Goal: Task Accomplishment & Management: Manage account settings

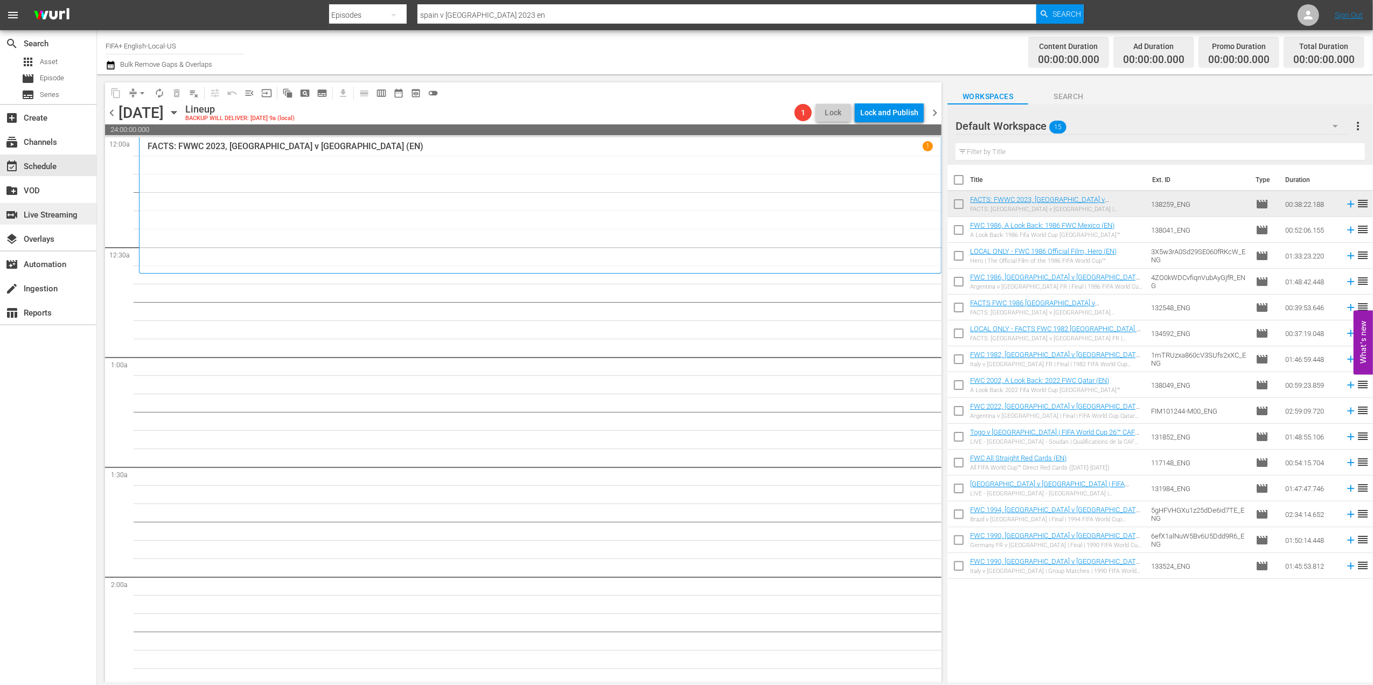
click at [60, 207] on div "switch_video Live Streaming" at bounding box center [48, 214] width 96 height 22
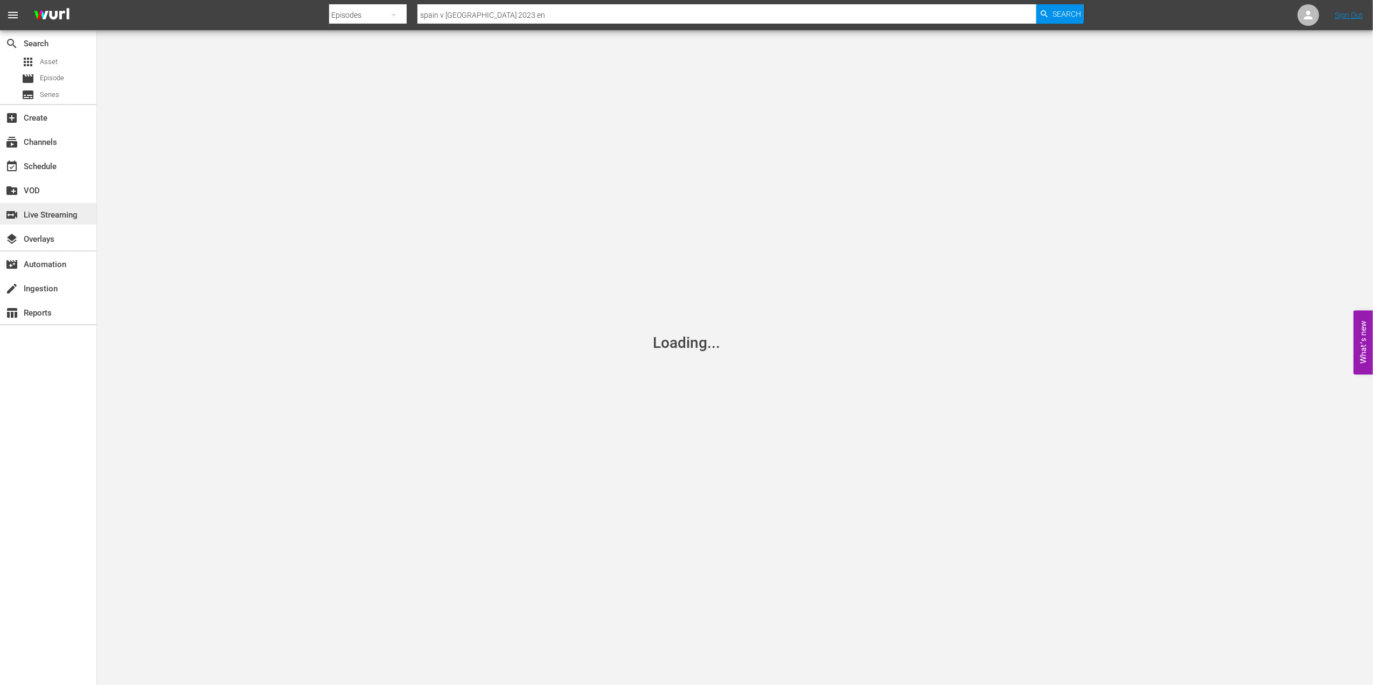
click at [60, 211] on div "switch_video Live Streaming" at bounding box center [30, 213] width 60 height 10
click at [59, 140] on div "subscriptions Channels" at bounding box center [30, 141] width 60 height 10
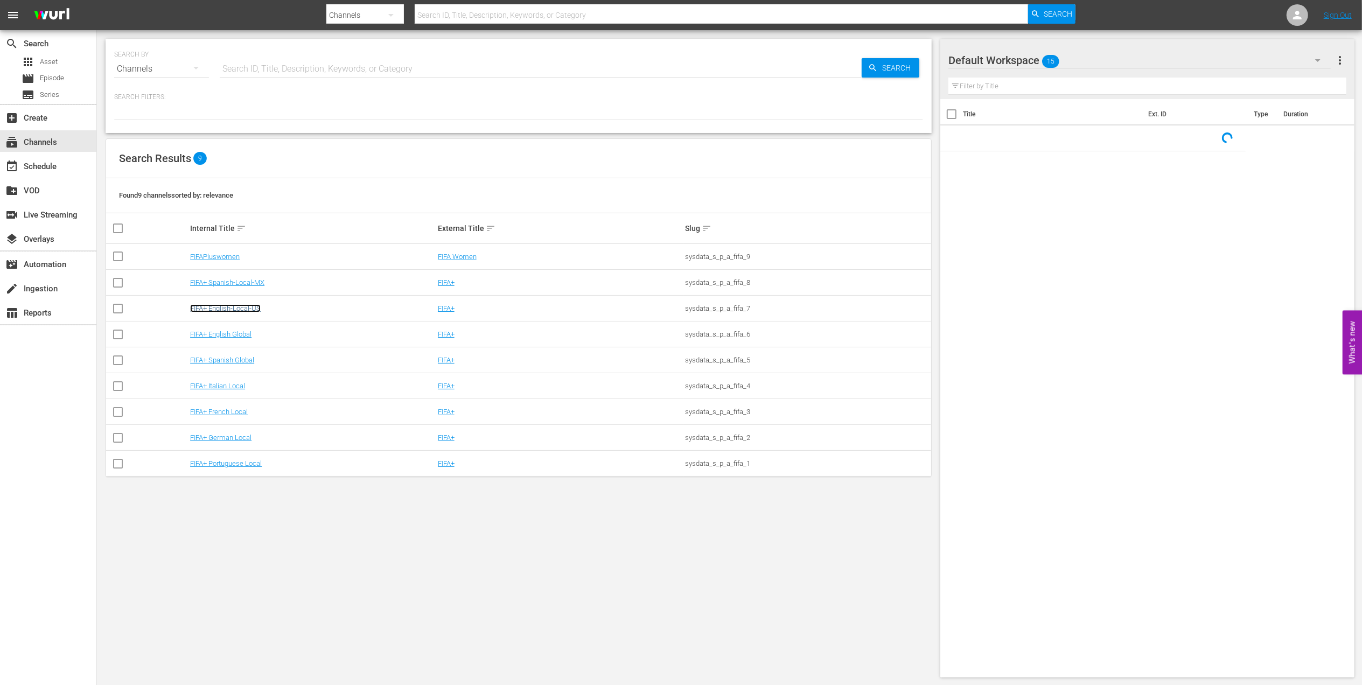
click at [238, 306] on link "FIFA+ English-Local-US" at bounding box center [225, 308] width 71 height 8
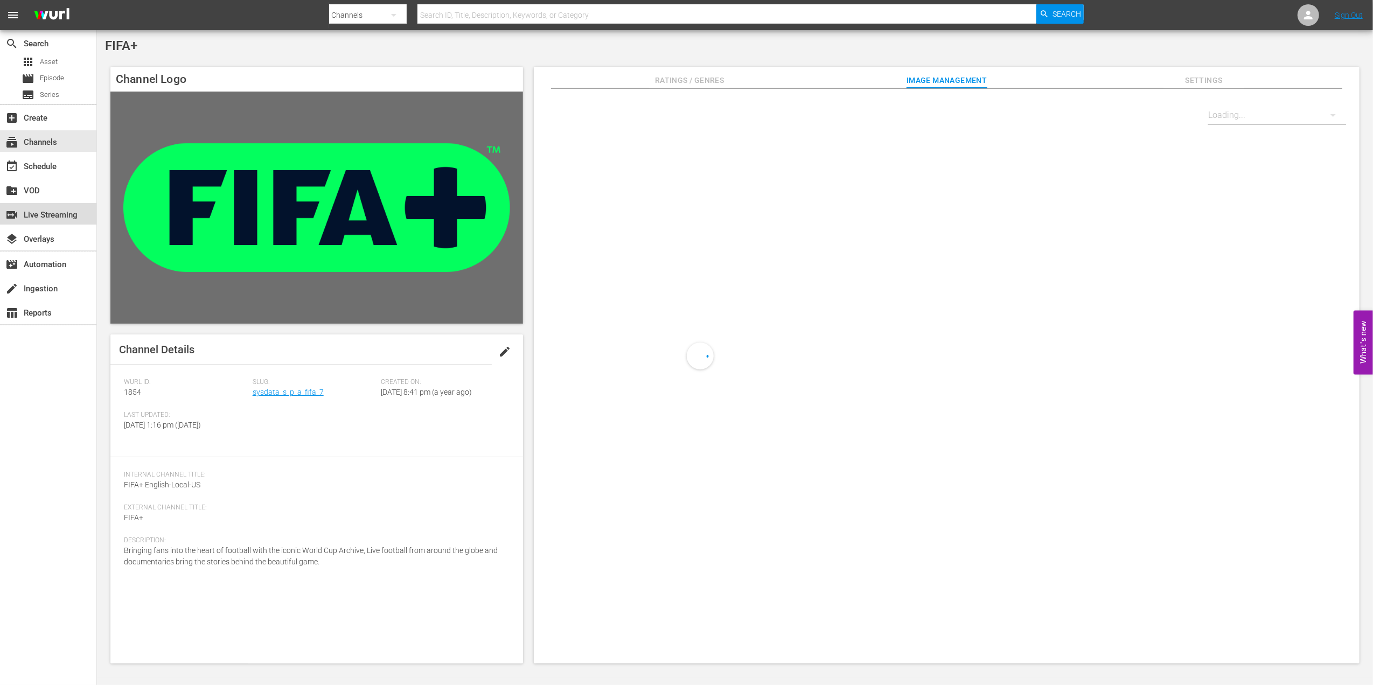
click at [60, 217] on div "switch_video Live Streaming" at bounding box center [30, 213] width 60 height 10
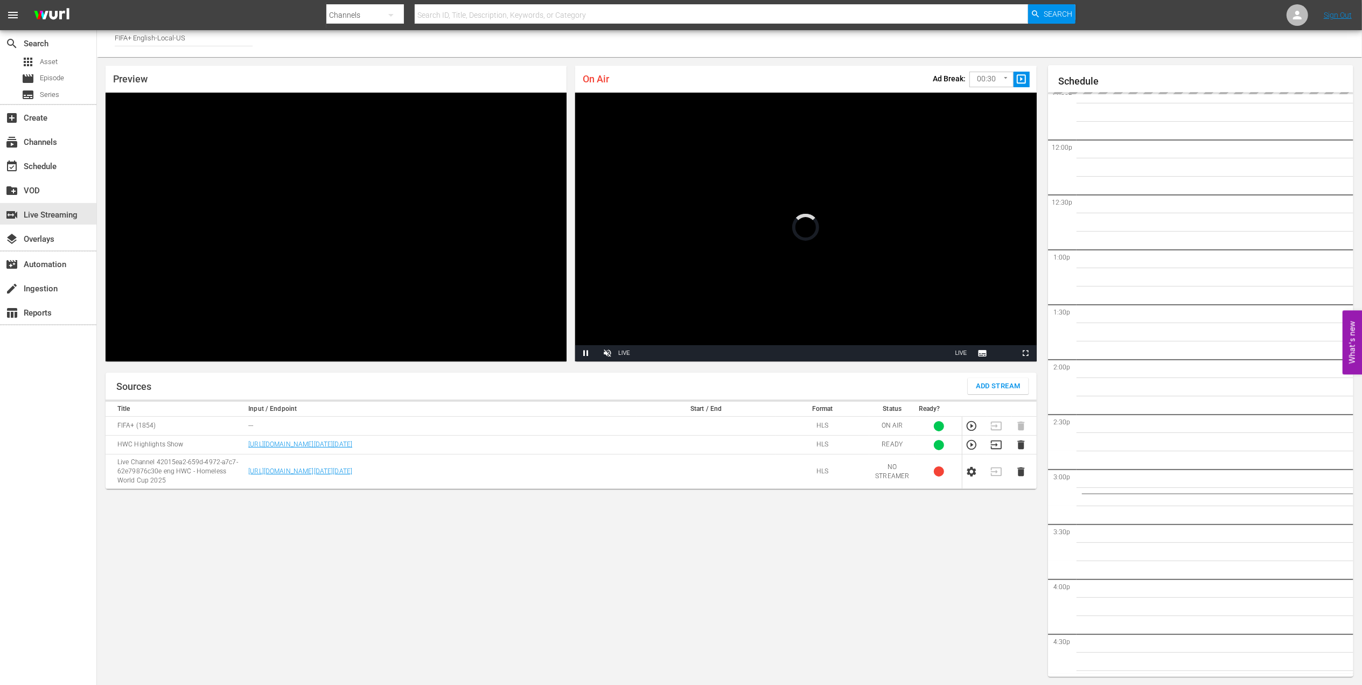
scroll to position [504, 0]
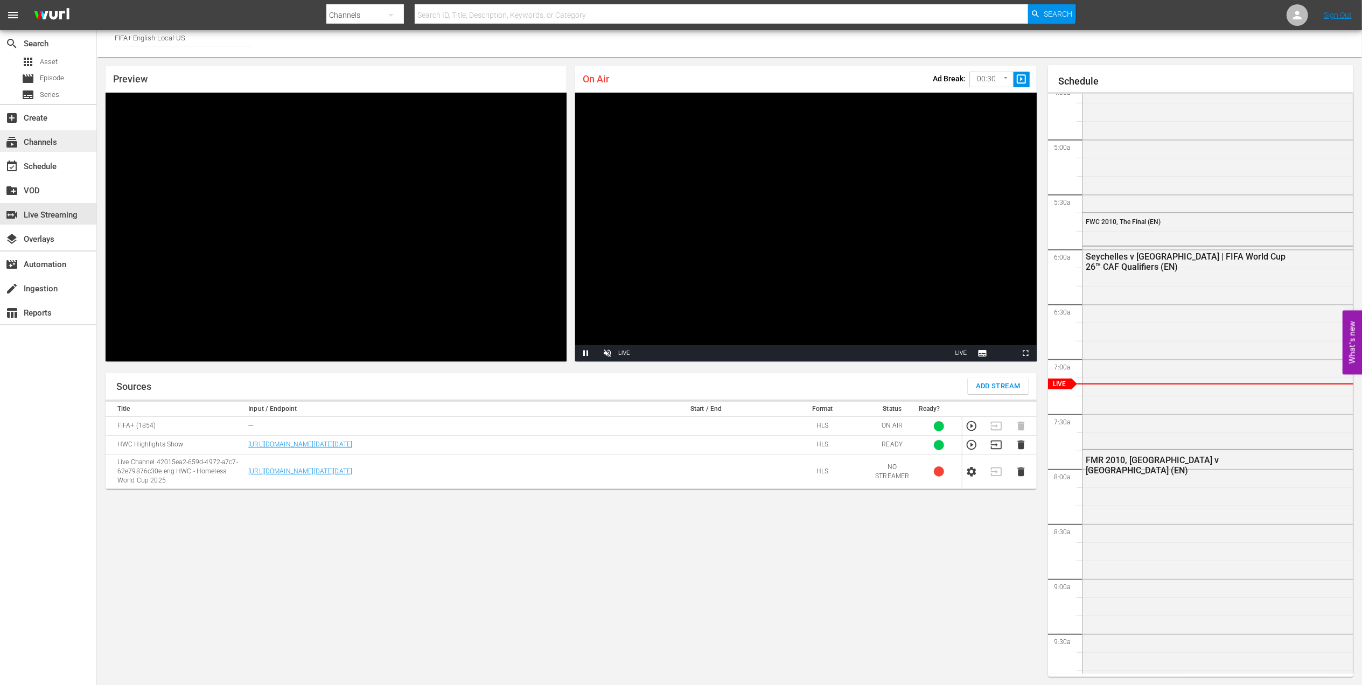
click at [56, 144] on div "subscriptions Channels" at bounding box center [30, 141] width 60 height 10
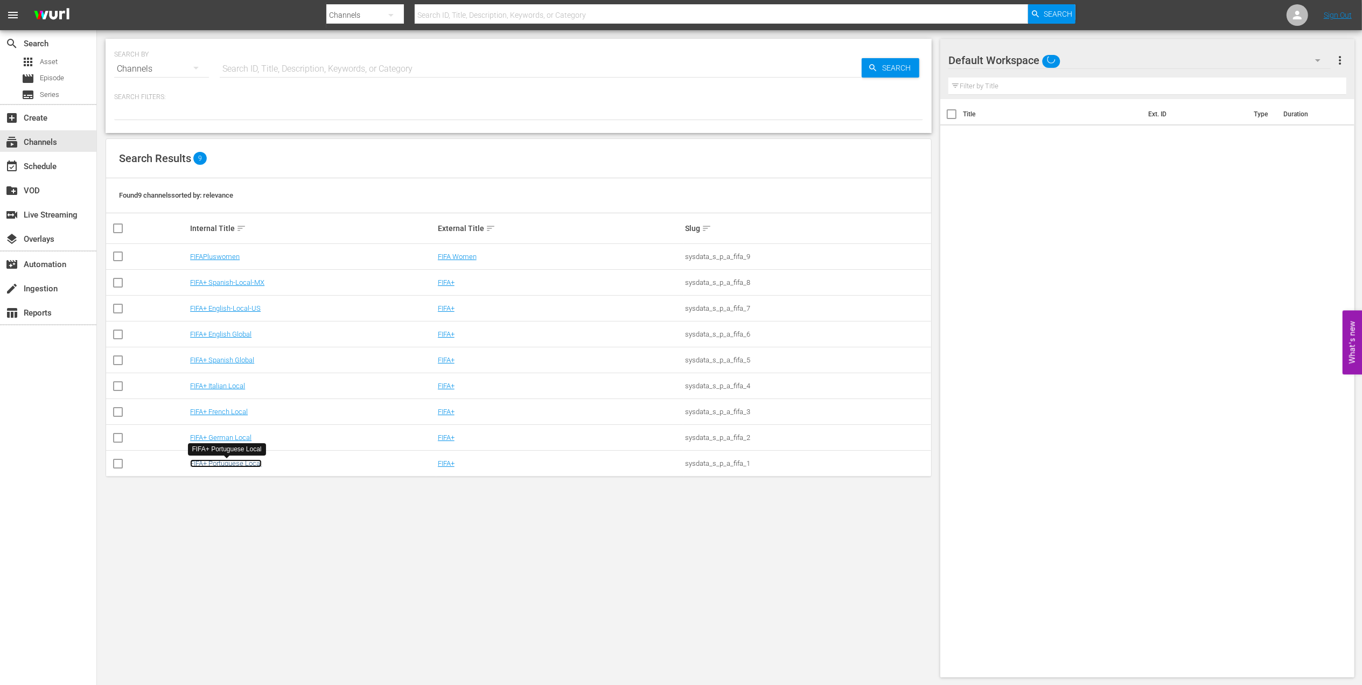
click at [250, 465] on link "FIFA+ Portuguese Local" at bounding box center [226, 463] width 72 height 8
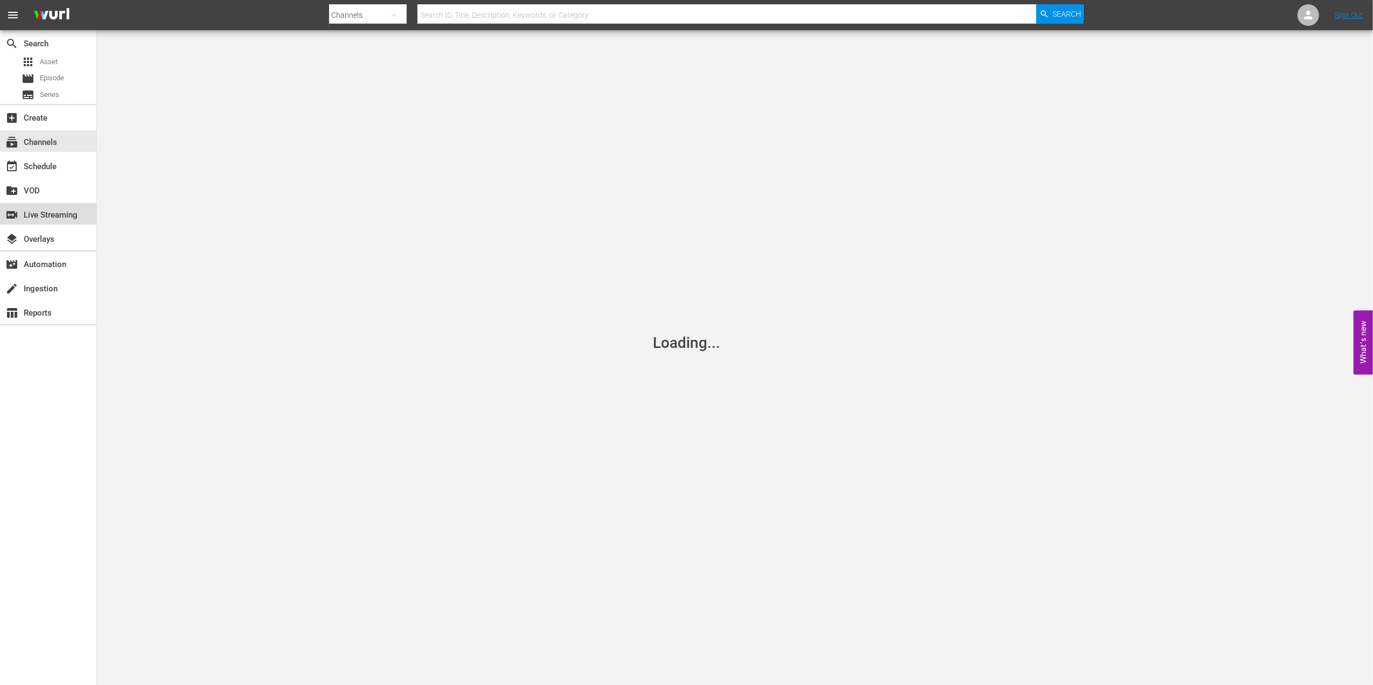
click at [56, 216] on div "switch_video Live Streaming" at bounding box center [30, 213] width 60 height 10
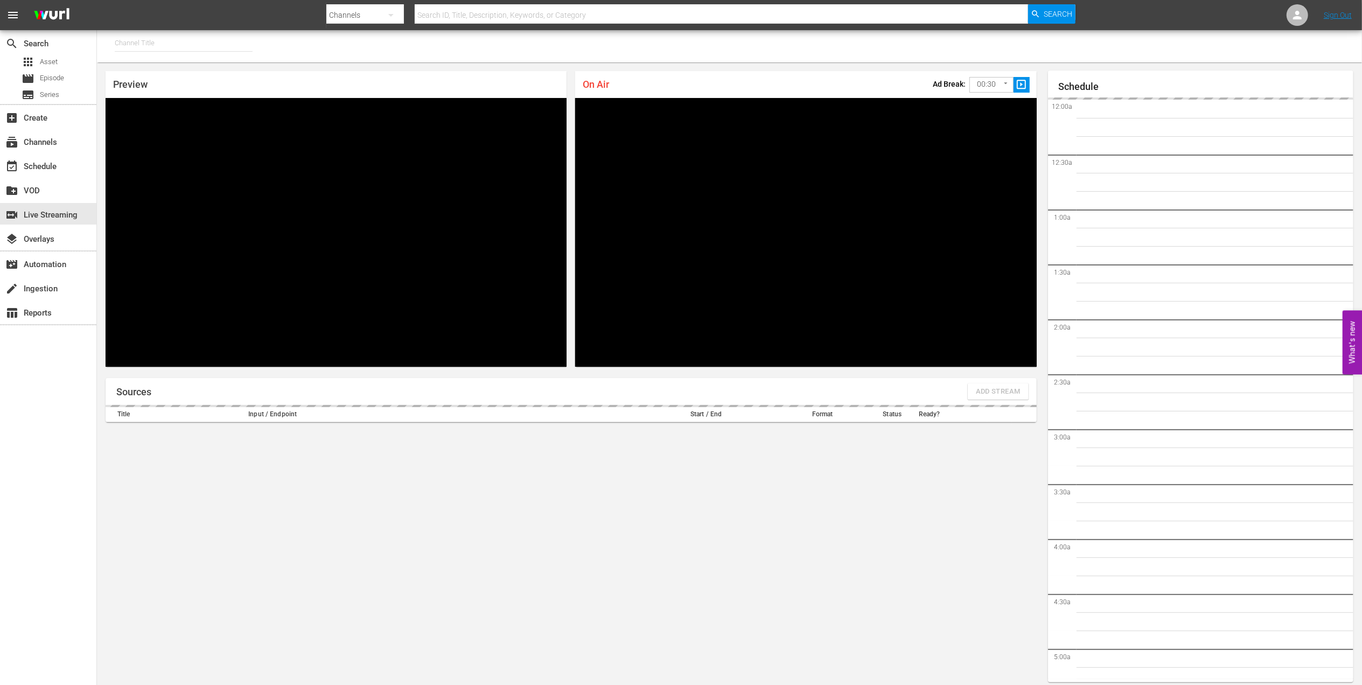
type input "FIFA+ Portuguese Local (1776)"
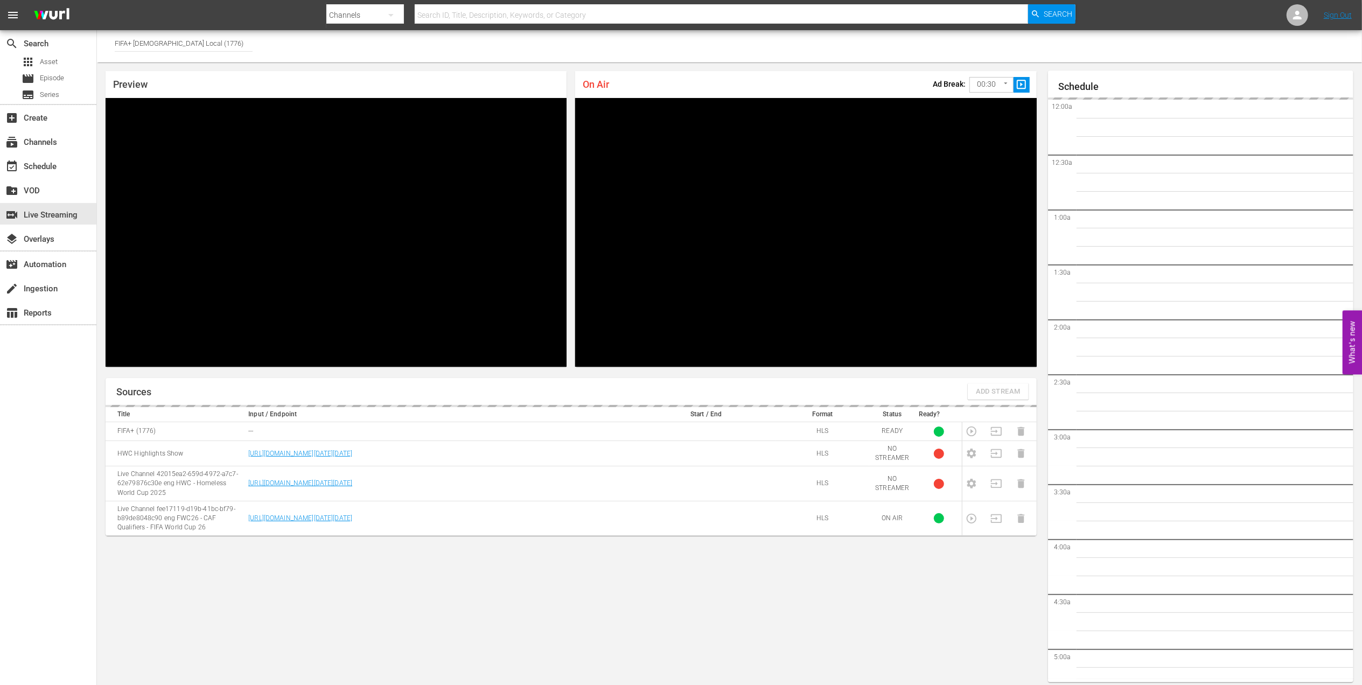
scroll to position [5, 0]
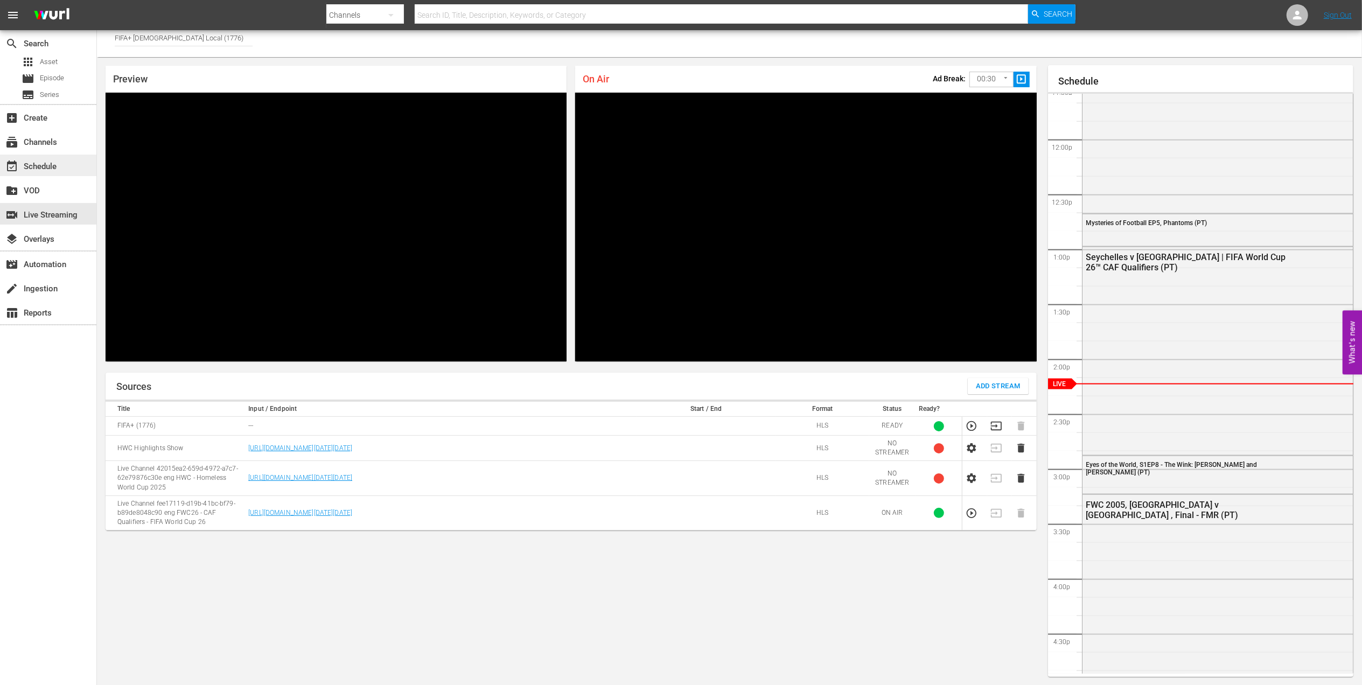
click at [67, 162] on div "event_available Schedule" at bounding box center [48, 166] width 96 height 22
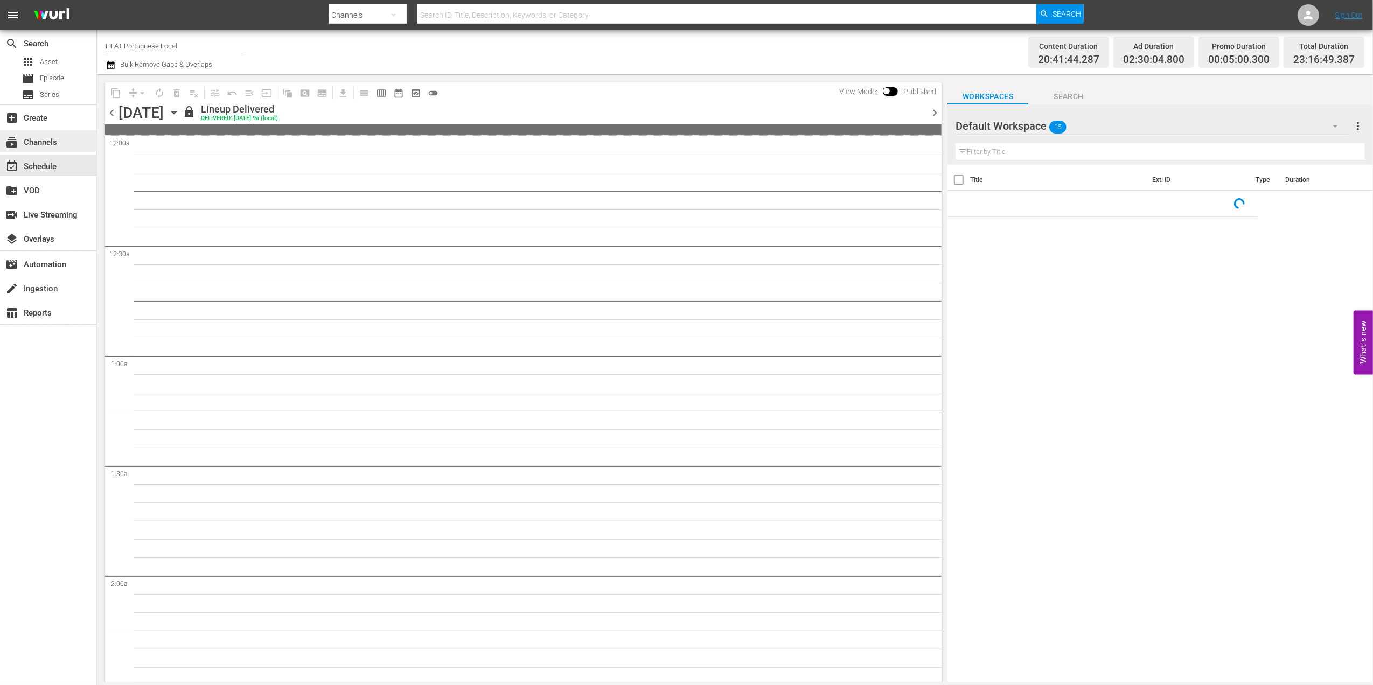
click at [62, 148] on div "subscriptions Channels" at bounding box center [48, 141] width 96 height 22
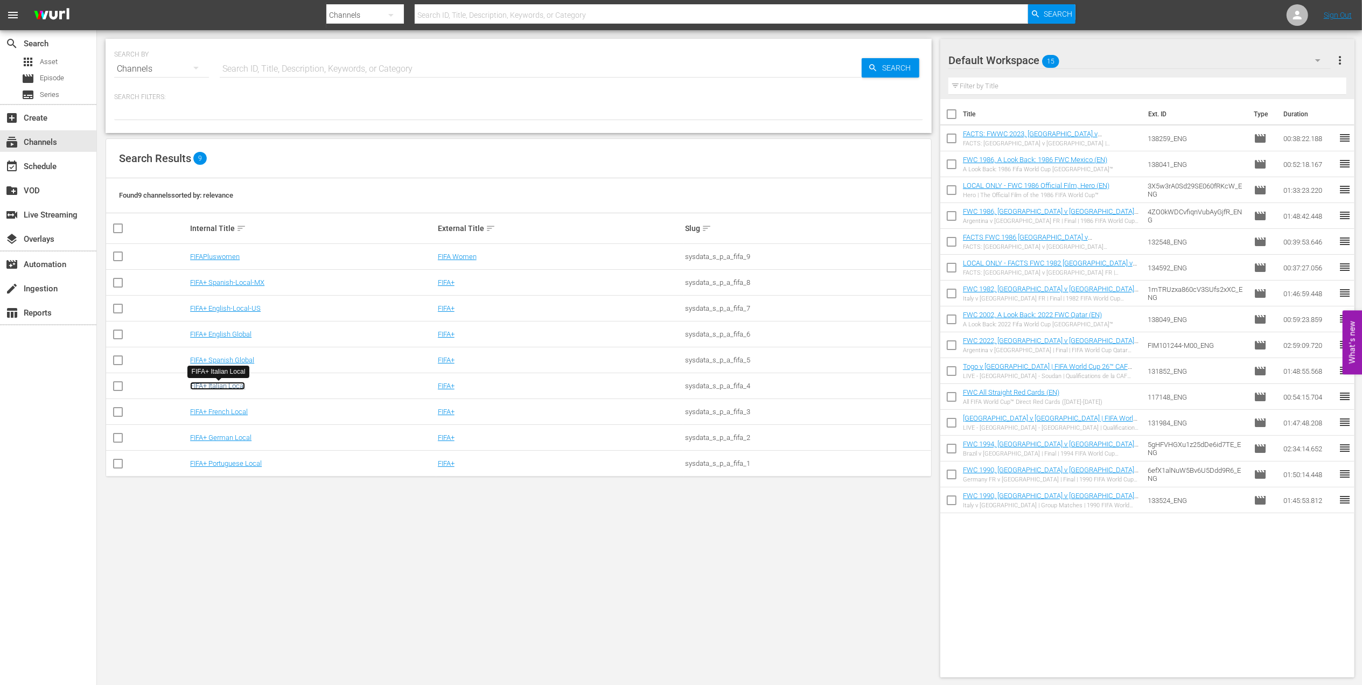
click at [234, 388] on link "FIFA+ Italian Local" at bounding box center [217, 386] width 55 height 8
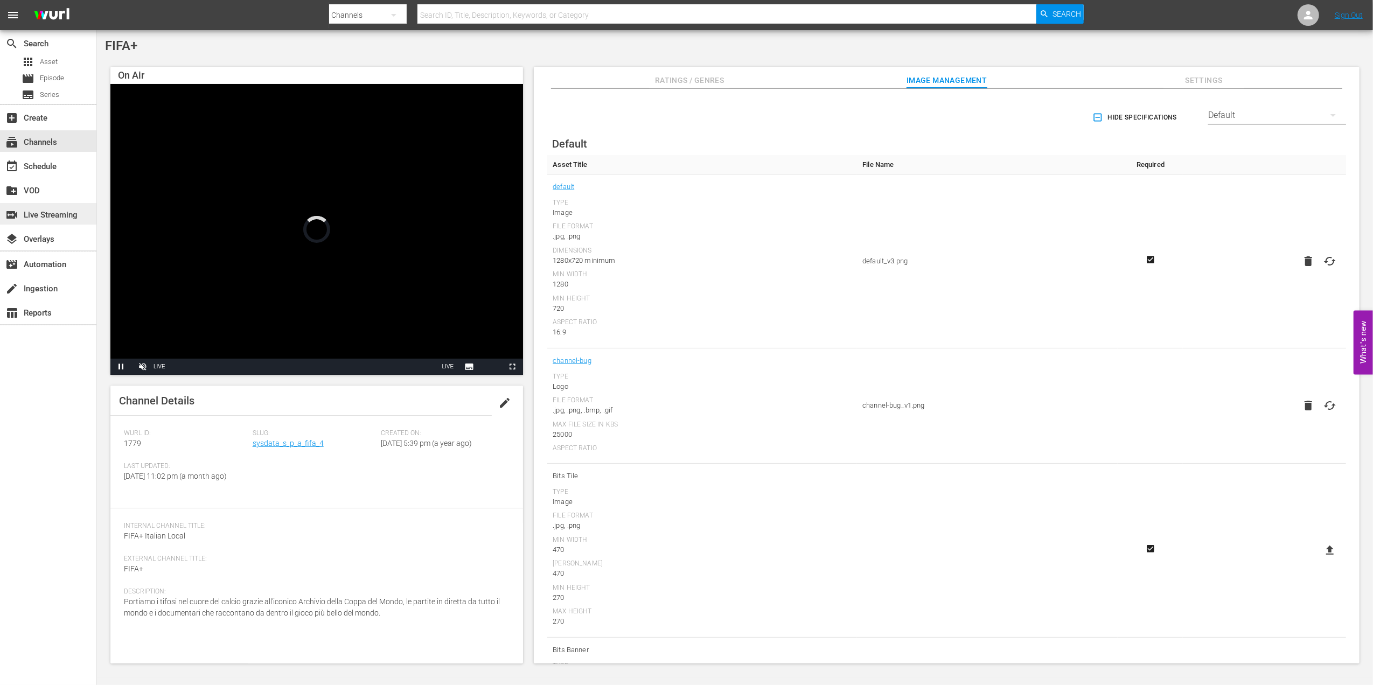
click at [57, 208] on div "switch_video Live Streaming" at bounding box center [30, 213] width 60 height 10
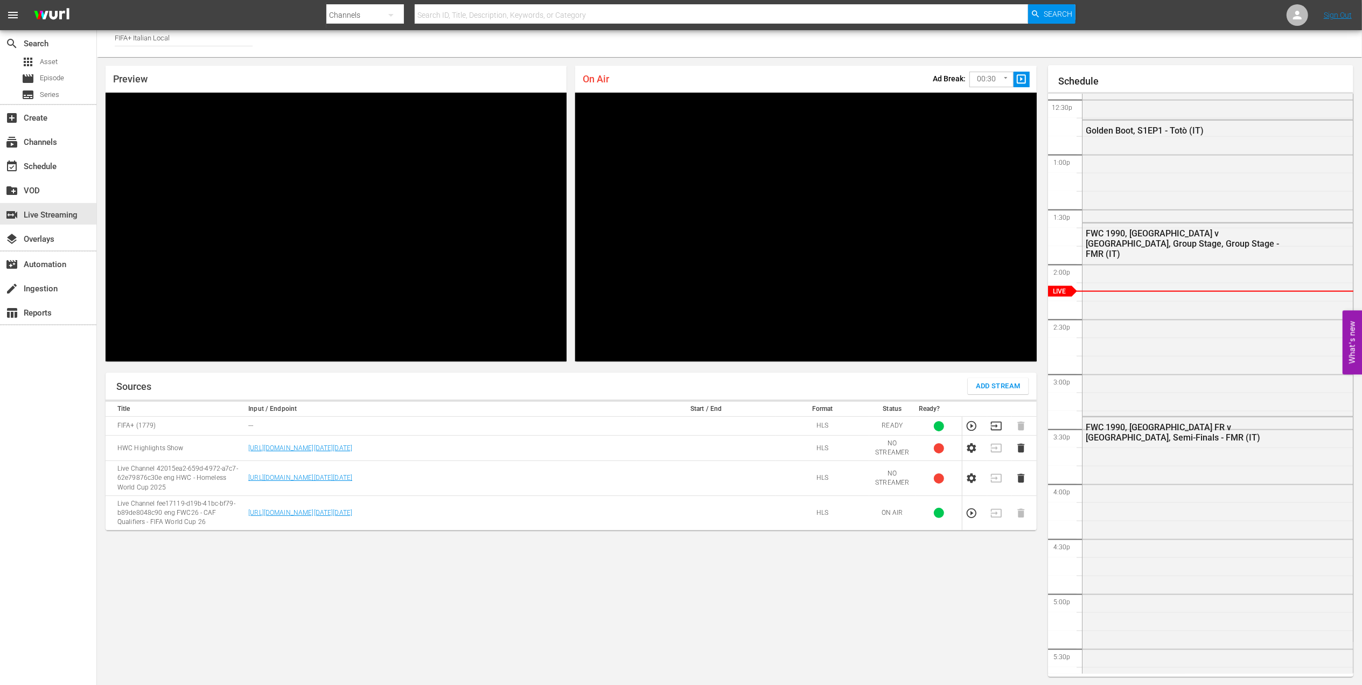
scroll to position [1360, 0]
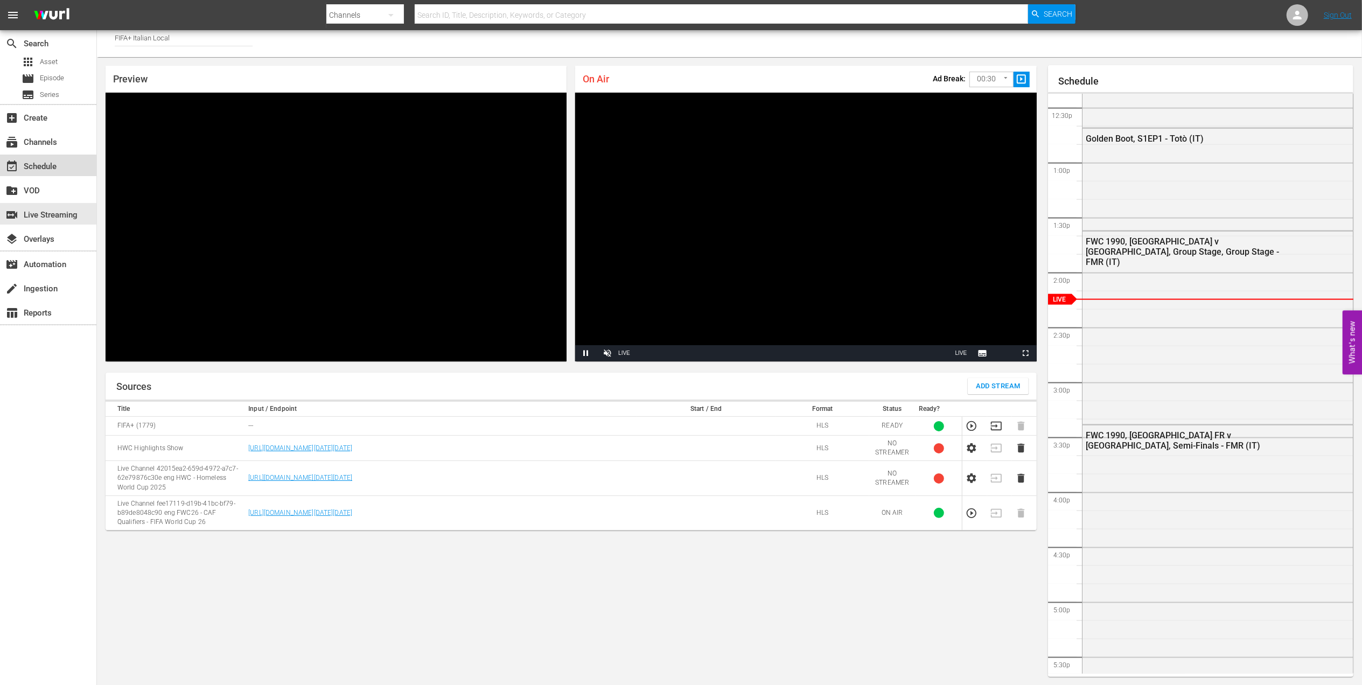
click at [41, 167] on div "event_available Schedule" at bounding box center [30, 165] width 60 height 10
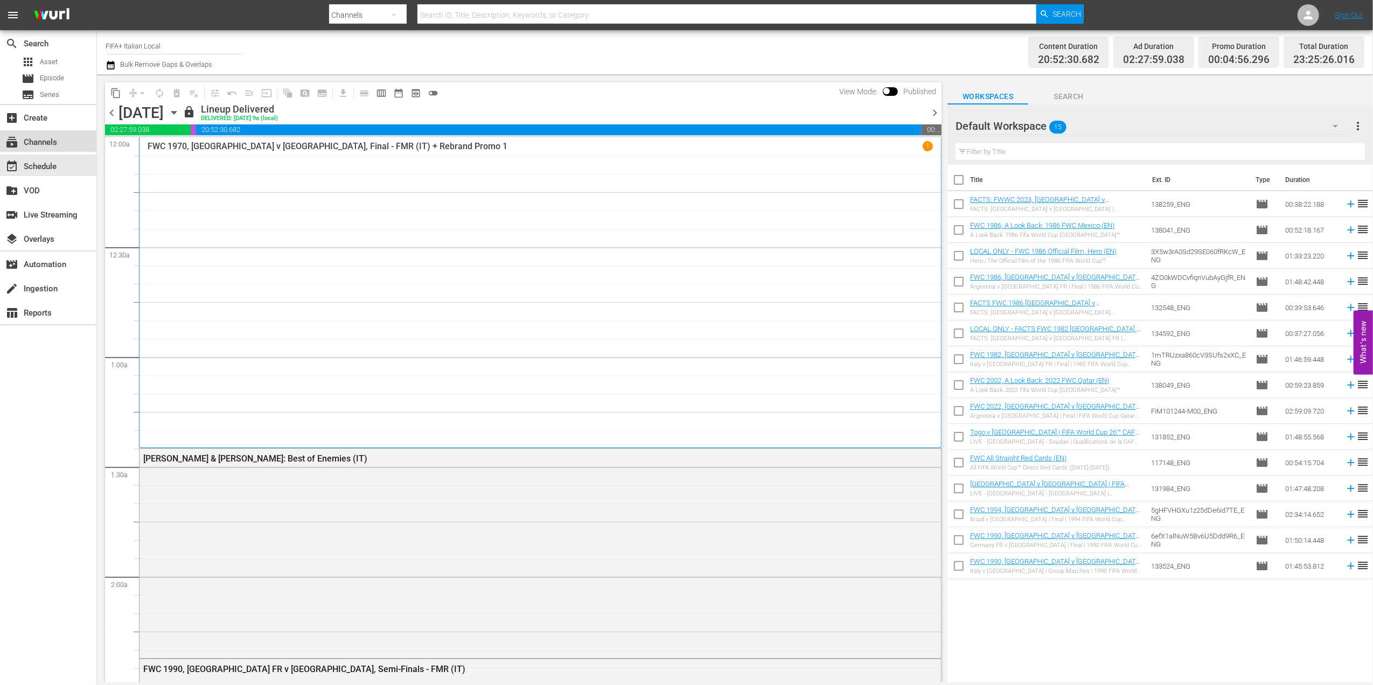
click at [44, 145] on div "subscriptions Channels" at bounding box center [30, 141] width 60 height 10
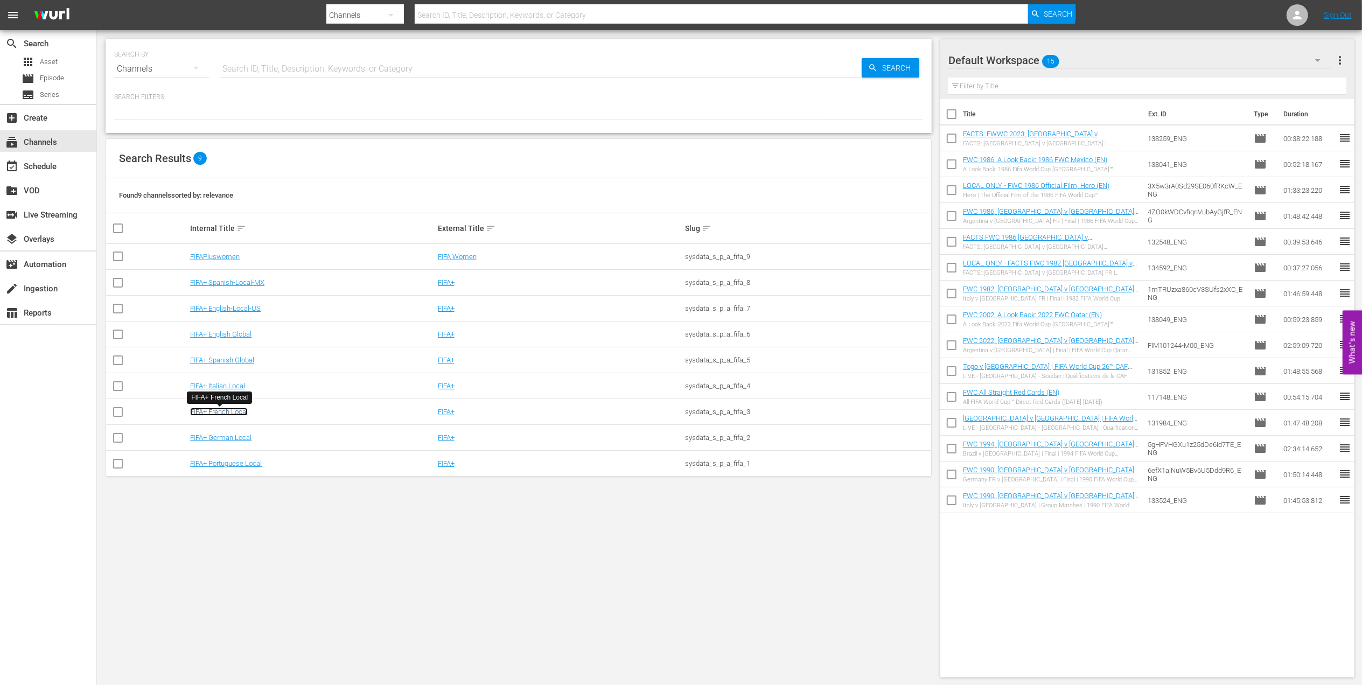
click at [227, 413] on link "FIFA+ French Local" at bounding box center [219, 412] width 58 height 8
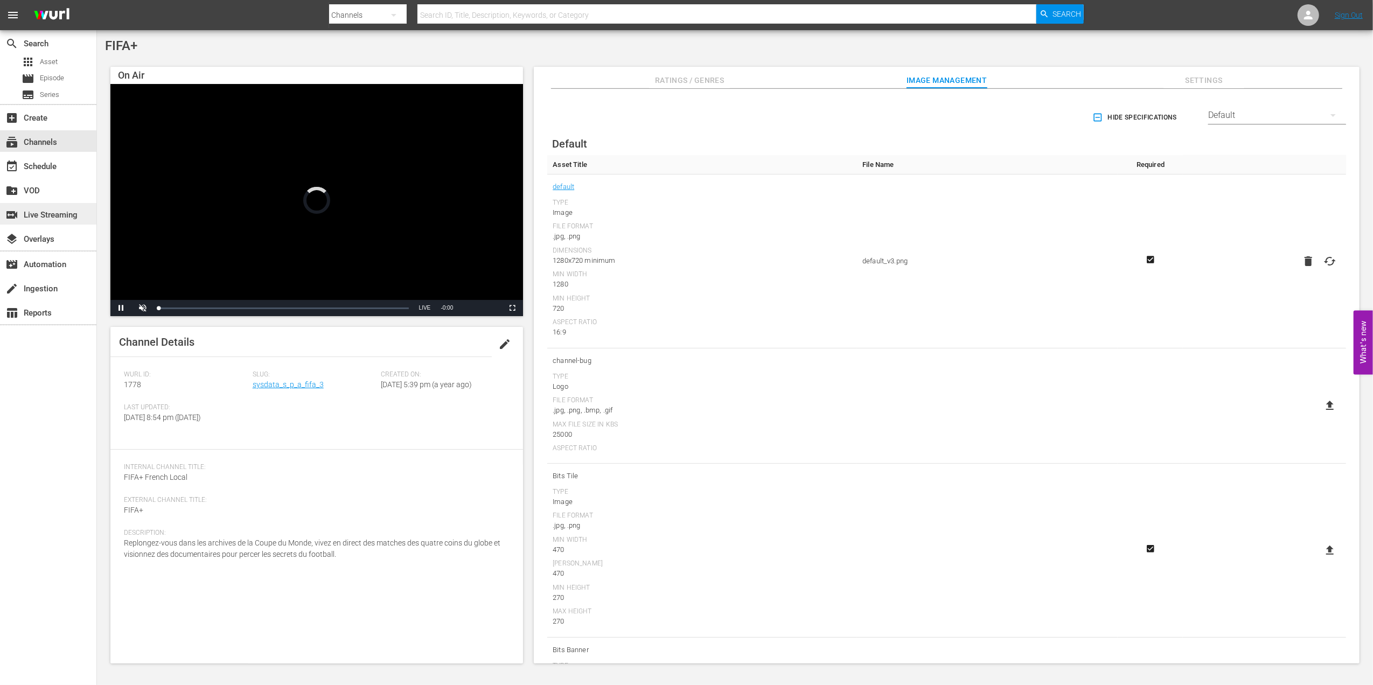
click at [41, 218] on div "switch_video Live Streaming" at bounding box center [30, 213] width 60 height 10
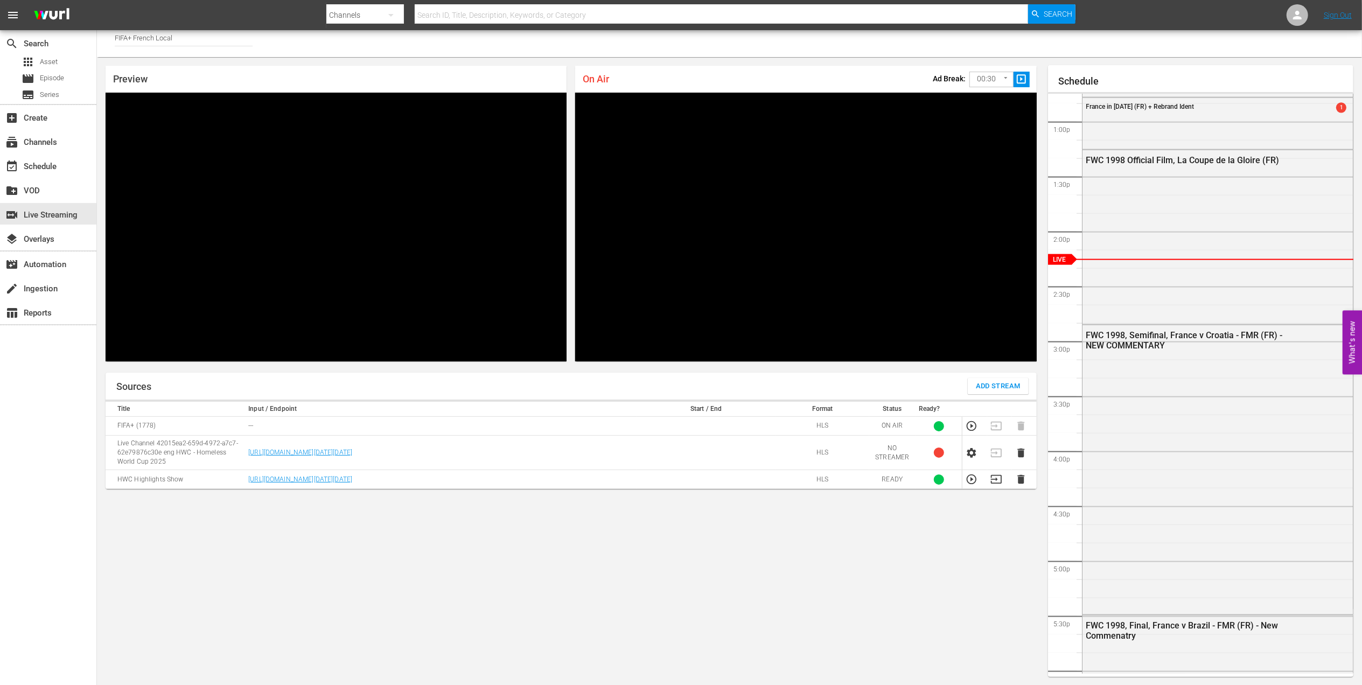
scroll to position [1400, 0]
click at [45, 168] on div "event_available Schedule" at bounding box center [30, 165] width 60 height 10
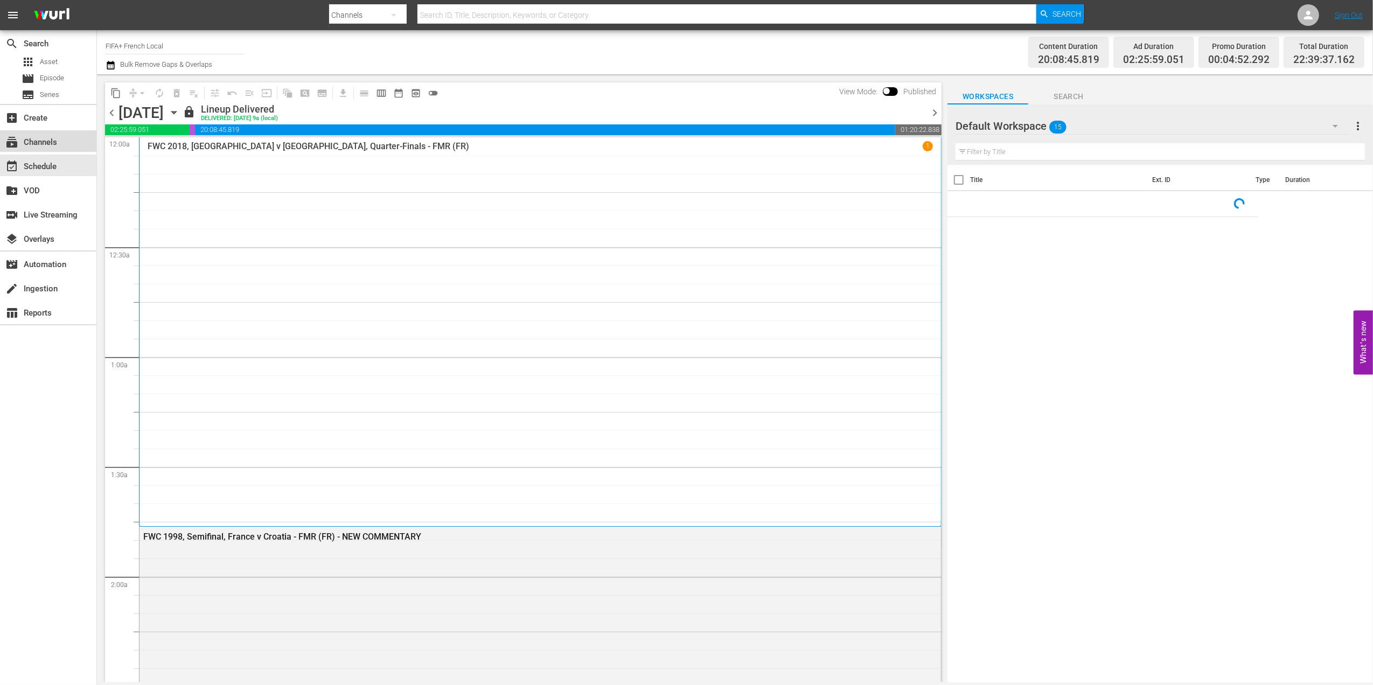
click at [57, 145] on div "subscriptions Channels" at bounding box center [30, 141] width 60 height 10
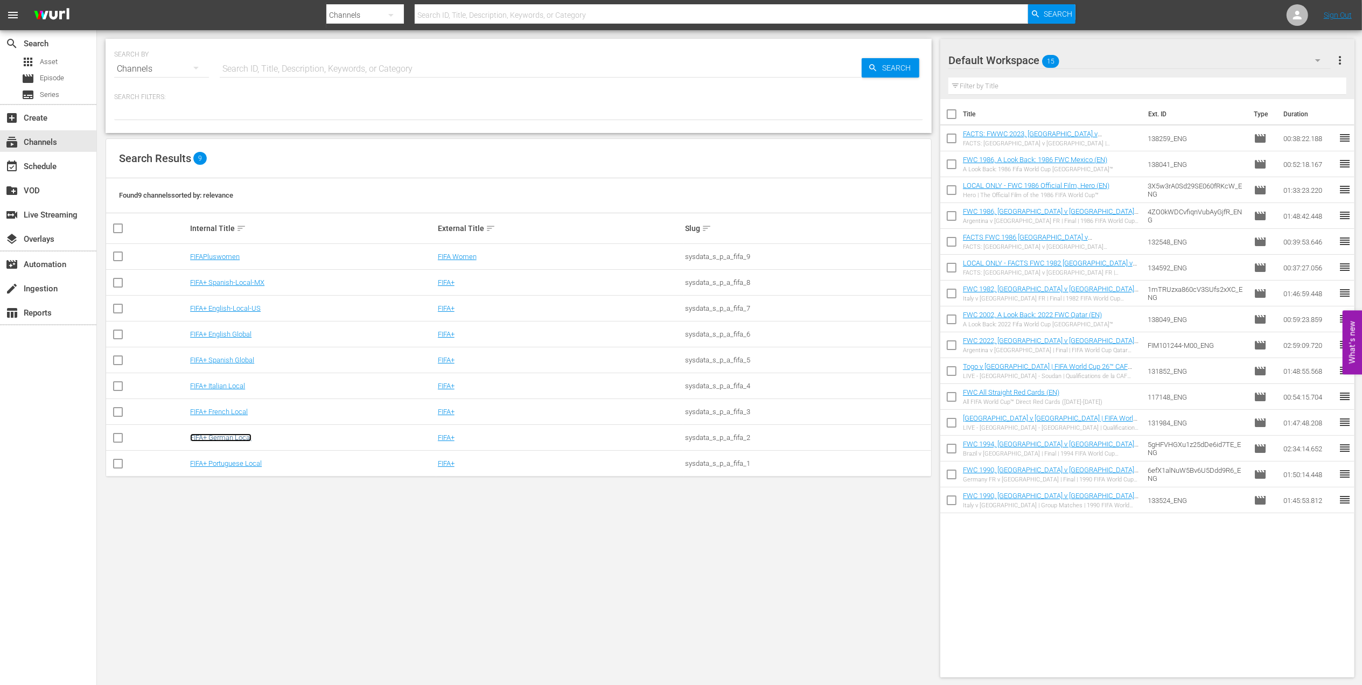
click at [236, 440] on link "FIFA+ German Local" at bounding box center [220, 438] width 61 height 8
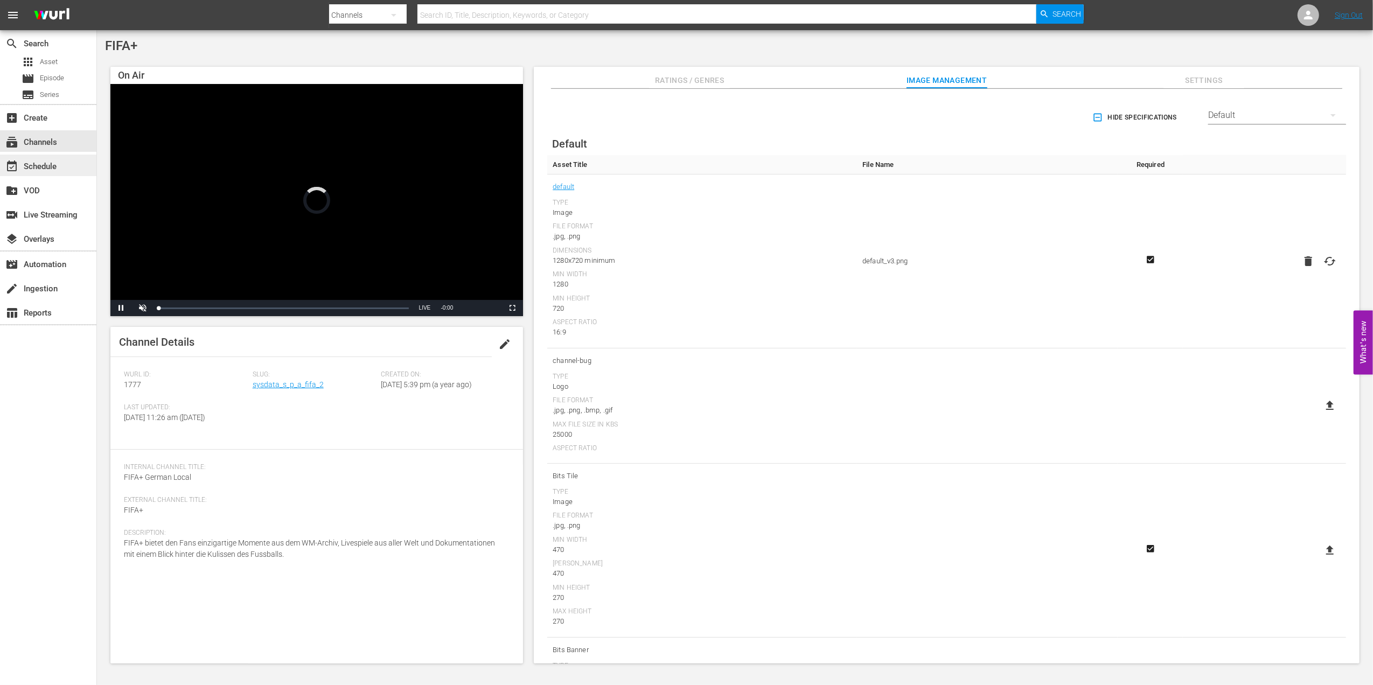
click at [54, 166] on div "event_available Schedule" at bounding box center [30, 165] width 60 height 10
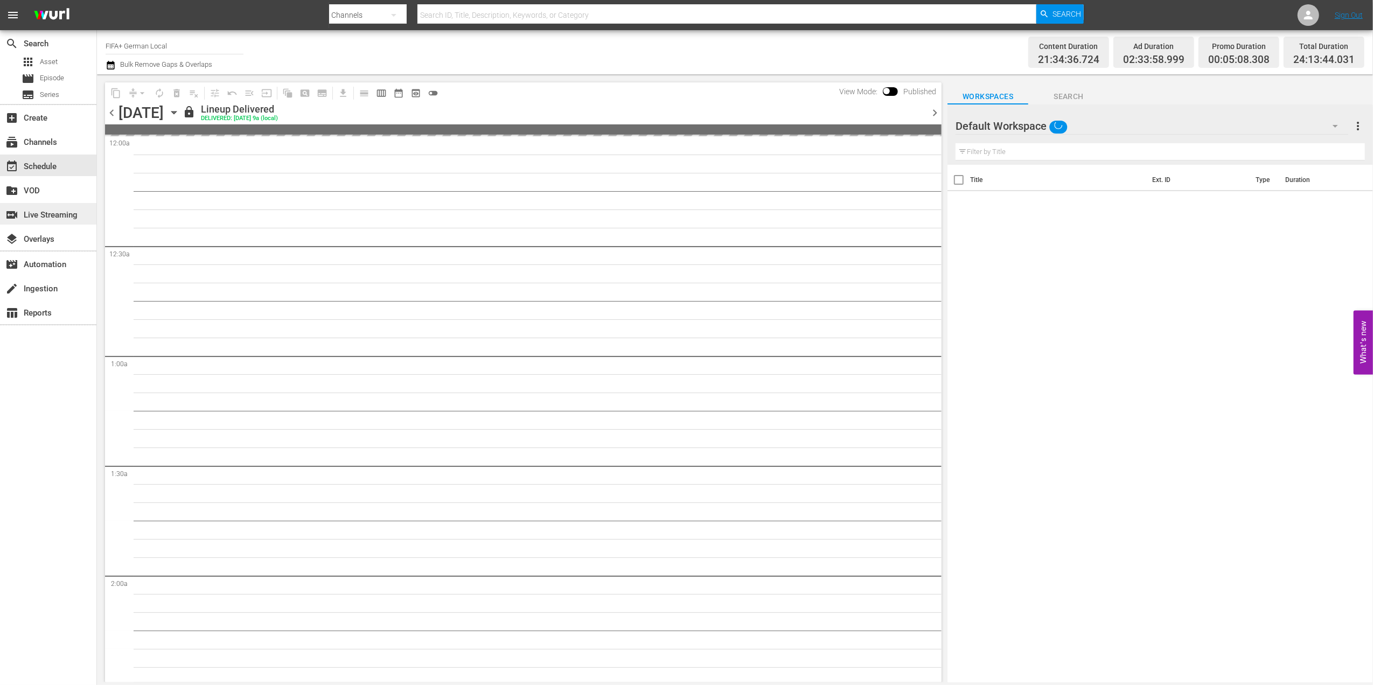
click at [58, 218] on div "switch_video Live Streaming" at bounding box center [30, 213] width 60 height 10
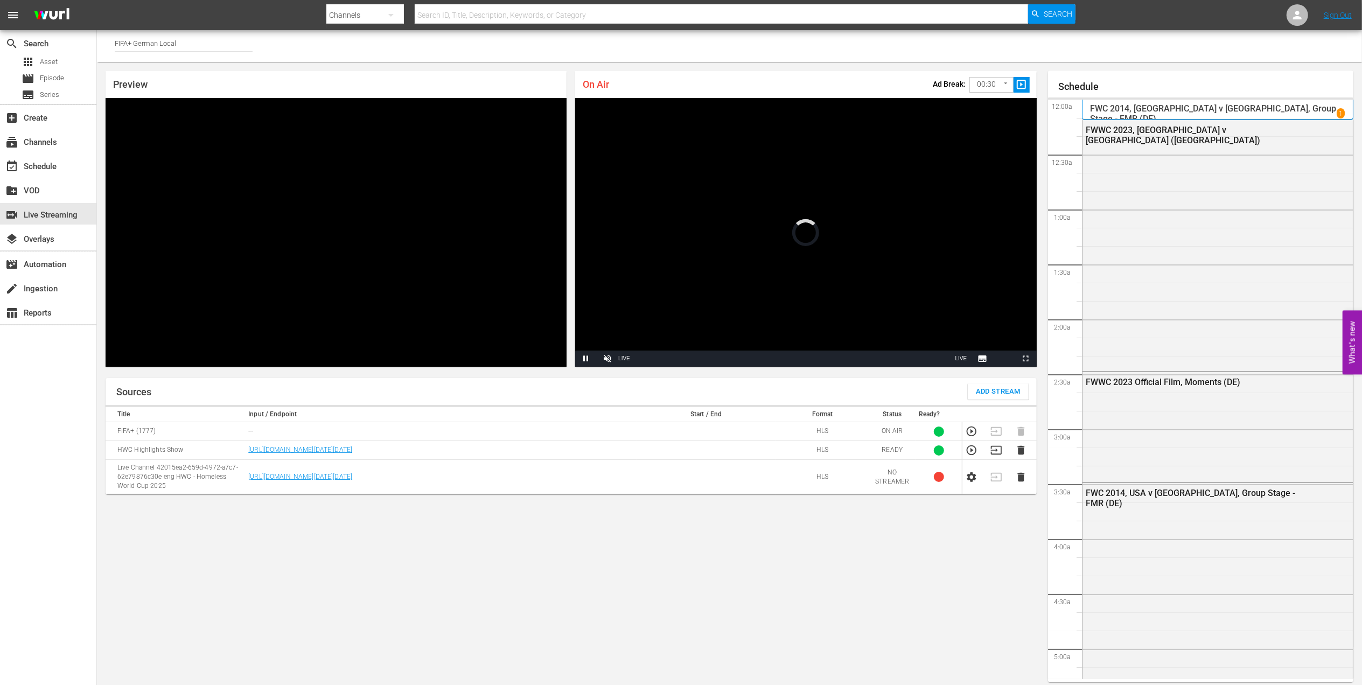
scroll to position [5, 0]
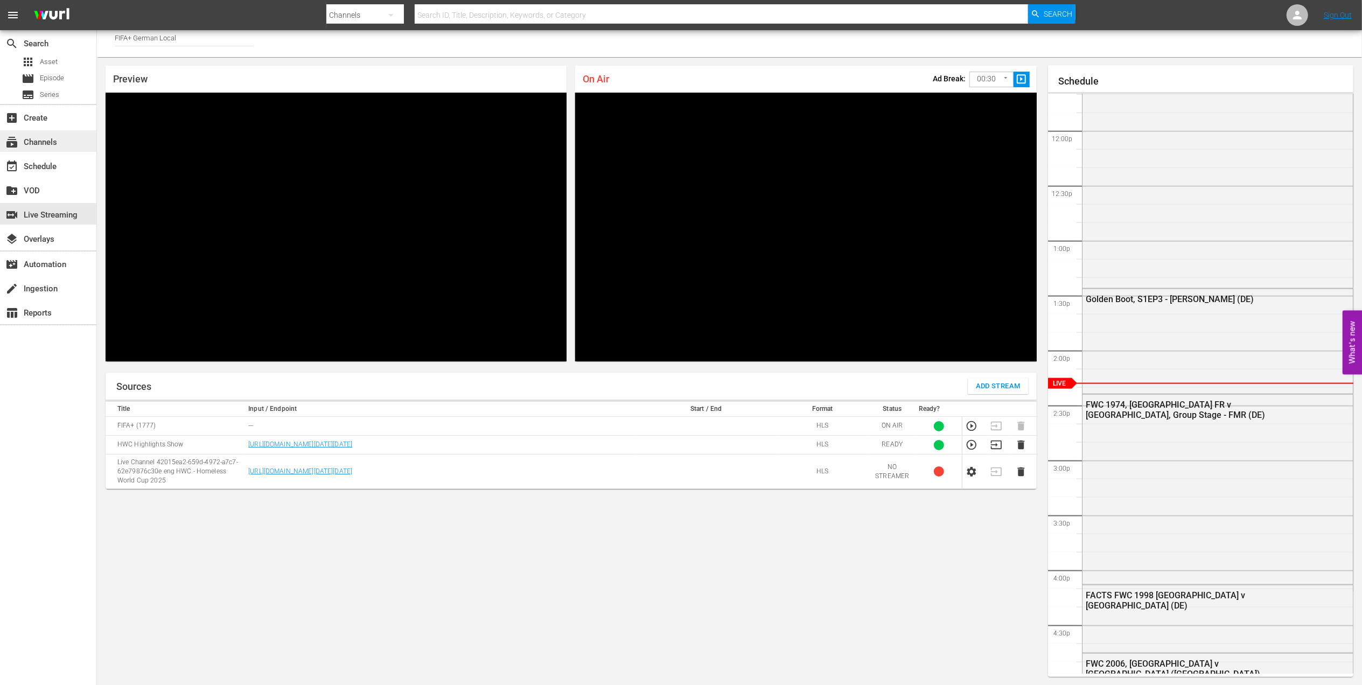
click at [45, 144] on div "subscriptions Channels" at bounding box center [30, 141] width 60 height 10
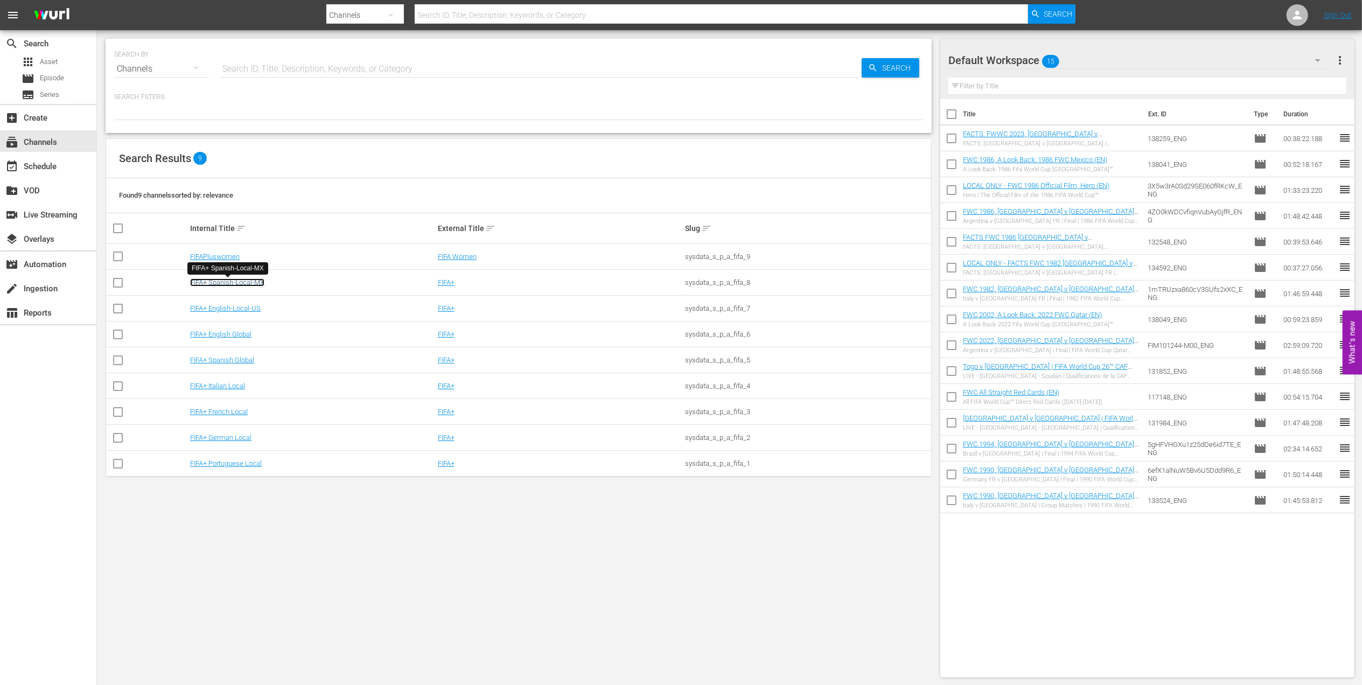
click at [253, 283] on link "FIFA+ Spanish-Local-MX" at bounding box center [227, 282] width 74 height 8
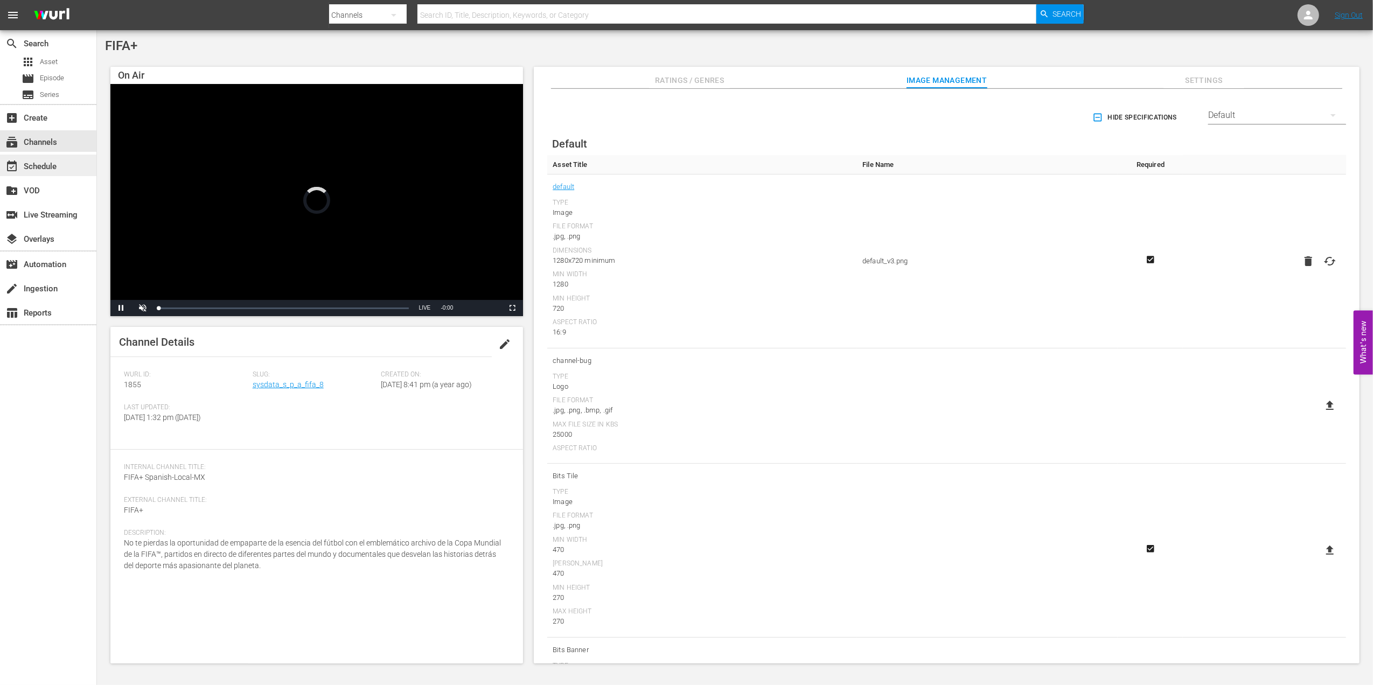
click at [48, 166] on div "event_available Schedule" at bounding box center [30, 165] width 60 height 10
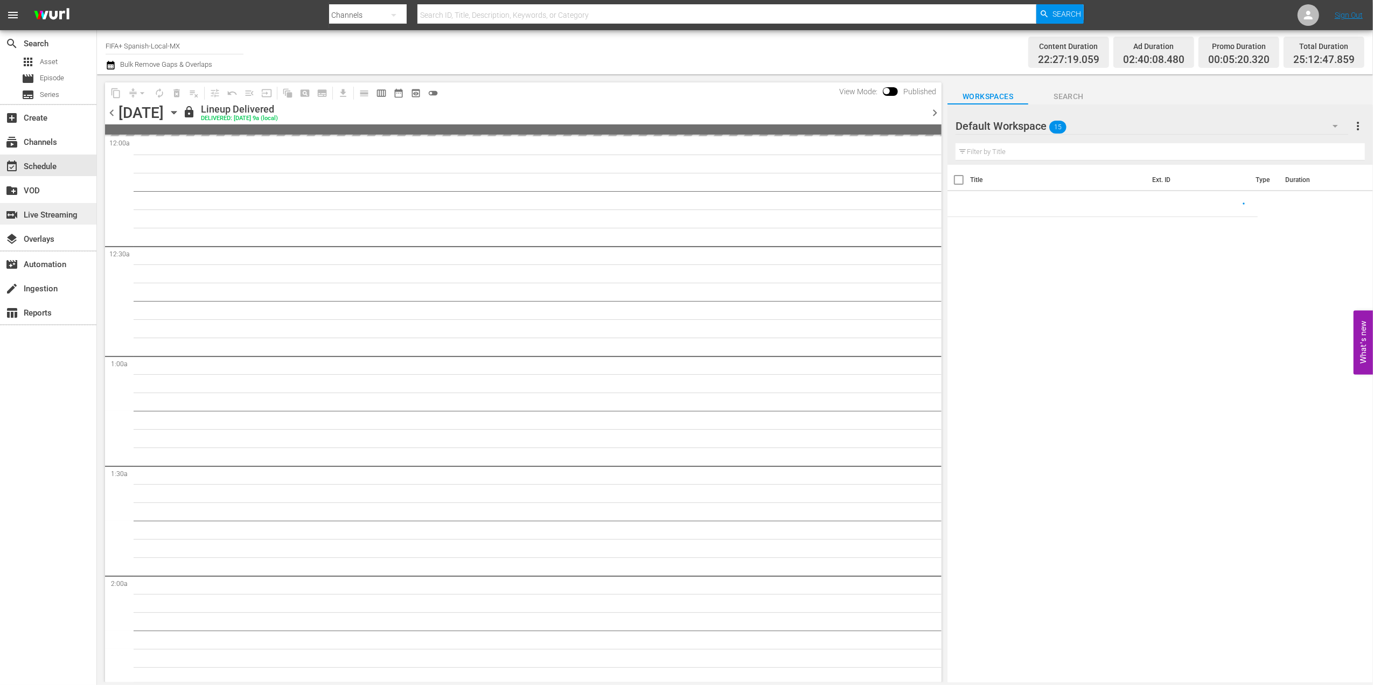
click at [60, 212] on div "switch_video Live Streaming" at bounding box center [30, 213] width 60 height 10
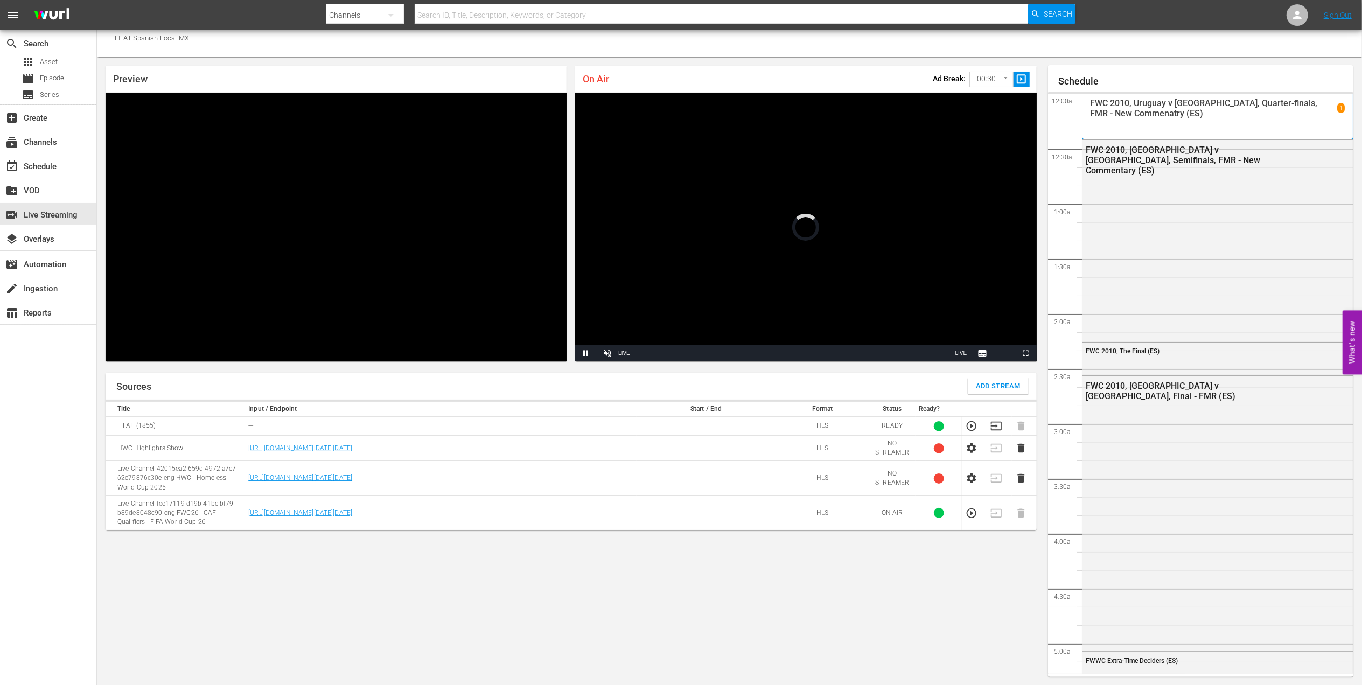
scroll to position [1283, 0]
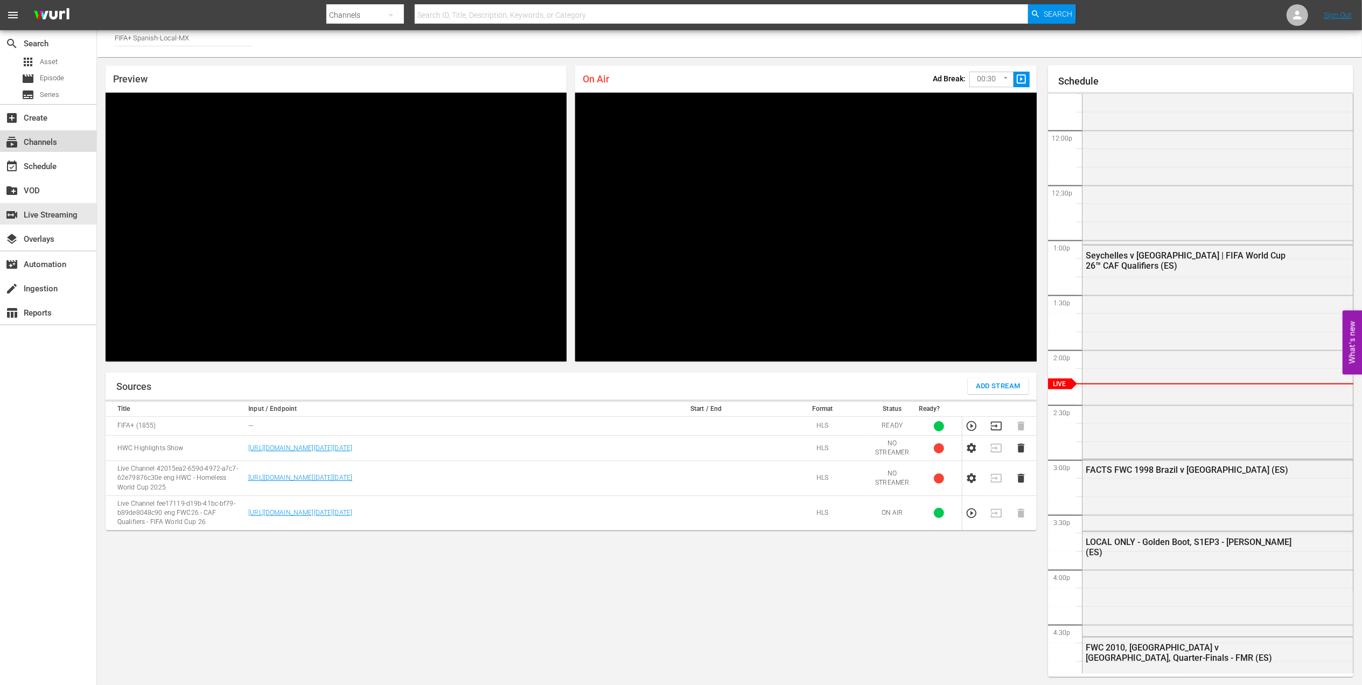
click at [63, 139] on div "subscriptions Channels" at bounding box center [48, 141] width 96 height 22
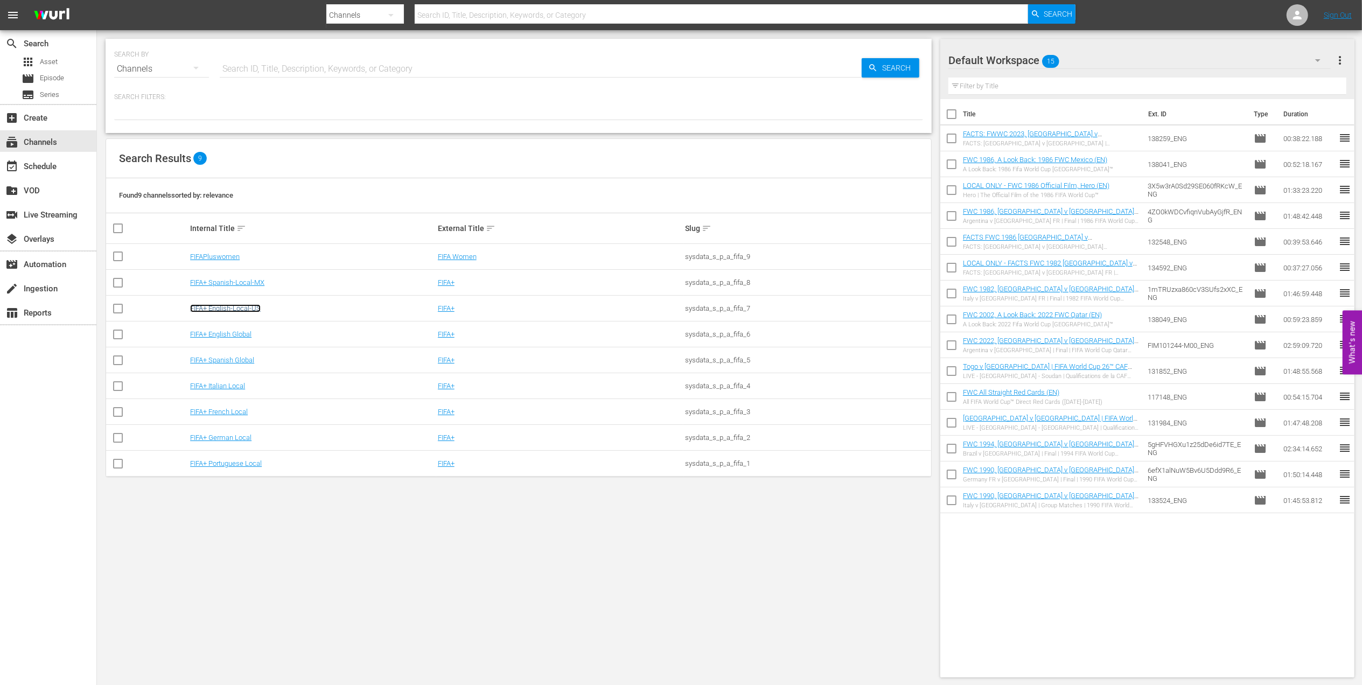
click at [237, 307] on link "FIFA+ English-Local-US" at bounding box center [225, 308] width 71 height 8
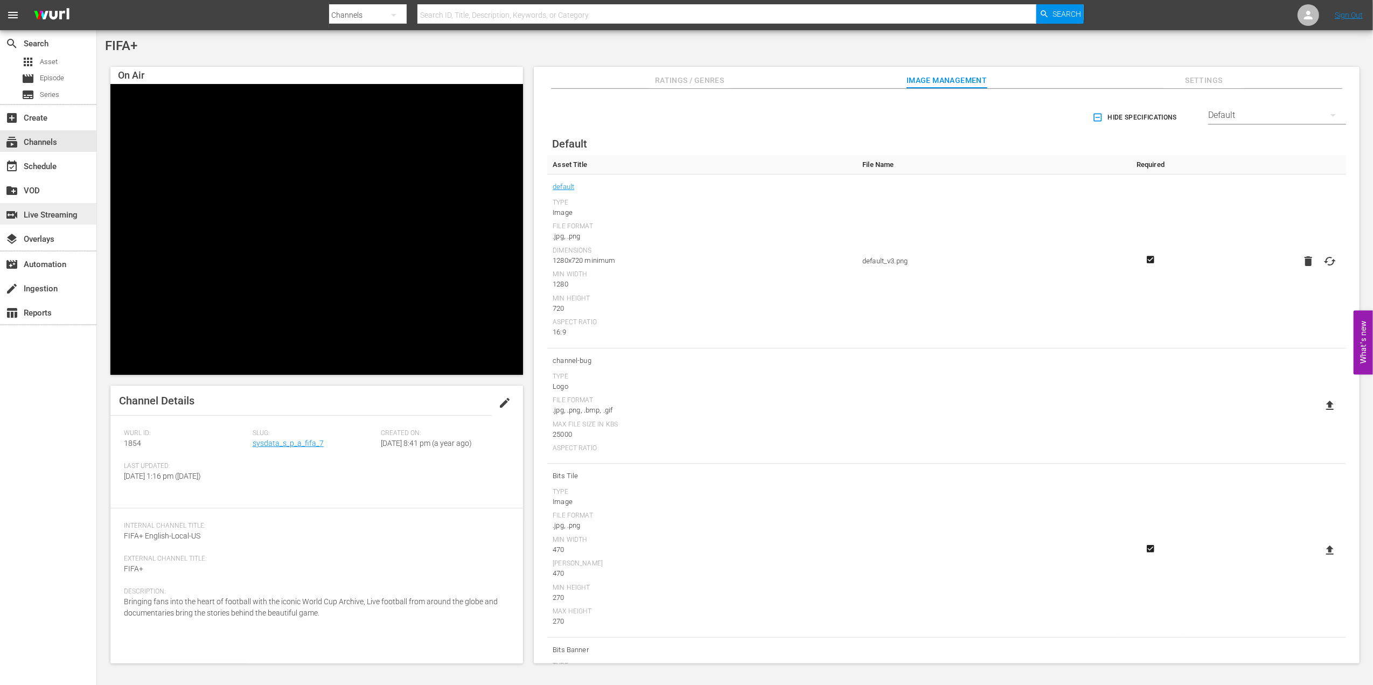
click at [60, 214] on div "switch_video Live Streaming" at bounding box center [30, 213] width 60 height 10
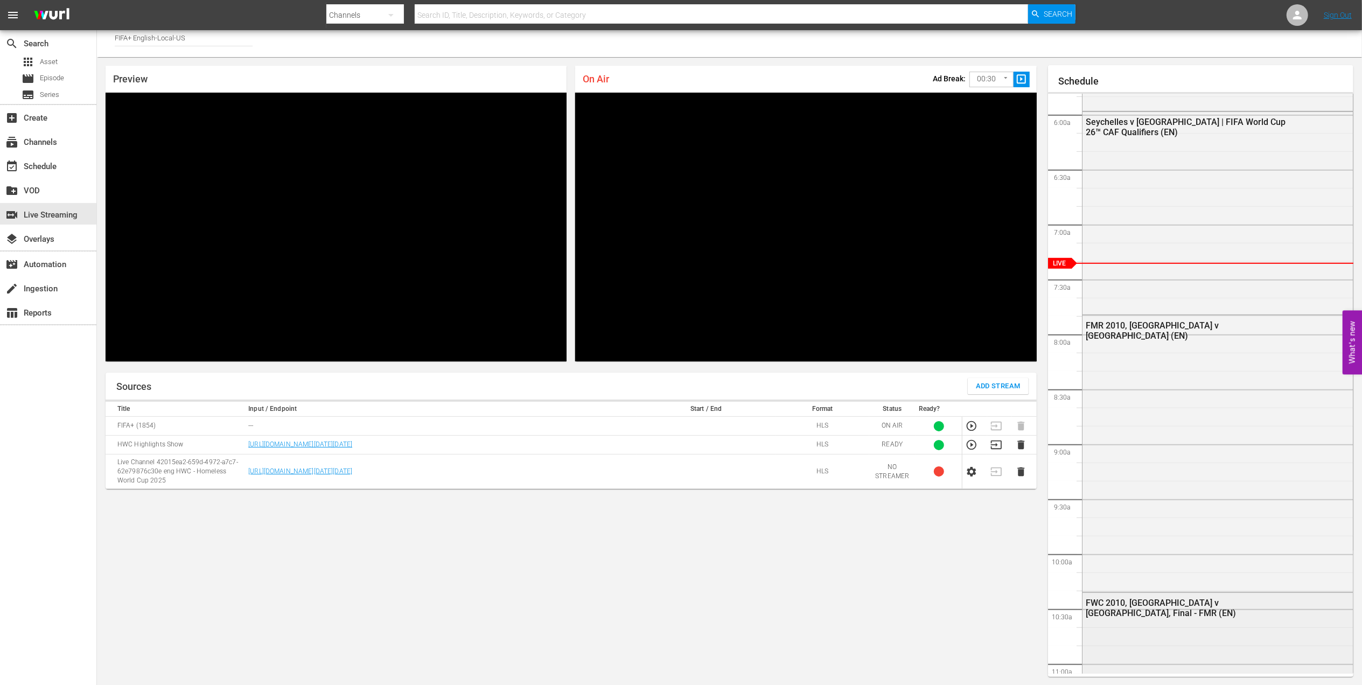
scroll to position [556, 0]
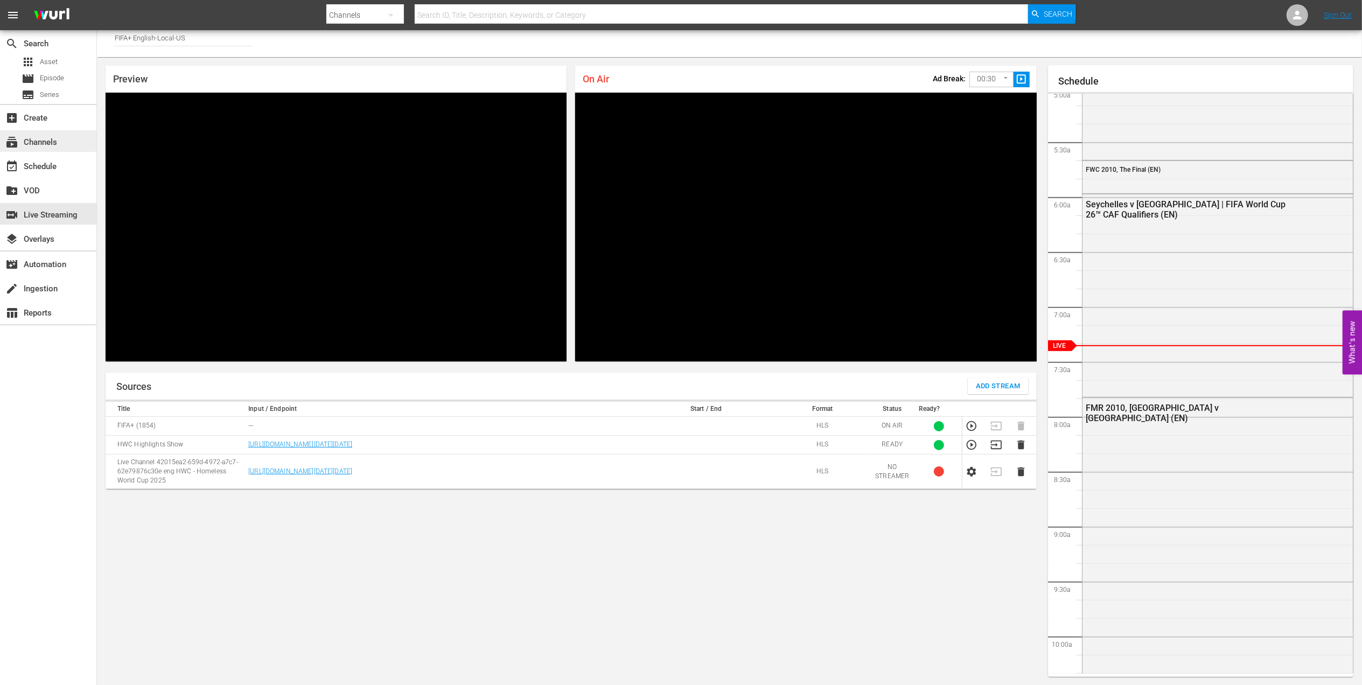
click at [63, 141] on div "subscriptions Channels" at bounding box center [48, 141] width 96 height 22
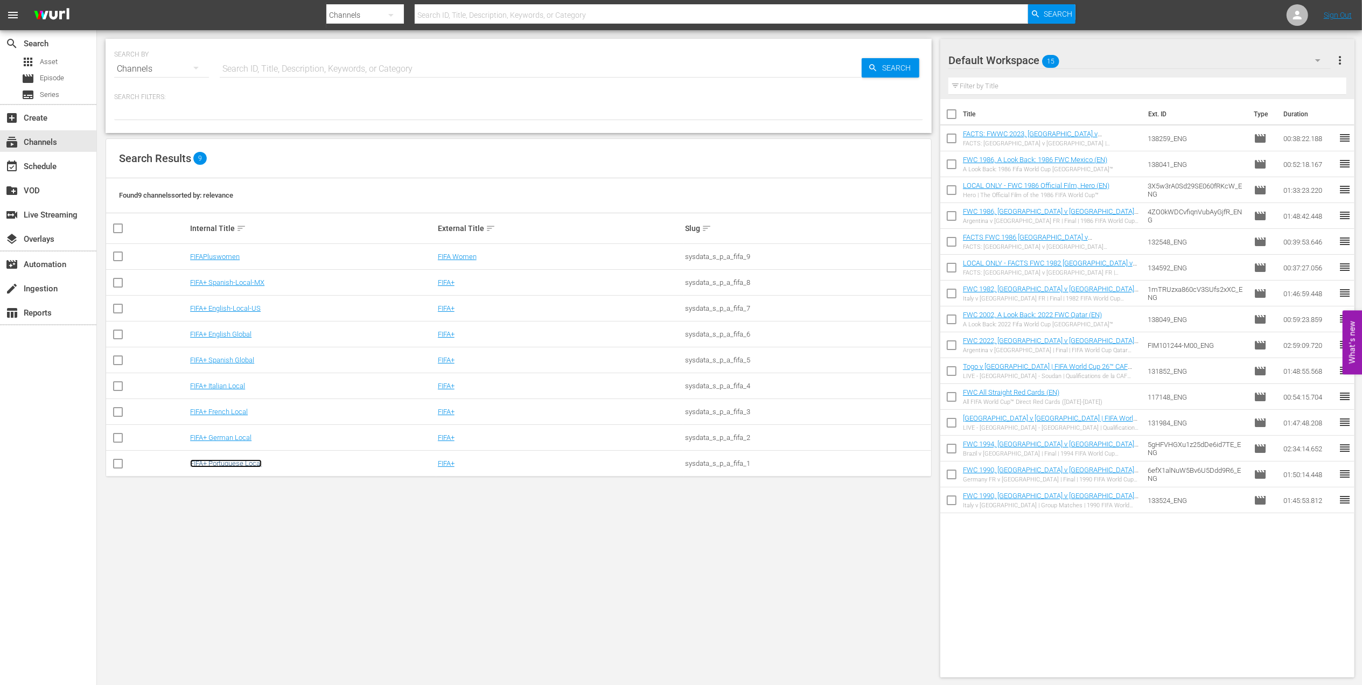
click at [219, 463] on link "FIFA+ Portuguese Local" at bounding box center [226, 463] width 72 height 8
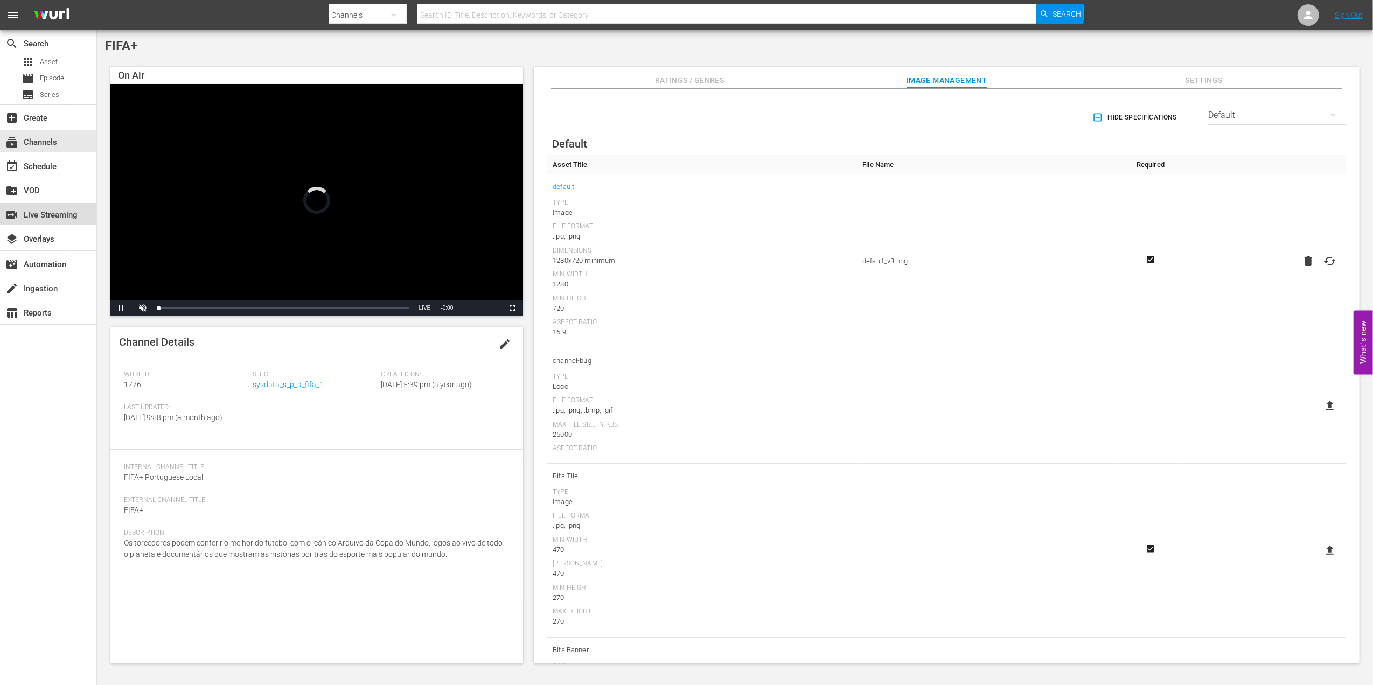
click at [39, 211] on div "switch_video Live Streaming" at bounding box center [30, 213] width 60 height 10
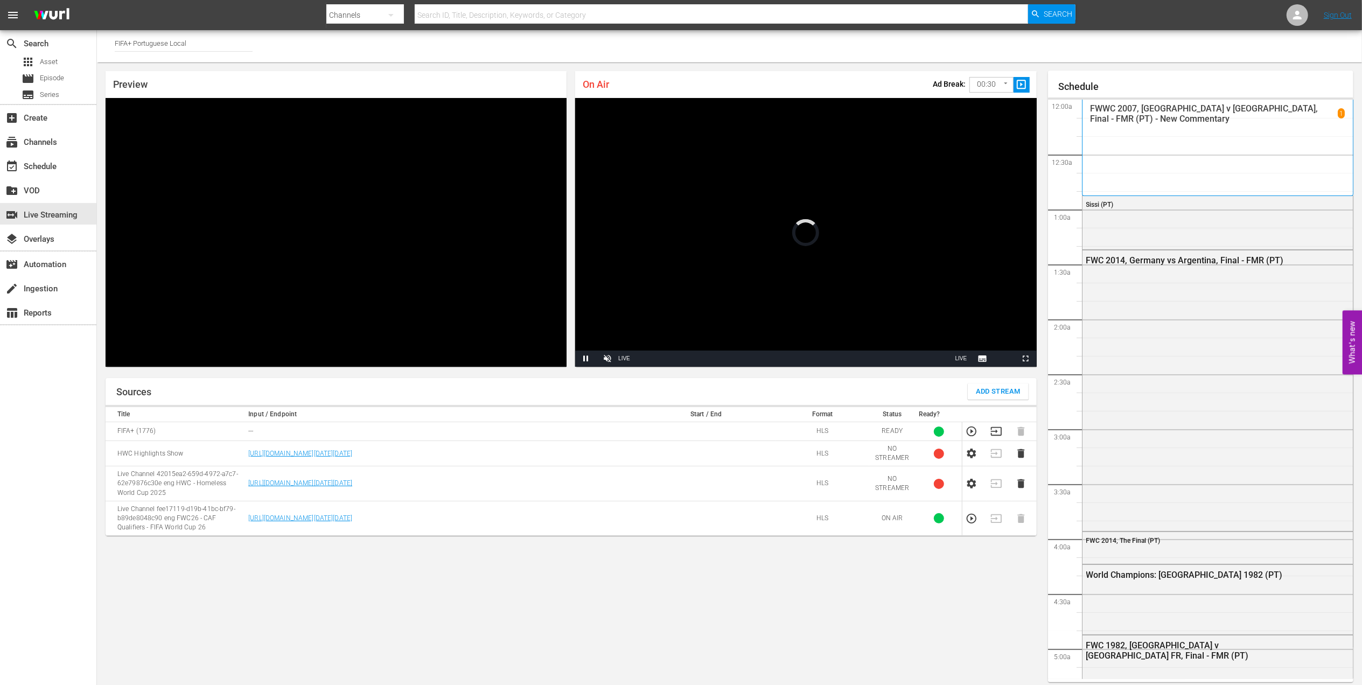
scroll to position [5, 0]
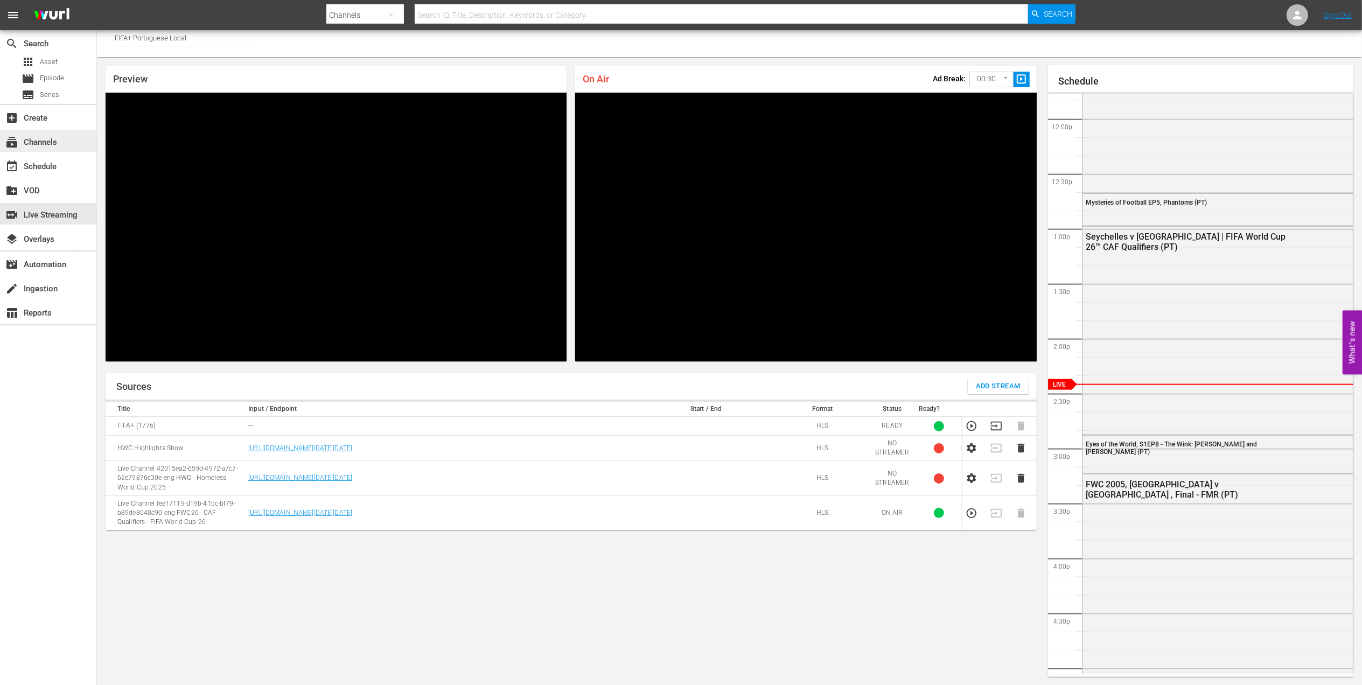
click at [33, 138] on div "subscriptions Channels" at bounding box center [30, 141] width 60 height 10
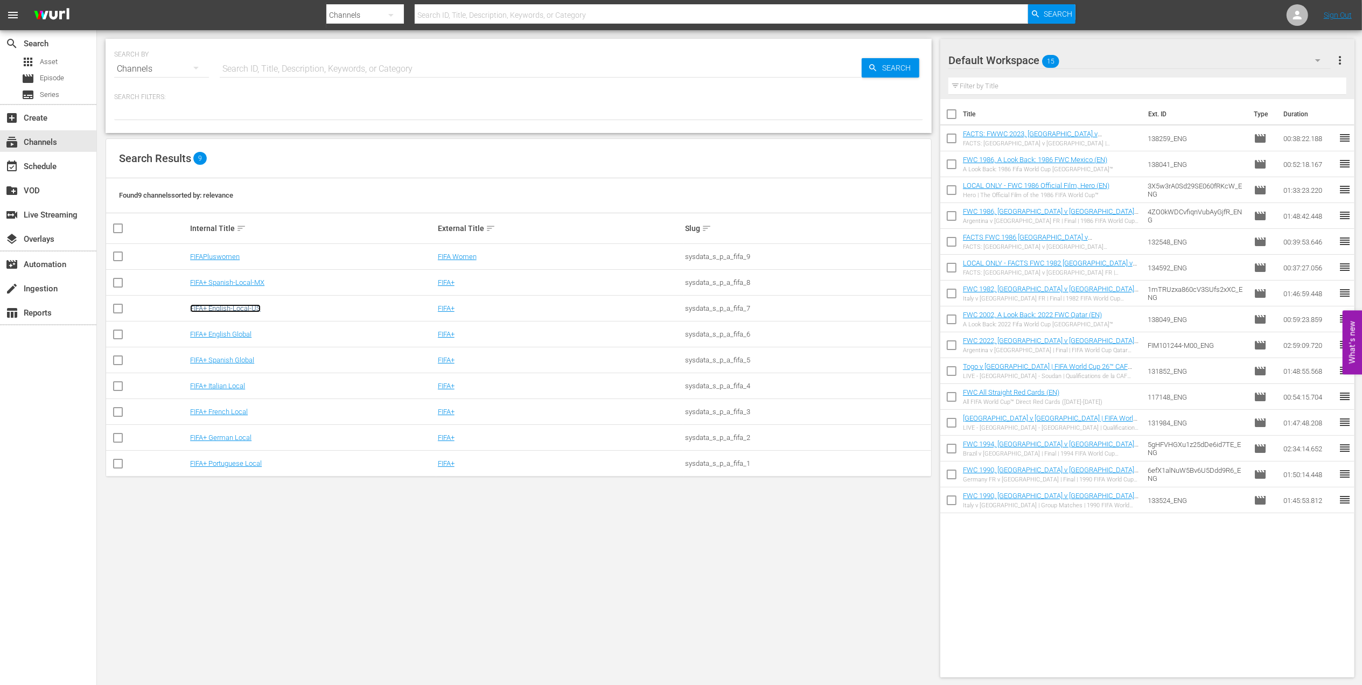
click at [243, 307] on link "FIFA+ English-Local-US" at bounding box center [225, 308] width 71 height 8
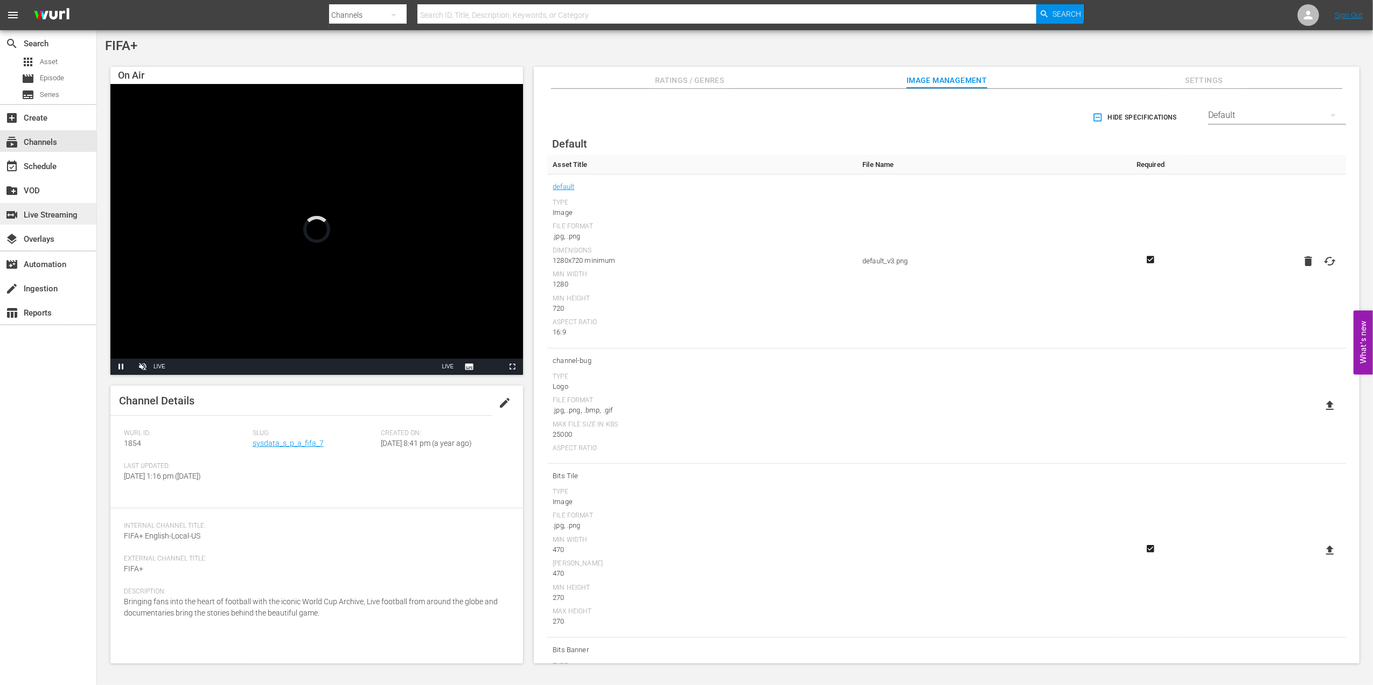
click at [50, 218] on div "switch_video Live Streaming" at bounding box center [30, 213] width 60 height 10
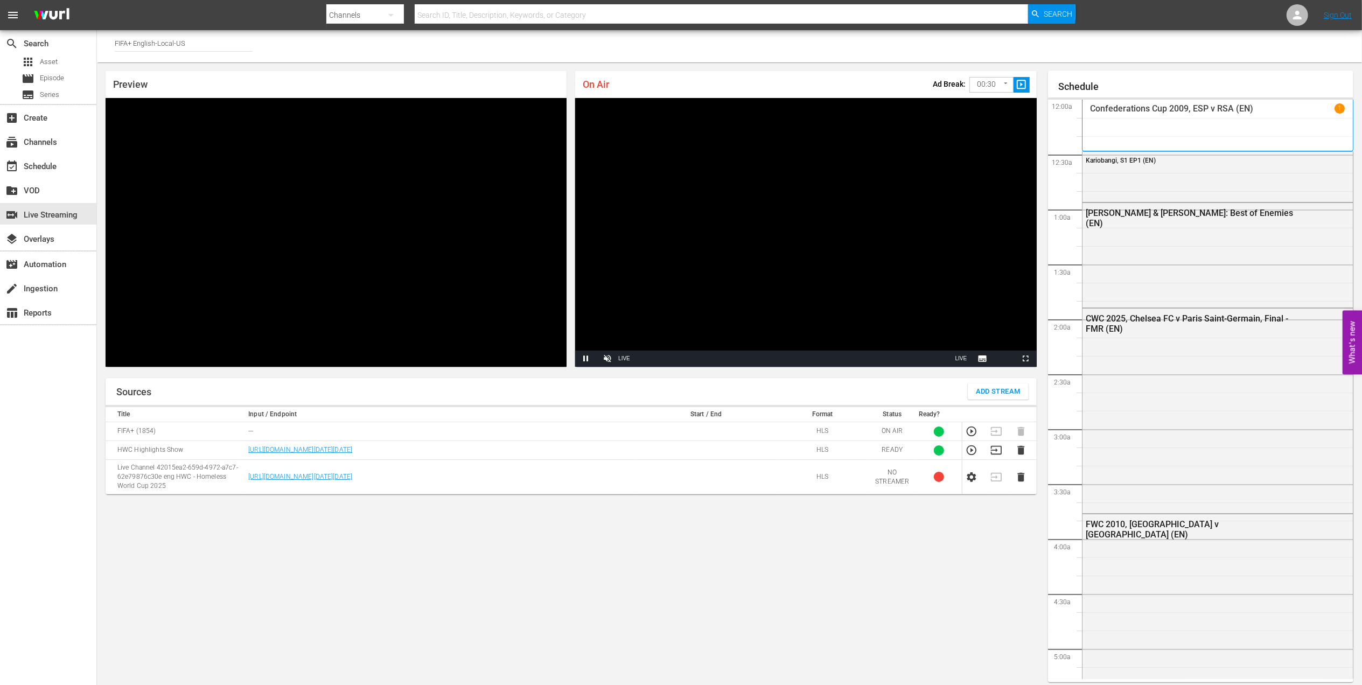
scroll to position [5, 0]
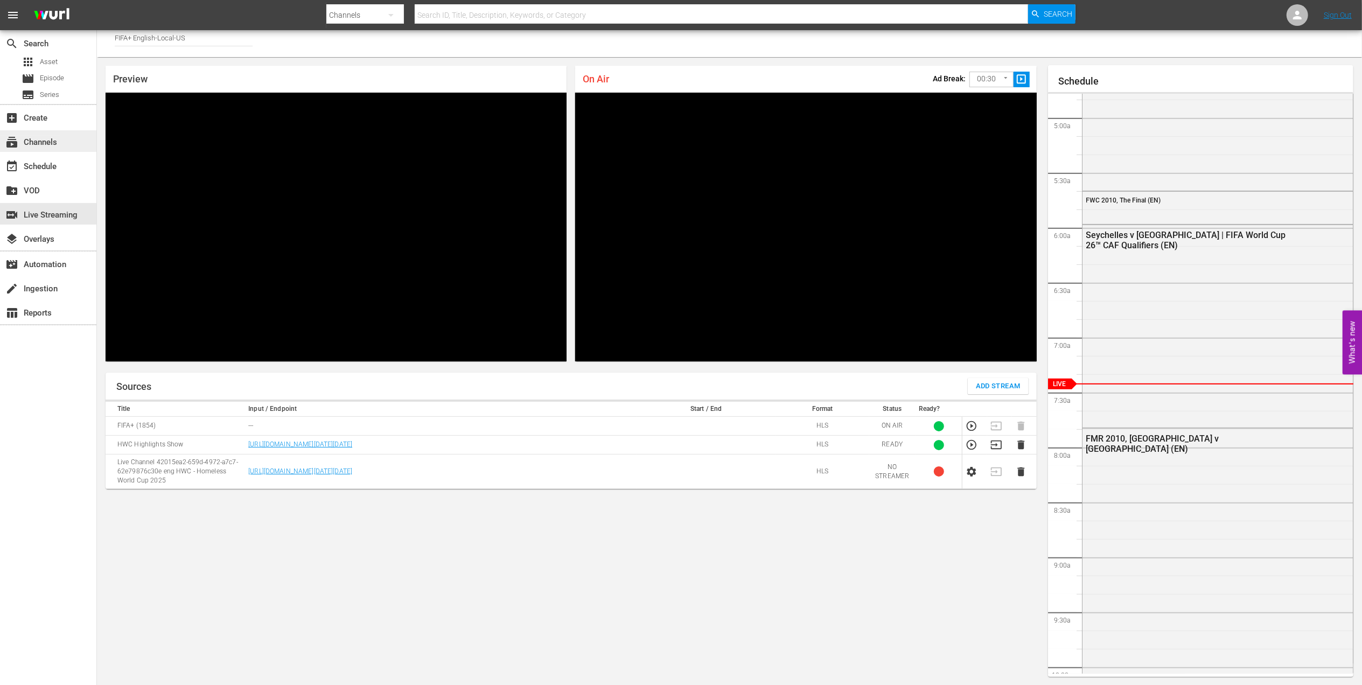
click at [57, 138] on div "subscriptions Channels" at bounding box center [30, 141] width 60 height 10
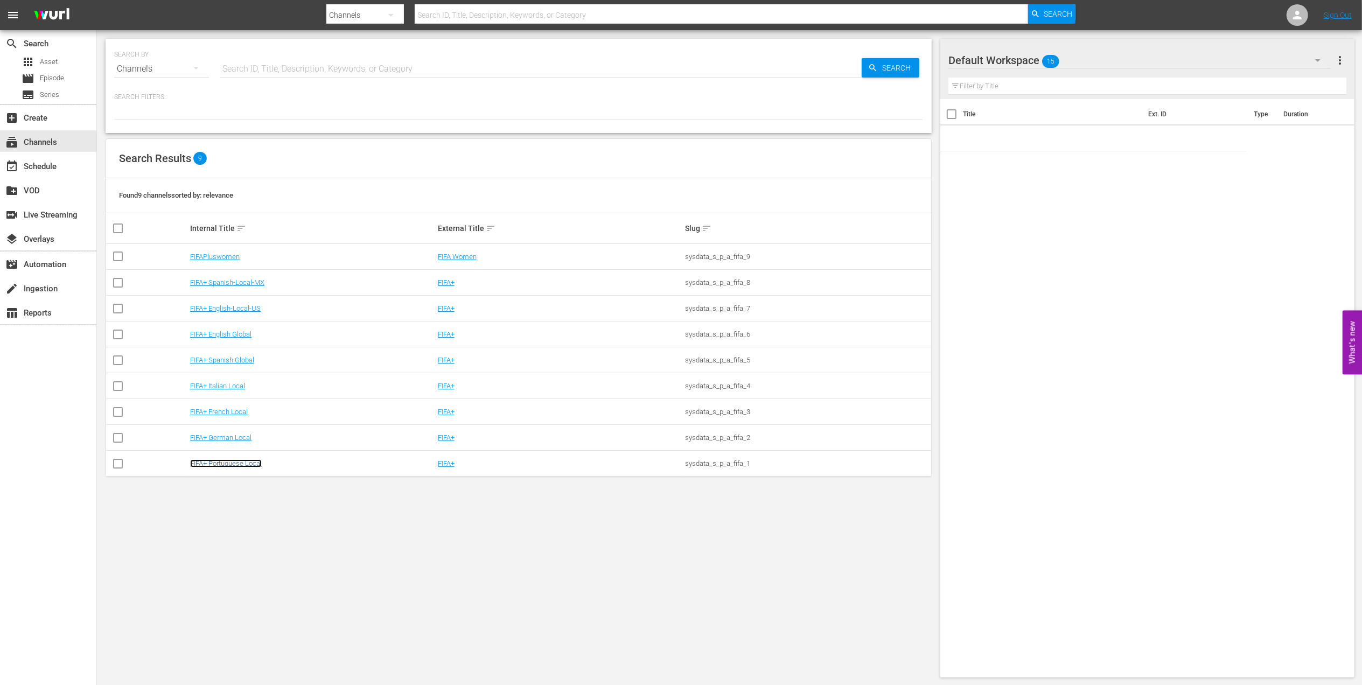
click at [231, 460] on link "FIFA+ Portuguese Local" at bounding box center [226, 463] width 72 height 8
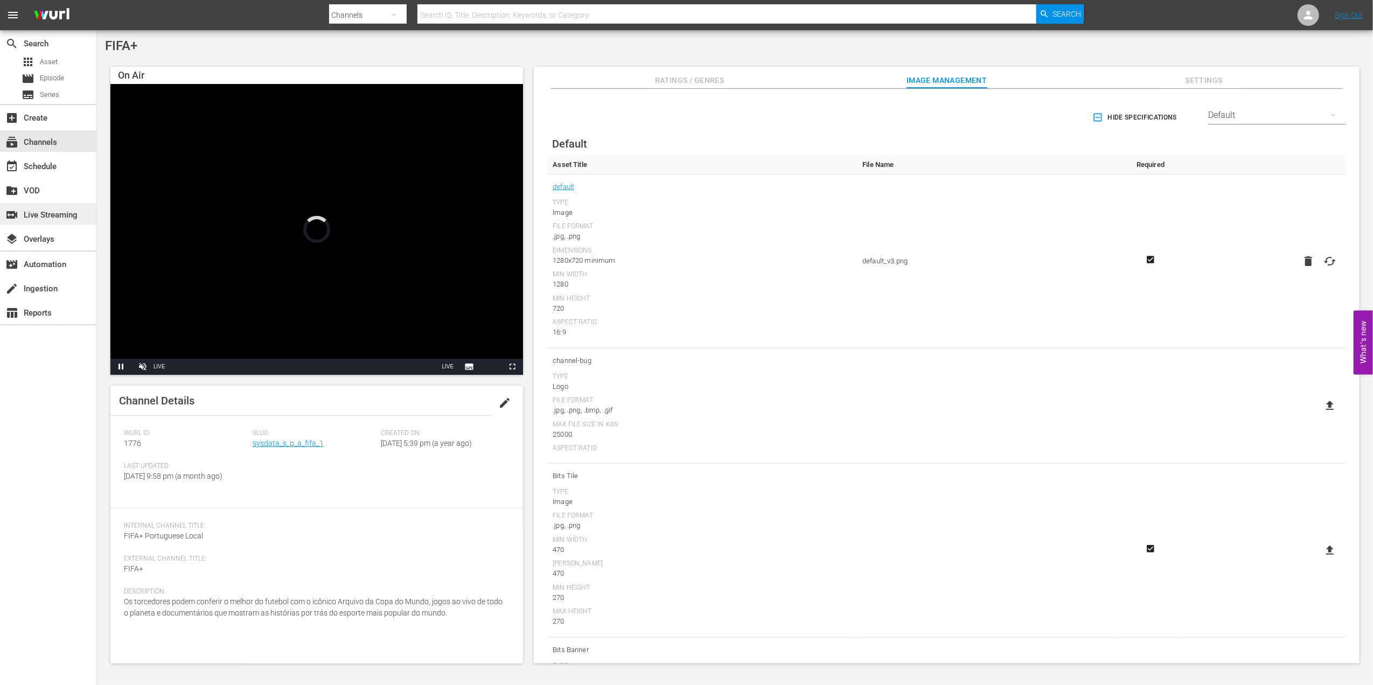
click at [60, 215] on div "switch_video Live Streaming" at bounding box center [30, 213] width 60 height 10
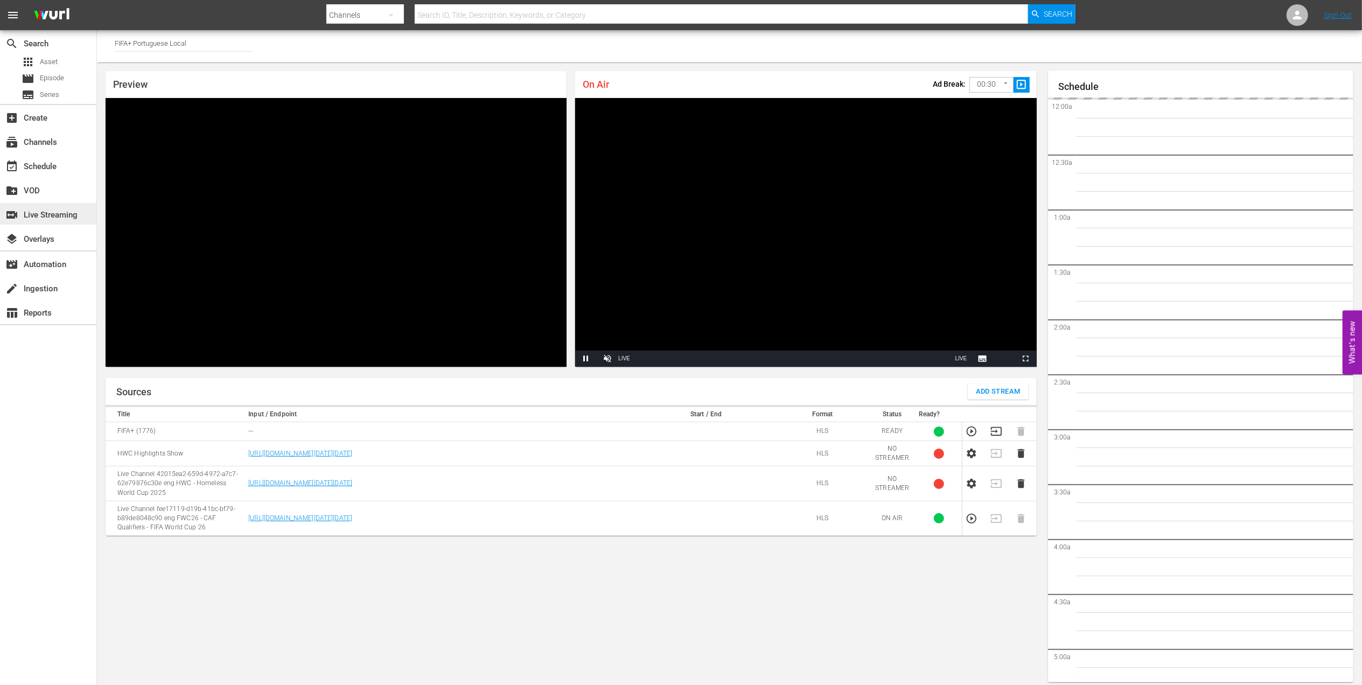
scroll to position [1306, 0]
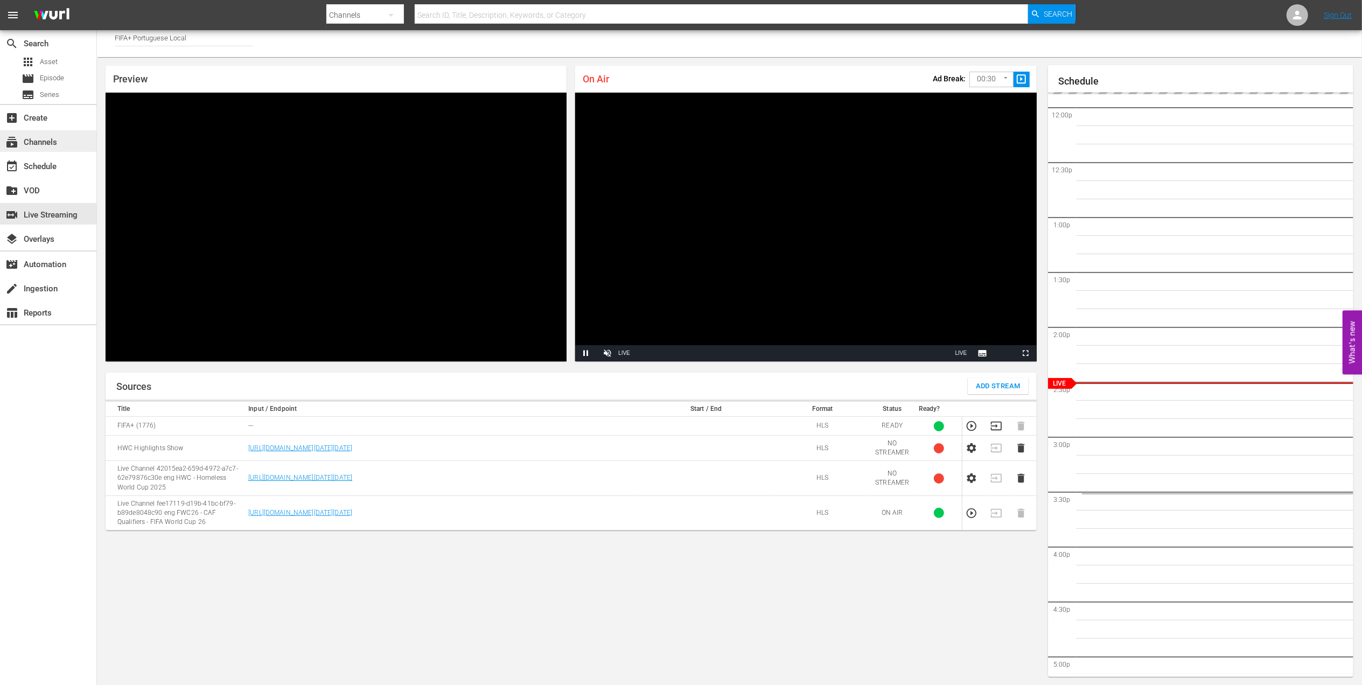
click at [54, 143] on div "subscriptions Channels" at bounding box center [30, 141] width 60 height 10
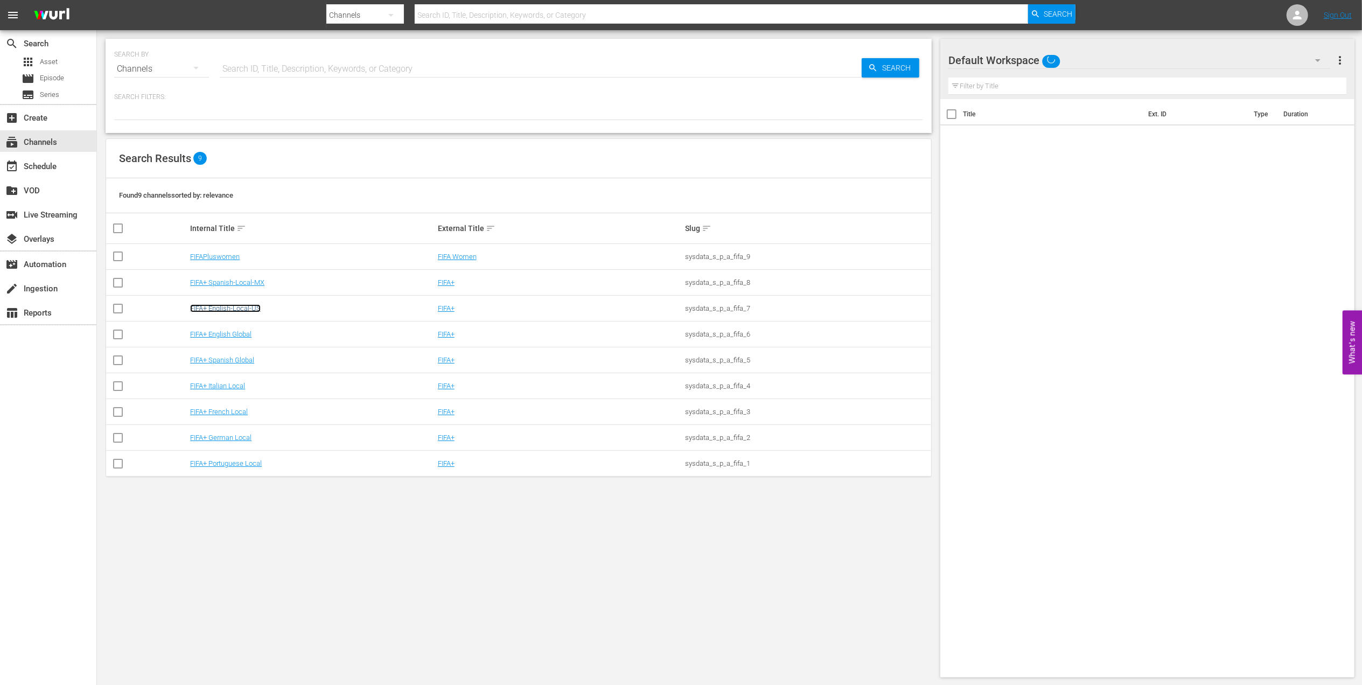
click at [239, 307] on link "FIFA+ English-Local-US" at bounding box center [225, 308] width 71 height 8
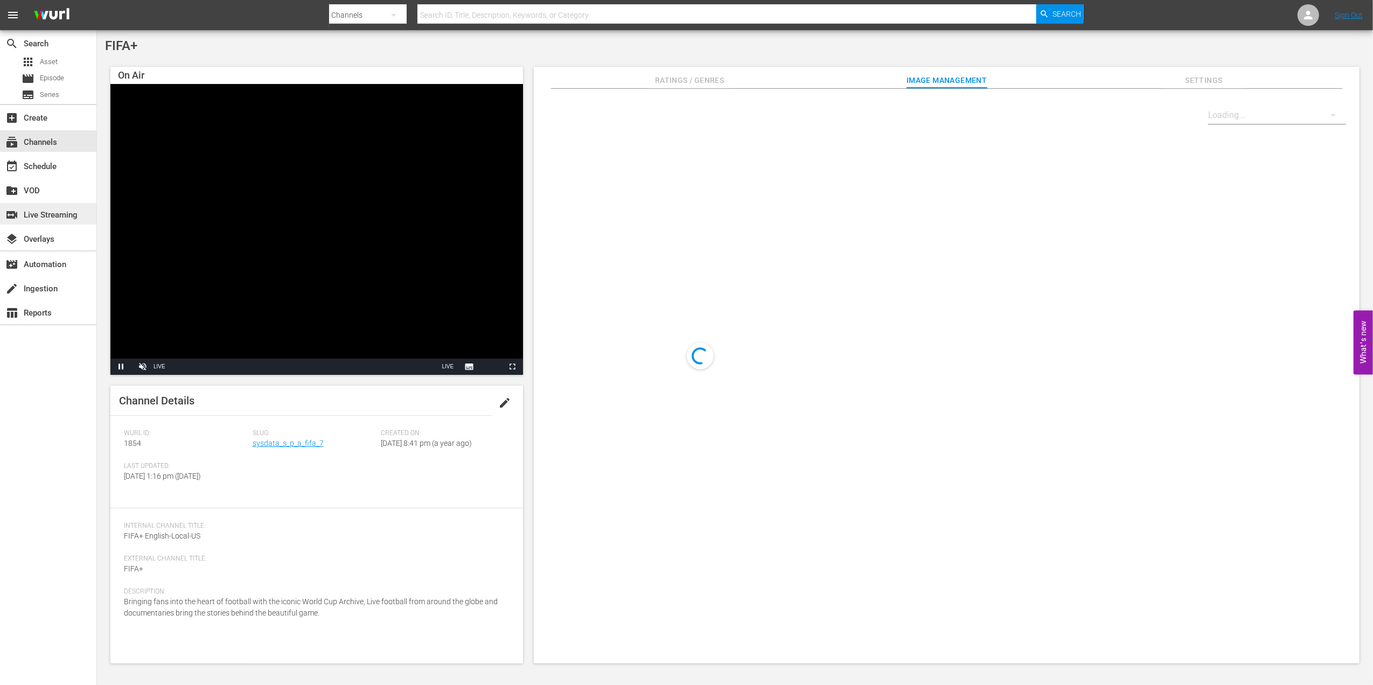
click at [43, 210] on div "switch_video Live Streaming" at bounding box center [30, 213] width 60 height 10
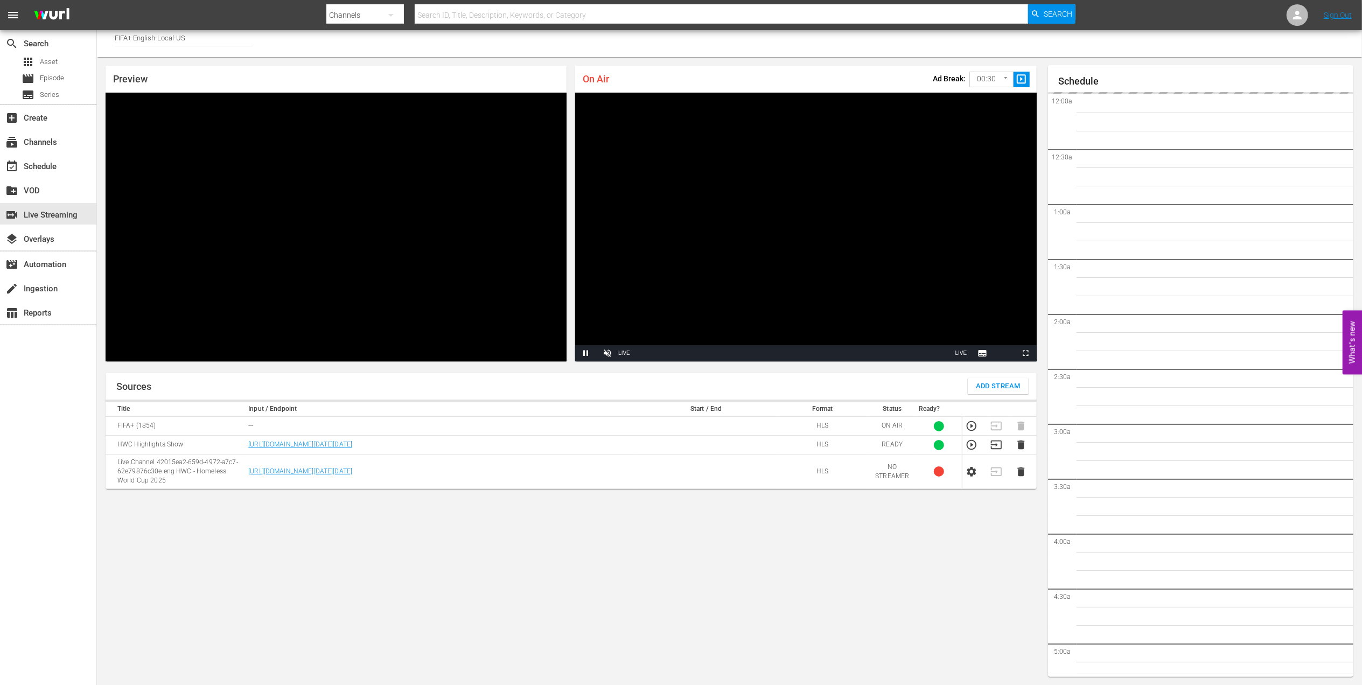
scroll to position [536, 0]
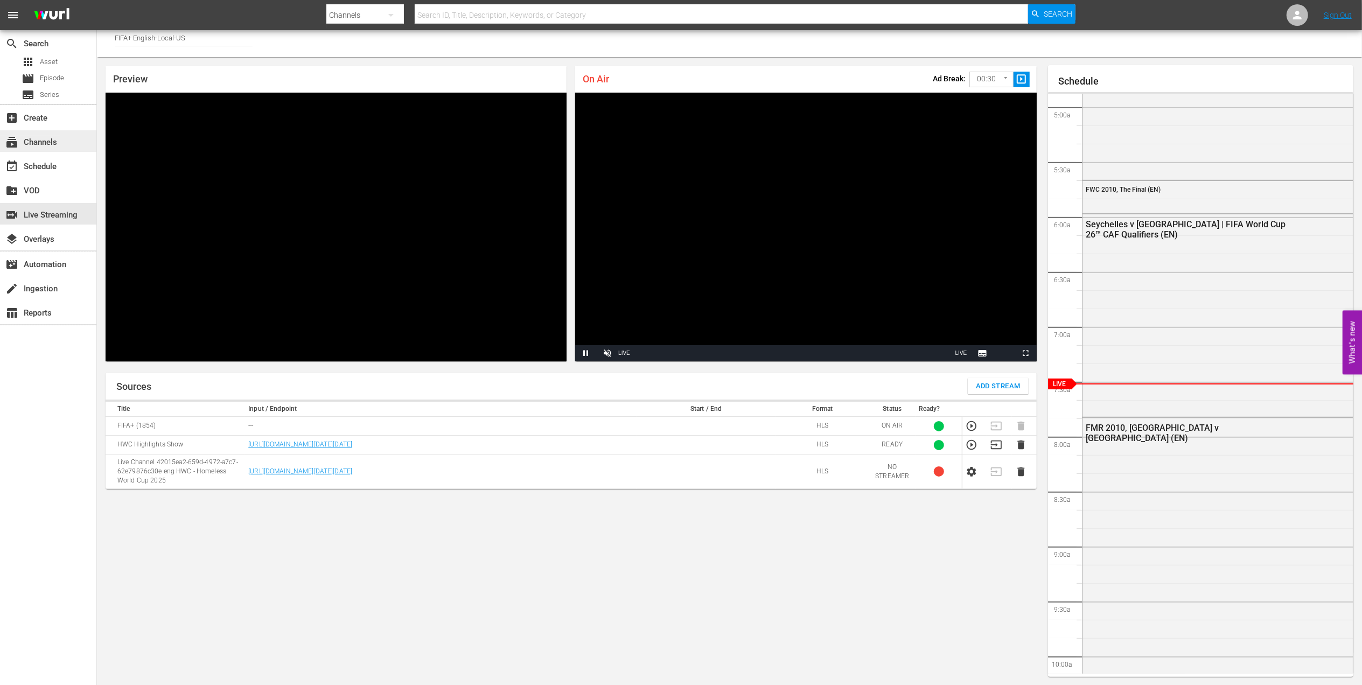
click at [55, 138] on div "subscriptions Channels" at bounding box center [30, 141] width 60 height 10
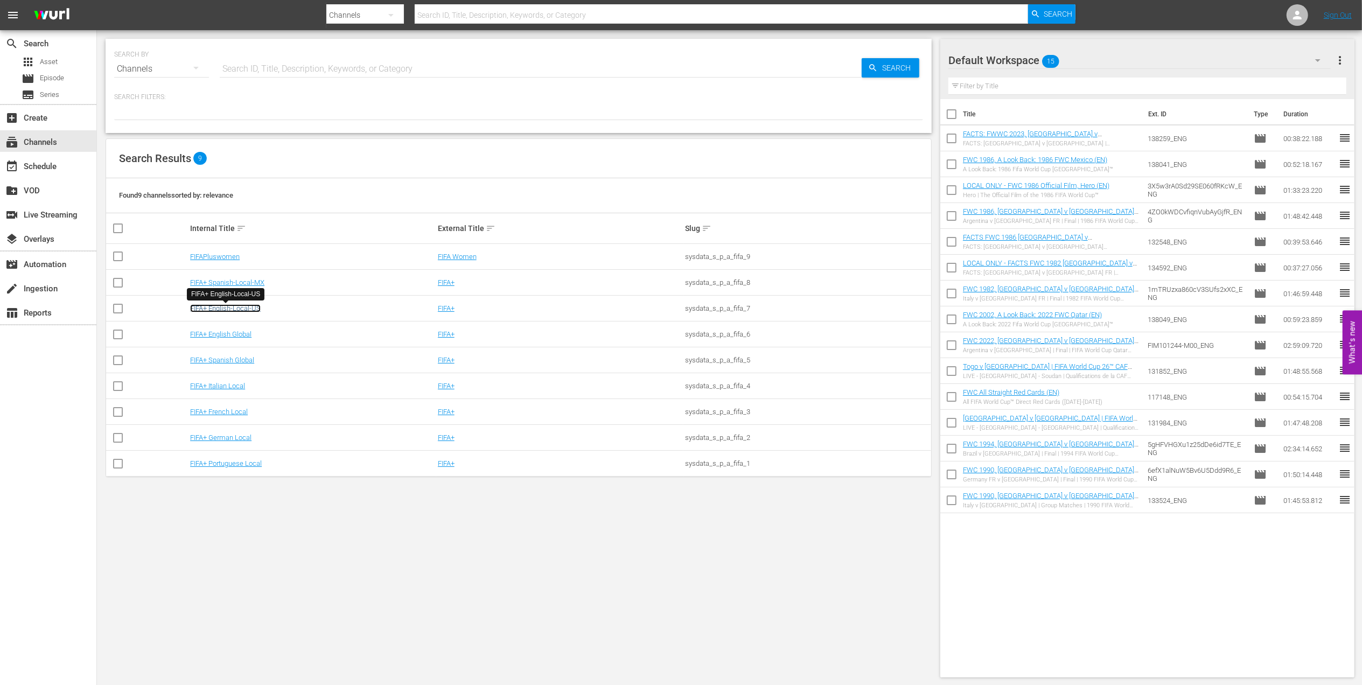
click at [246, 309] on link "FIFA+ English-Local-US" at bounding box center [225, 308] width 71 height 8
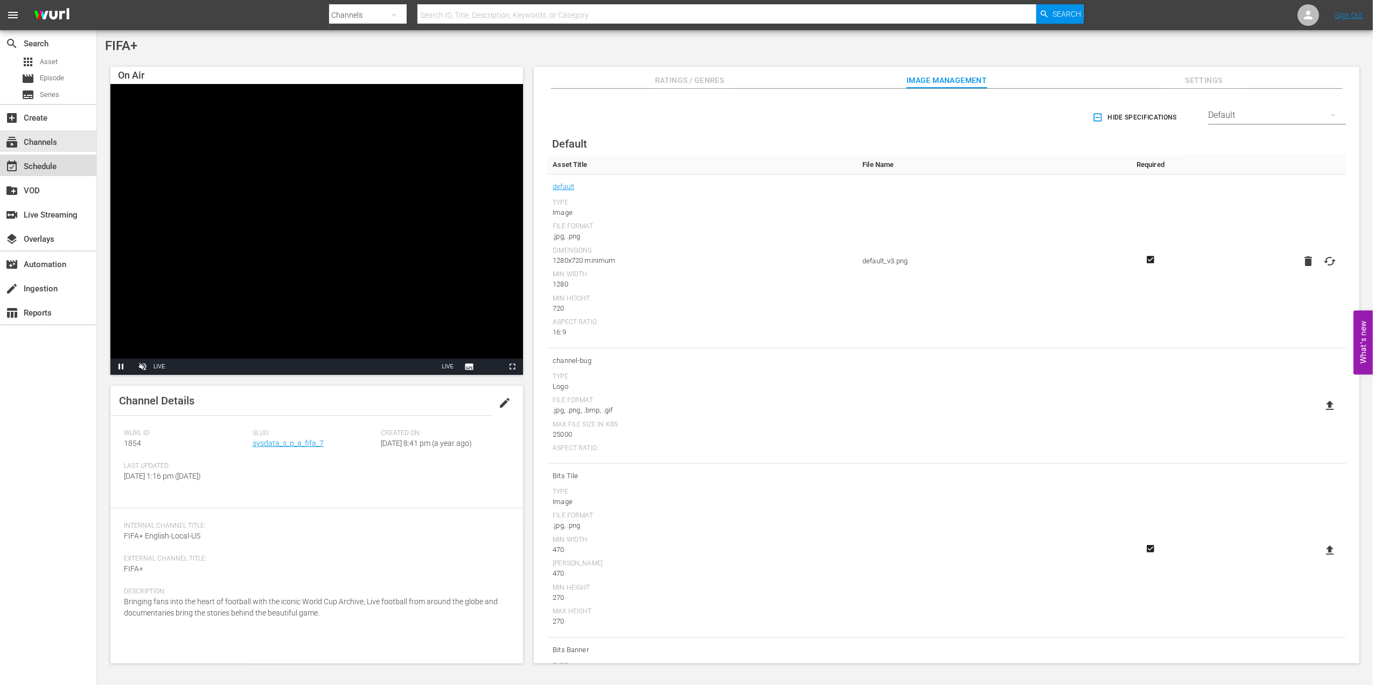
click at [69, 163] on div "event_available Schedule" at bounding box center [48, 166] width 96 height 22
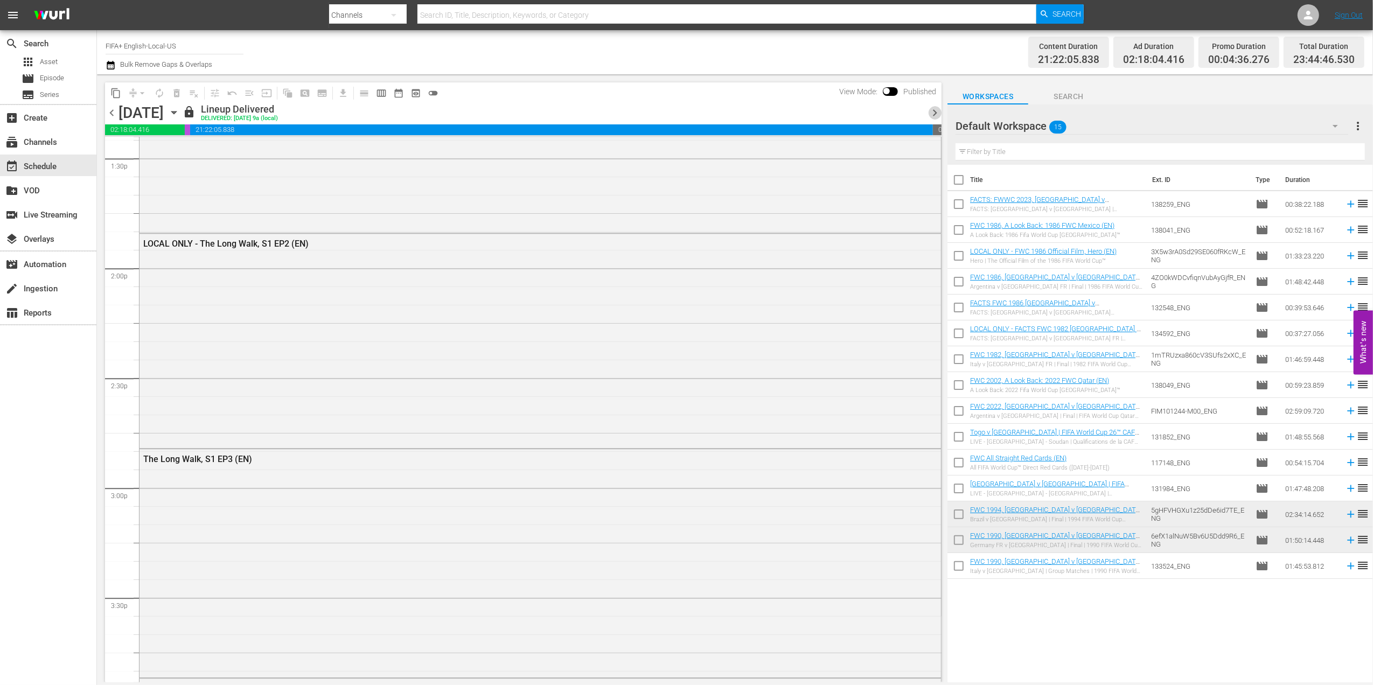
click at [934, 110] on span "chevron_right" at bounding box center [934, 112] width 13 height 13
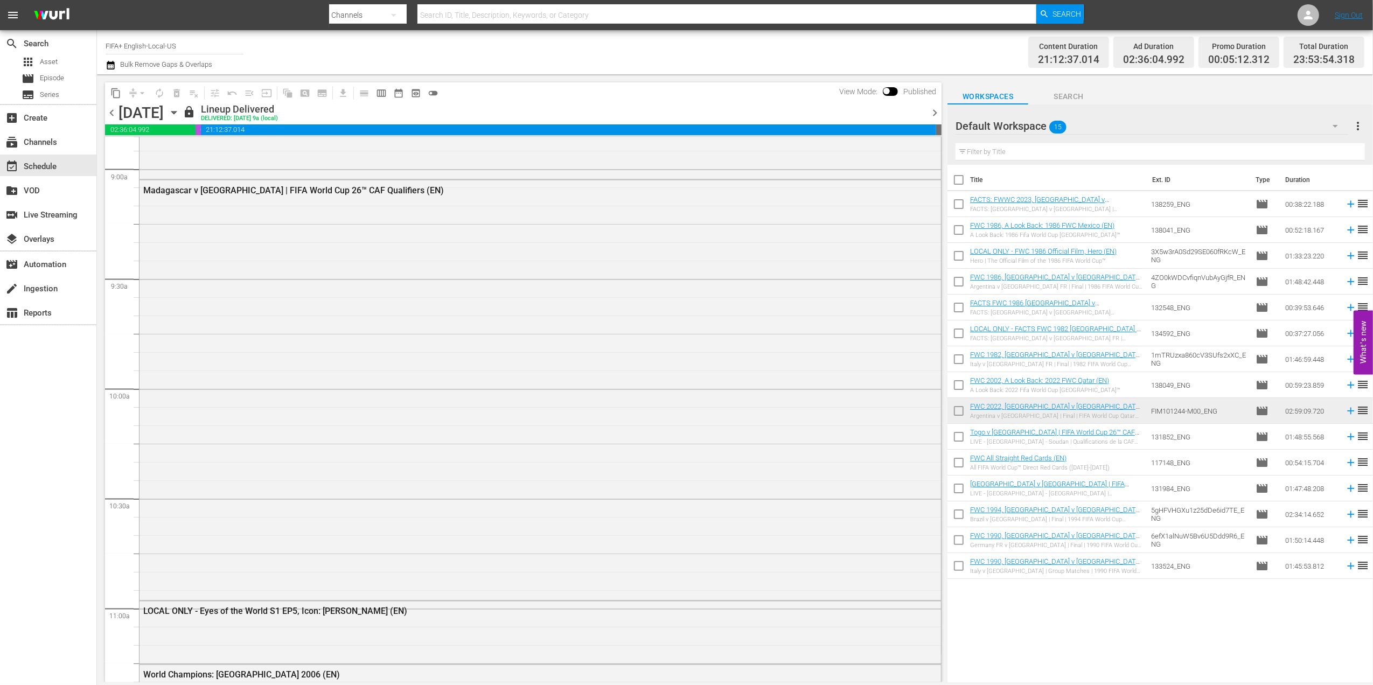
scroll to position [1901, 0]
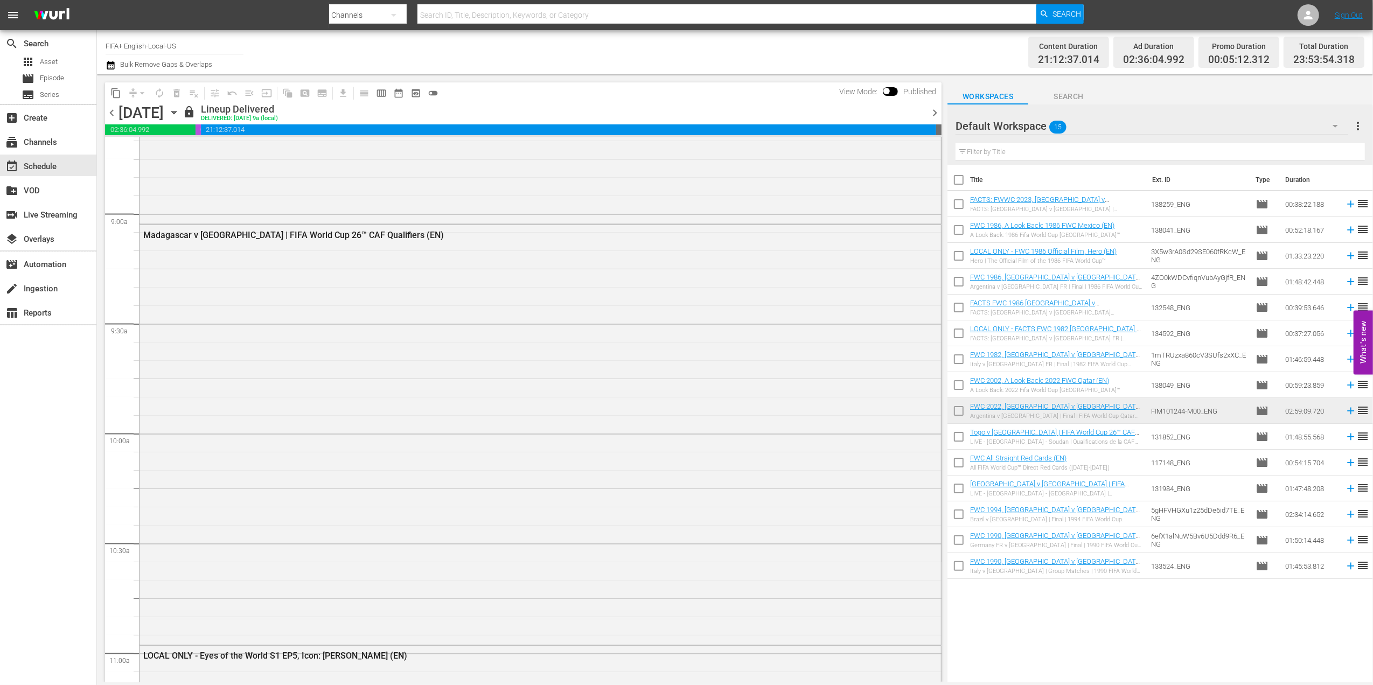
drag, startPoint x: 938, startPoint y: 113, endPoint x: 958, endPoint y: 114, distance: 19.4
click at [938, 113] on span "chevron_right" at bounding box center [934, 112] width 13 height 13
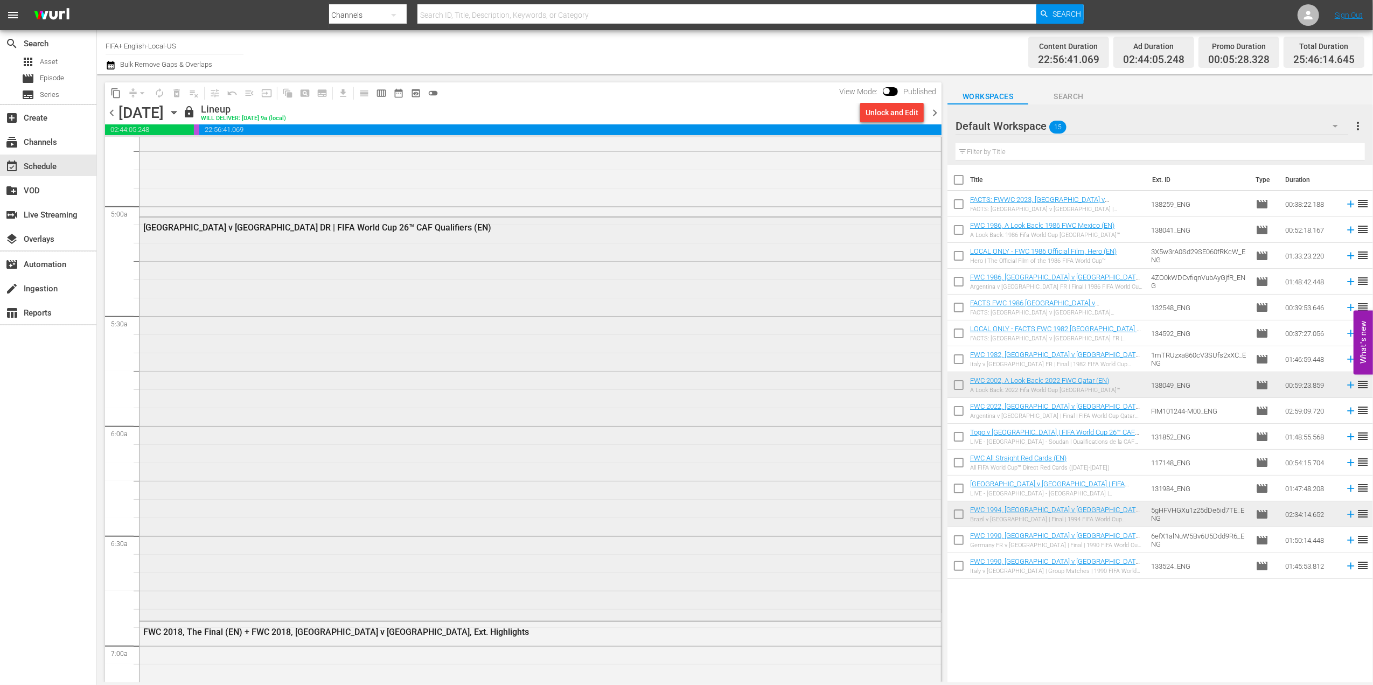
scroll to position [1041, 0]
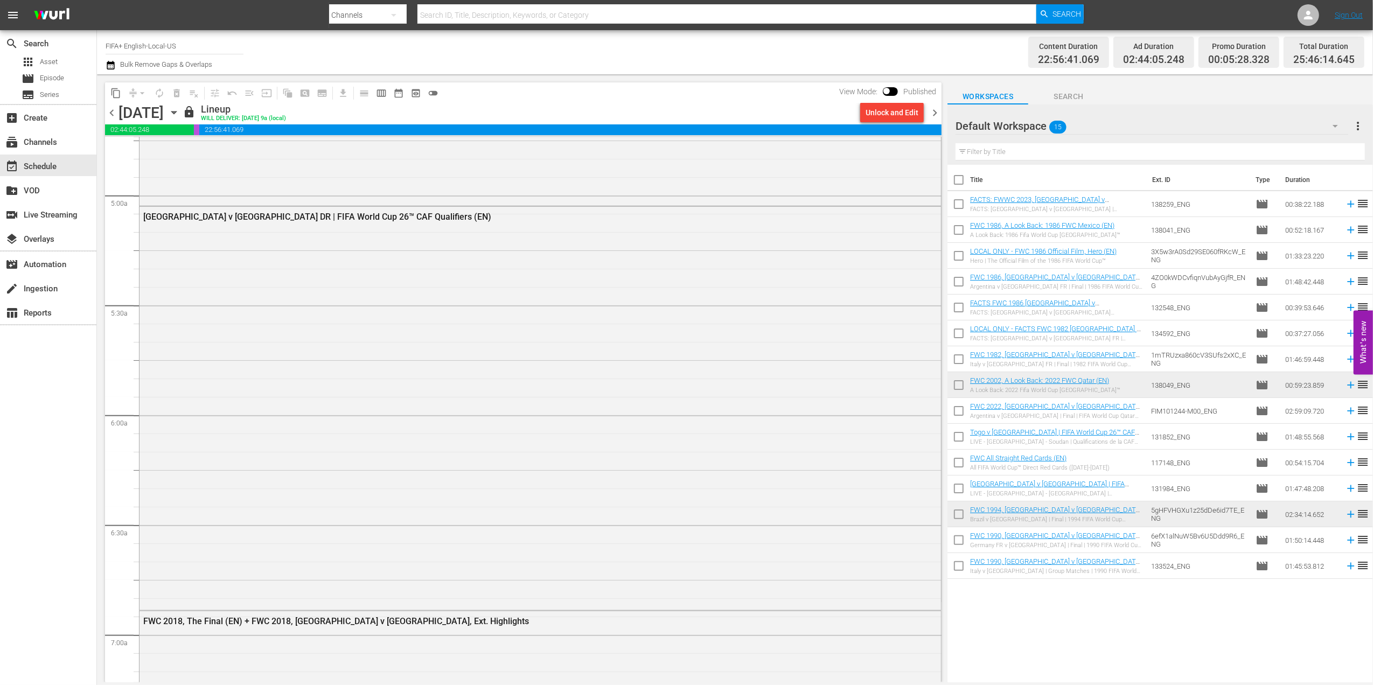
click at [113, 113] on span "chevron_left" at bounding box center [111, 112] width 13 height 13
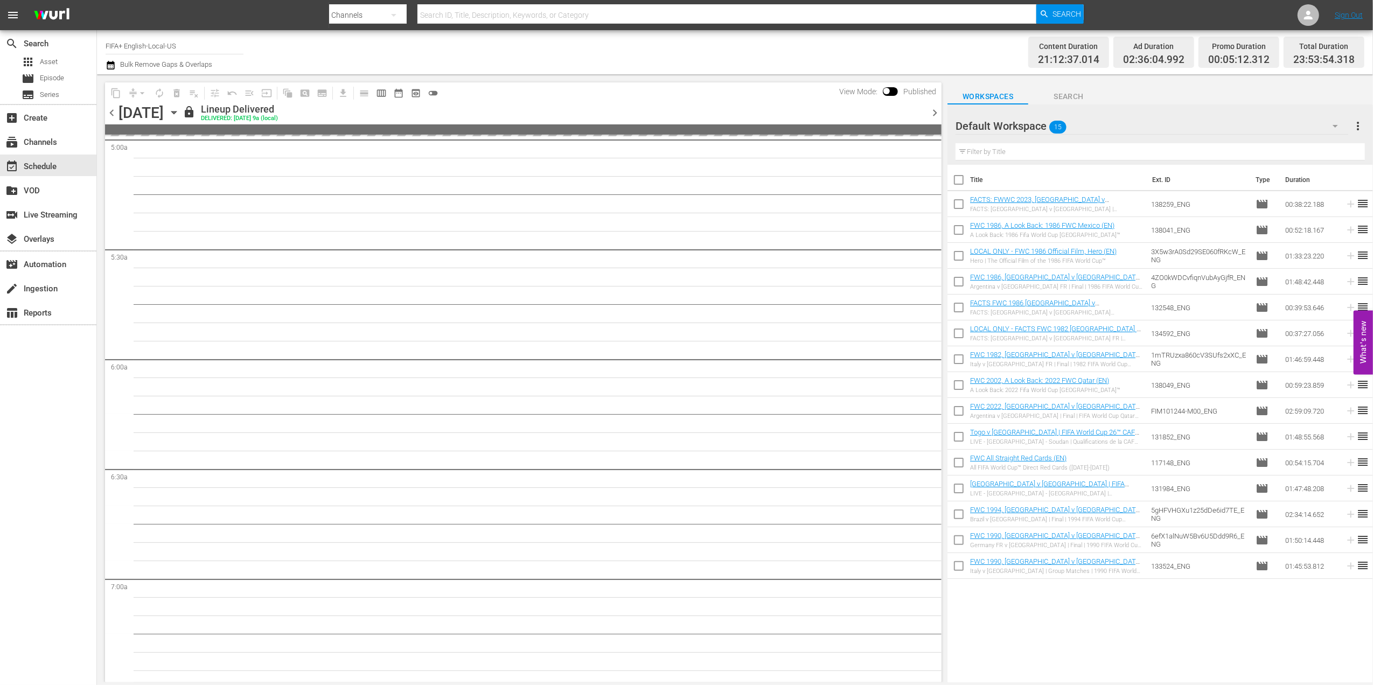
scroll to position [1041, 0]
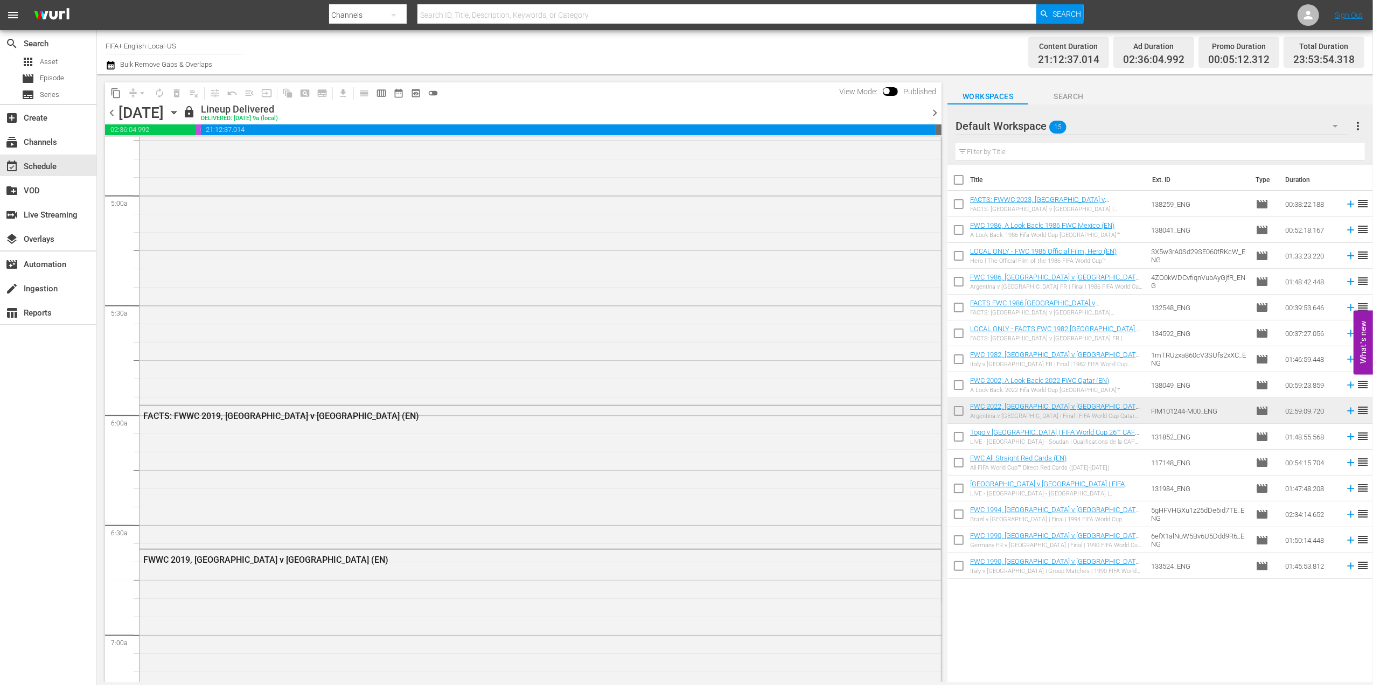
click at [938, 112] on span "chevron_right" at bounding box center [934, 112] width 13 height 13
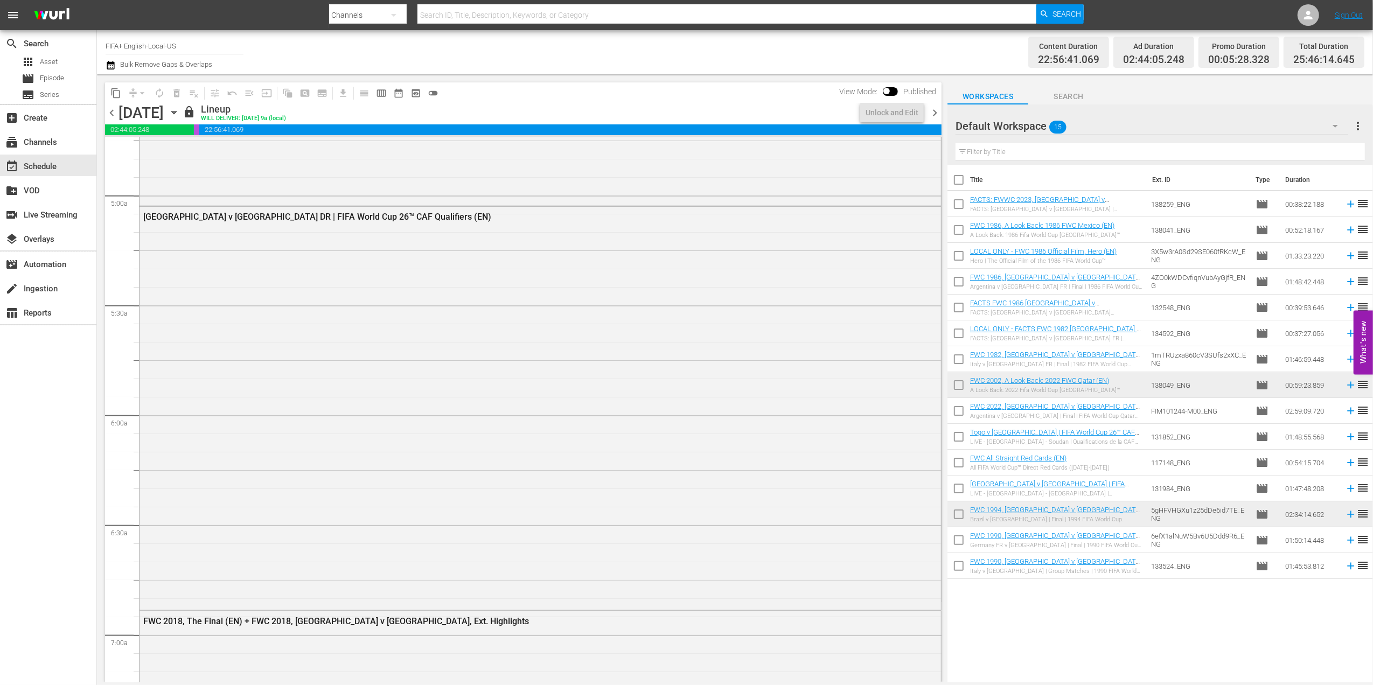
click at [936, 115] on span "chevron_right" at bounding box center [934, 112] width 13 height 13
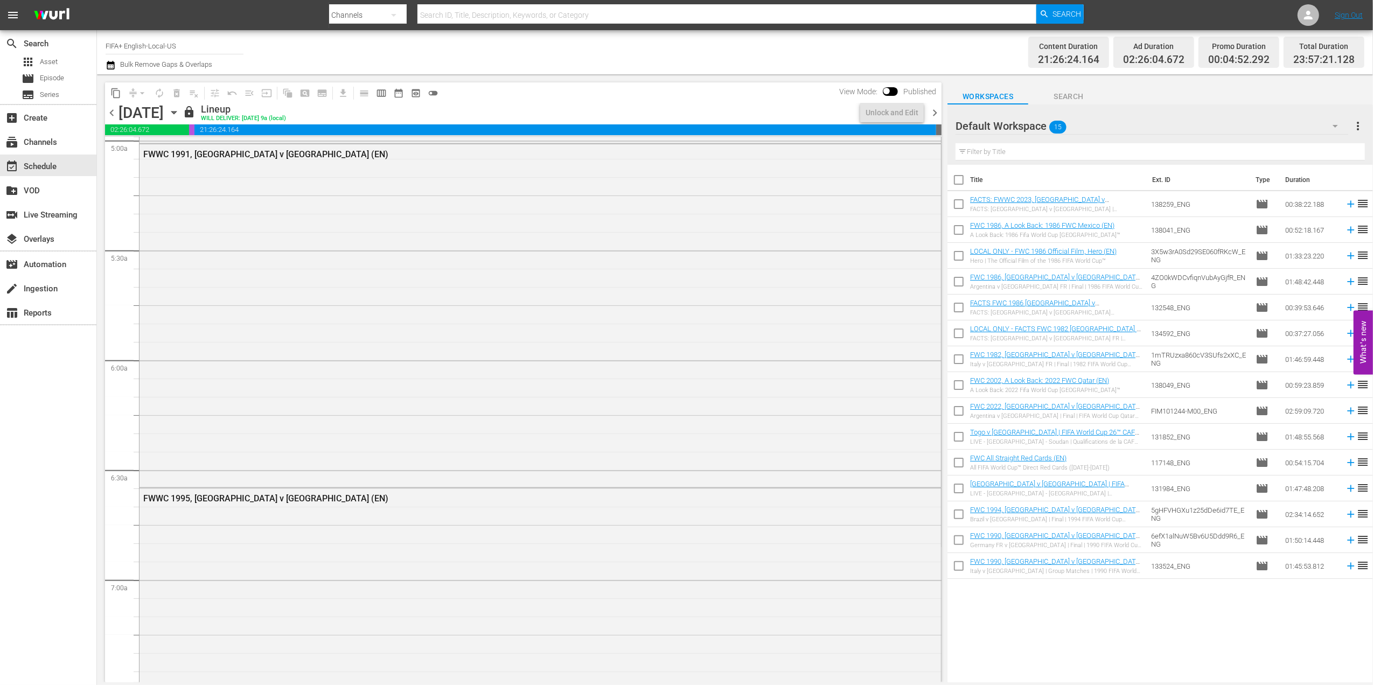
scroll to position [1041, 0]
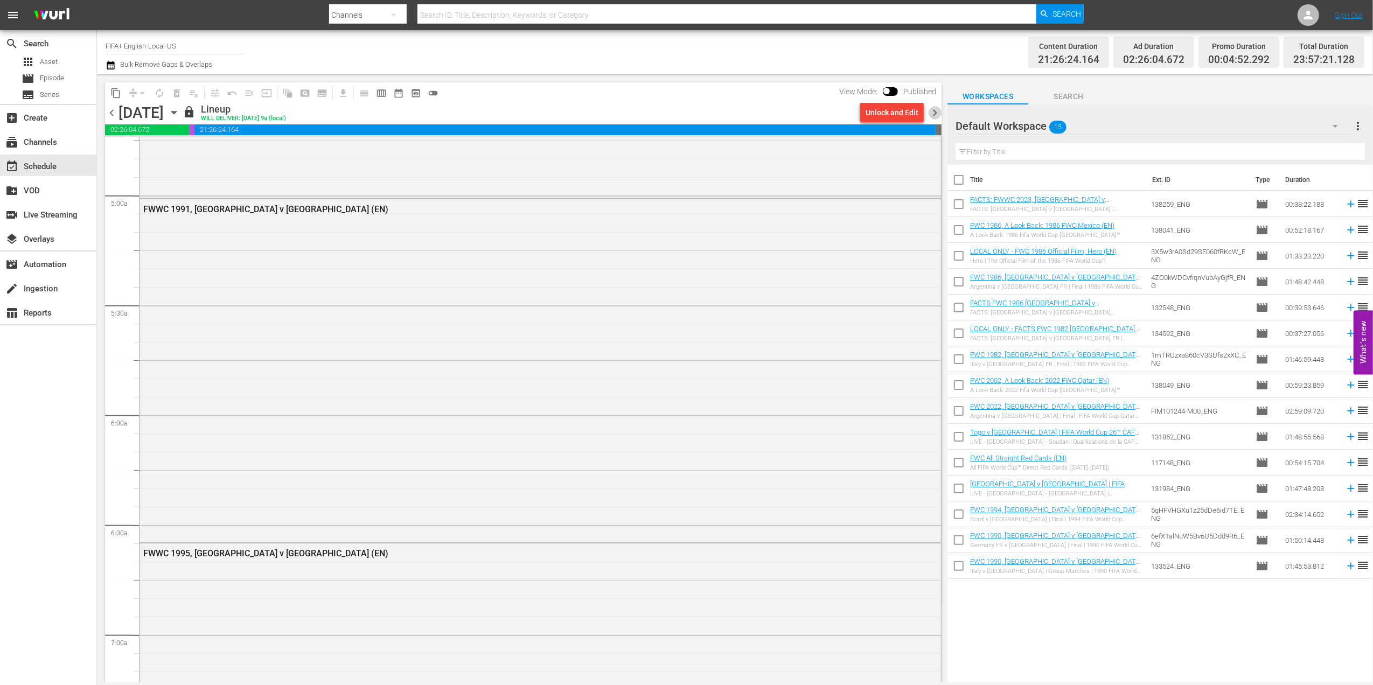
click at [936, 115] on span "chevron_right" at bounding box center [934, 112] width 13 height 13
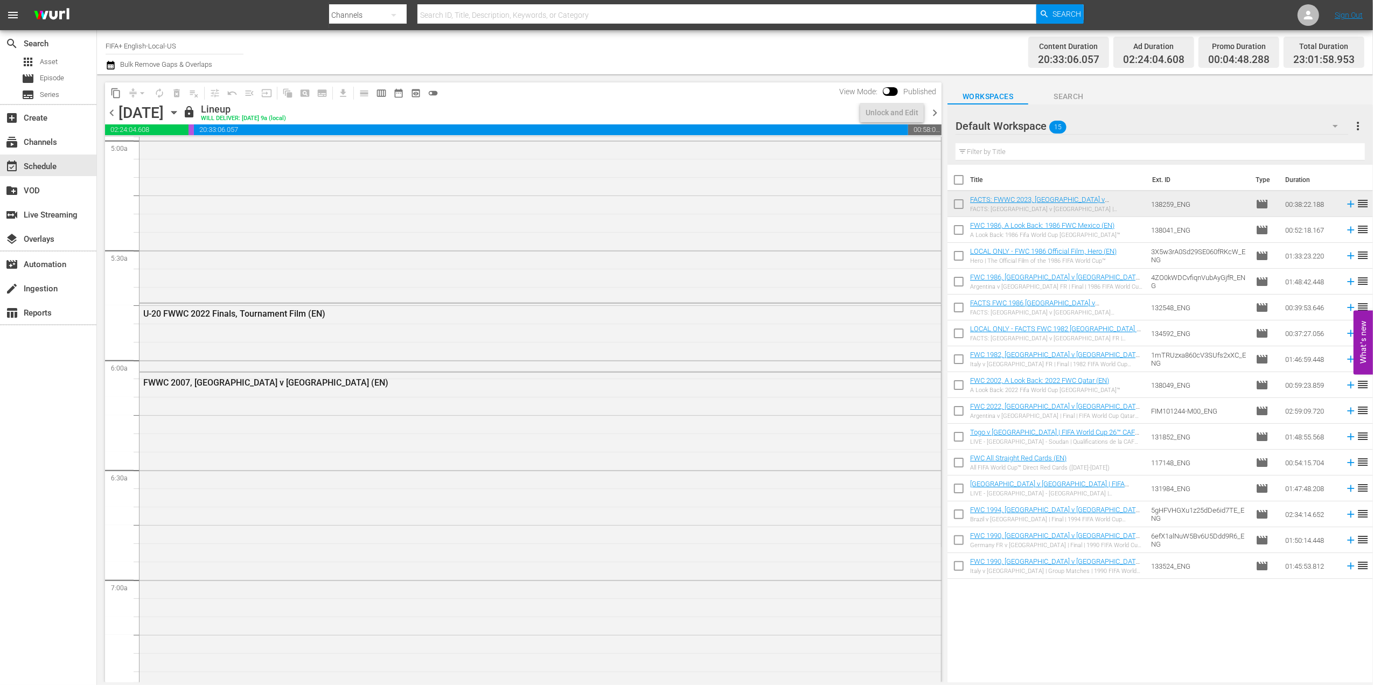
scroll to position [1095, 0]
click at [109, 110] on span "chevron_left" at bounding box center [111, 112] width 13 height 13
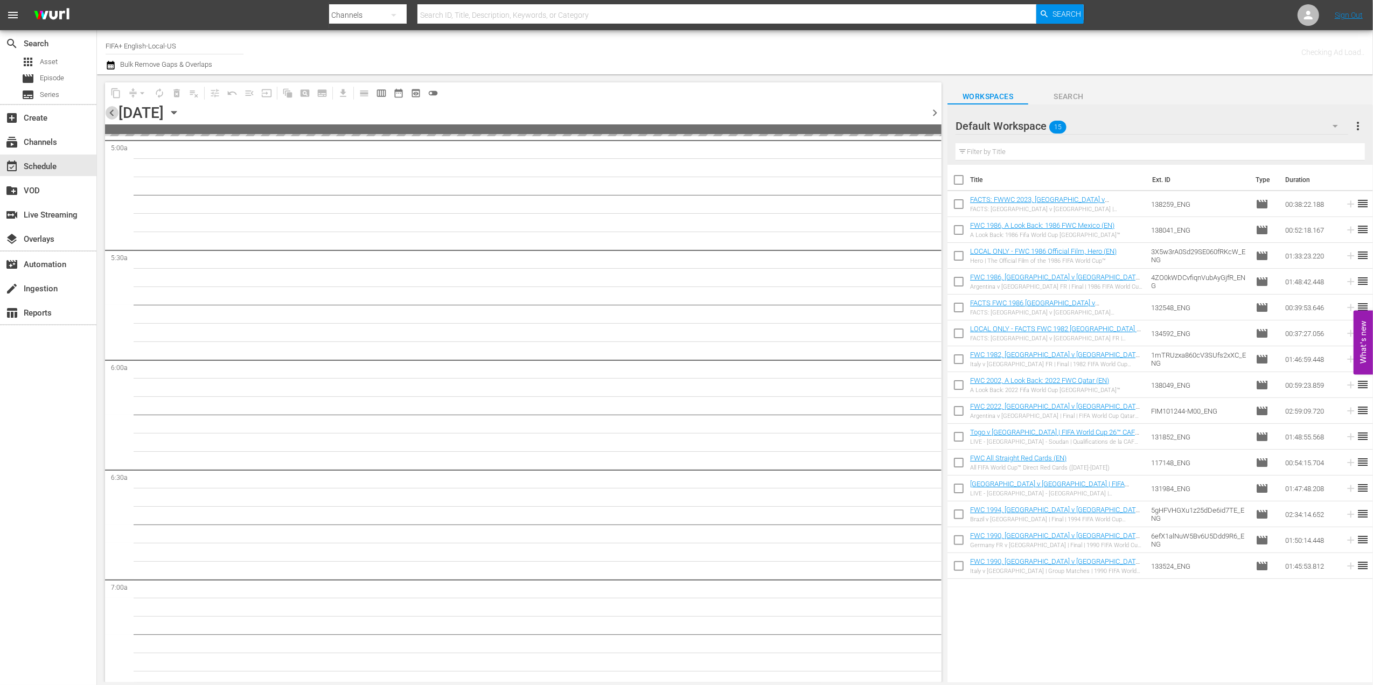
click at [109, 110] on span "chevron_left" at bounding box center [111, 112] width 13 height 13
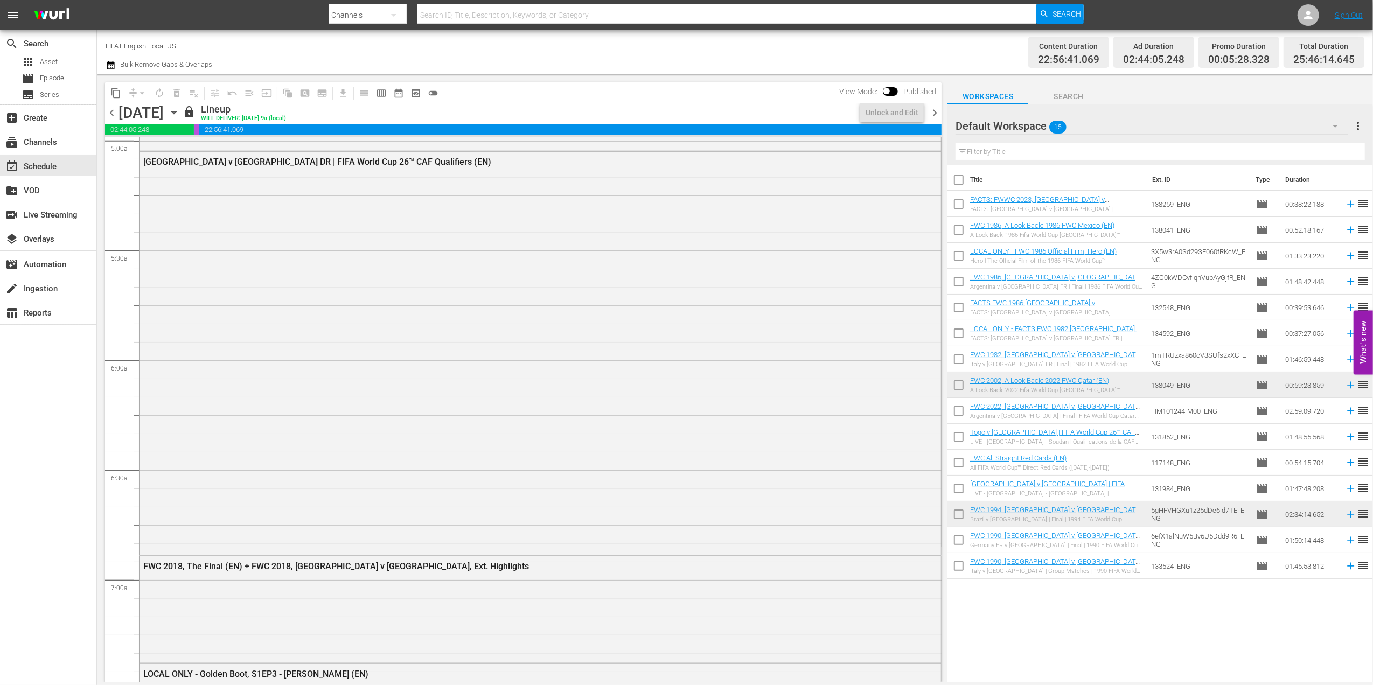
scroll to position [1041, 0]
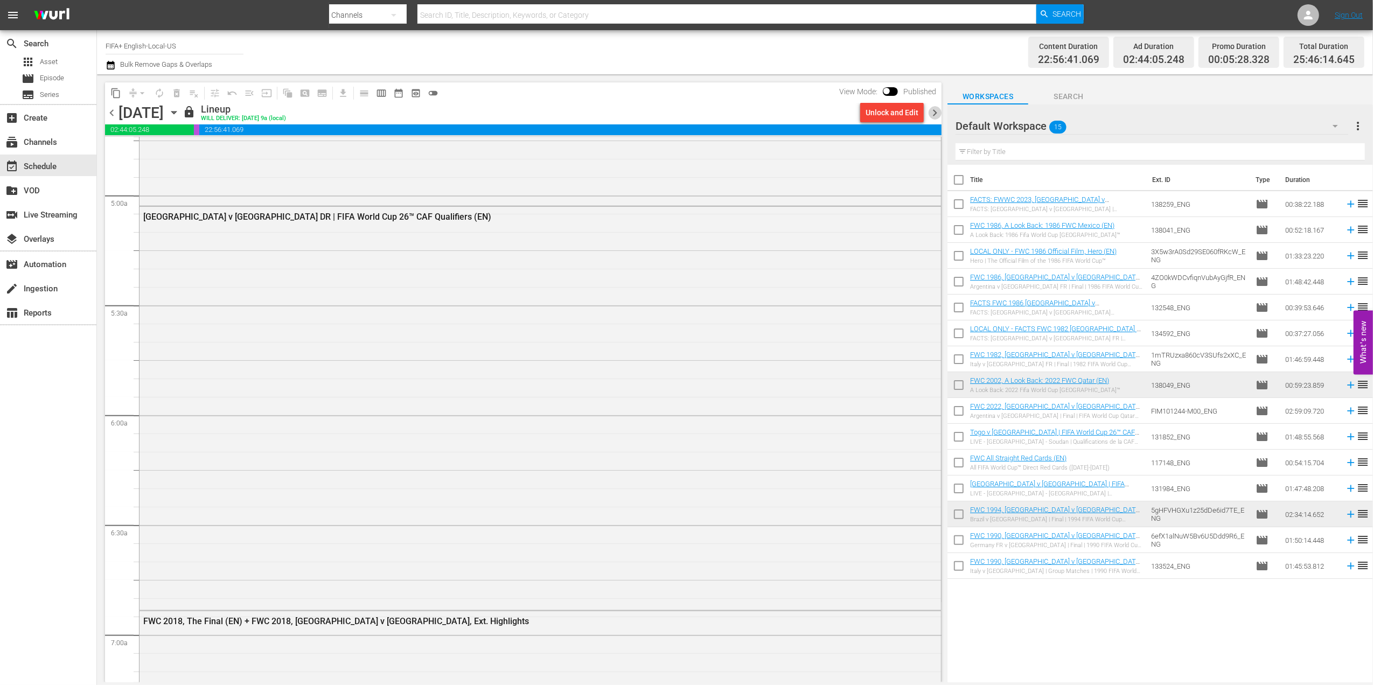
click at [936, 108] on span "chevron_right" at bounding box center [934, 112] width 13 height 13
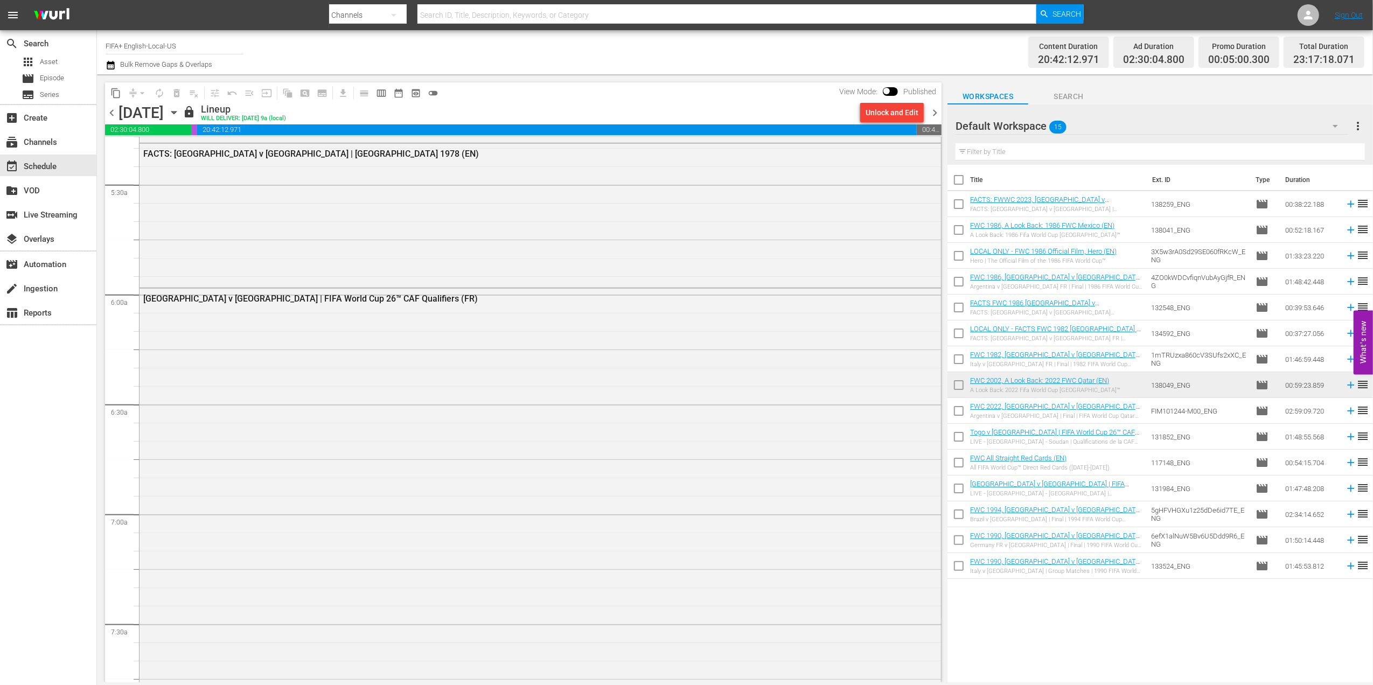
scroll to position [1231, 0]
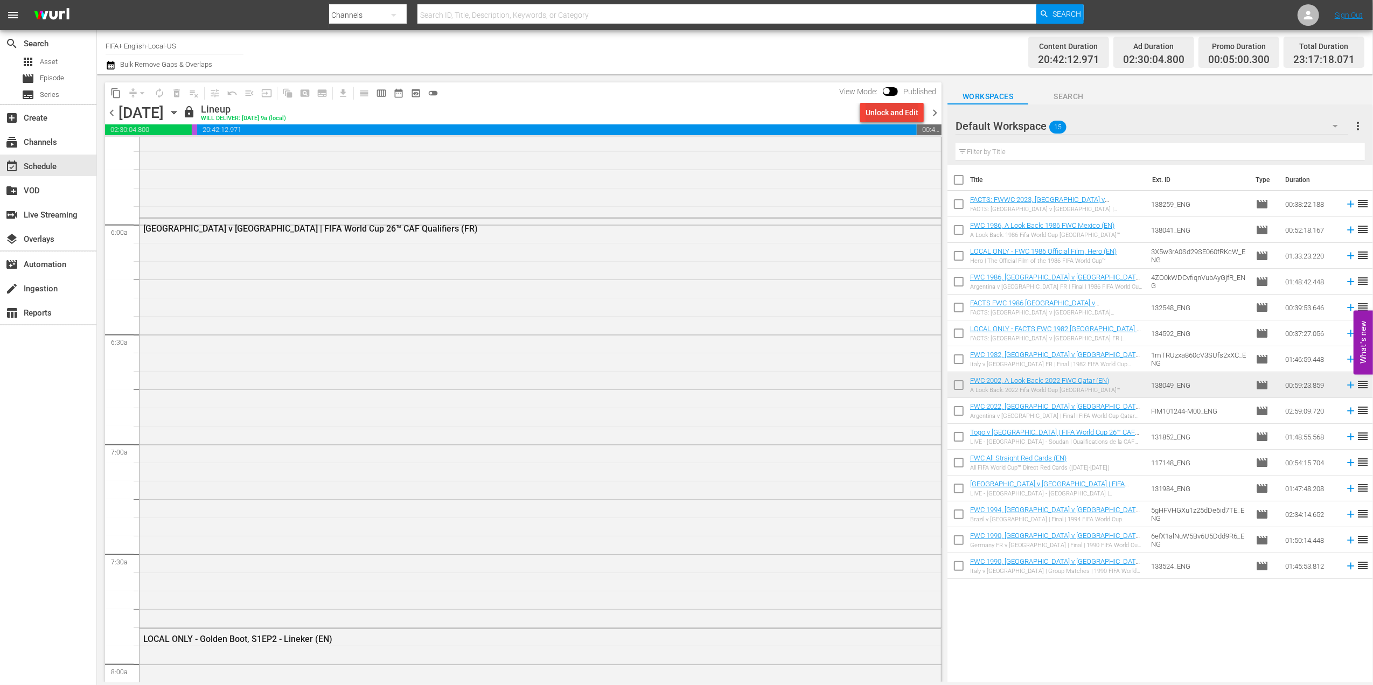
click at [894, 106] on div "Unlock and Edit" at bounding box center [892, 112] width 53 height 19
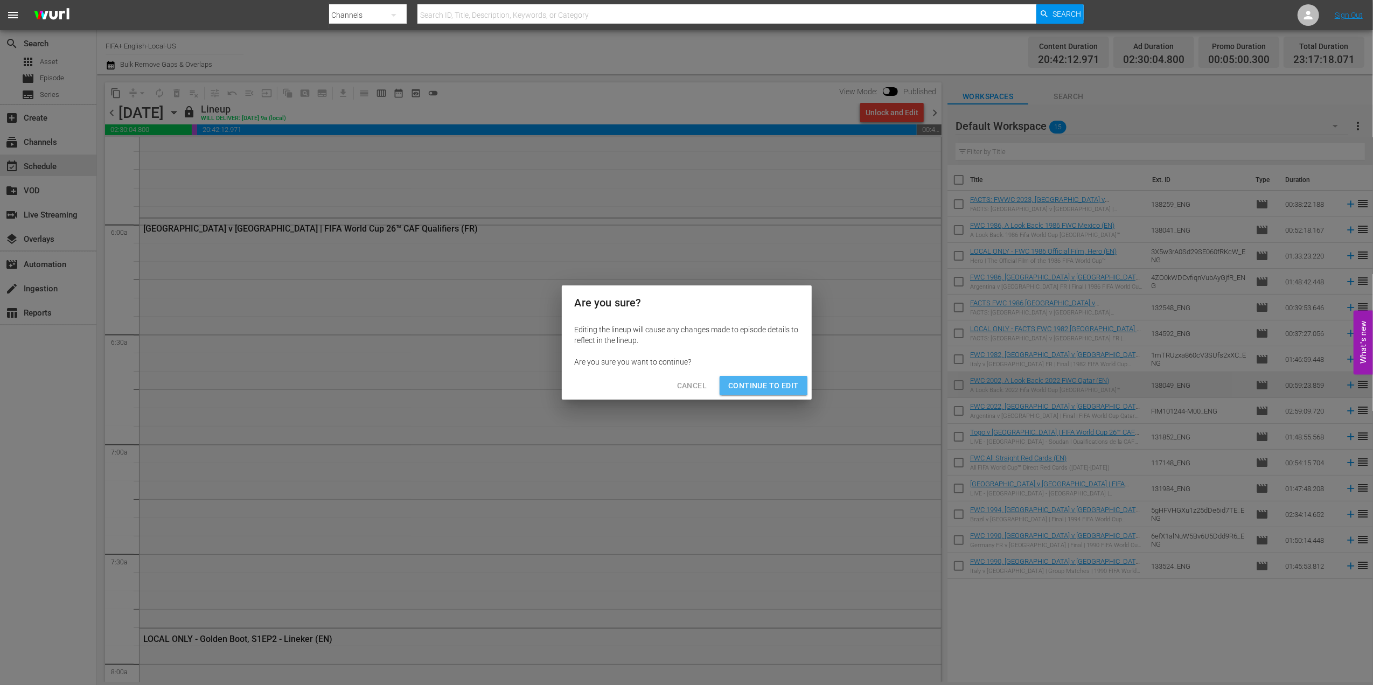
click at [763, 378] on button "Continue to Edit" at bounding box center [763, 386] width 87 height 20
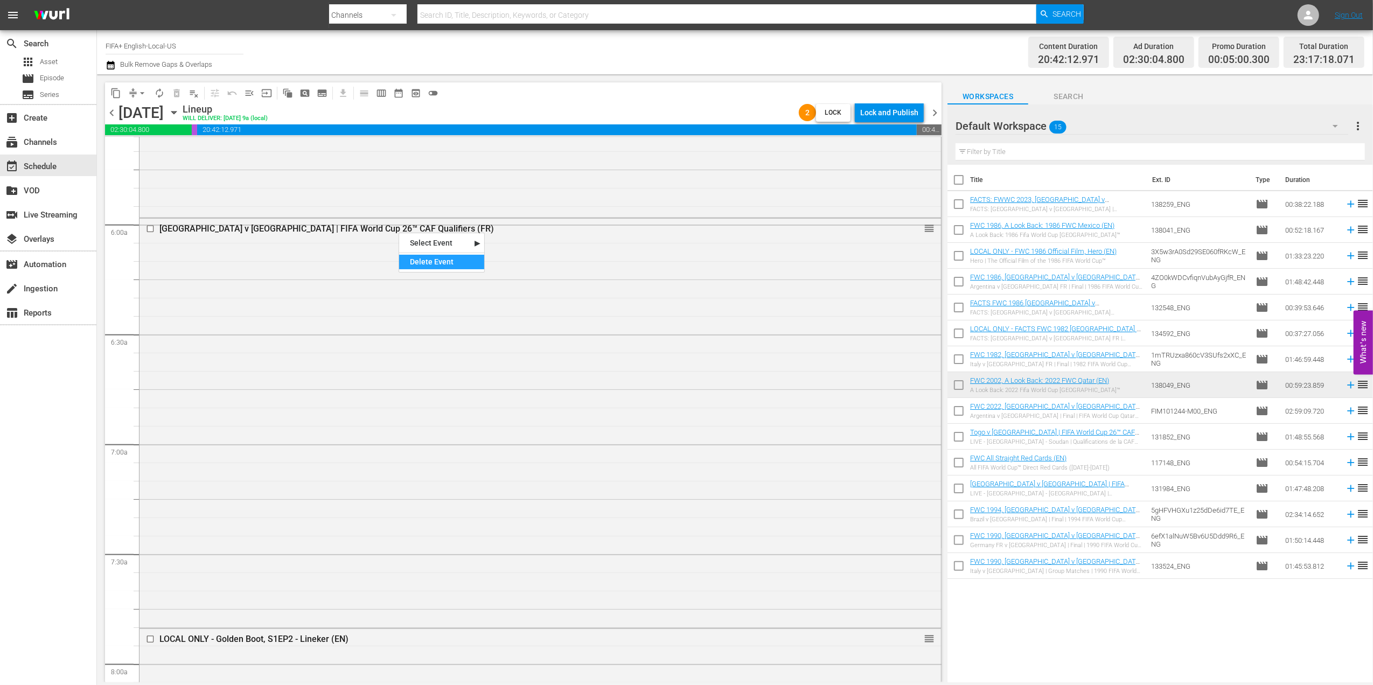
click at [431, 263] on div "Delete Event" at bounding box center [441, 262] width 85 height 15
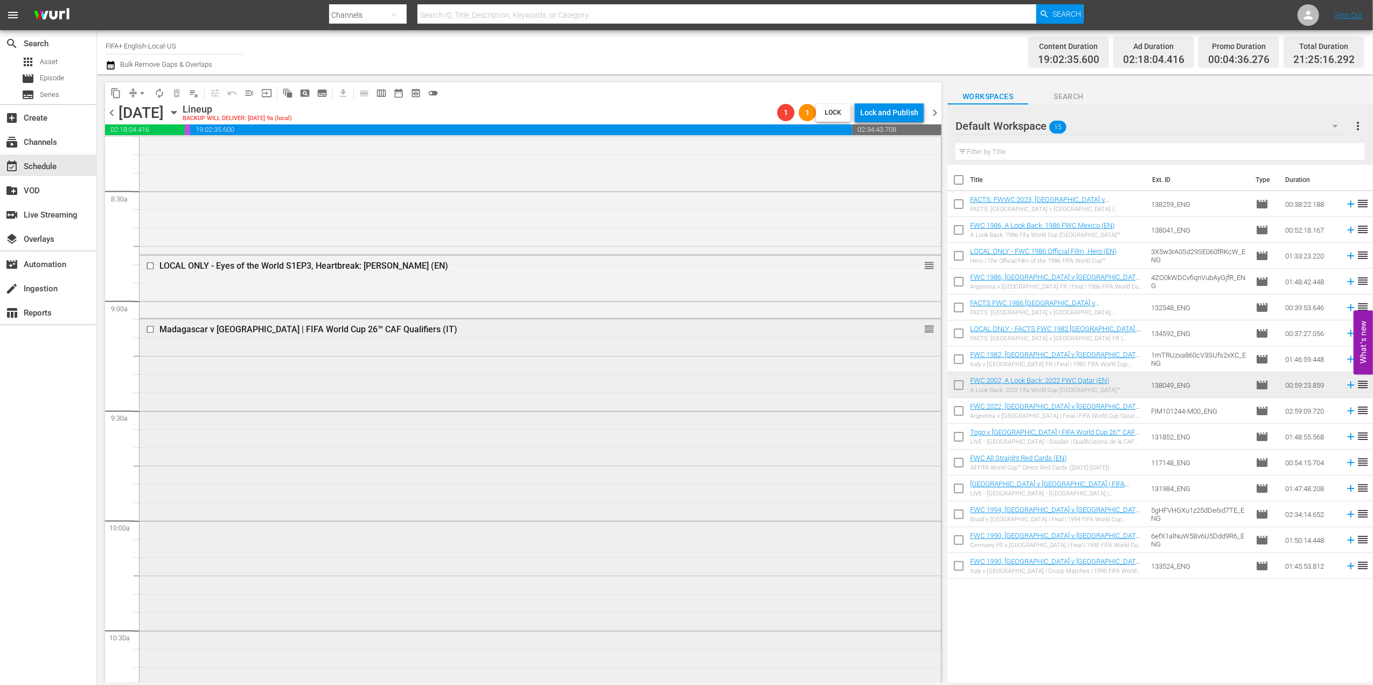
scroll to position [1815, 0]
click at [669, 407] on div "Delete Event" at bounding box center [686, 406] width 85 height 15
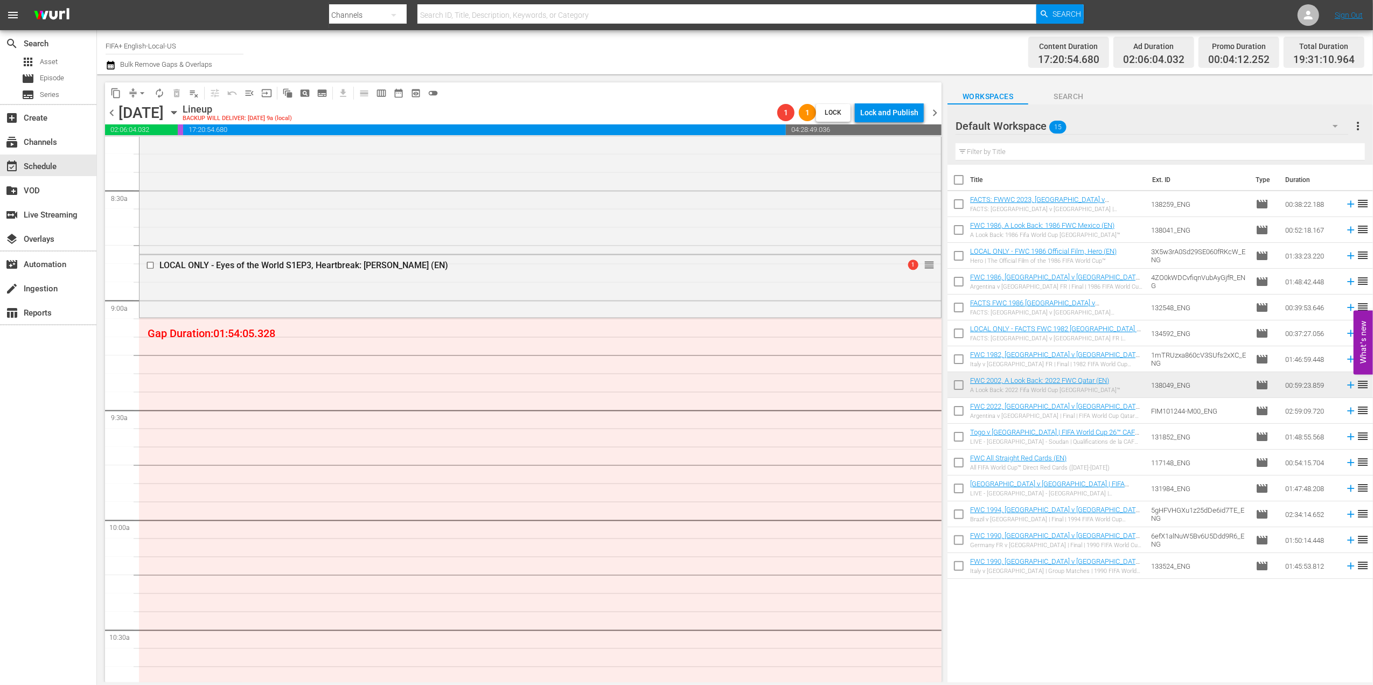
click at [933, 110] on span "chevron_right" at bounding box center [934, 112] width 13 height 13
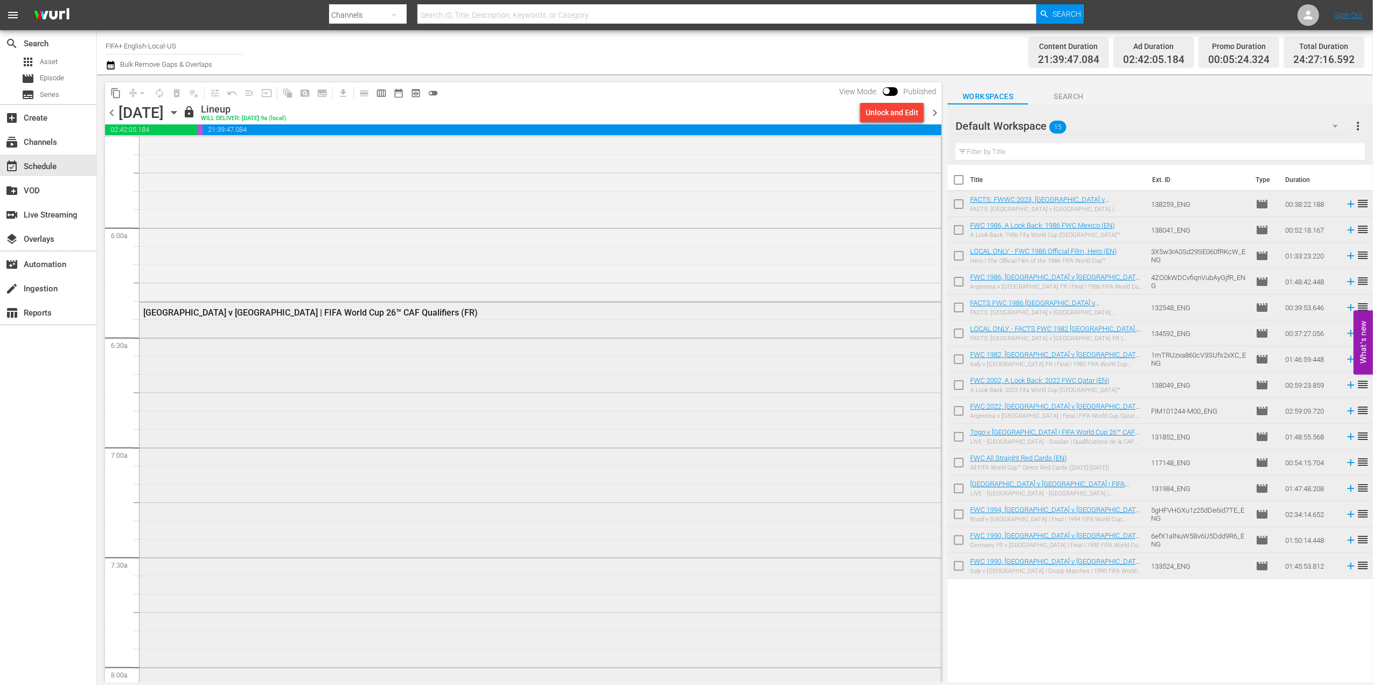
scroll to position [1246, 0]
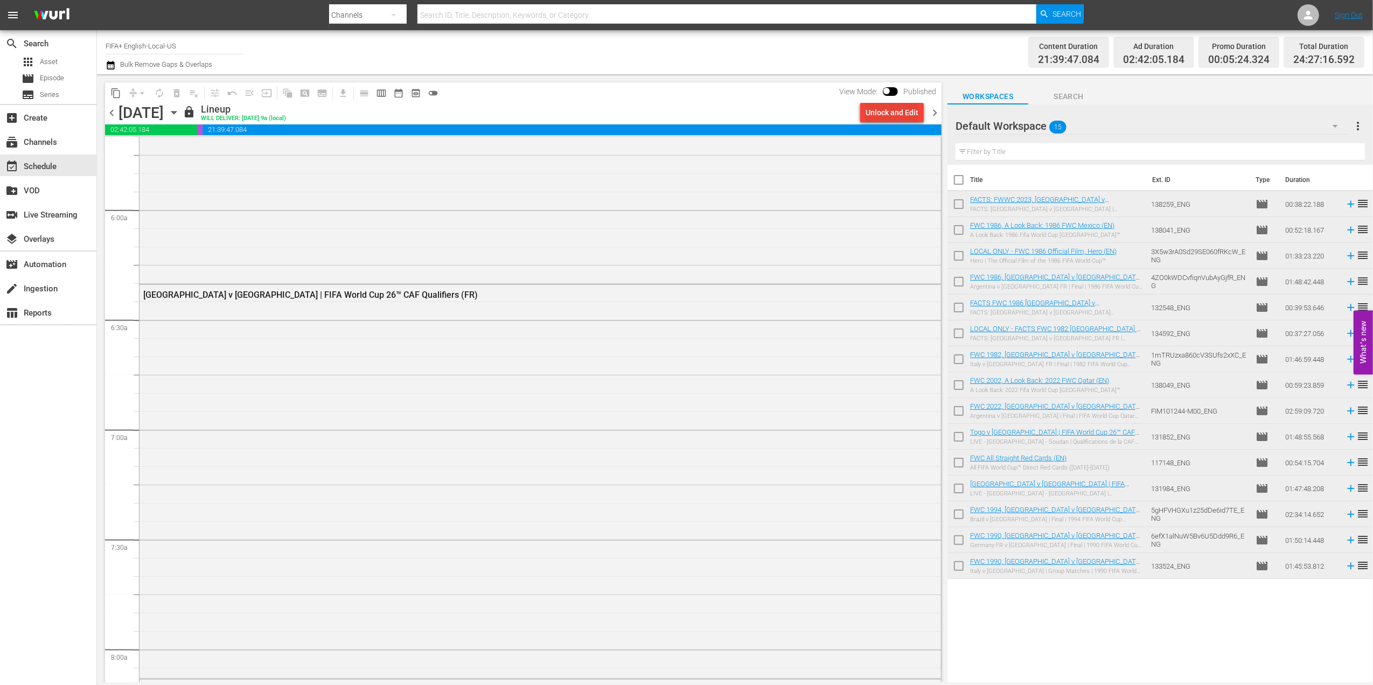
click at [892, 116] on div "Unlock and Edit" at bounding box center [892, 112] width 53 height 19
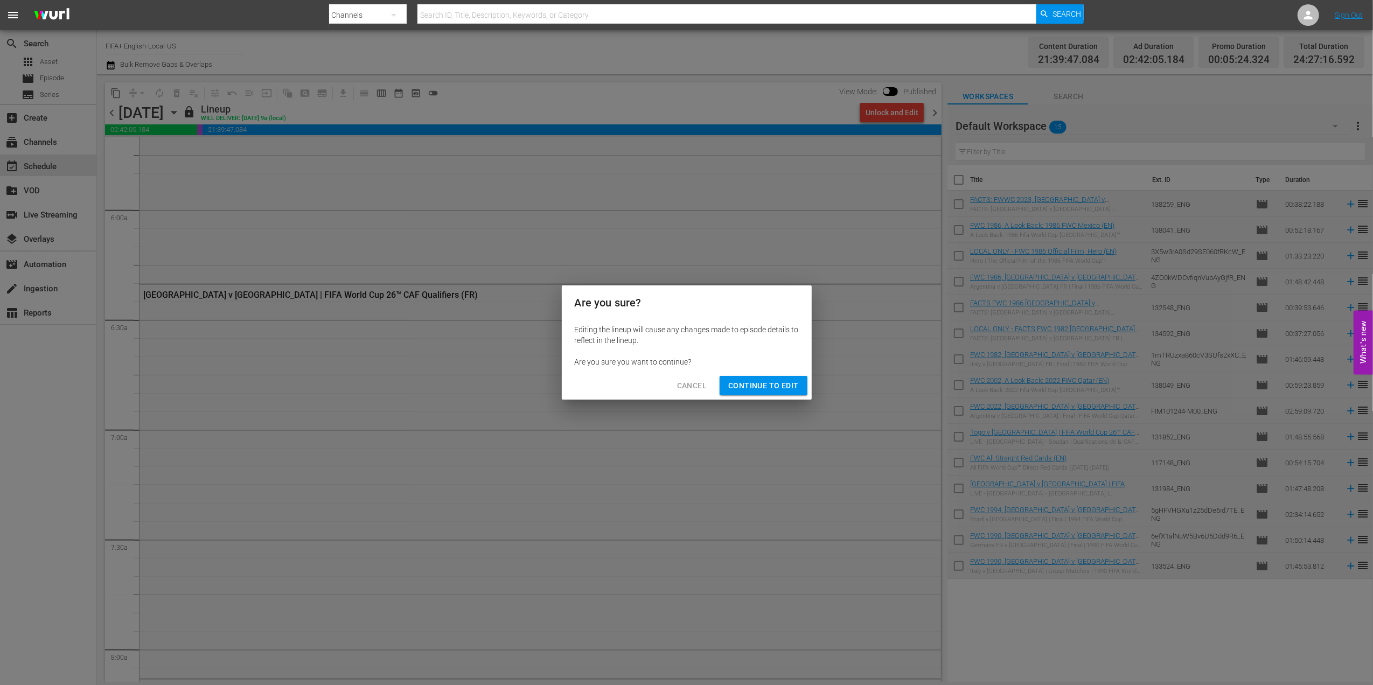
click at [754, 395] on button "Continue to Edit" at bounding box center [763, 386] width 87 height 20
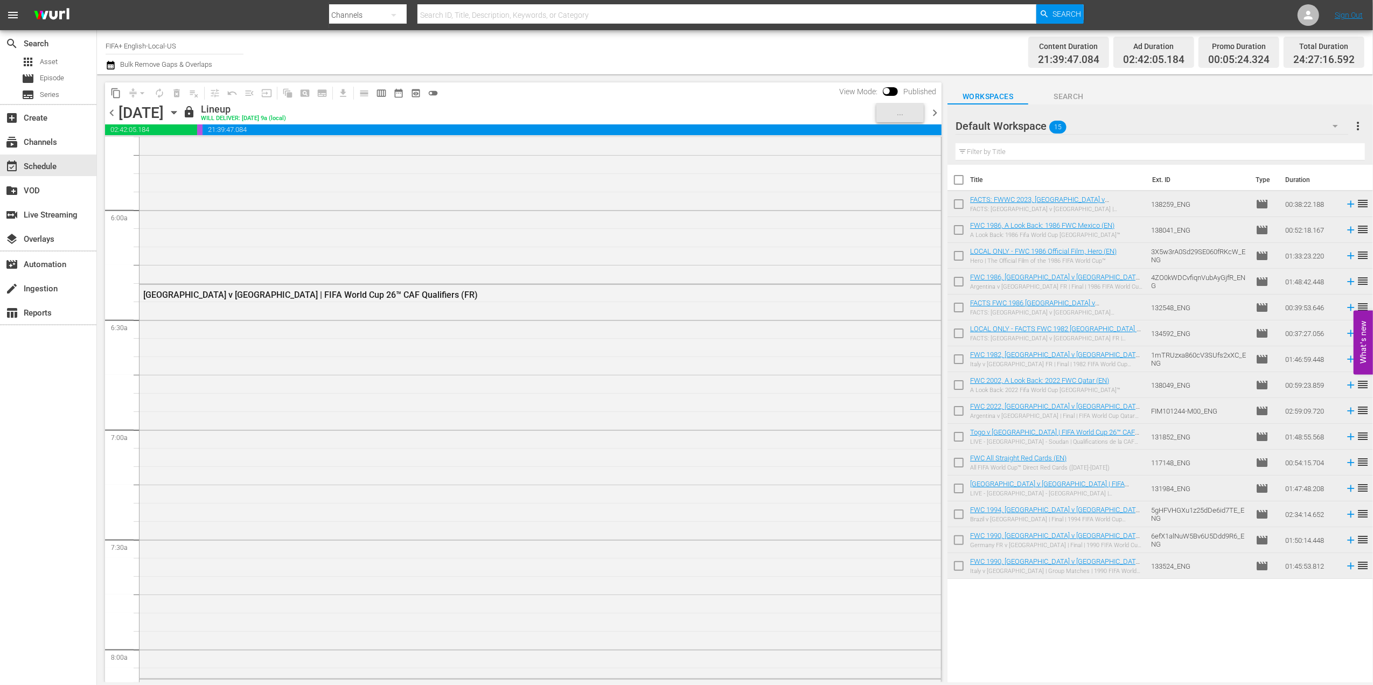
click at [763, 380] on div "[GEOGRAPHIC_DATA] v [GEOGRAPHIC_DATA] | FIFA World Cup 26™ CAF Qualifiers (FR)" at bounding box center [541, 481] width 802 height 392
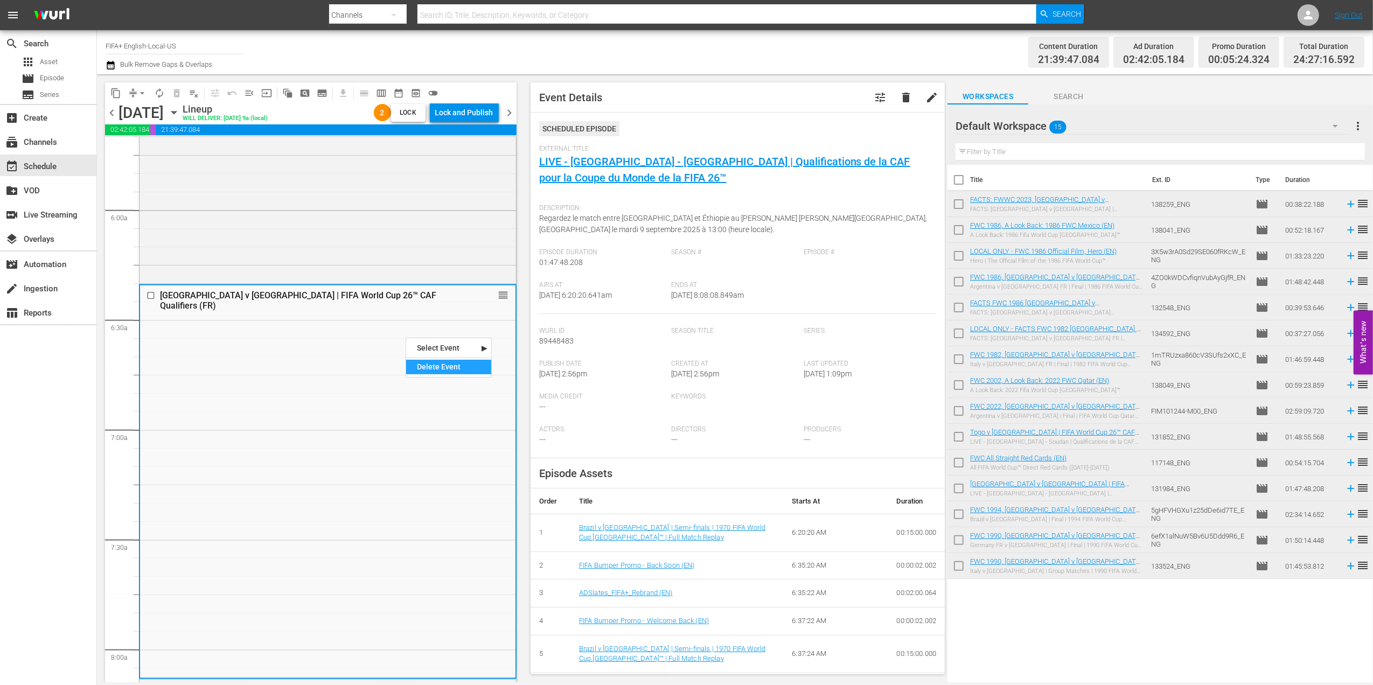
click at [446, 363] on div "Delete Event" at bounding box center [448, 367] width 85 height 15
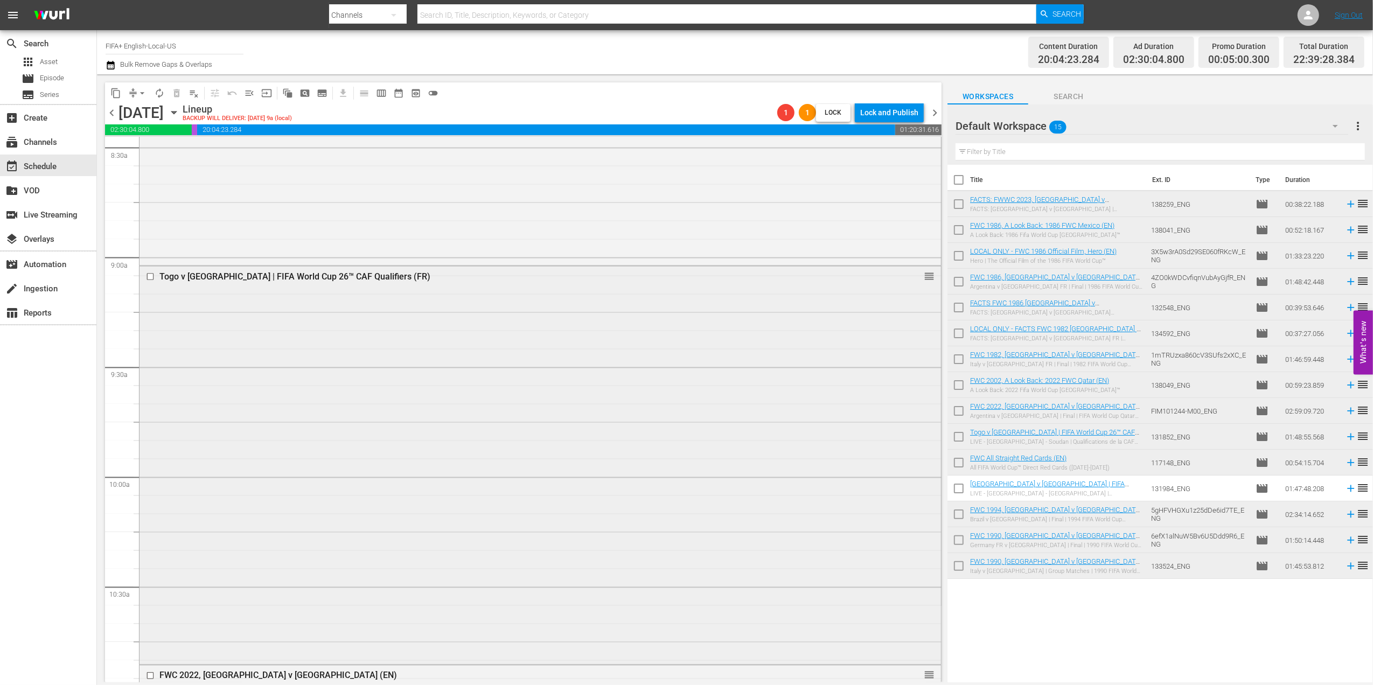
scroll to position [1912, 0]
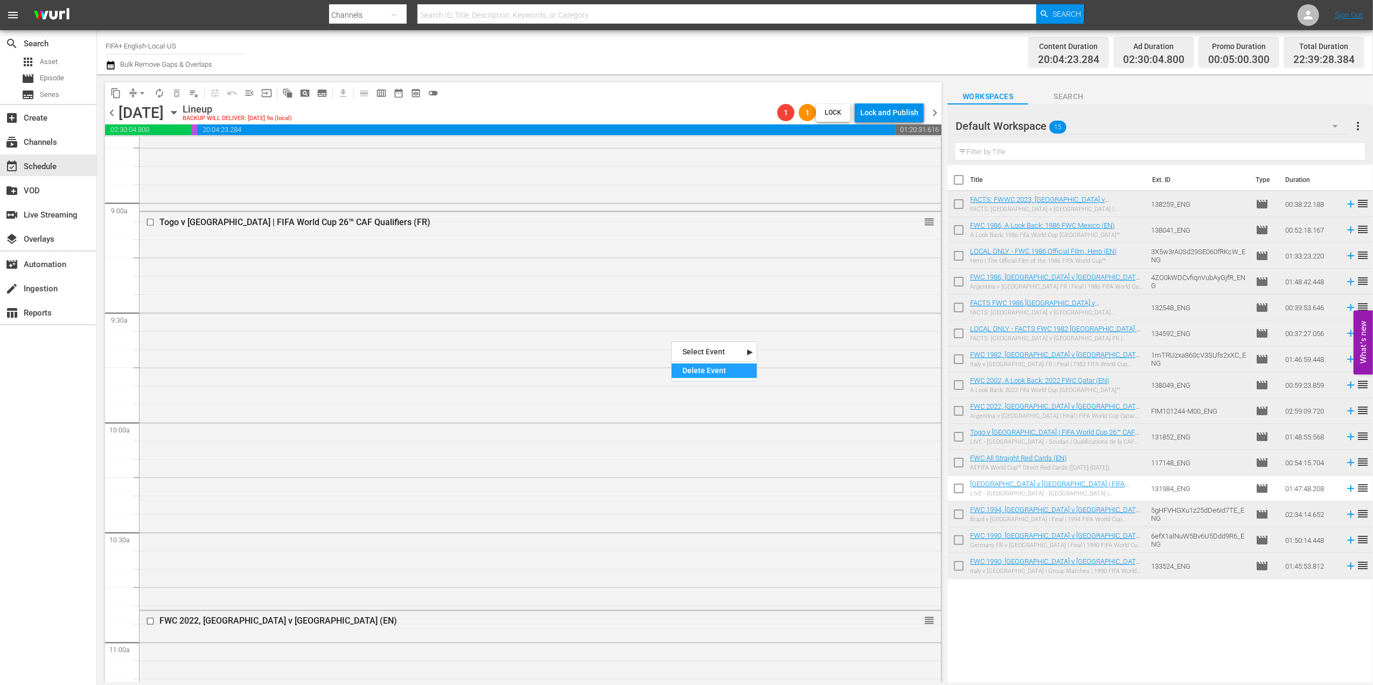
click at [721, 371] on div "Delete Event" at bounding box center [714, 371] width 85 height 15
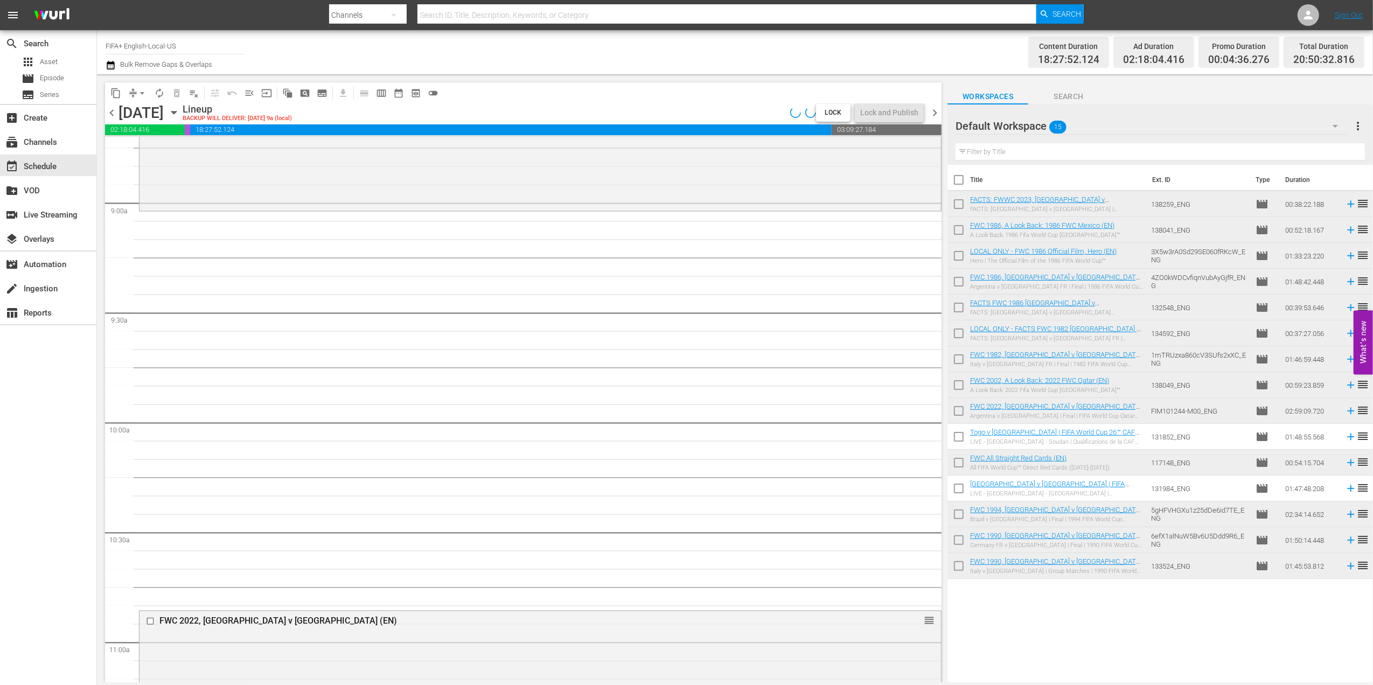
click at [110, 113] on span "chevron_left" at bounding box center [111, 112] width 13 height 13
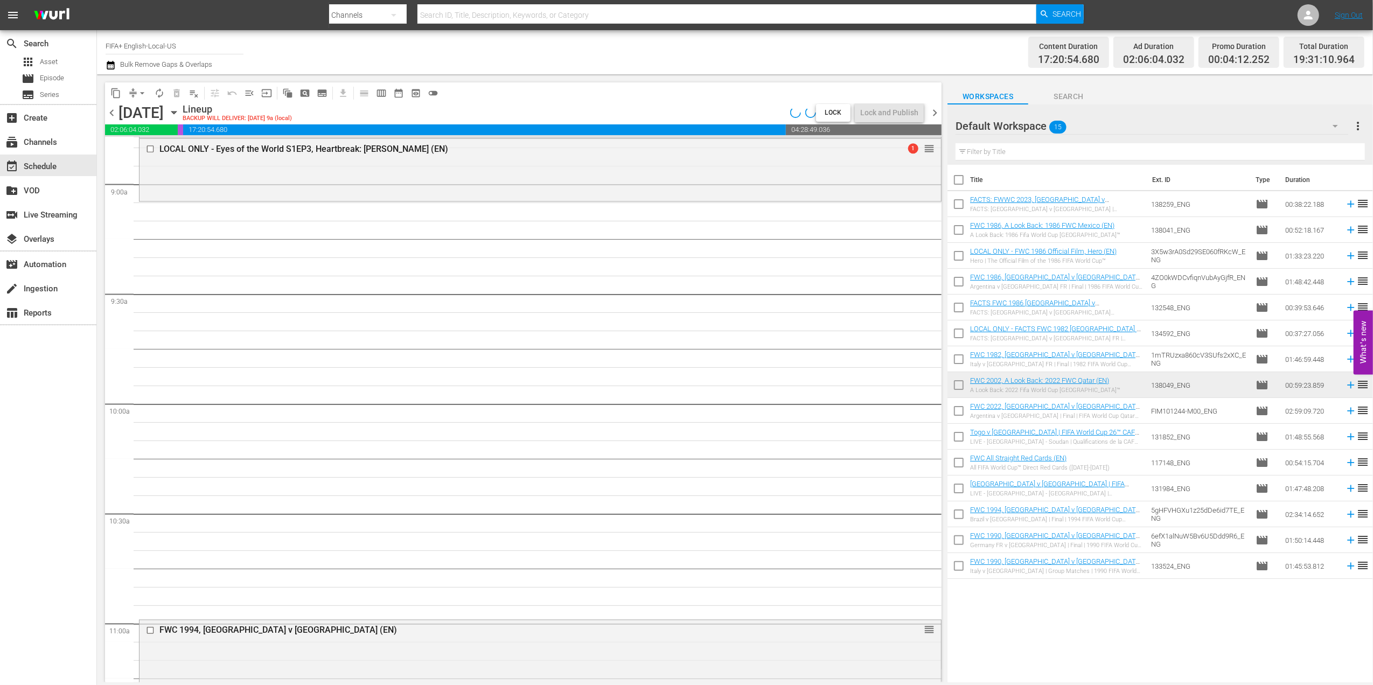
scroll to position [1857, 0]
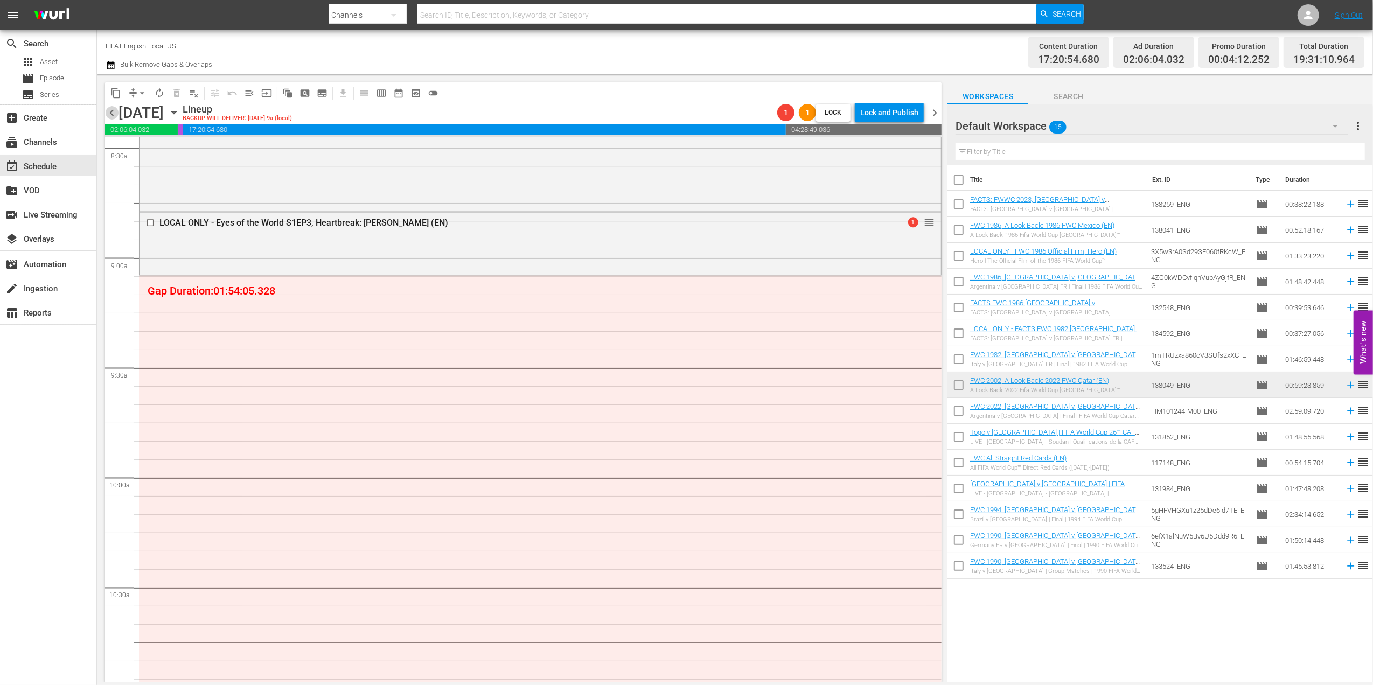
click at [110, 113] on span "chevron_left" at bounding box center [111, 112] width 13 height 13
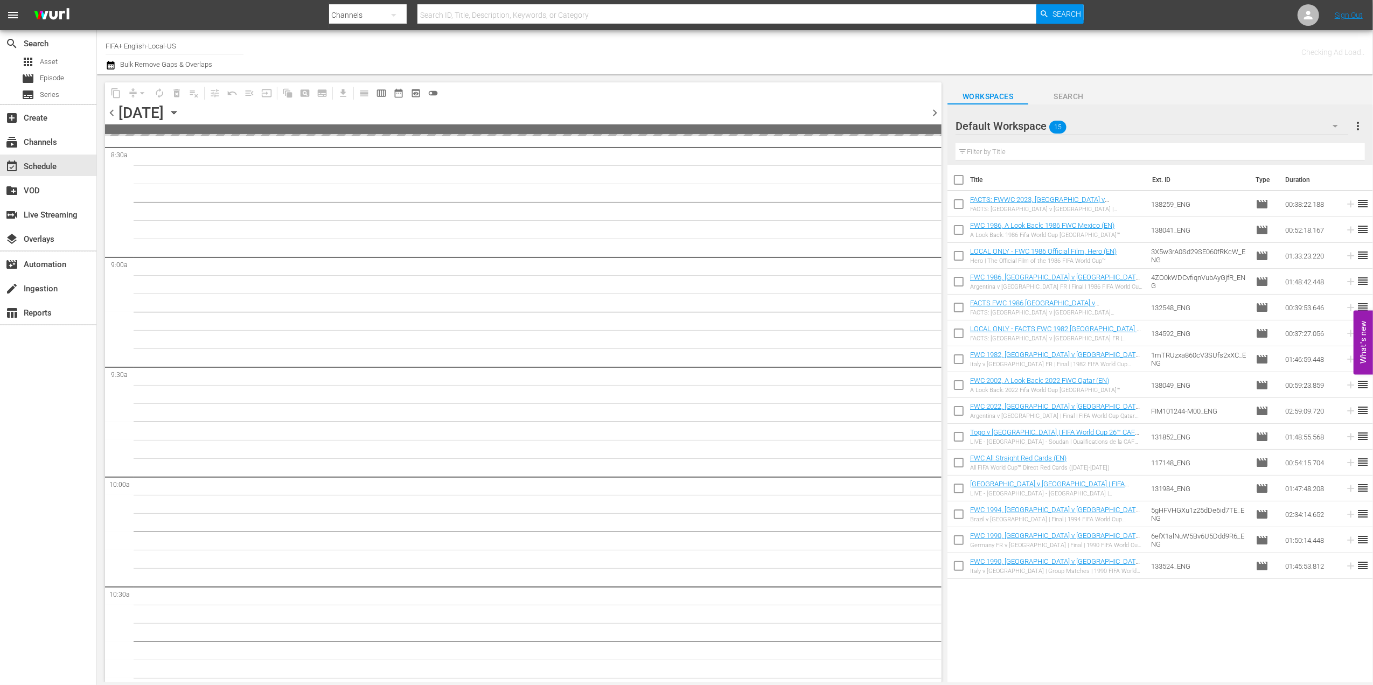
scroll to position [1931, 0]
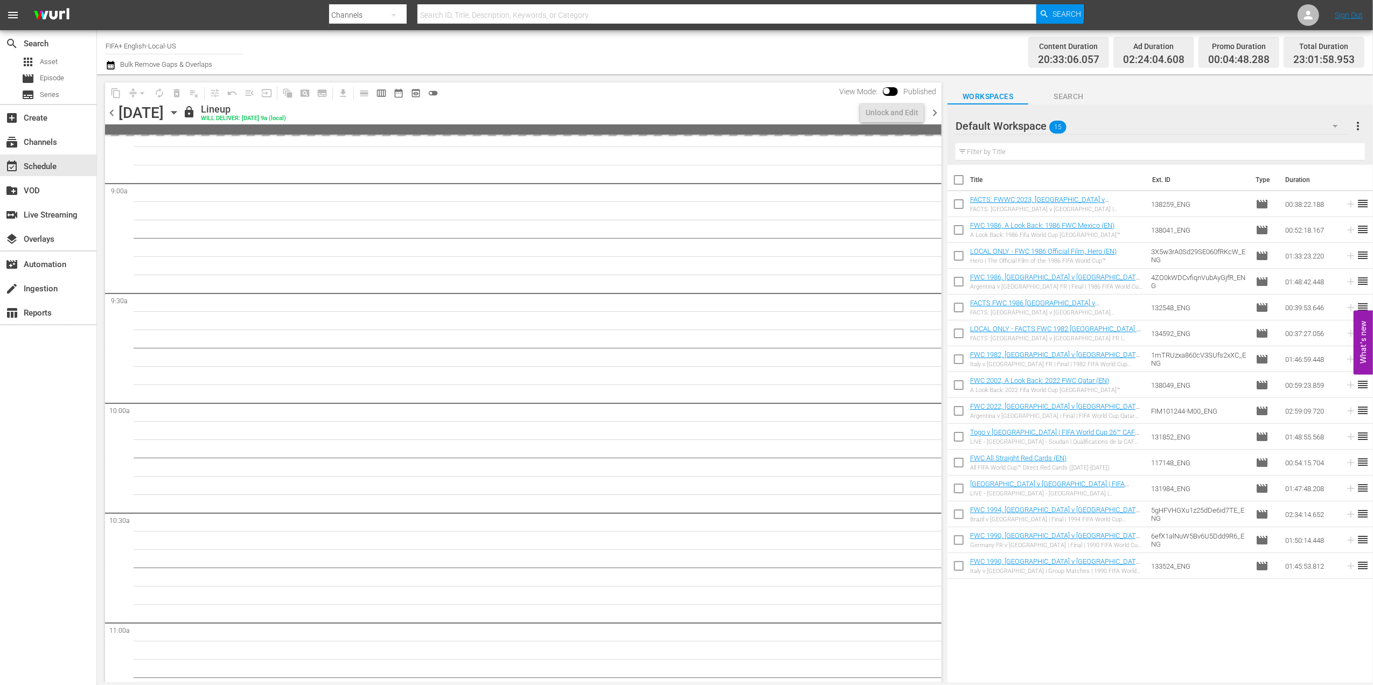
click at [110, 113] on span "chevron_left" at bounding box center [111, 112] width 13 height 13
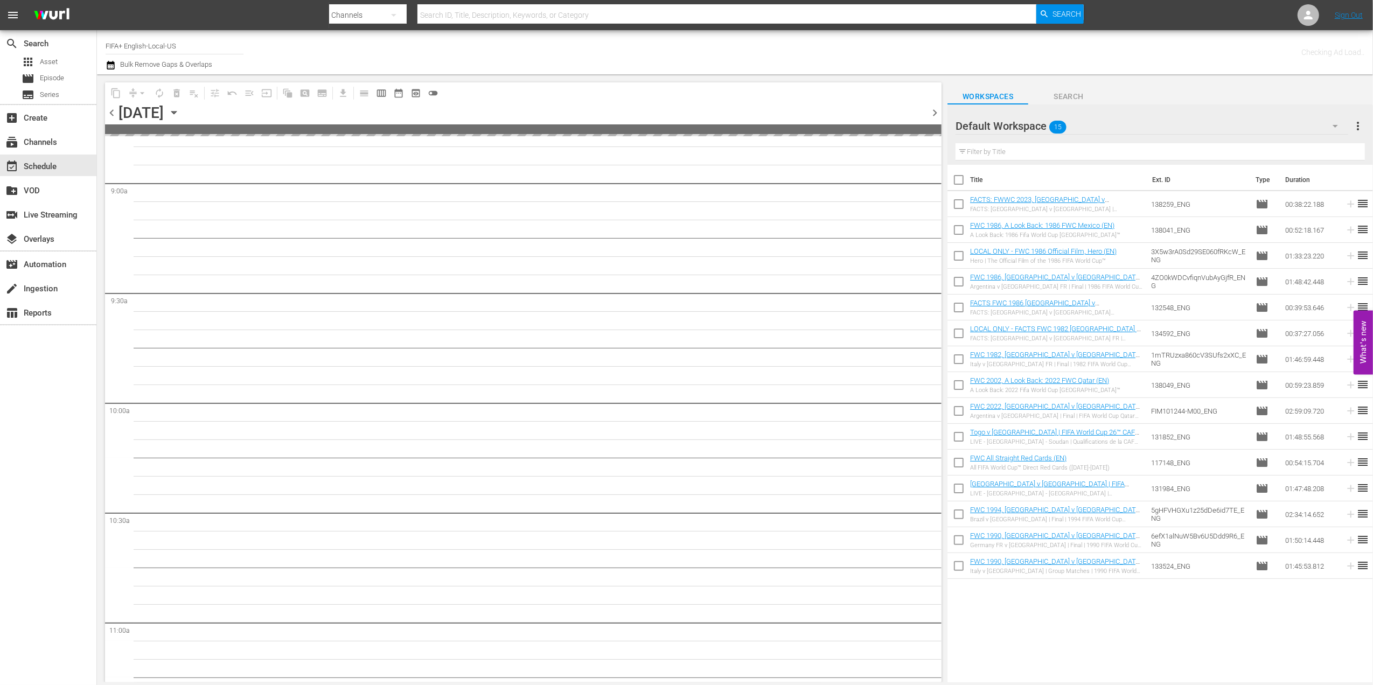
scroll to position [1931, 0]
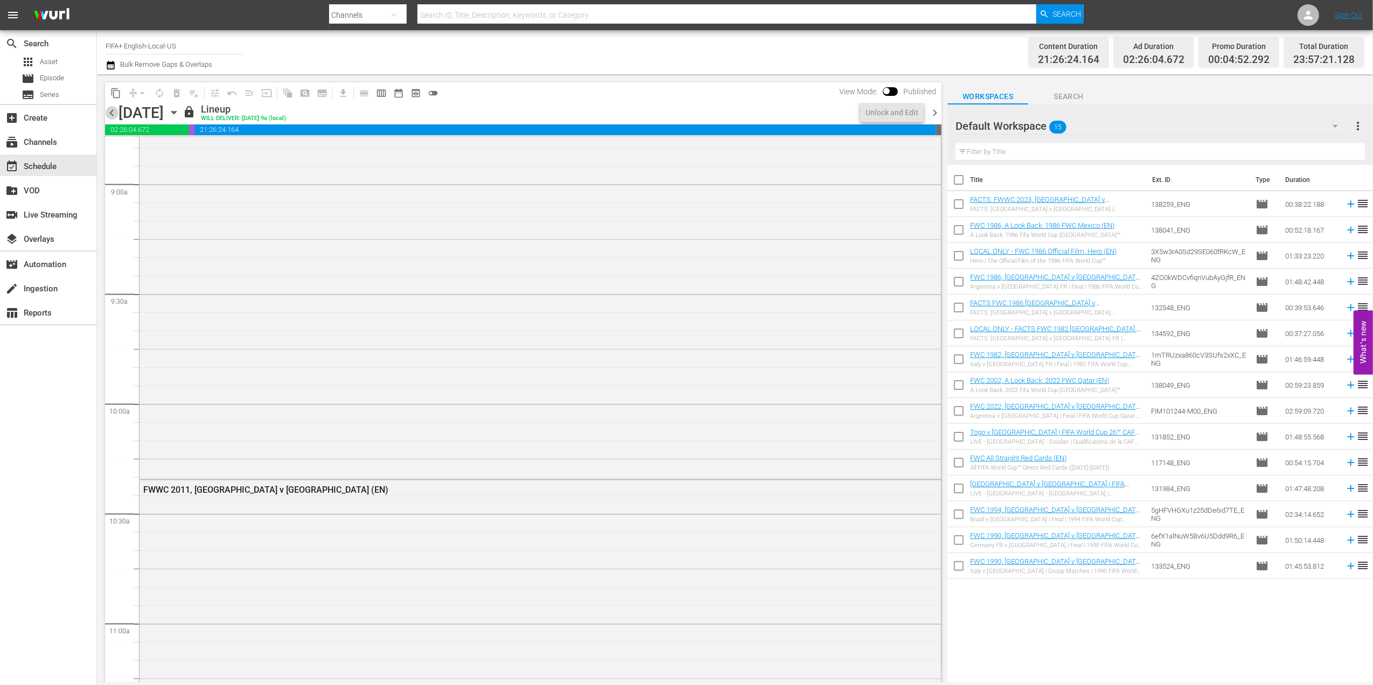
click at [110, 113] on span "chevron_left" at bounding box center [111, 112] width 13 height 13
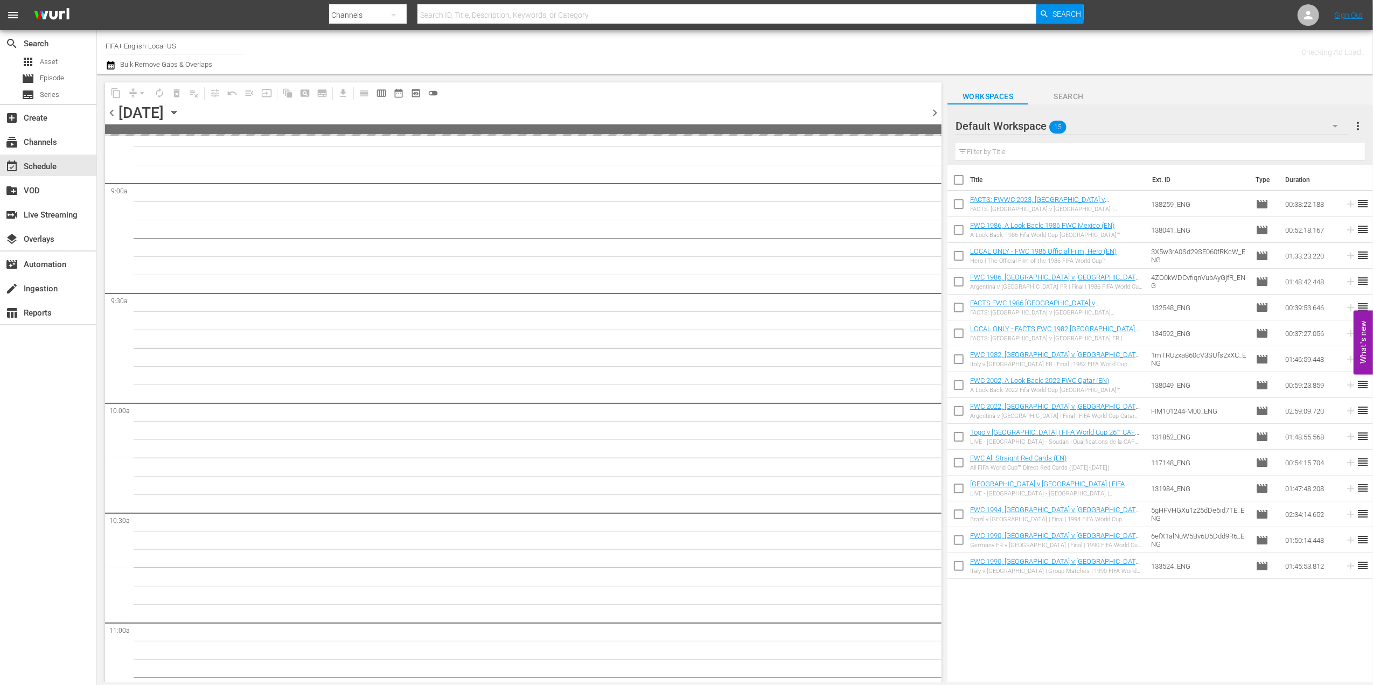
scroll to position [2005, 0]
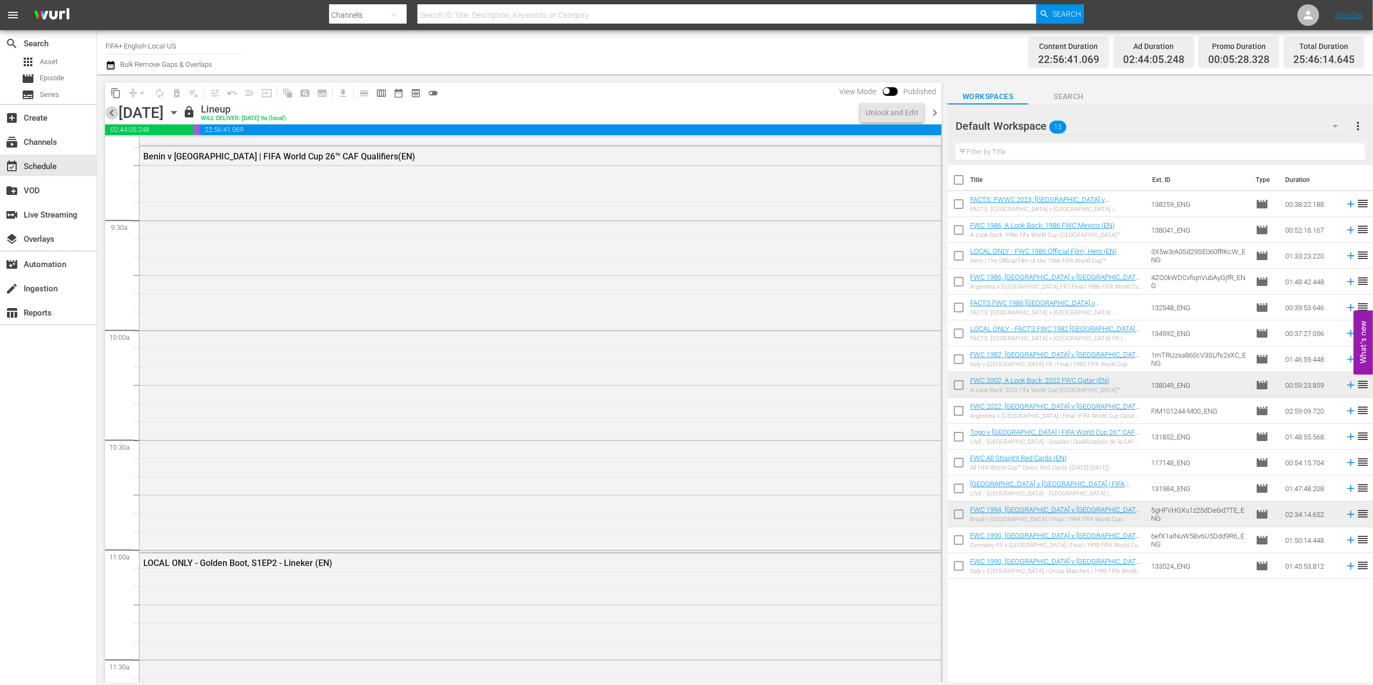
click at [110, 113] on span "chevron_left" at bounding box center [111, 112] width 13 height 13
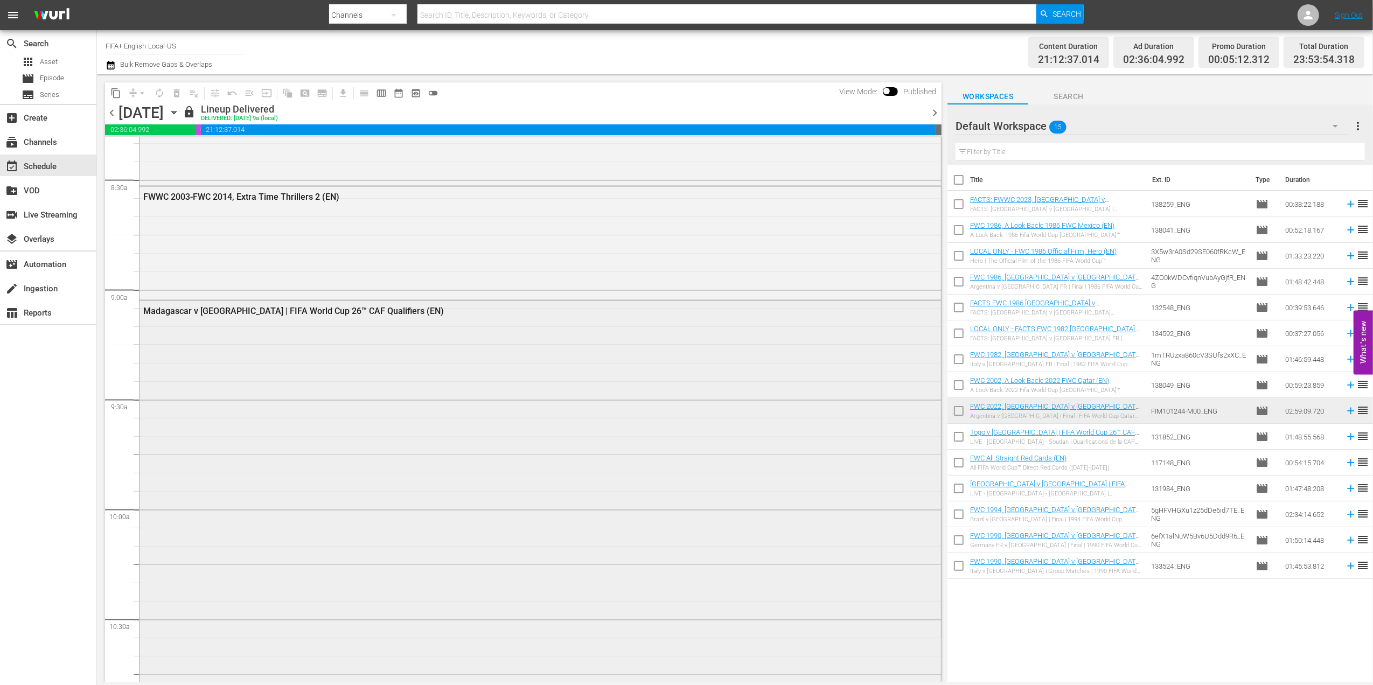
scroll to position [1821, 0]
click at [48, 74] on span "Episode" at bounding box center [52, 78] width 24 height 11
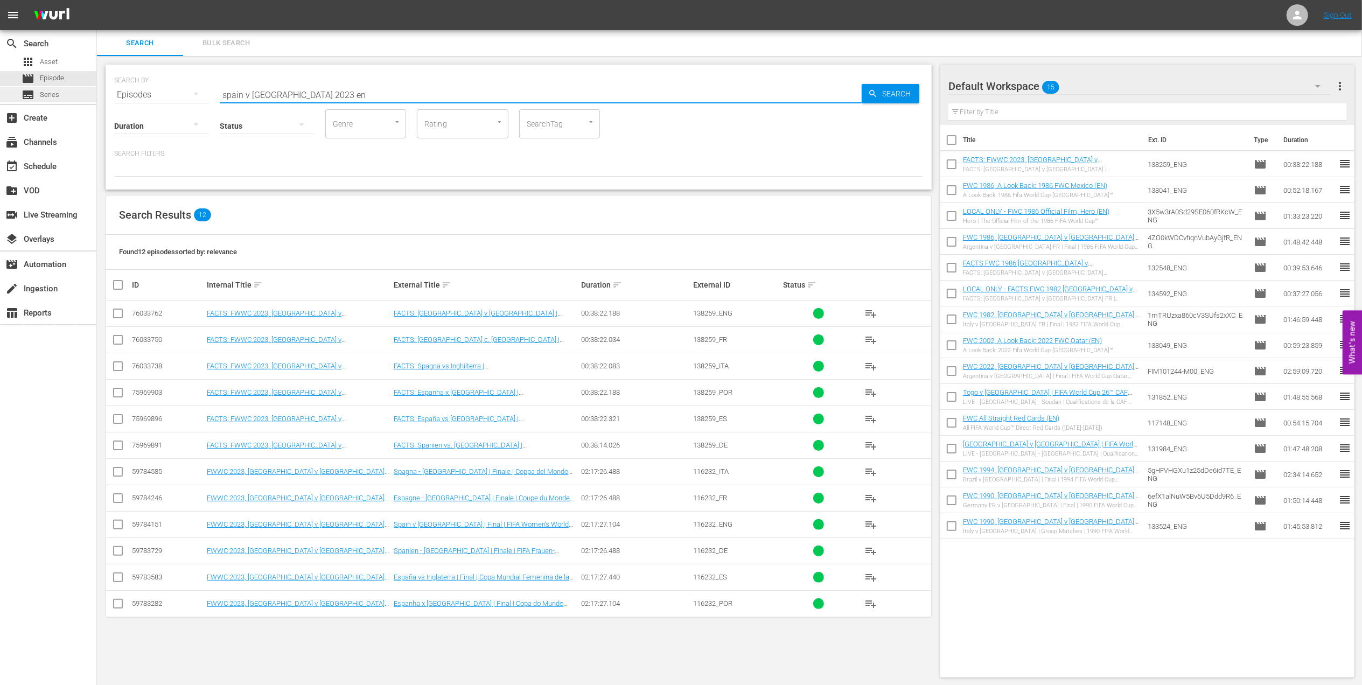
drag, startPoint x: 331, startPoint y: 96, endPoint x: 38, endPoint y: 100, distance: 293.1
click at [97, 0] on div "search Search apps Asset movie Episode subtitles Series add_box Create subscrip…" at bounding box center [729, 0] width 1265 height 0
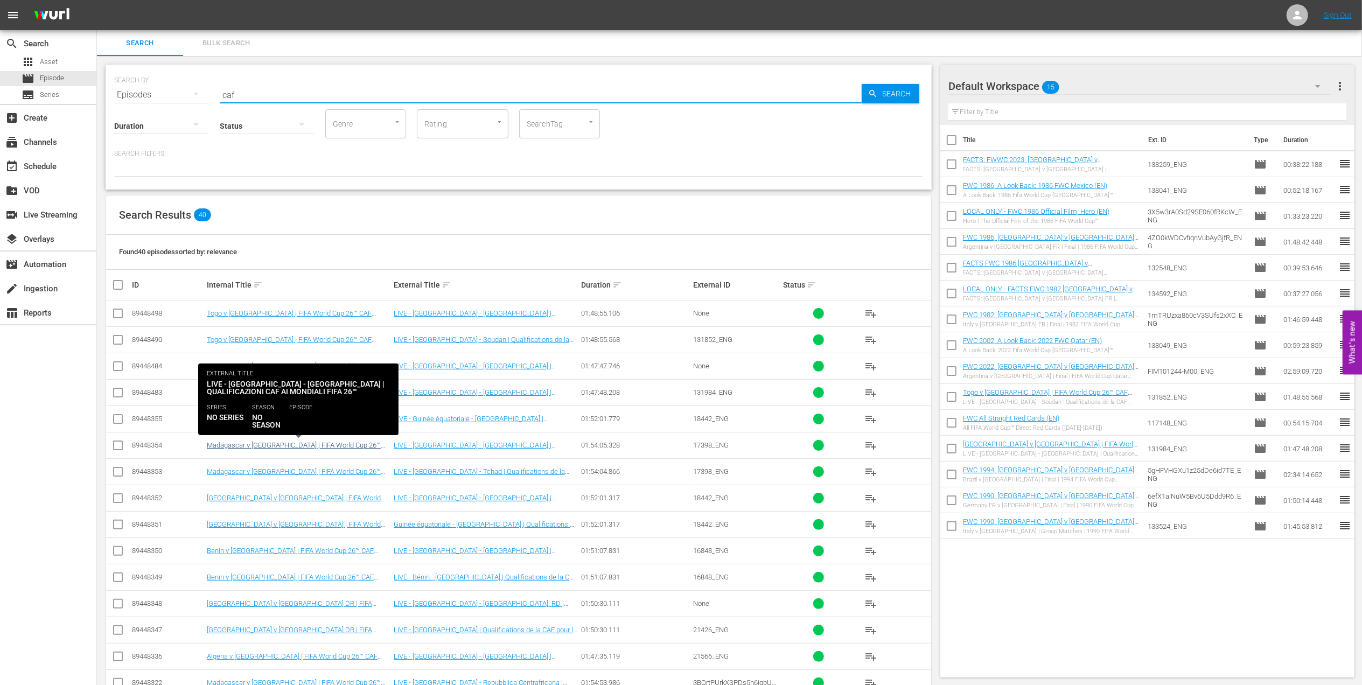
type input "caf"
click at [329, 447] on link "Madagascar v [GEOGRAPHIC_DATA] | FIFA World Cup 26™ CAF Qualifiers (IT)" at bounding box center [294, 449] width 174 height 16
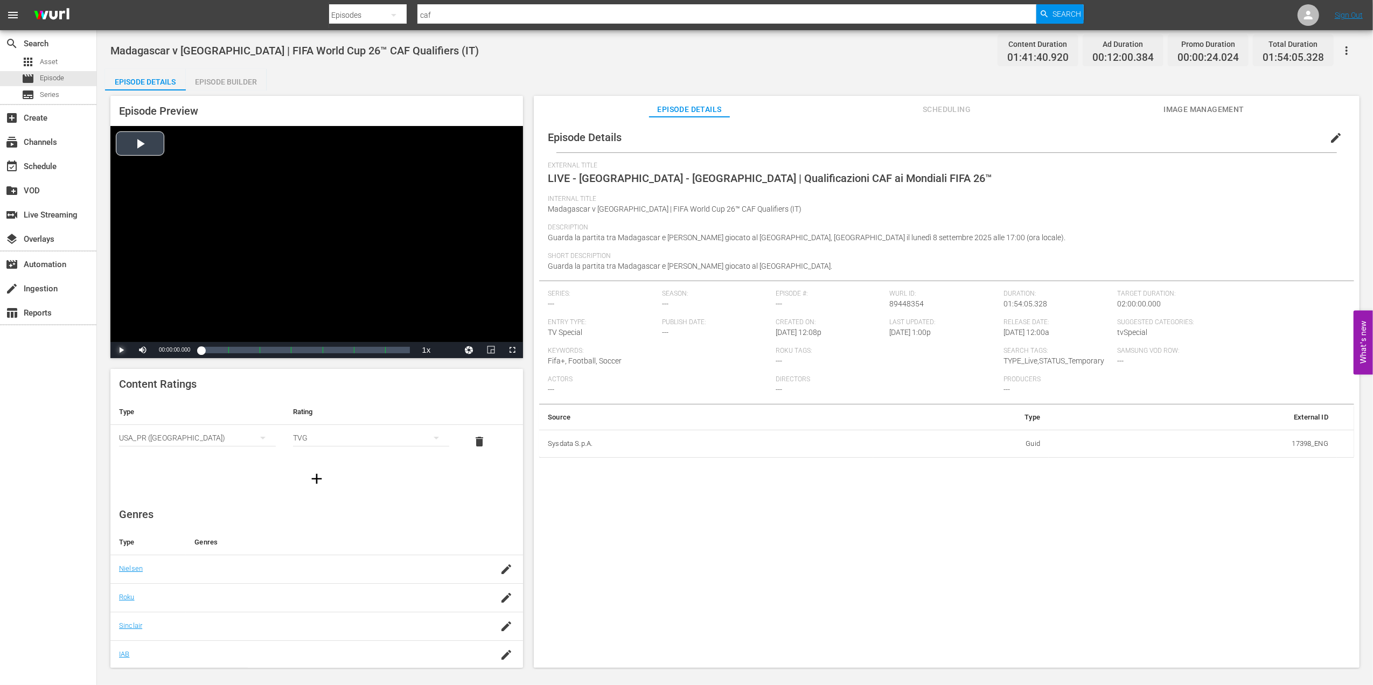
click at [121, 350] on span "Video Player" at bounding box center [121, 350] width 0 height 0
click at [48, 140] on div "subscriptions Channels" at bounding box center [30, 141] width 60 height 10
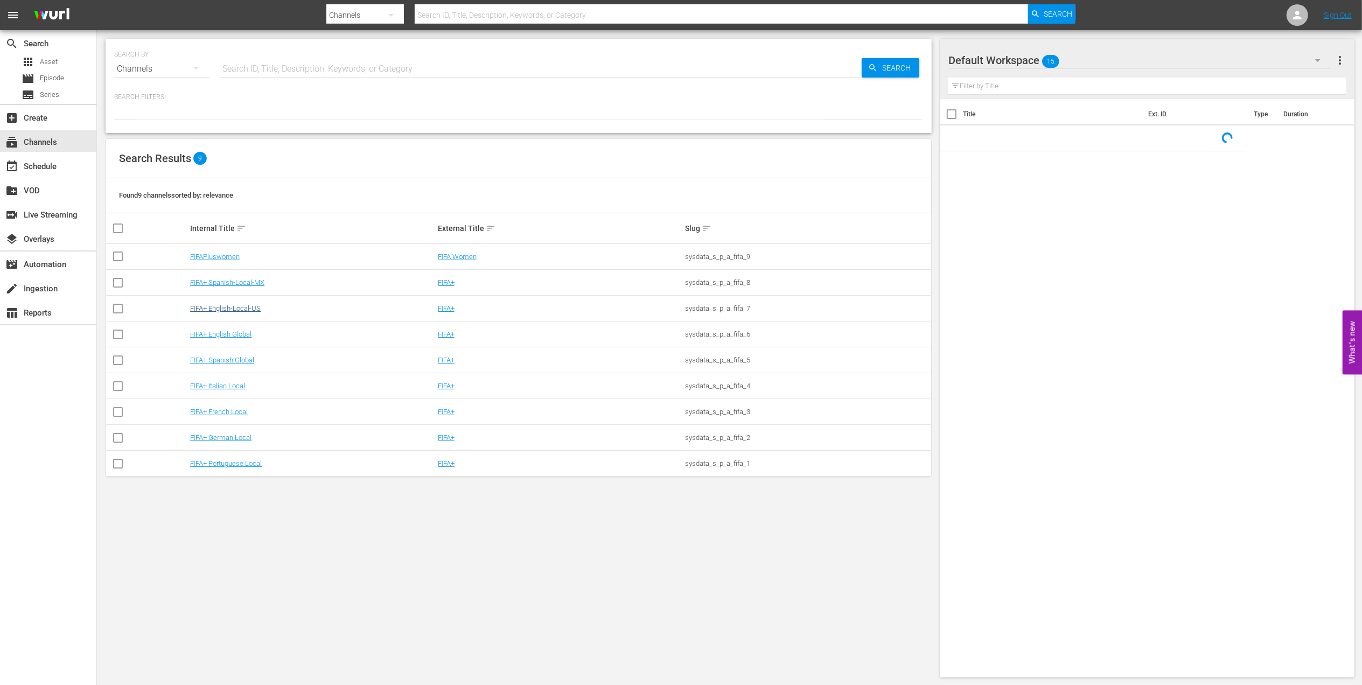
click at [259, 313] on td "FIFA+ English-Local-US" at bounding box center [313, 309] width 248 height 26
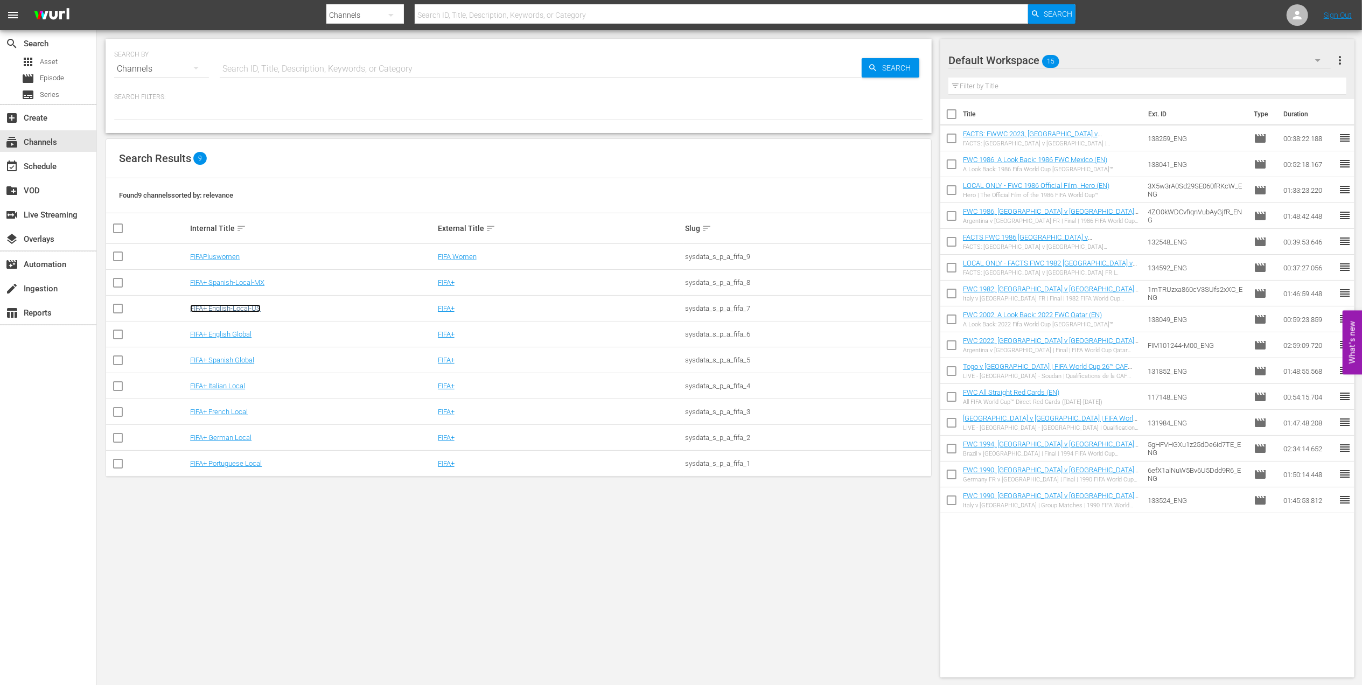
click at [256, 305] on link "FIFA+ English-Local-US" at bounding box center [225, 308] width 71 height 8
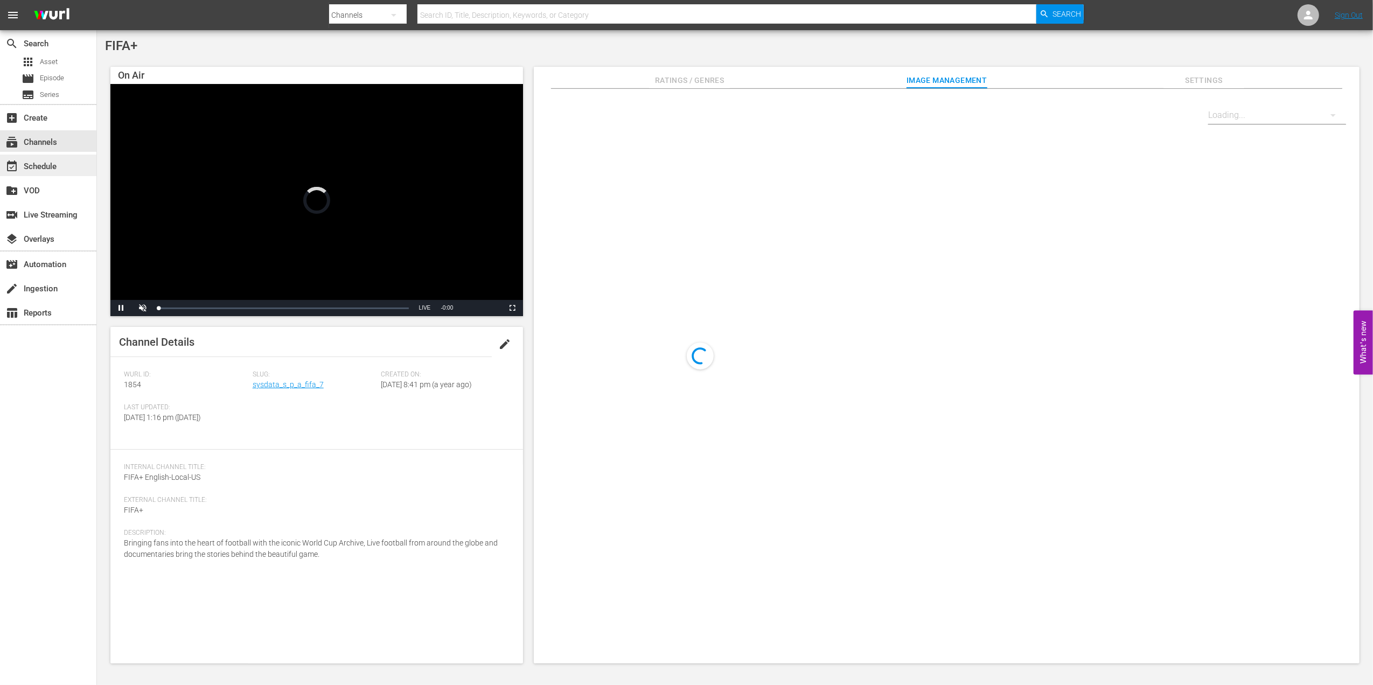
click at [37, 156] on div "event_available Schedule" at bounding box center [48, 166] width 96 height 22
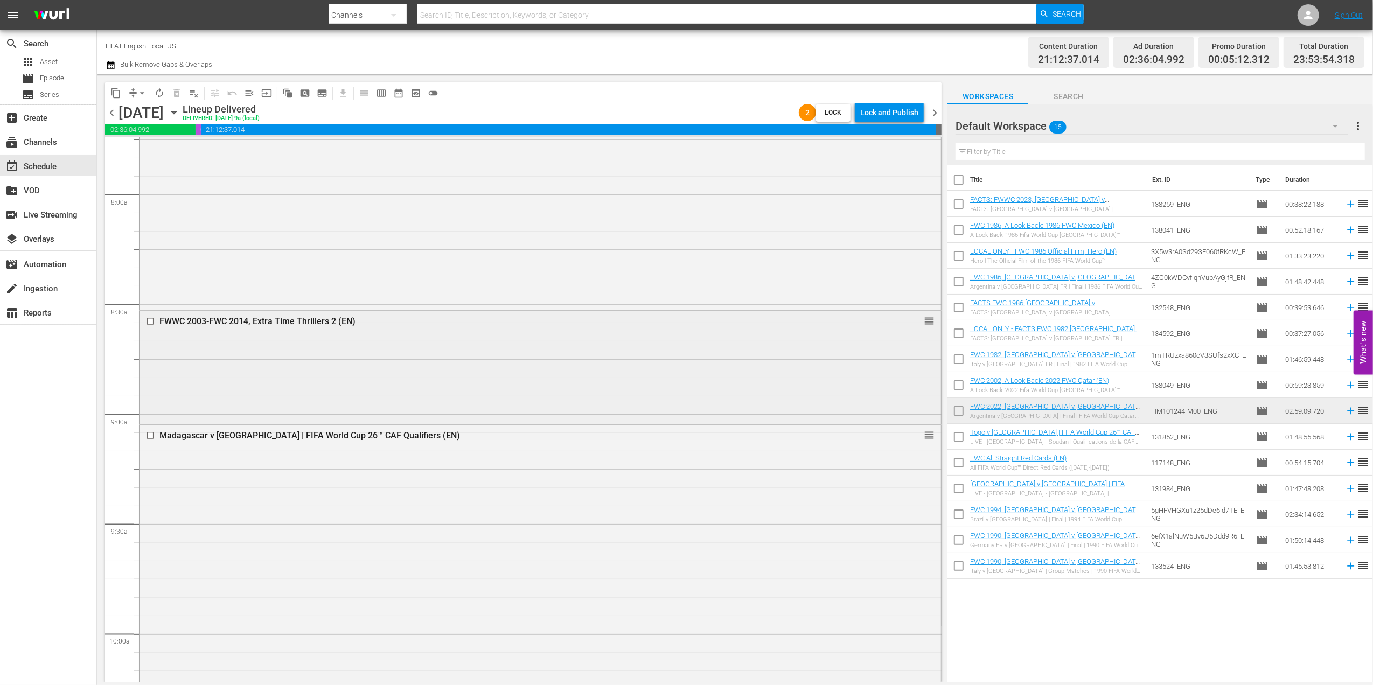
scroll to position [1753, 0]
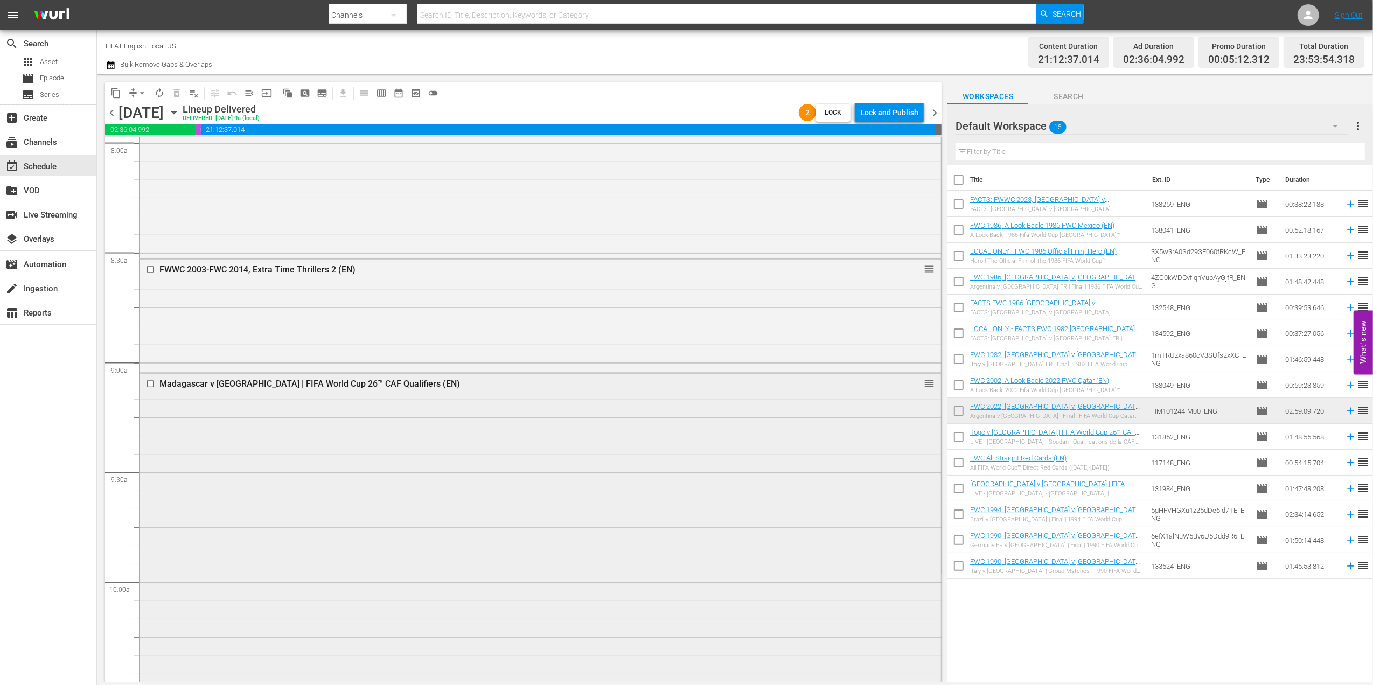
click at [908, 389] on div "Madagascar v [GEOGRAPHIC_DATA] | FIFA World Cup 26™ CAF Qualifiers (EN) reorder" at bounding box center [541, 384] width 802 height 20
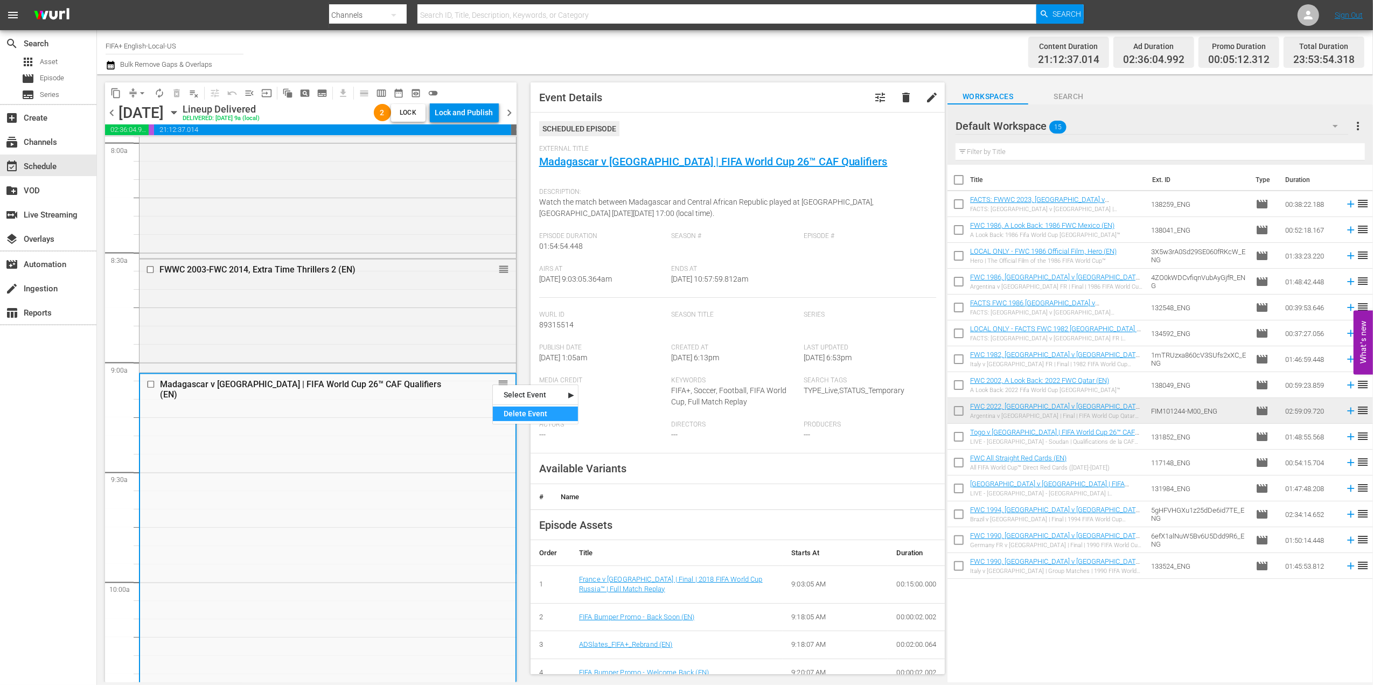
click at [532, 416] on div "Delete Event" at bounding box center [535, 414] width 85 height 15
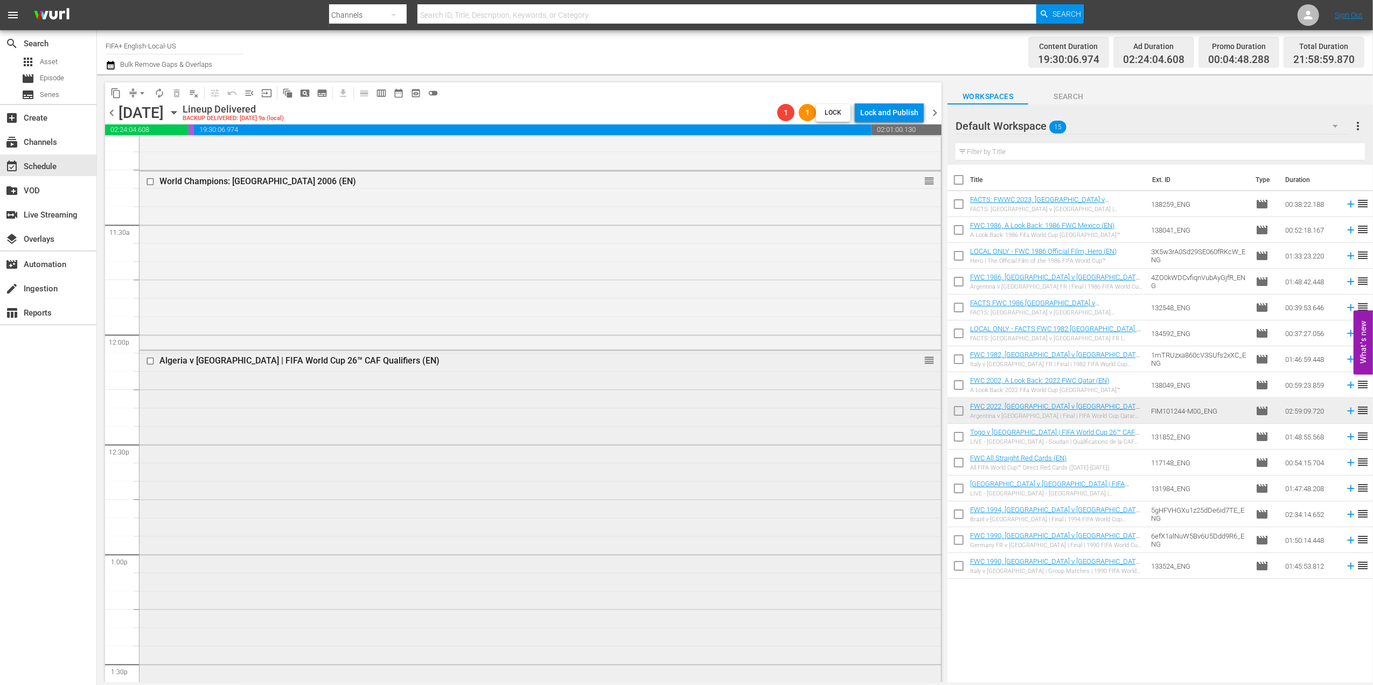
scroll to position [2470, 0]
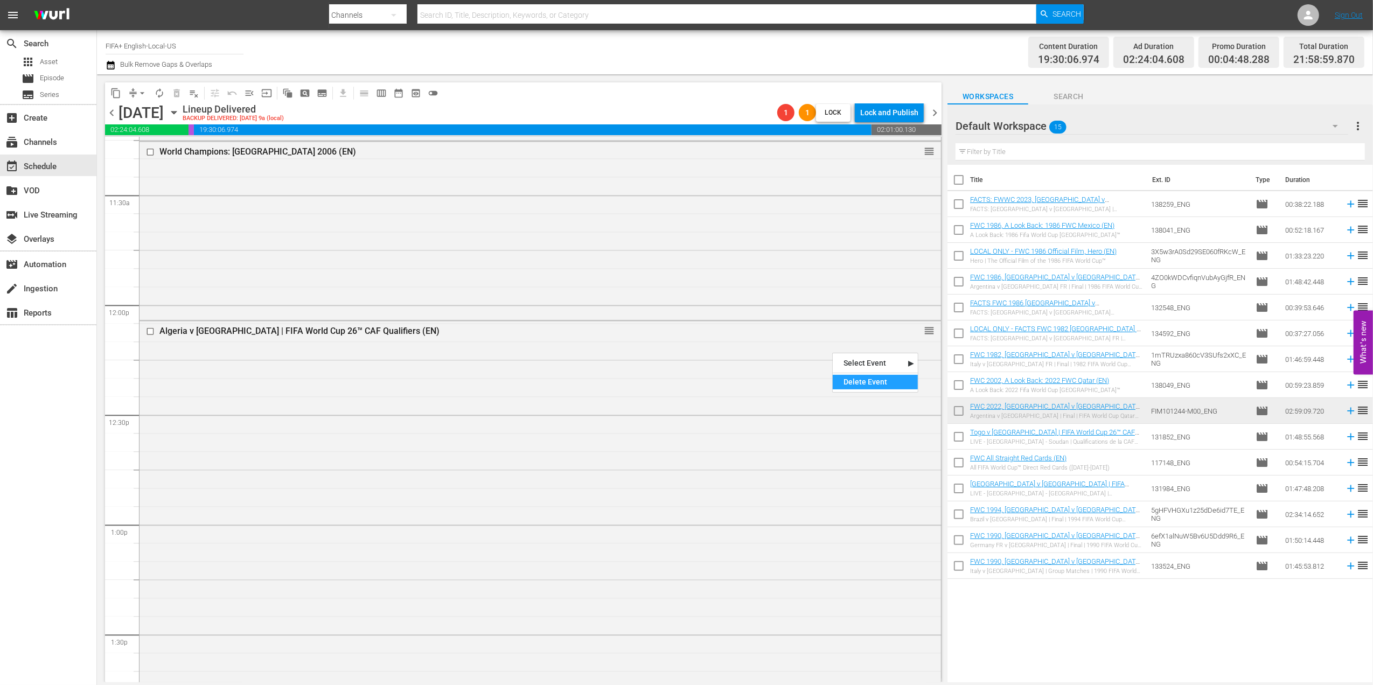
click at [854, 386] on div "Delete Event" at bounding box center [875, 382] width 85 height 15
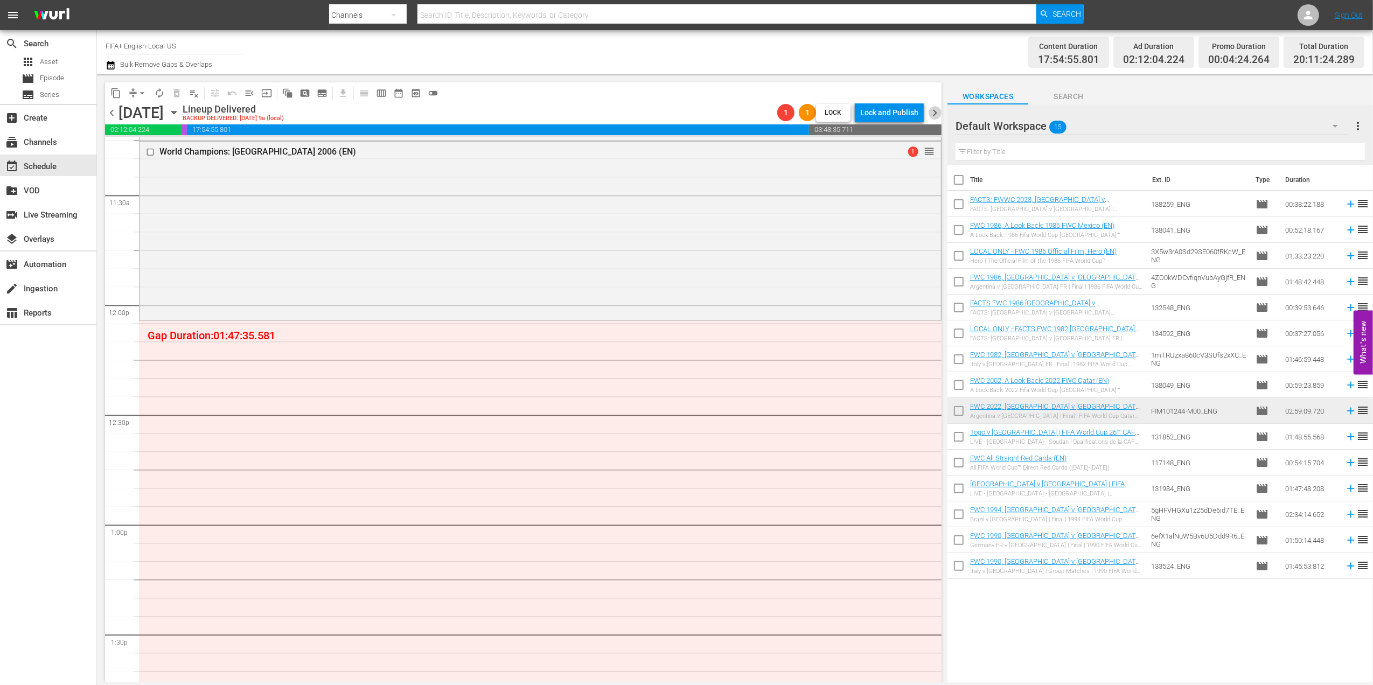
click at [933, 107] on span "chevron_right" at bounding box center [934, 112] width 13 height 13
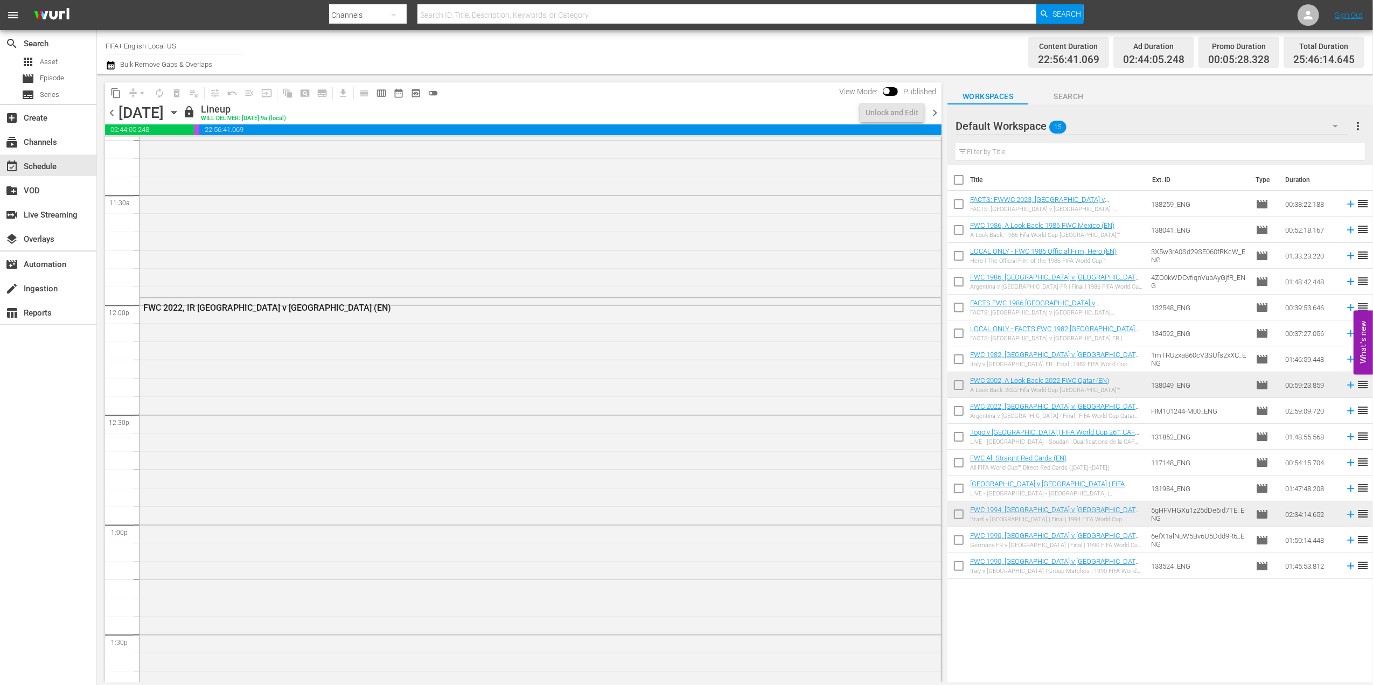
scroll to position [2341, 0]
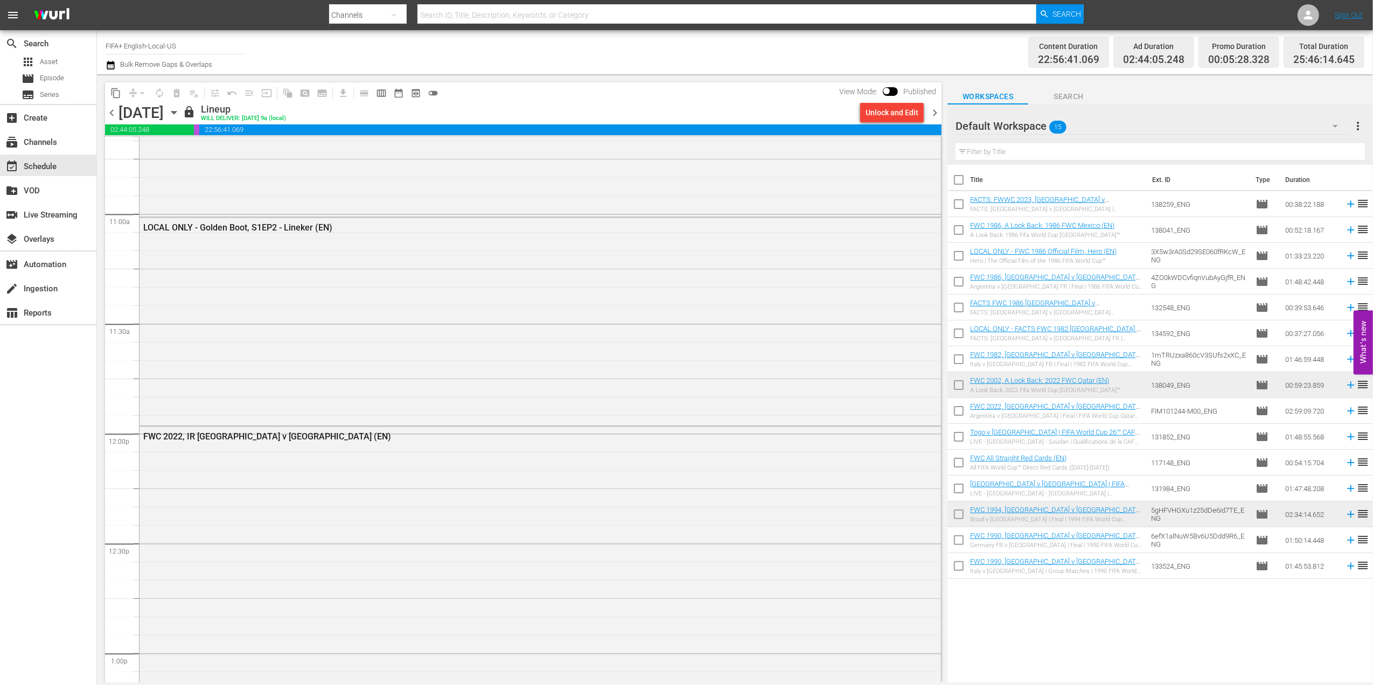
click at [896, 112] on div "Unlock and Edit" at bounding box center [892, 112] width 53 height 19
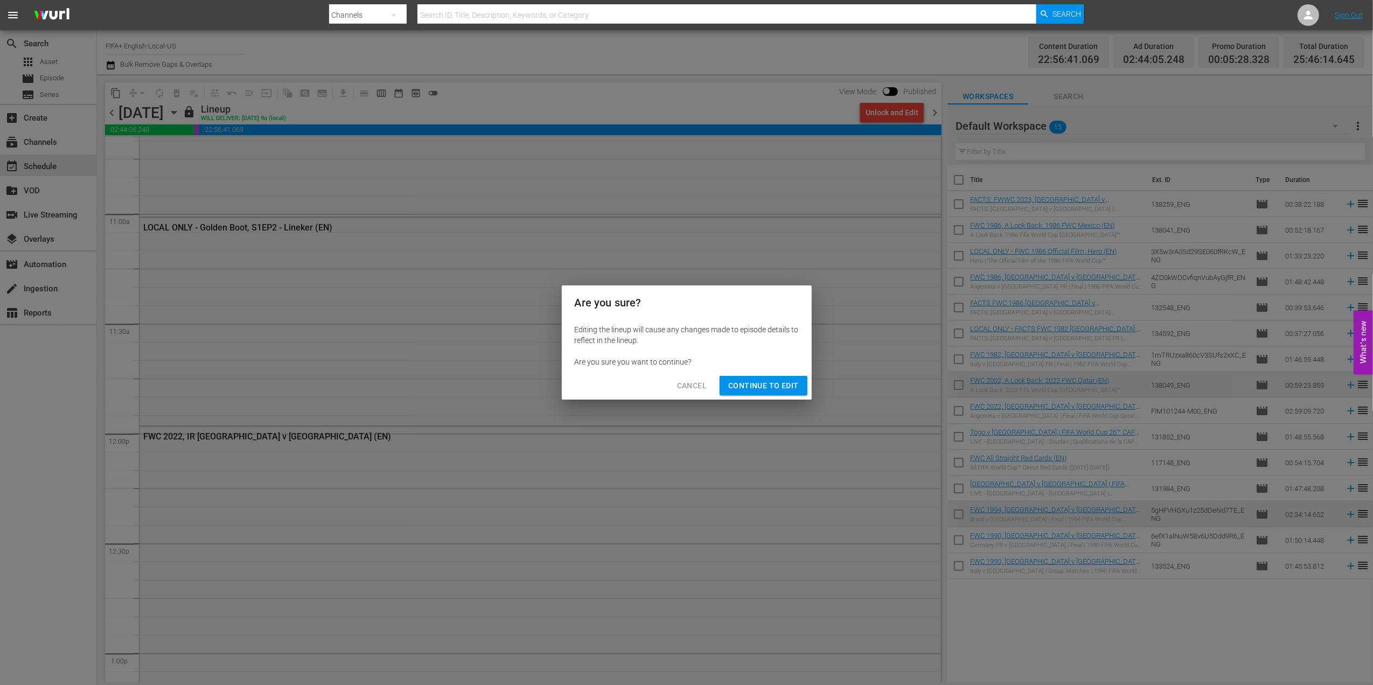
click at [757, 382] on span "Continue to Edit" at bounding box center [763, 385] width 70 height 13
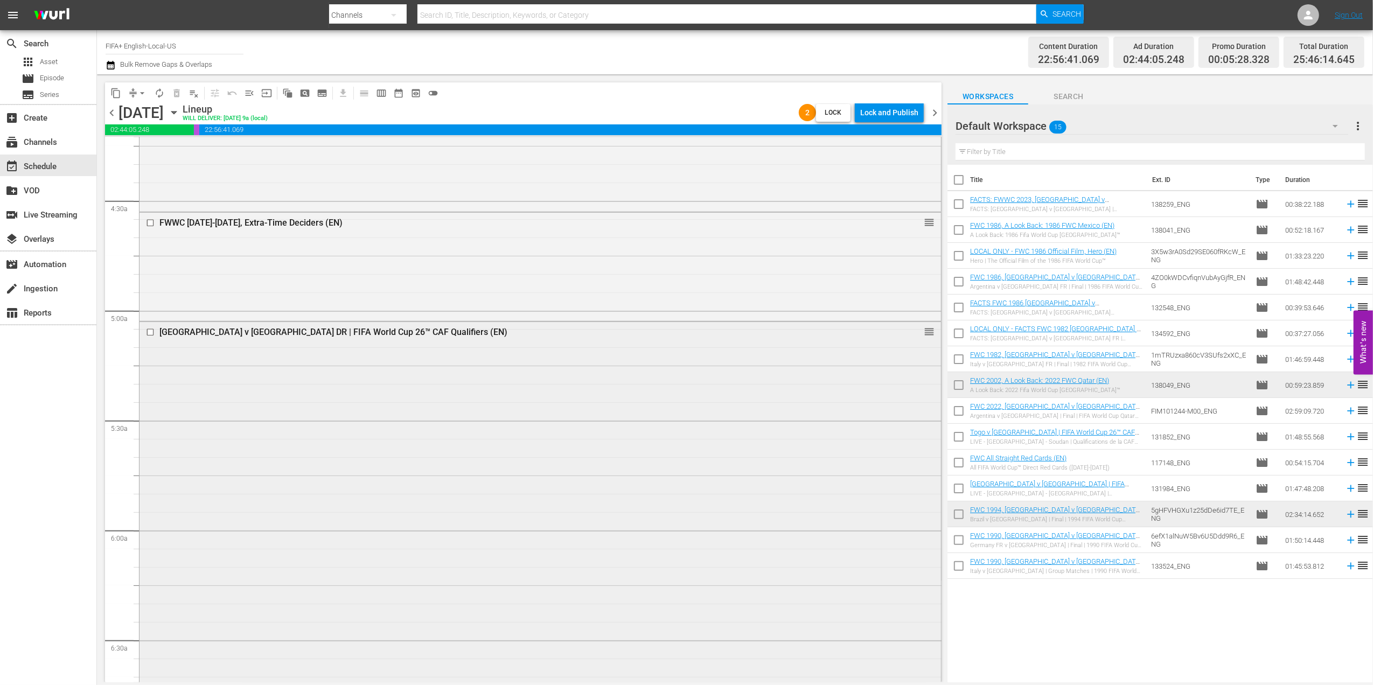
scroll to position [931, 0]
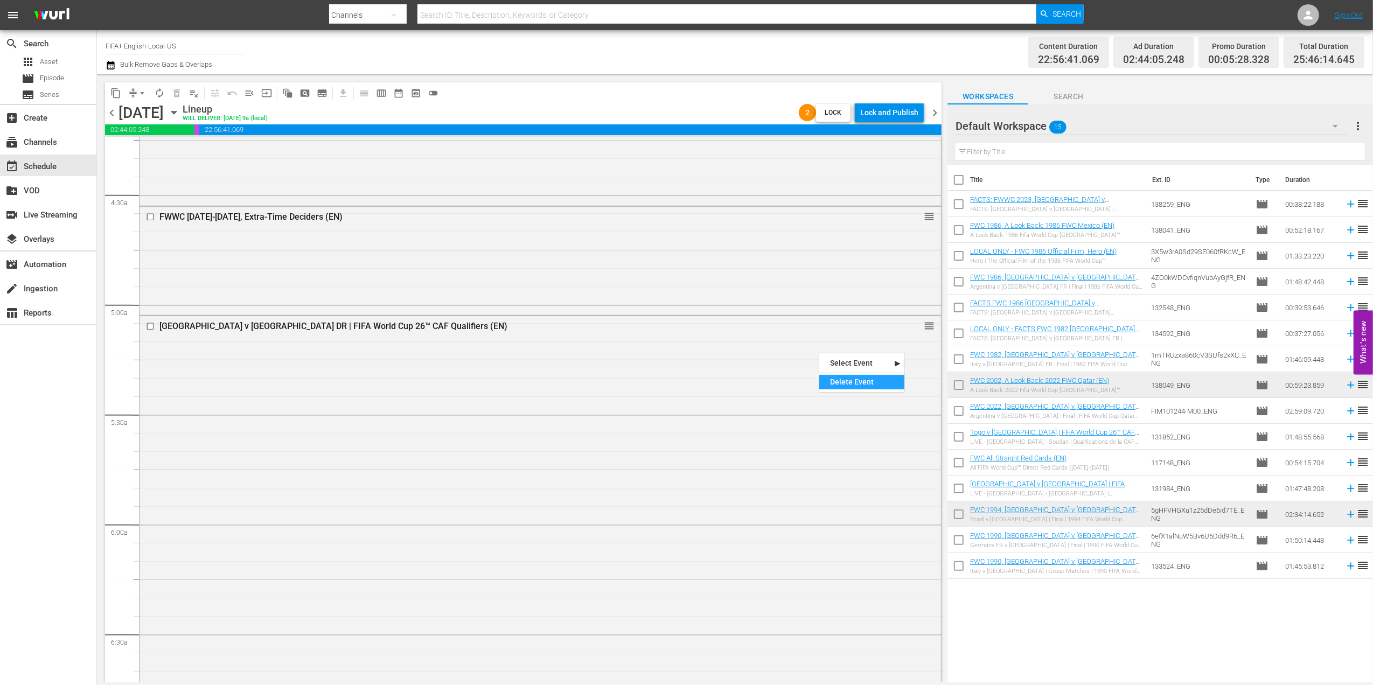
click at [841, 380] on div "Delete Event" at bounding box center [861, 382] width 85 height 15
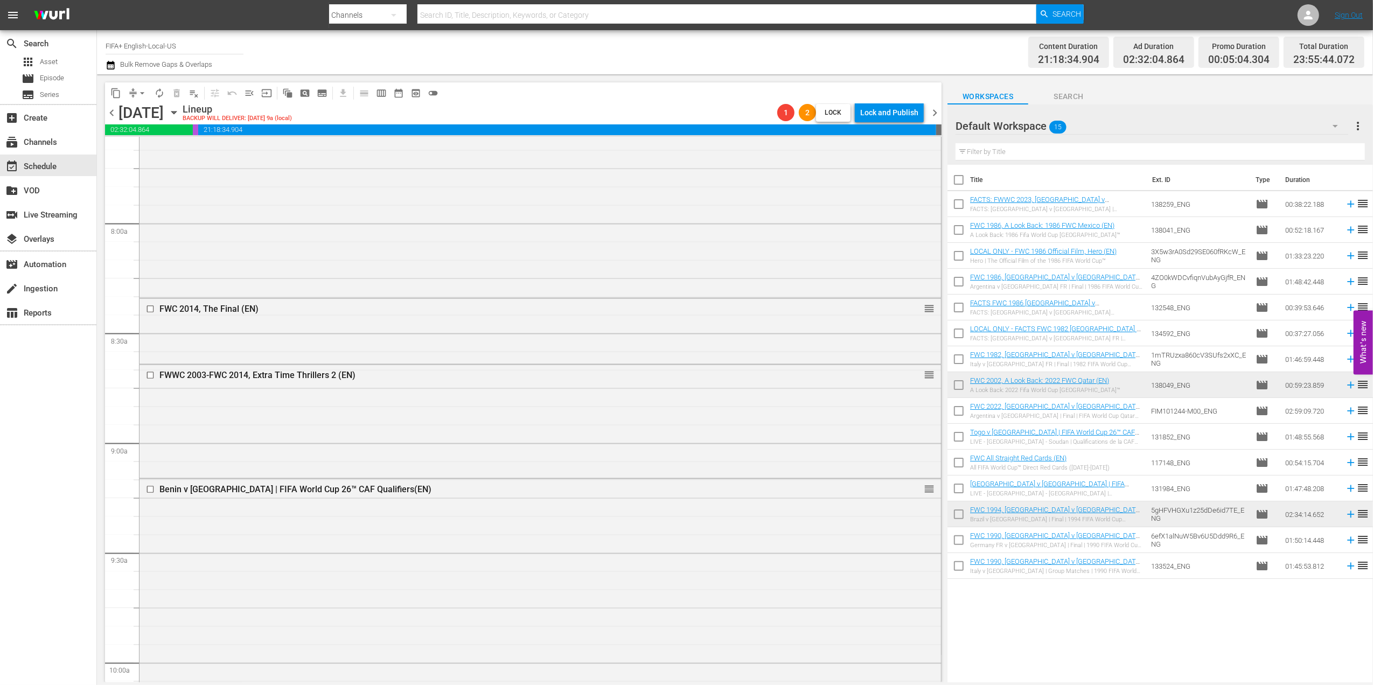
scroll to position [1688, 0]
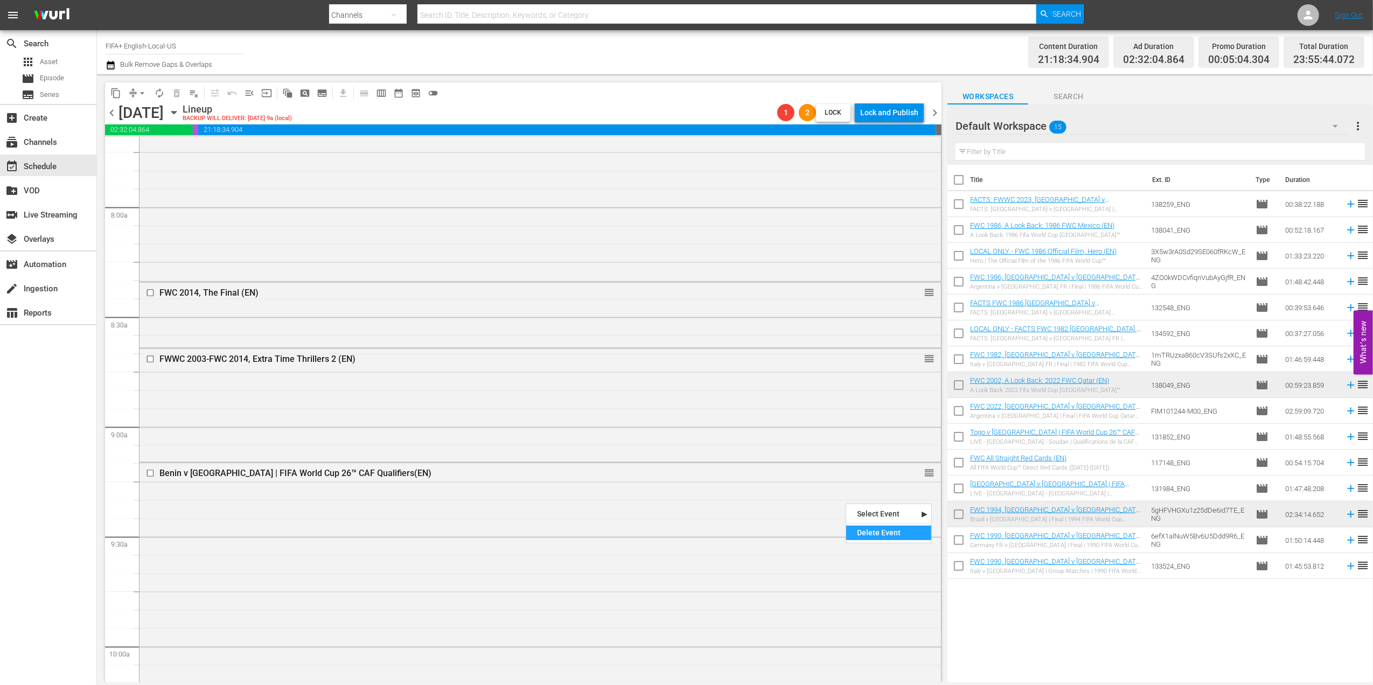
click at [877, 535] on div "Delete Event" at bounding box center [888, 533] width 85 height 15
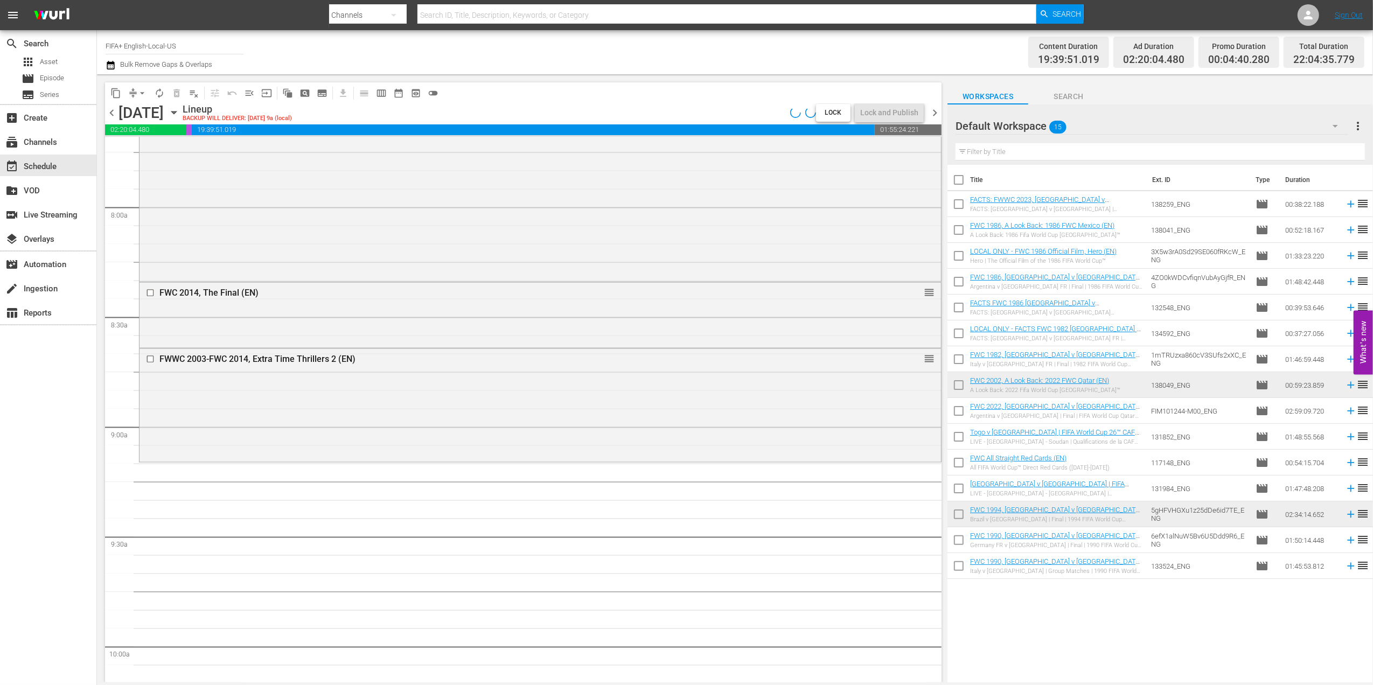
click at [112, 108] on span "chevron_left" at bounding box center [111, 112] width 13 height 13
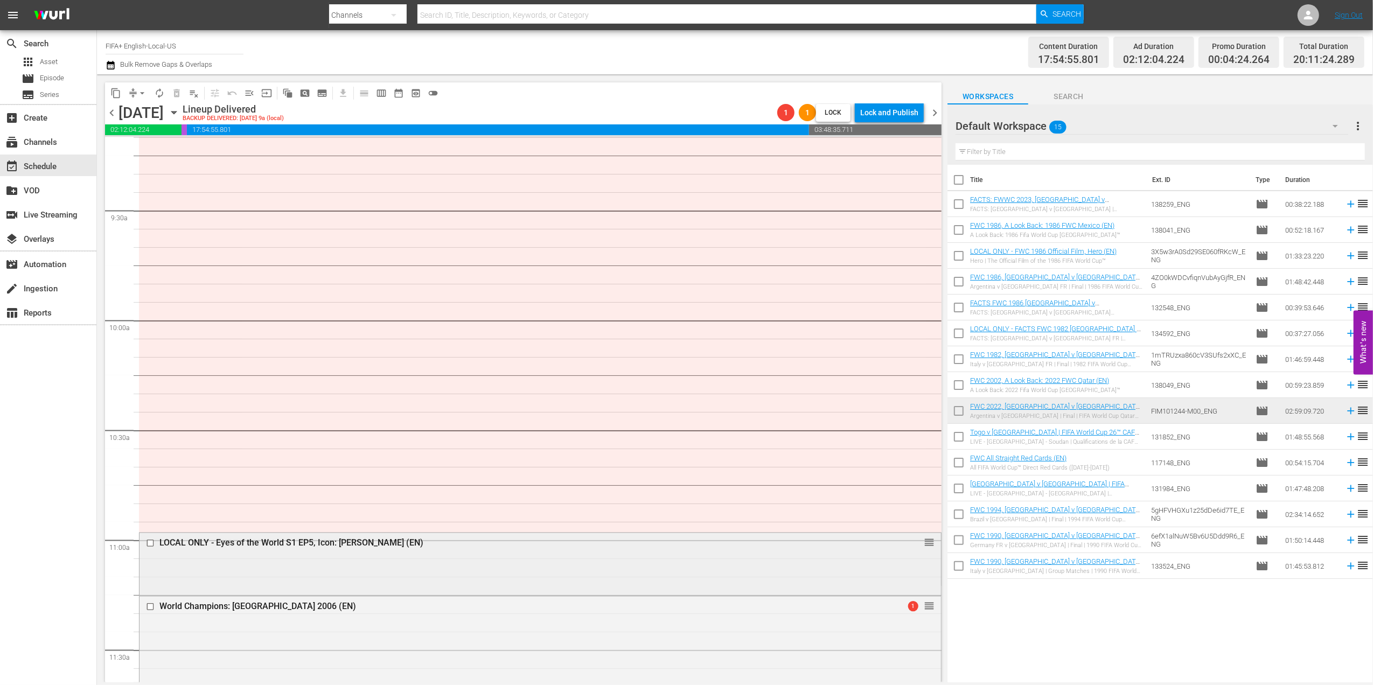
scroll to position [2073, 0]
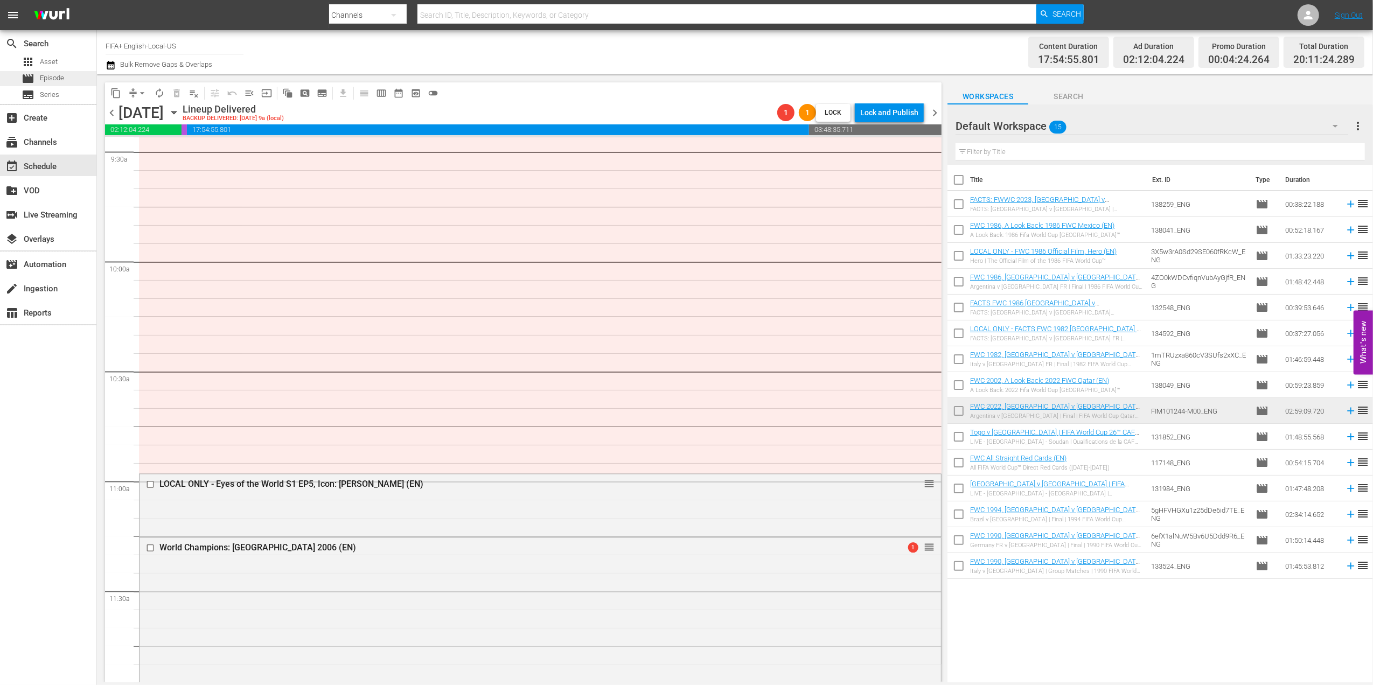
click at [54, 76] on span "Episode" at bounding box center [52, 78] width 24 height 11
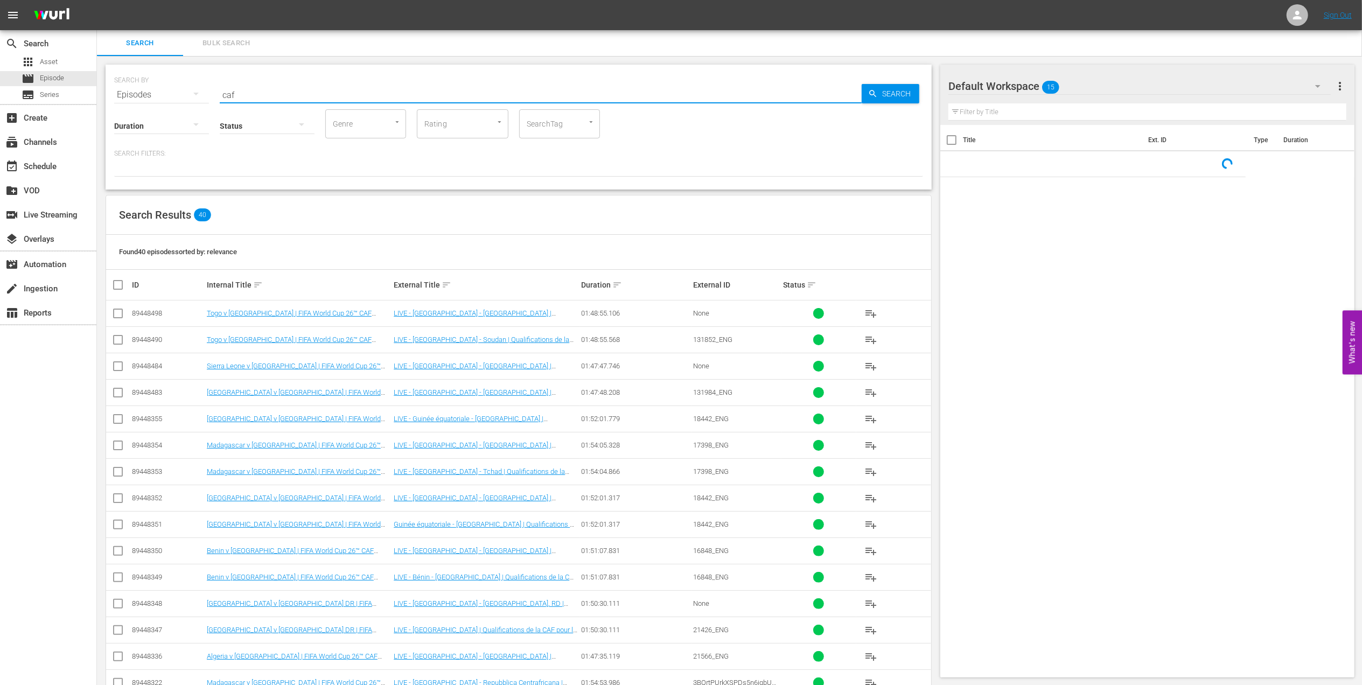
drag, startPoint x: 259, startPoint y: 90, endPoint x: 179, endPoint y: 90, distance: 80.3
click at [179, 90] on div "SEARCH BY Search By Episodes Search ID, Title, Description, Keywords, or Catego…" at bounding box center [518, 88] width 809 height 39
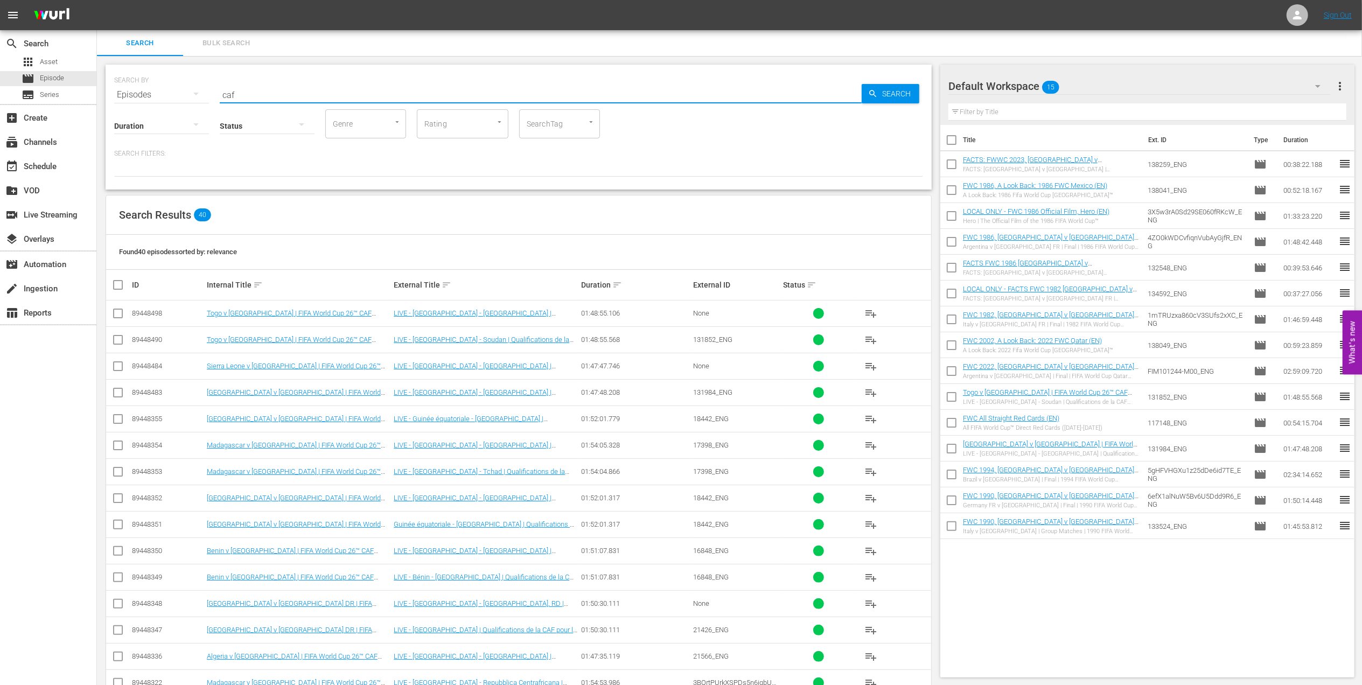
paste input "FWC 2006 - Final - [GEOGRAPHIC_DATA] v [GEOGRAPHIC_DATA]"
type input "FWC 2006 - Final - [GEOGRAPHIC_DATA] v [GEOGRAPHIC_DATA]"
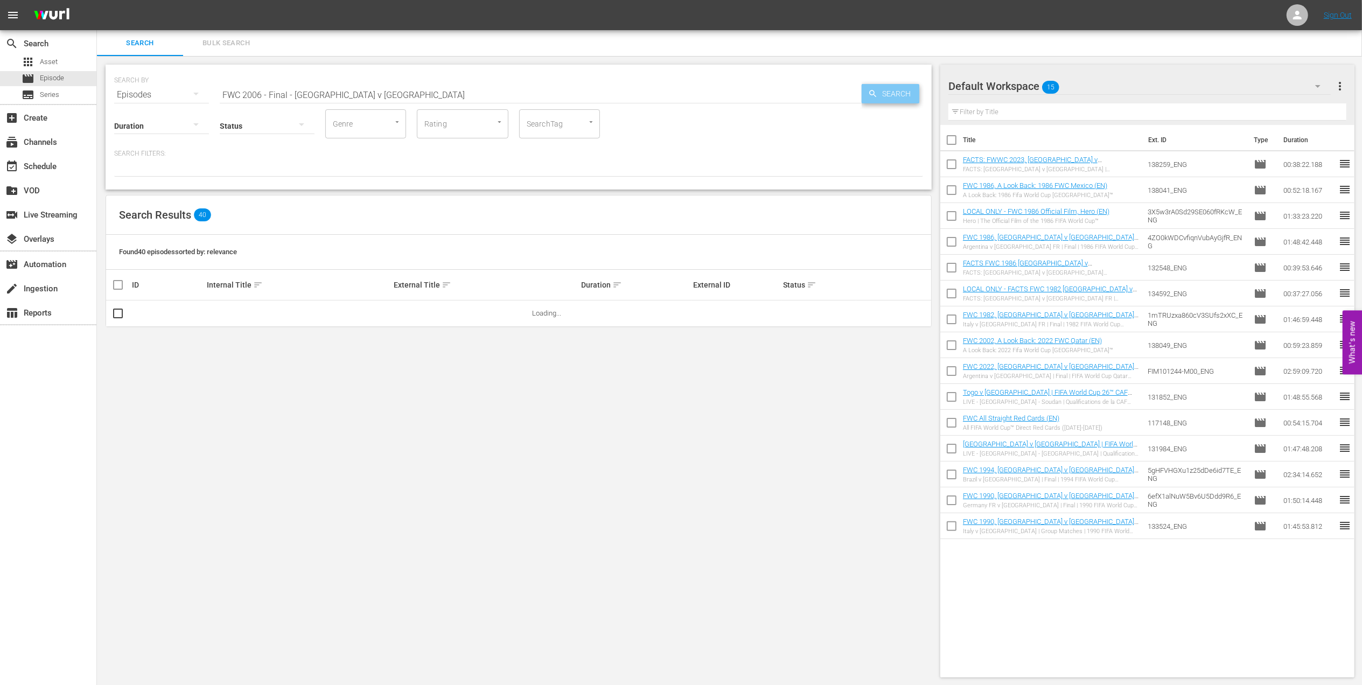
click at [890, 95] on span "Search" at bounding box center [898, 93] width 41 height 19
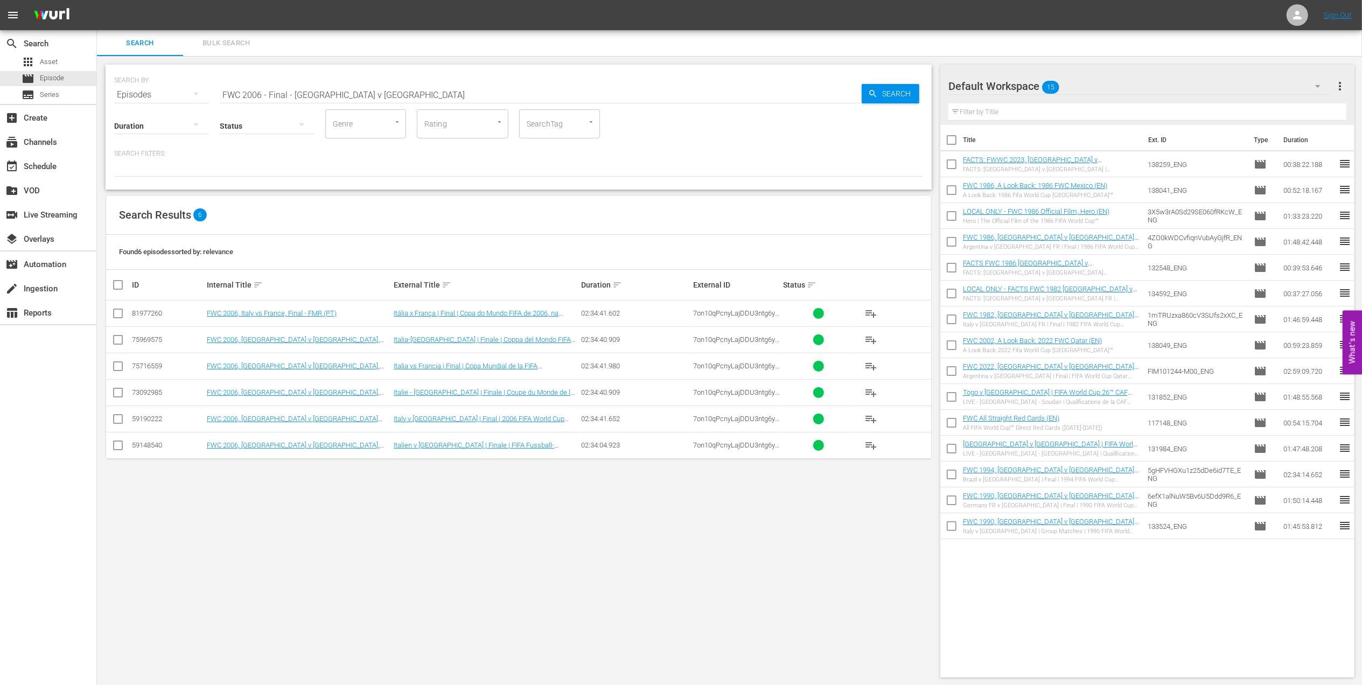
click at [115, 418] on input "checkbox" at bounding box center [118, 421] width 13 height 13
checkbox input "true"
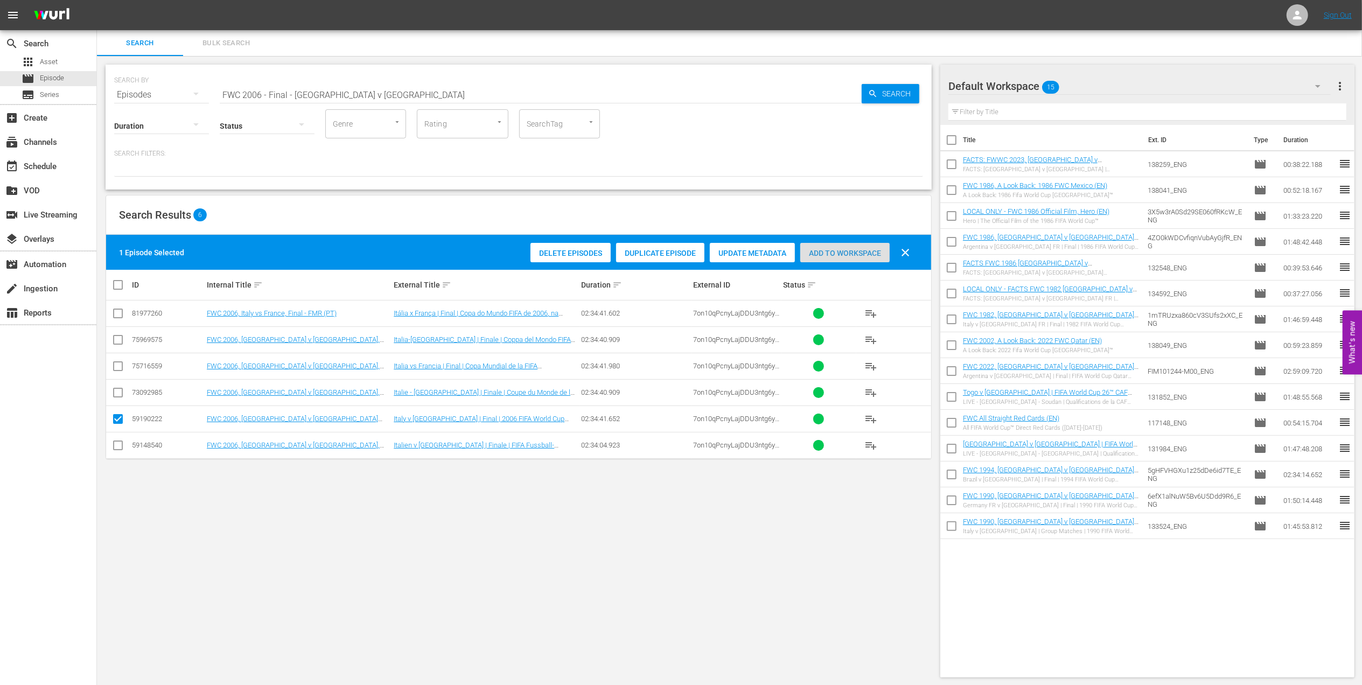
click at [841, 248] on div "Add to Workspace" at bounding box center [844, 253] width 89 height 20
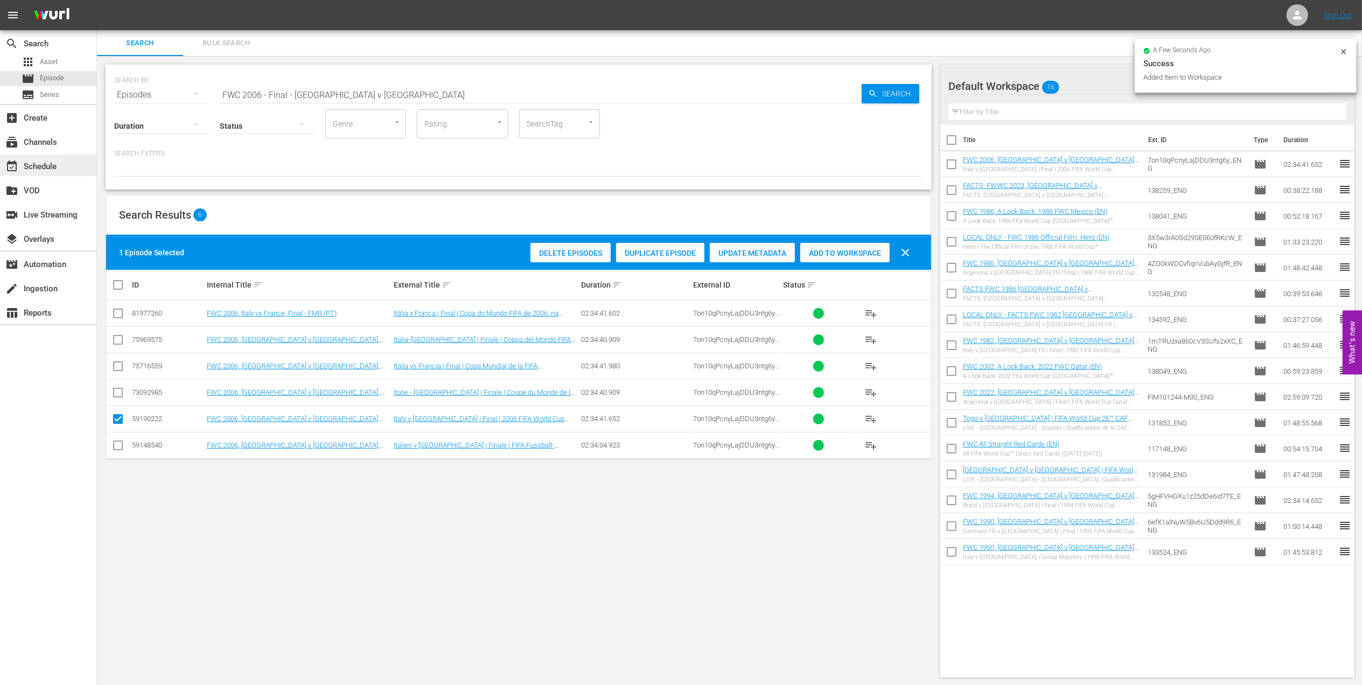
click at [36, 166] on div "event_available Schedule" at bounding box center [30, 165] width 60 height 10
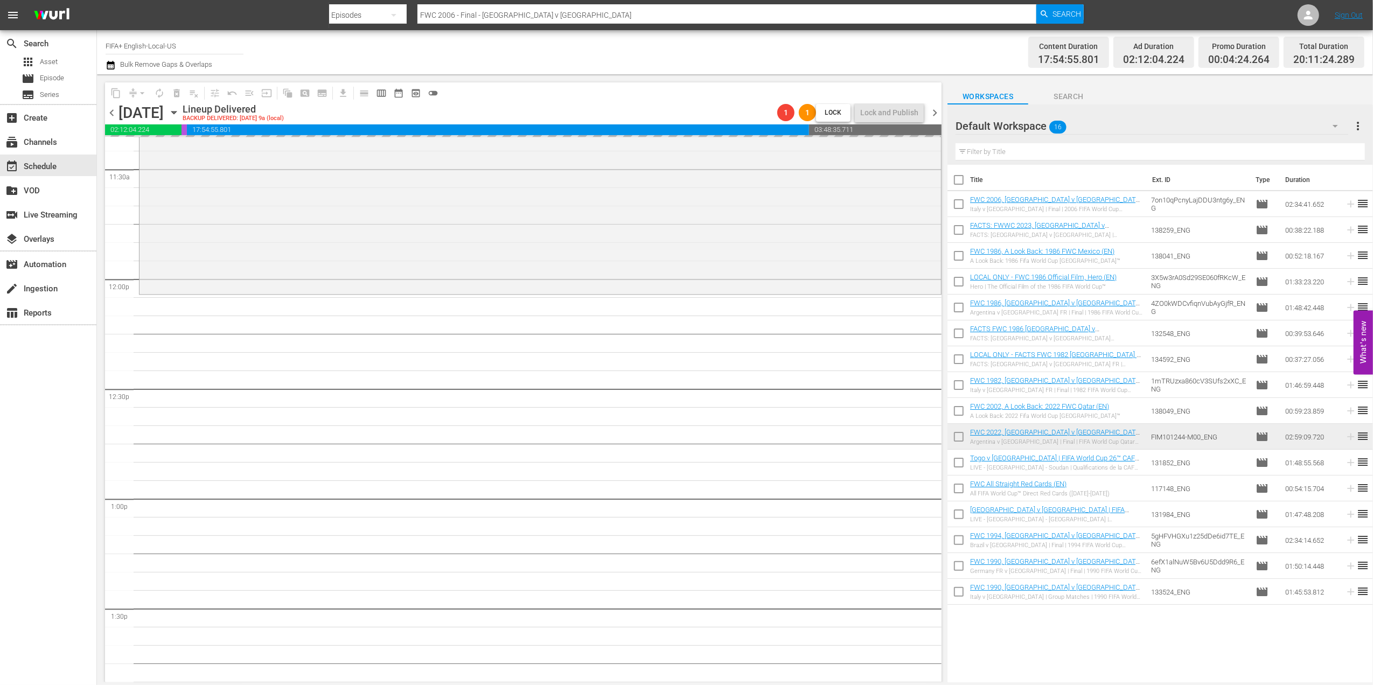
scroll to position [2458, 0]
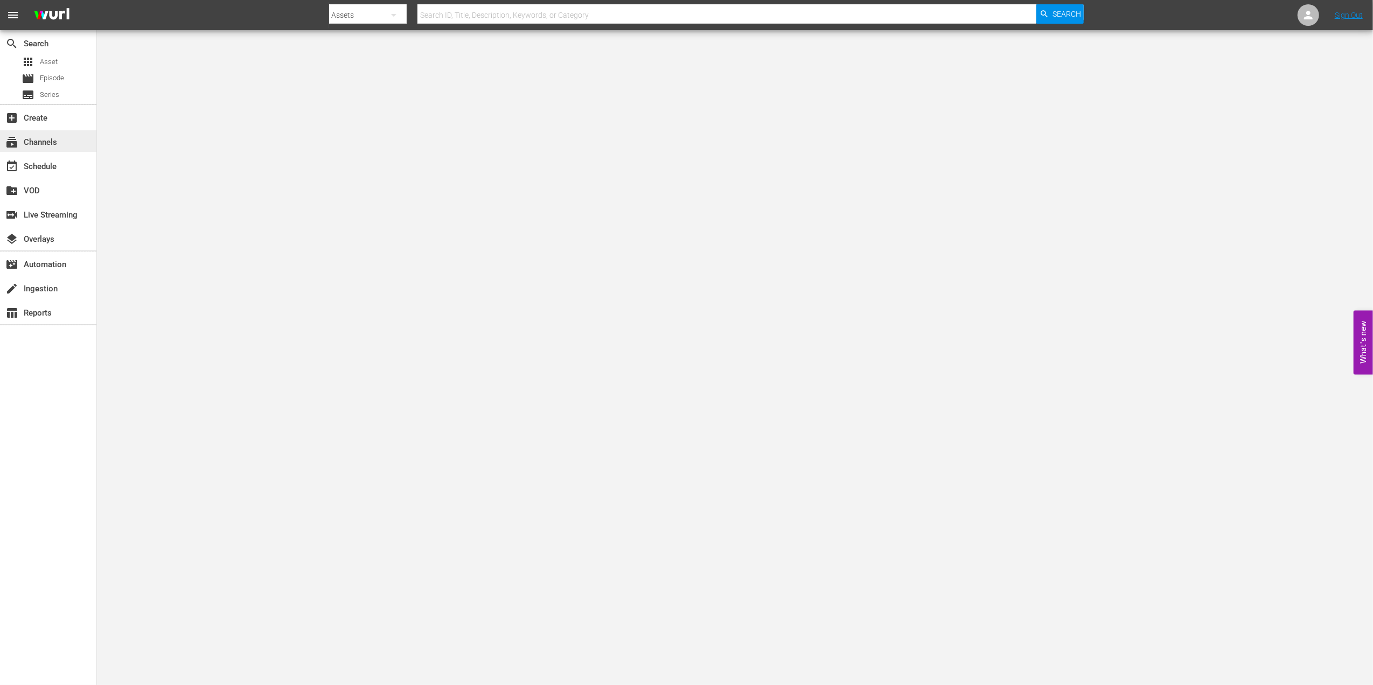
click at [63, 145] on div "subscriptions Channels" at bounding box center [48, 141] width 96 height 22
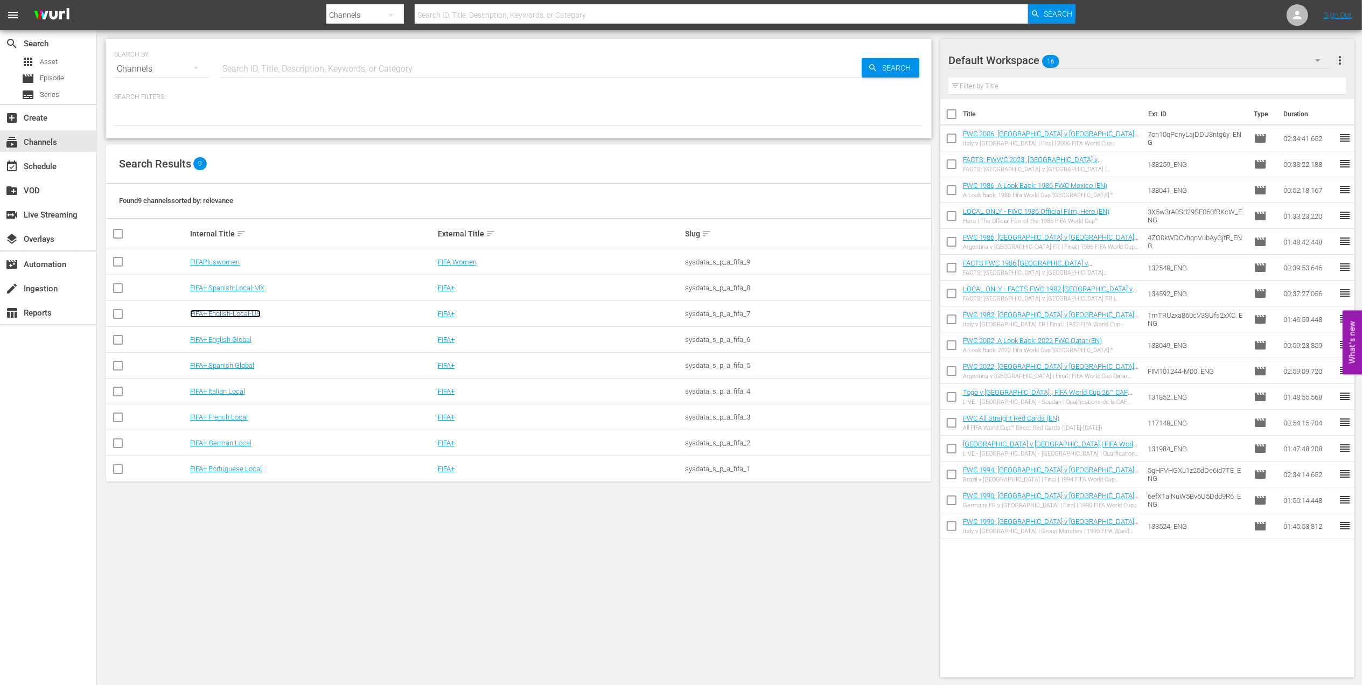
click at [246, 317] on link "FIFA+ English-Local-US" at bounding box center [225, 314] width 71 height 8
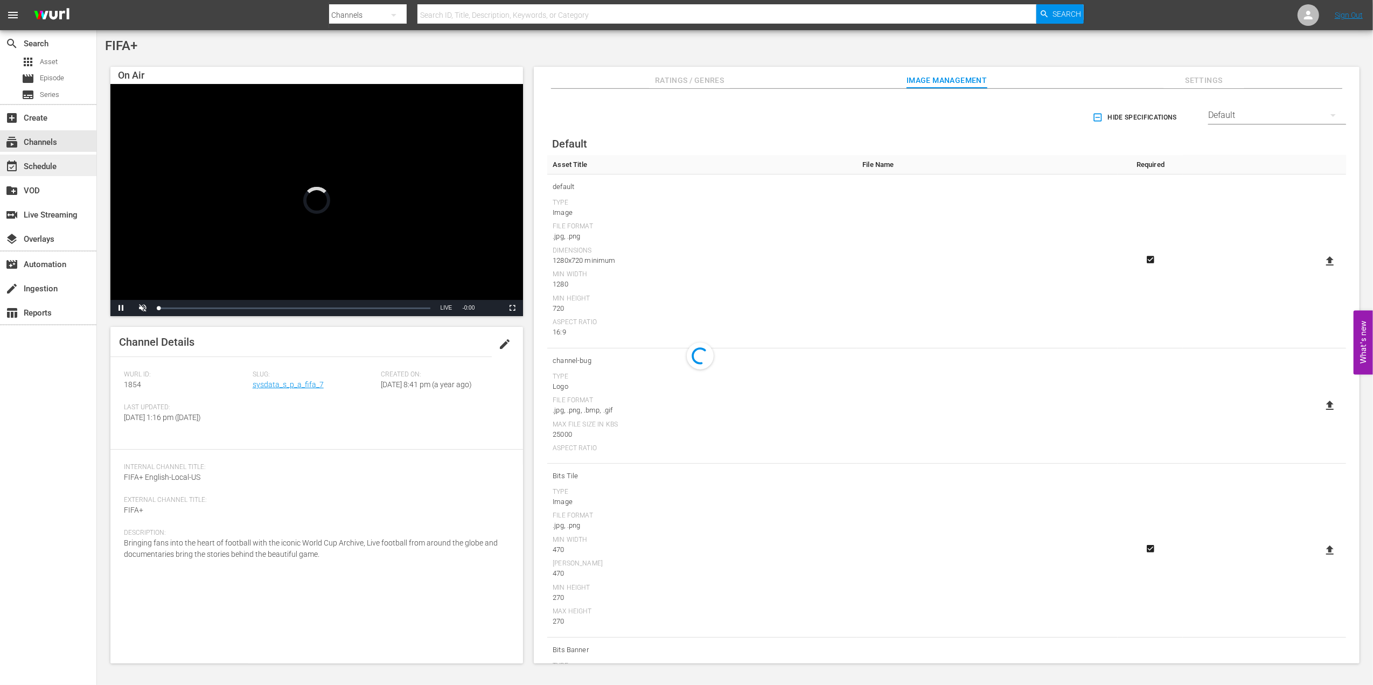
click at [59, 162] on div "event_available Schedule" at bounding box center [30, 165] width 60 height 10
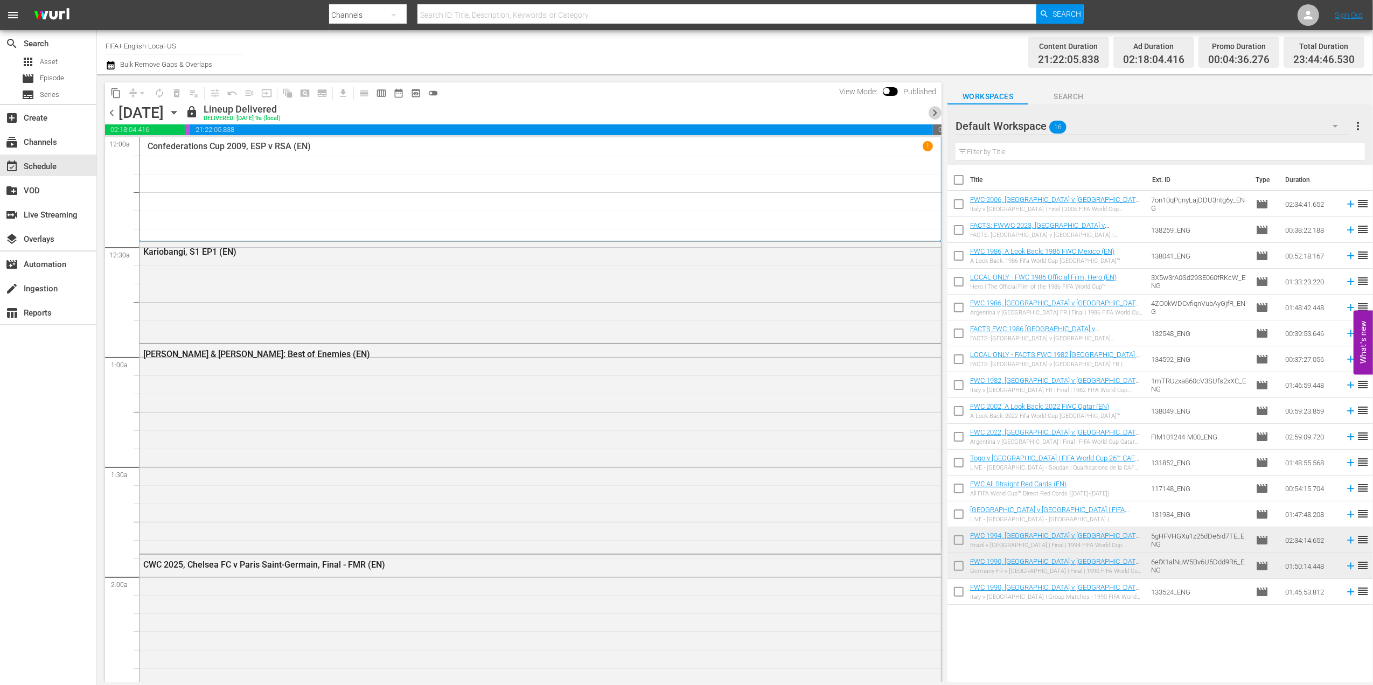
click at [933, 106] on span "chevron_right" at bounding box center [934, 112] width 13 height 13
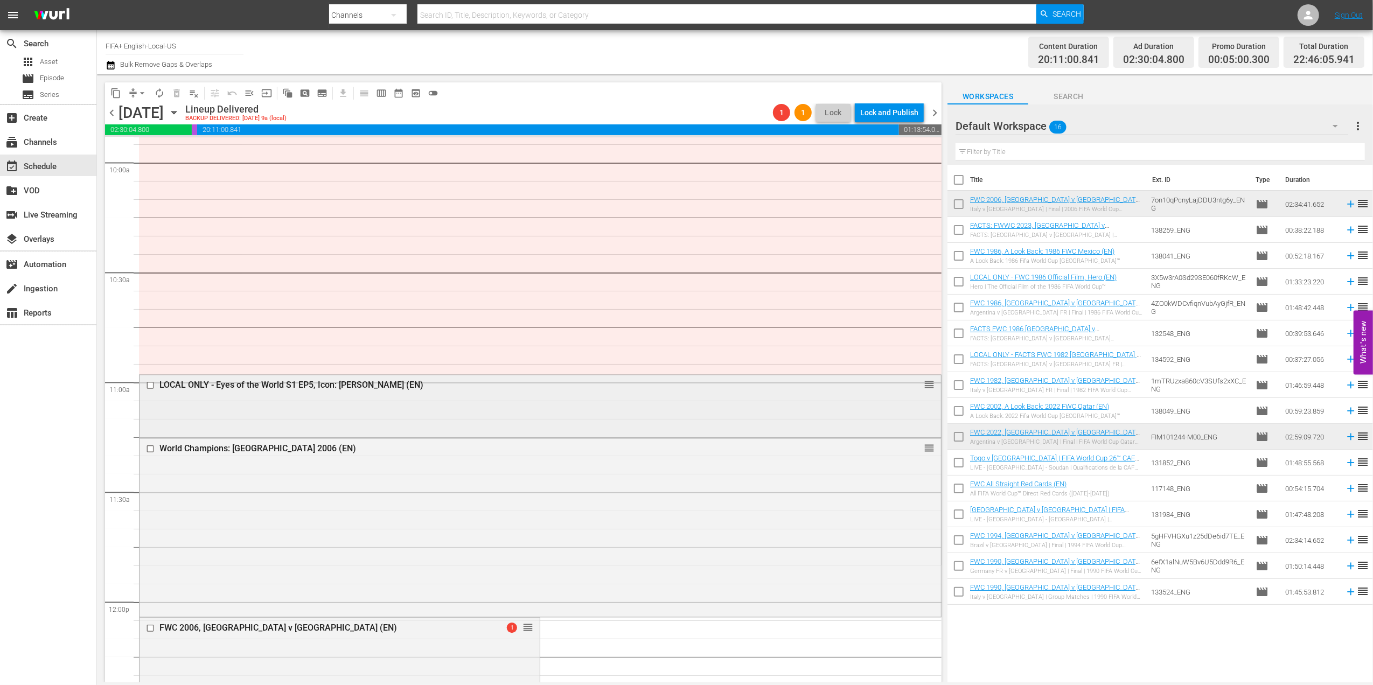
scroll to position [2179, 0]
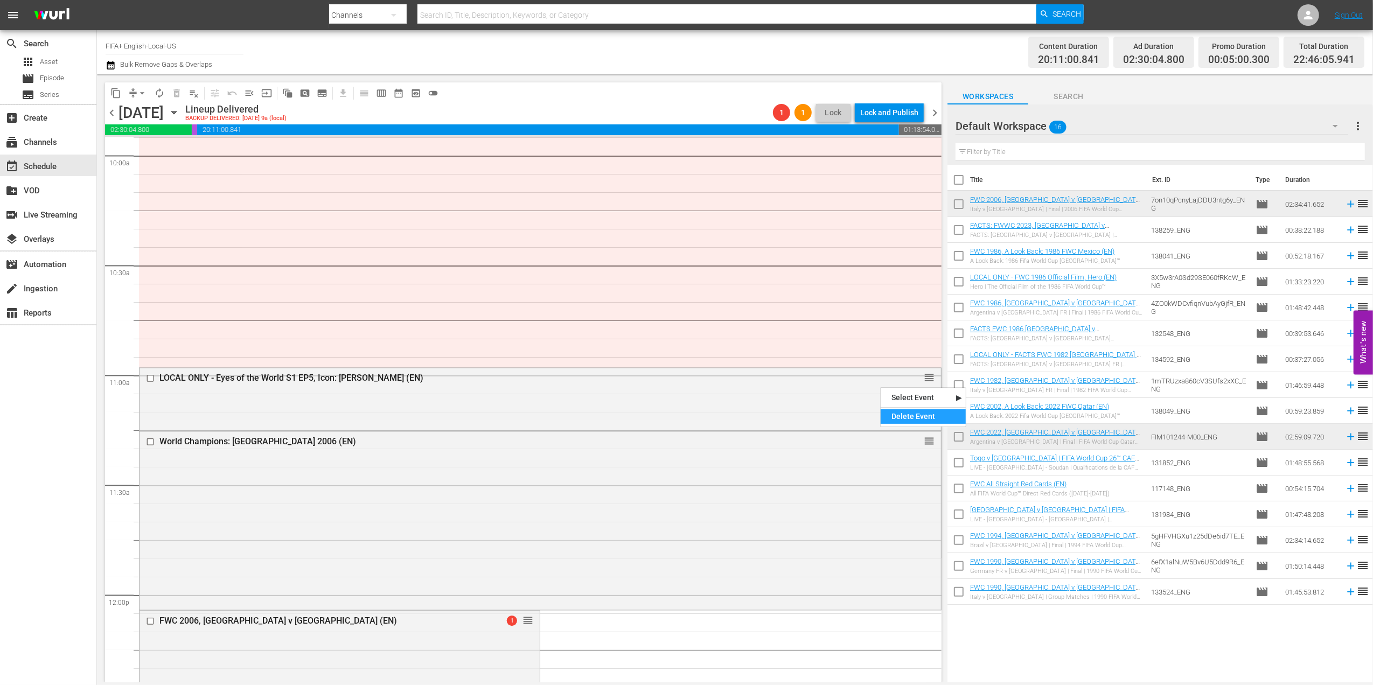
click at [908, 414] on div "Delete Event" at bounding box center [923, 416] width 85 height 15
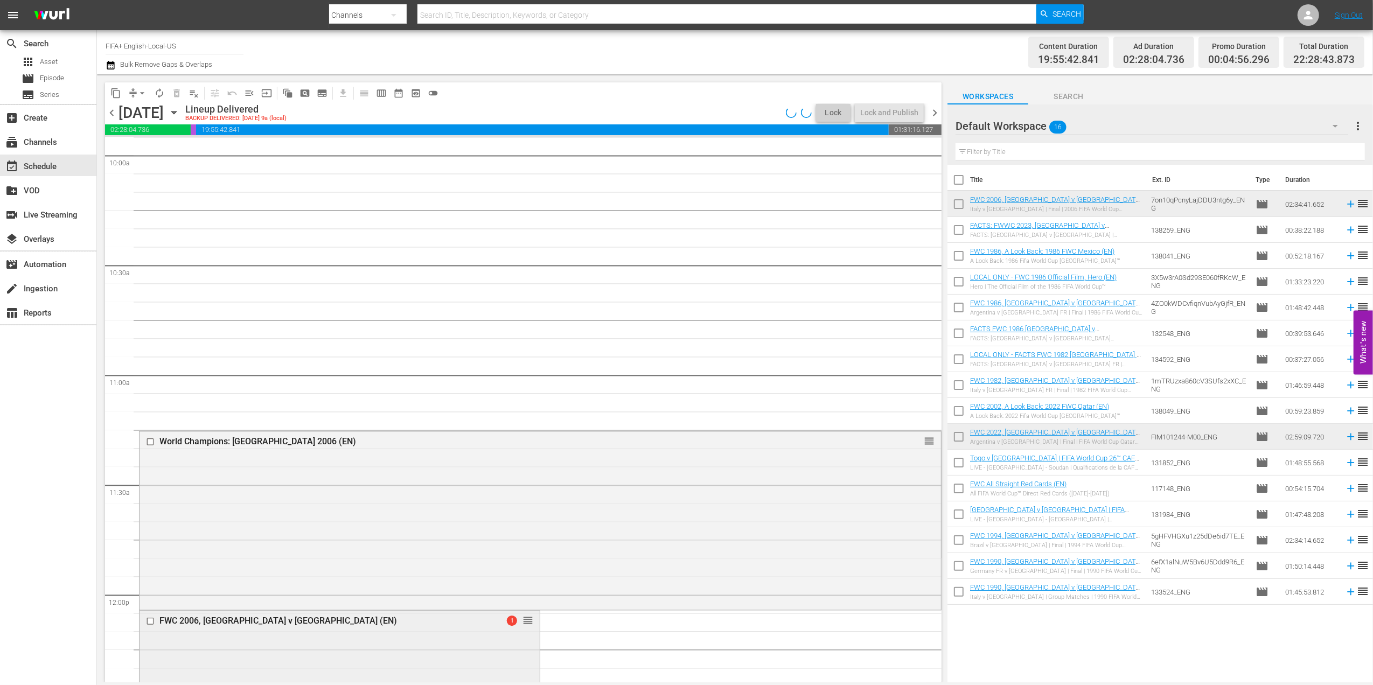
click at [526, 623] on div "FWC 2006, Italy v France (EN) 1 reorder" at bounding box center [340, 621] width 400 height 20
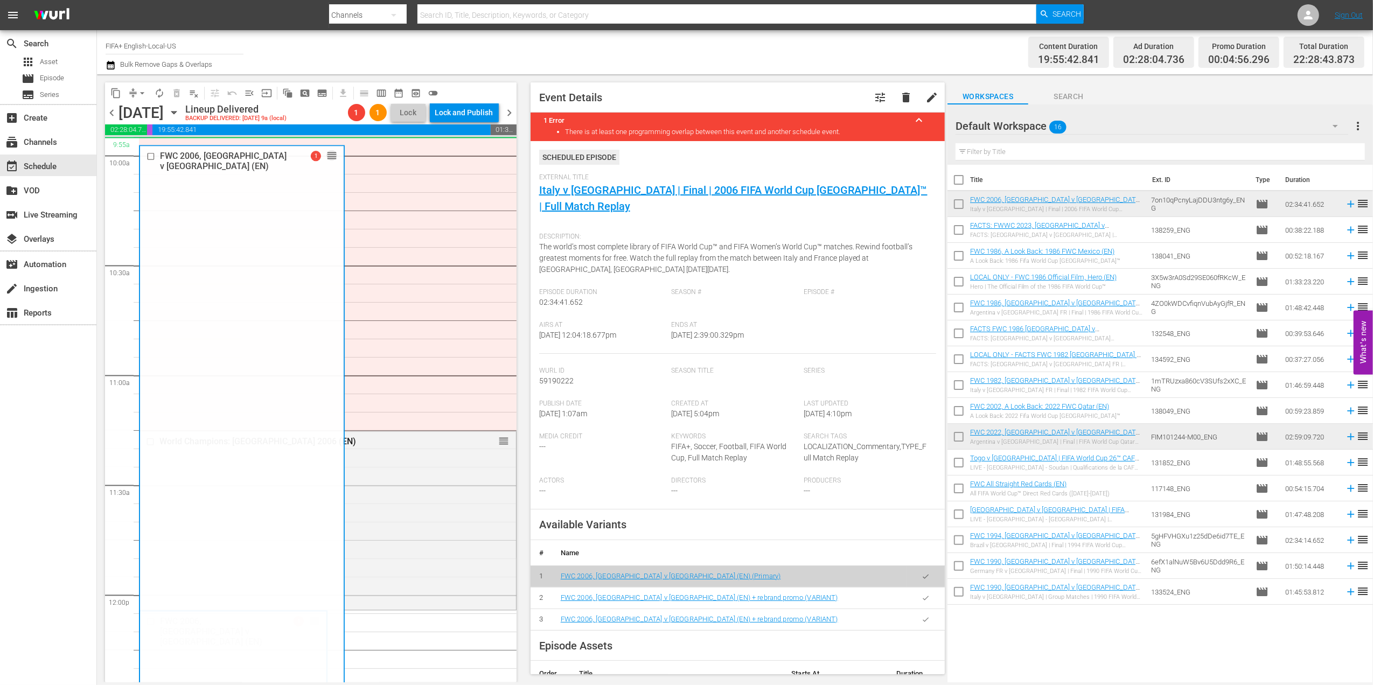
drag, startPoint x: 311, startPoint y: 615, endPoint x: 392, endPoint y: 213, distance: 410.0
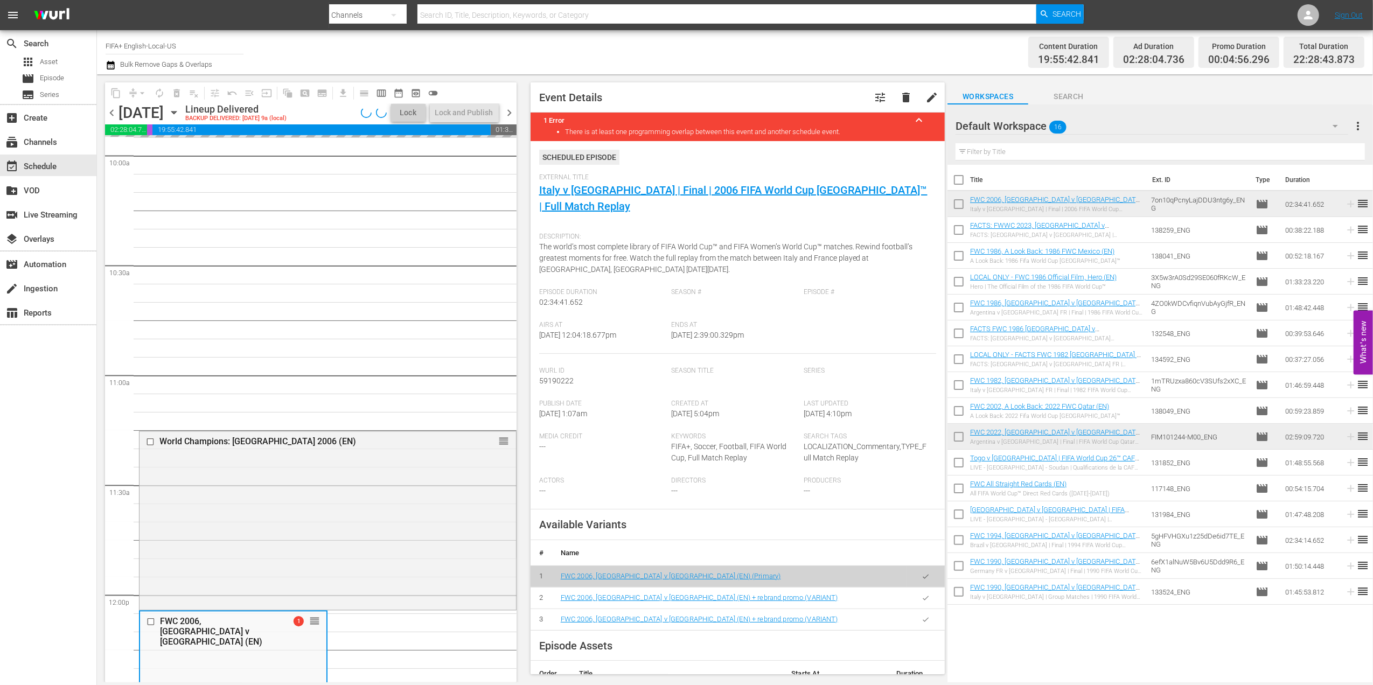
click at [507, 108] on span "chevron_right" at bounding box center [509, 112] width 13 height 13
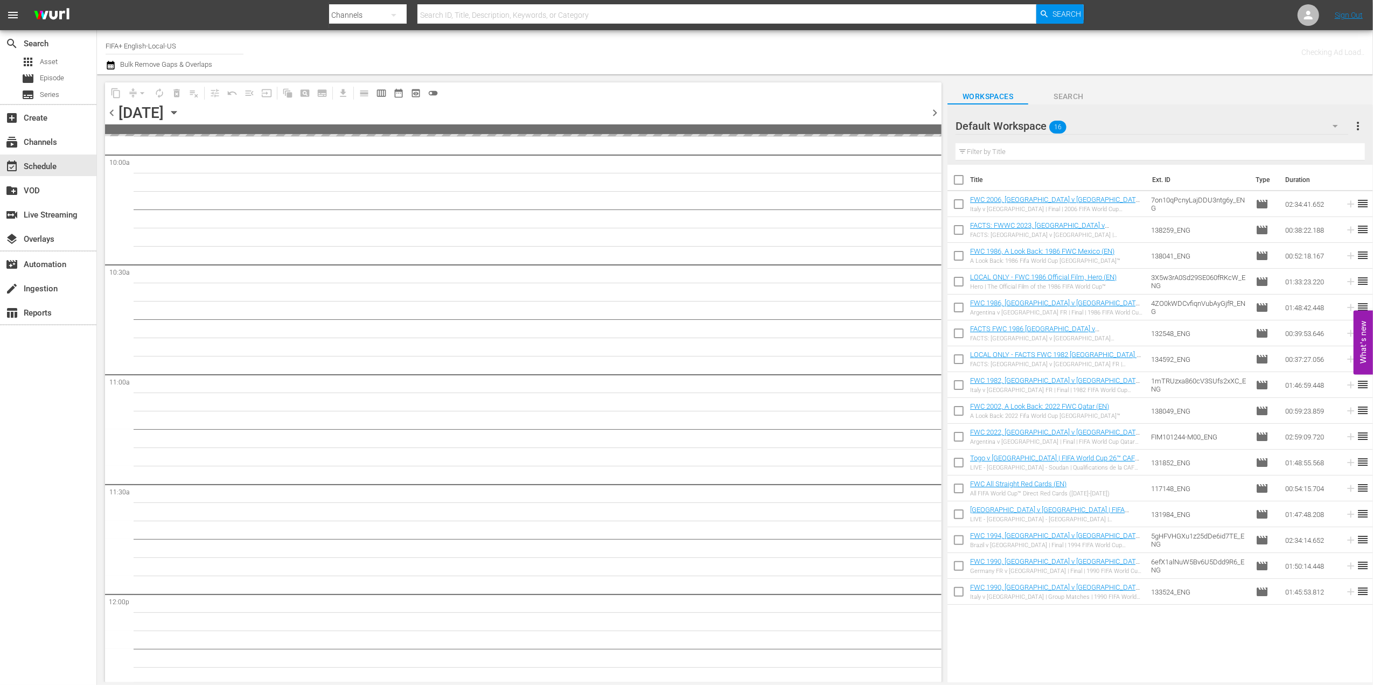
scroll to position [2308, 0]
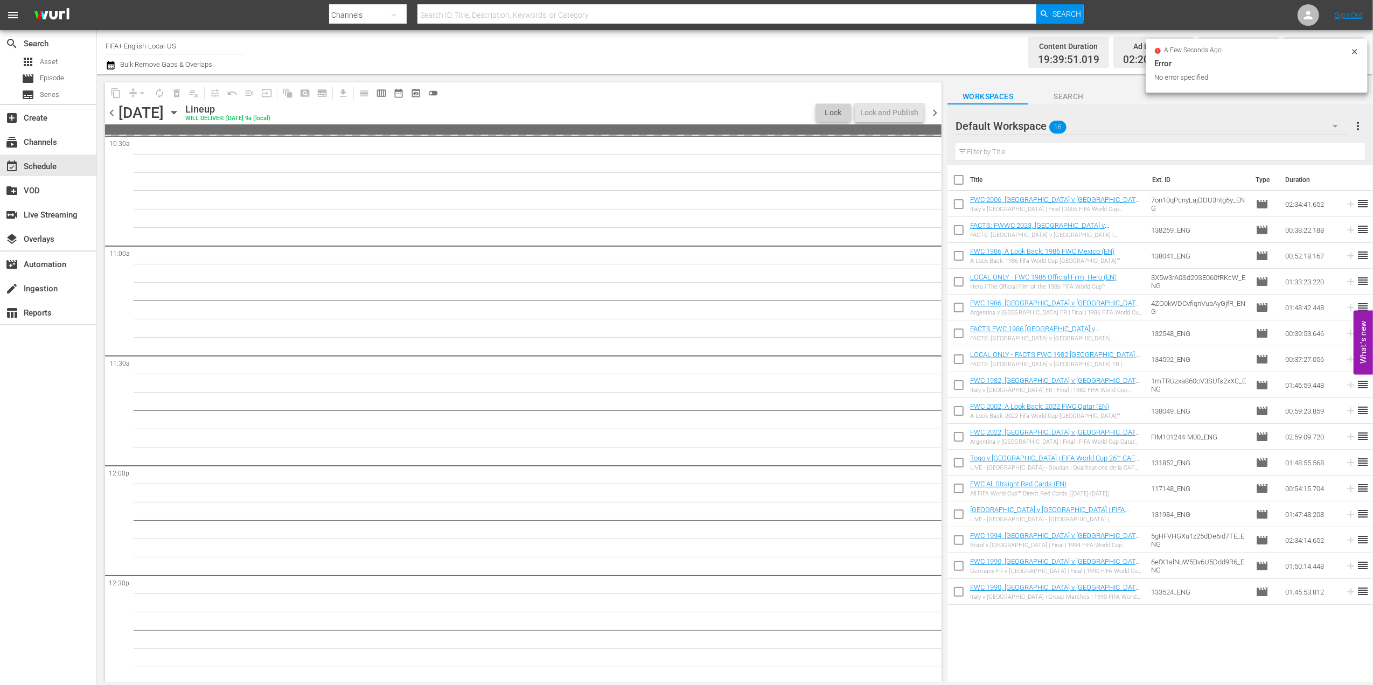
click at [113, 114] on span "chevron_left" at bounding box center [111, 112] width 13 height 13
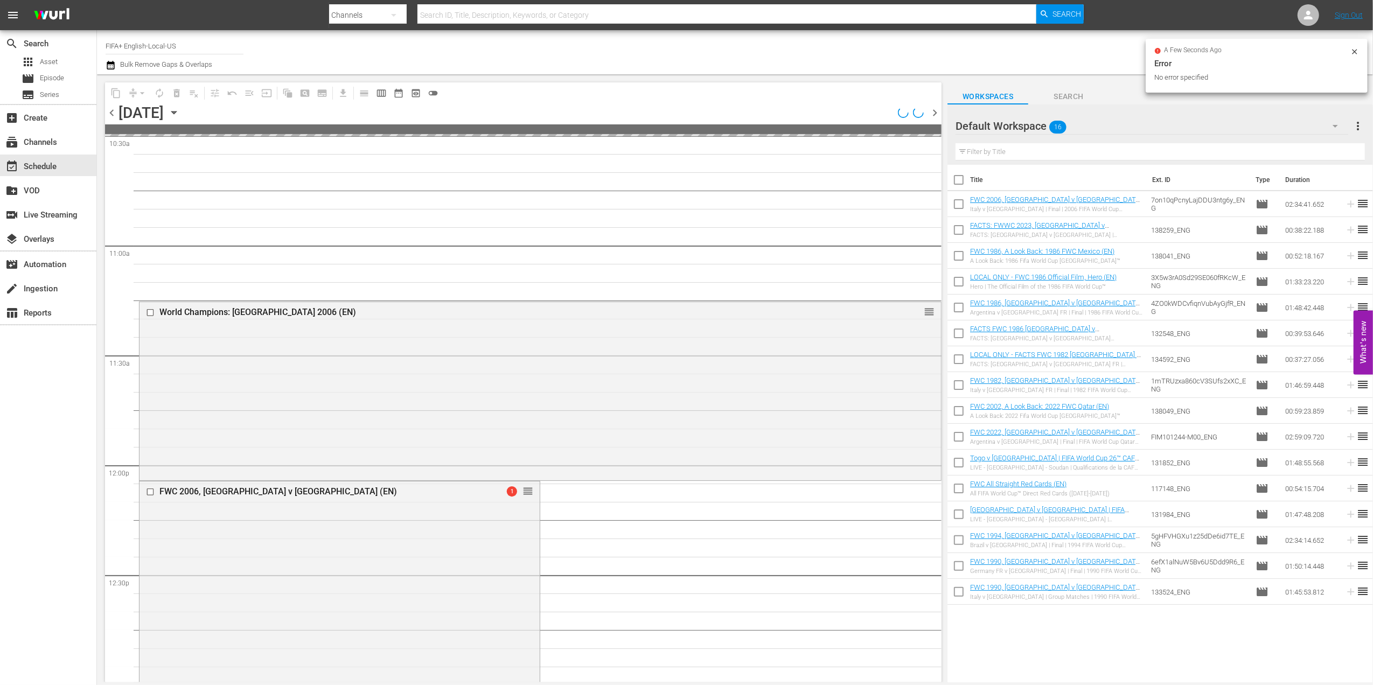
scroll to position [2179, 0]
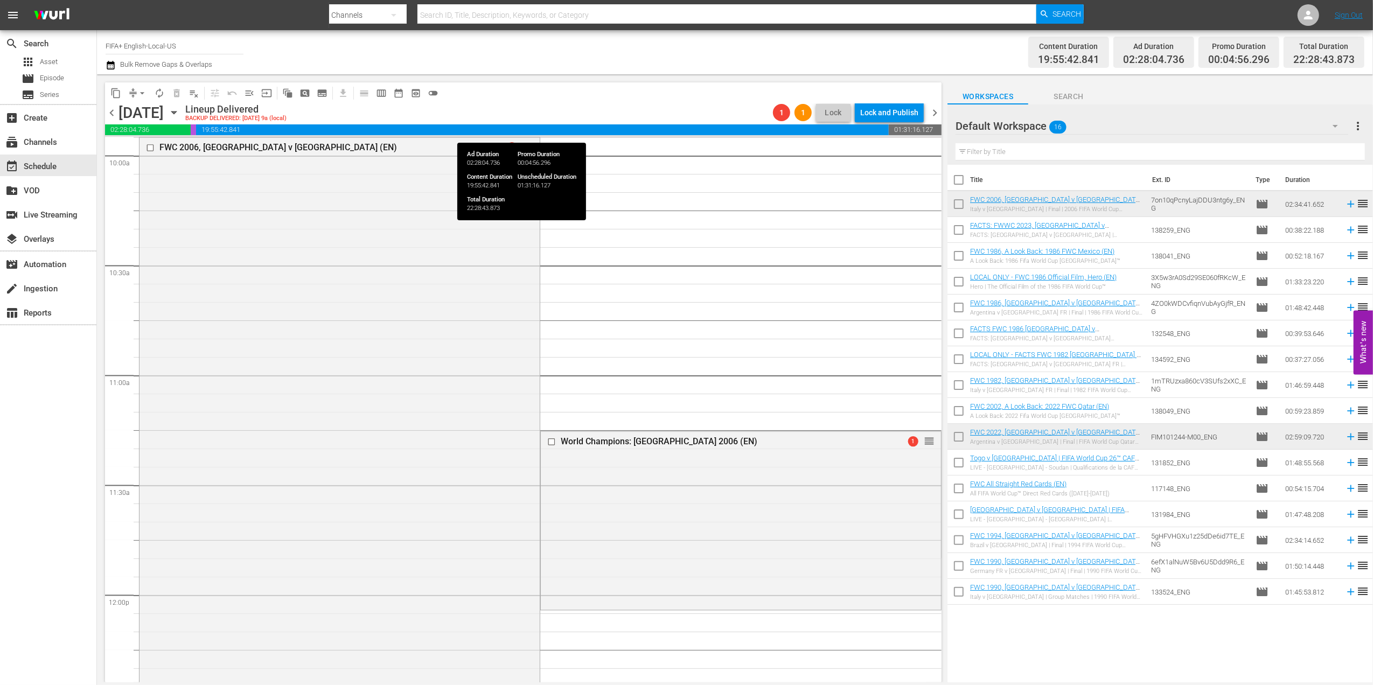
drag, startPoint x: 525, startPoint y: 623, endPoint x: 550, endPoint y: 133, distance: 490.9
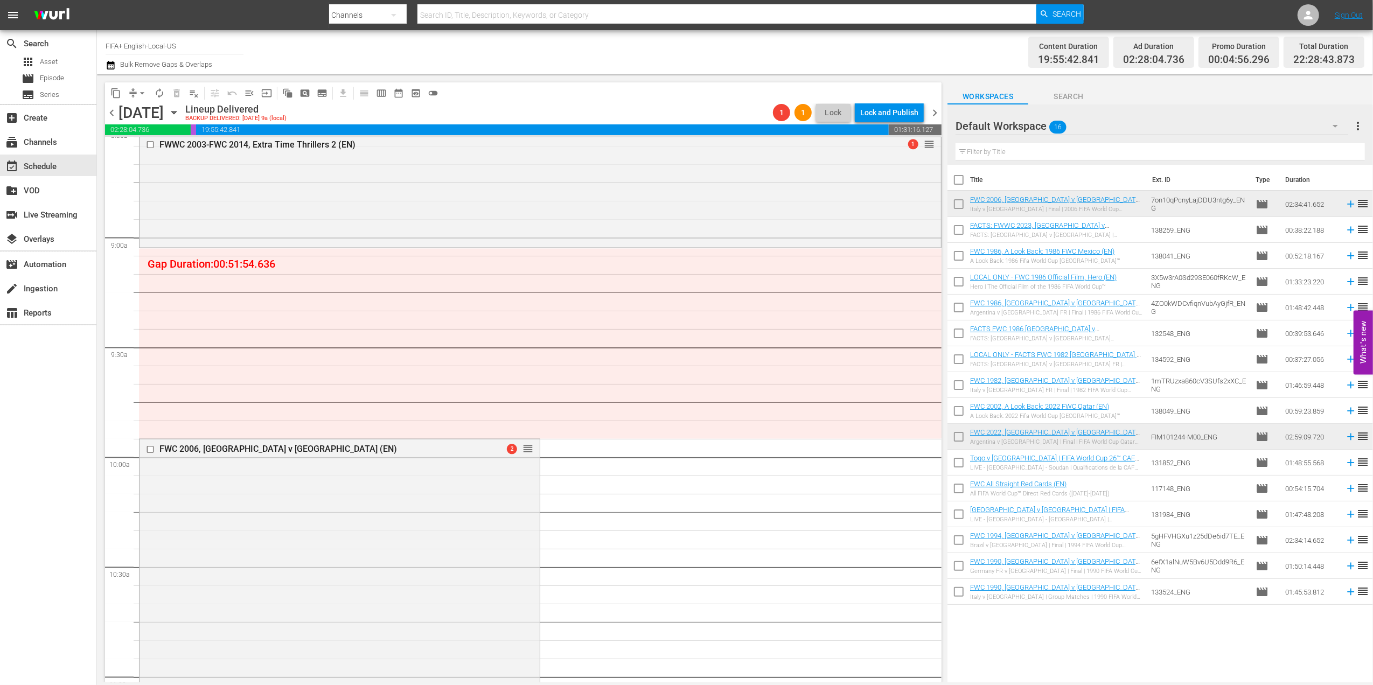
scroll to position [1864, 0]
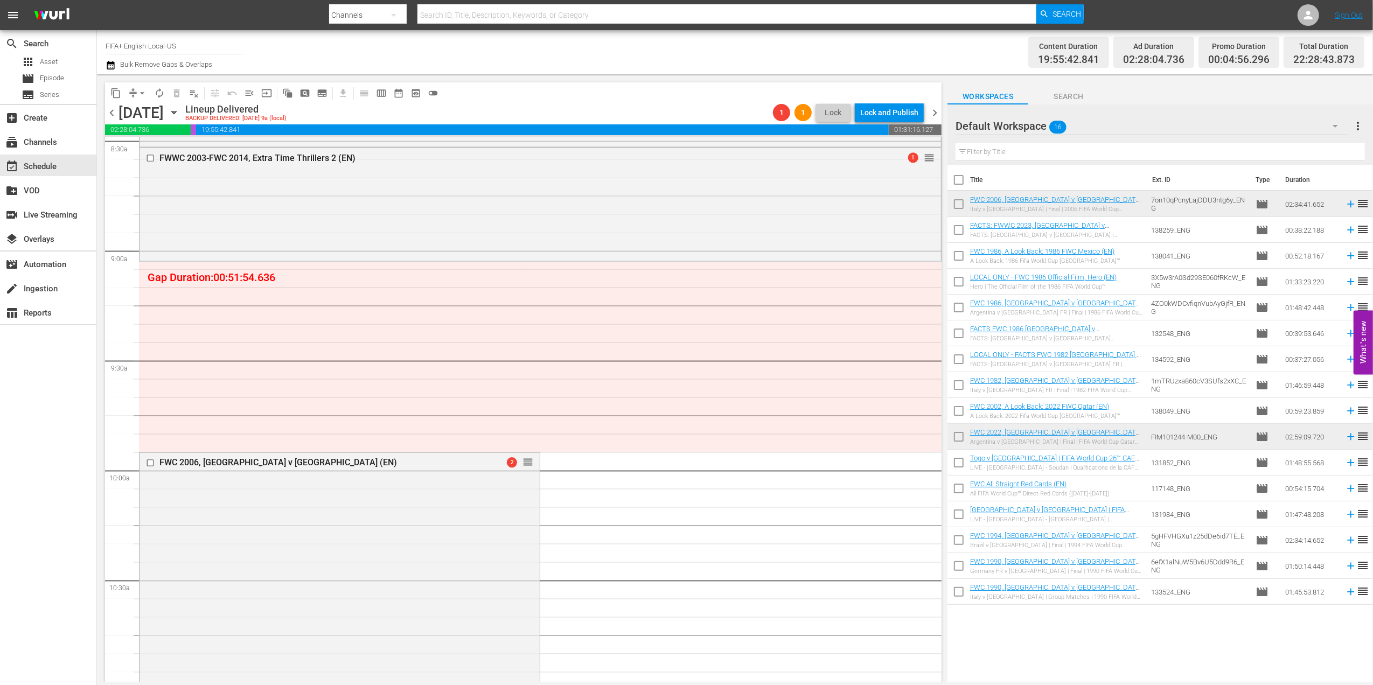
drag, startPoint x: 518, startPoint y: 465, endPoint x: 529, endPoint y: 263, distance: 202.3
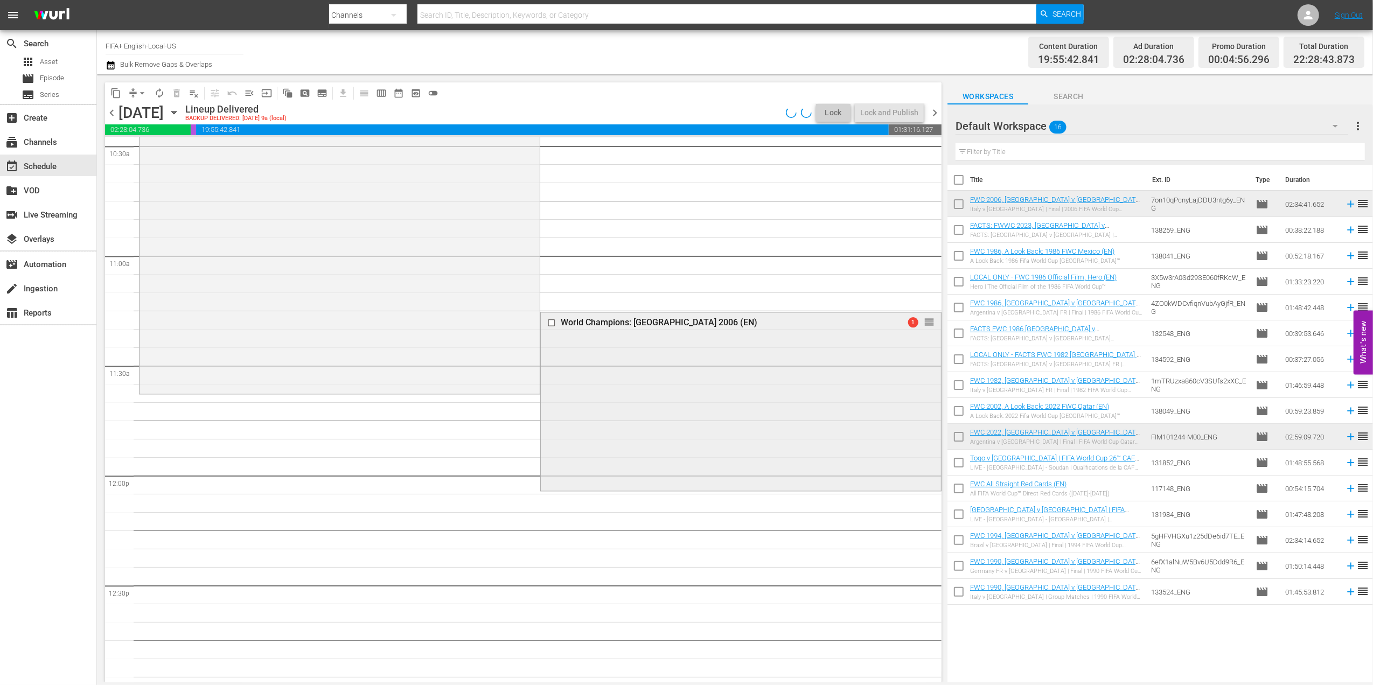
scroll to position [2306, 0]
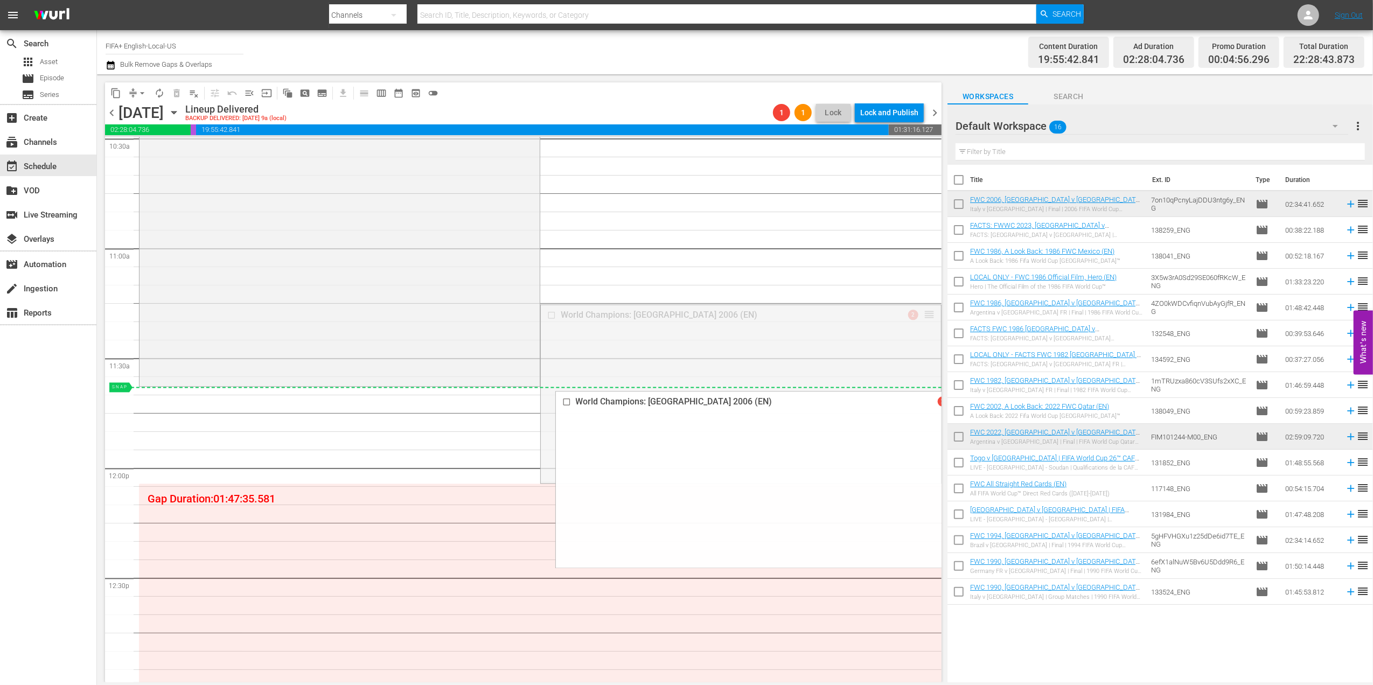
drag, startPoint x: 915, startPoint y: 312, endPoint x: 905, endPoint y: 389, distance: 77.0
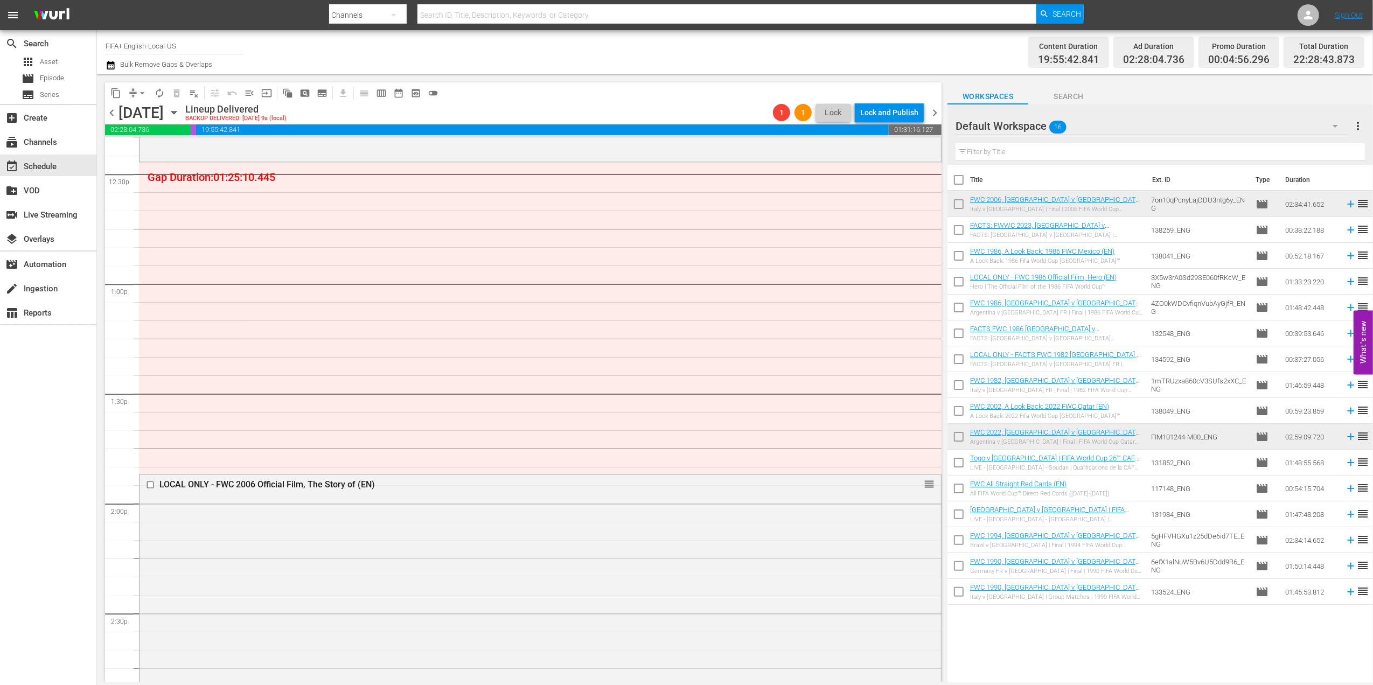
scroll to position [2702, 0]
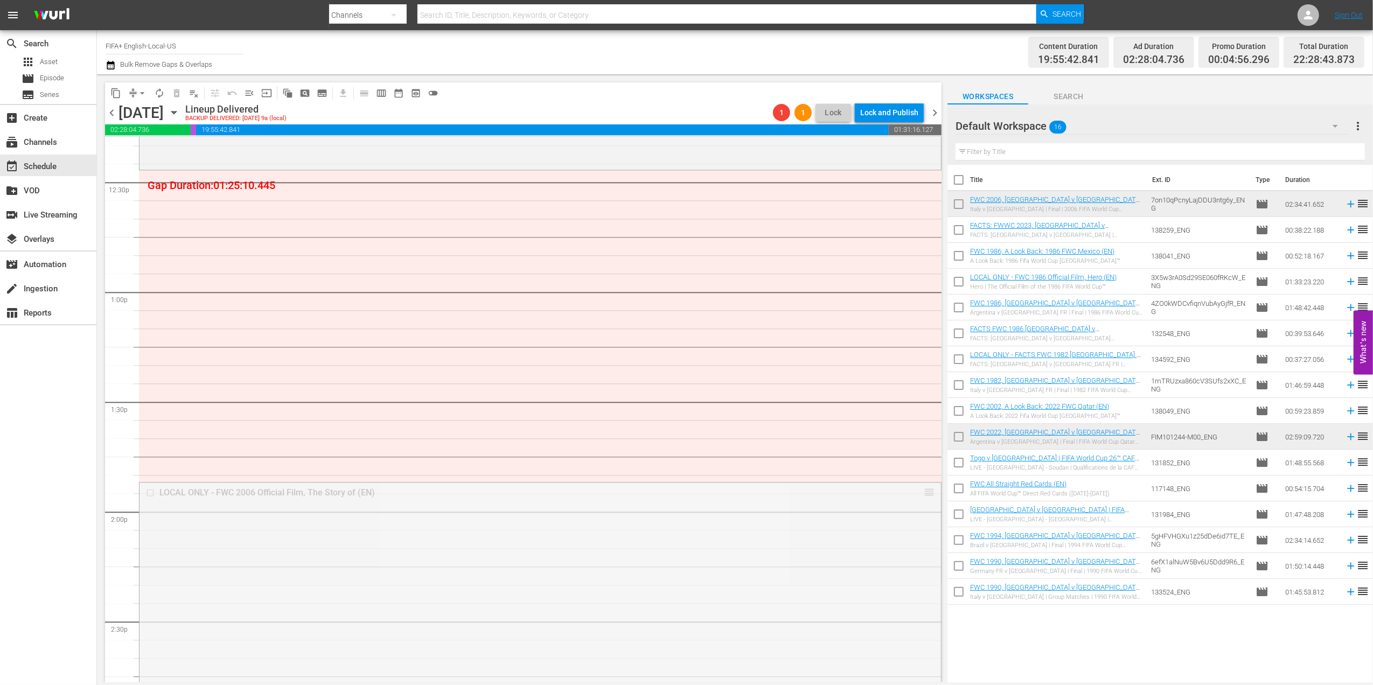
drag, startPoint x: 919, startPoint y: 492, endPoint x: 883, endPoint y: 177, distance: 317.1
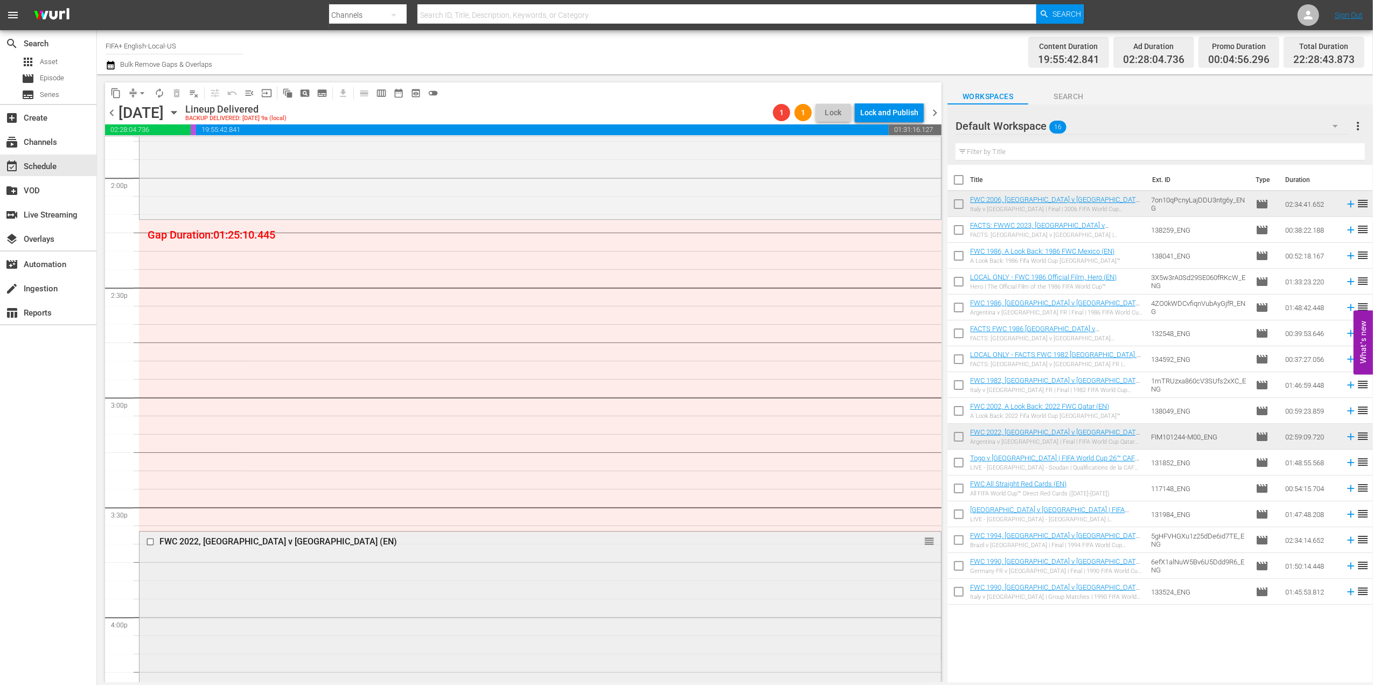
scroll to position [3028, 0]
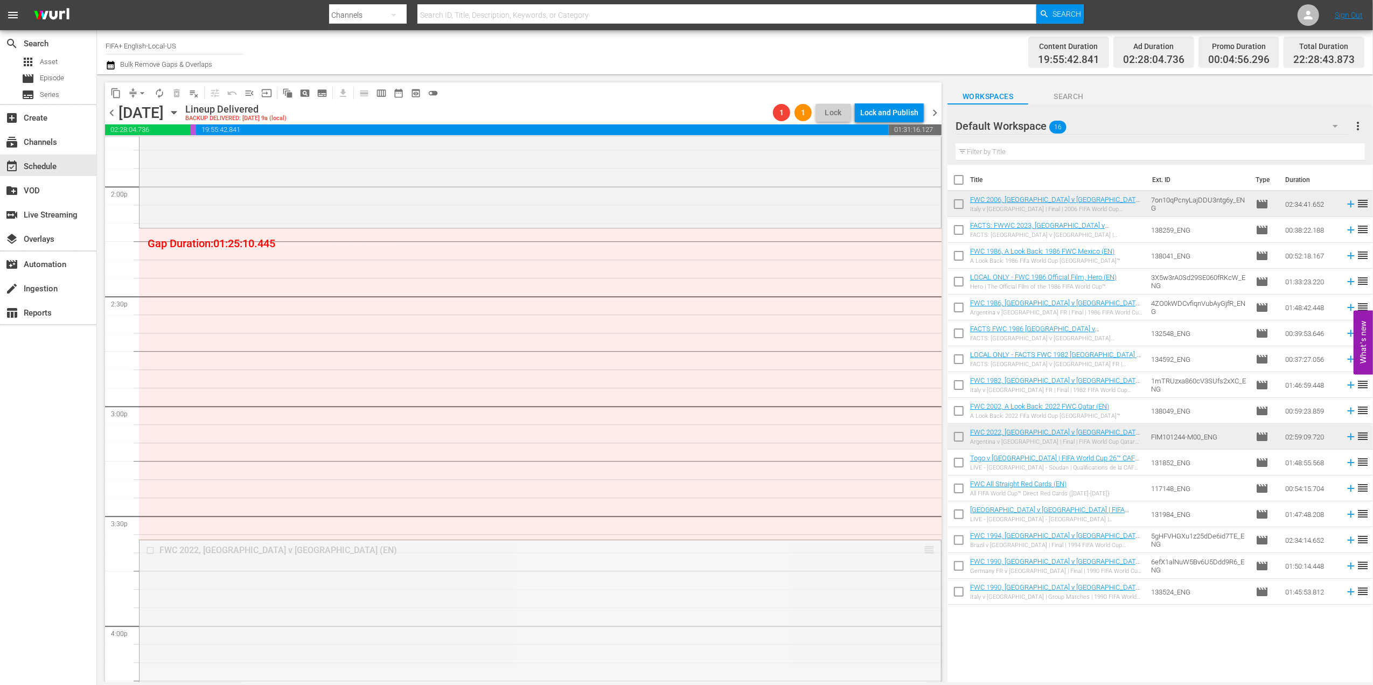
drag, startPoint x: 916, startPoint y: 546, endPoint x: 858, endPoint y: 227, distance: 324.1
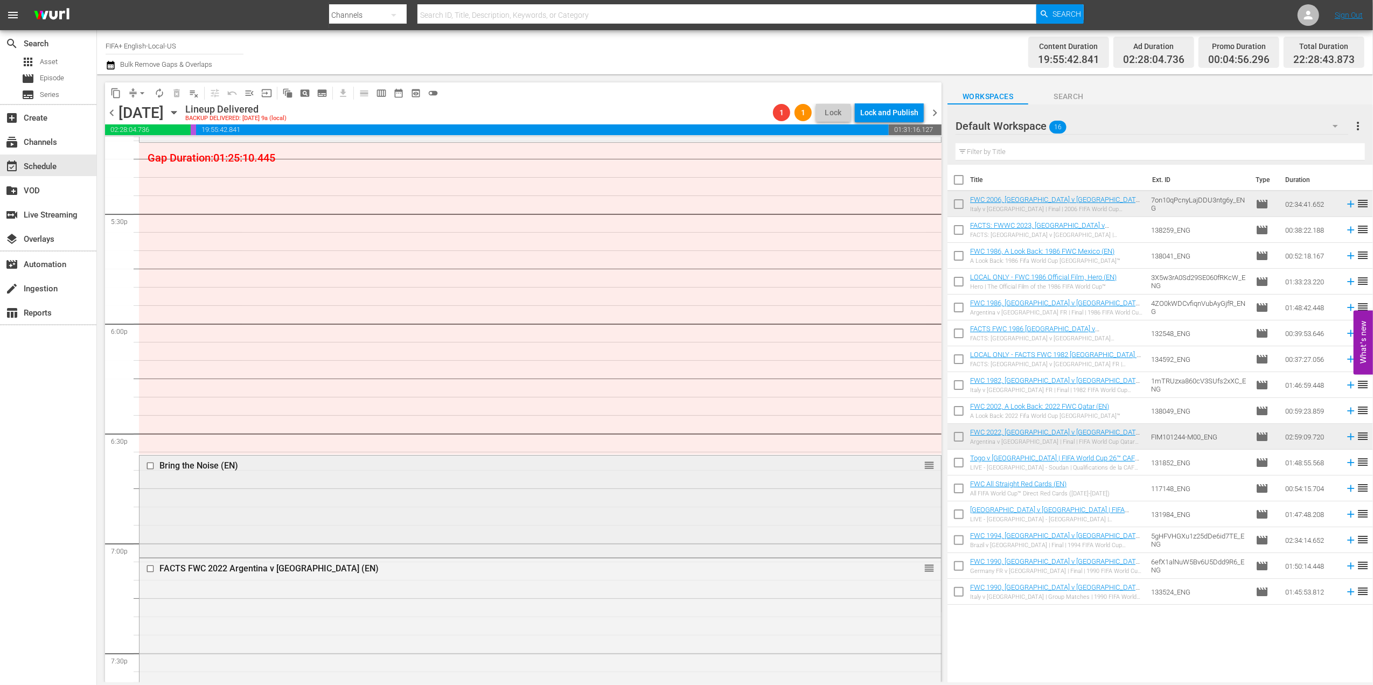
scroll to position [3769, 0]
drag, startPoint x: 916, startPoint y: 468, endPoint x: 878, endPoint y: 150, distance: 320.1
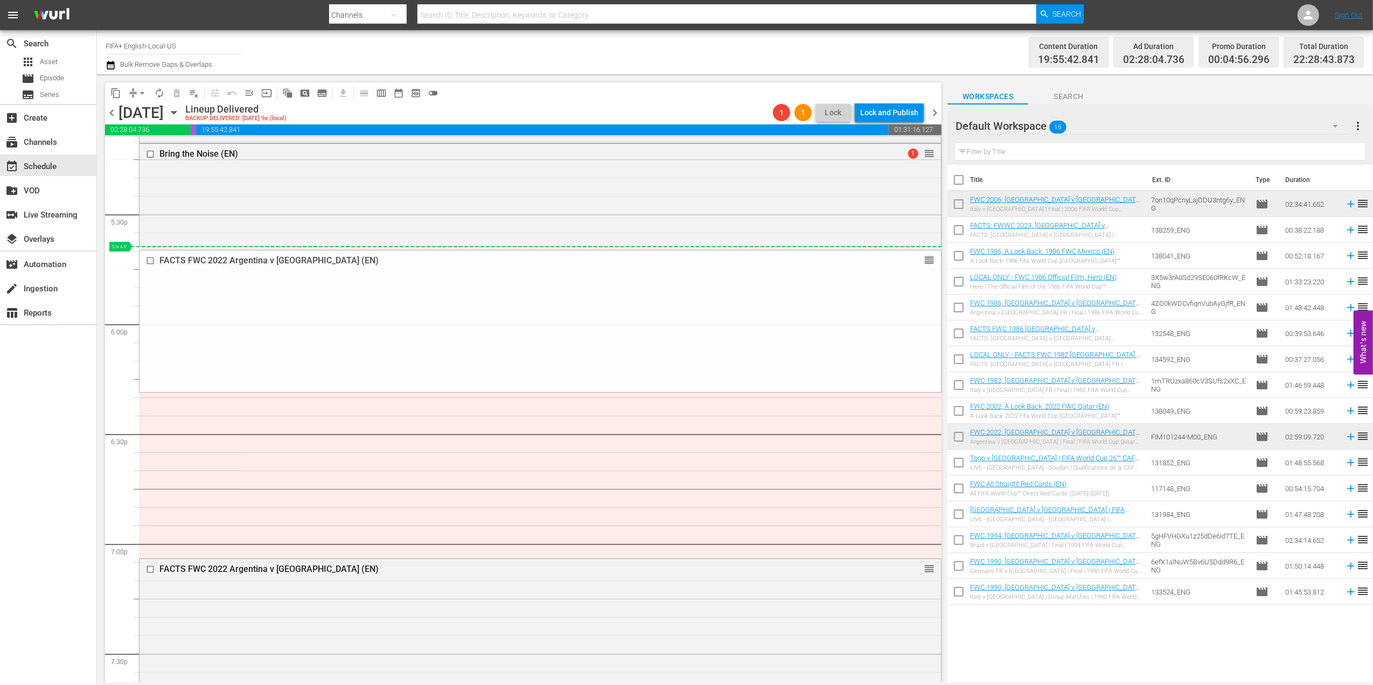
drag, startPoint x: 916, startPoint y: 569, endPoint x: 897, endPoint y: 248, distance: 321.6
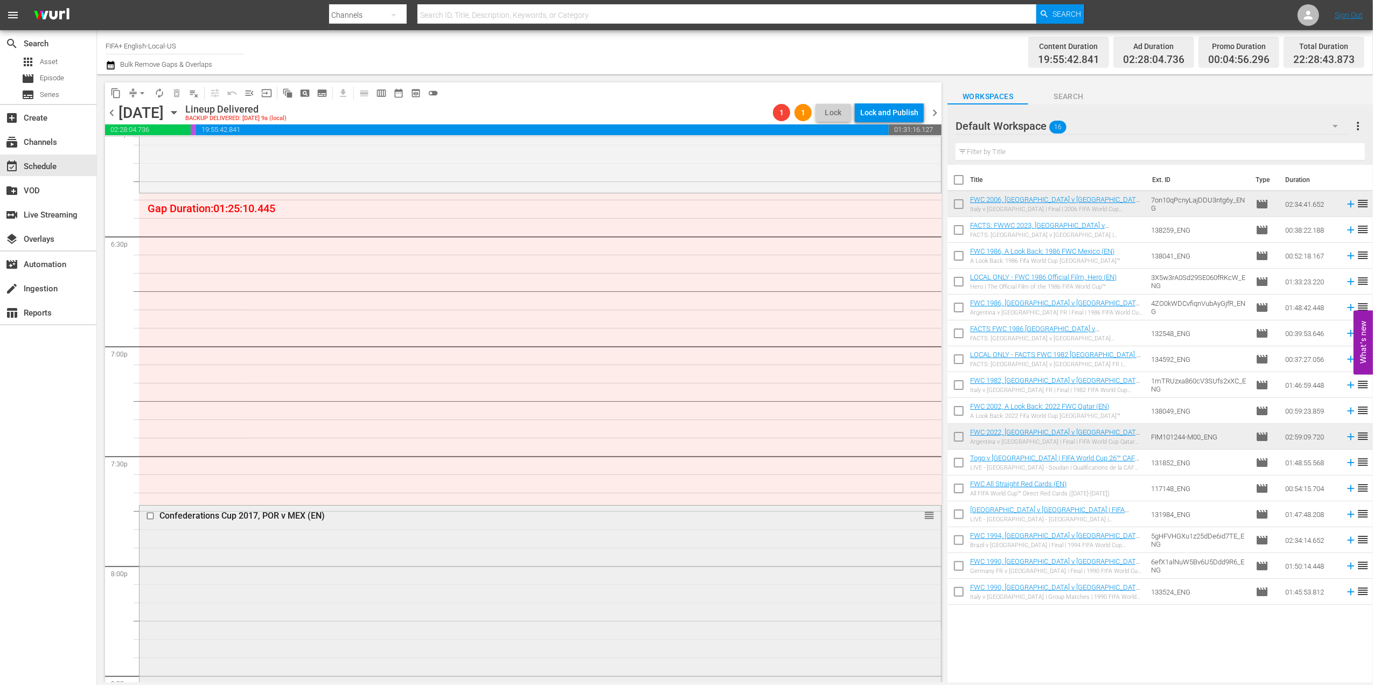
scroll to position [3962, 0]
click at [930, 547] on div "Delete Event" at bounding box center [955, 553] width 85 height 15
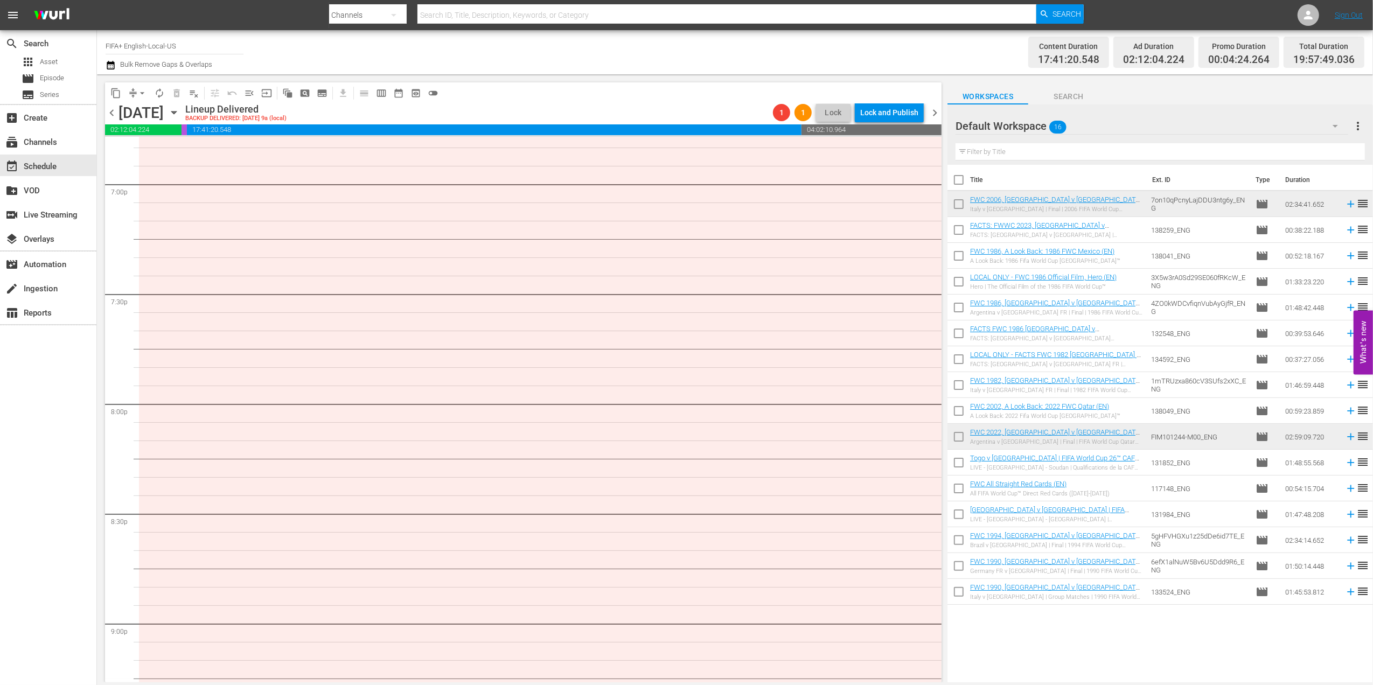
scroll to position [4126, 0]
click at [52, 76] on span "Episode" at bounding box center [52, 78] width 24 height 11
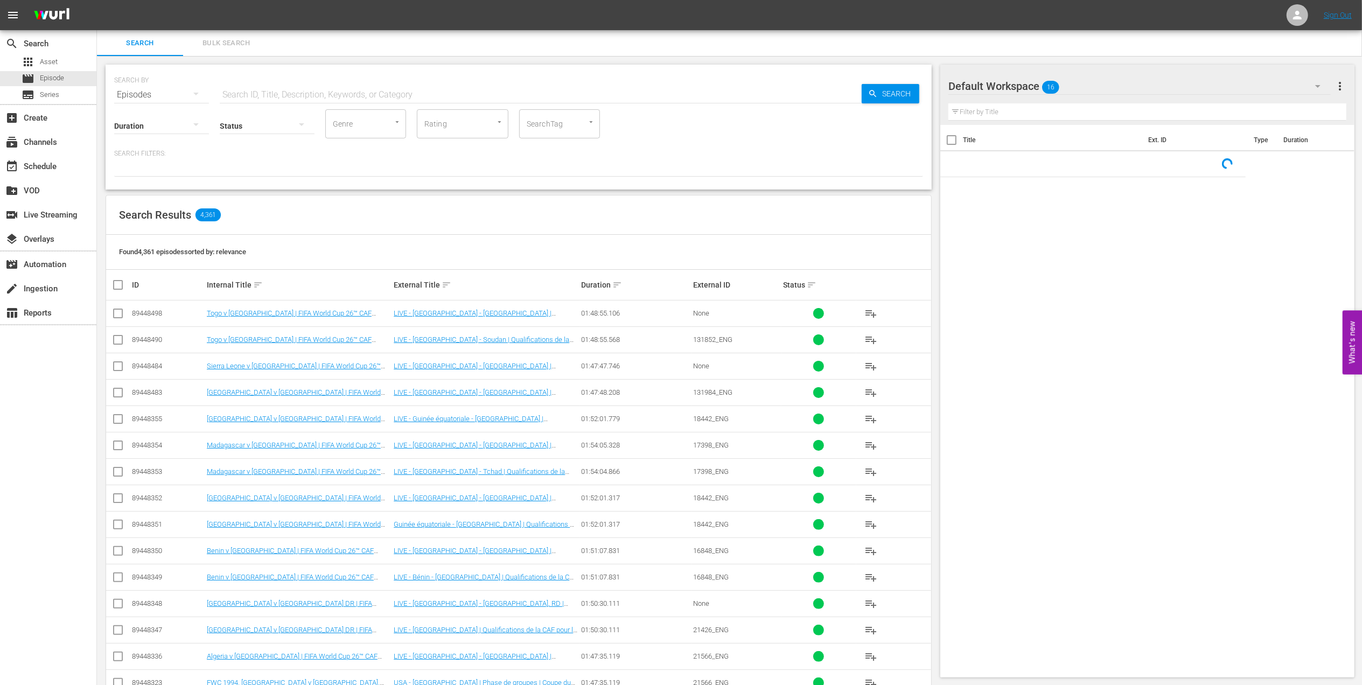
click at [260, 89] on input "text" at bounding box center [541, 95] width 642 height 26
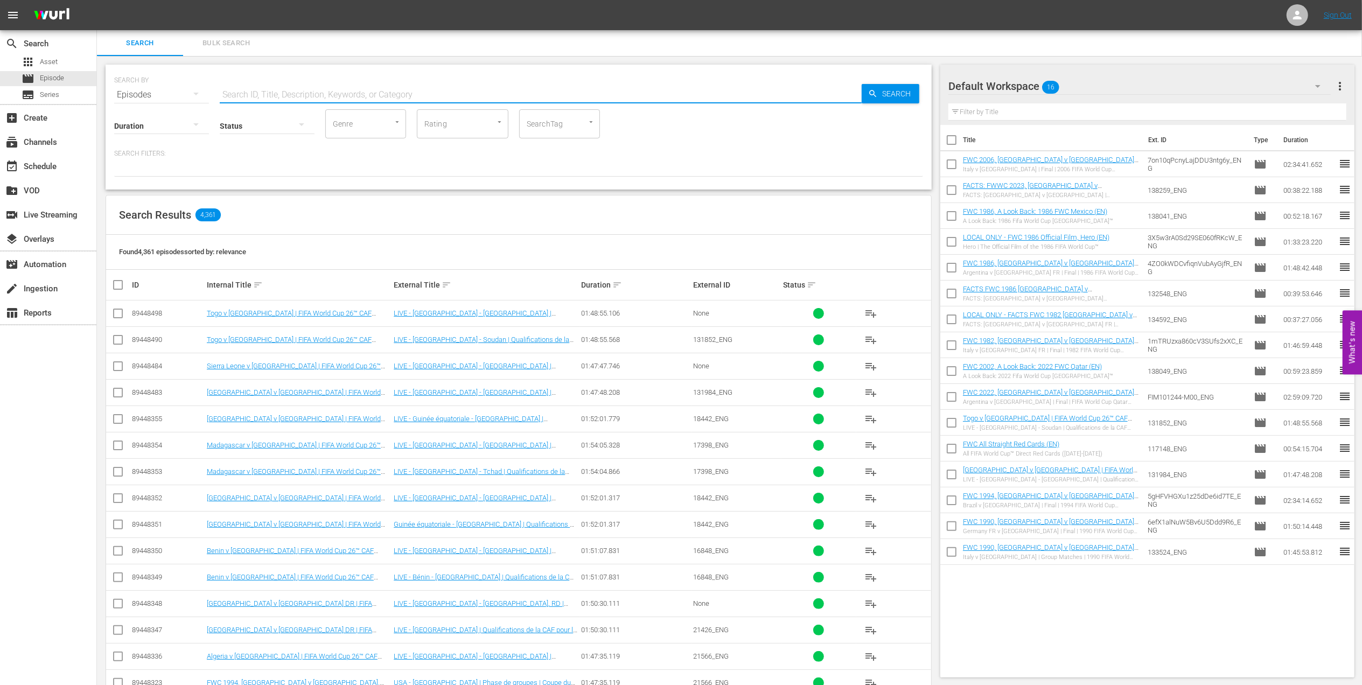
paste input "France v Croatia | Final | FIFA World Cup 2018 | Full Match Replay"
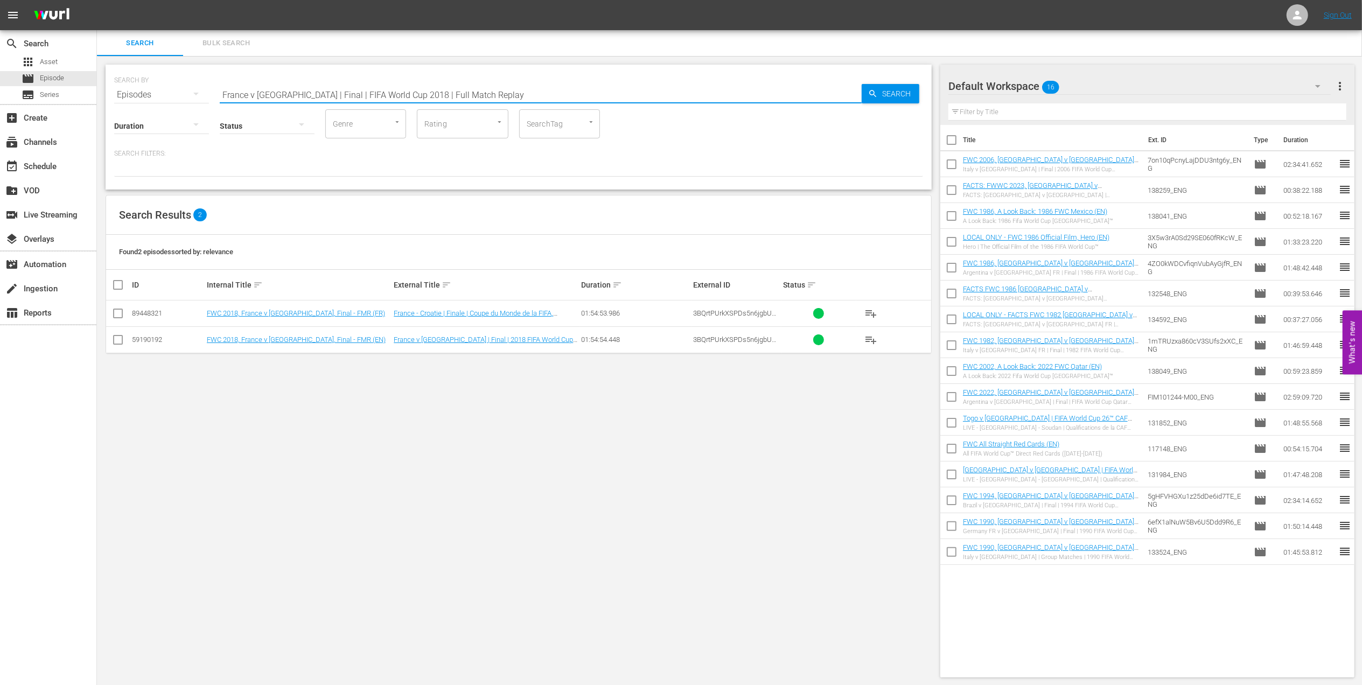
type input "France v Croatia | Final | FIFA World Cup 2018 | Full Match Replay"
click at [124, 341] on input "checkbox" at bounding box center [118, 342] width 13 height 13
checkbox input "true"
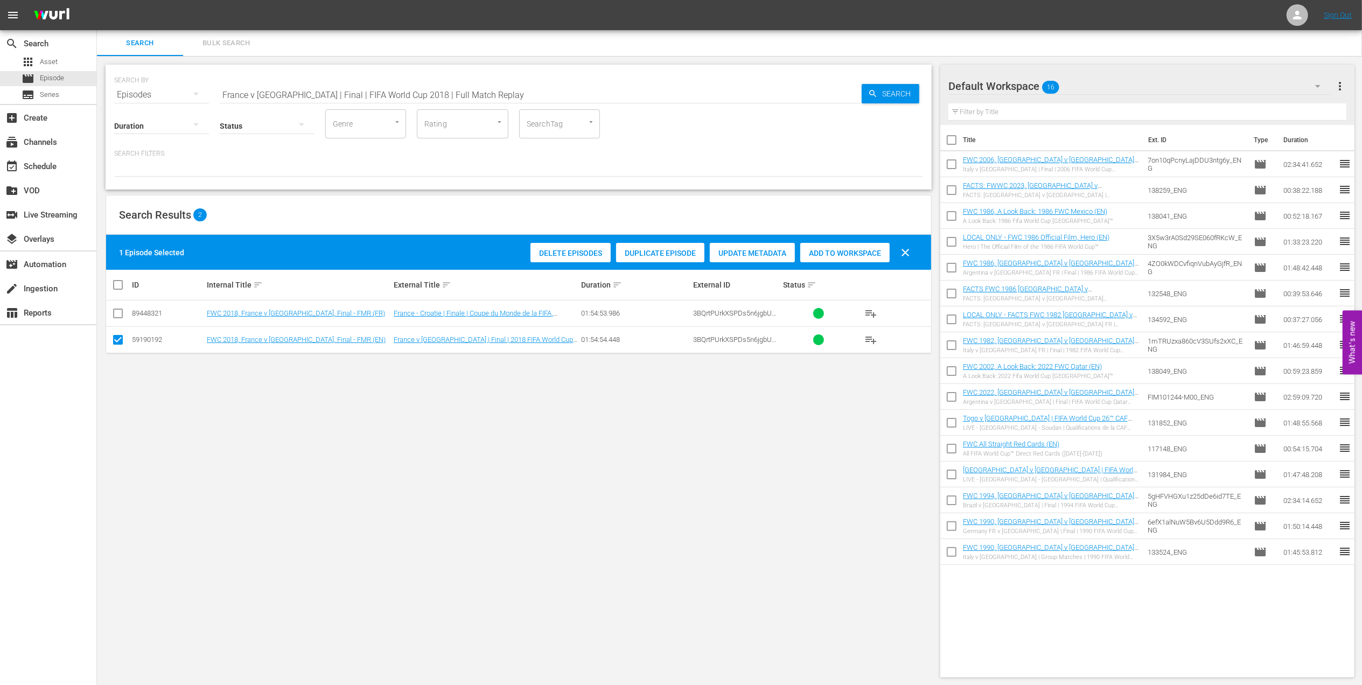
click at [827, 248] on div "Add to Workspace" at bounding box center [844, 253] width 89 height 20
click at [57, 162] on div "event_available Schedule" at bounding box center [30, 165] width 60 height 10
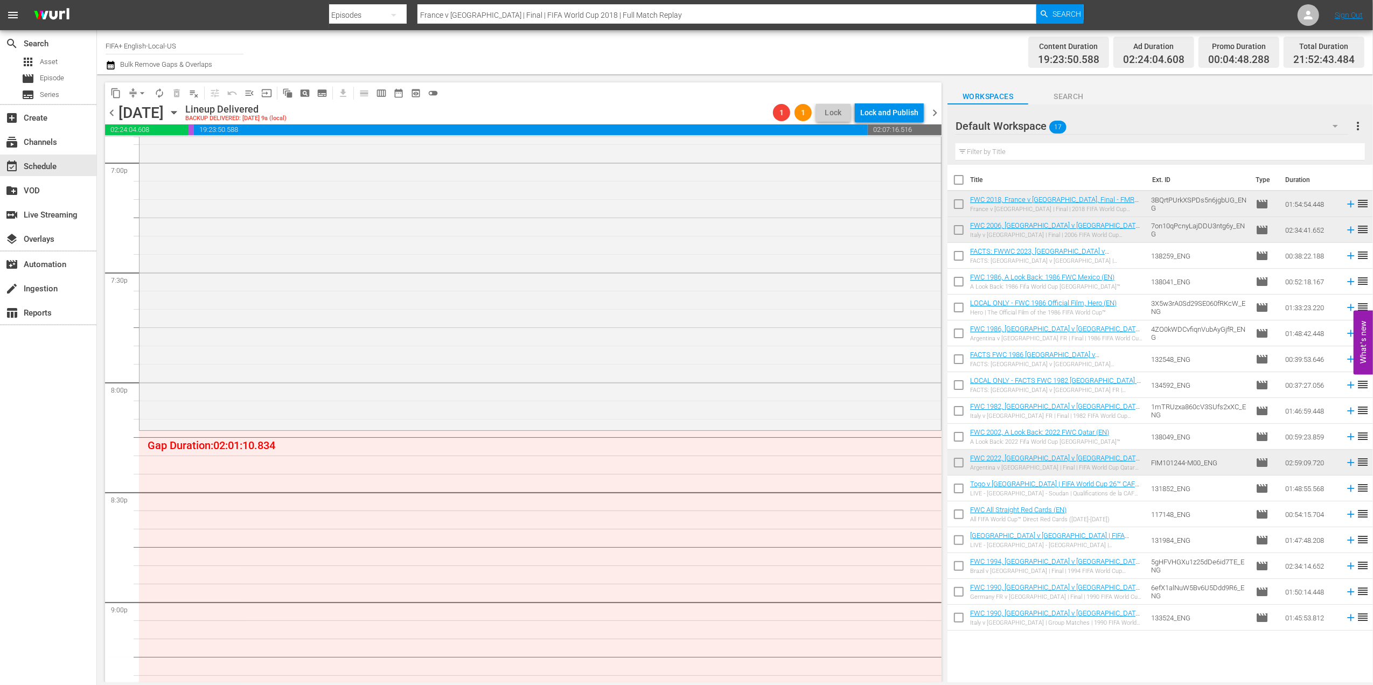
scroll to position [4147, 0]
click at [71, 74] on div "movie Episode" at bounding box center [48, 78] width 96 height 15
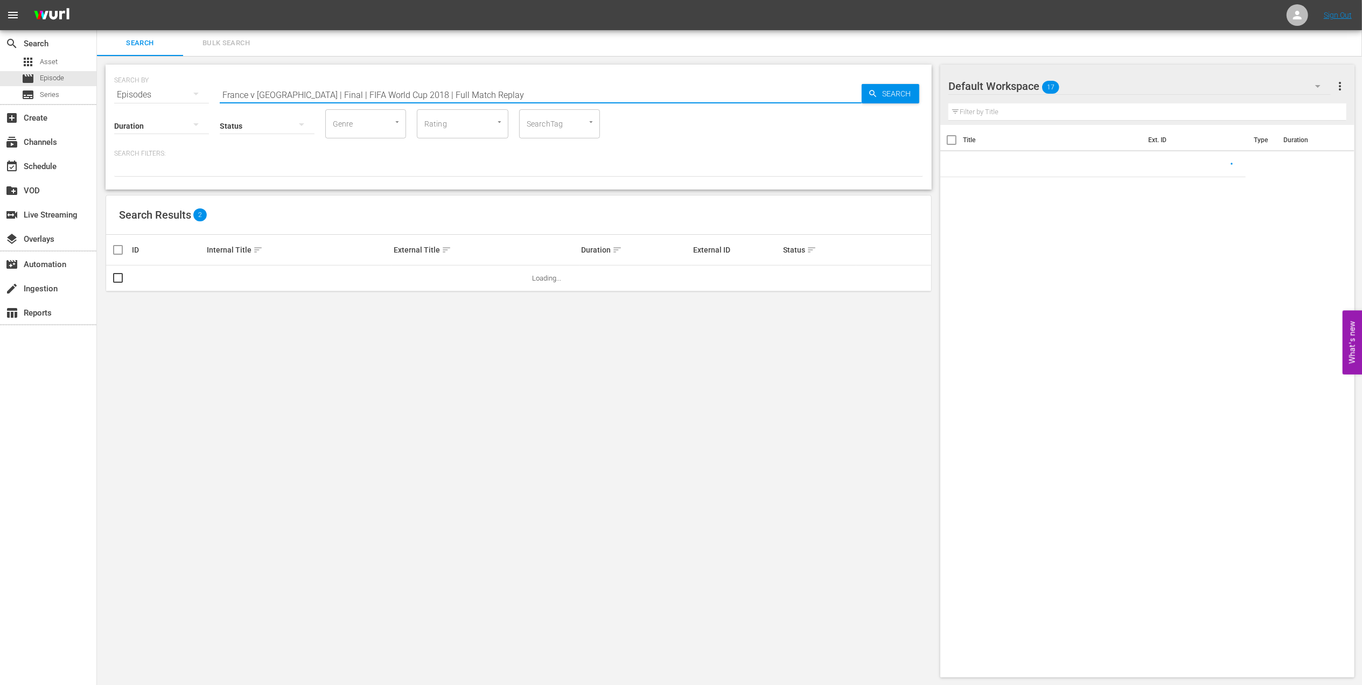
drag, startPoint x: 273, startPoint y: 89, endPoint x: 158, endPoint y: 90, distance: 114.7
click at [158, 89] on div "SEARCH BY Search By Episodes Search ID, Title, Description, Keywords, or Catego…" at bounding box center [518, 88] width 809 height 39
paste input "World Champions: France 2018"
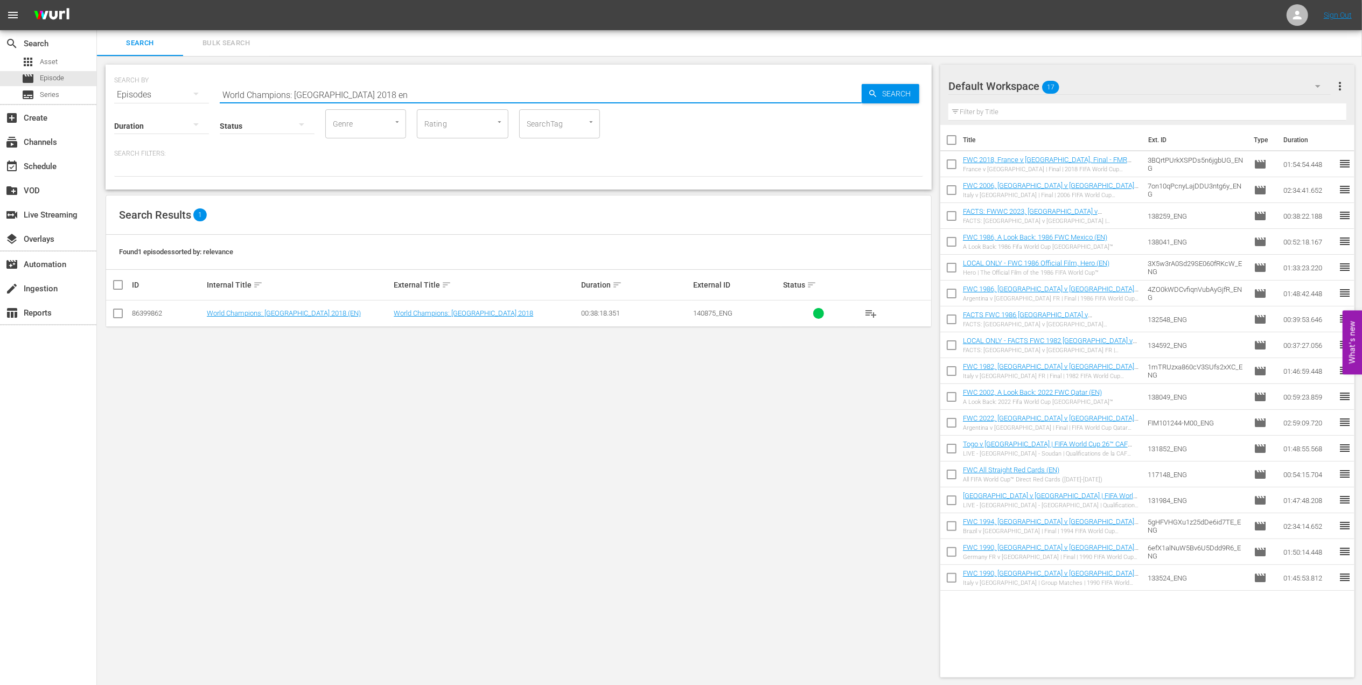
type input "World Champions: France 2018 en"
click at [121, 313] on input "checkbox" at bounding box center [118, 315] width 13 height 13
checkbox input "true"
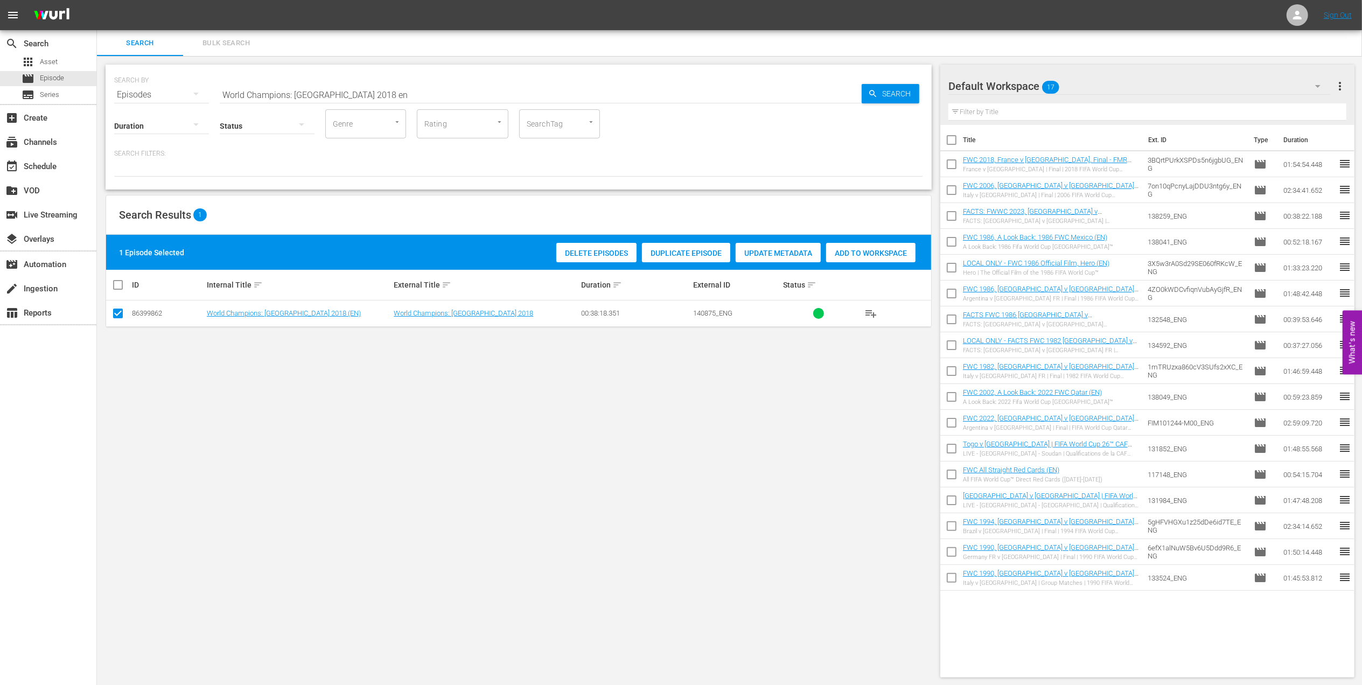
click at [856, 253] on span "Add to Workspace" at bounding box center [870, 253] width 89 height 9
click at [41, 166] on div "event_available Schedule" at bounding box center [30, 165] width 60 height 10
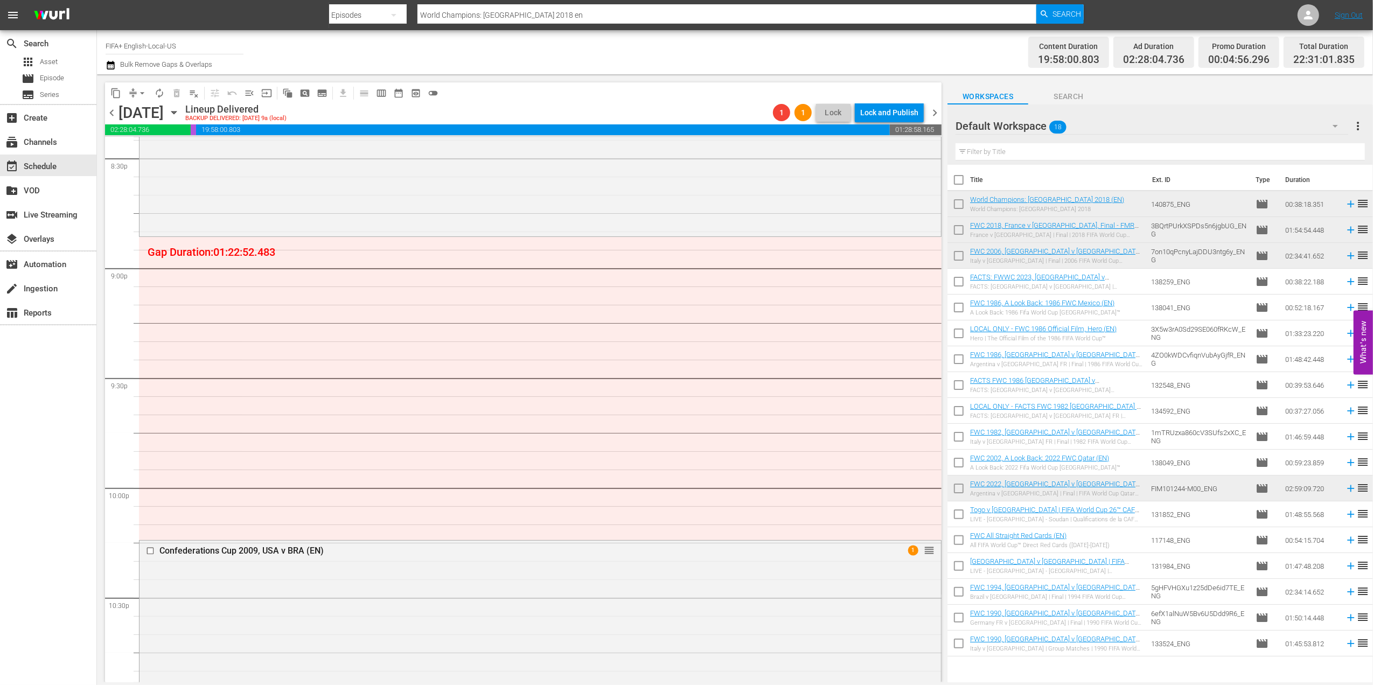
scroll to position [4483, 0]
drag, startPoint x: 919, startPoint y: 548, endPoint x: 836, endPoint y: 245, distance: 314.9
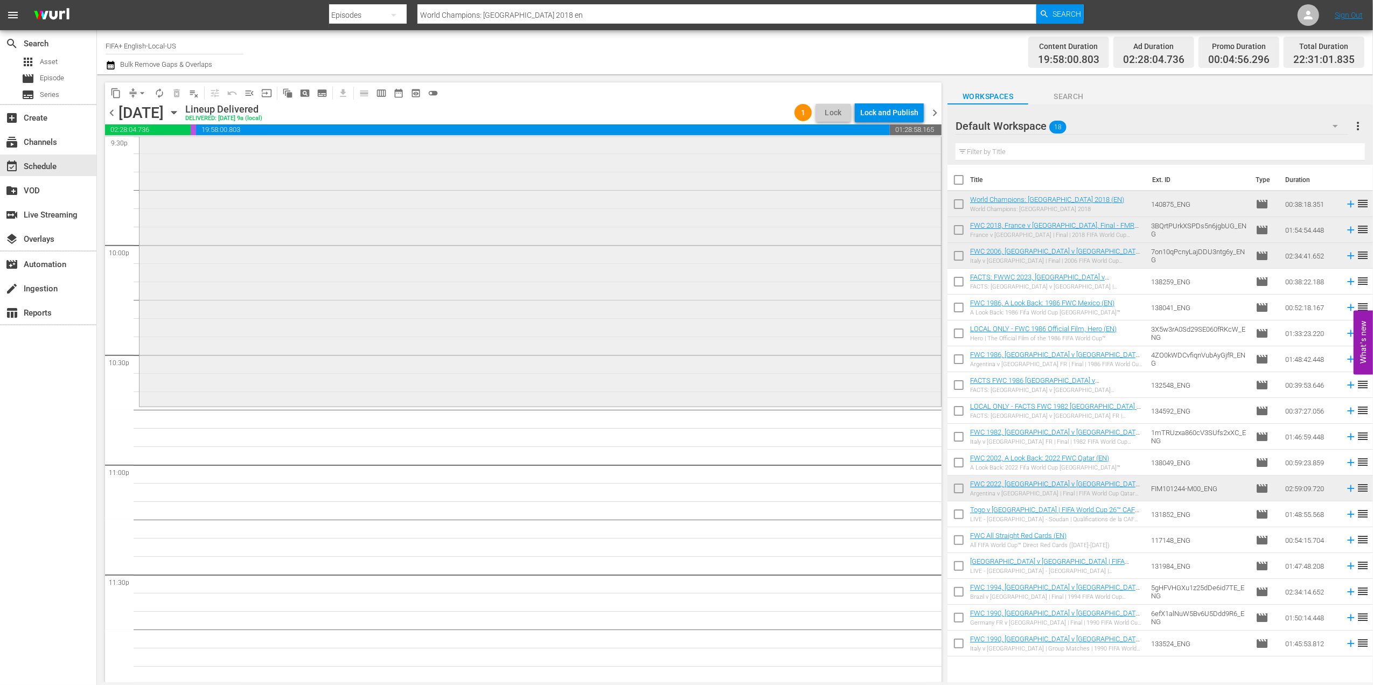
scroll to position [4729, 0]
click at [61, 76] on span "Episode" at bounding box center [52, 78] width 24 height 11
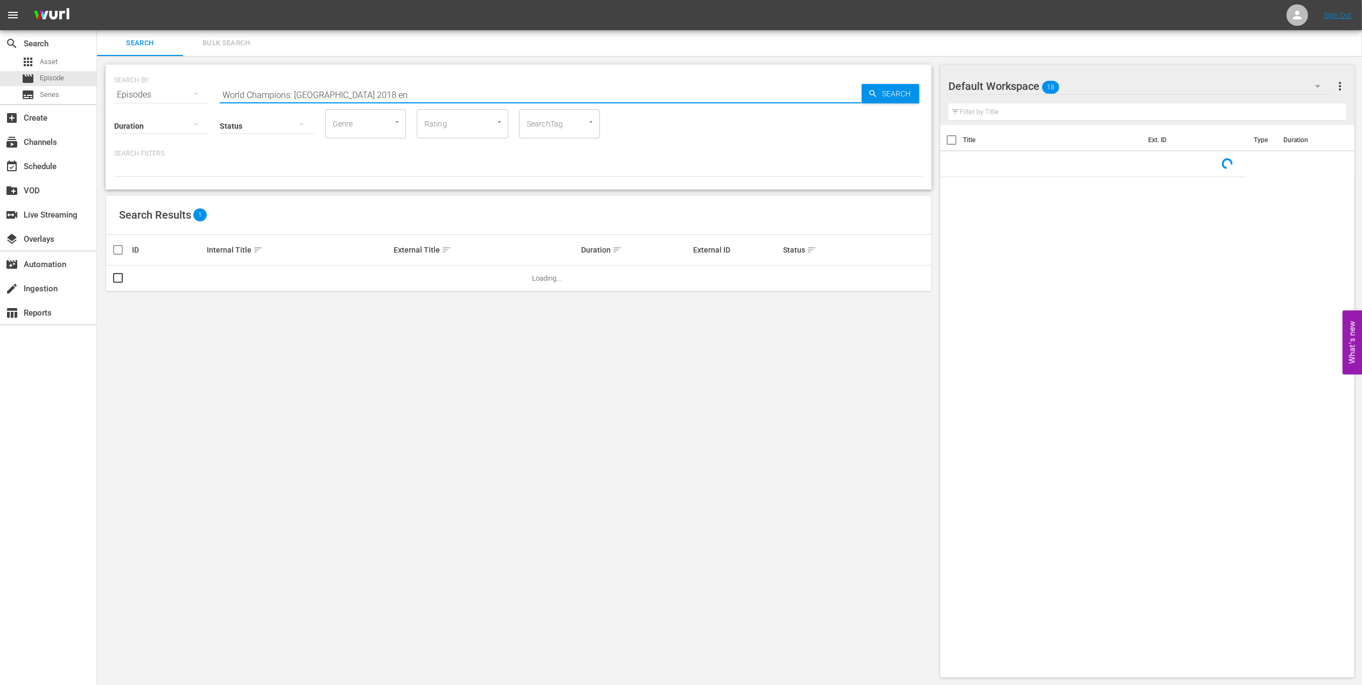
paste input "2018 Official Film - Dreams"
drag, startPoint x: 360, startPoint y: 92, endPoint x: 260, endPoint y: 92, distance: 100.7
click at [192, 92] on div "SEARCH BY Search By Episodes Search ID, Title, Description, Keywords, or Catego…" at bounding box center [518, 88] width 809 height 39
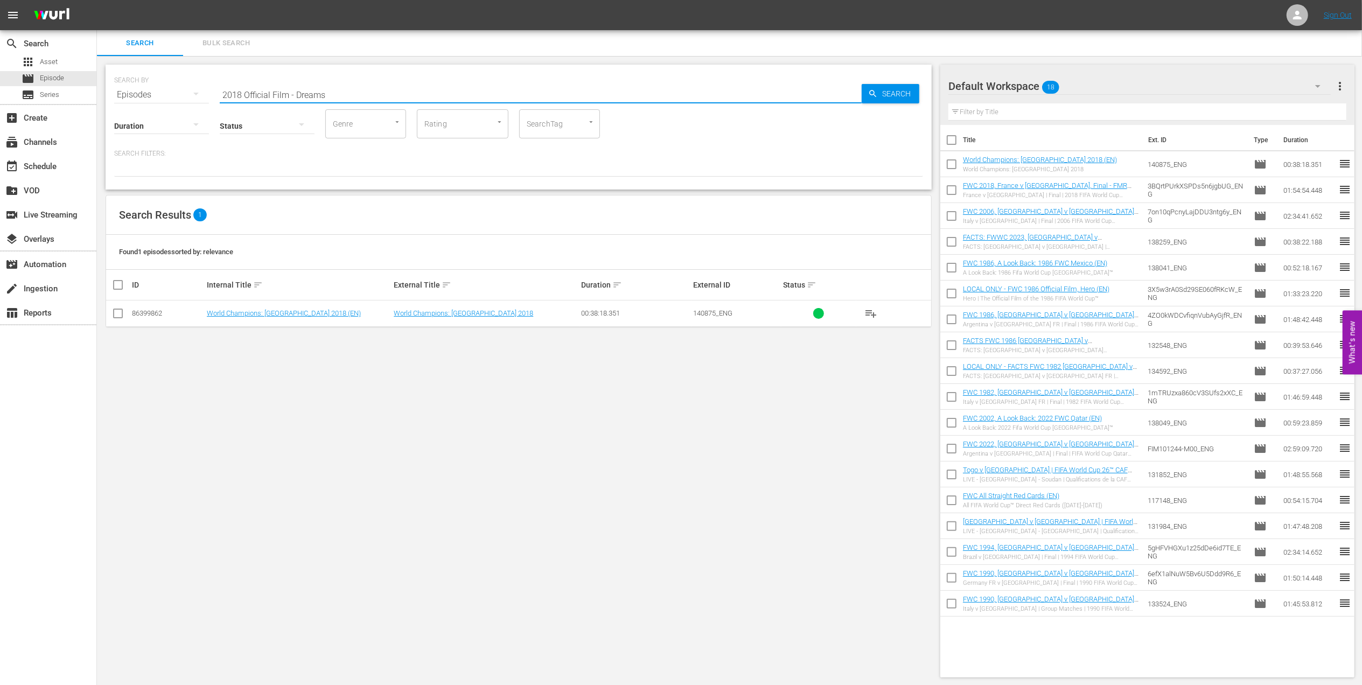
click at [378, 93] on input "2018 Official Film - Dreams" at bounding box center [541, 95] width 642 height 26
type input "2018 Official Film - Dreams en"
click at [122, 317] on input "checkbox" at bounding box center [118, 315] width 13 height 13
checkbox input "true"
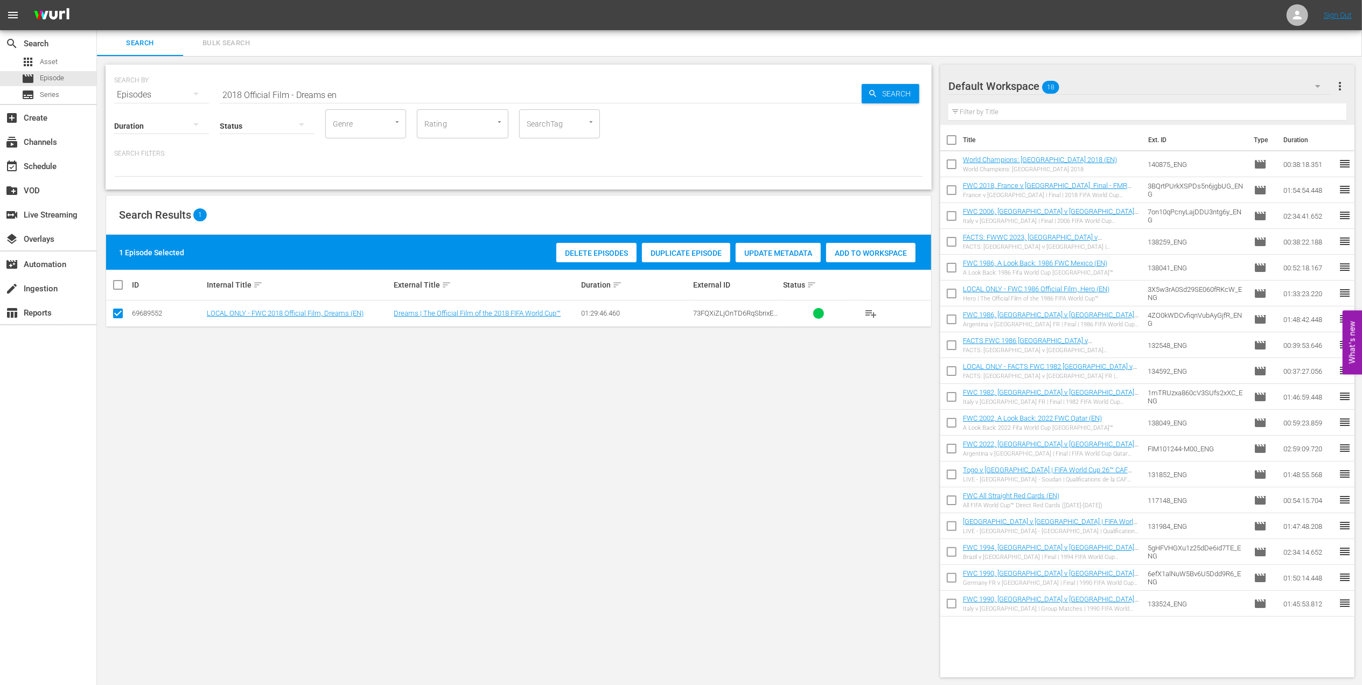
click at [862, 253] on span "Add to Workspace" at bounding box center [870, 253] width 89 height 9
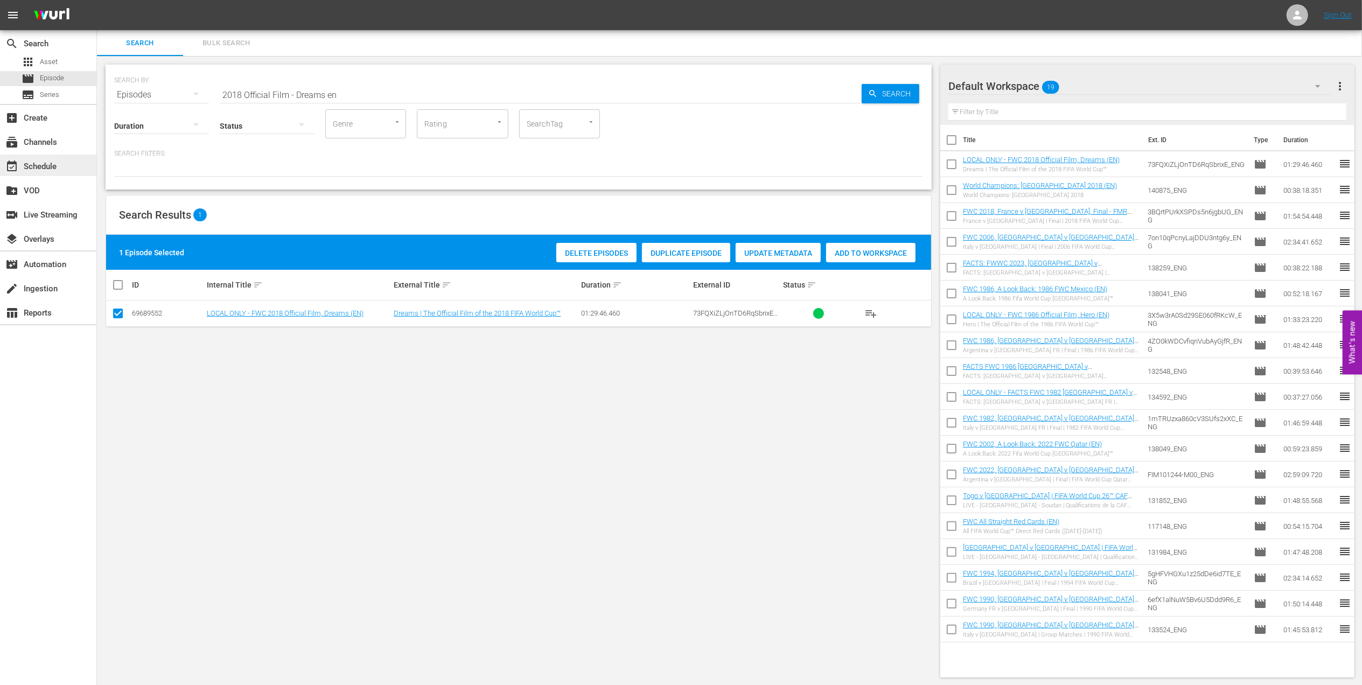
click at [46, 162] on div "event_available Schedule" at bounding box center [30, 165] width 60 height 10
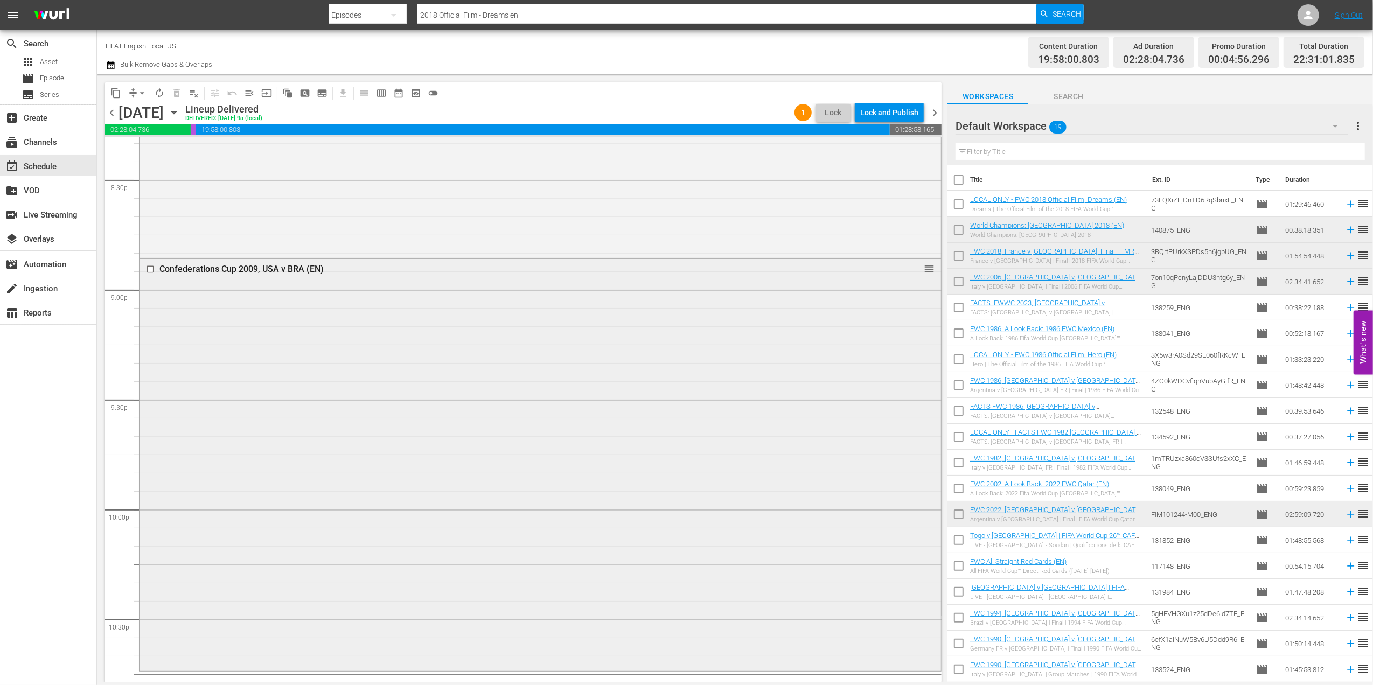
scroll to position [4575, 0]
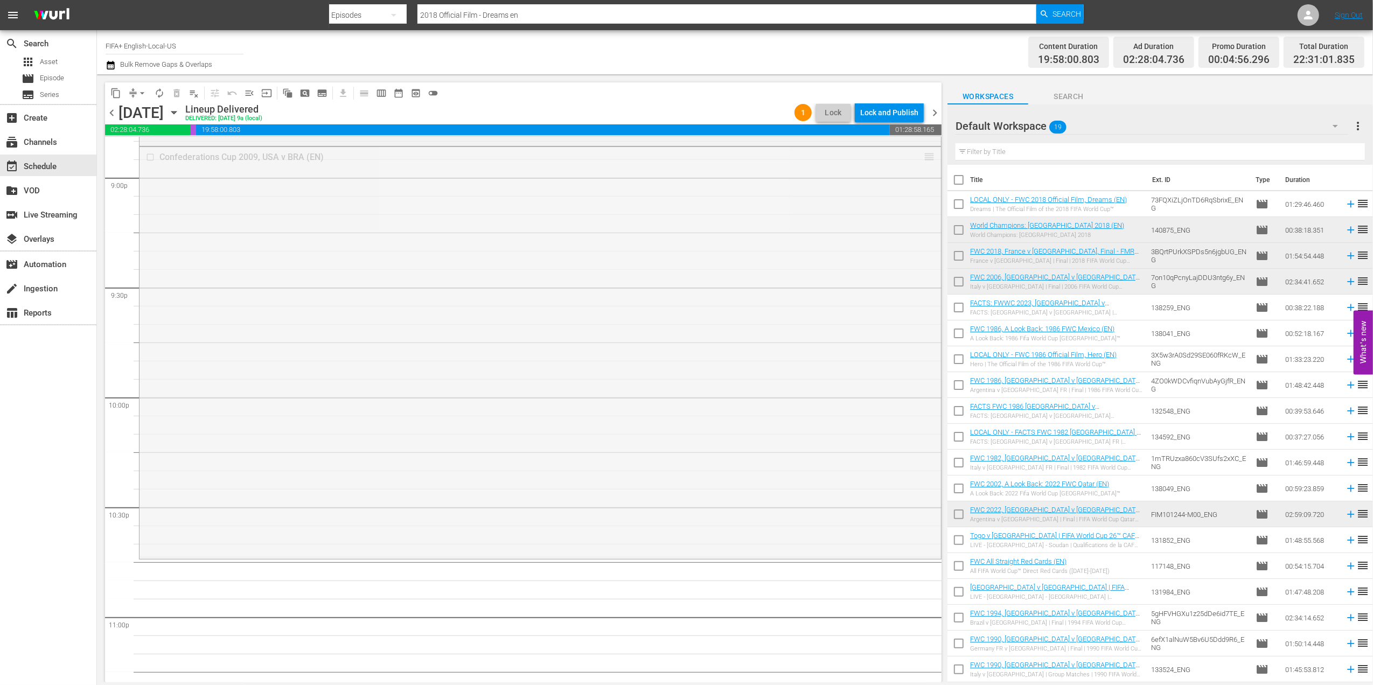
drag, startPoint x: 917, startPoint y: 157, endPoint x: 882, endPoint y: 503, distance: 347.0
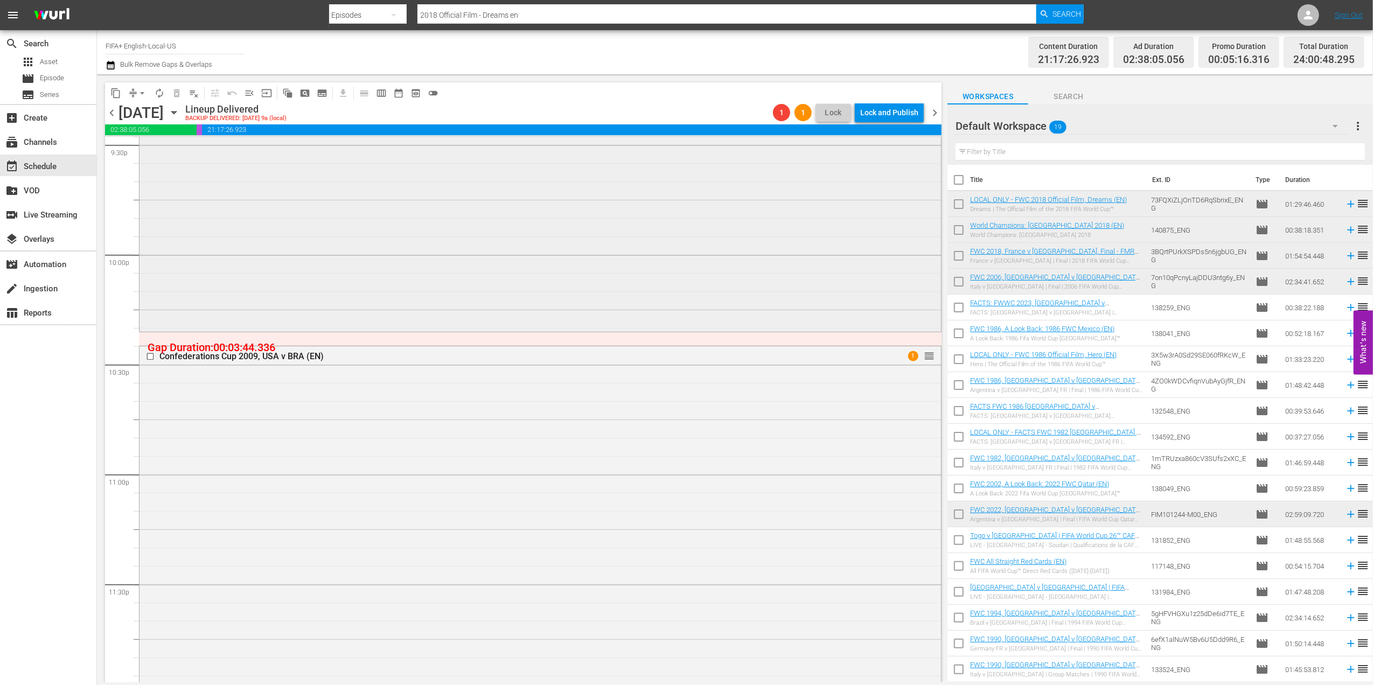
scroll to position [4713, 0]
click at [141, 93] on span "arrow_drop_down" at bounding box center [142, 93] width 11 height 11
click at [166, 150] on li "Align to End of Previous Day" at bounding box center [142, 151] width 113 height 18
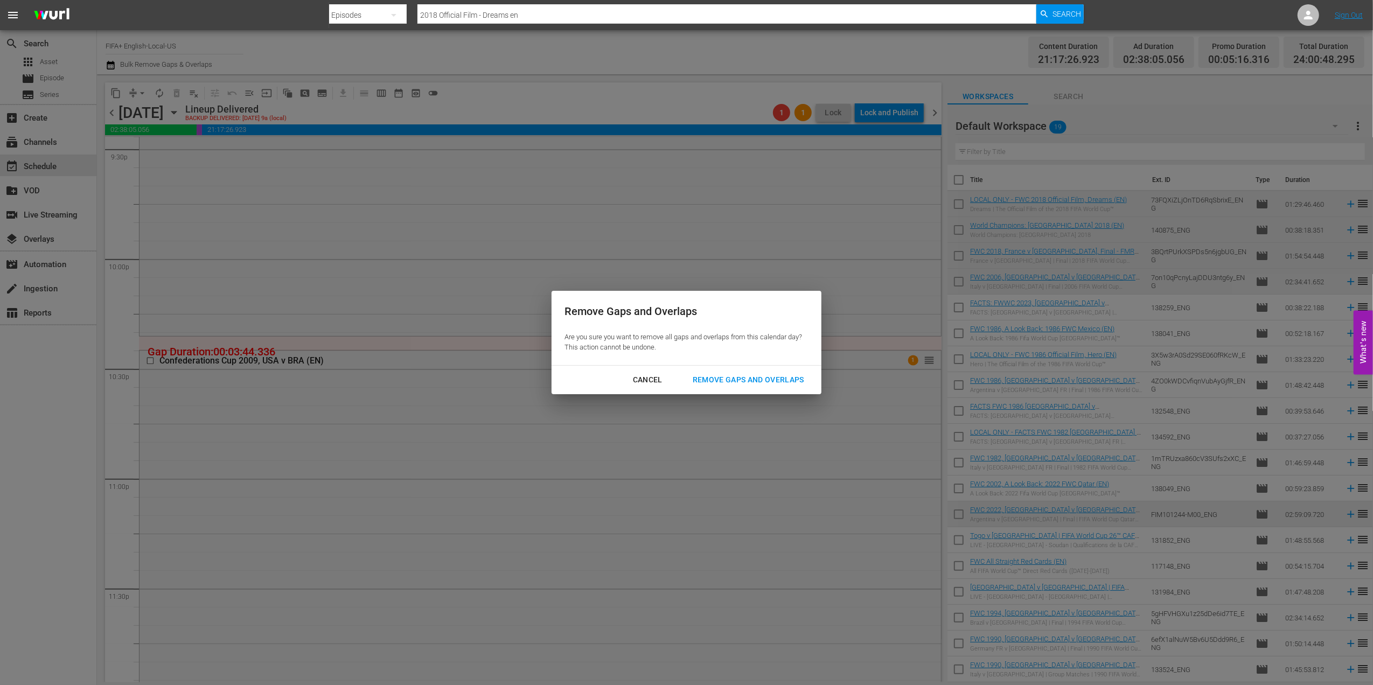
click at [803, 379] on div "Remove Gaps and Overlaps" at bounding box center [748, 379] width 129 height 13
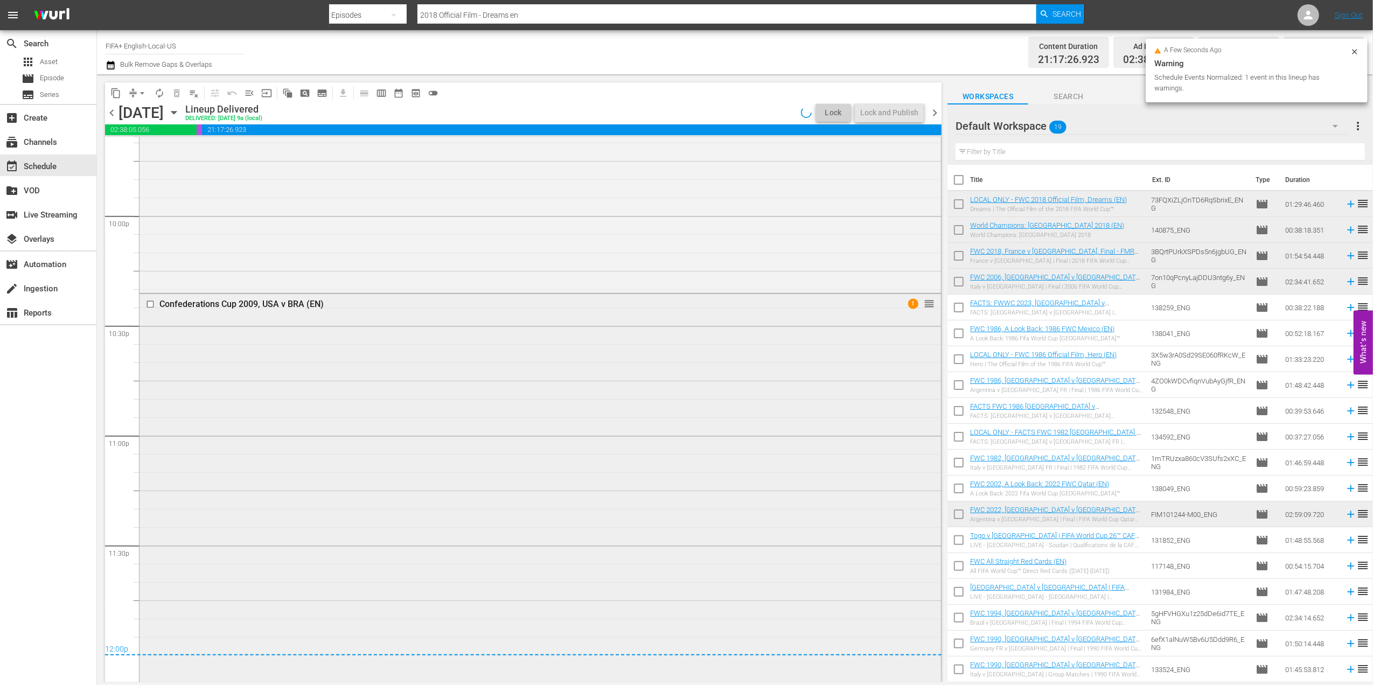
scroll to position [4780, 0]
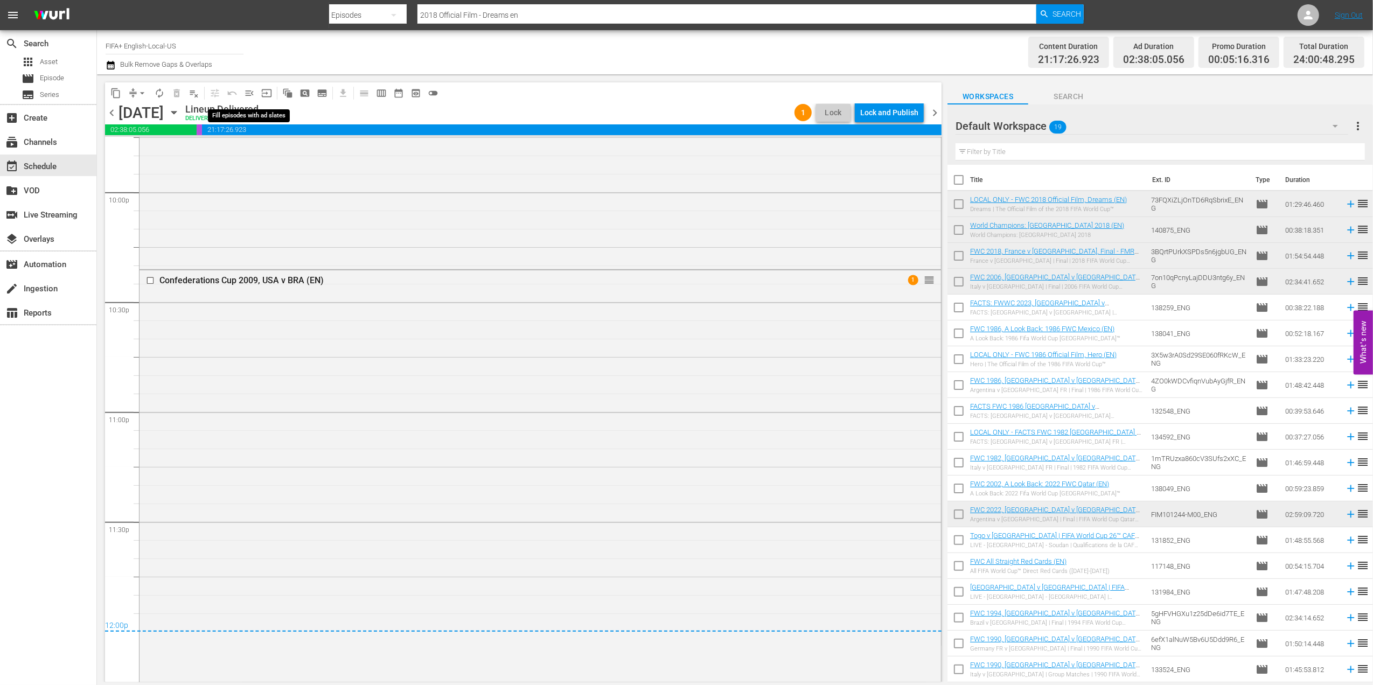
click at [245, 90] on span "menu_open" at bounding box center [249, 93] width 11 height 11
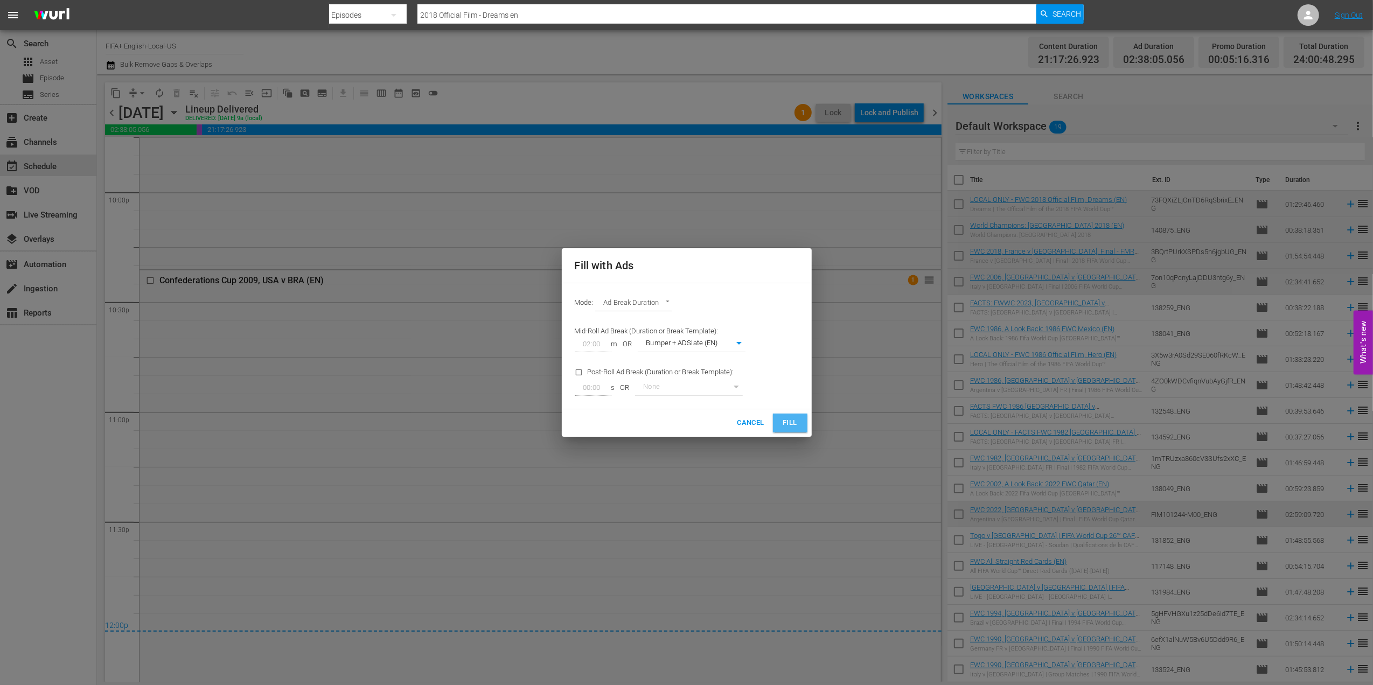
click at [789, 427] on span "Fill" at bounding box center [790, 423] width 17 height 12
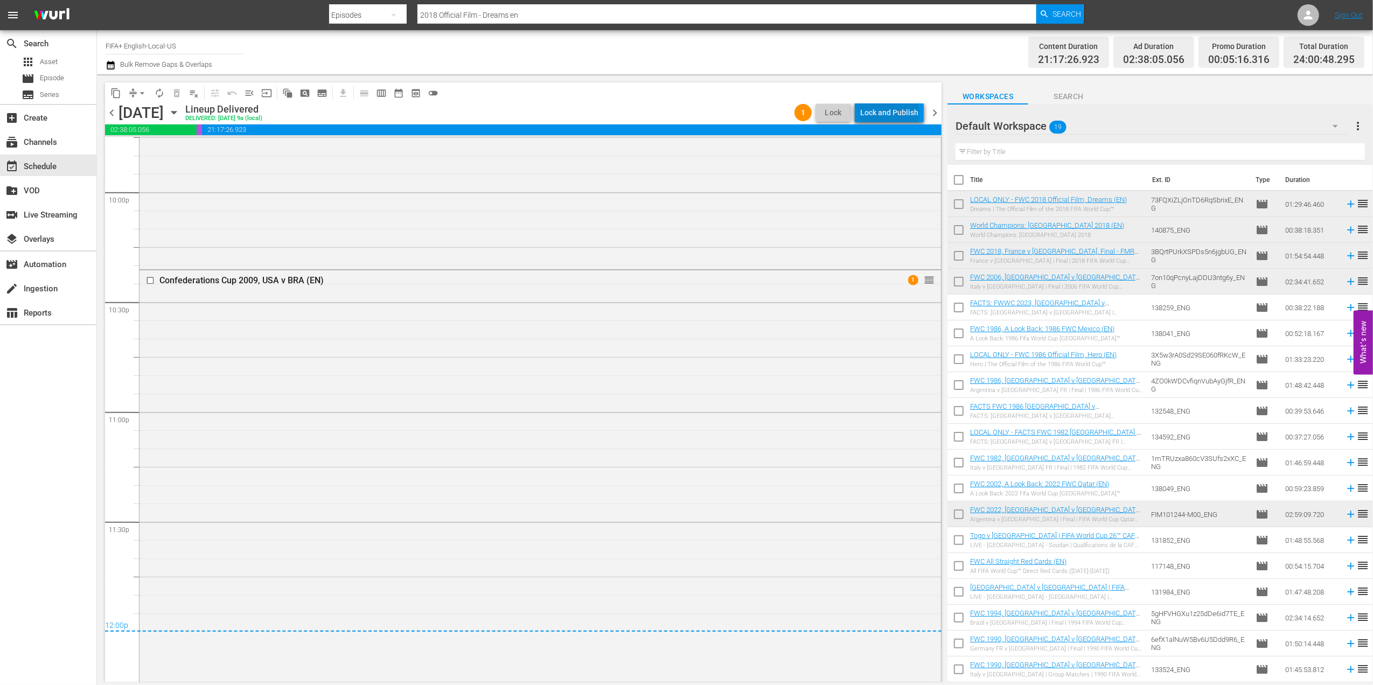
click at [893, 115] on div "Lock and Publish" at bounding box center [889, 112] width 58 height 19
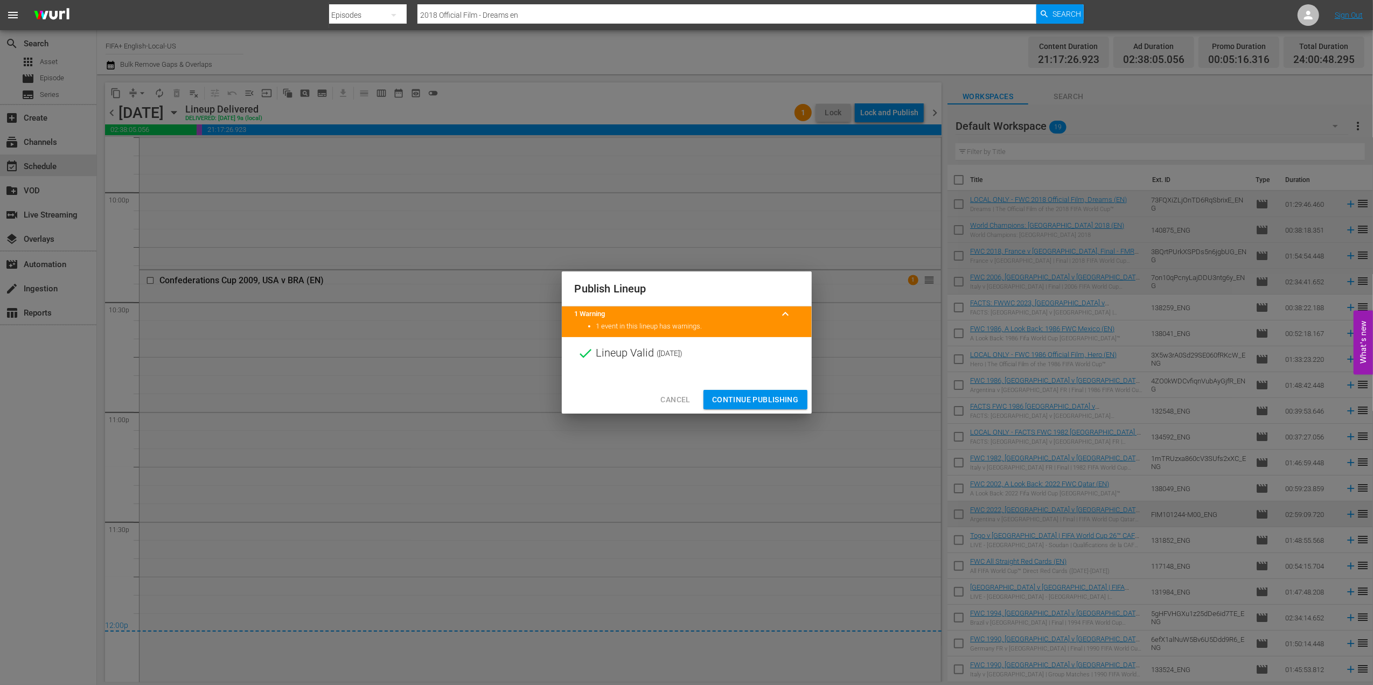
click at [729, 393] on span "Continue Publishing" at bounding box center [755, 399] width 87 height 13
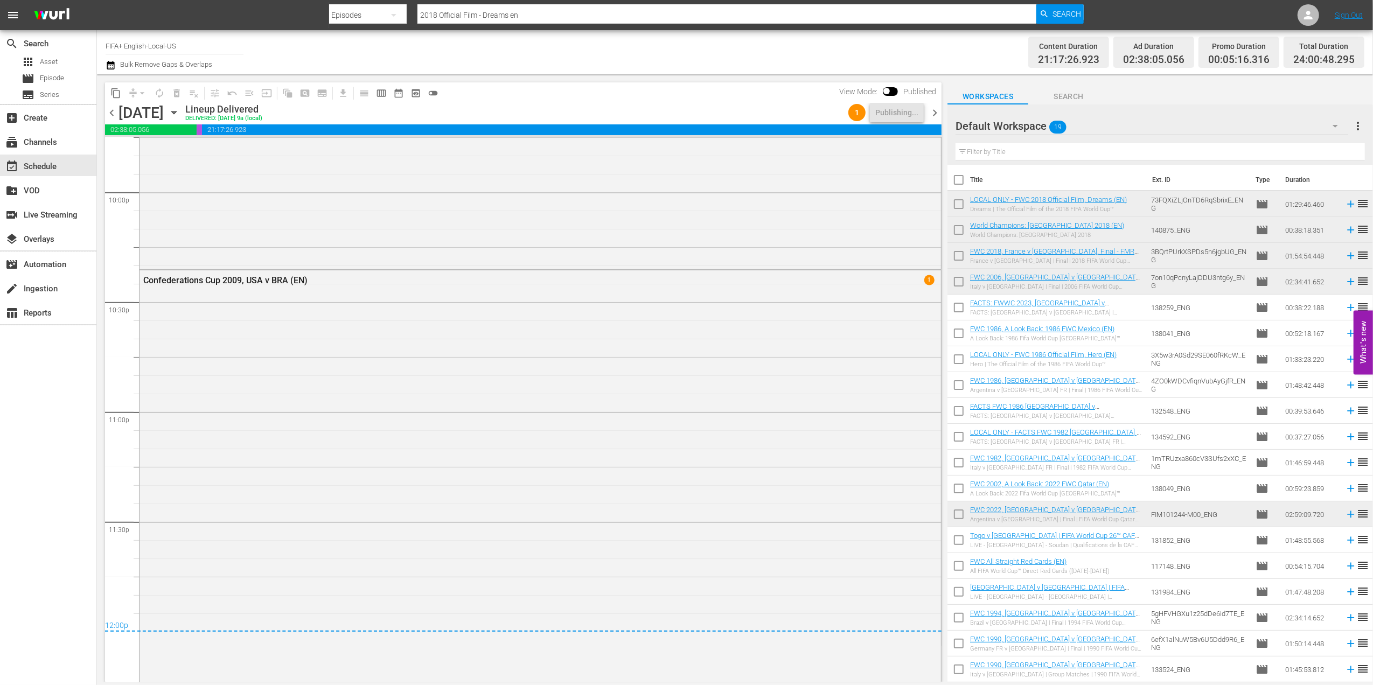
click at [935, 110] on span "chevron_right" at bounding box center [934, 112] width 13 height 13
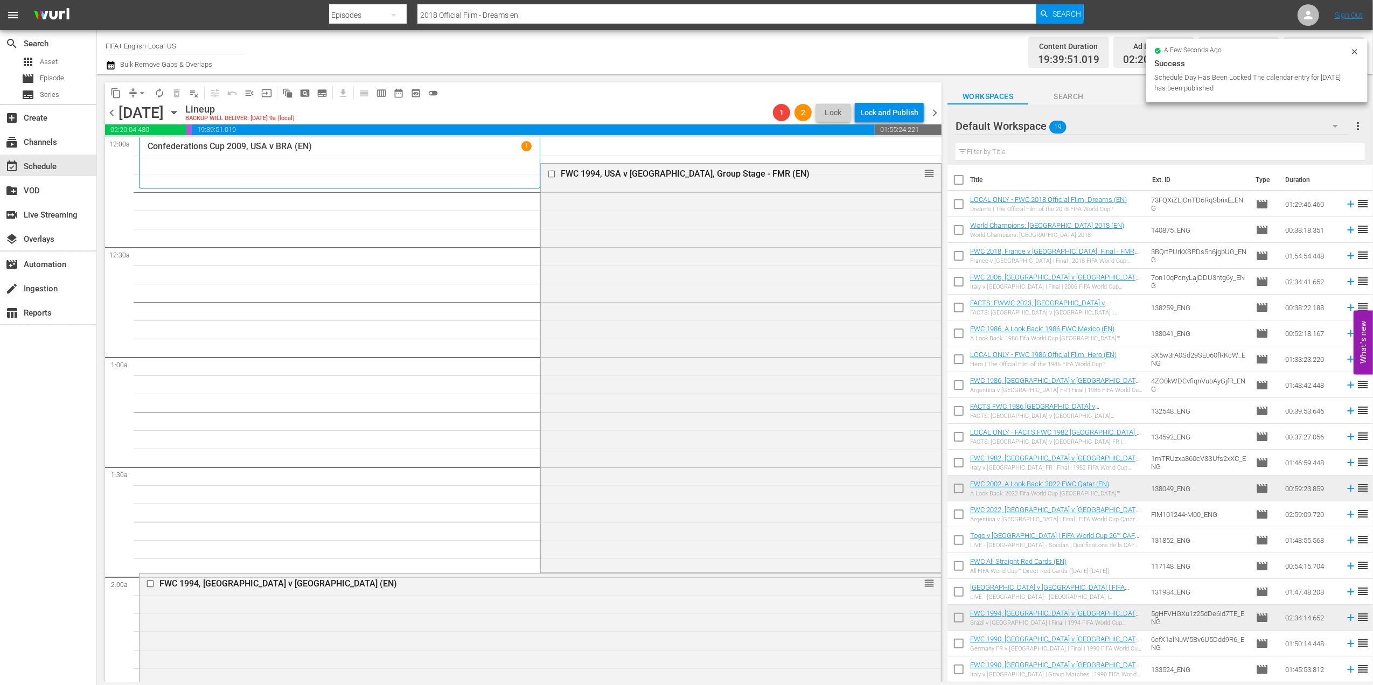
drag, startPoint x: 114, startPoint y: 116, endPoint x: 123, endPoint y: 115, distance: 8.7
click at [114, 115] on span "chevron_left" at bounding box center [111, 112] width 13 height 13
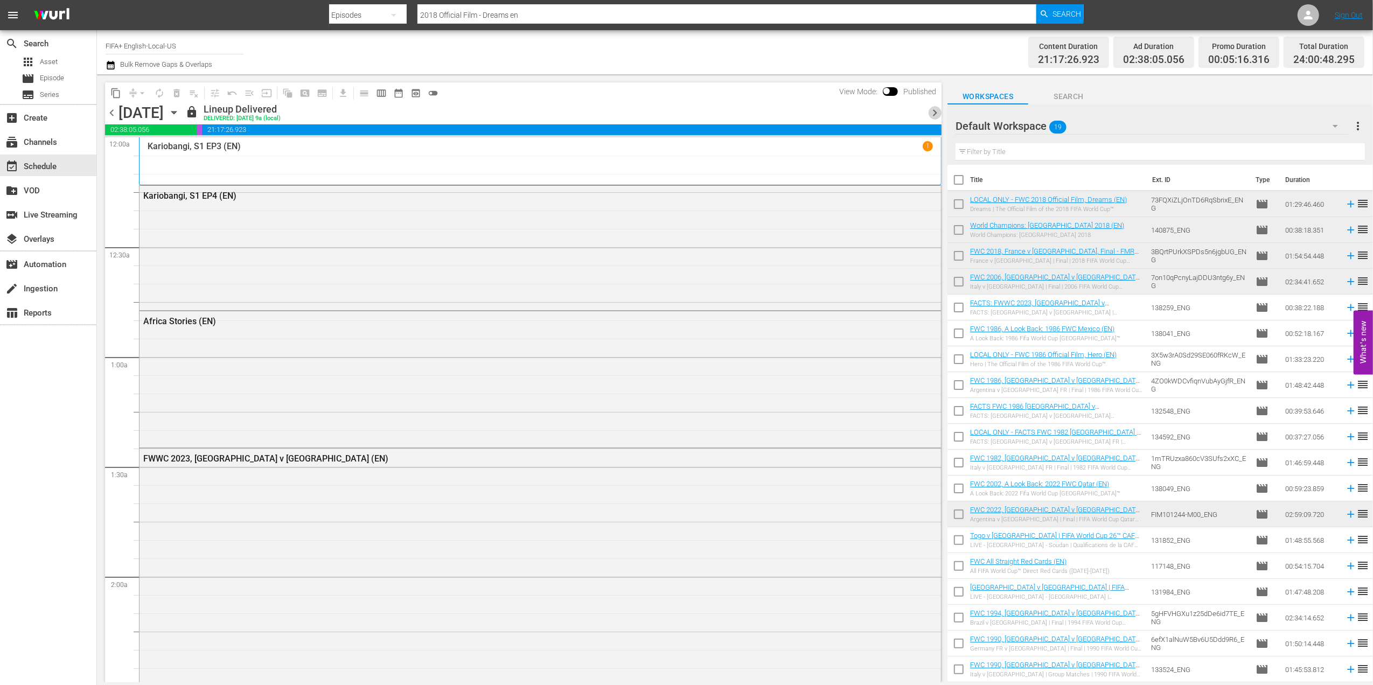
click at [935, 112] on span "chevron_right" at bounding box center [934, 112] width 13 height 13
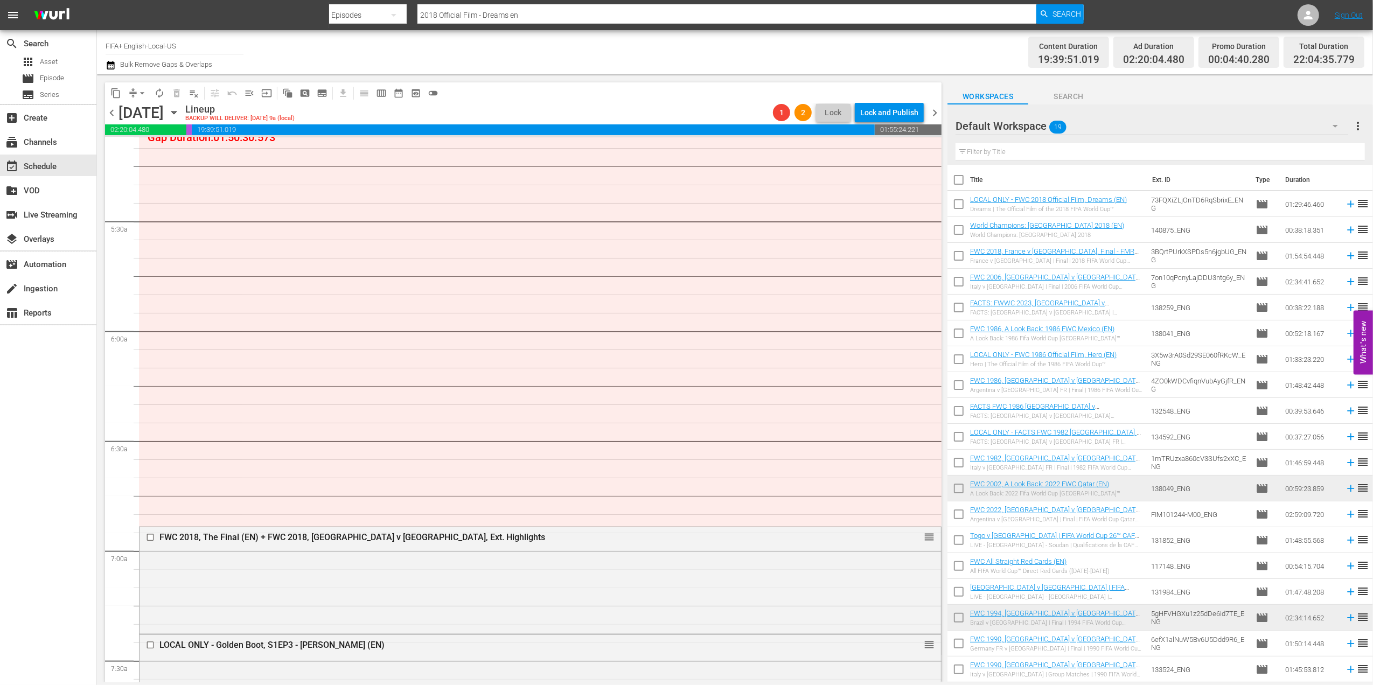
scroll to position [982, 0]
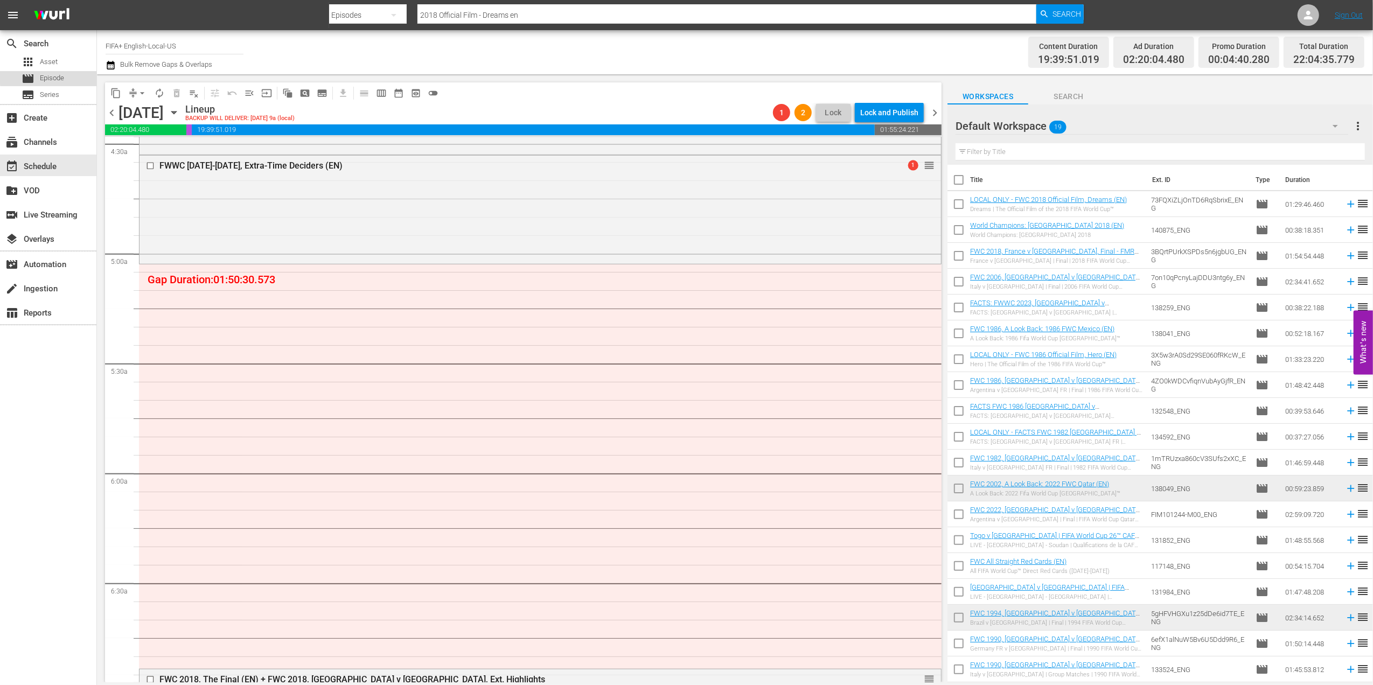
click at [57, 76] on span "Episode" at bounding box center [52, 78] width 24 height 11
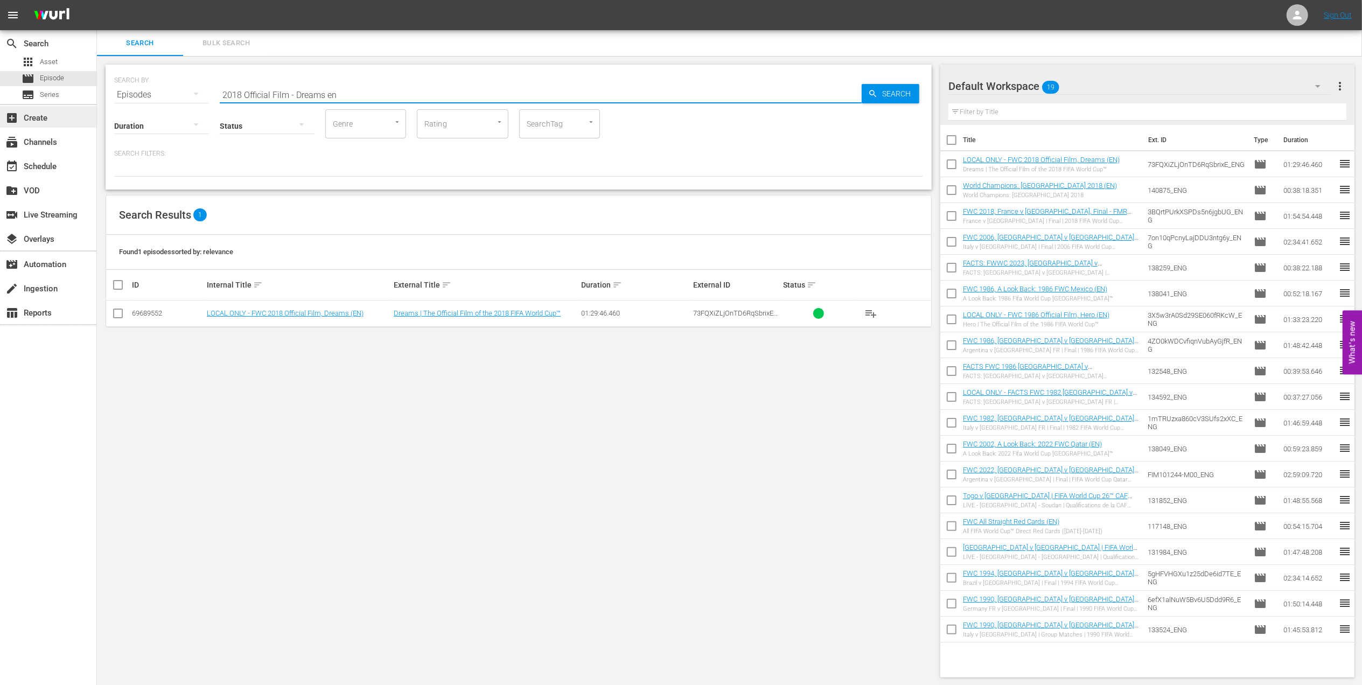
drag, startPoint x: 223, startPoint y: 92, endPoint x: 94, endPoint y: 117, distance: 131.8
click at [97, 0] on div "search Search apps Asset movie Episode subtitles Series add_box Create subscrip…" at bounding box center [729, 0] width 1265 height 0
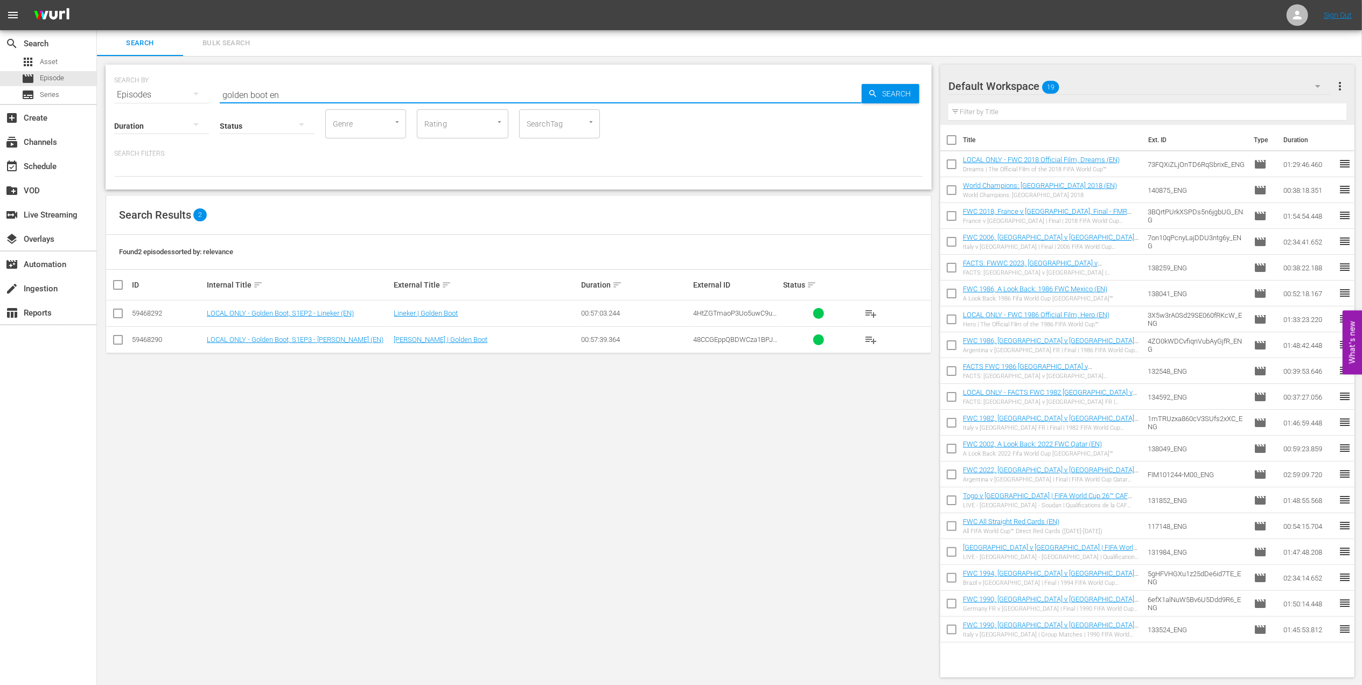
type input "golden boot en"
drag, startPoint x: 121, startPoint y: 339, endPoint x: 121, endPoint y: 317, distance: 22.1
click at [121, 336] on input "checkbox" at bounding box center [118, 342] width 13 height 13
checkbox input "true"
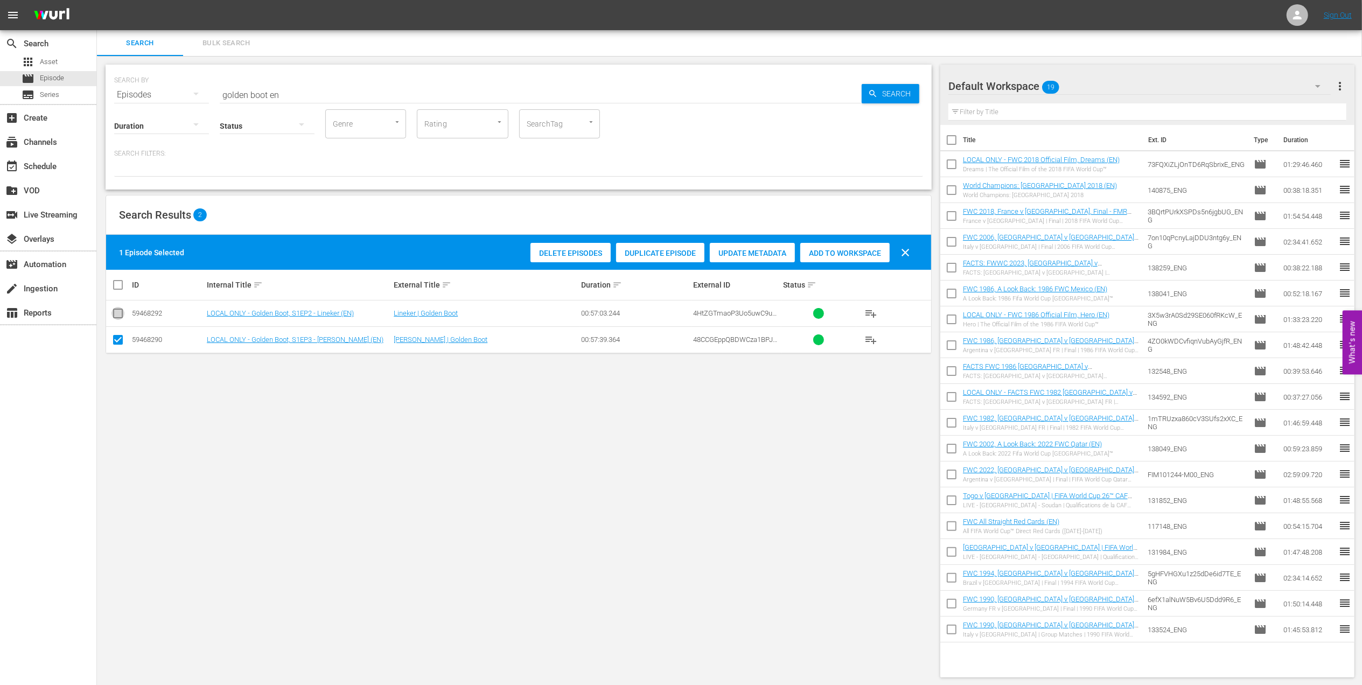
click at [119, 308] on icon at bounding box center [118, 313] width 13 height 13
click at [119, 313] on input "checkbox" at bounding box center [118, 315] width 13 height 13
checkbox input "true"
click at [865, 249] on span "Add to Workspace" at bounding box center [870, 253] width 89 height 9
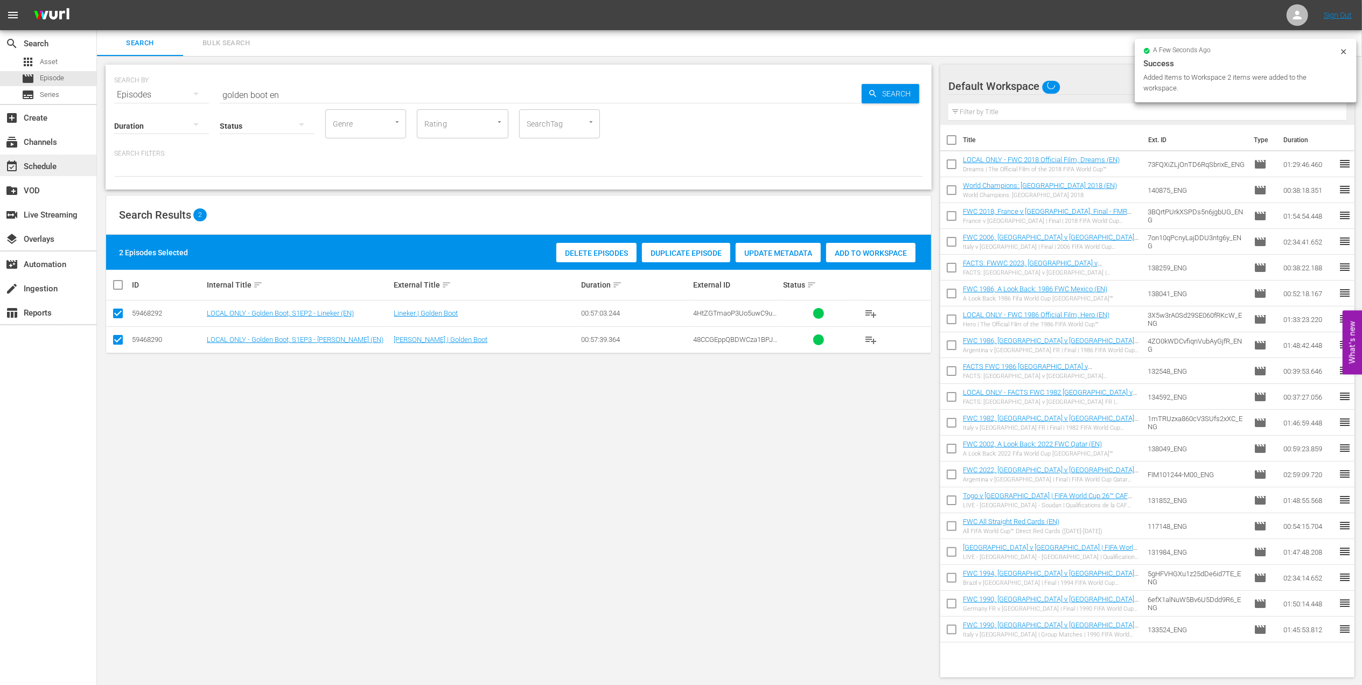
click at [37, 164] on div "event_available Schedule" at bounding box center [30, 165] width 60 height 10
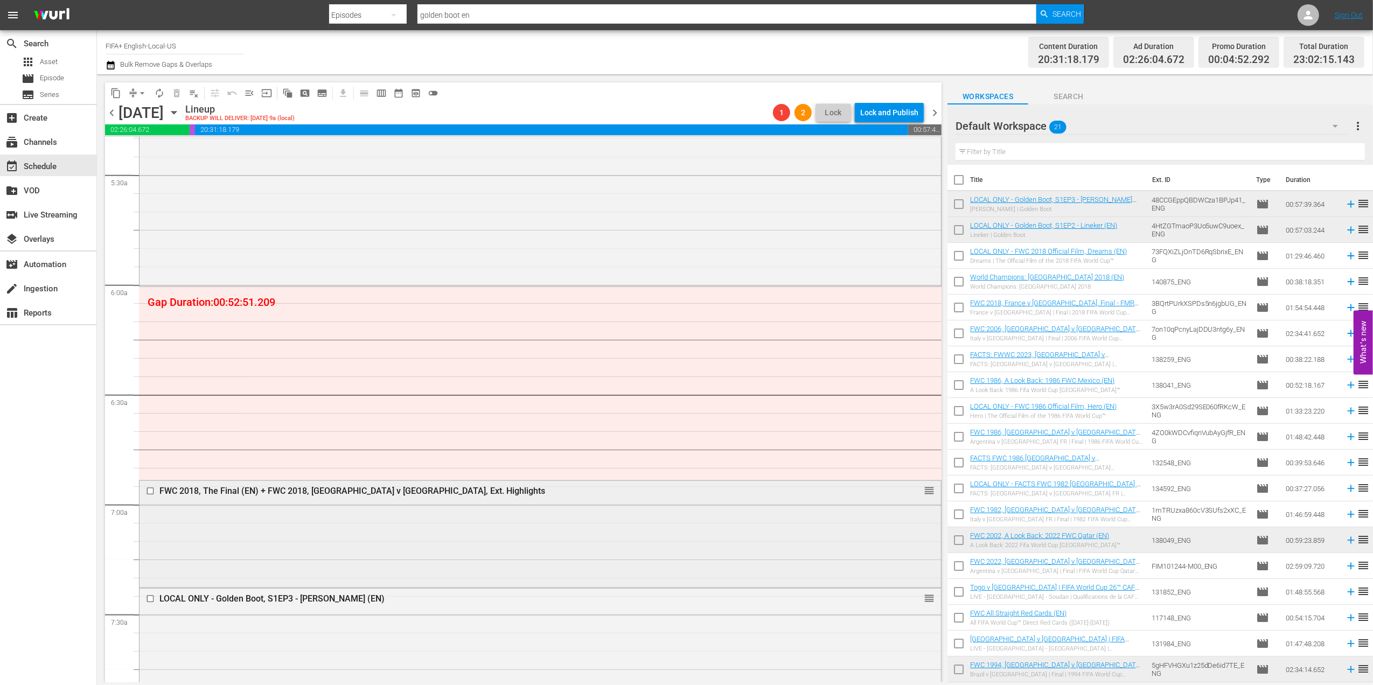
scroll to position [1203, 0]
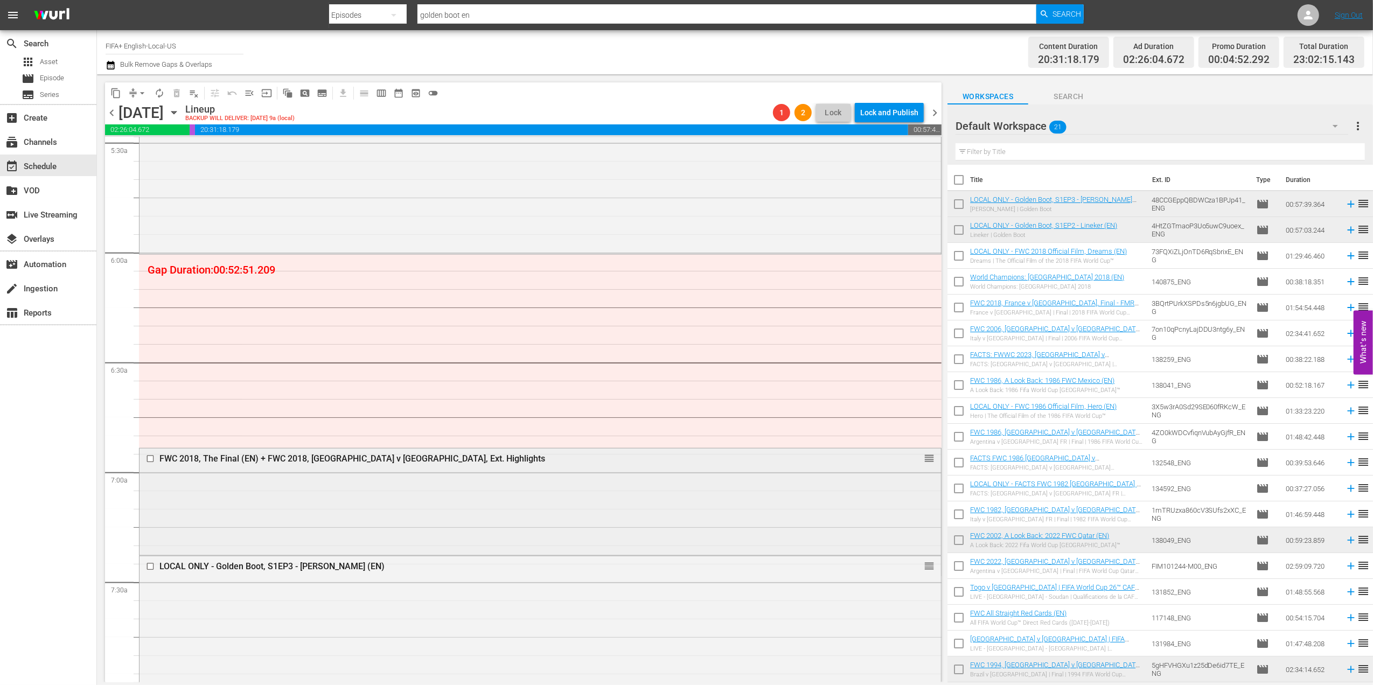
click at [924, 459] on span "reorder" at bounding box center [929, 458] width 11 height 12
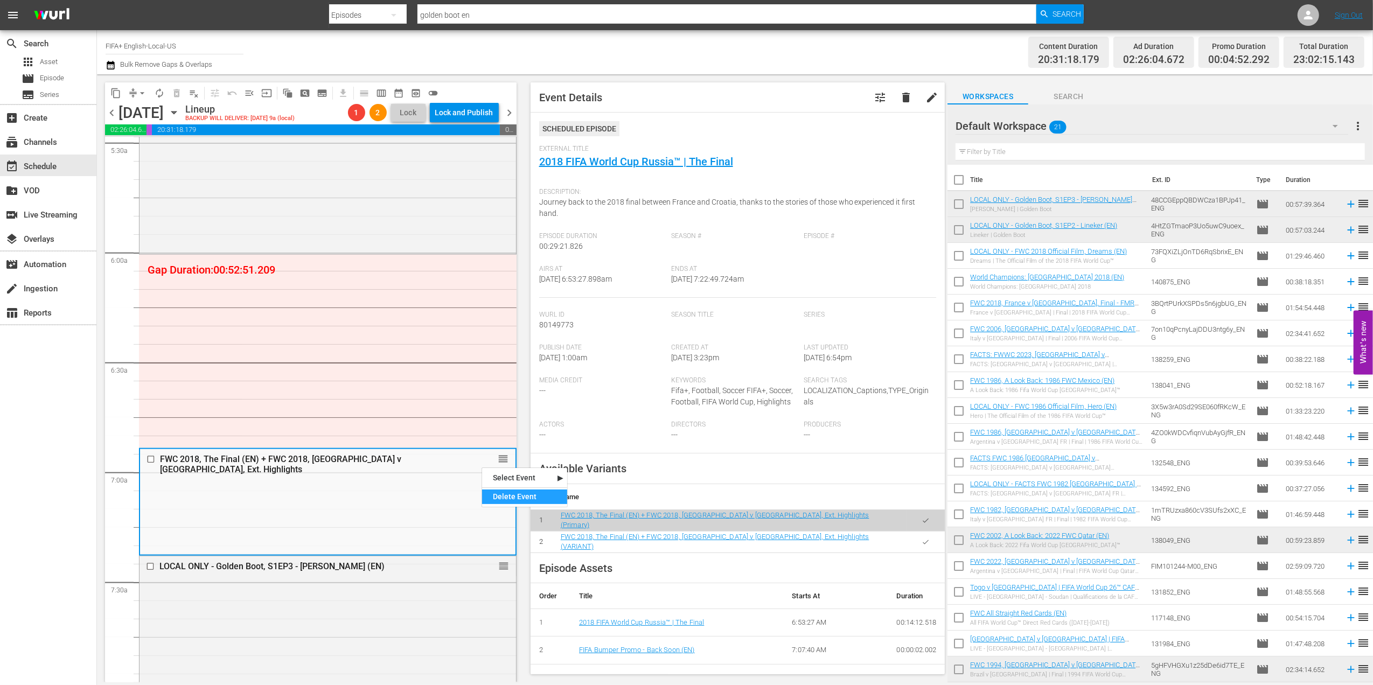
click at [511, 492] on div "Delete Event" at bounding box center [524, 497] width 85 height 15
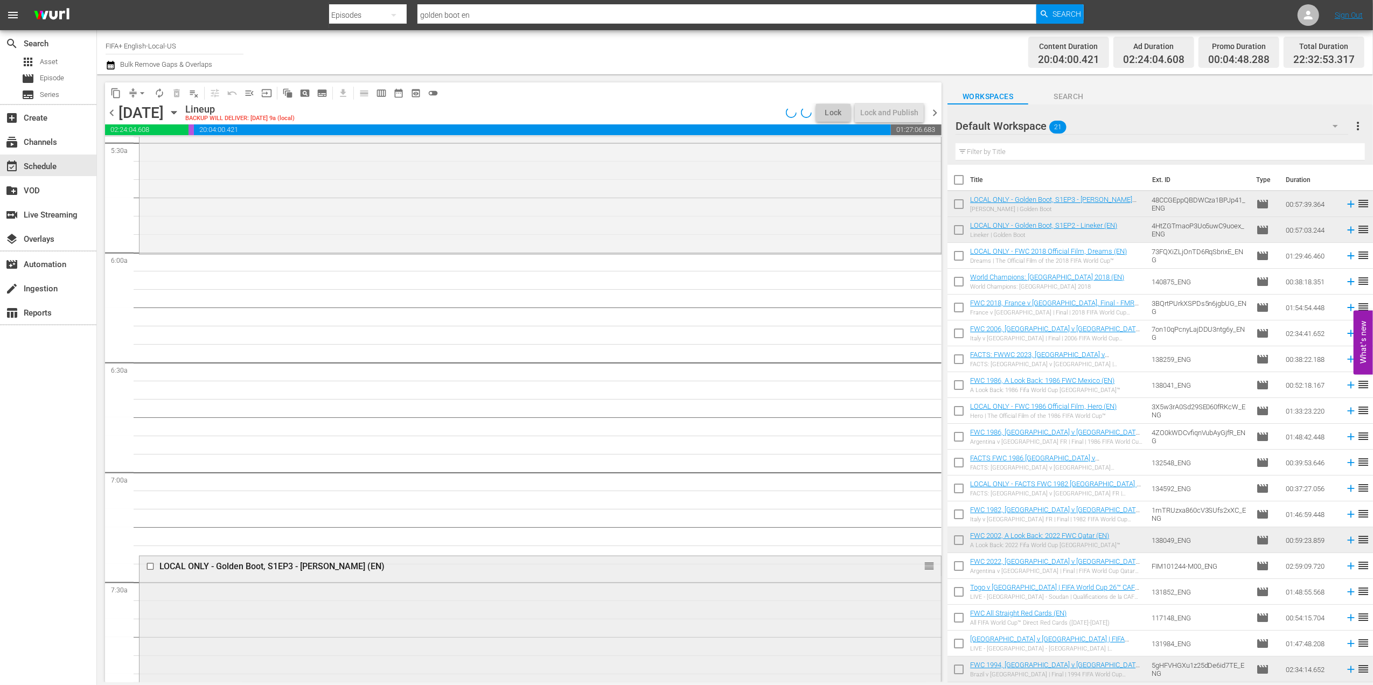
click at [908, 572] on div "LOCAL ONLY - Golden Boot, S1EP3 - Ronaldo (EN) reorder" at bounding box center [541, 566] width 802 height 20
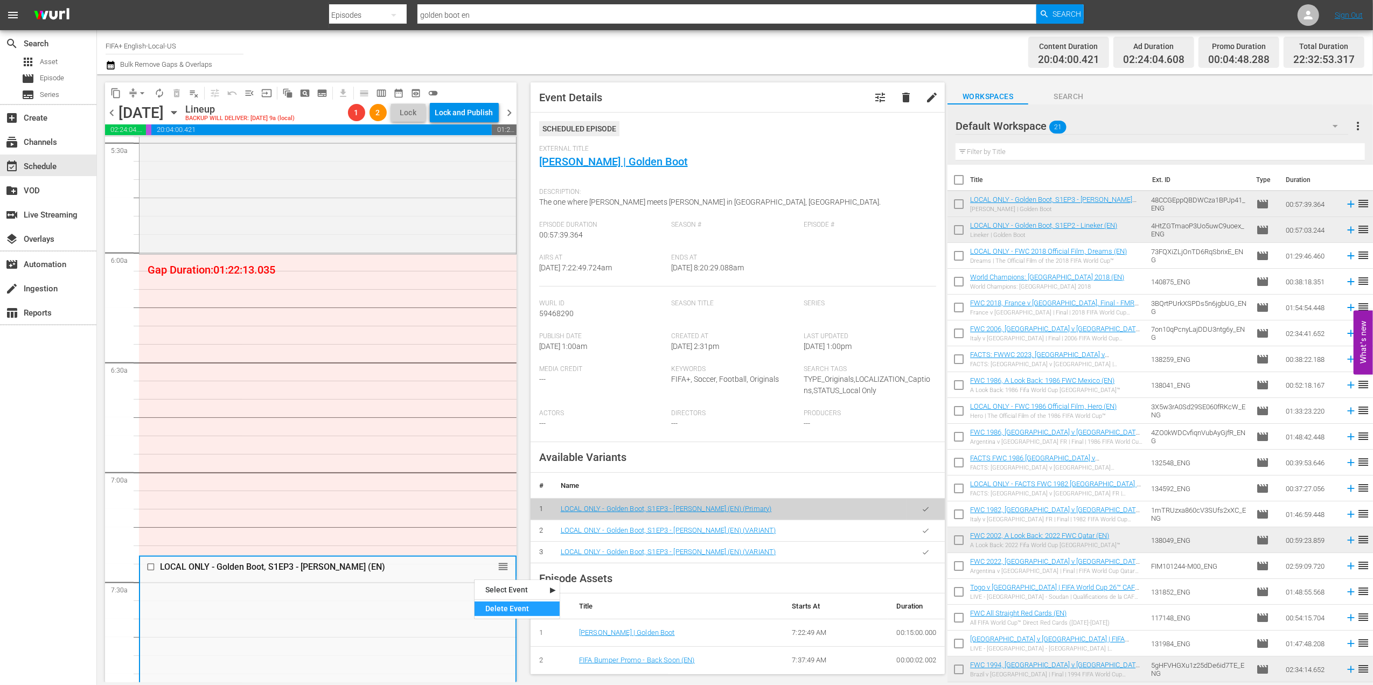
click at [515, 607] on div "Delete Event" at bounding box center [517, 609] width 85 height 15
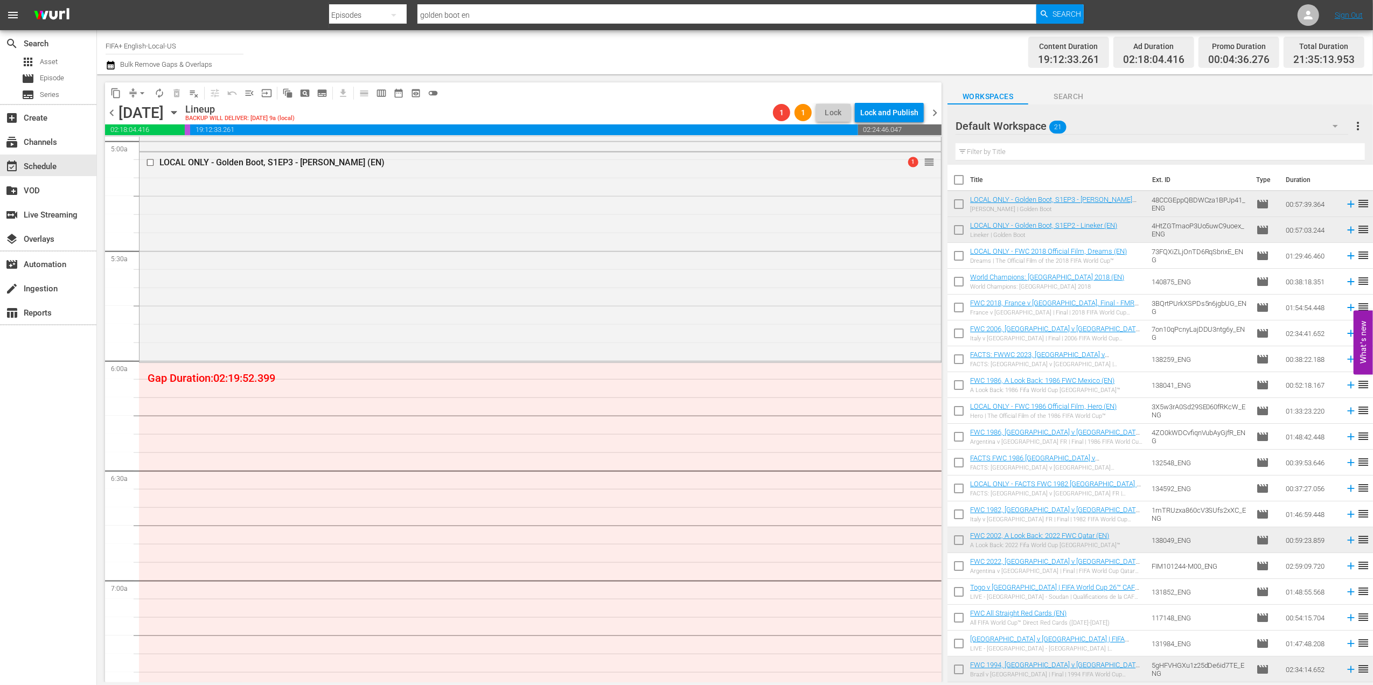
scroll to position [1103, 0]
click at [56, 81] on span "Episode" at bounding box center [52, 78] width 24 height 11
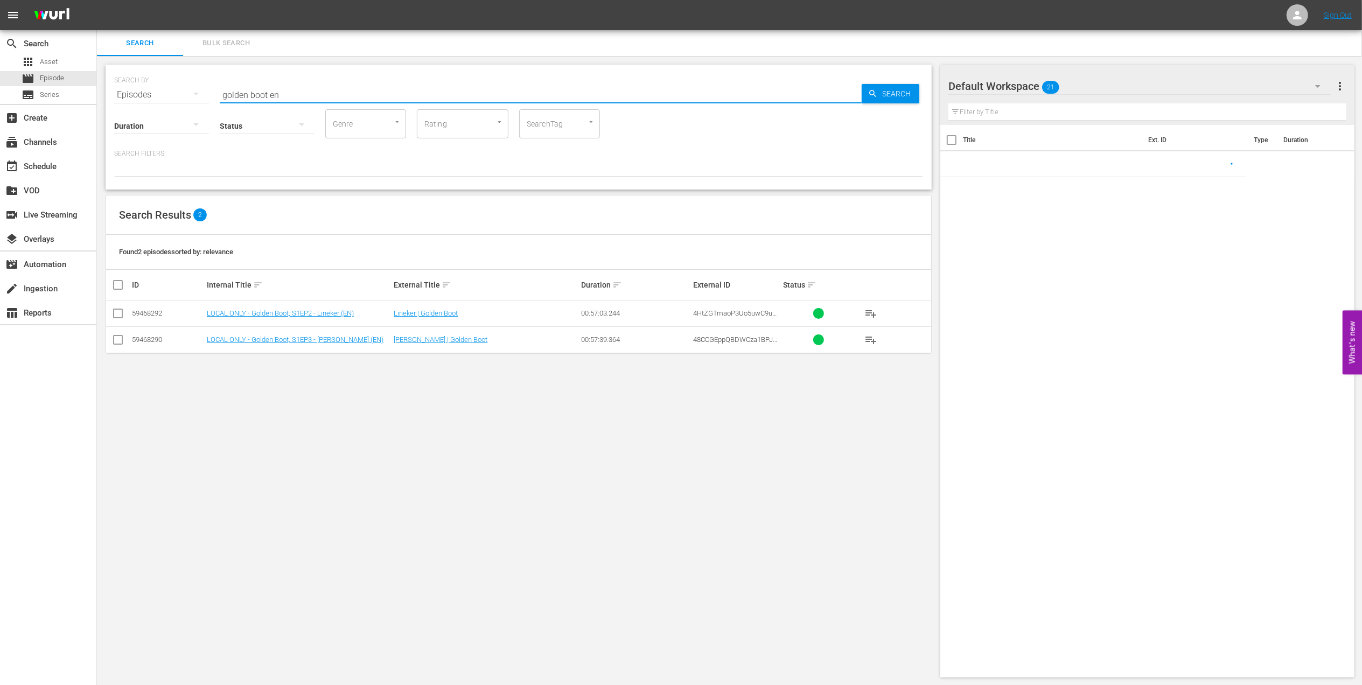
drag, startPoint x: 254, startPoint y: 90, endPoint x: 218, endPoint y: 90, distance: 36.6
click at [162, 90] on div "SEARCH BY Search By Episodes Search ID, Title, Description, Keywords, or Catego…" at bounding box center [518, 88] width 809 height 39
paste input "FWC 2014 - Final - Germany v Argentina"
click at [399, 90] on input "FWC 2014 - Final - Germany v Argentina" at bounding box center [541, 95] width 642 height 26
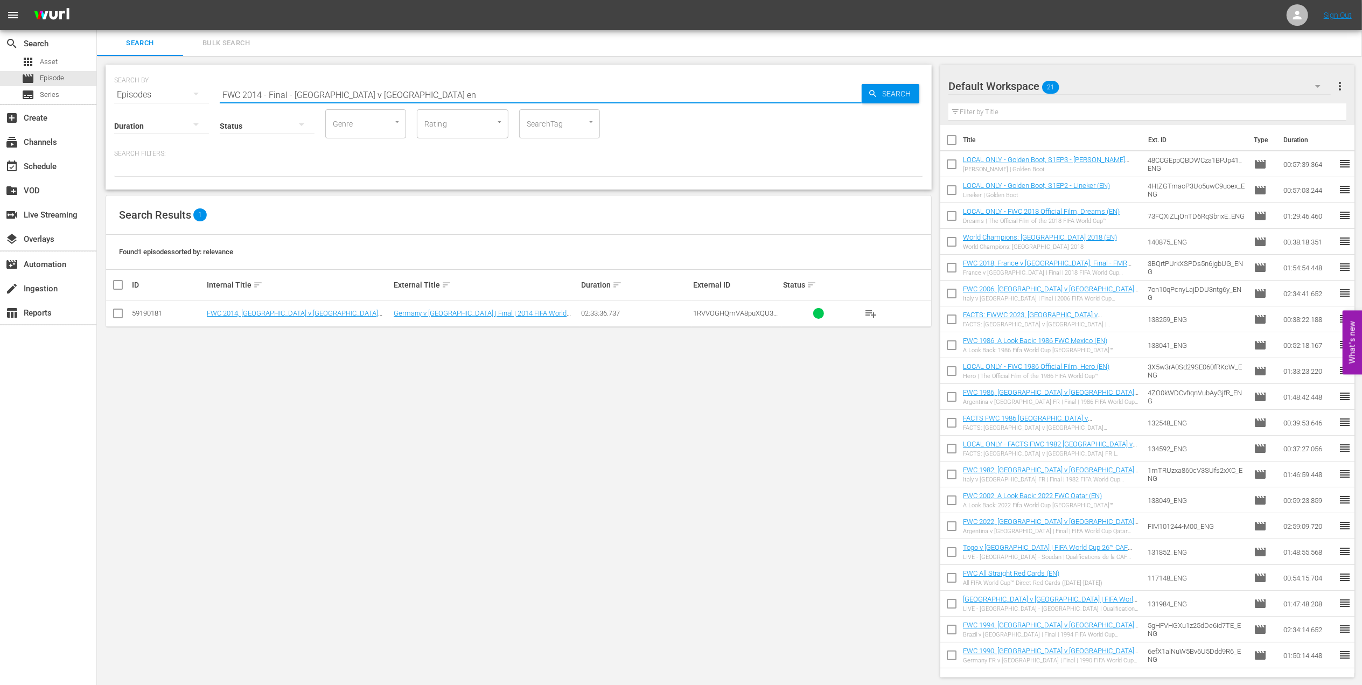
type input "FWC 2014 - Final - Germany v Argentina en"
click at [119, 315] on input "checkbox" at bounding box center [118, 315] width 13 height 13
checkbox input "true"
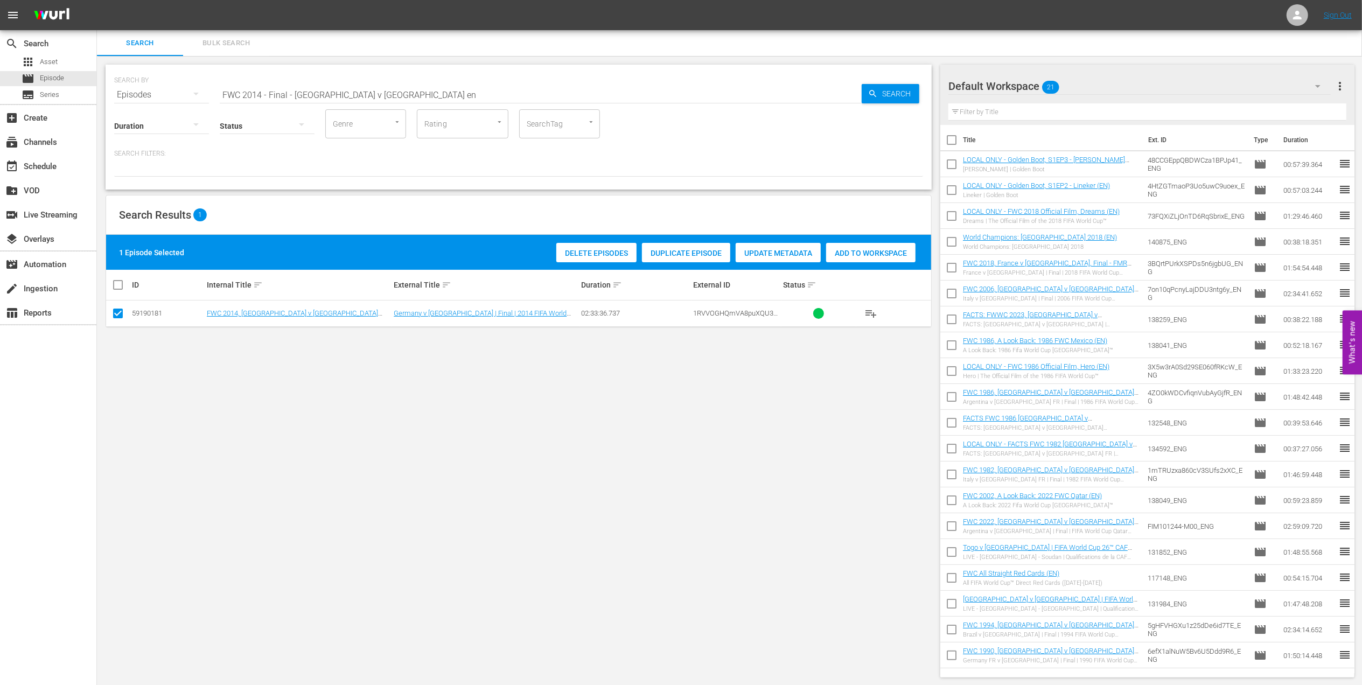
click at [850, 256] on span "Add to Workspace" at bounding box center [870, 253] width 89 height 9
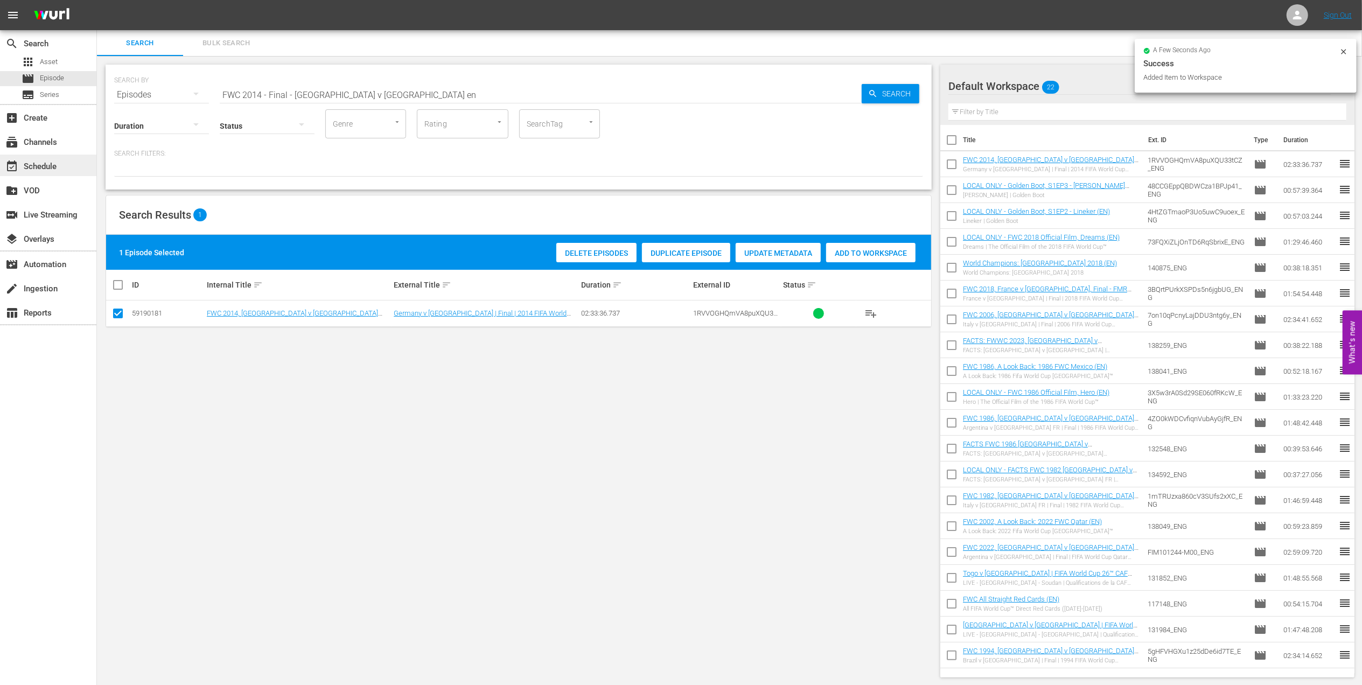
click at [47, 162] on div "event_available Schedule" at bounding box center [30, 165] width 60 height 10
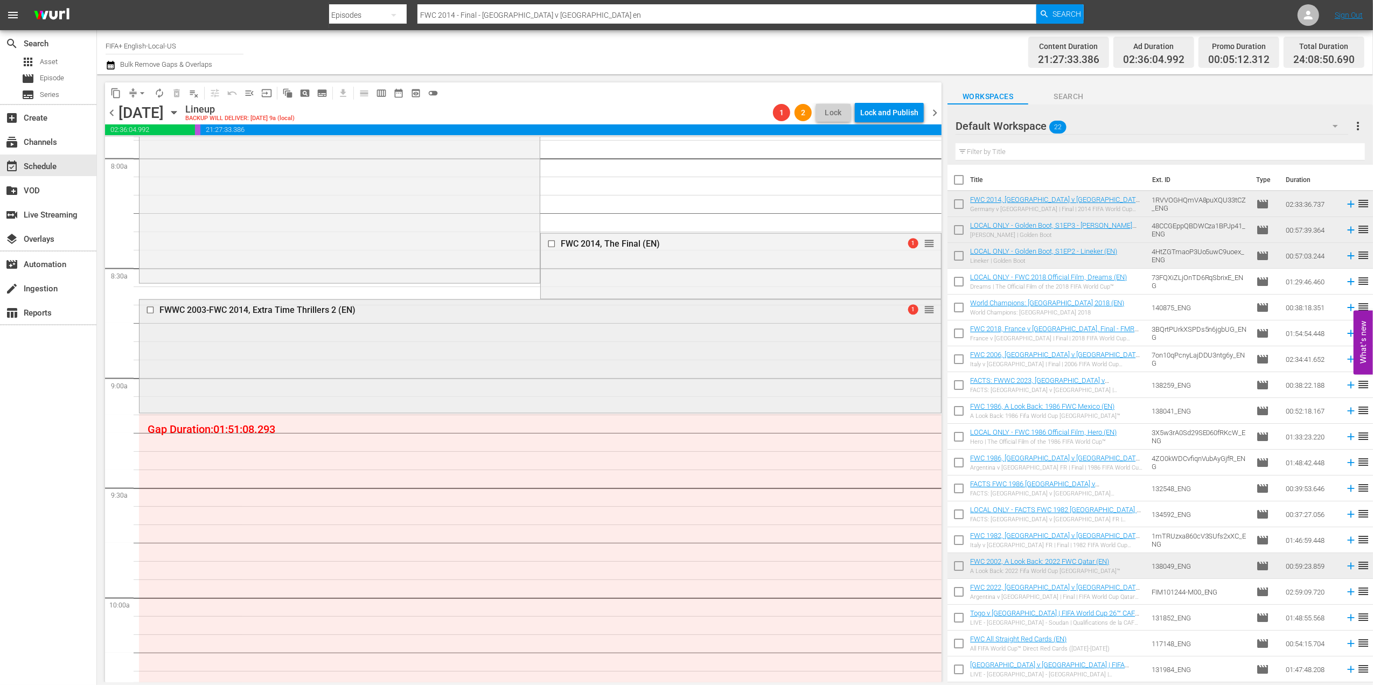
scroll to position [1729, 0]
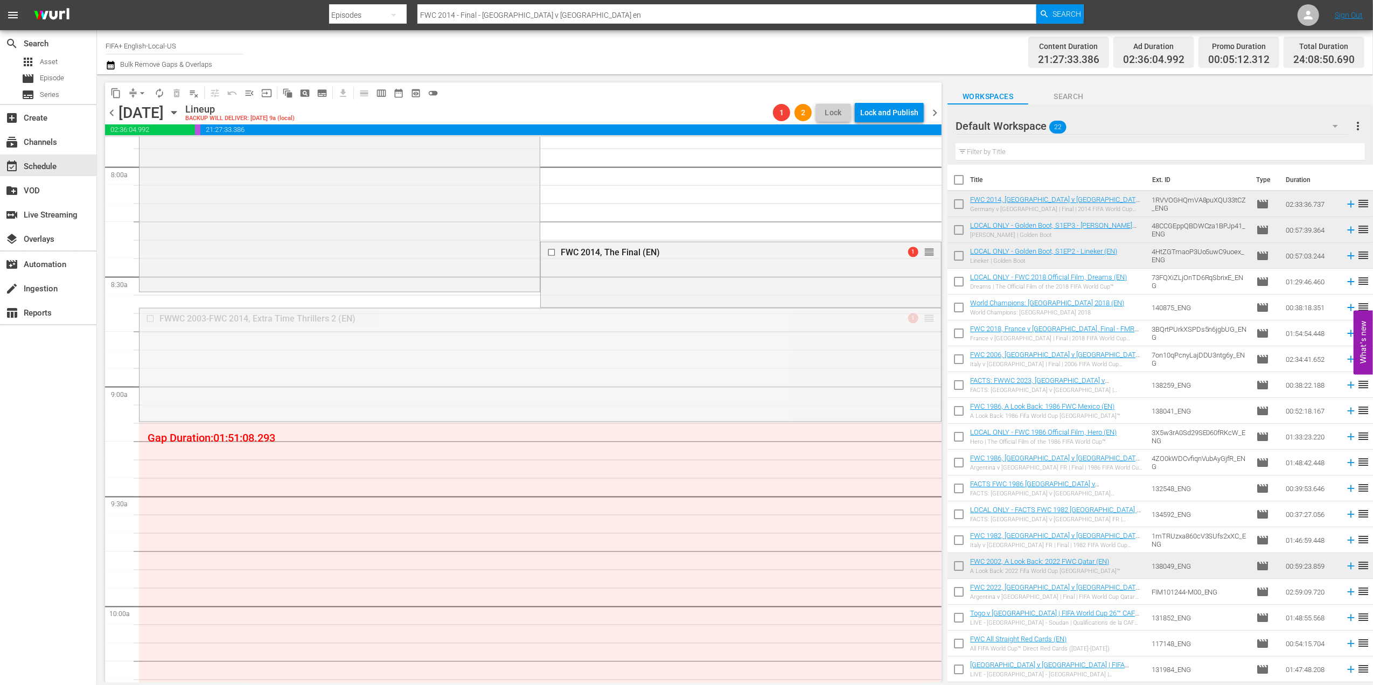
drag, startPoint x: 917, startPoint y: 335, endPoint x: 907, endPoint y: 372, distance: 37.9
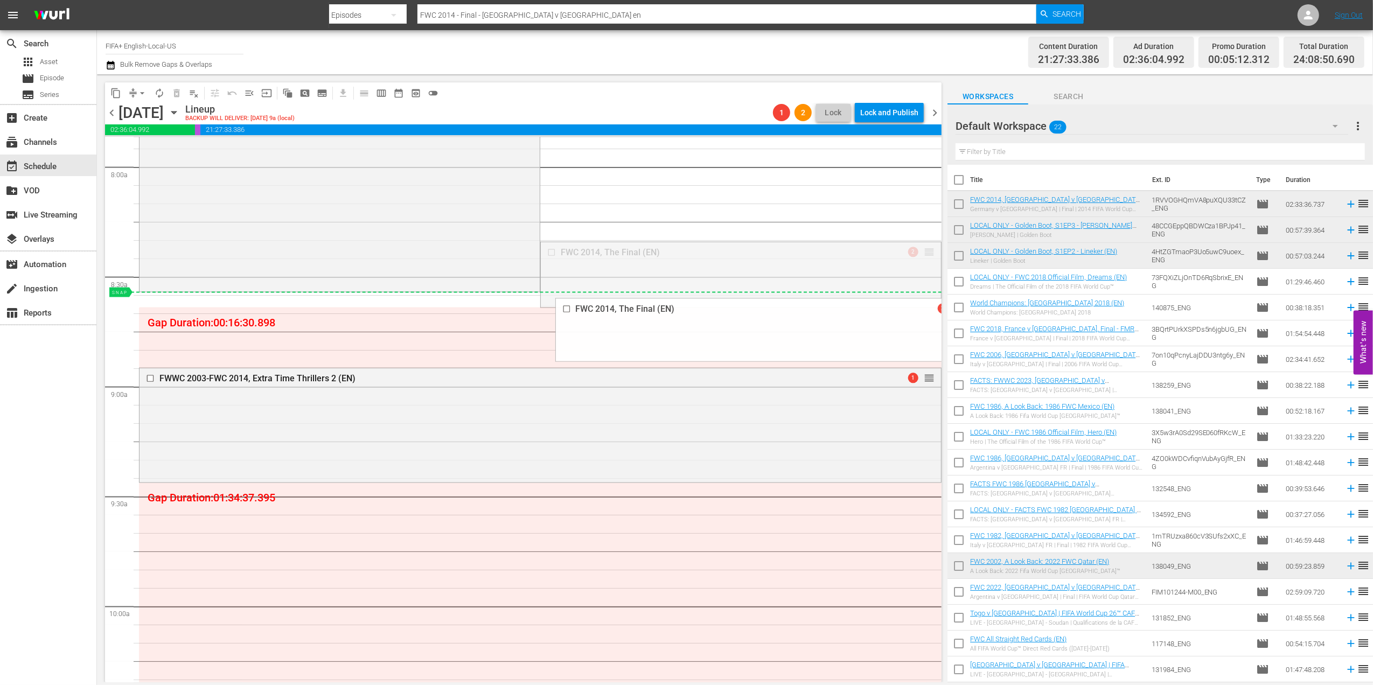
drag, startPoint x: 921, startPoint y: 251, endPoint x: 903, endPoint y: 298, distance: 50.3
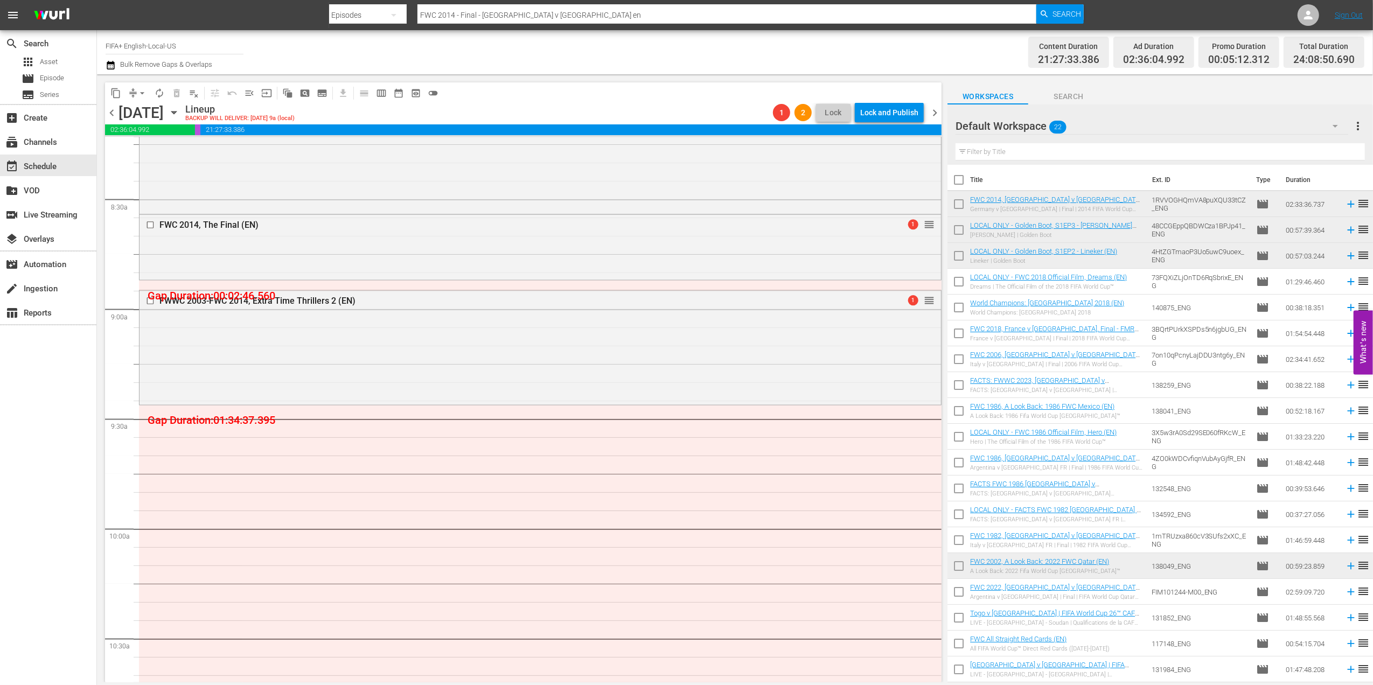
scroll to position [1810, 0]
click at [931, 330] on div "Delete Event" at bounding box center [961, 327] width 85 height 15
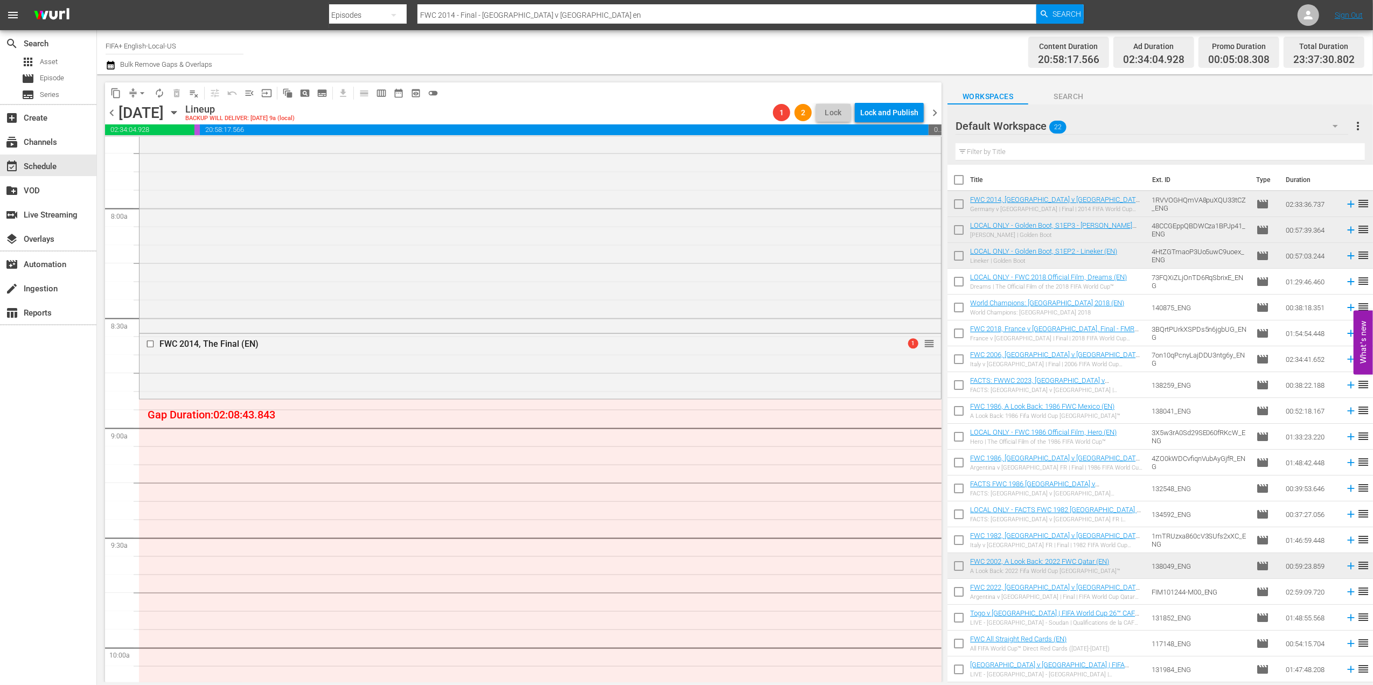
scroll to position [1705, 0]
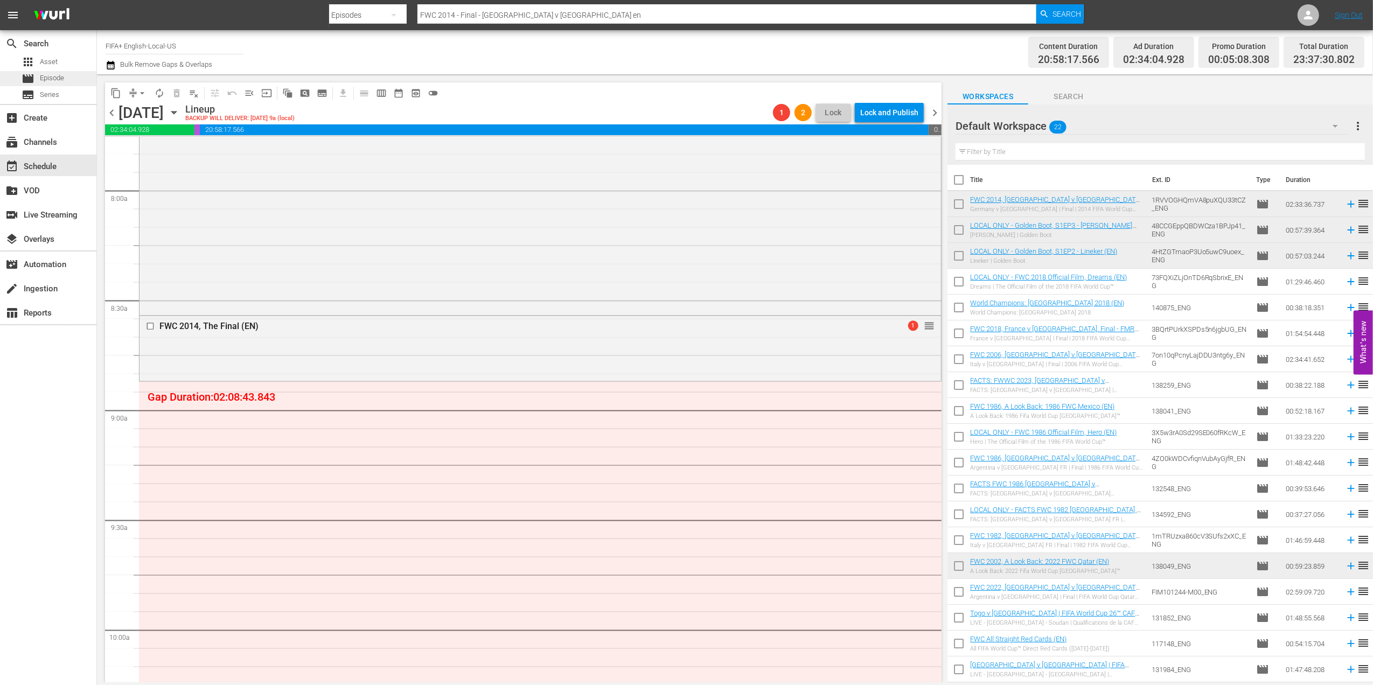
click at [65, 78] on div "movie Episode" at bounding box center [48, 78] width 96 height 15
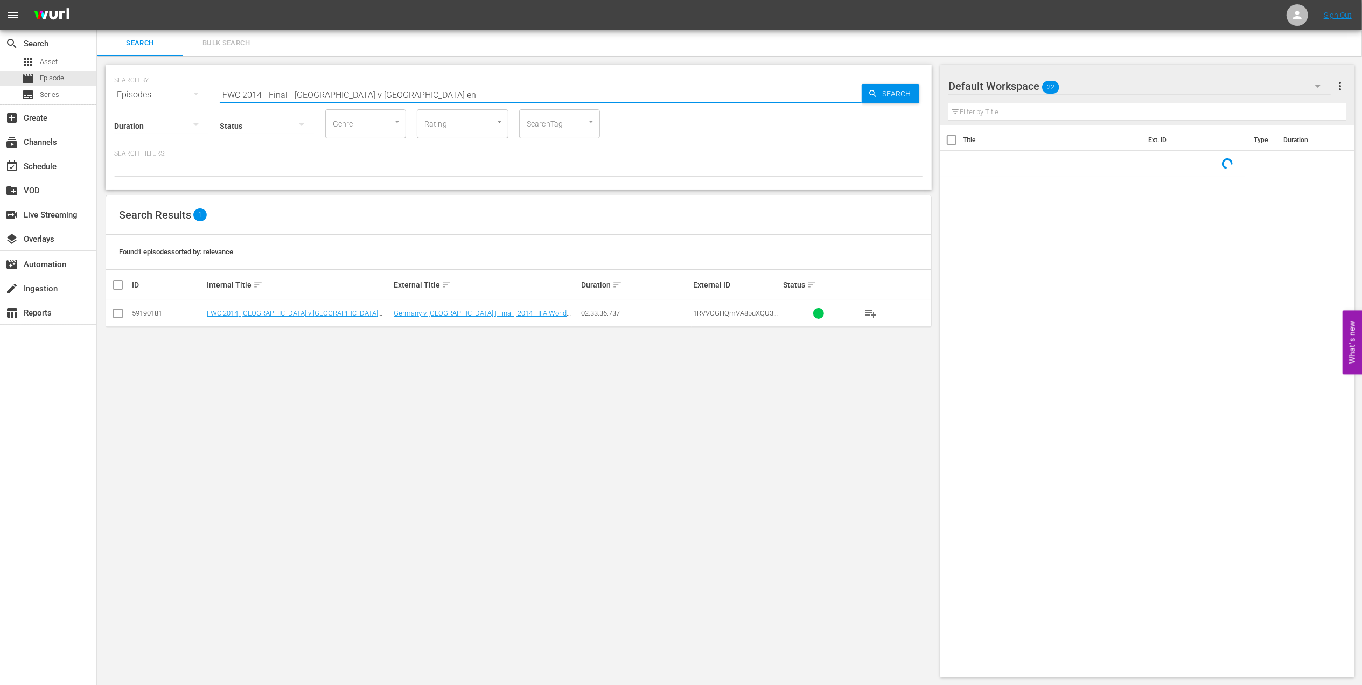
drag, startPoint x: 404, startPoint y: 92, endPoint x: 115, endPoint y: 89, distance: 289.3
click at [115, 89] on div "SEARCH BY Search By Episodes Search ID, Title, Description, Keywords, or Catego…" at bounding box center [518, 88] width 809 height 39
paste input "0 - Final - Netherlands v Spai"
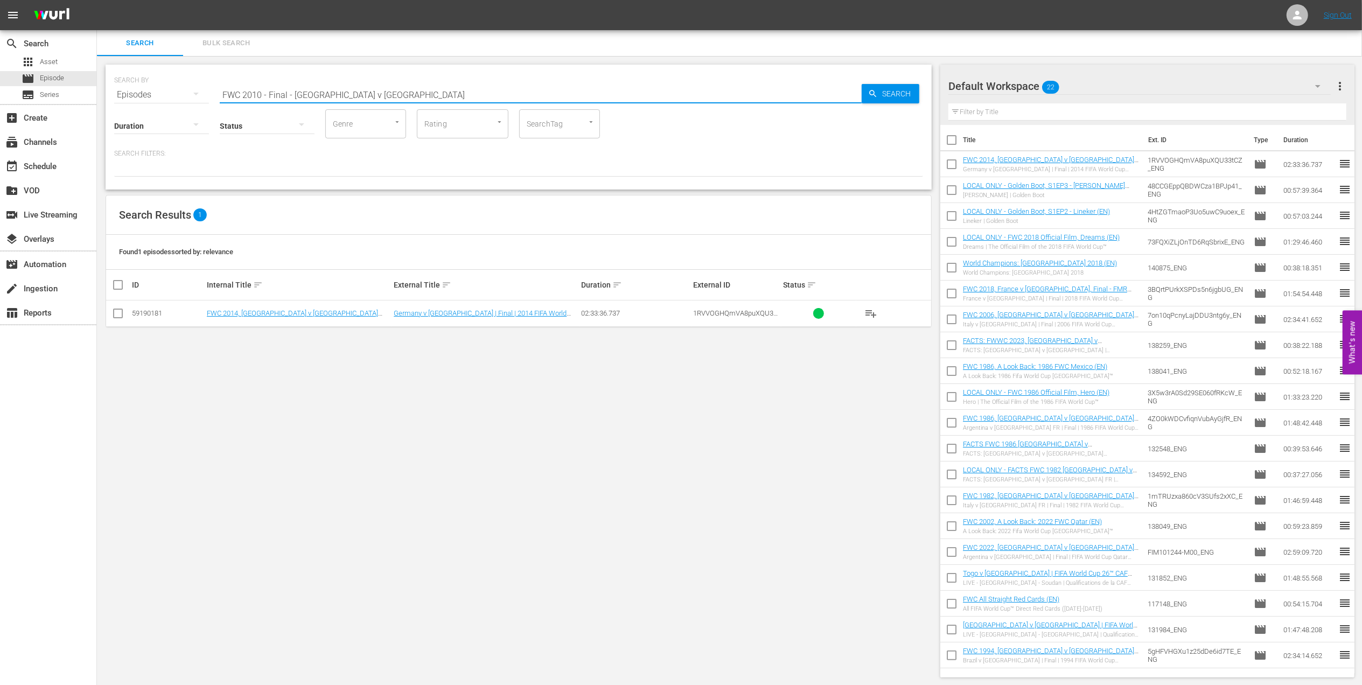
click at [399, 87] on input "FWC 2010 - Final - Netherlands v Spain" at bounding box center [541, 95] width 642 height 26
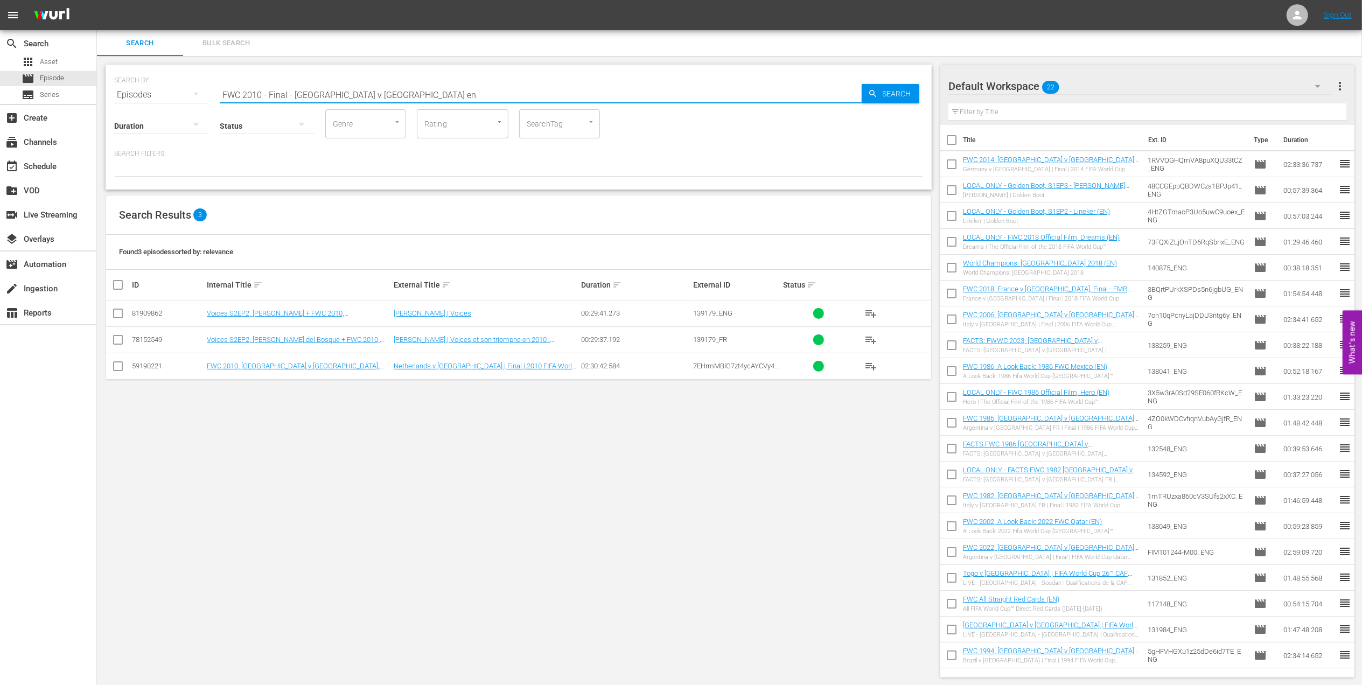
type input "FWC 2010 - Final - Netherlands v Spain en"
click at [123, 364] on input "checkbox" at bounding box center [118, 368] width 13 height 13
checkbox input "true"
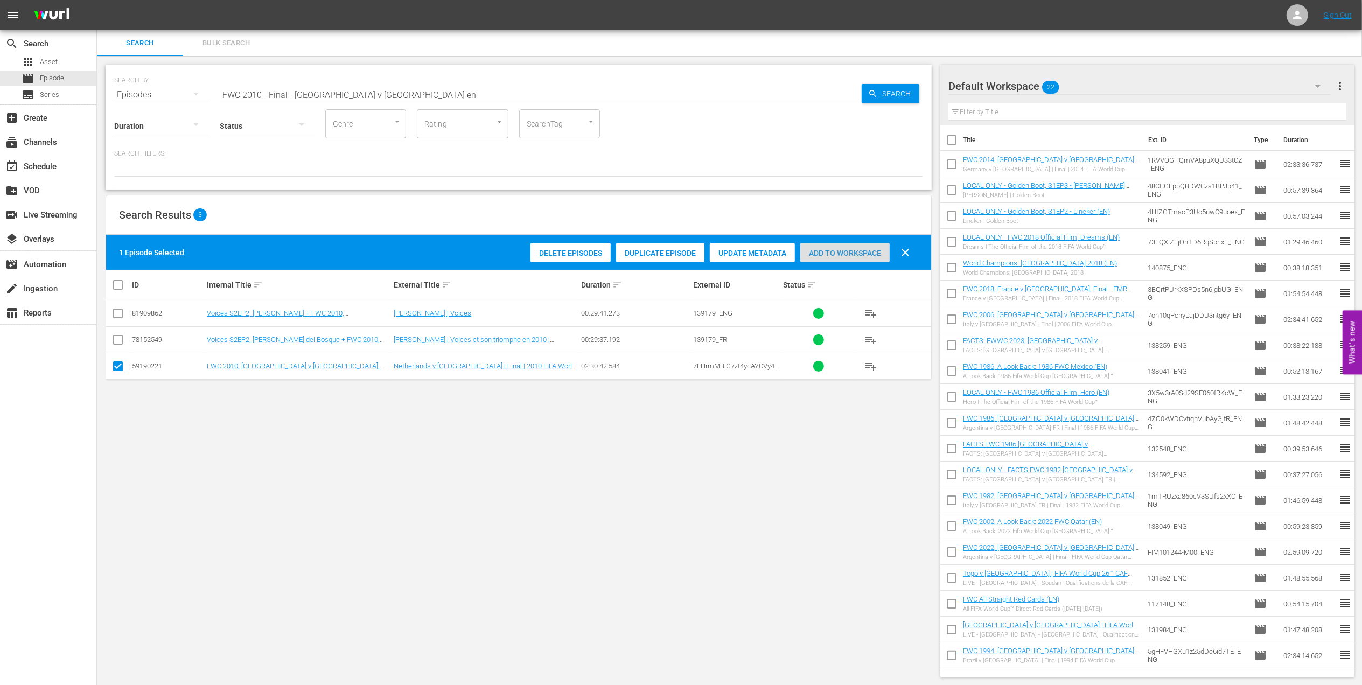
click at [852, 246] on div "Add to Workspace" at bounding box center [844, 253] width 89 height 20
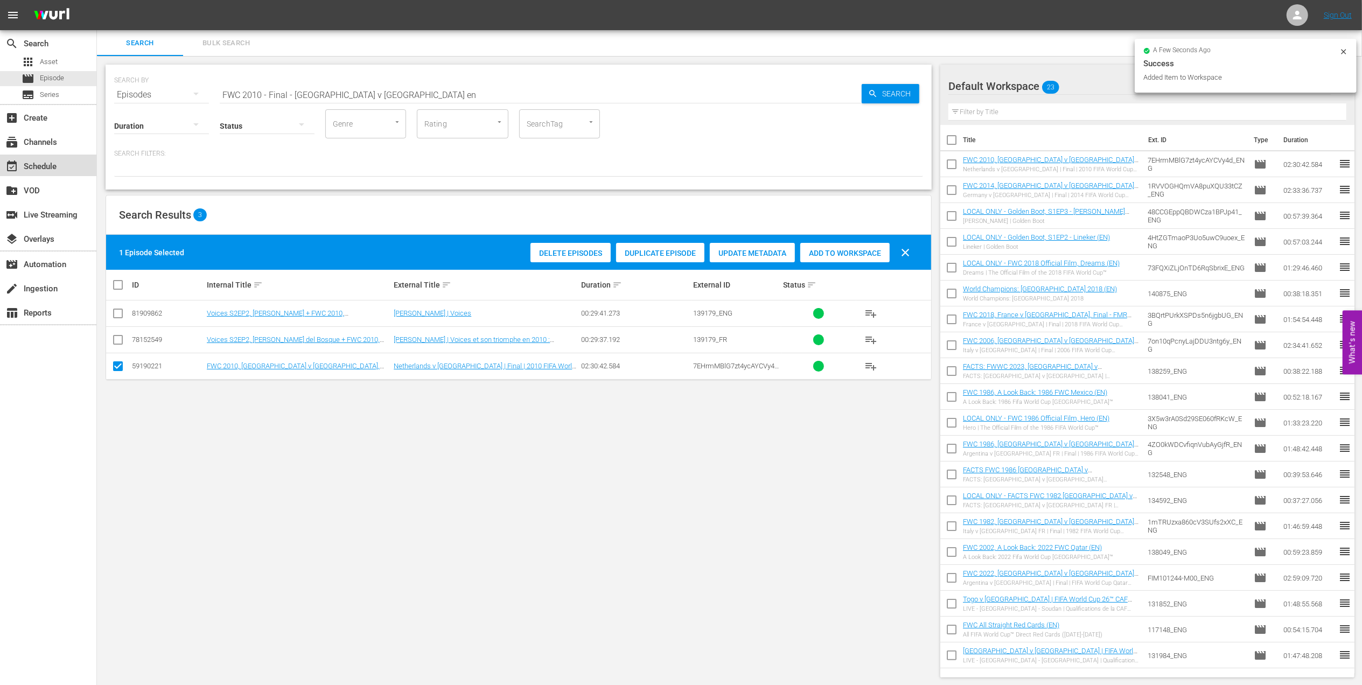
click at [40, 165] on div "event_available Schedule" at bounding box center [30, 165] width 60 height 10
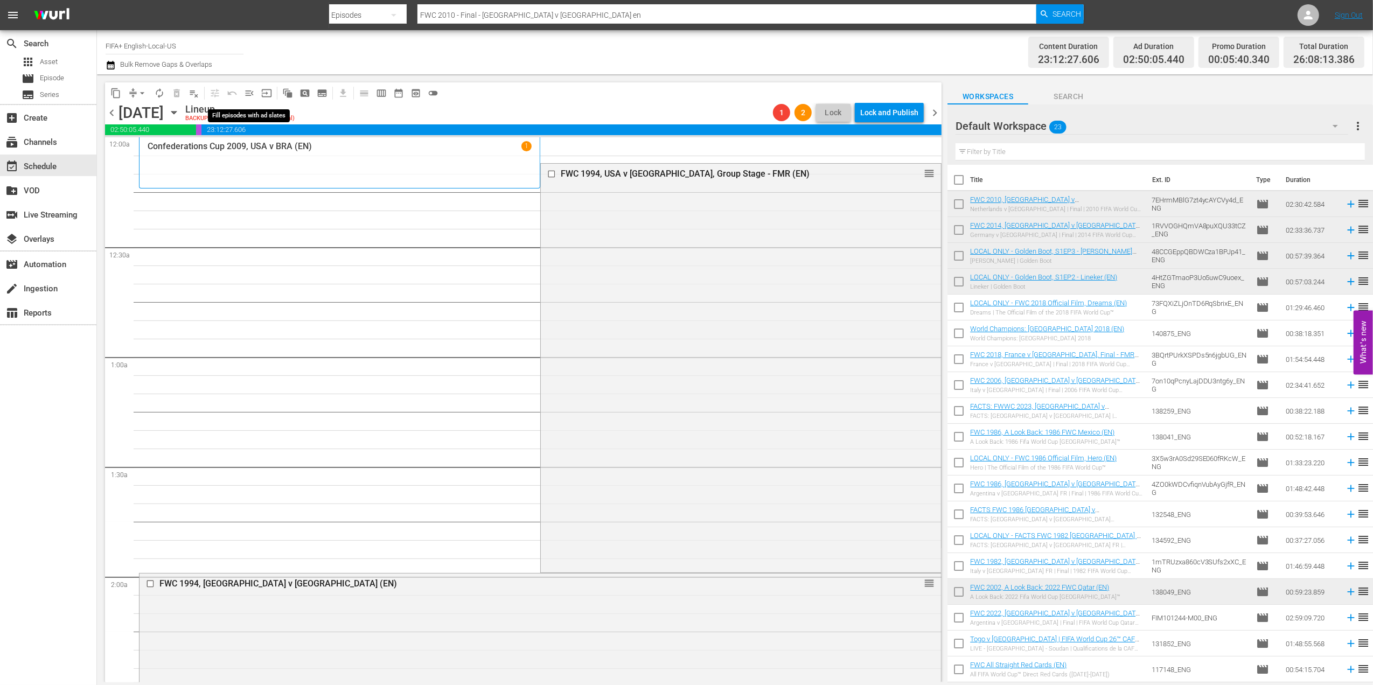
click at [247, 92] on span "menu_open" at bounding box center [249, 93] width 11 height 11
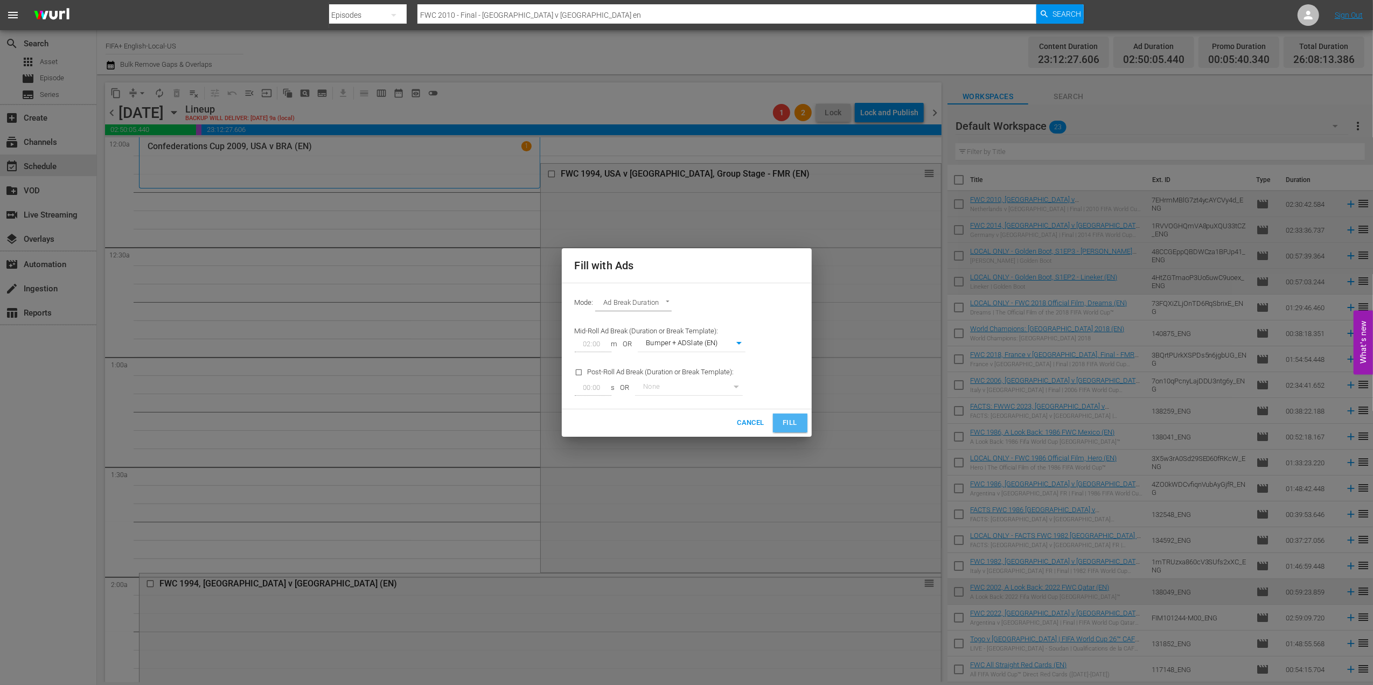
click at [779, 419] on button "Fill" at bounding box center [790, 423] width 34 height 19
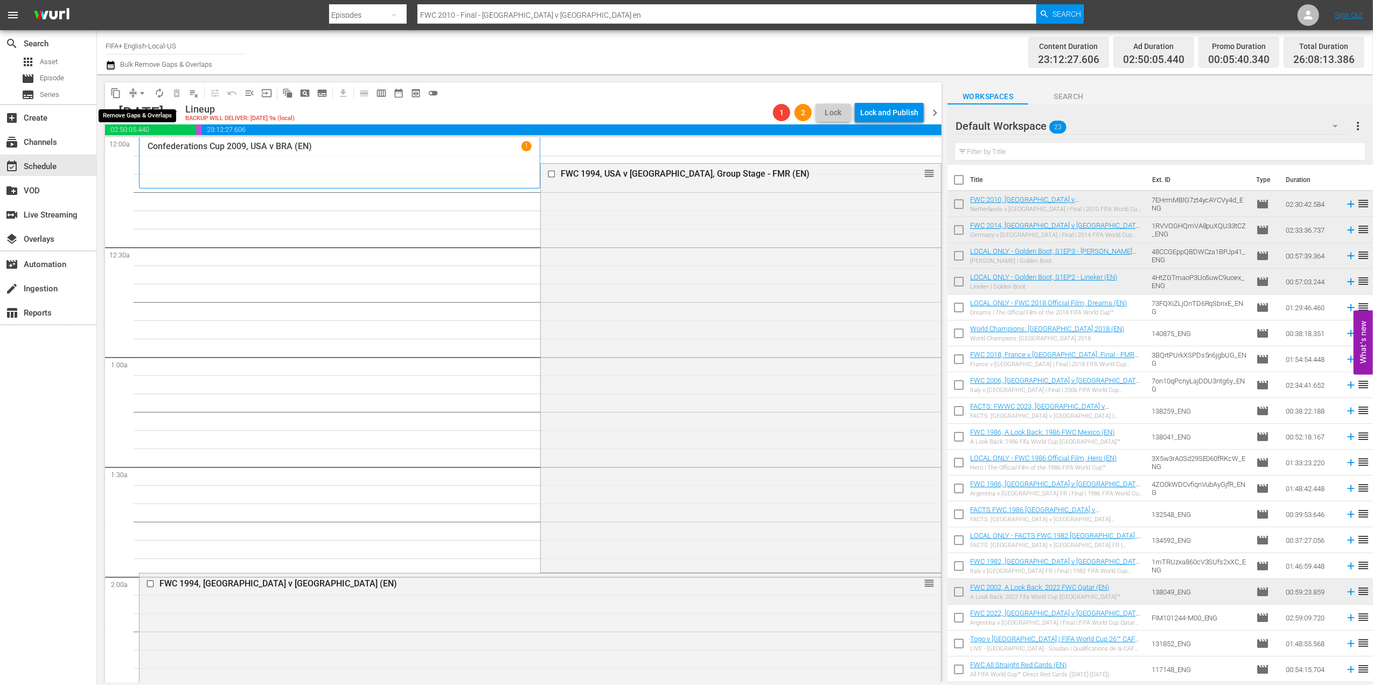
click at [142, 94] on span "arrow_drop_down" at bounding box center [142, 93] width 11 height 11
click at [149, 147] on li "Align to End of Previous Day" at bounding box center [142, 151] width 113 height 18
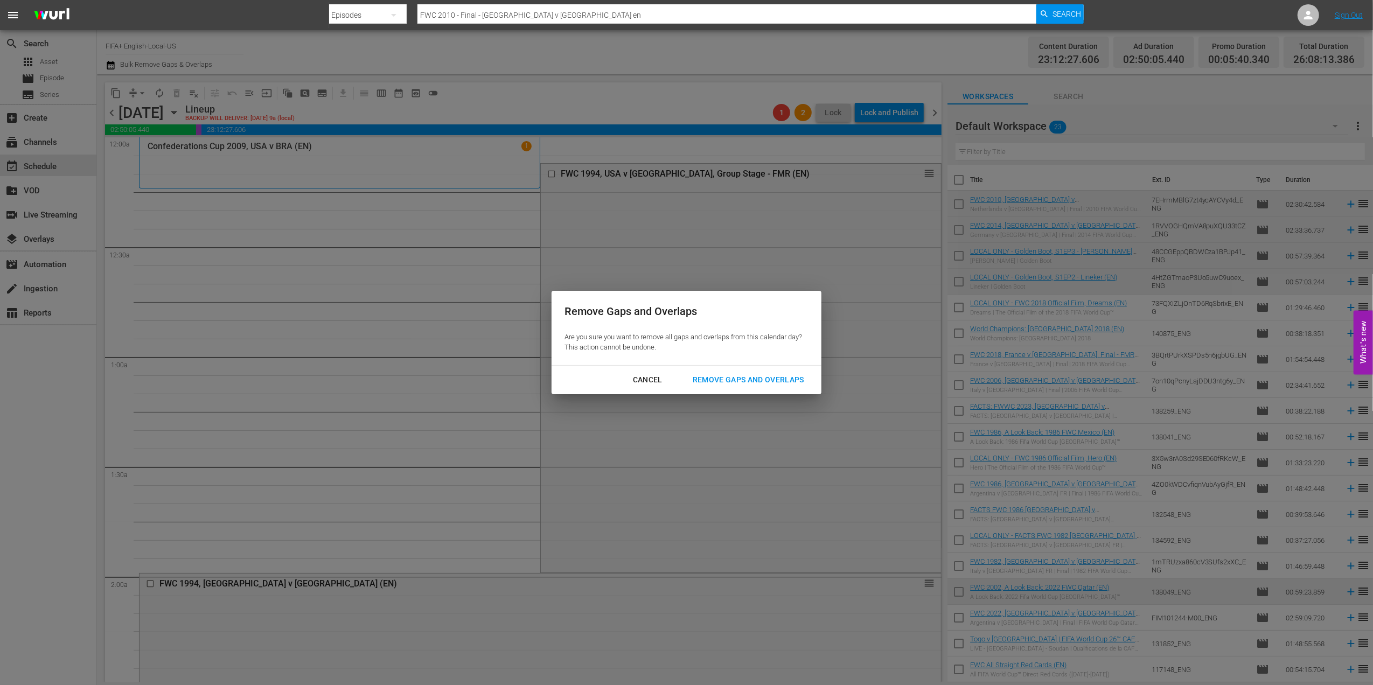
click at [746, 374] on div "Remove Gaps and Overlaps" at bounding box center [748, 379] width 129 height 13
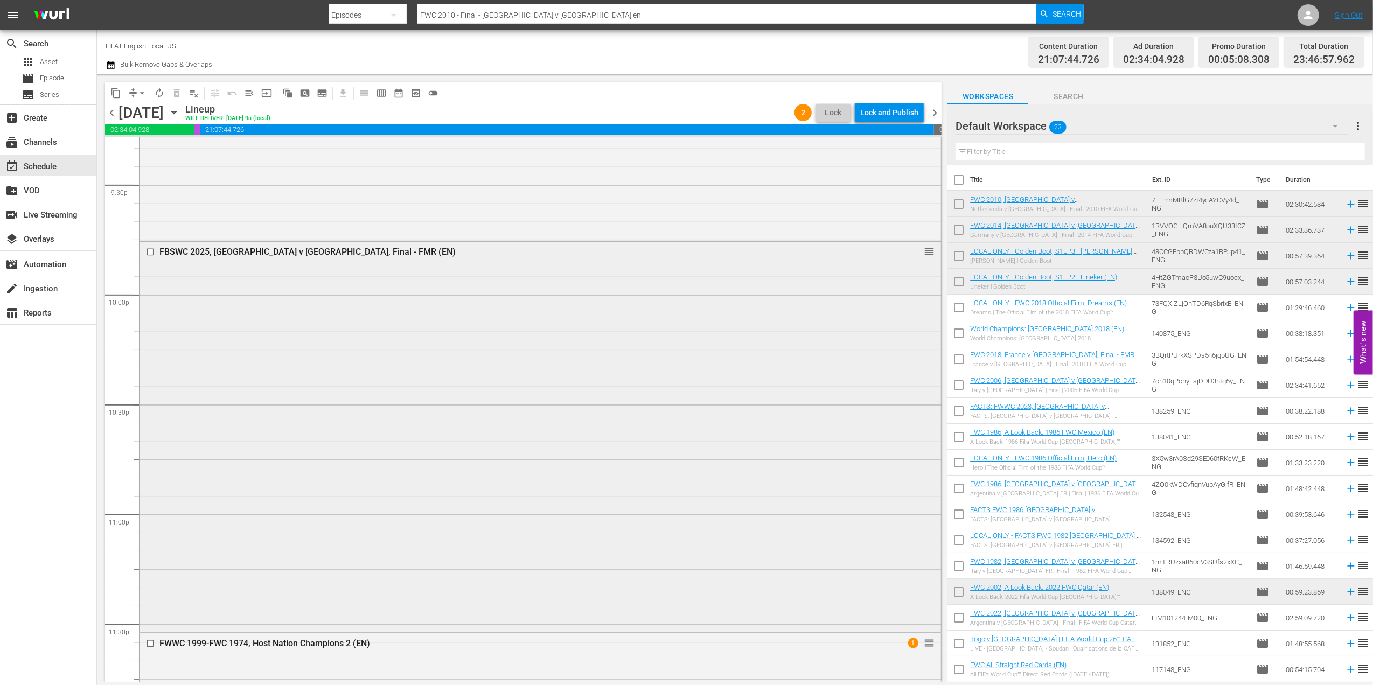
scroll to position [4732, 0]
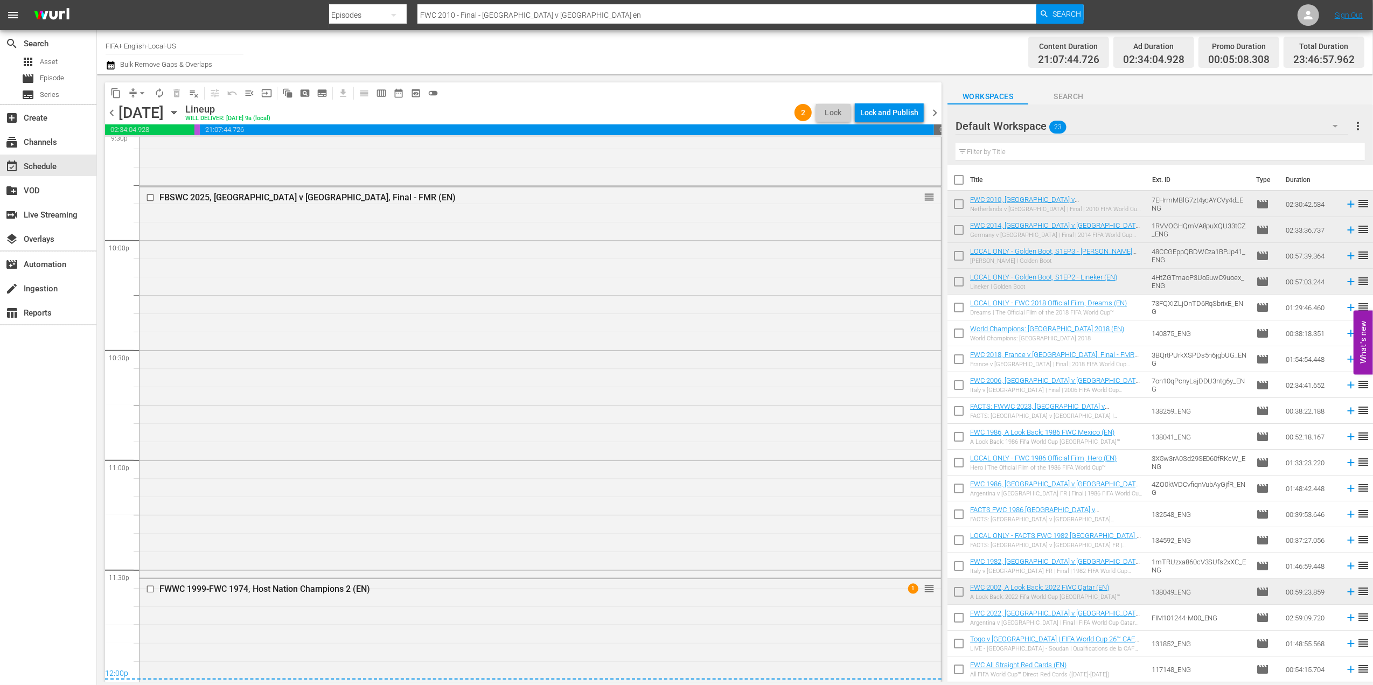
click at [935, 113] on span "chevron_right" at bounding box center [934, 112] width 13 height 13
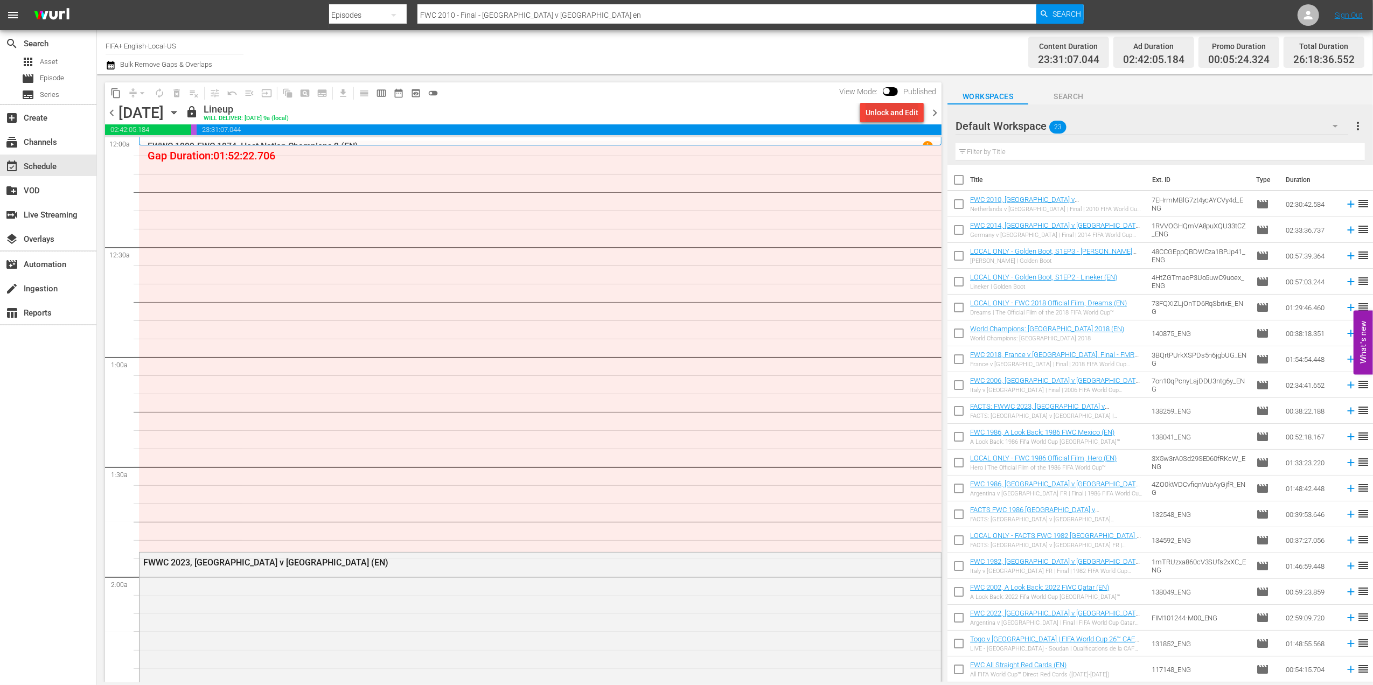
click at [883, 120] on div "Unlock and Edit" at bounding box center [892, 112] width 53 height 19
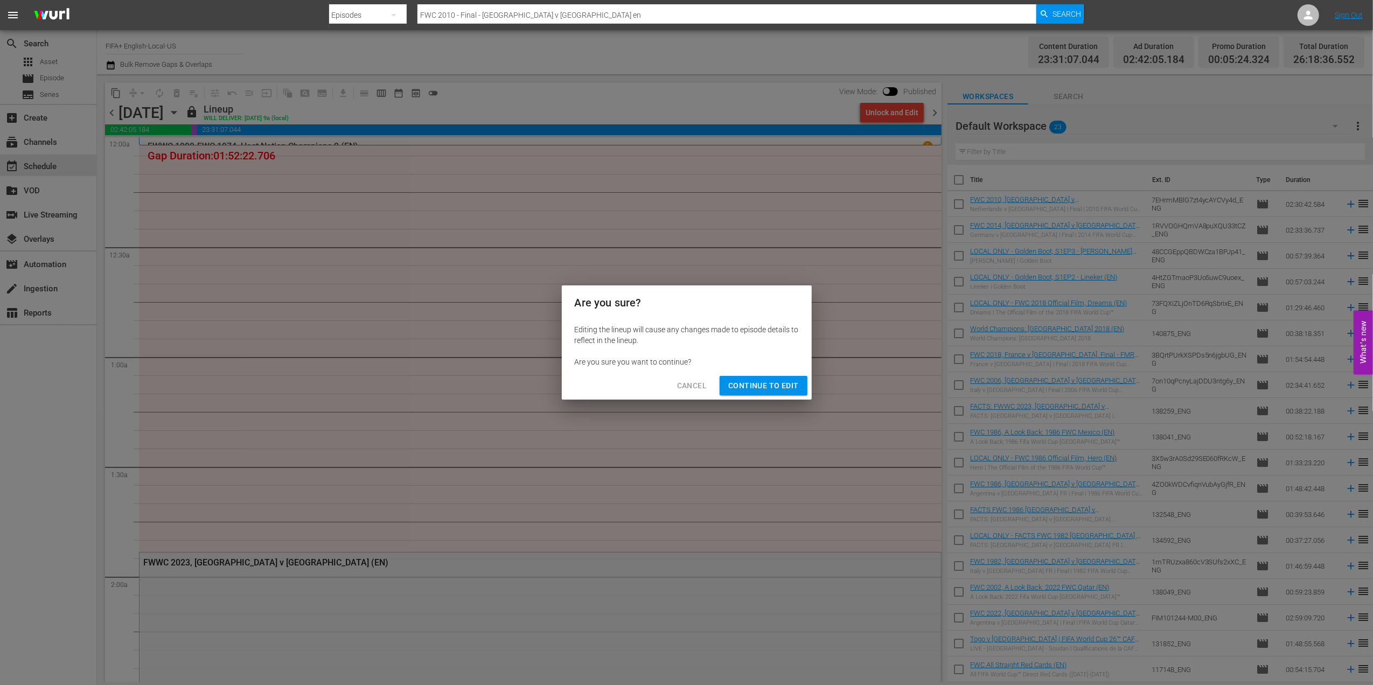
click at [769, 378] on button "Continue to Edit" at bounding box center [763, 386] width 87 height 20
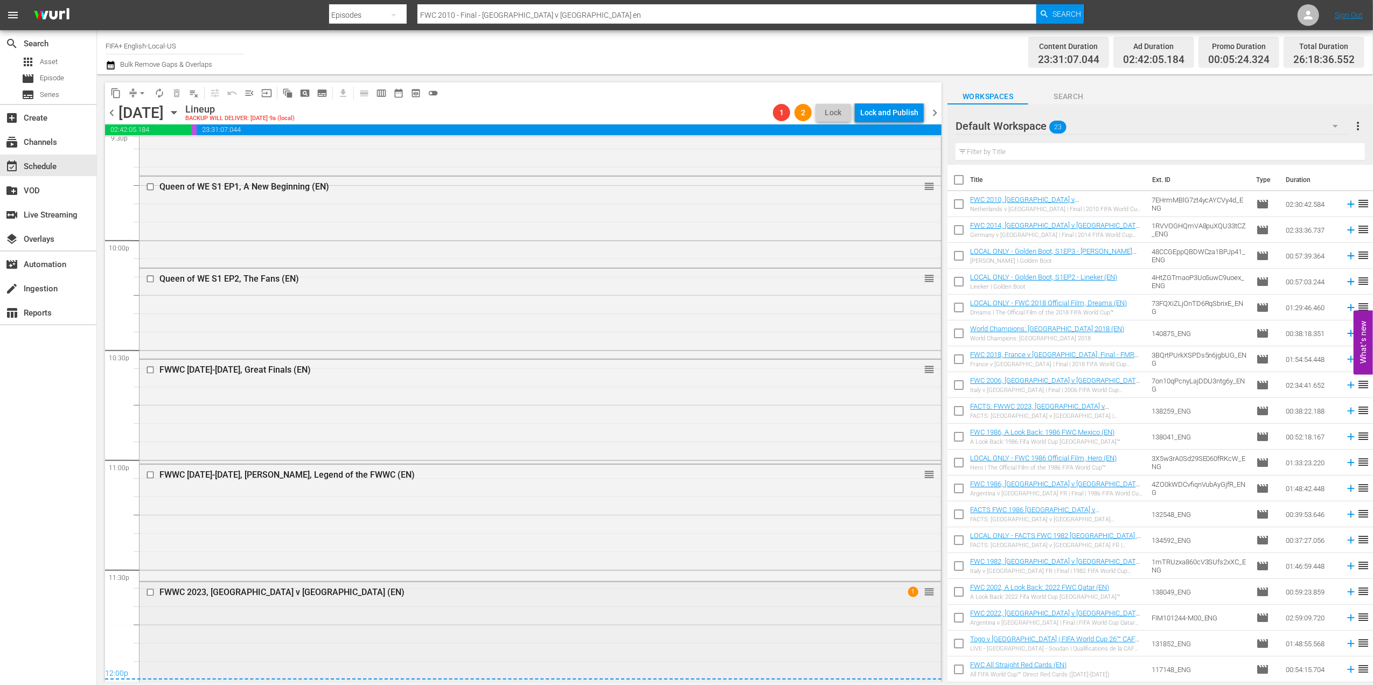
scroll to position [5135, 0]
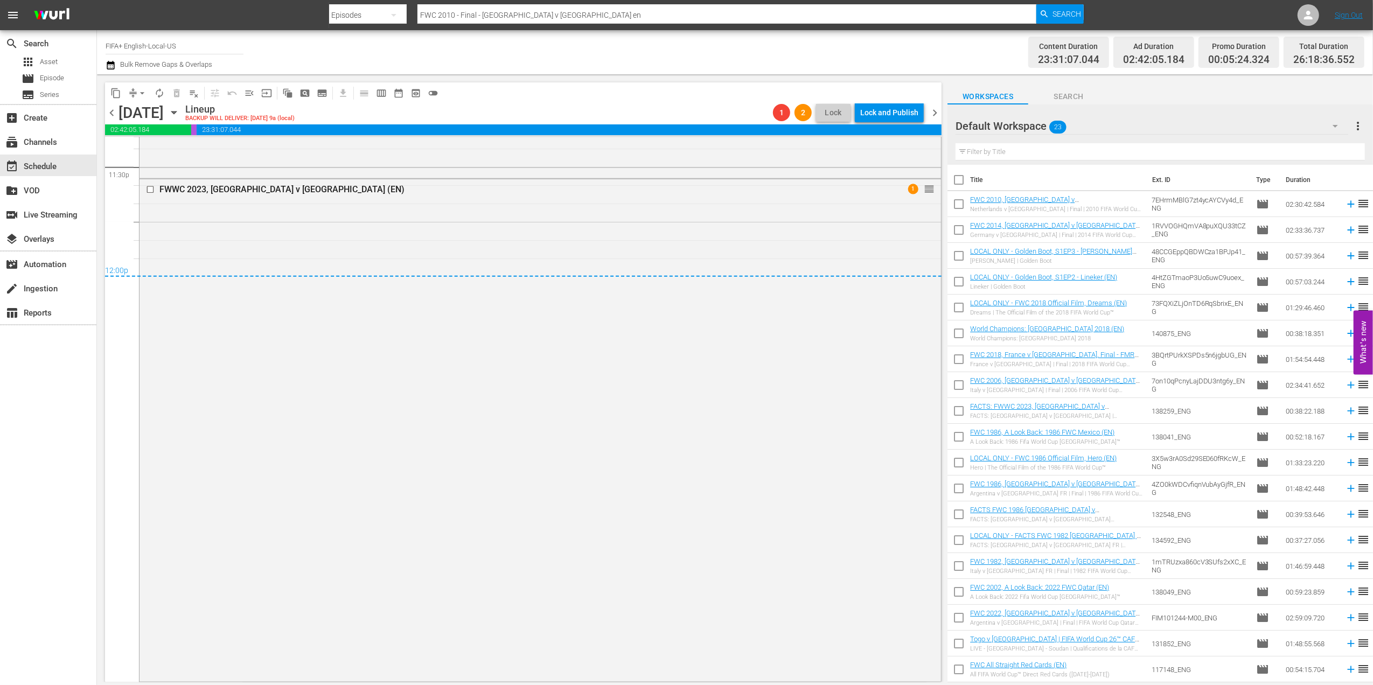
click at [935, 112] on span "chevron_right" at bounding box center [934, 112] width 13 height 13
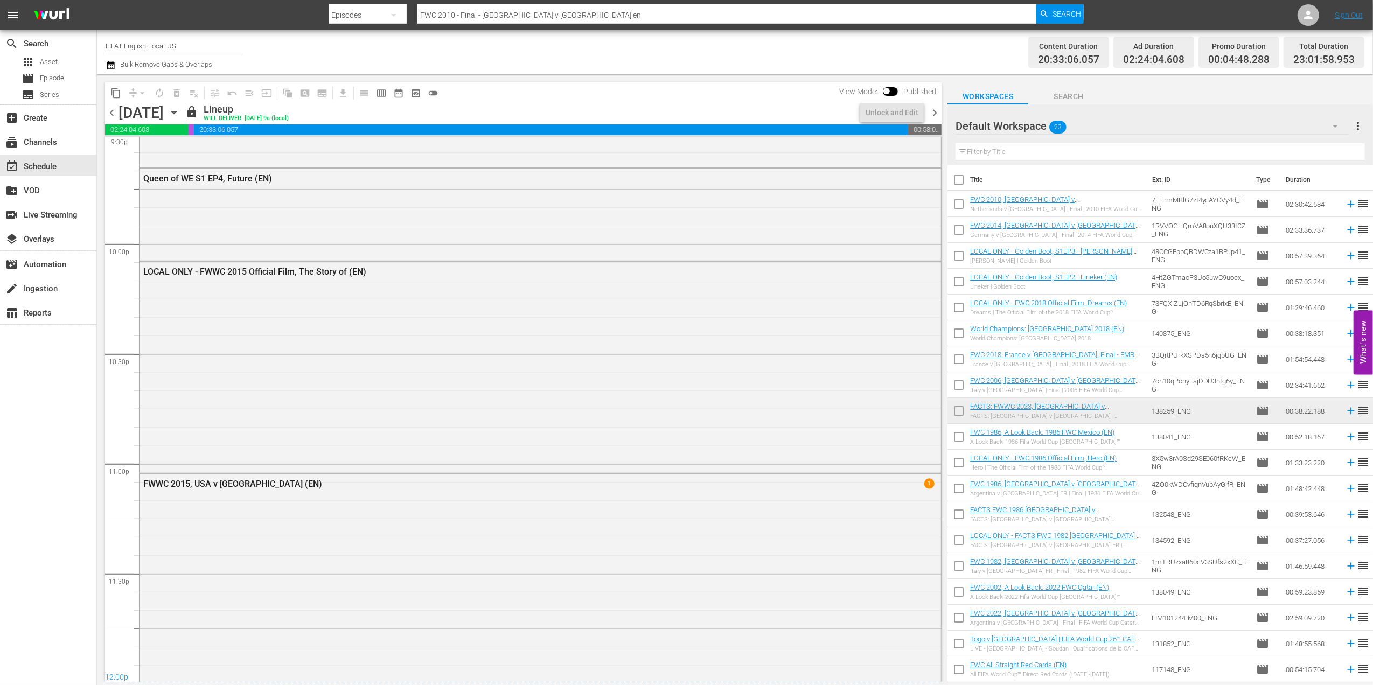
scroll to position [4922, 0]
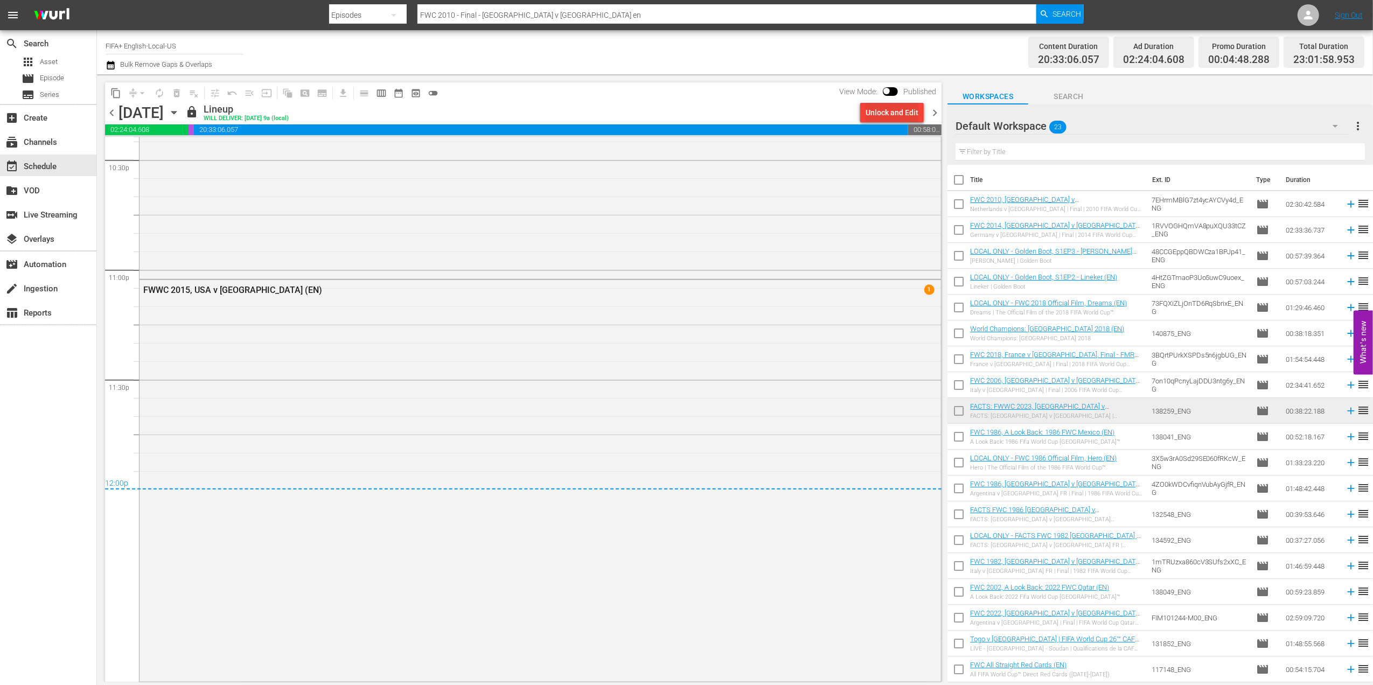
click at [887, 108] on div "Unlock and Edit" at bounding box center [892, 112] width 53 height 19
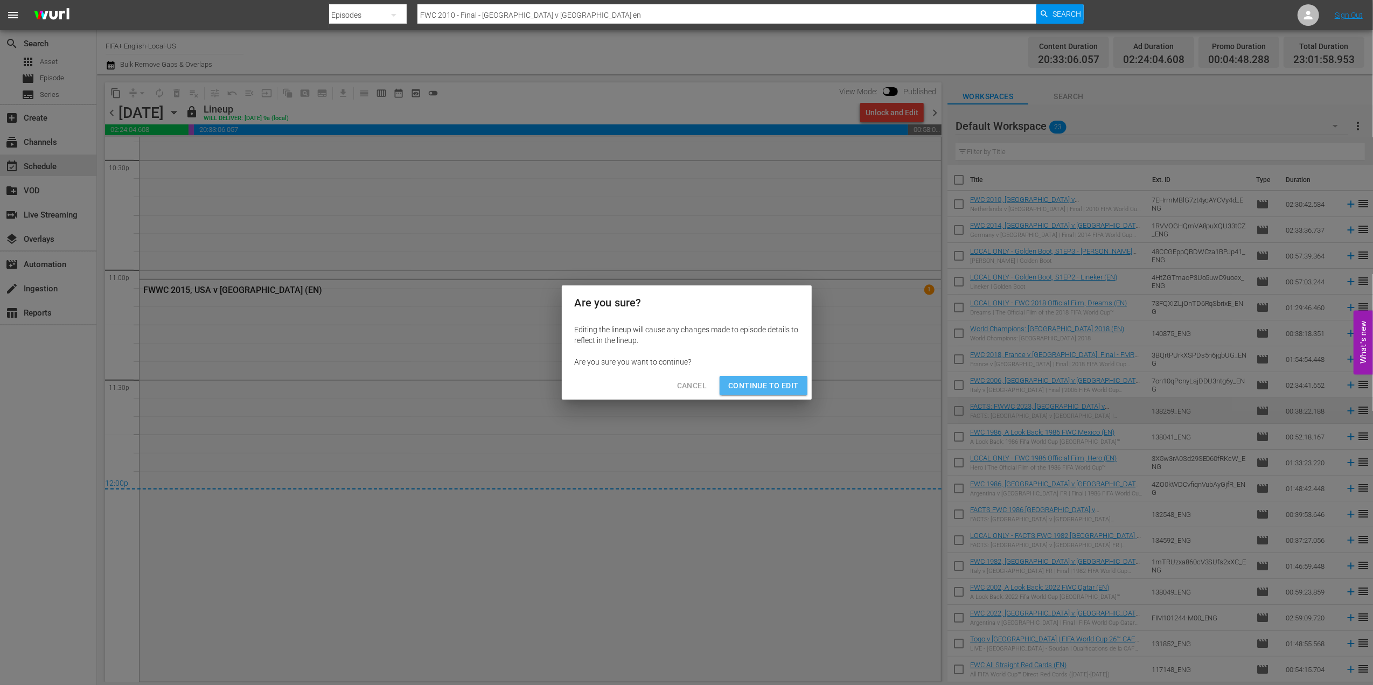
click at [781, 379] on span "Continue to Edit" at bounding box center [763, 385] width 70 height 13
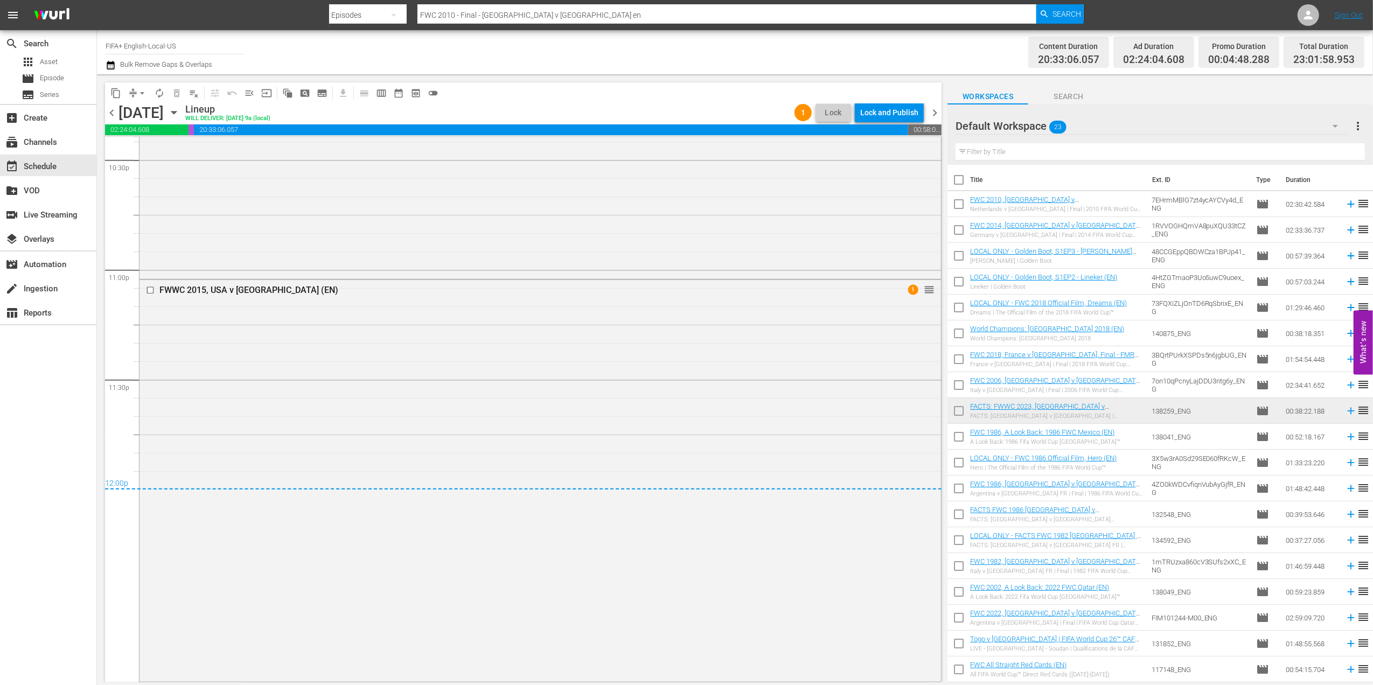
click at [111, 113] on span "chevron_left" at bounding box center [111, 112] width 13 height 13
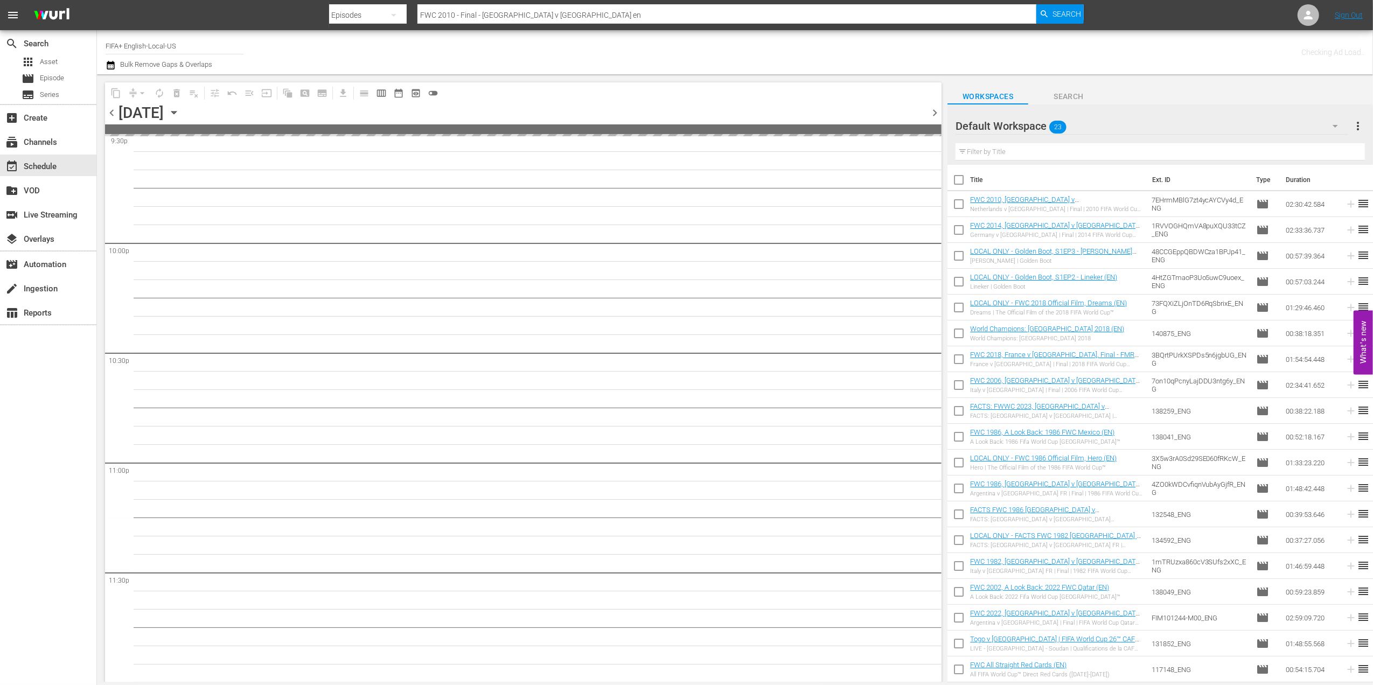
scroll to position [4728, 0]
click at [111, 113] on span "chevron_left" at bounding box center [111, 112] width 13 height 13
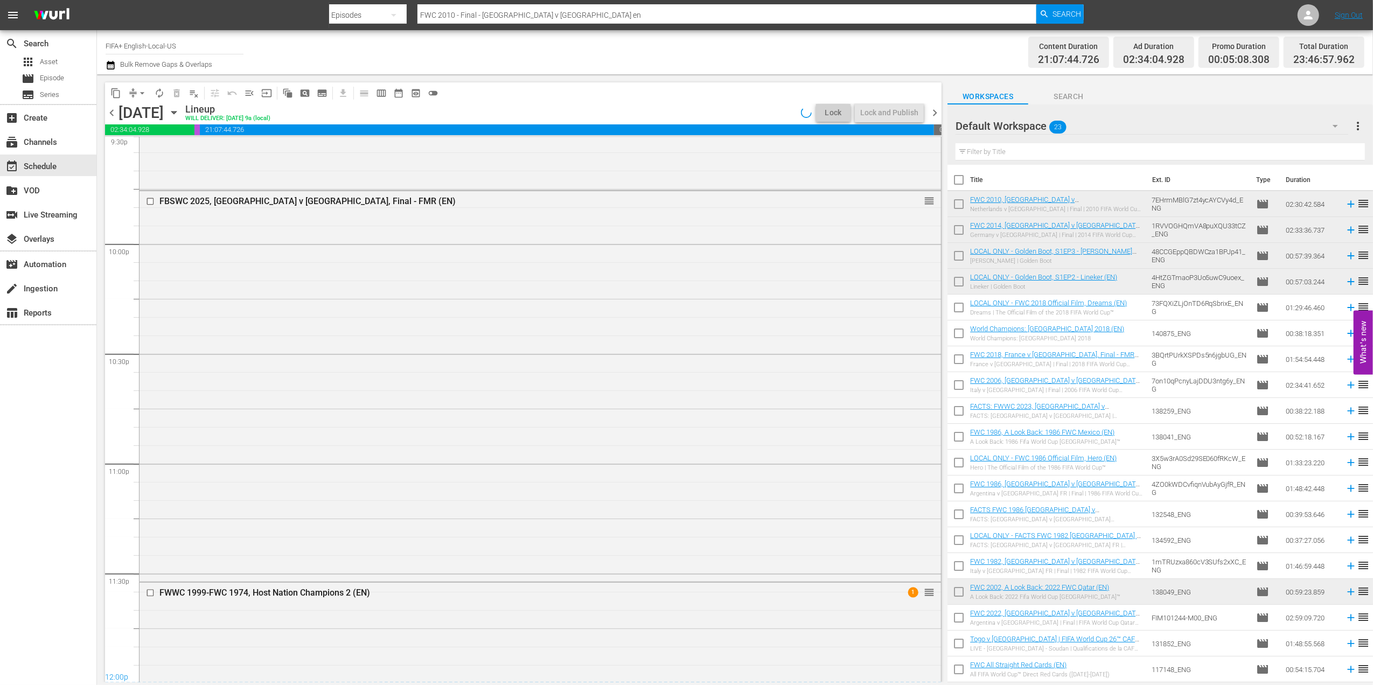
scroll to position [4732, 0]
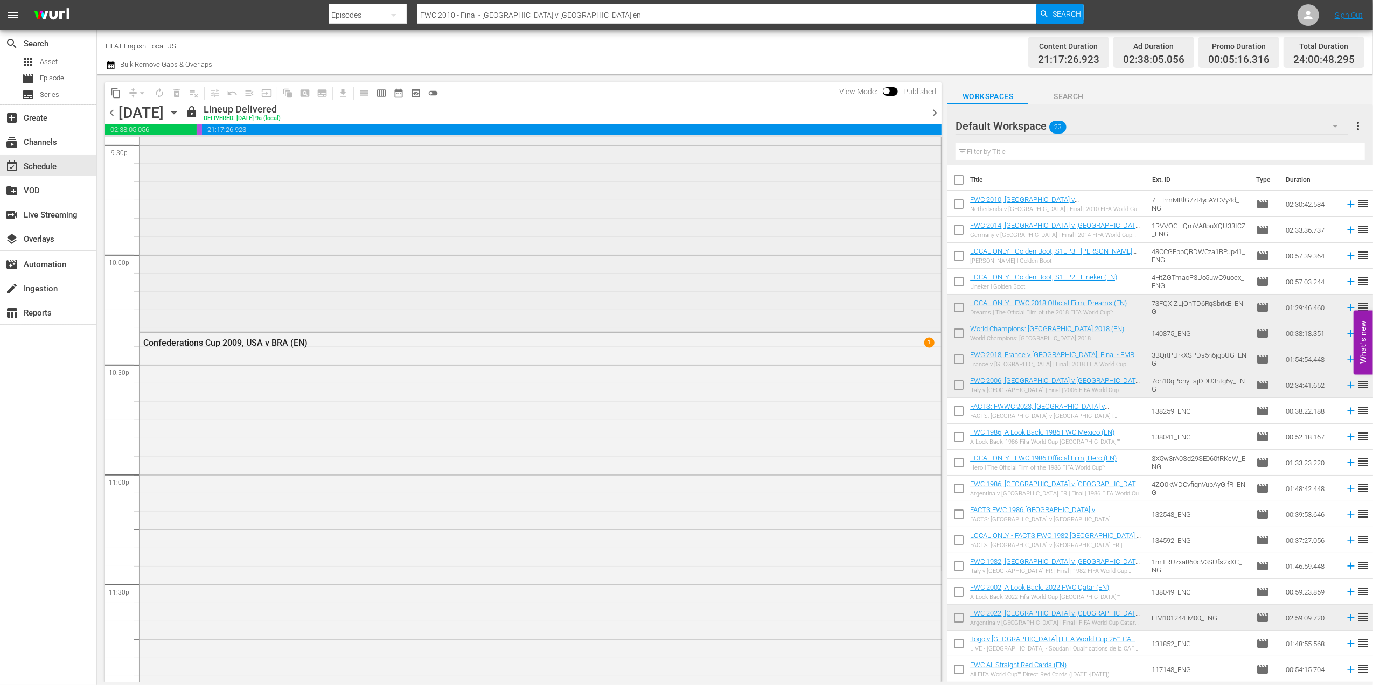
scroll to position [4780, 0]
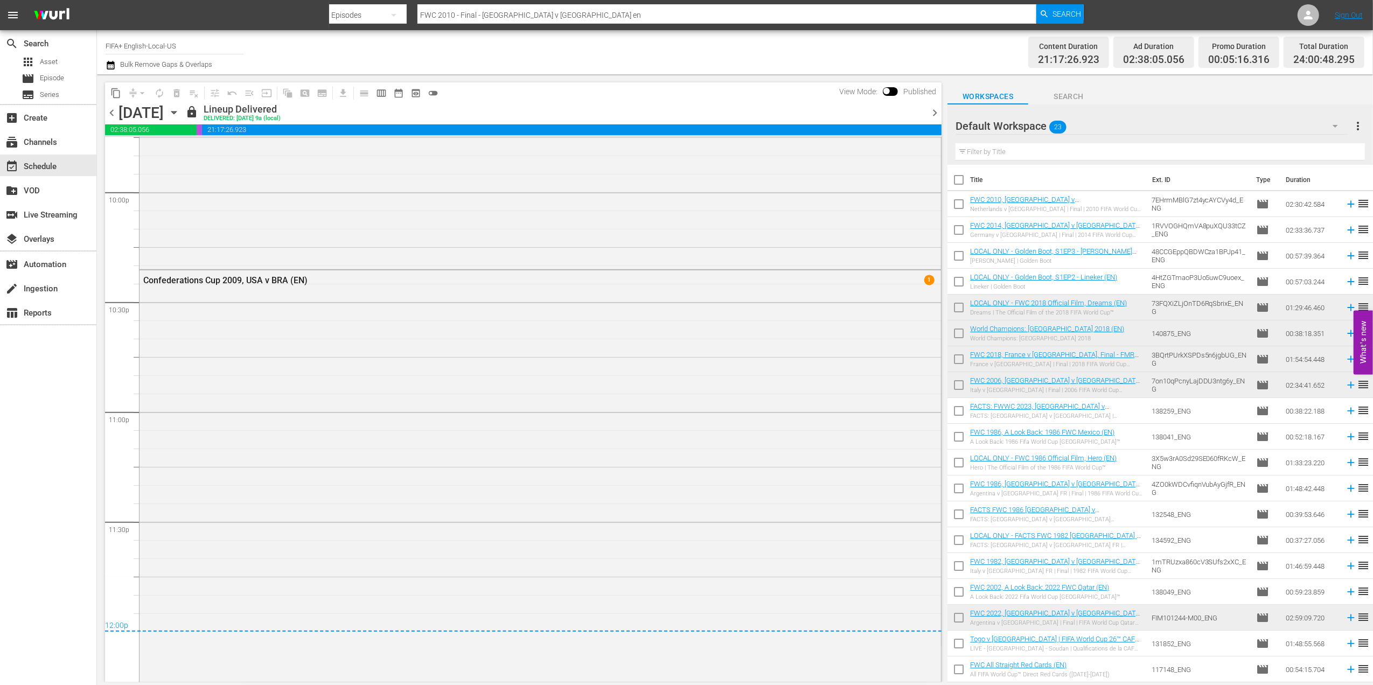
click at [938, 109] on span "chevron_right" at bounding box center [934, 112] width 13 height 13
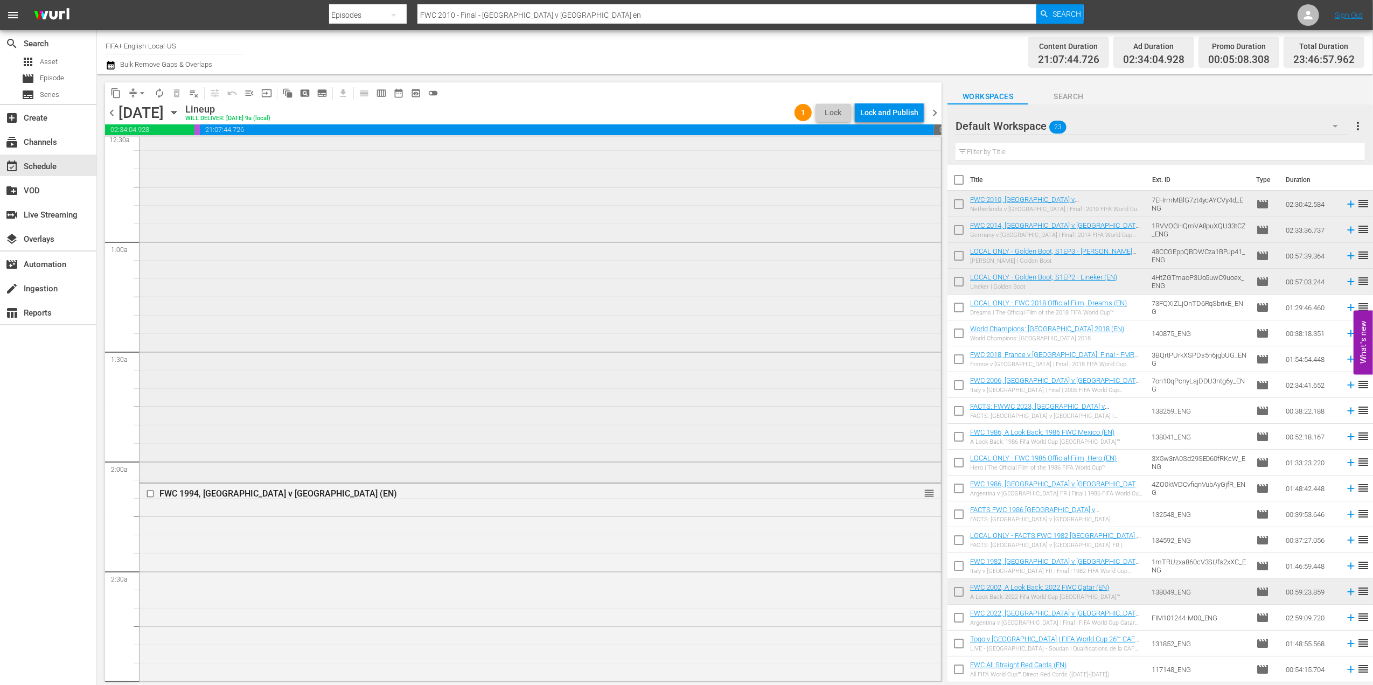
scroll to position [0, 0]
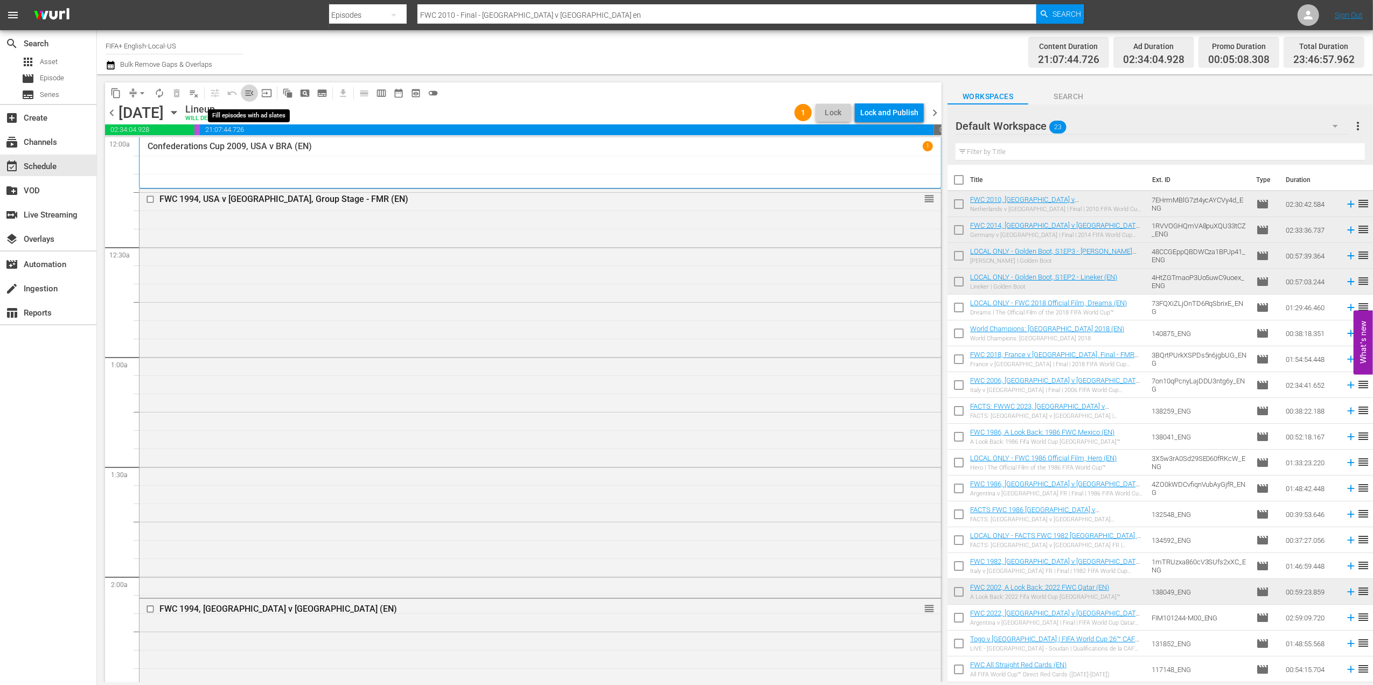
click at [245, 93] on span "menu_open" at bounding box center [249, 93] width 11 height 11
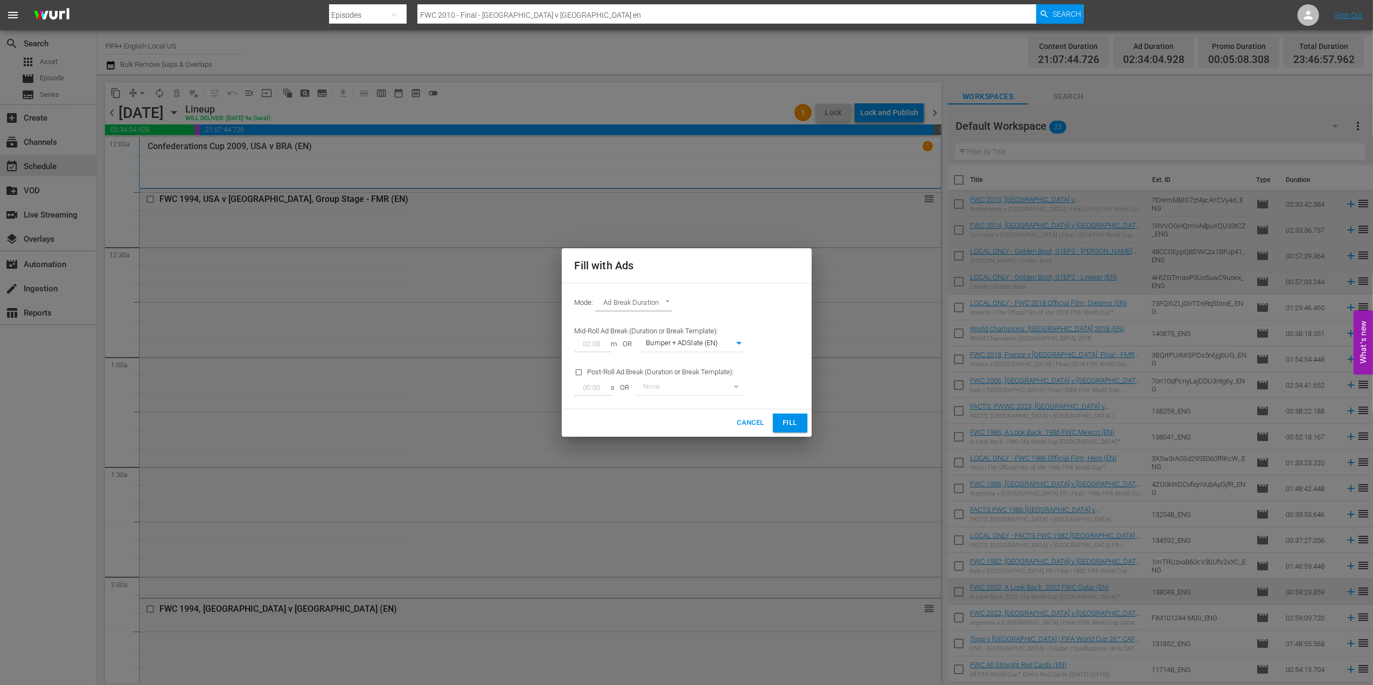
click at [783, 420] on span "Fill" at bounding box center [790, 423] width 17 height 12
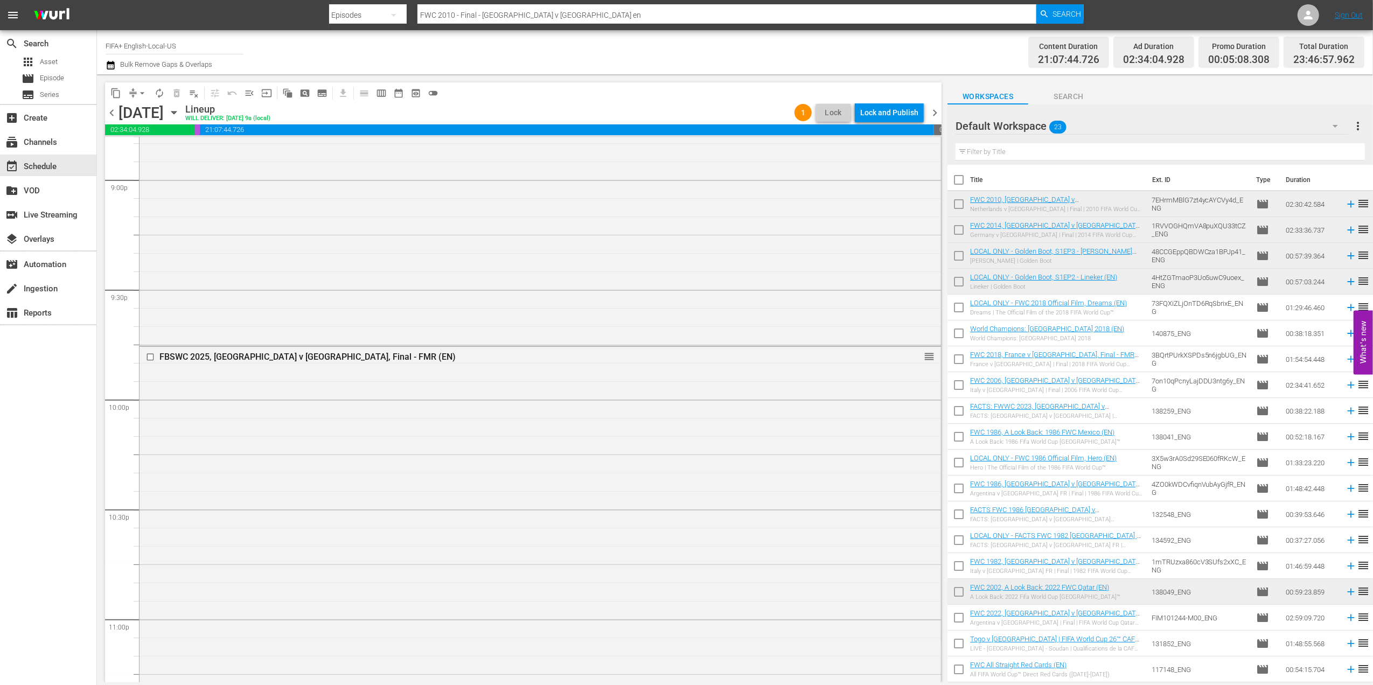
scroll to position [4732, 0]
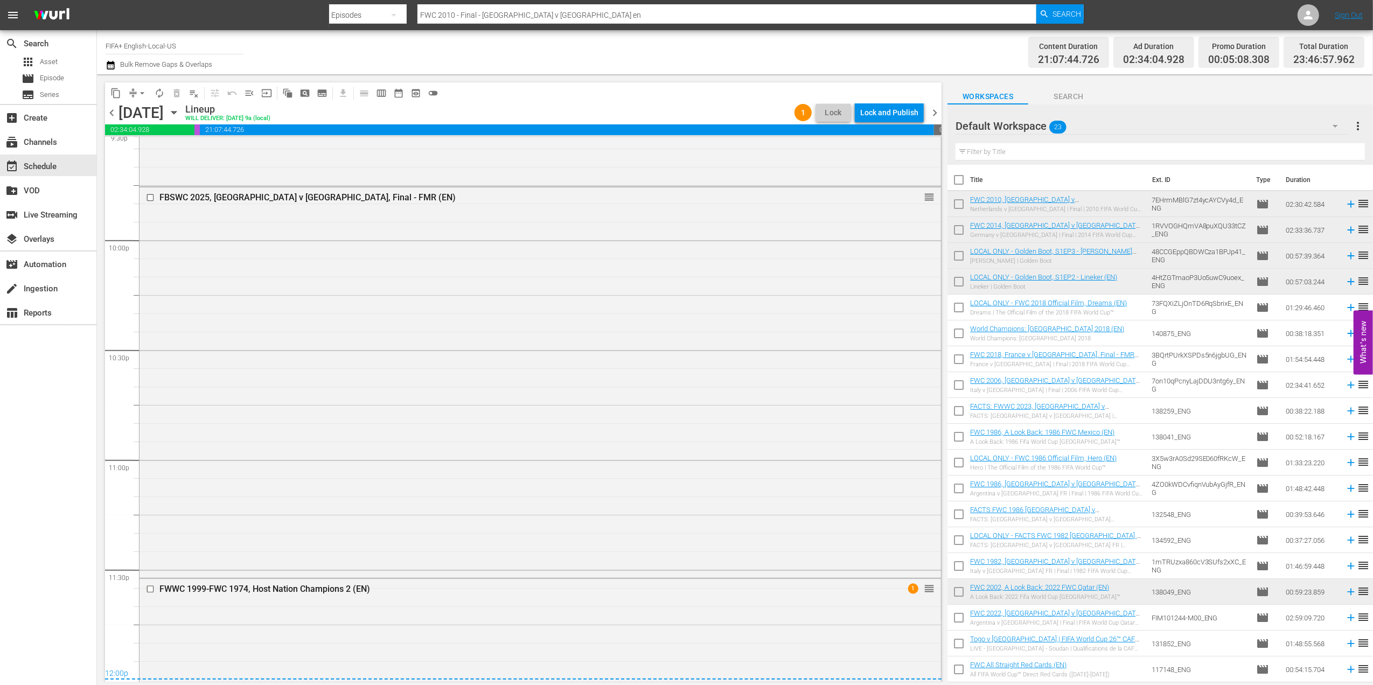
click at [936, 111] on span "chevron_right" at bounding box center [934, 112] width 13 height 13
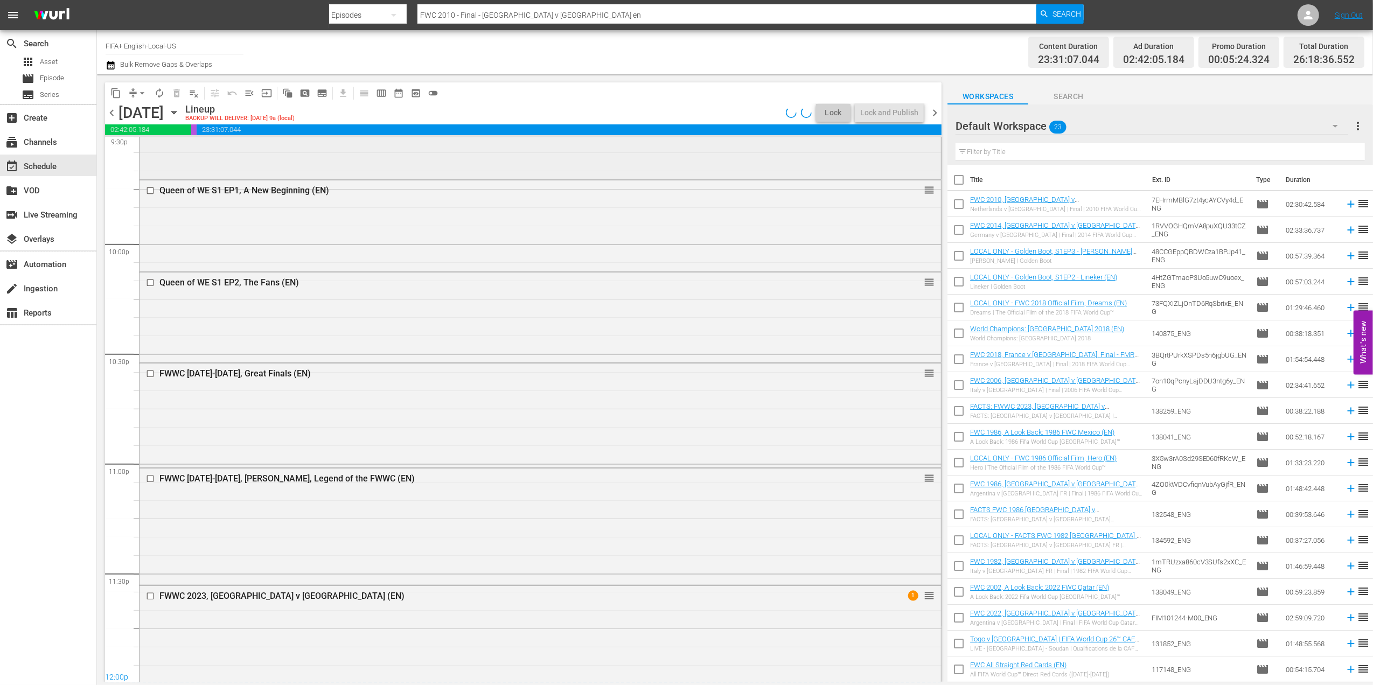
scroll to position [4677, 0]
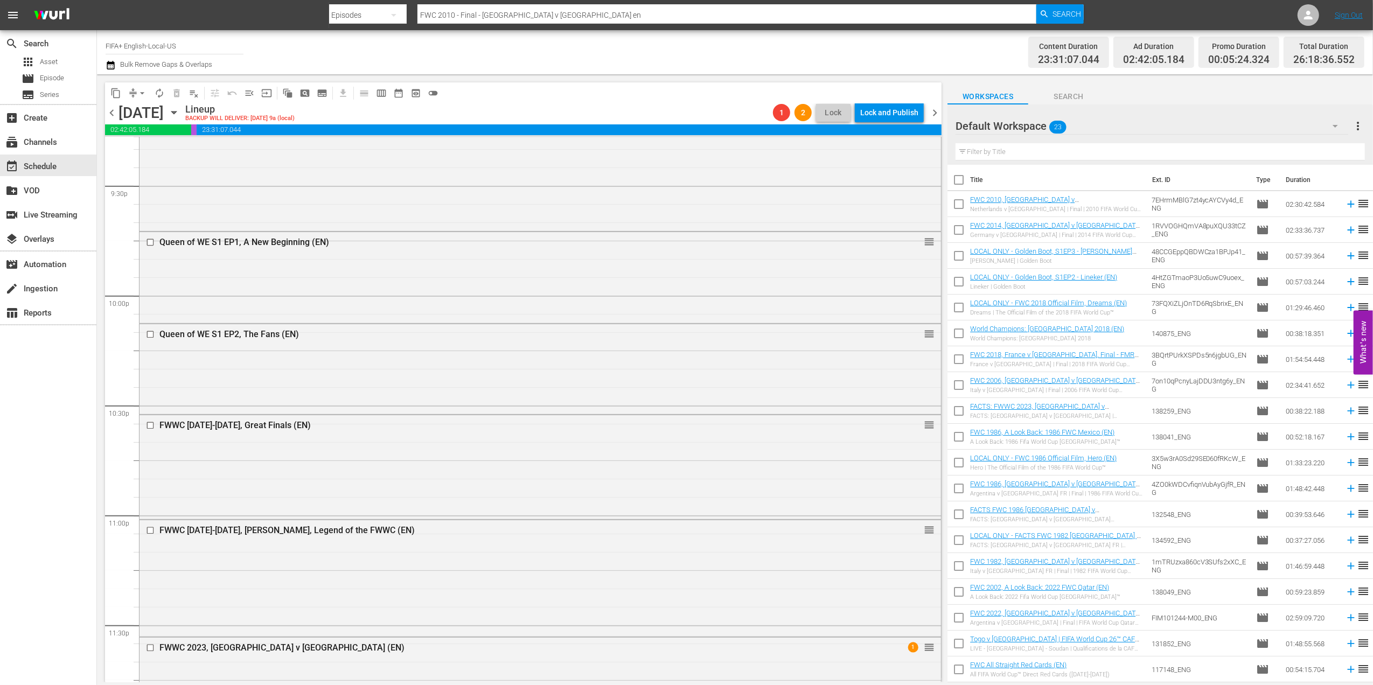
click at [113, 111] on span "chevron_left" at bounding box center [111, 112] width 13 height 13
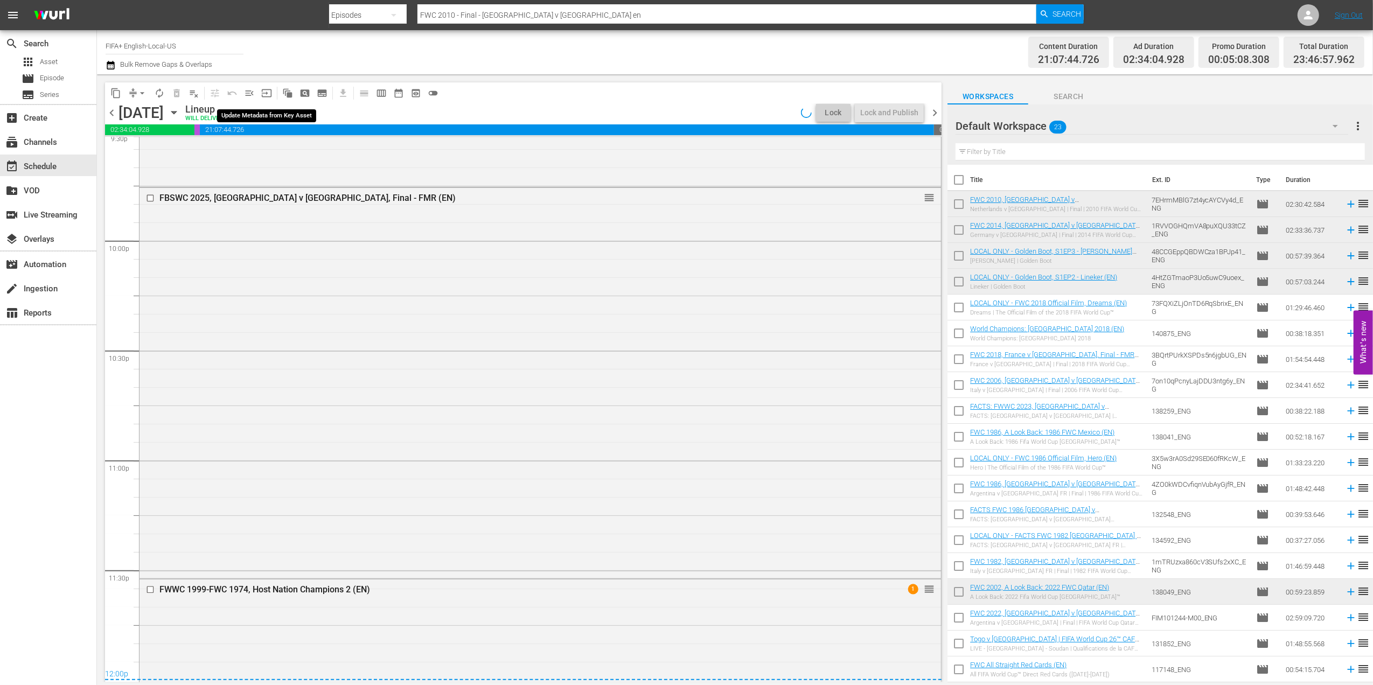
scroll to position [4732, 0]
click at [254, 95] on span "menu_open" at bounding box center [249, 93] width 11 height 11
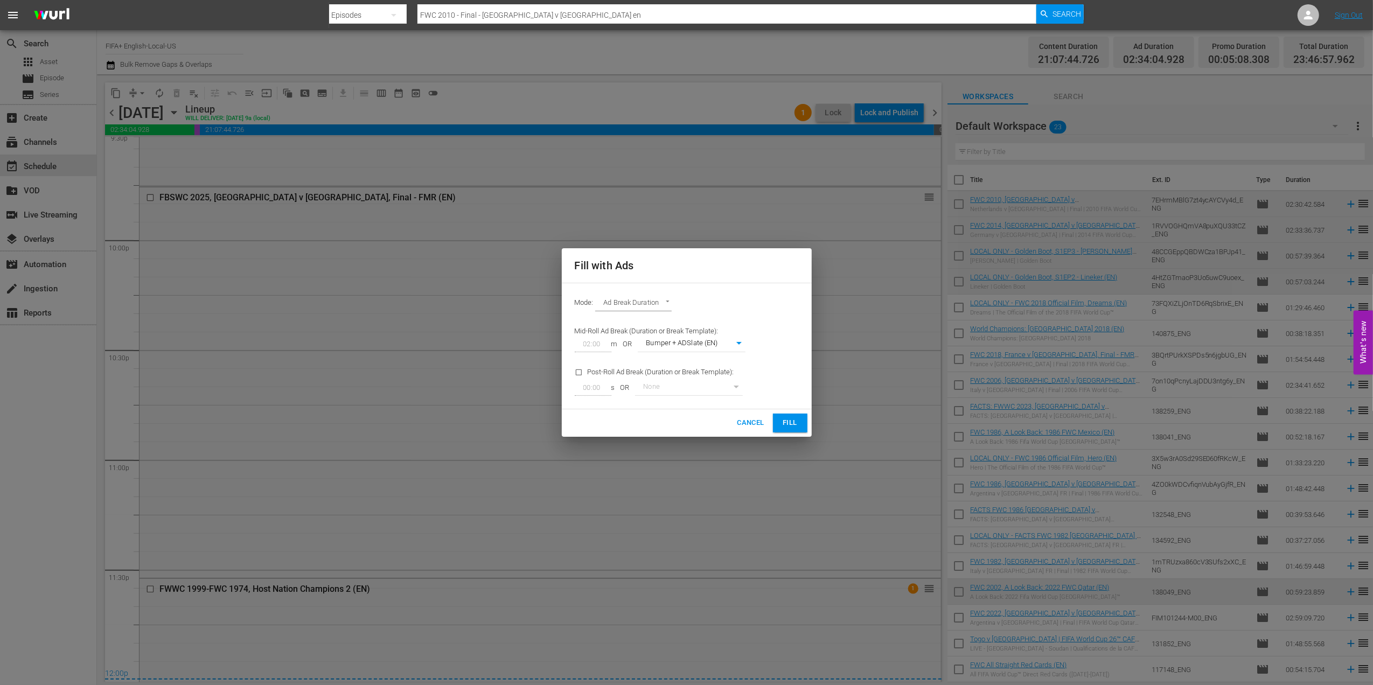
click at [793, 421] on span "Fill" at bounding box center [790, 423] width 17 height 12
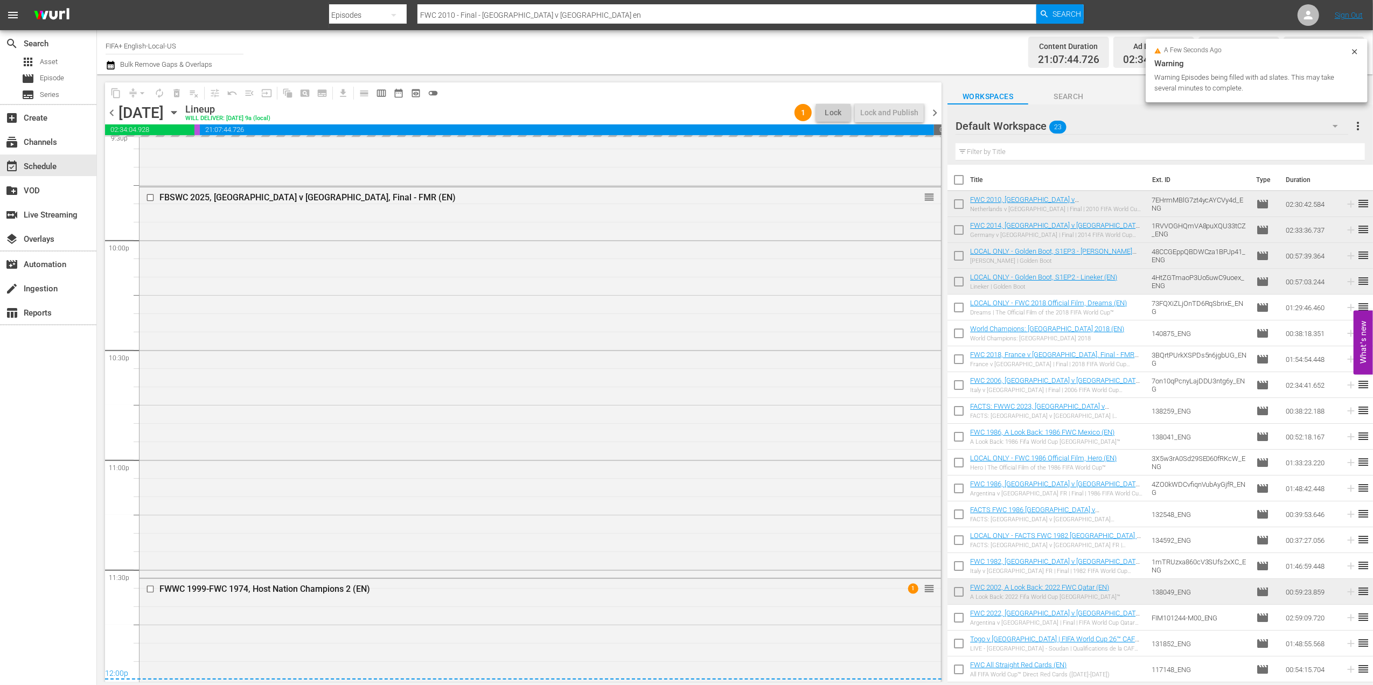
click at [936, 112] on span "chevron_right" at bounding box center [934, 112] width 13 height 13
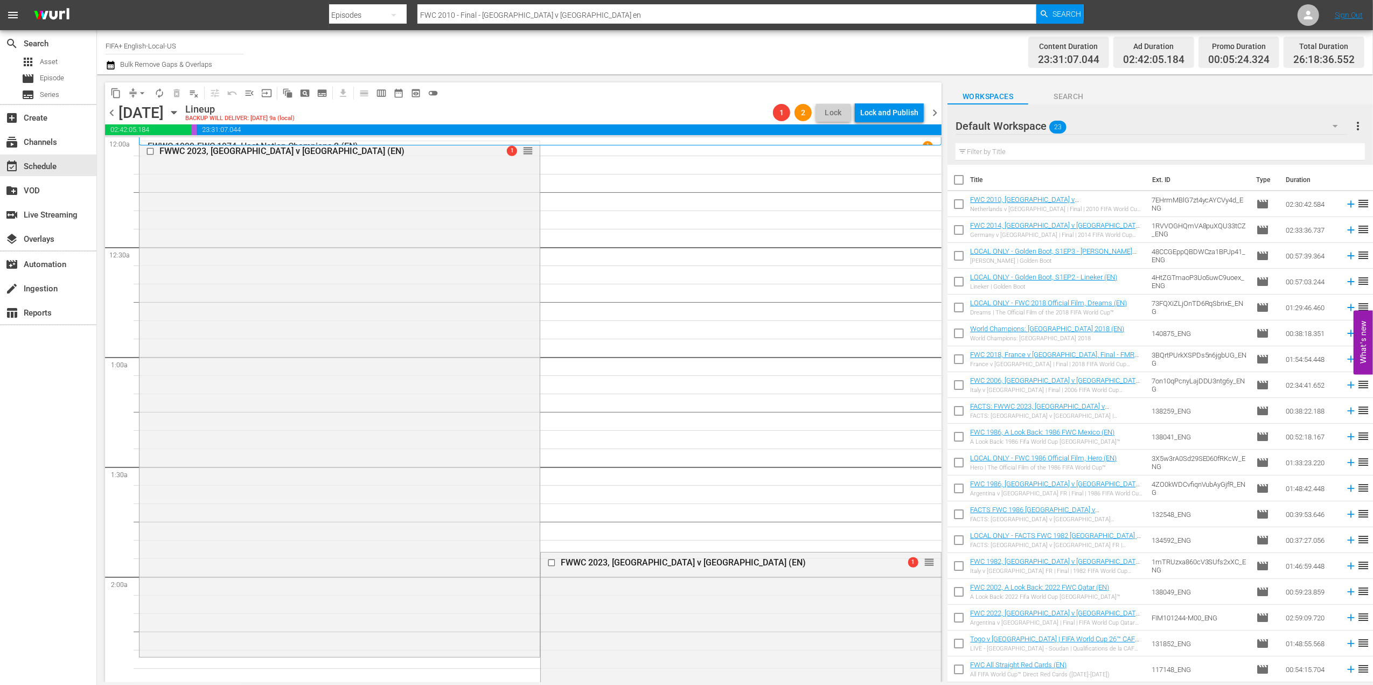
click at [248, 90] on span "menu_open" at bounding box center [249, 93] width 11 height 11
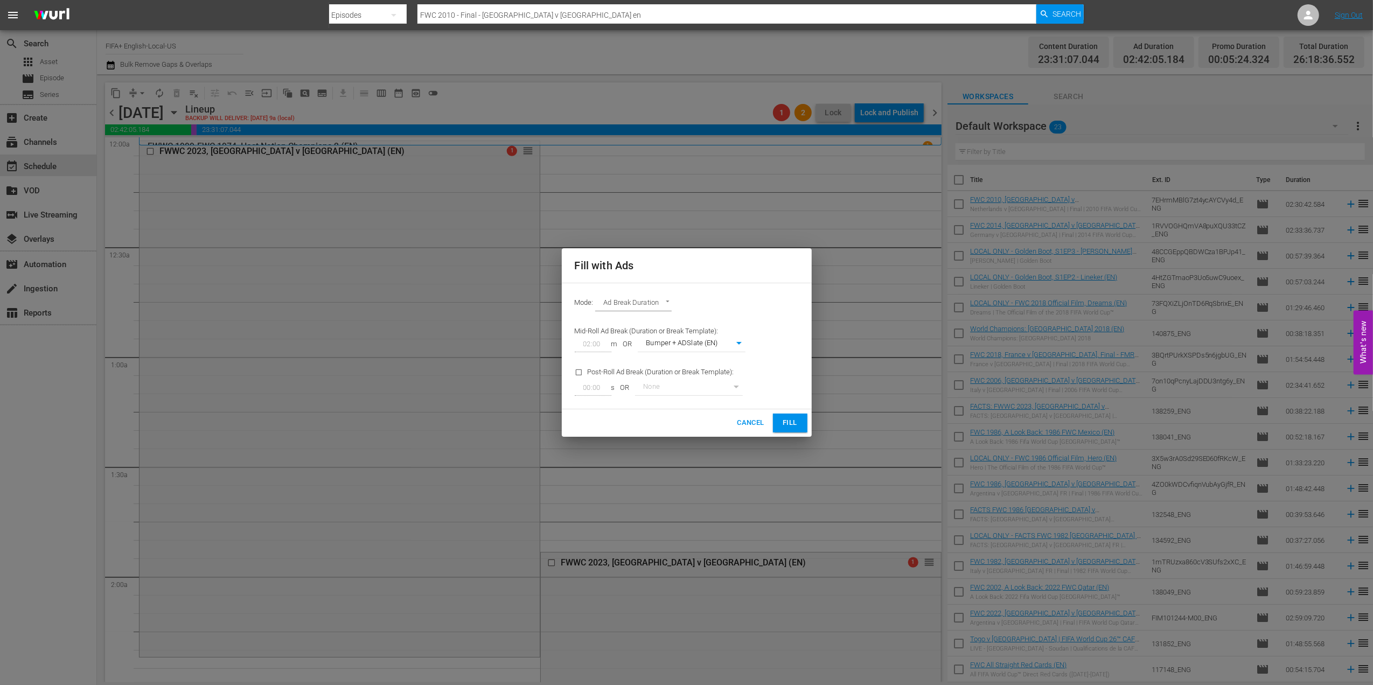
click at [787, 421] on span "Fill" at bounding box center [790, 423] width 17 height 12
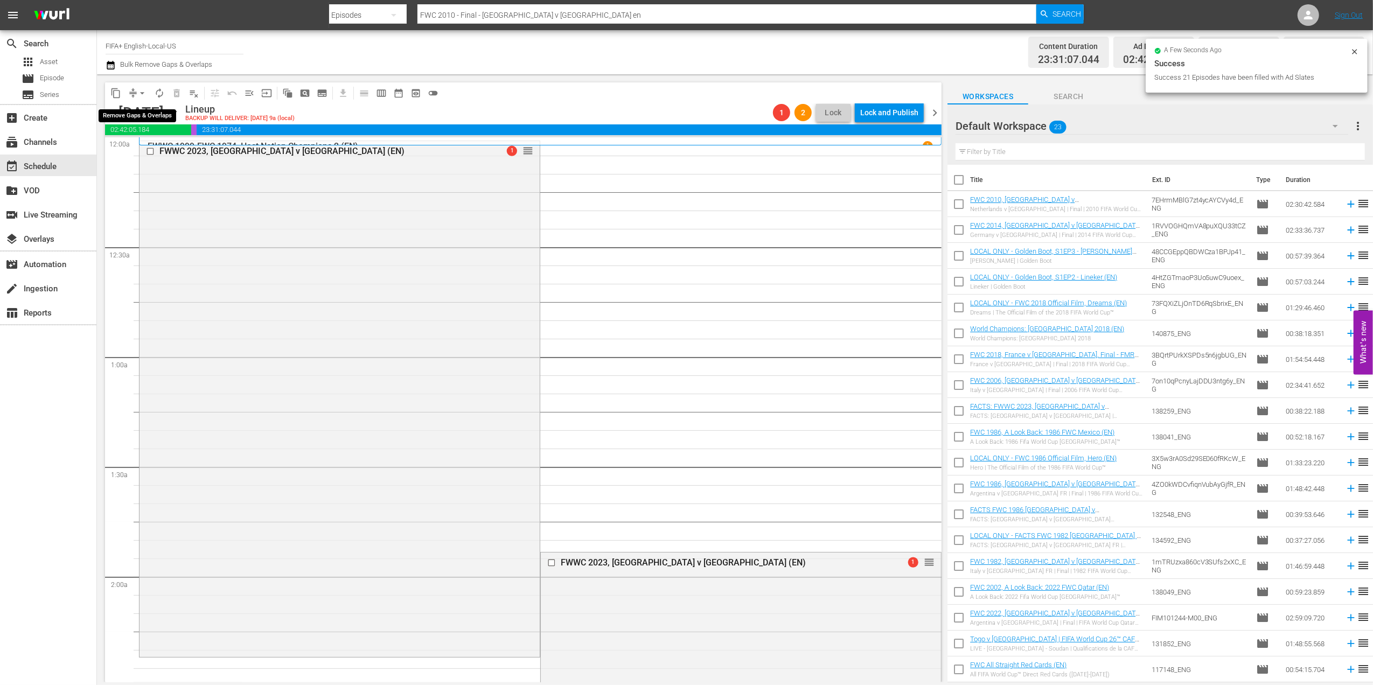
click at [142, 91] on span "arrow_drop_down" at bounding box center [142, 93] width 11 height 11
click at [158, 149] on li "Align to End of Previous Day" at bounding box center [142, 151] width 113 height 18
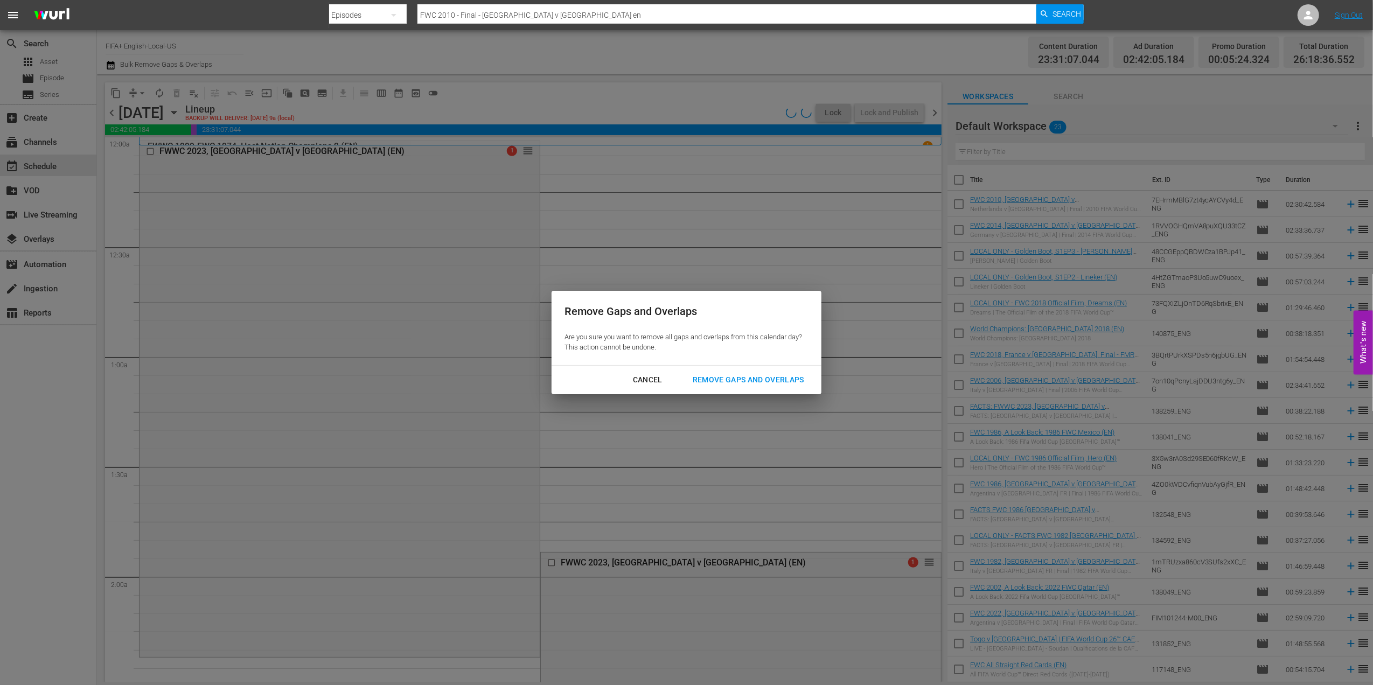
click at [716, 378] on div "Remove Gaps and Overlaps" at bounding box center [748, 379] width 129 height 13
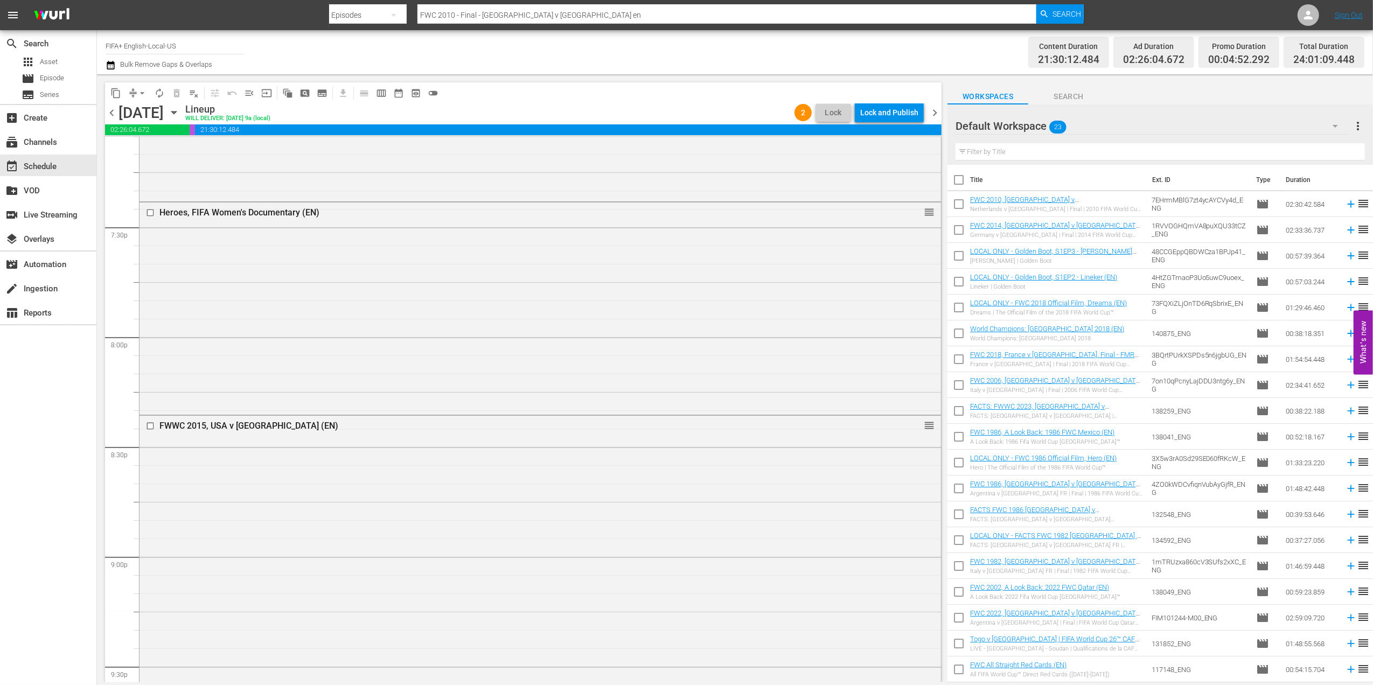
scroll to position [4737, 0]
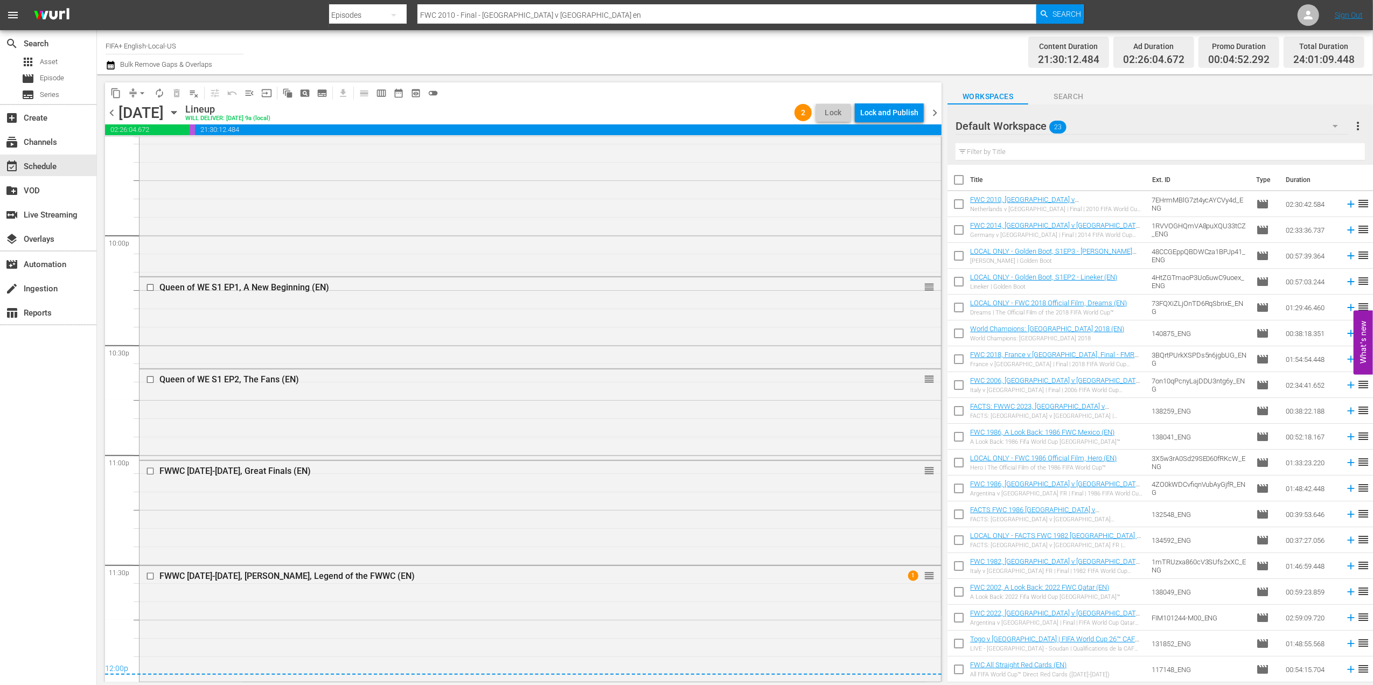
drag, startPoint x: 936, startPoint y: 112, endPoint x: 929, endPoint y: 123, distance: 13.0
click at [936, 113] on span "chevron_right" at bounding box center [934, 112] width 13 height 13
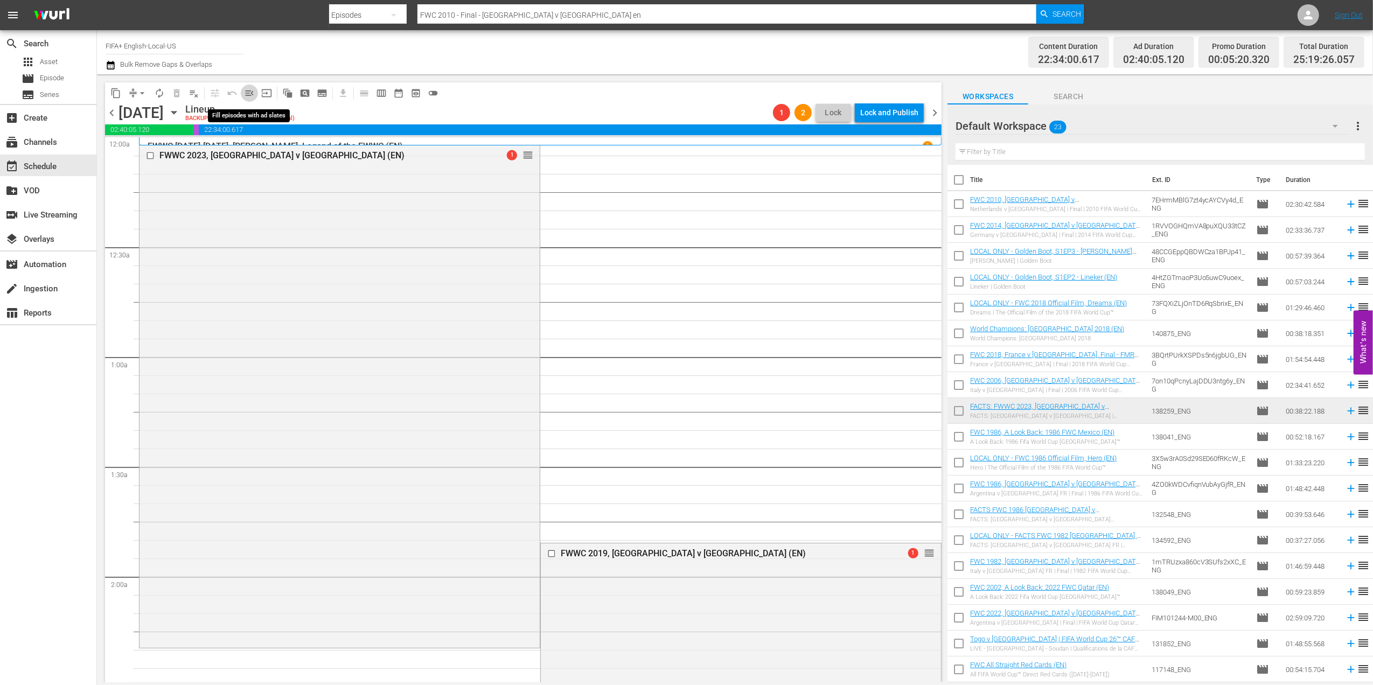
click at [253, 93] on span "menu_open" at bounding box center [249, 93] width 11 height 11
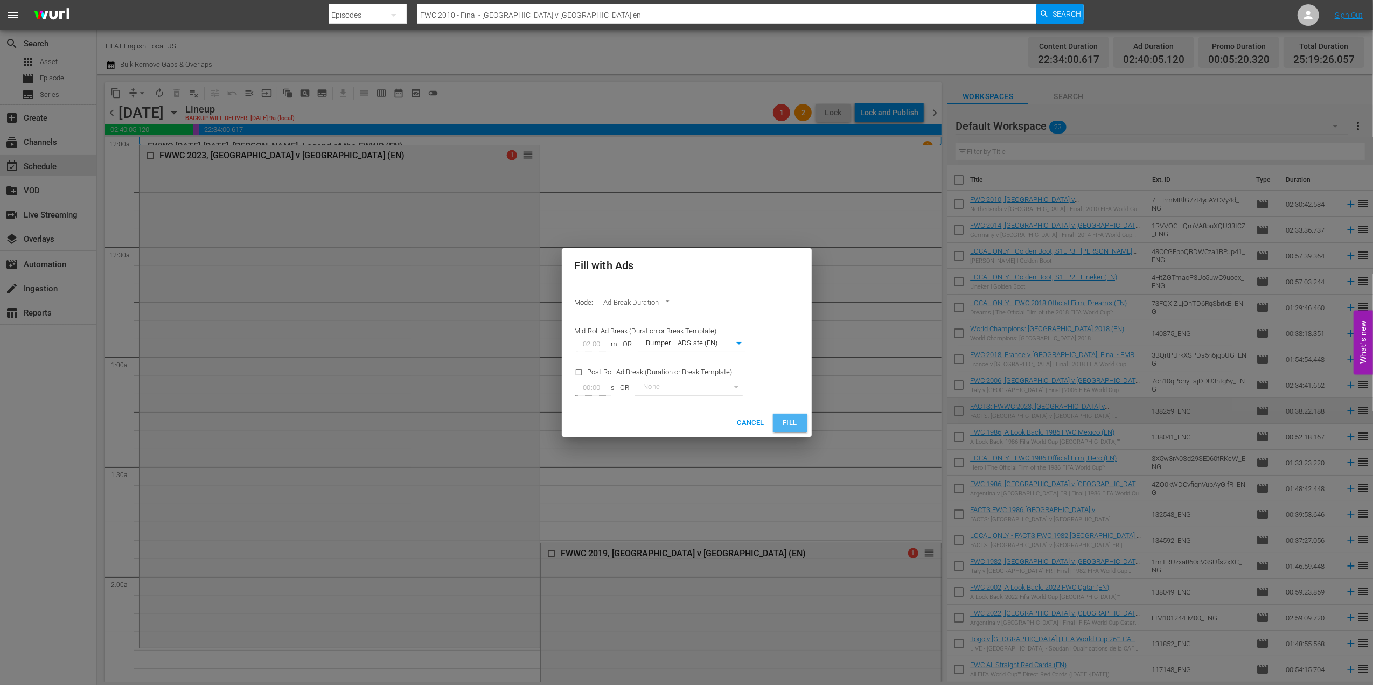
click at [793, 421] on span "Fill" at bounding box center [790, 423] width 17 height 12
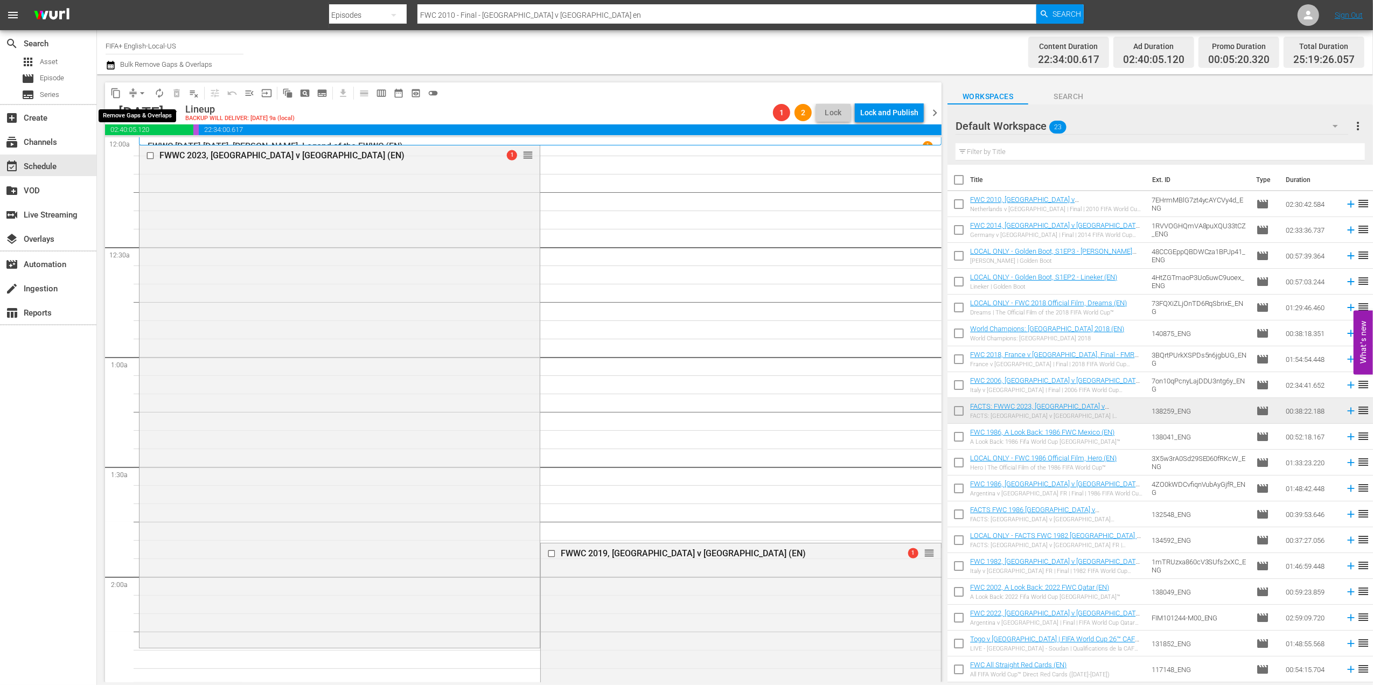
click at [143, 93] on span "arrow_drop_down" at bounding box center [142, 93] width 11 height 11
click at [167, 148] on li "Align to End of Previous Day" at bounding box center [142, 151] width 113 height 18
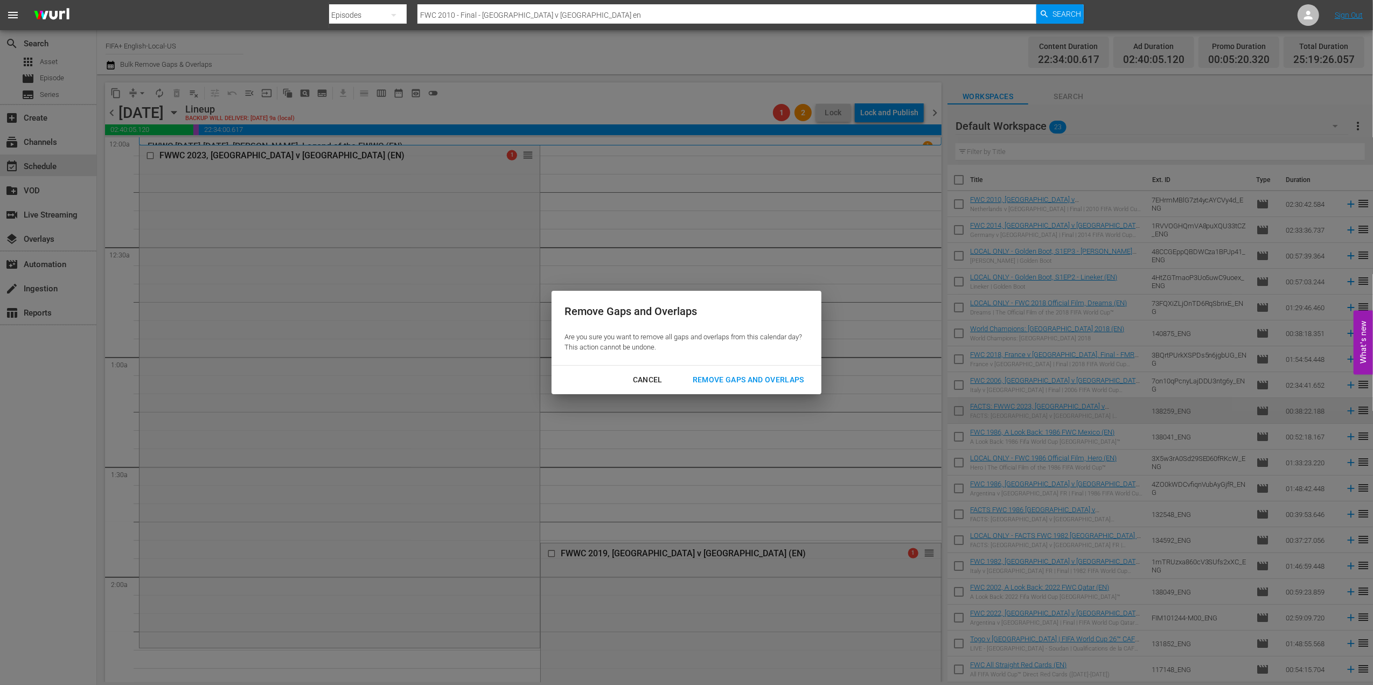
click at [783, 380] on div "Remove Gaps and Overlaps" at bounding box center [748, 379] width 129 height 13
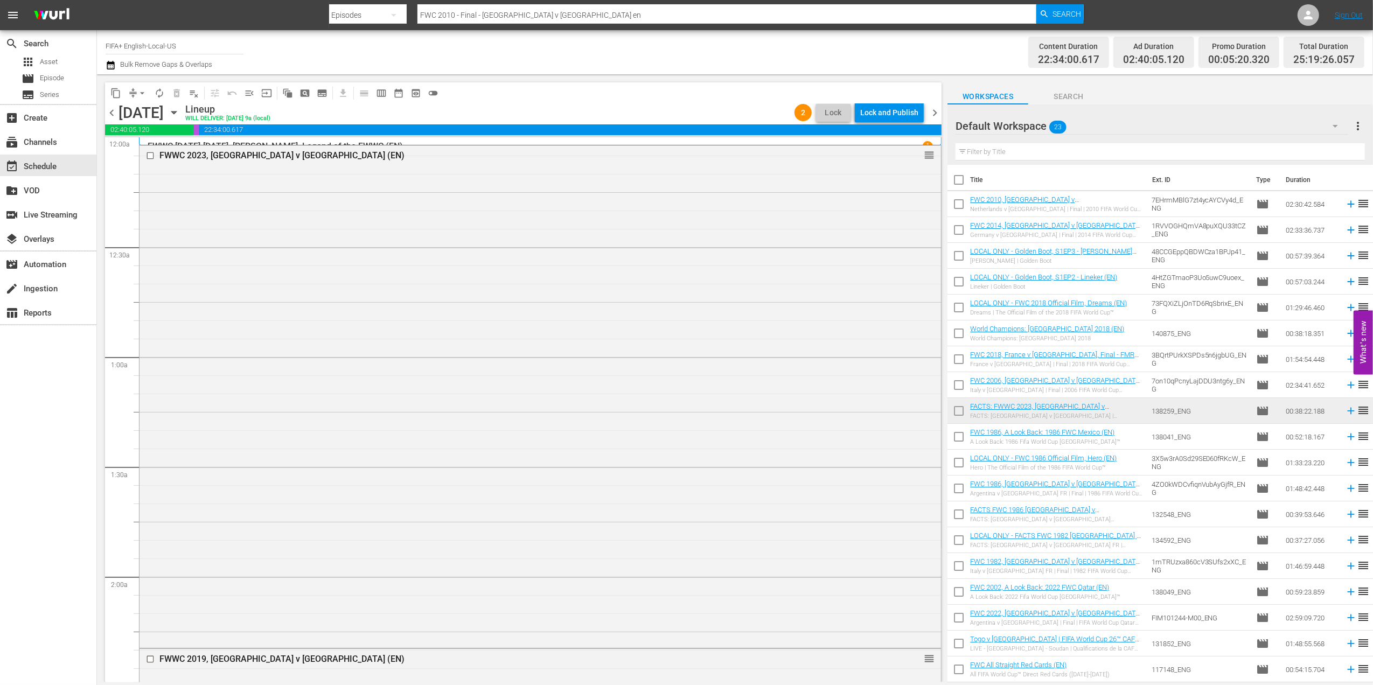
click at [114, 113] on span "chevron_left" at bounding box center [111, 112] width 13 height 13
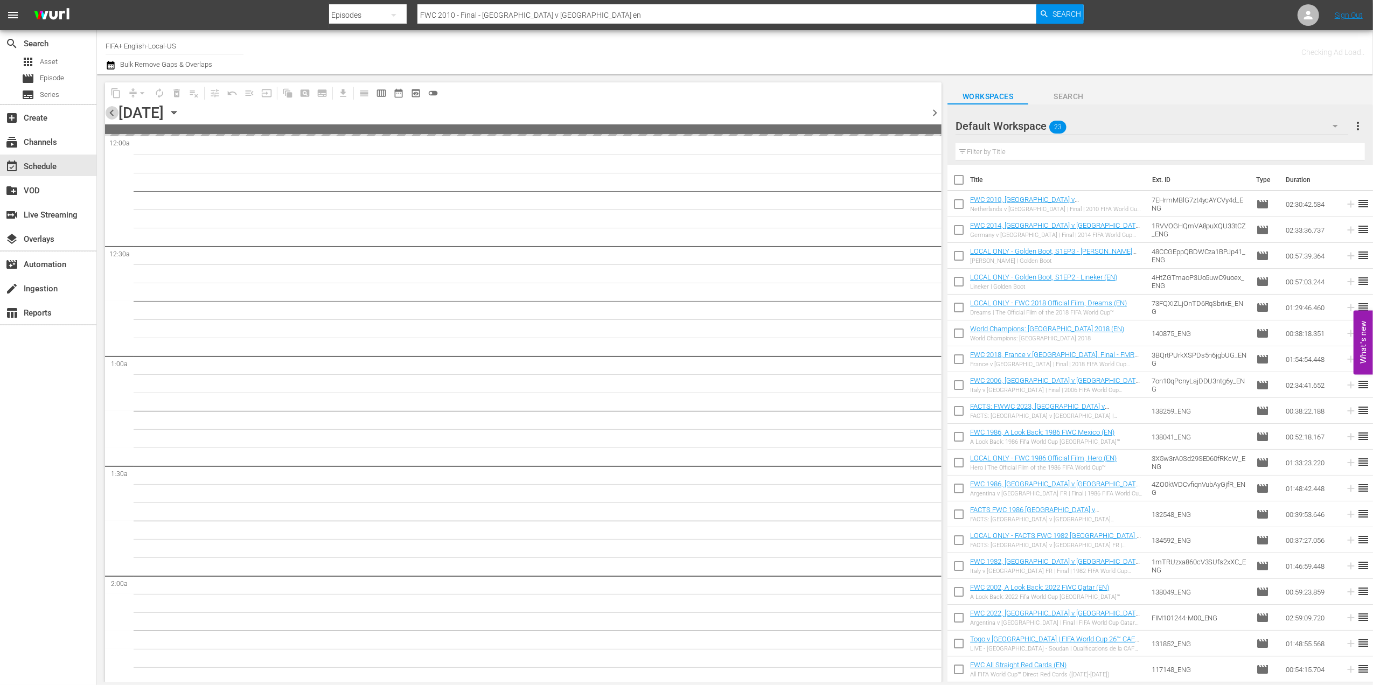
click at [114, 113] on span "chevron_left" at bounding box center [111, 112] width 13 height 13
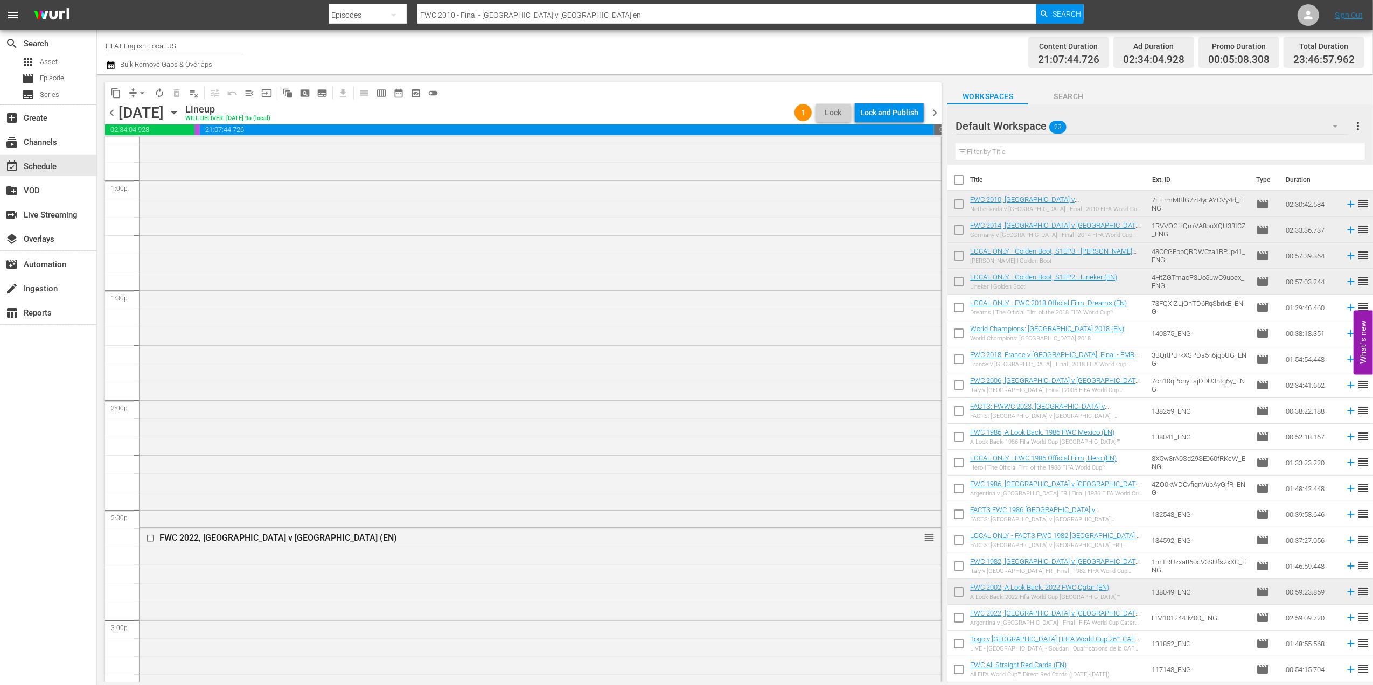
scroll to position [4732, 0]
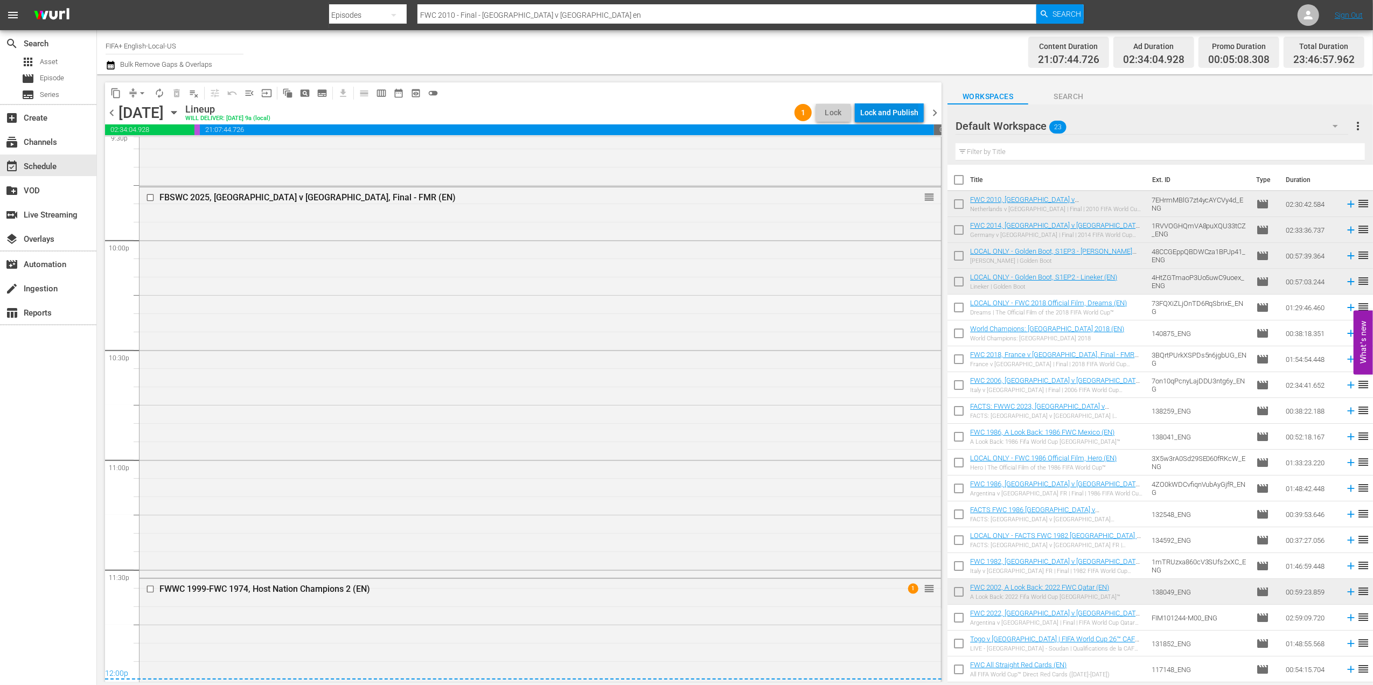
click at [895, 106] on div "Lock and Publish" at bounding box center [889, 112] width 58 height 19
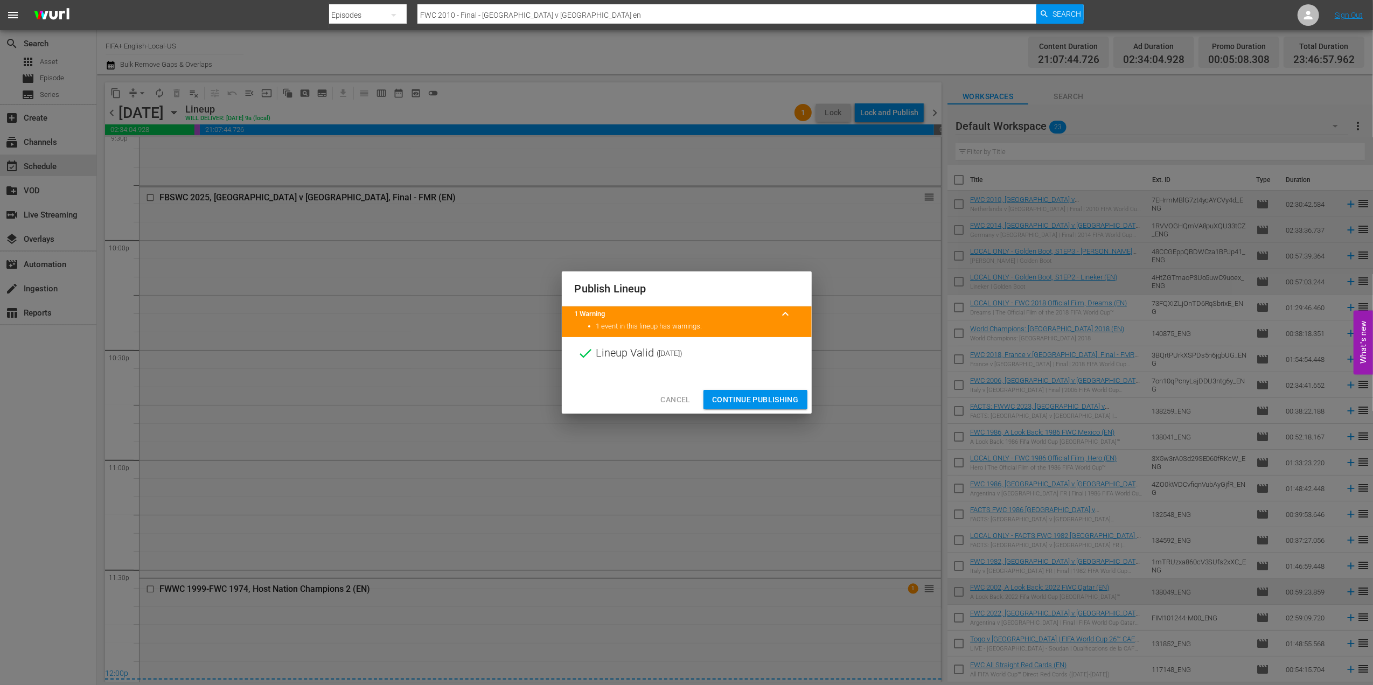
click at [729, 400] on span "Continue Publishing" at bounding box center [755, 399] width 87 height 13
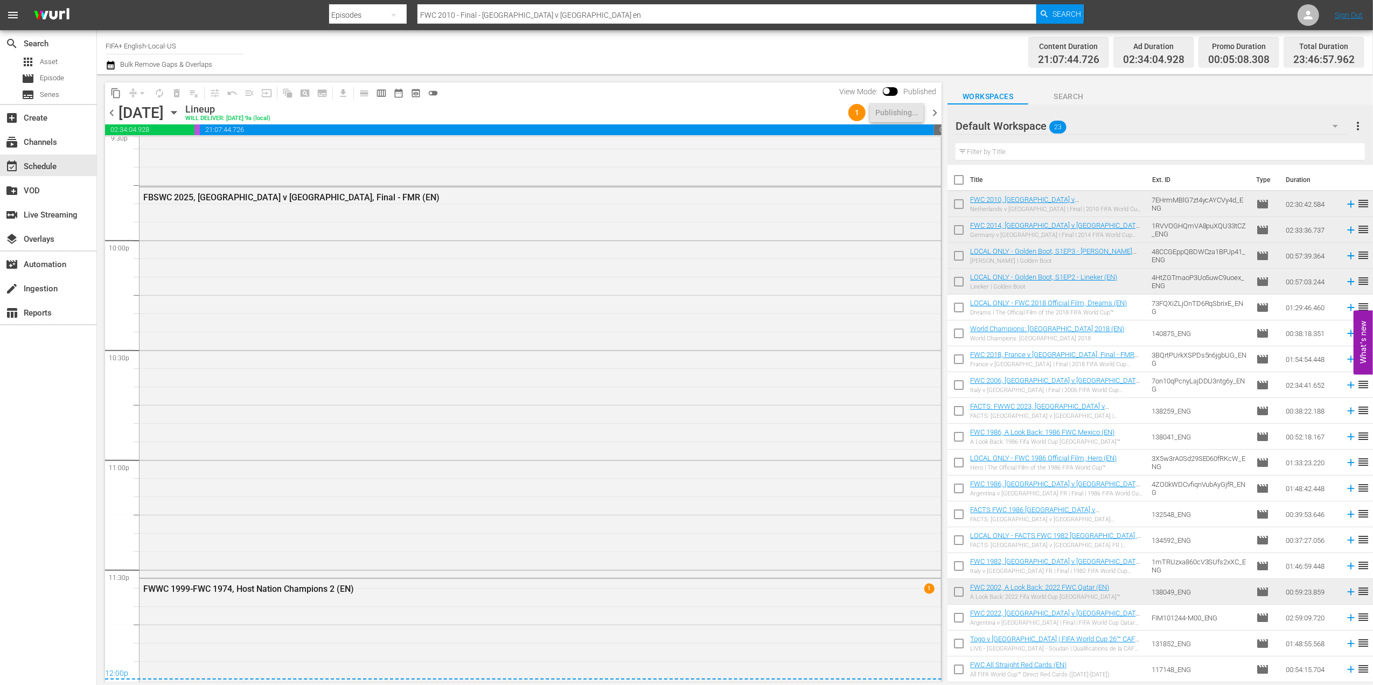
click at [933, 110] on span "chevron_right" at bounding box center [934, 112] width 13 height 13
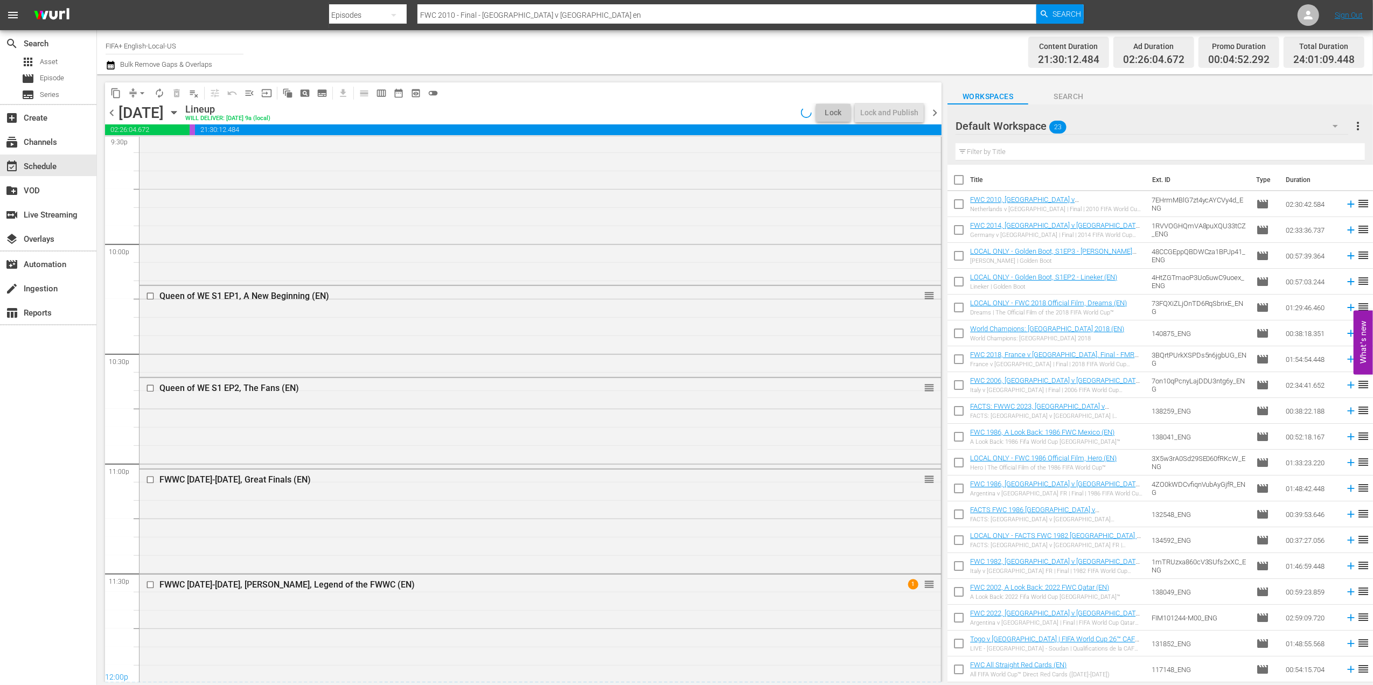
scroll to position [4622, 0]
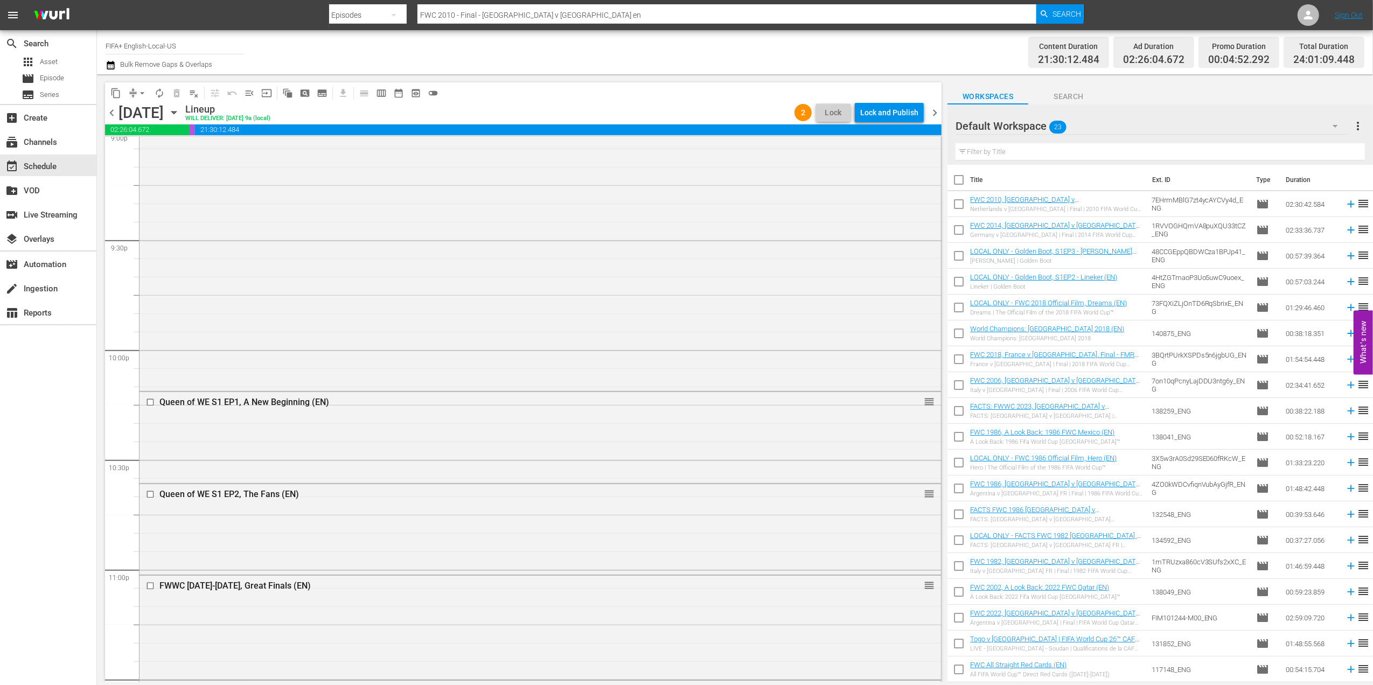
click at [893, 113] on div "Lock and Publish" at bounding box center [889, 112] width 58 height 19
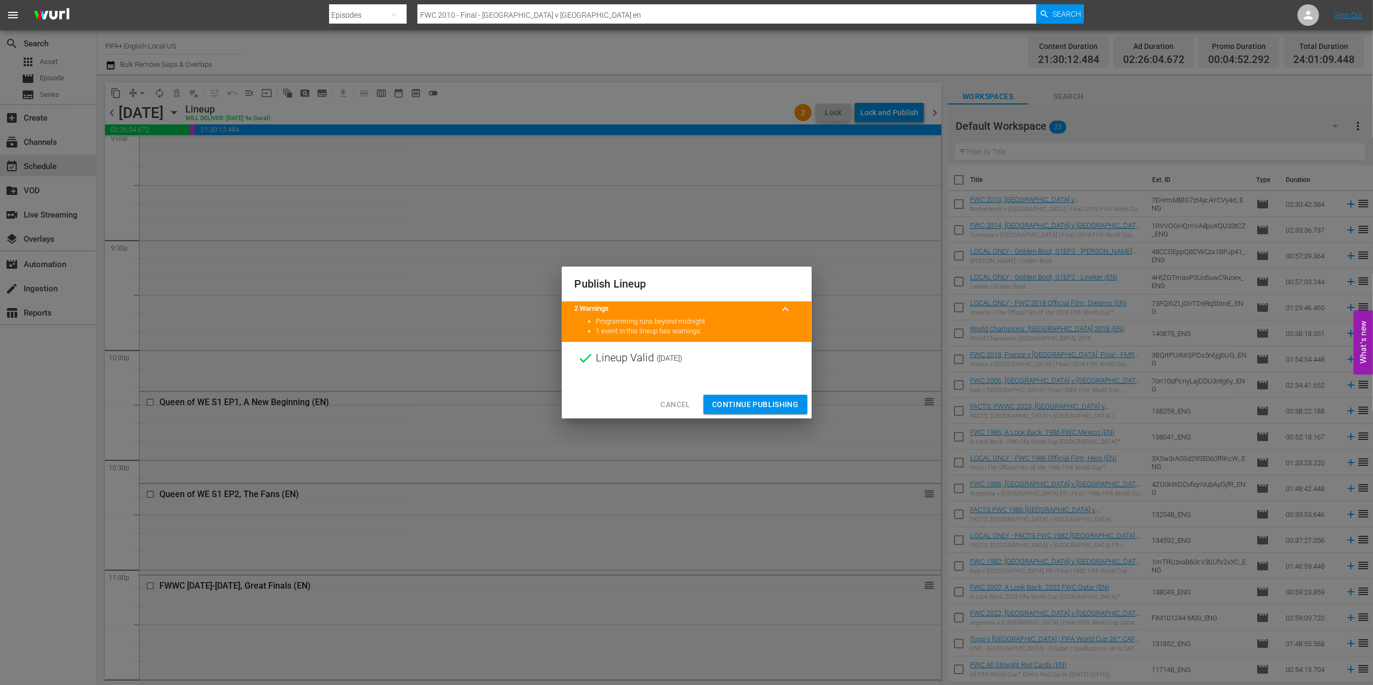
drag, startPoint x: 763, startPoint y: 398, endPoint x: 788, endPoint y: 379, distance: 30.8
click at [763, 398] on span "Continue Publishing" at bounding box center [755, 404] width 87 height 13
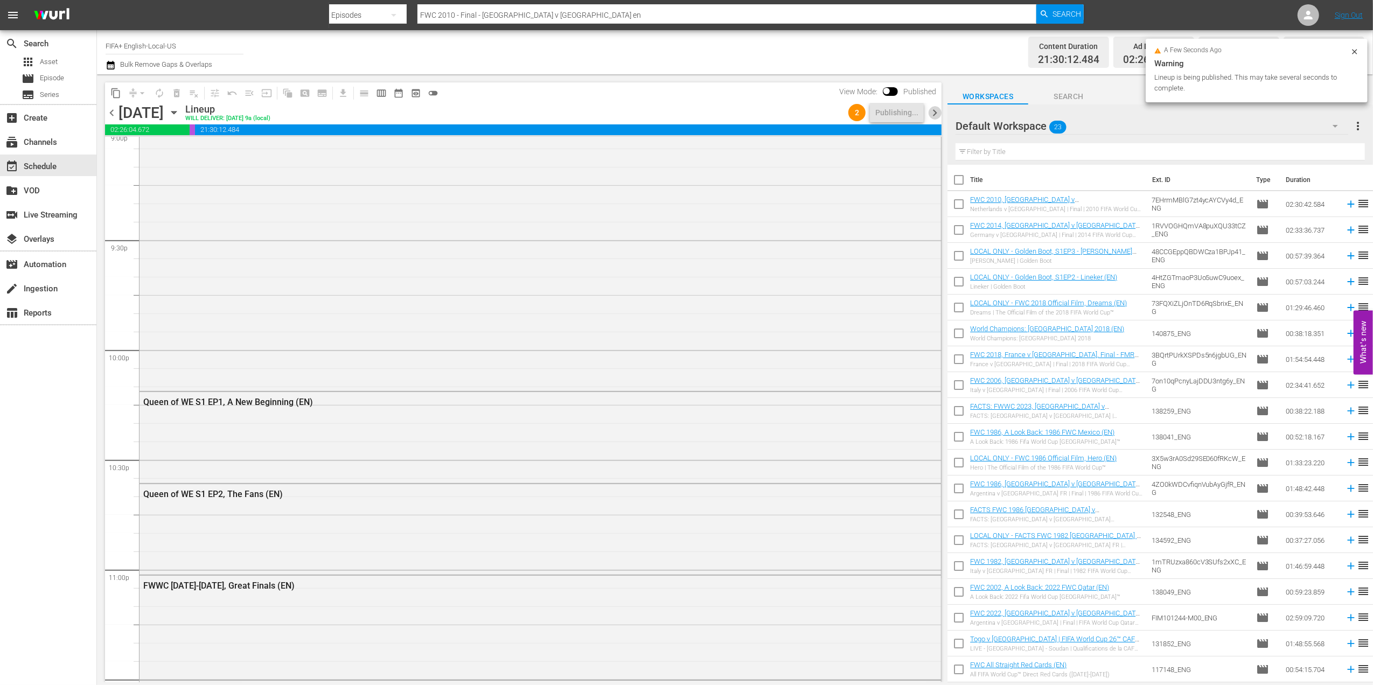
click at [934, 107] on span "chevron_right" at bounding box center [934, 112] width 13 height 13
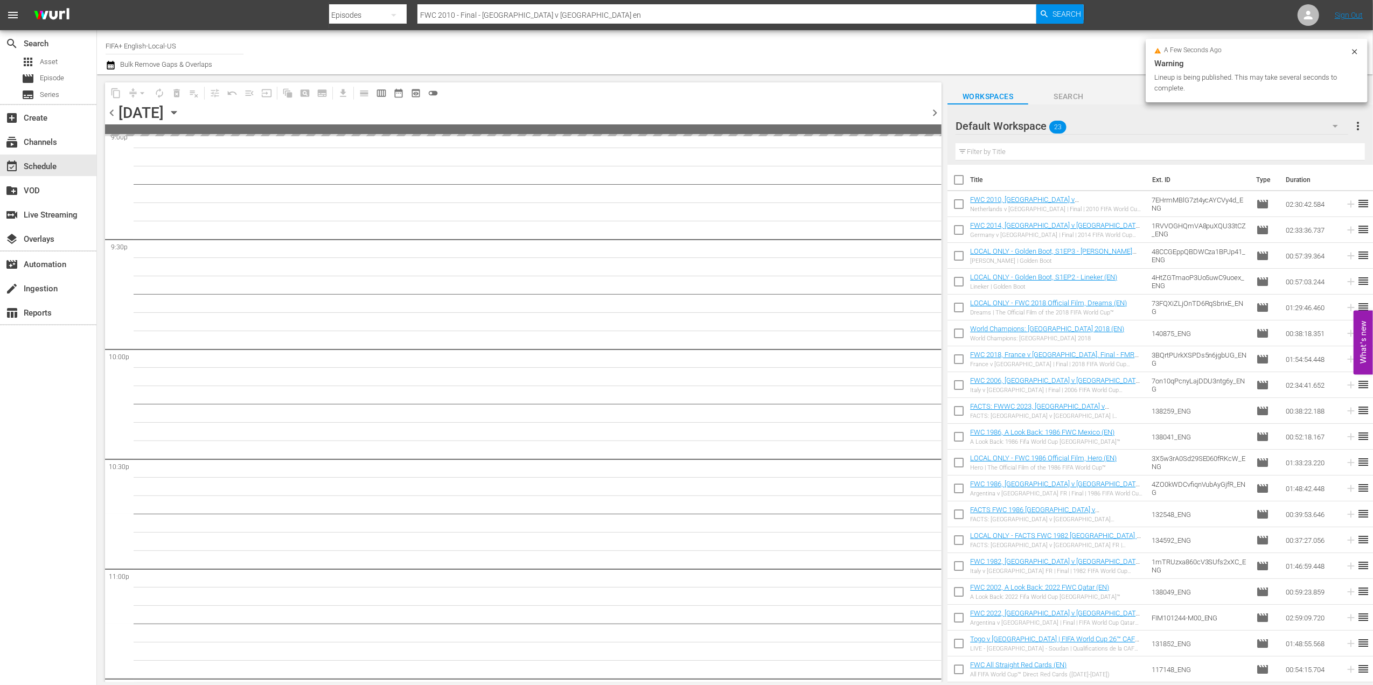
scroll to position [4728, 0]
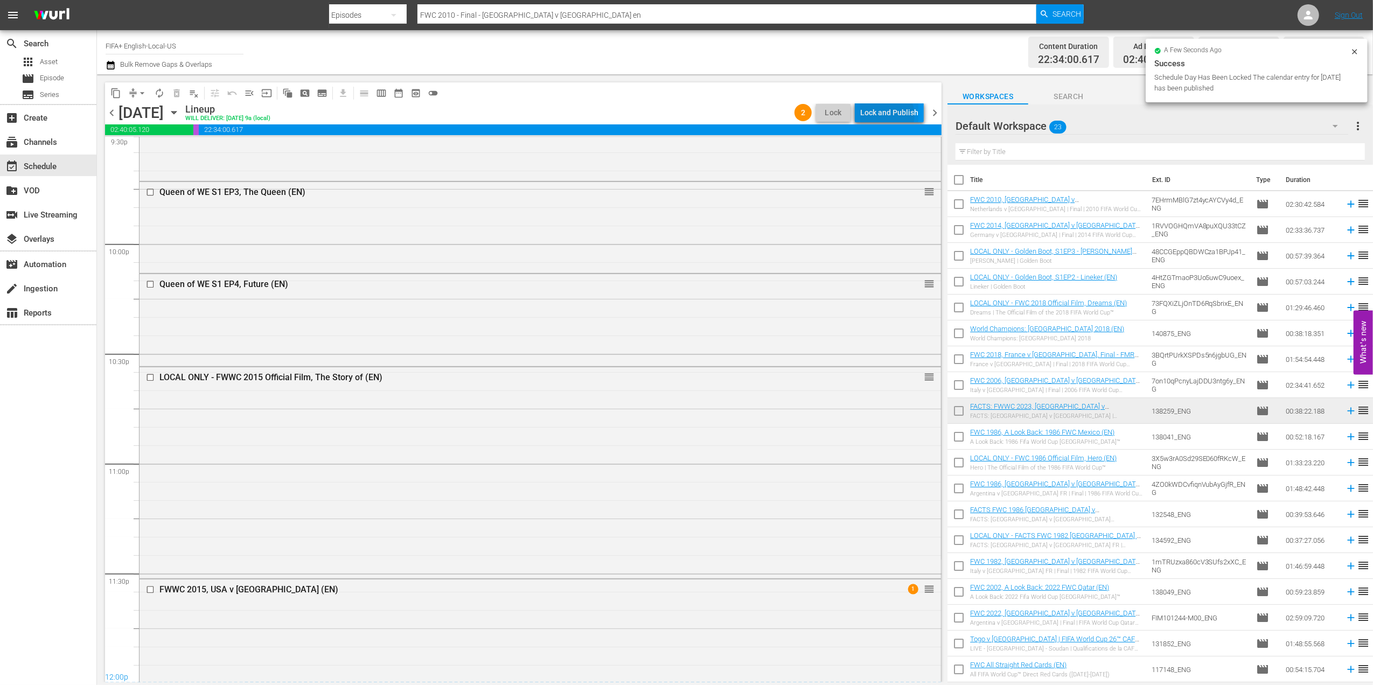
click at [888, 115] on div "Lock and Publish" at bounding box center [889, 112] width 58 height 19
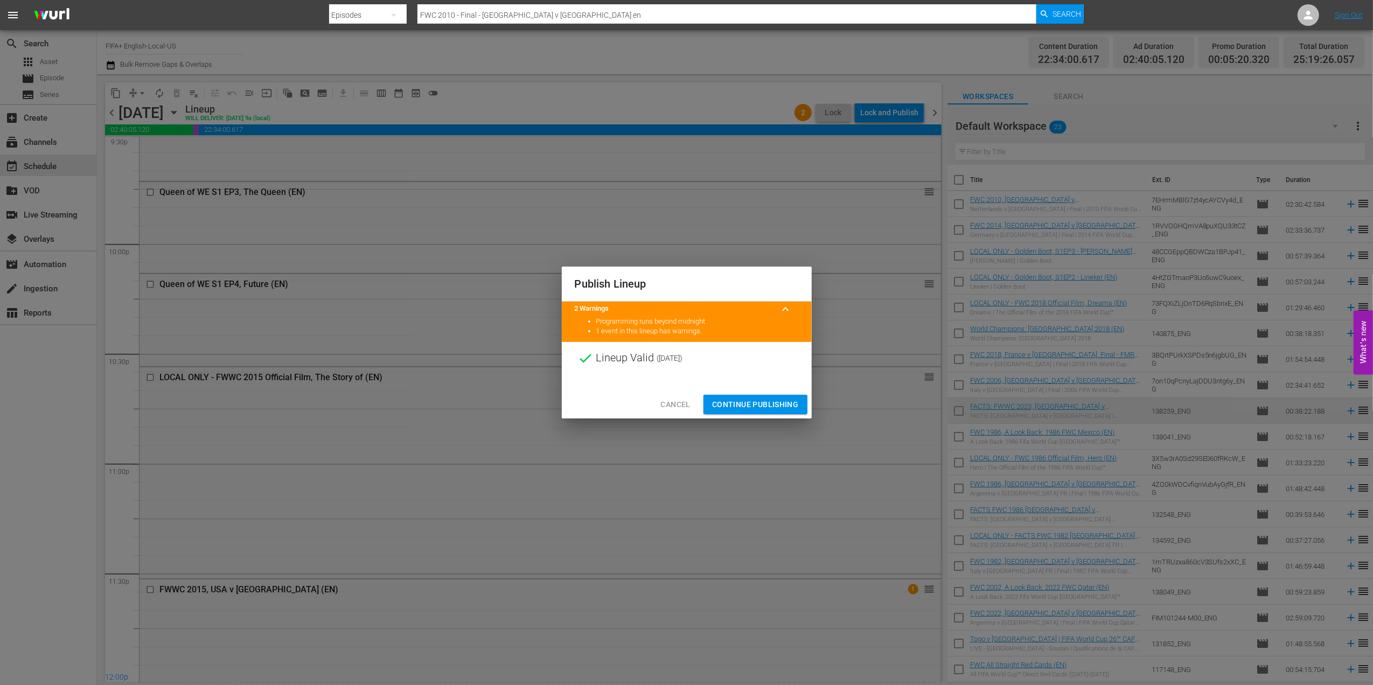
click at [748, 405] on span "Continue Publishing" at bounding box center [755, 404] width 87 height 13
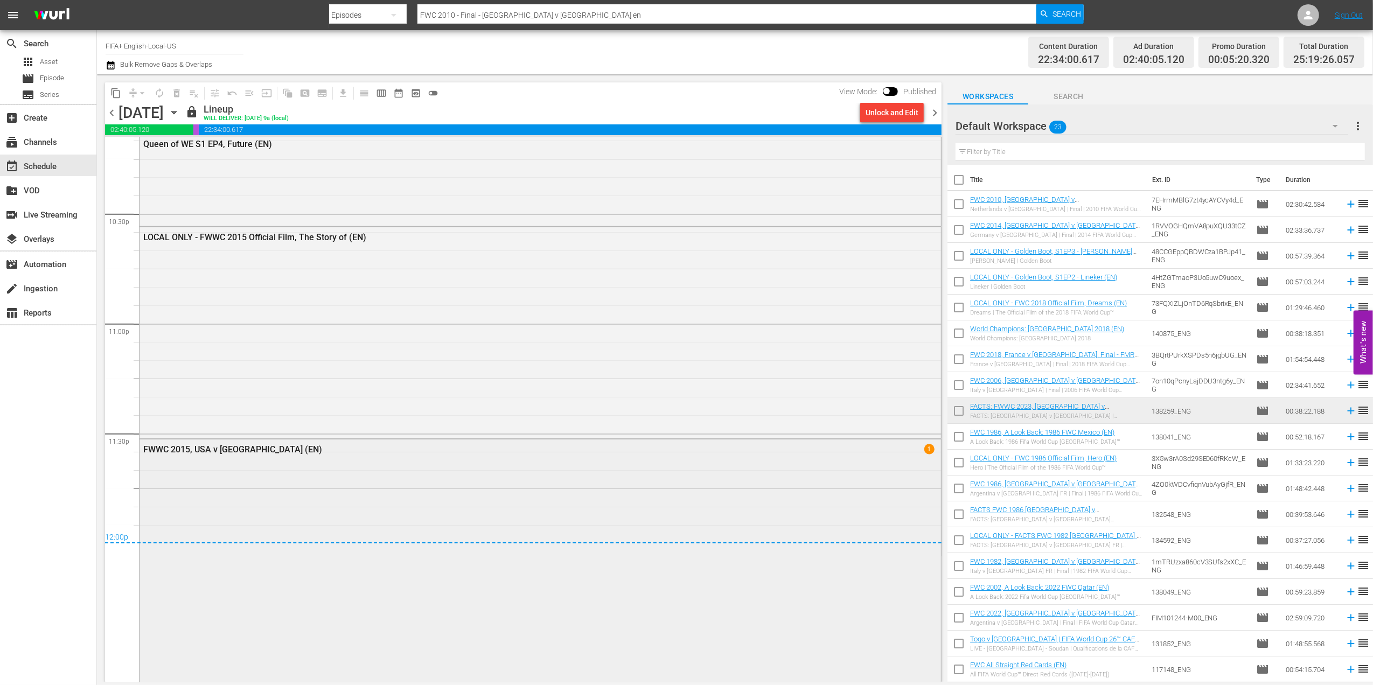
scroll to position [5028, 0]
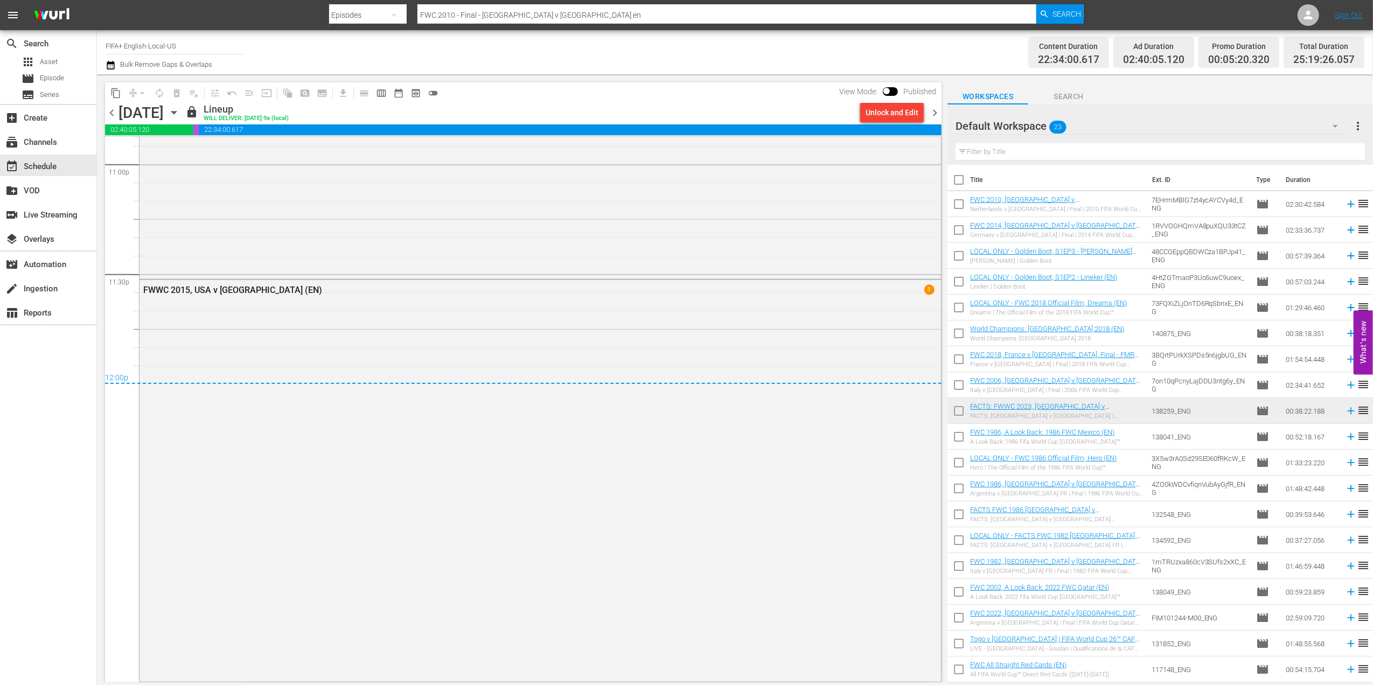
drag, startPoint x: 932, startPoint y: 109, endPoint x: 930, endPoint y: 121, distance: 12.6
click at [932, 109] on span "chevron_right" at bounding box center [934, 112] width 13 height 13
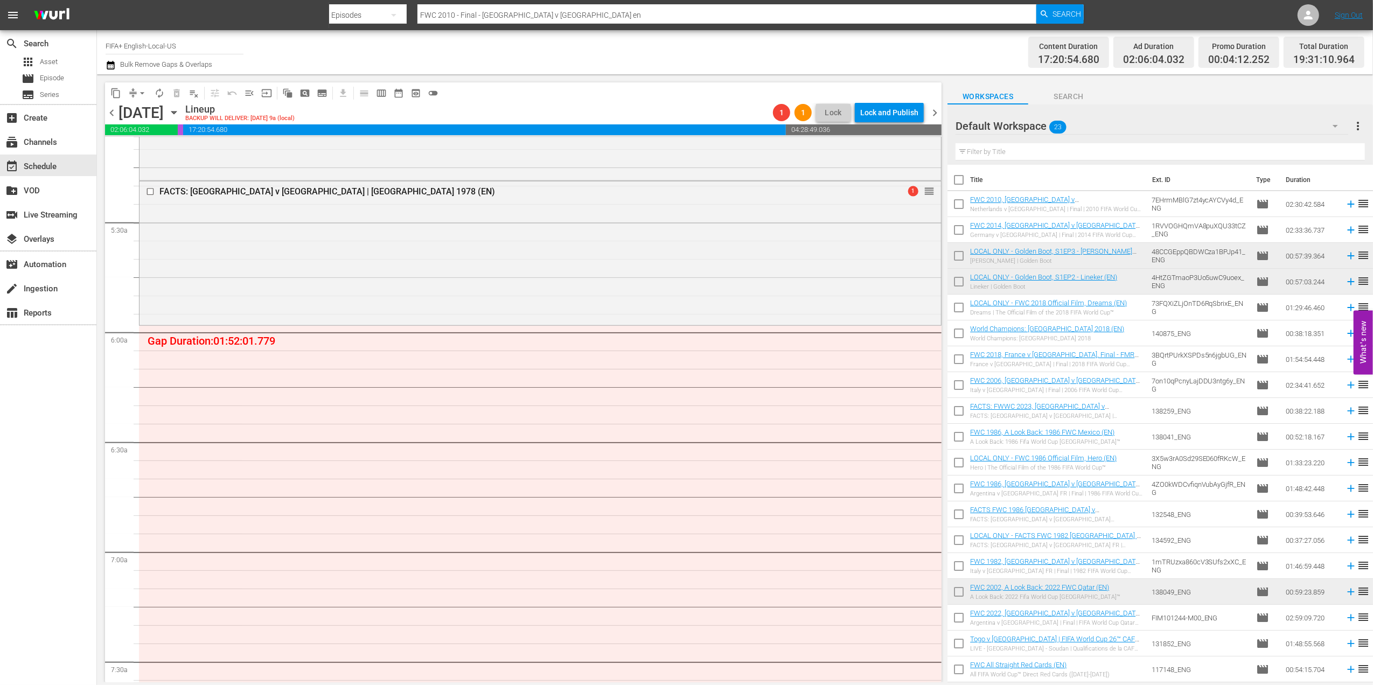
scroll to position [1135, 0]
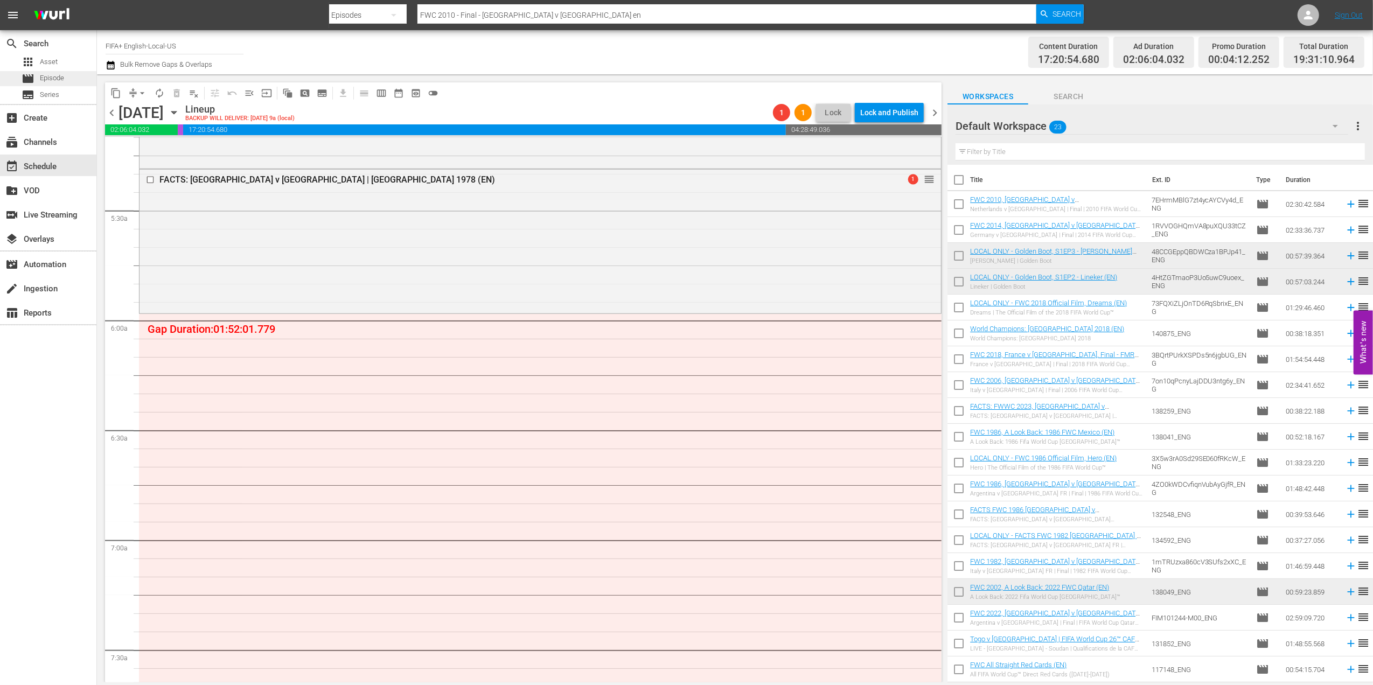
click at [69, 74] on div "movie Episode" at bounding box center [48, 78] width 96 height 15
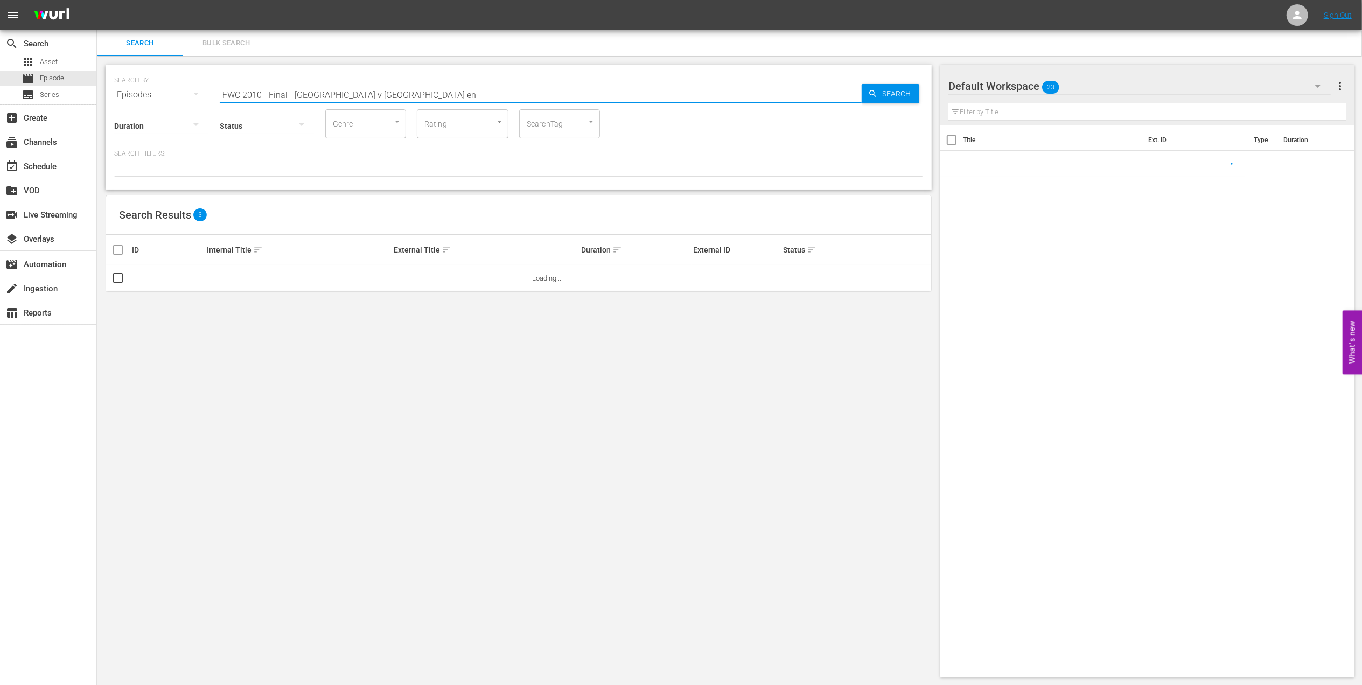
drag, startPoint x: 283, startPoint y: 91, endPoint x: 139, endPoint y: 85, distance: 144.5
click at [140, 85] on div "SEARCH BY Search By Episodes Search ID, Title, Description, Keywords, or Catego…" at bounding box center [518, 88] width 809 height 39
paste input "1978 - Final - Argentina v Netherlands"
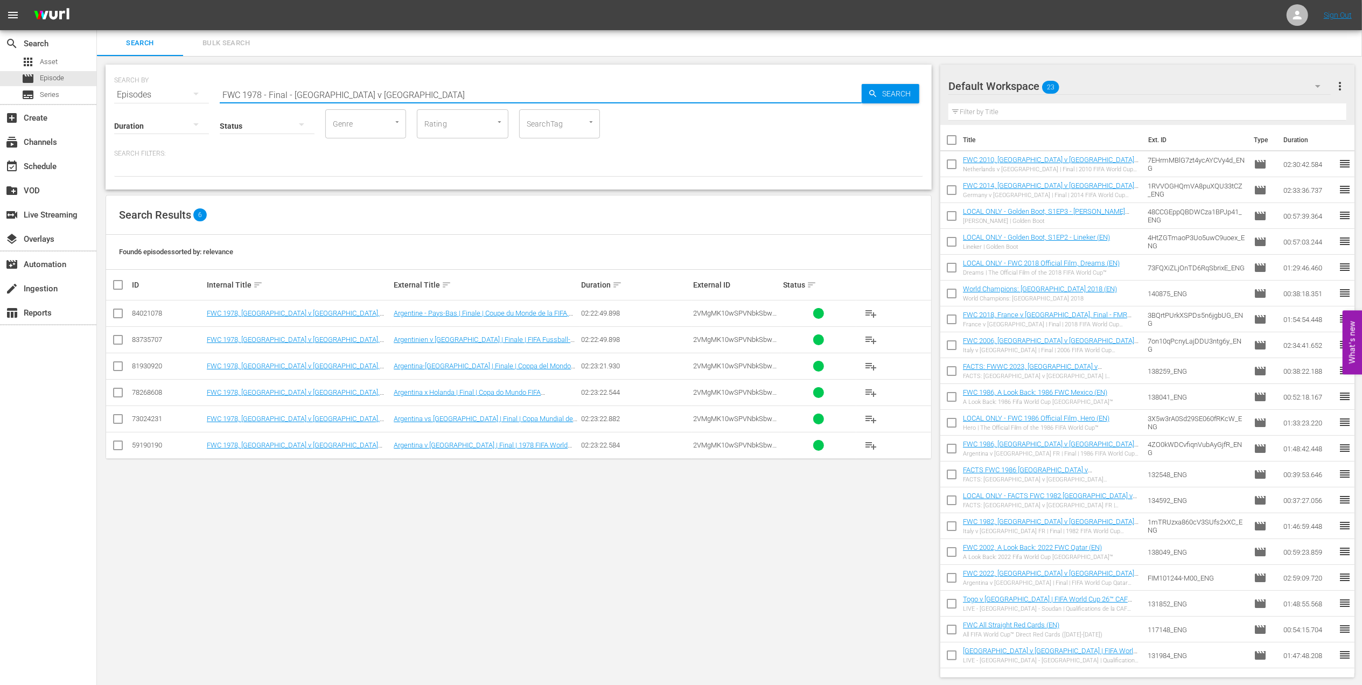
type input "FWC 1978 - Final - Argentina v Netherlands"
click at [117, 447] on input "checkbox" at bounding box center [118, 447] width 13 height 13
checkbox input "true"
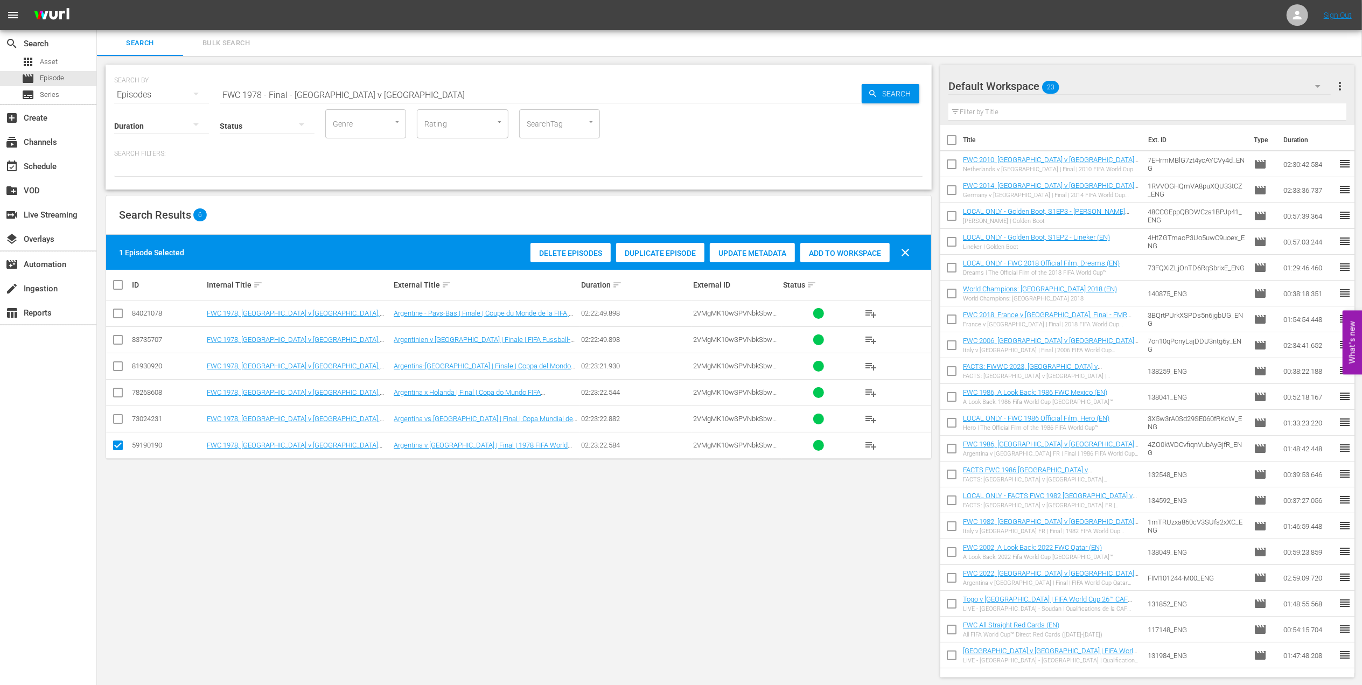
click at [858, 256] on span "Add to Workspace" at bounding box center [844, 253] width 89 height 9
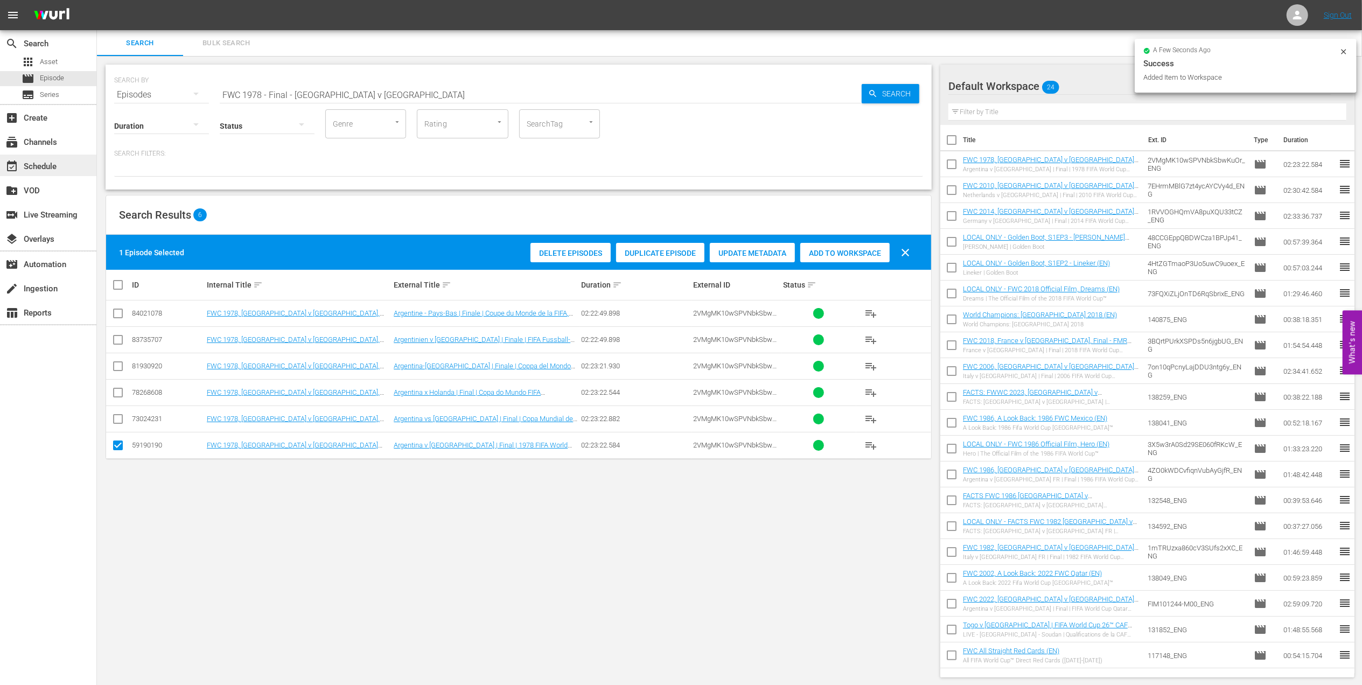
click at [50, 165] on div "event_available Schedule" at bounding box center [30, 165] width 60 height 10
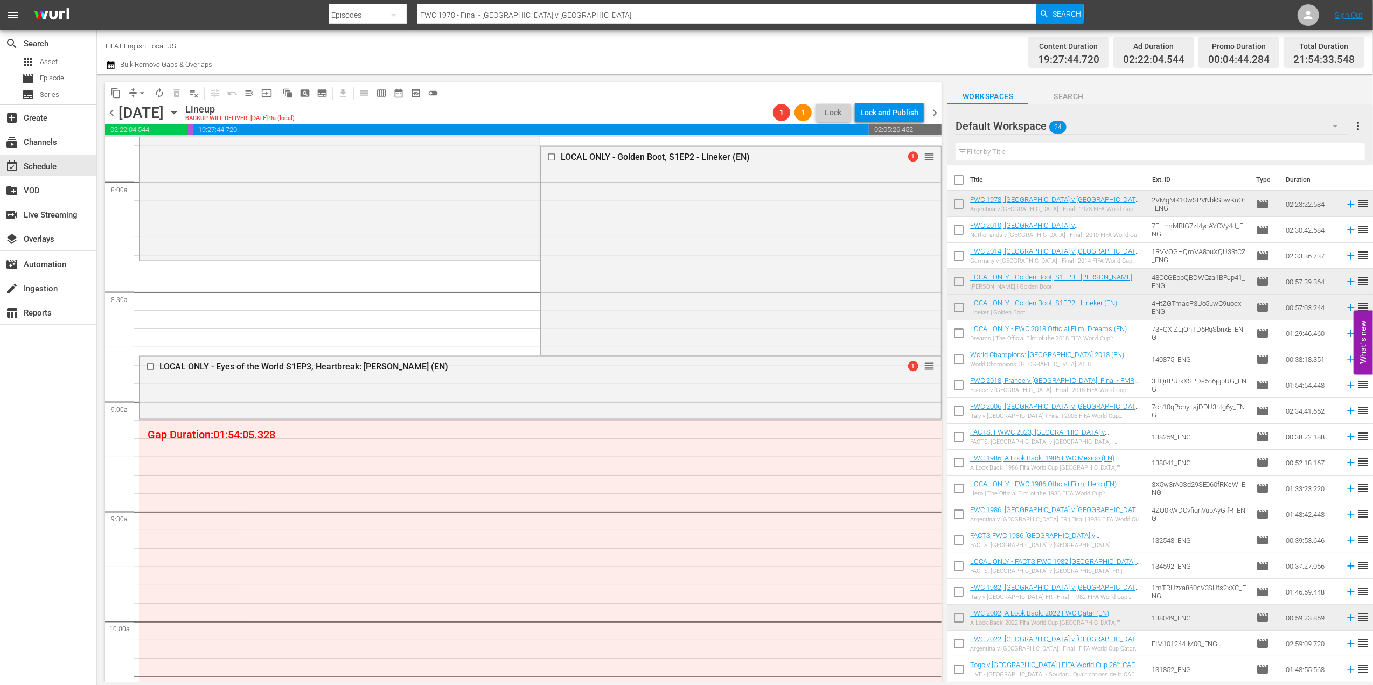
scroll to position [1696, 0]
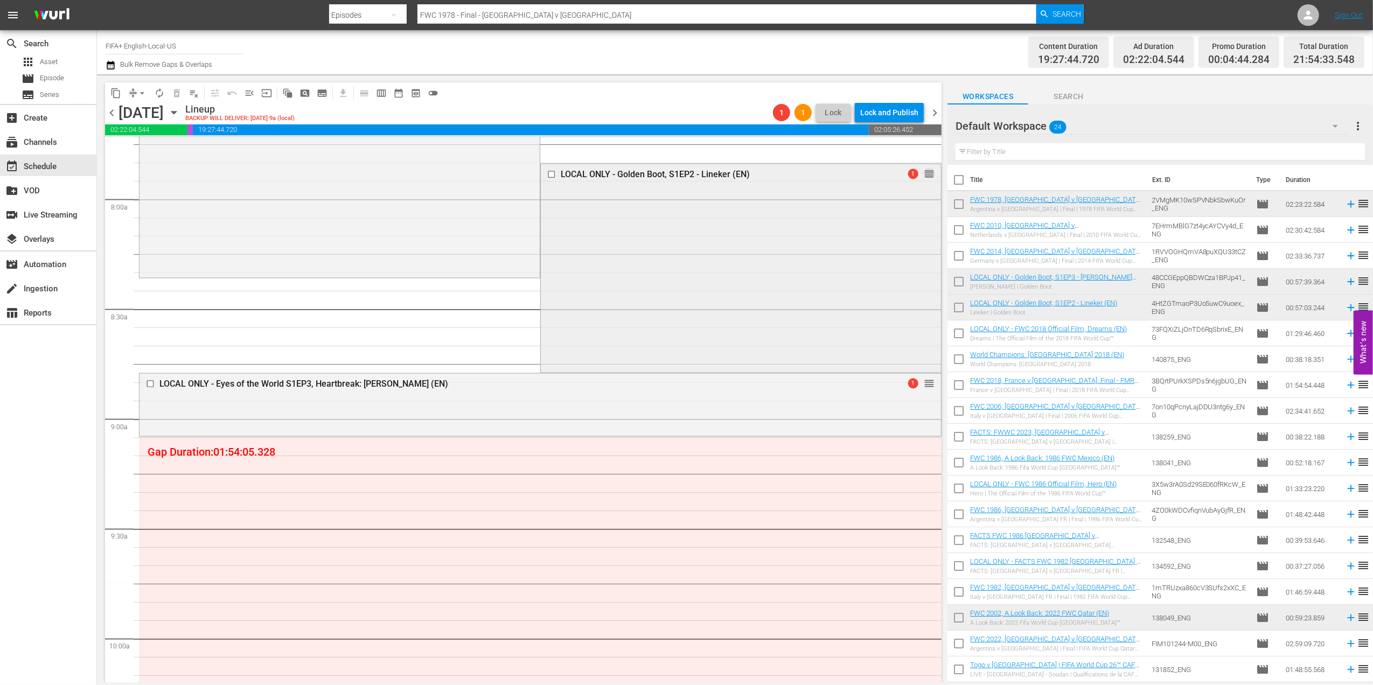
click at [924, 171] on span "reorder" at bounding box center [929, 174] width 11 height 12
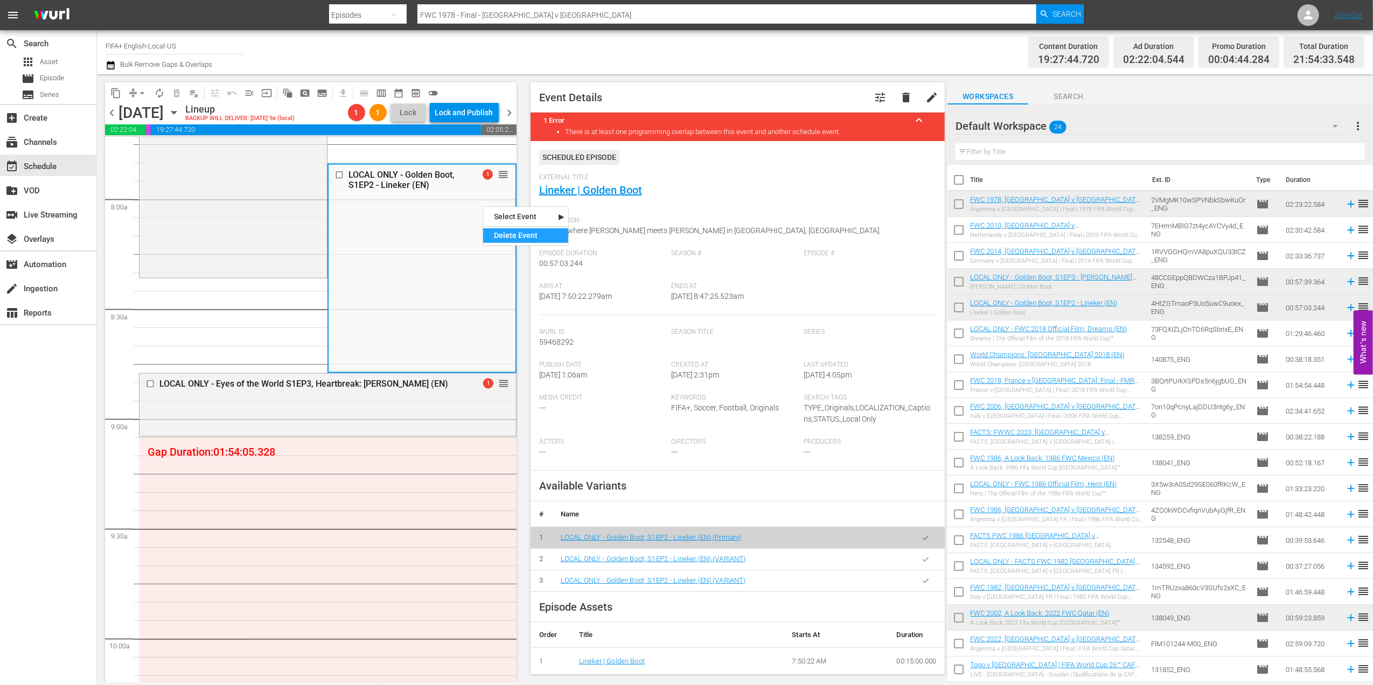
click at [524, 237] on div "Delete Event" at bounding box center [525, 235] width 85 height 15
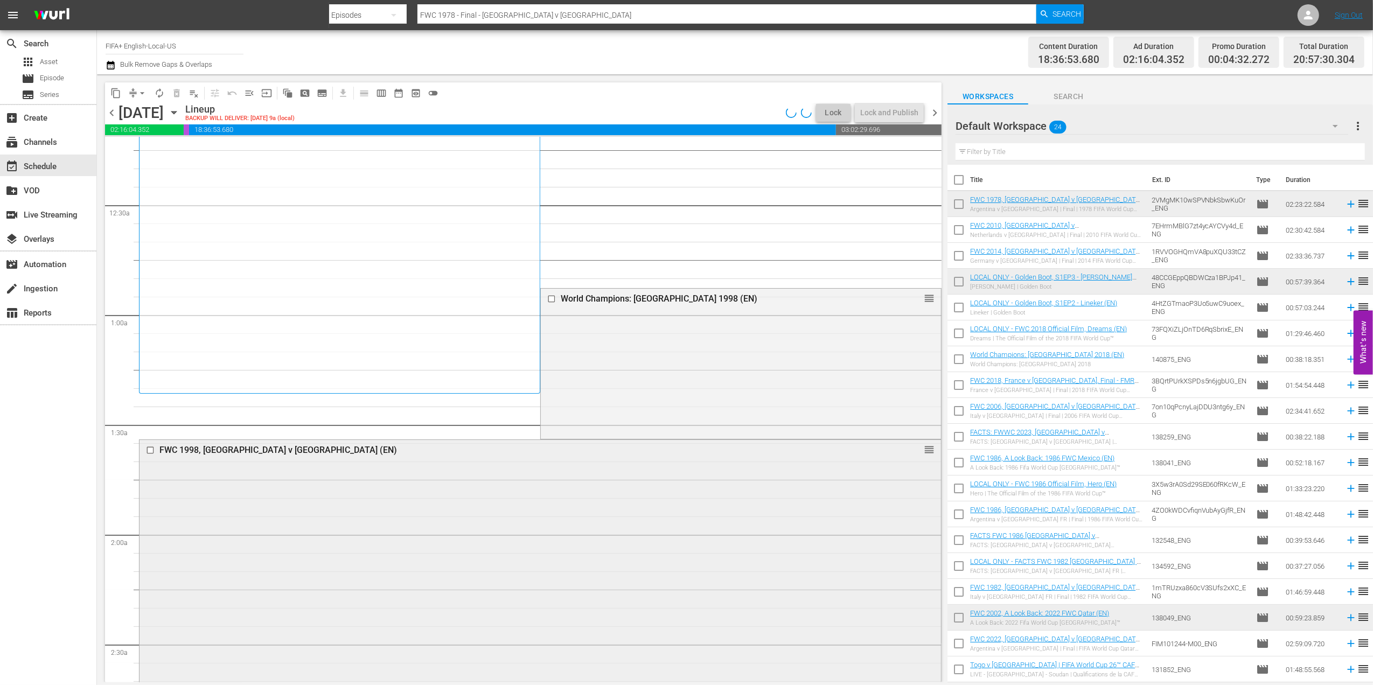
scroll to position [0, 0]
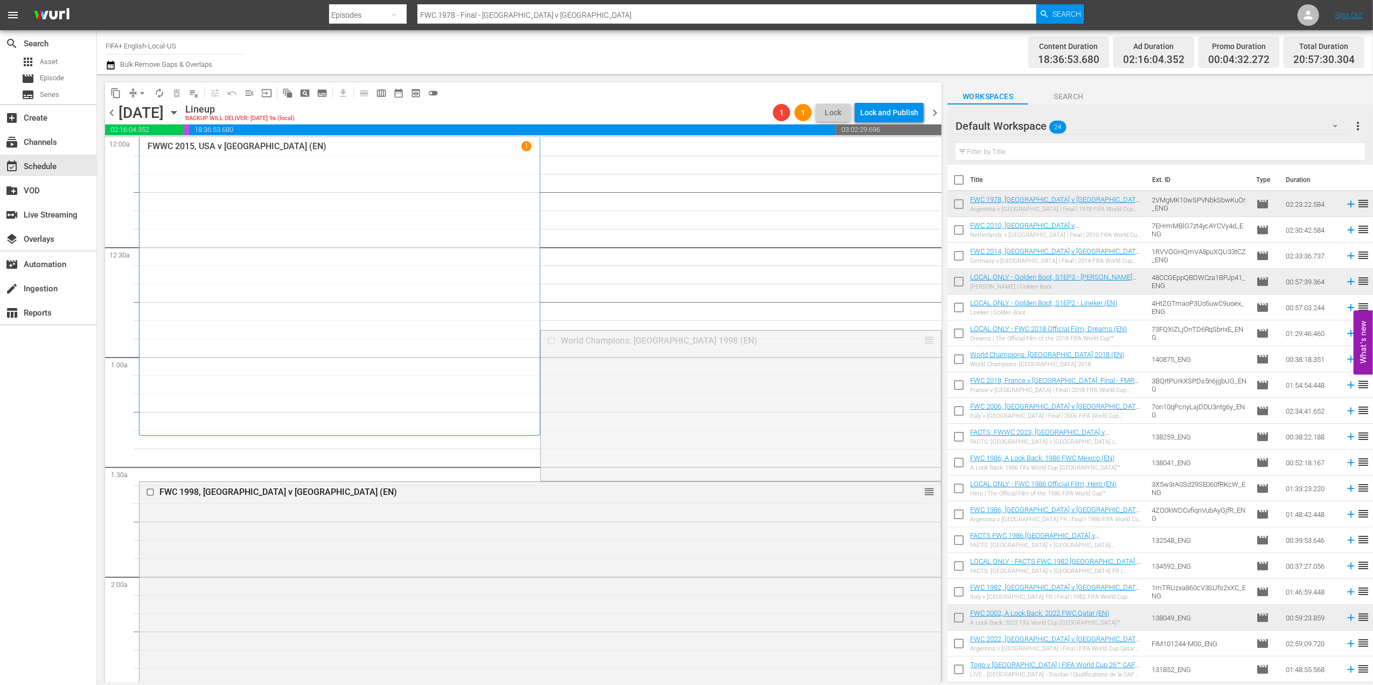
drag, startPoint x: 918, startPoint y: 339, endPoint x: 905, endPoint y: 438, distance: 100.0
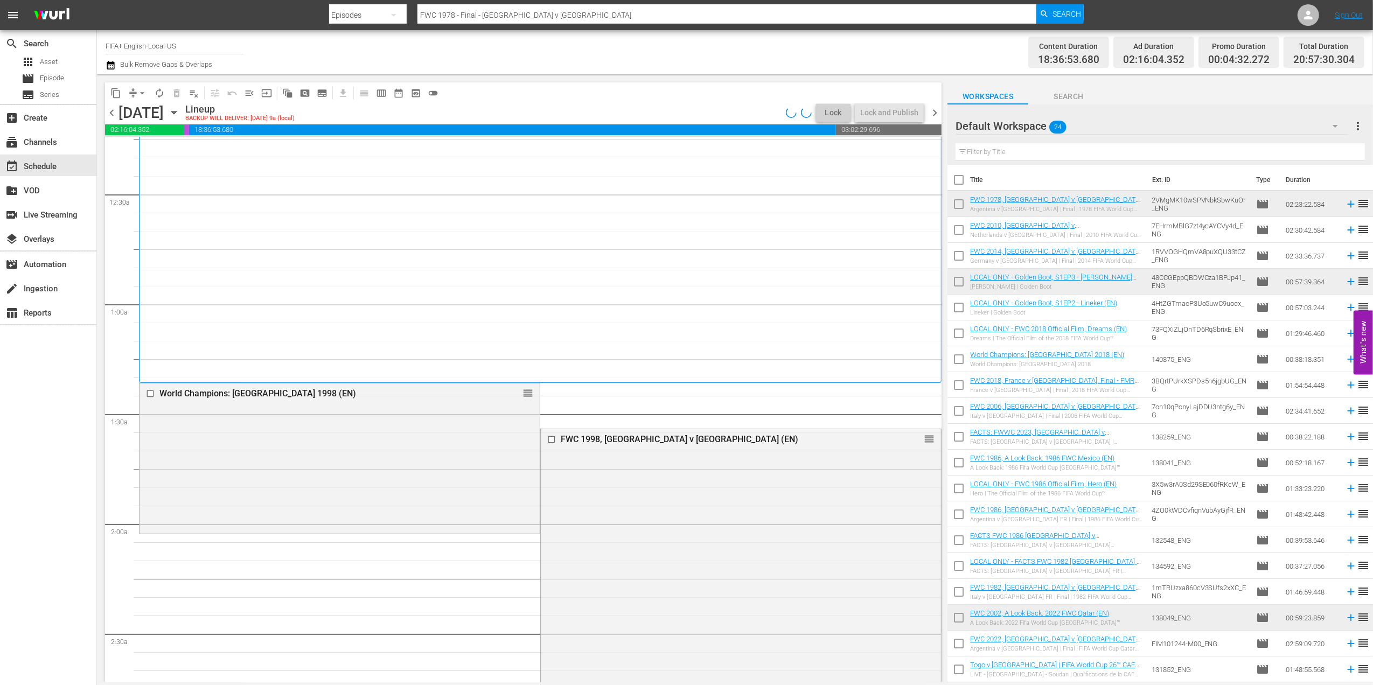
scroll to position [159, 0]
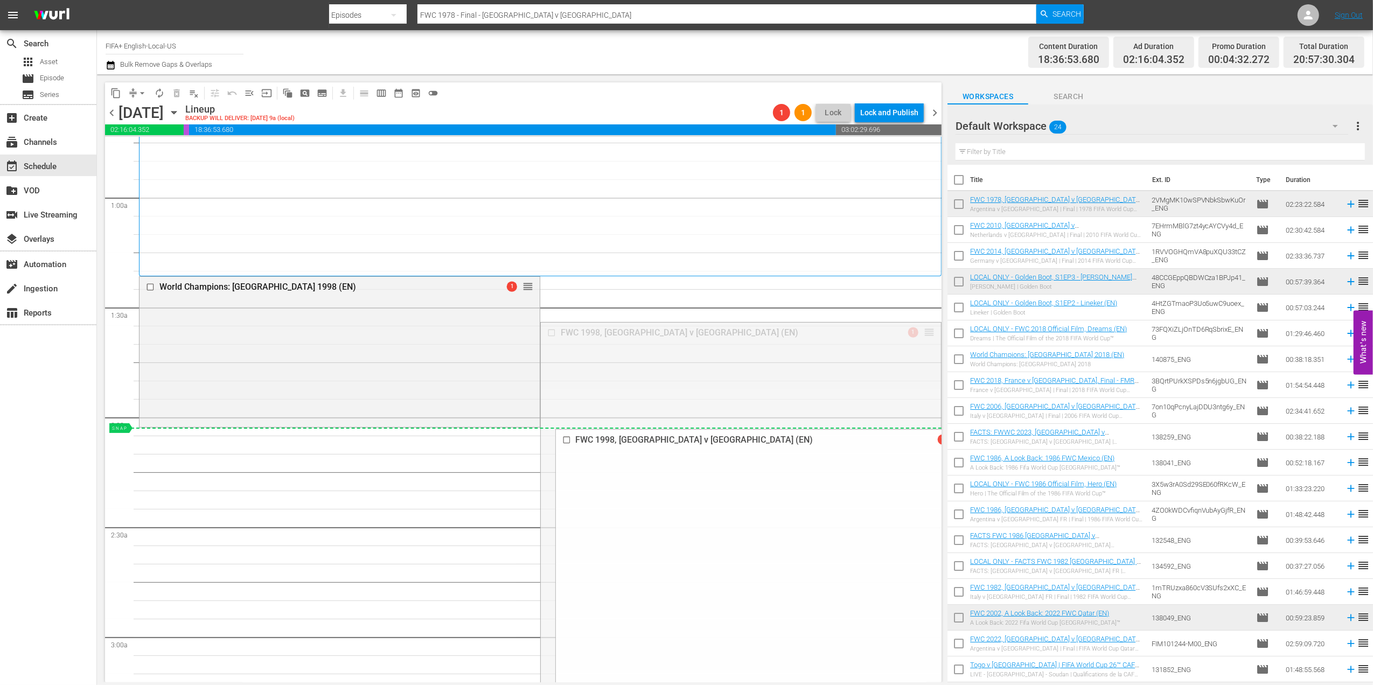
drag, startPoint x: 919, startPoint y: 330, endPoint x: 910, endPoint y: 433, distance: 103.8
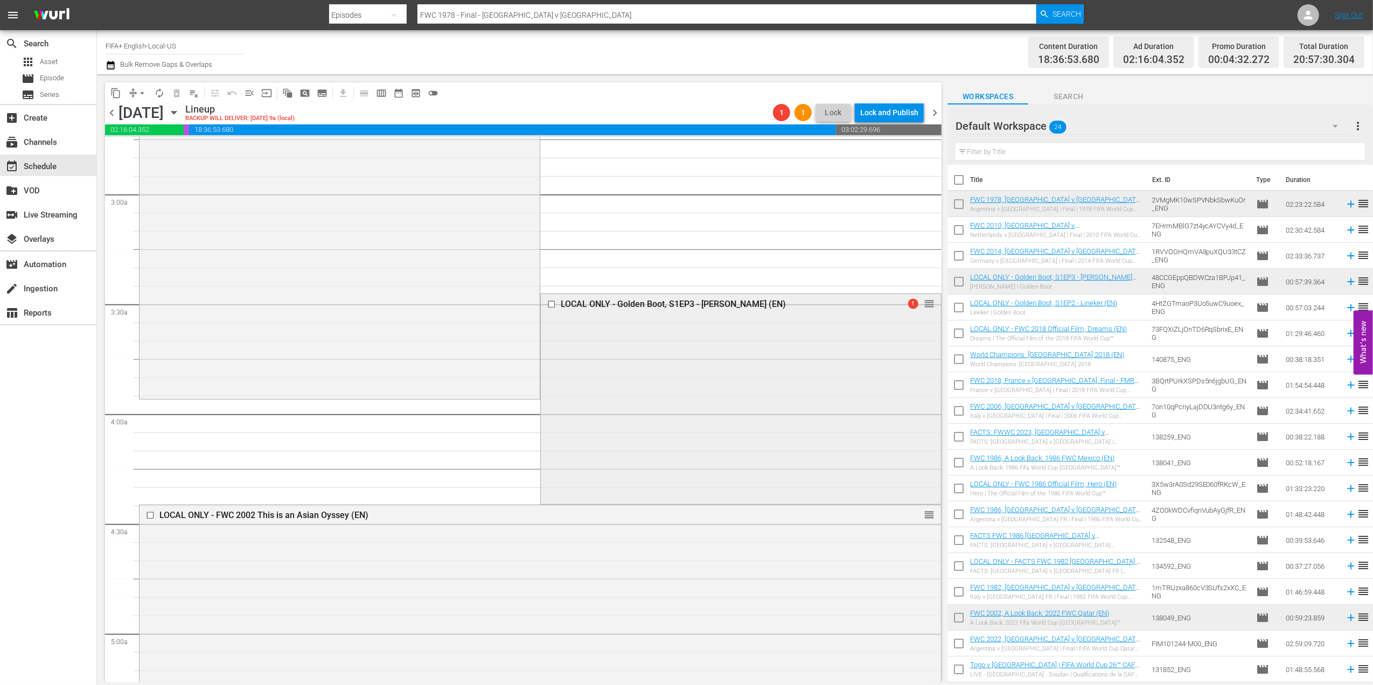
scroll to position [645, 0]
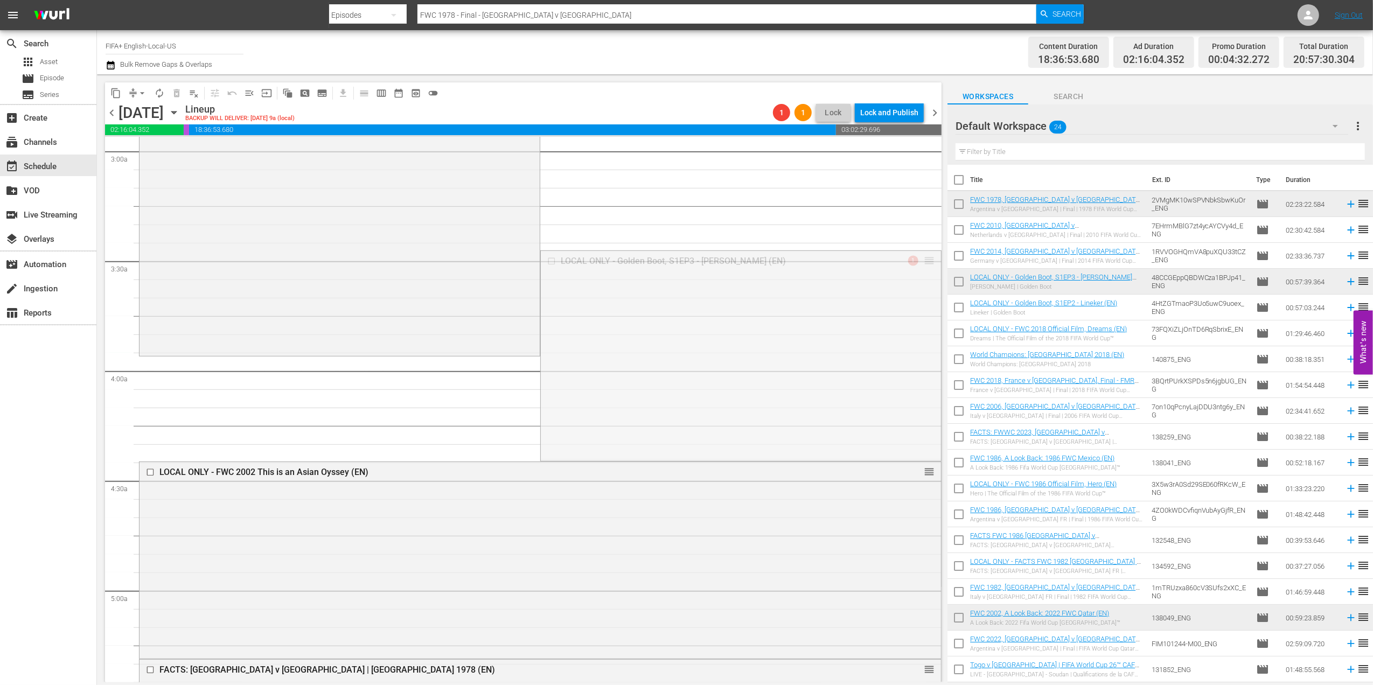
drag, startPoint x: 918, startPoint y: 260, endPoint x: 886, endPoint y: 363, distance: 108.2
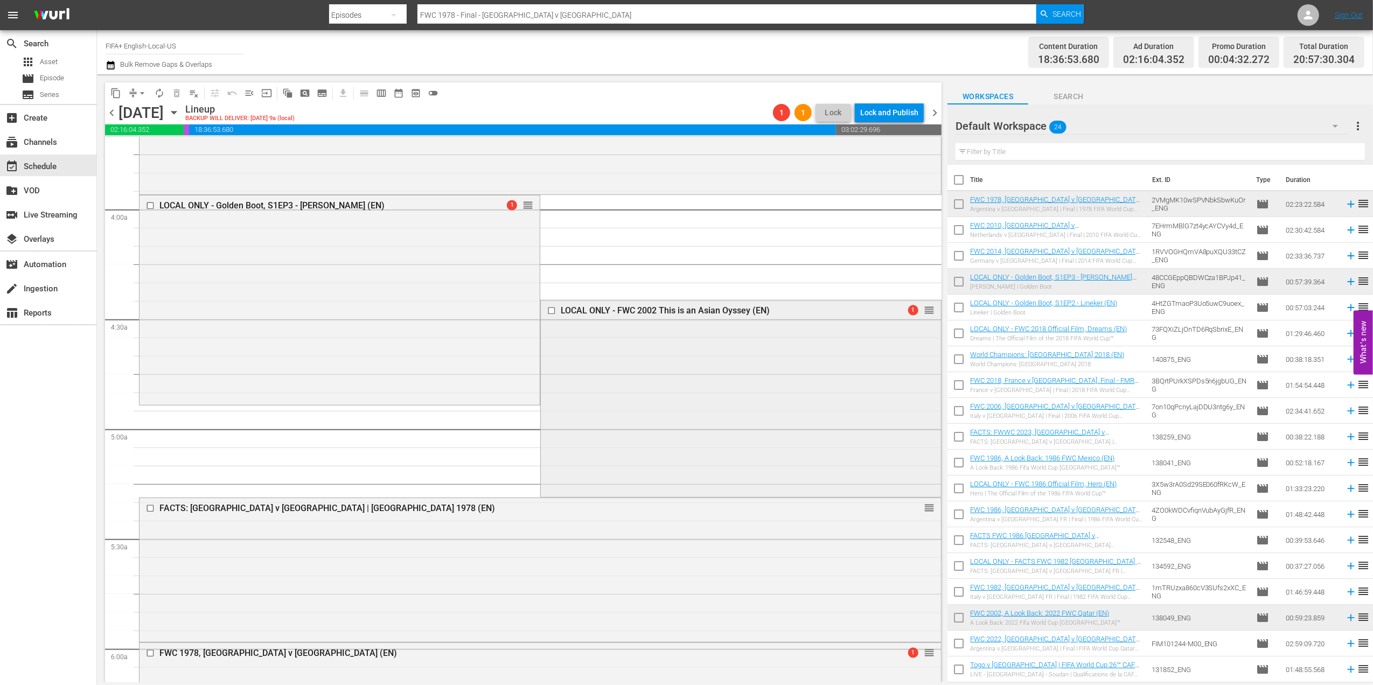
scroll to position [839, 0]
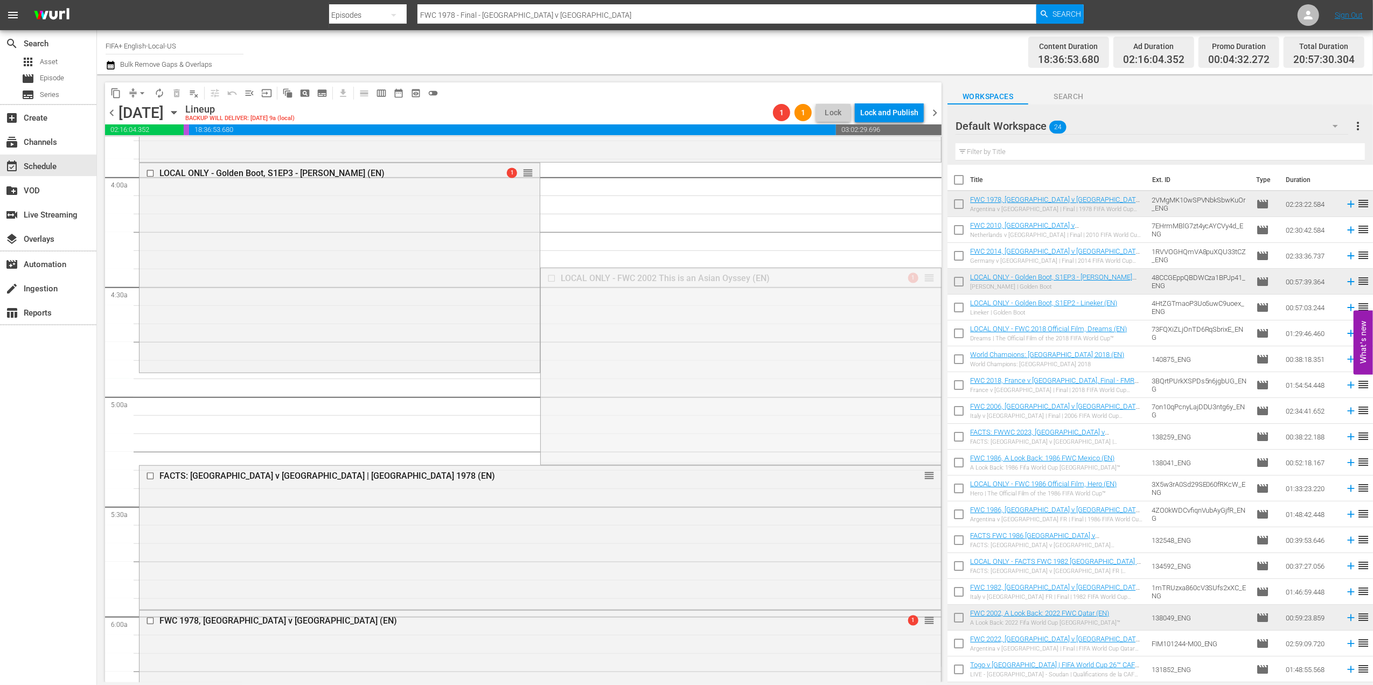
drag, startPoint x: 920, startPoint y: 277, endPoint x: 899, endPoint y: 375, distance: 100.8
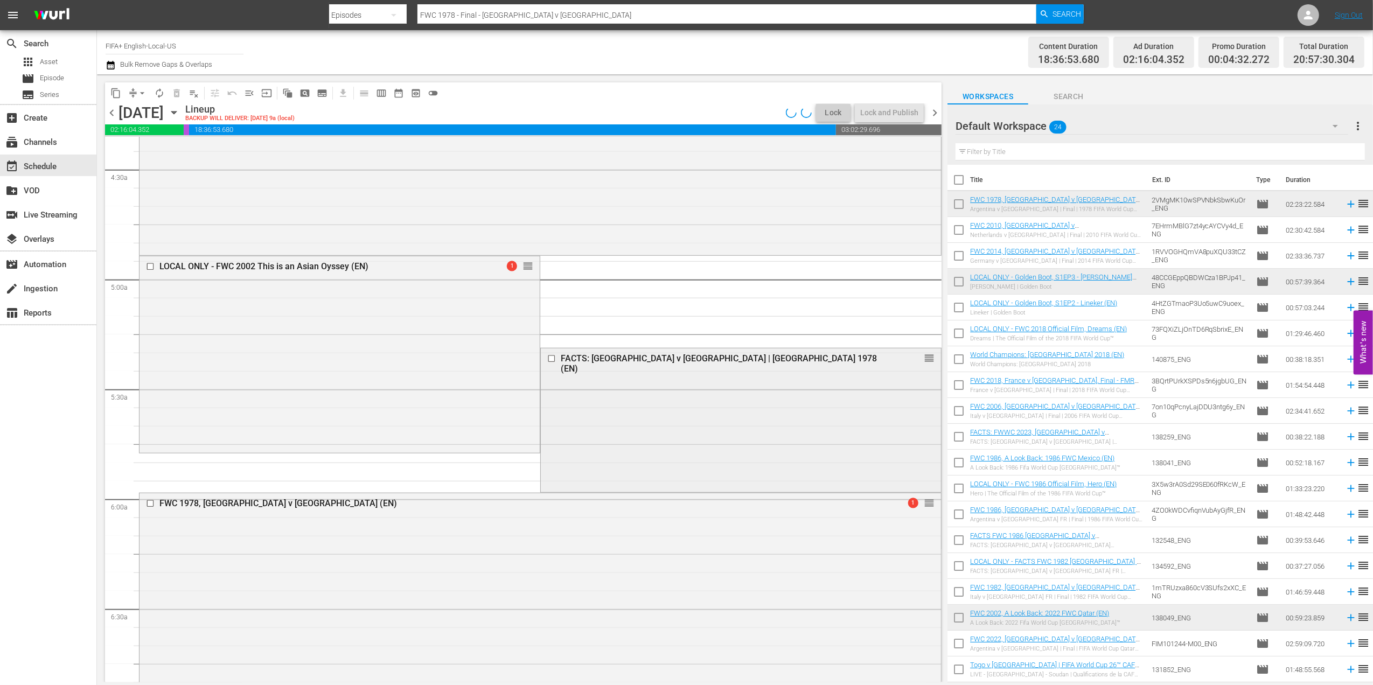
scroll to position [1001, 0]
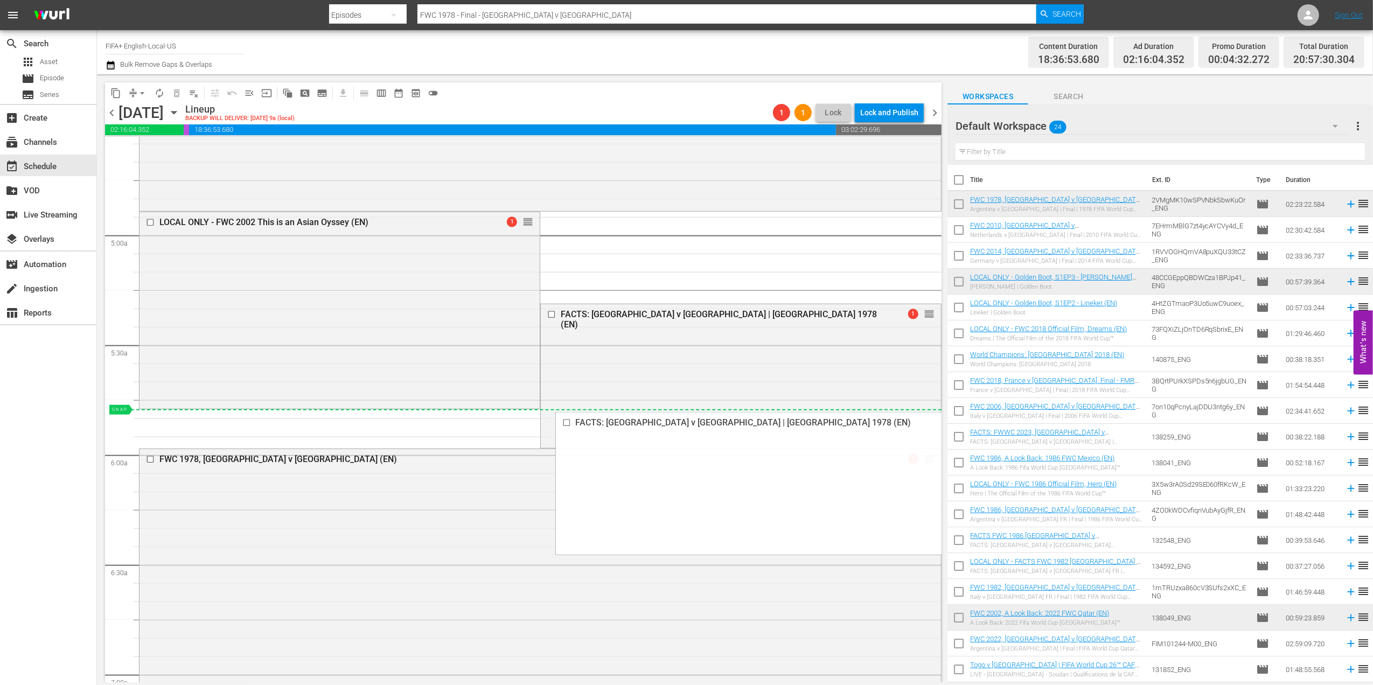
drag, startPoint x: 918, startPoint y: 309, endPoint x: 903, endPoint y: 415, distance: 107.3
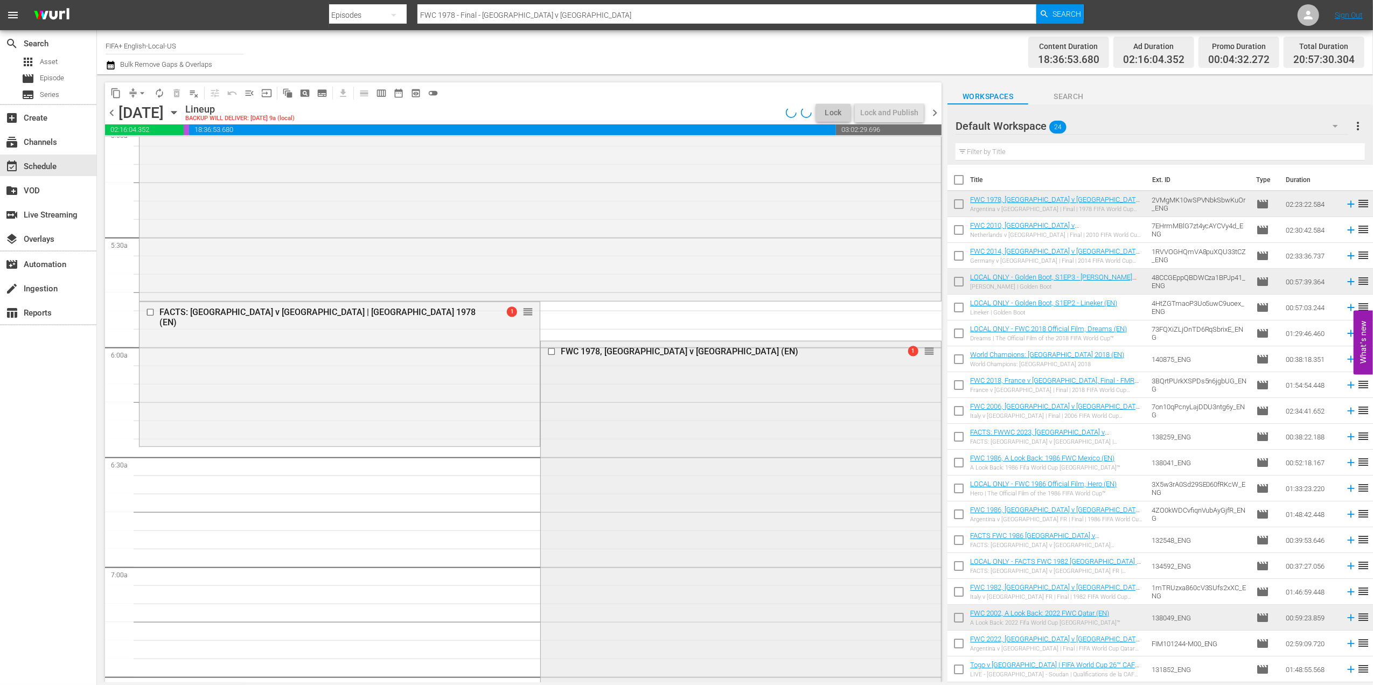
scroll to position [1126, 0]
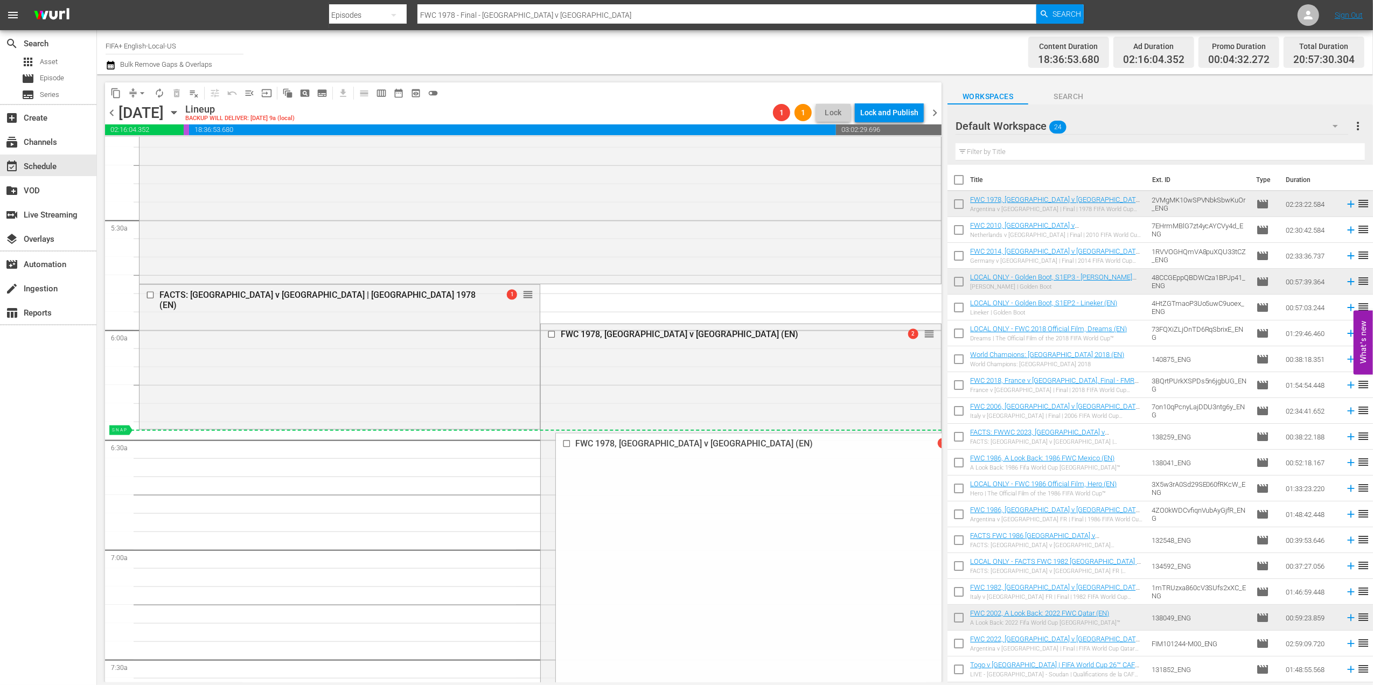
drag, startPoint x: 921, startPoint y: 332, endPoint x: 901, endPoint y: 434, distance: 103.7
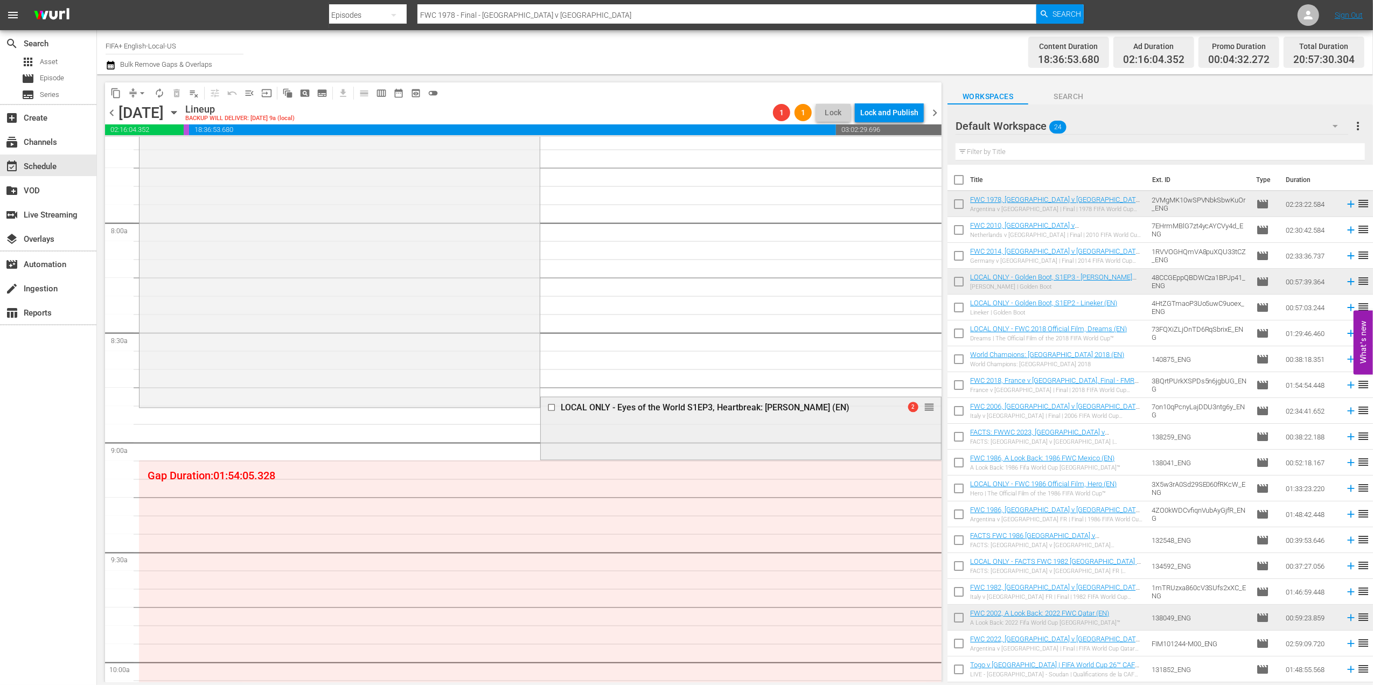
scroll to position [1673, 0]
drag, startPoint x: 918, startPoint y: 406, endPoint x: 916, endPoint y: 420, distance: 14.6
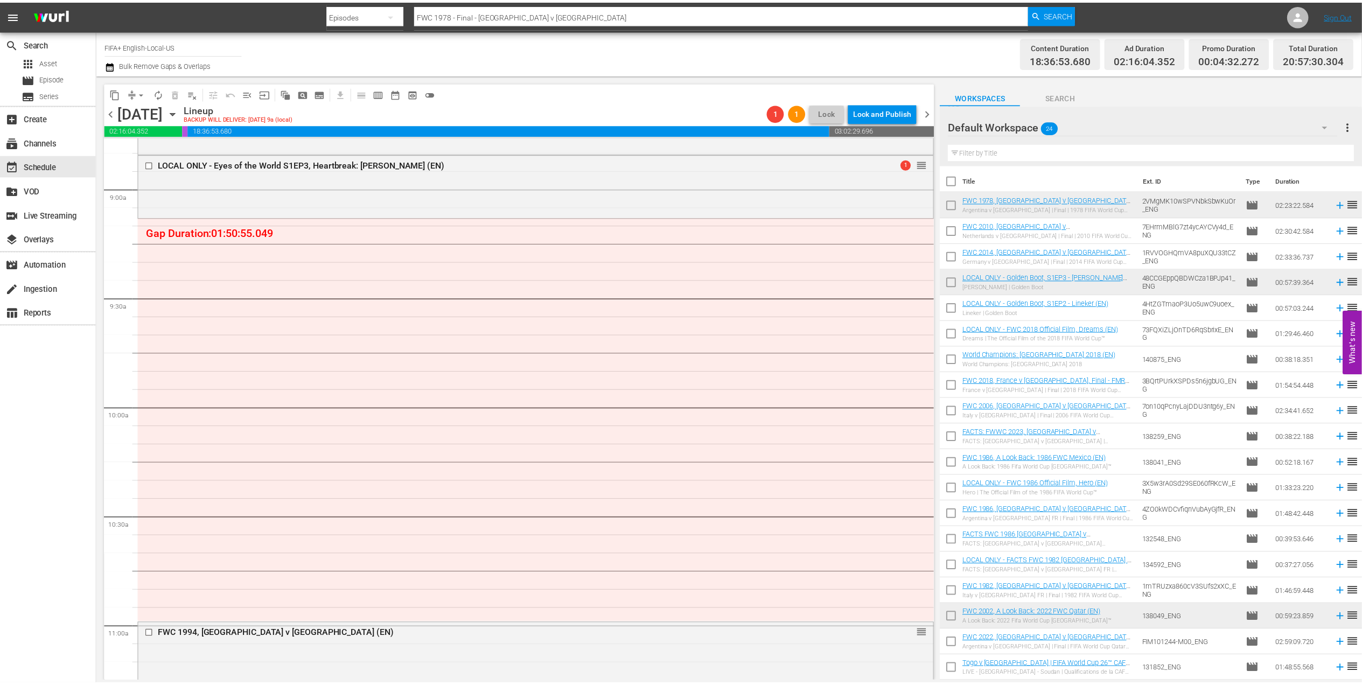
scroll to position [1923, 0]
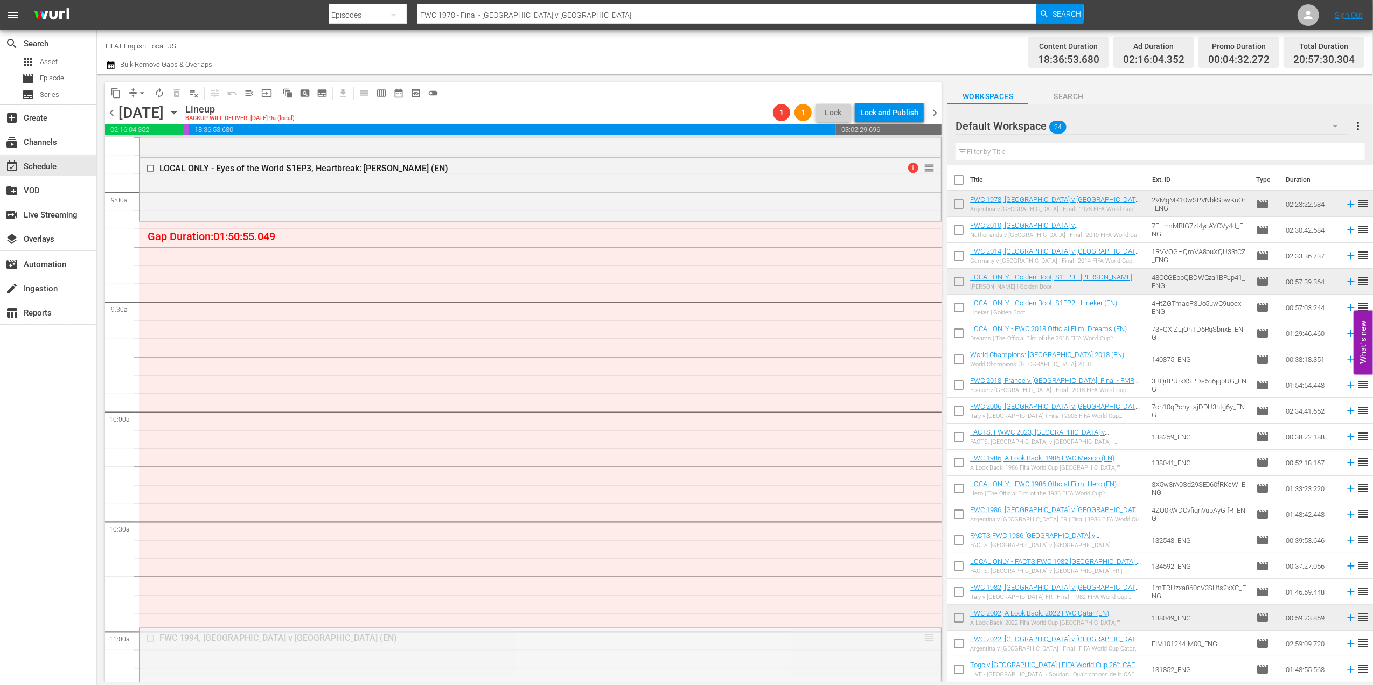
drag, startPoint x: 918, startPoint y: 637, endPoint x: 862, endPoint y: 224, distance: 416.5
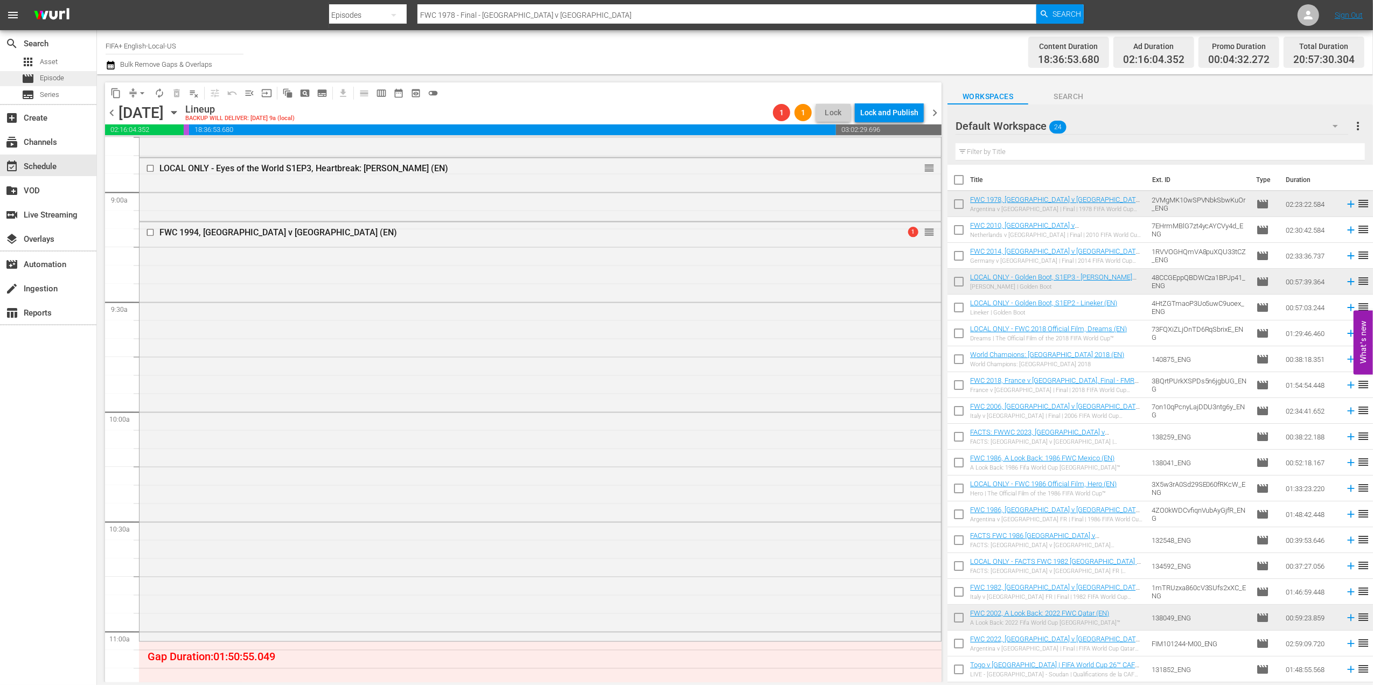
click at [35, 74] on div "movie Episode" at bounding box center [43, 78] width 43 height 15
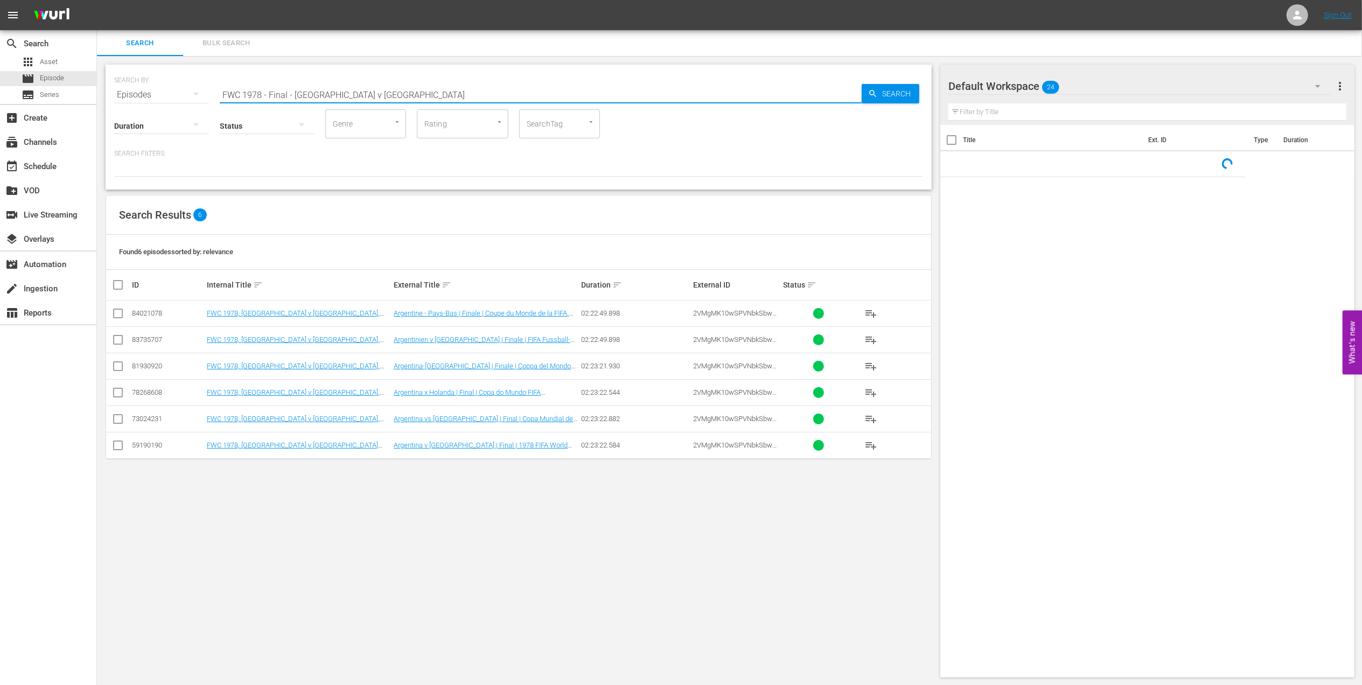
drag, startPoint x: 401, startPoint y: 95, endPoint x: 149, endPoint y: 97, distance: 252.1
click at [135, 93] on div "SEARCH BY Search By Episodes Search ID, Title, Description, Keywords, or Catego…" at bounding box center [518, 88] width 809 height 39
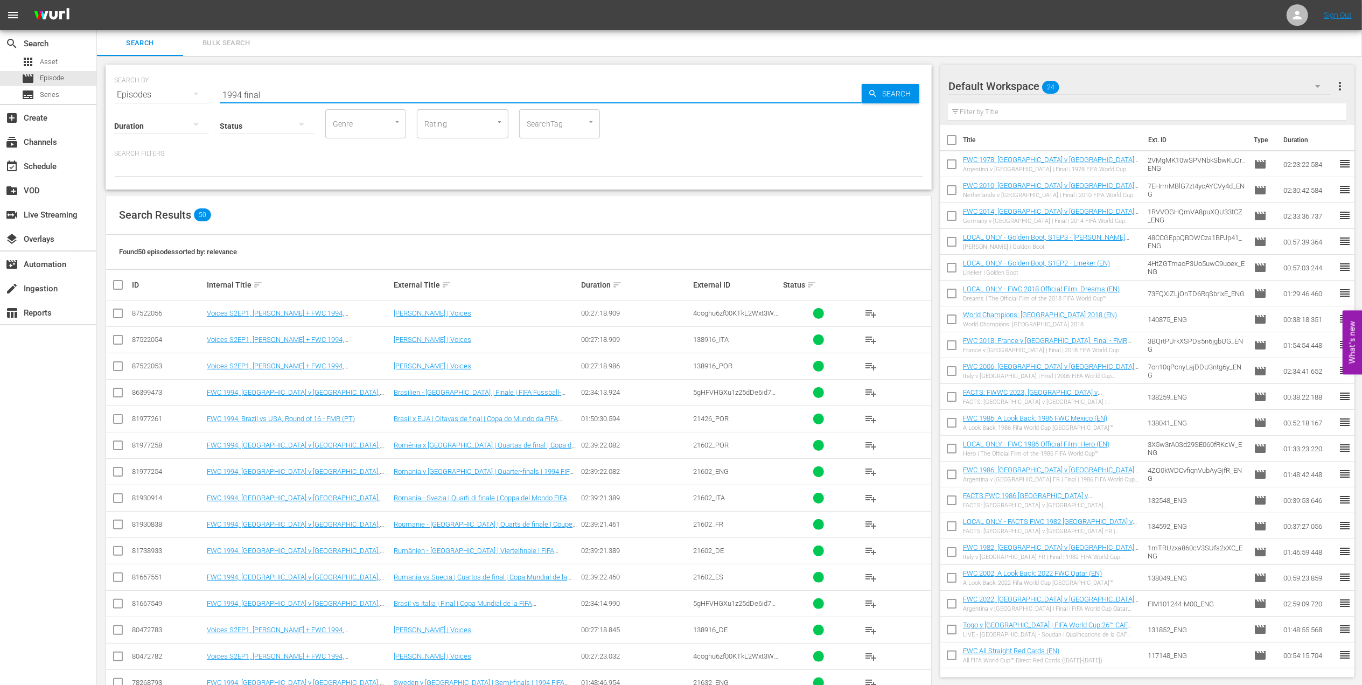
click at [311, 100] on div "Status" at bounding box center [267, 119] width 95 height 39
click at [304, 85] on input "1994 final" at bounding box center [541, 95] width 642 height 26
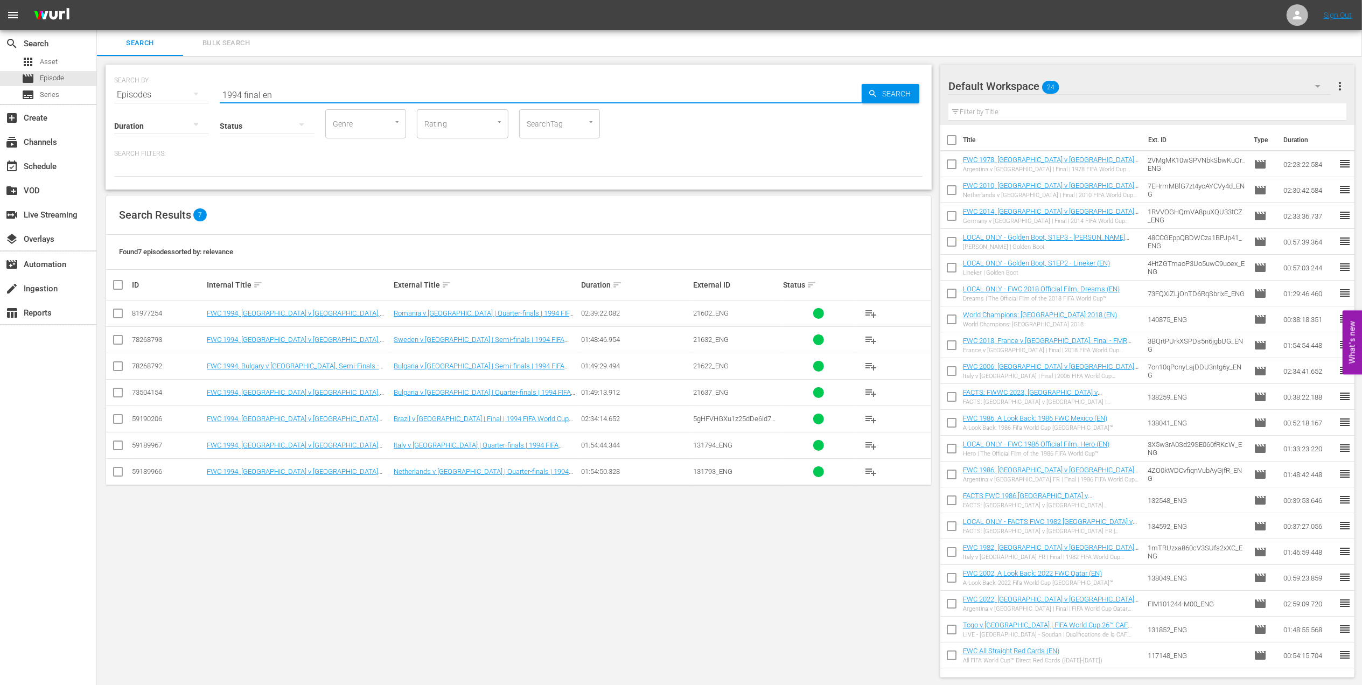
type input "1994 final en"
click at [121, 419] on input "checkbox" at bounding box center [118, 421] width 13 height 13
checkbox input "true"
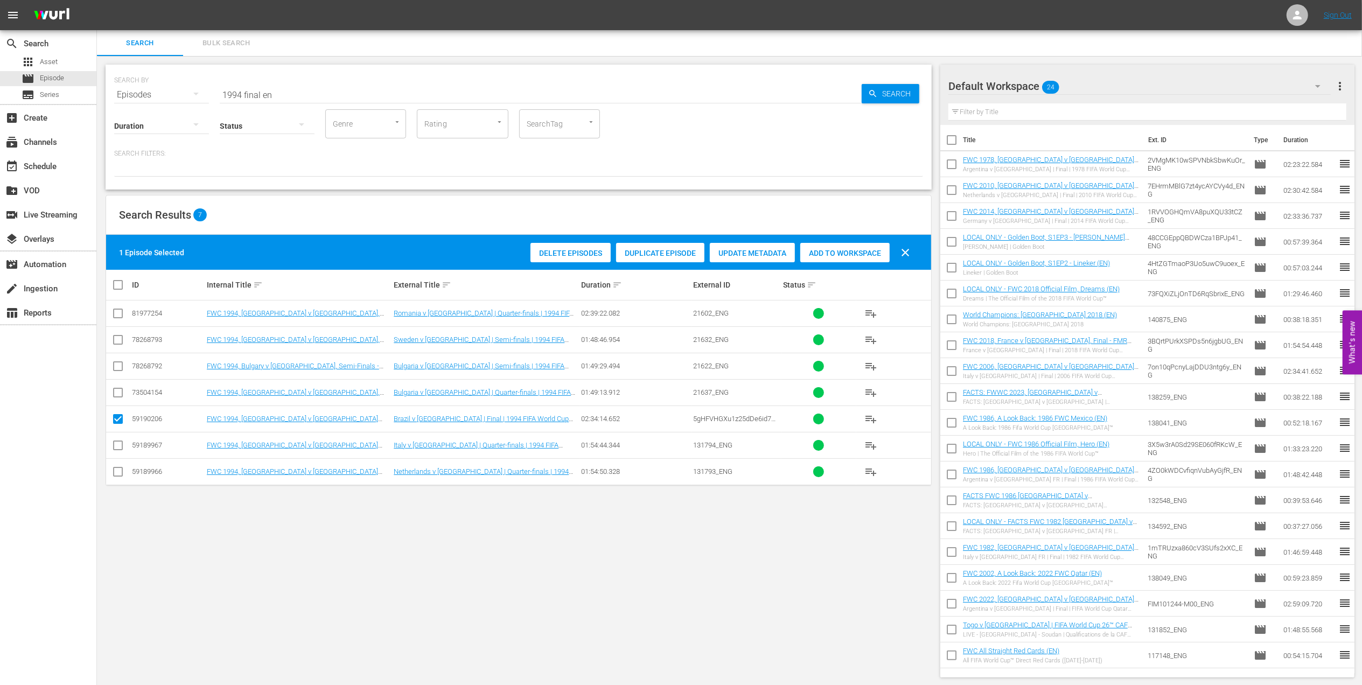
click at [820, 247] on div "Add to Workspace" at bounding box center [844, 253] width 89 height 20
click at [41, 161] on div "event_available Schedule" at bounding box center [30, 165] width 60 height 10
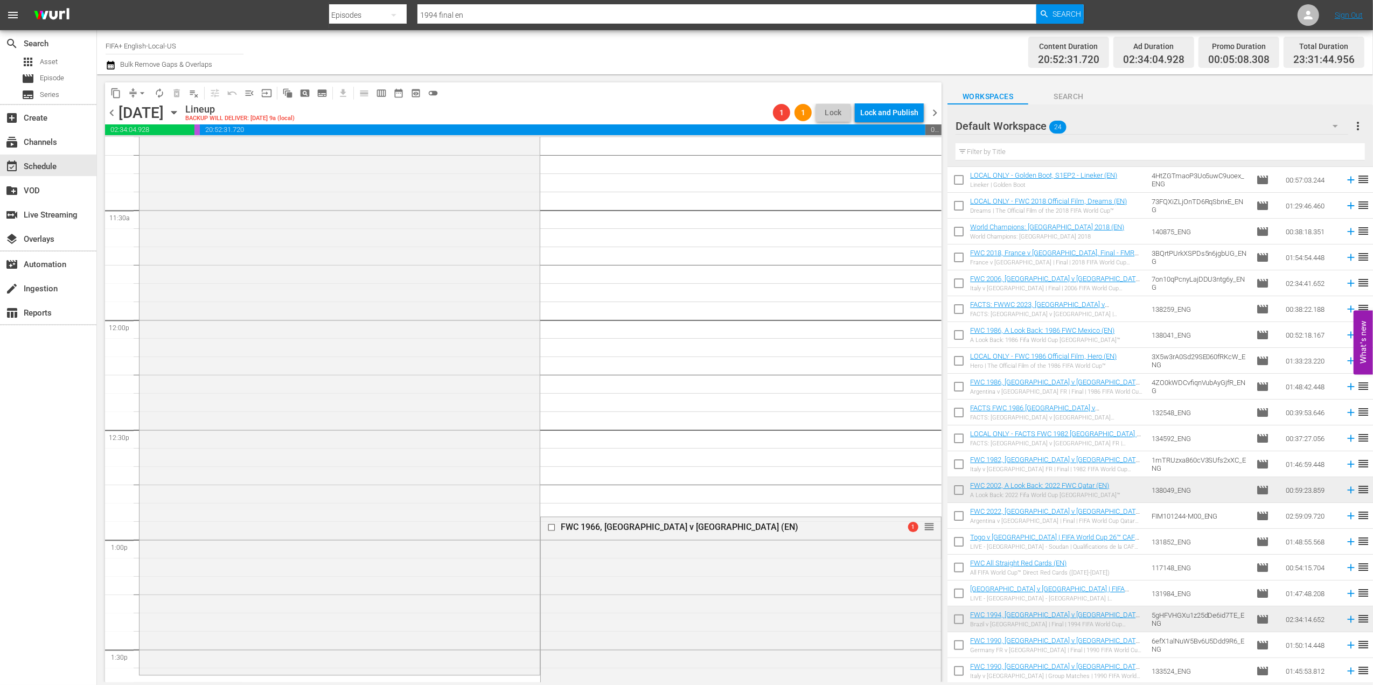
scroll to position [2478, 0]
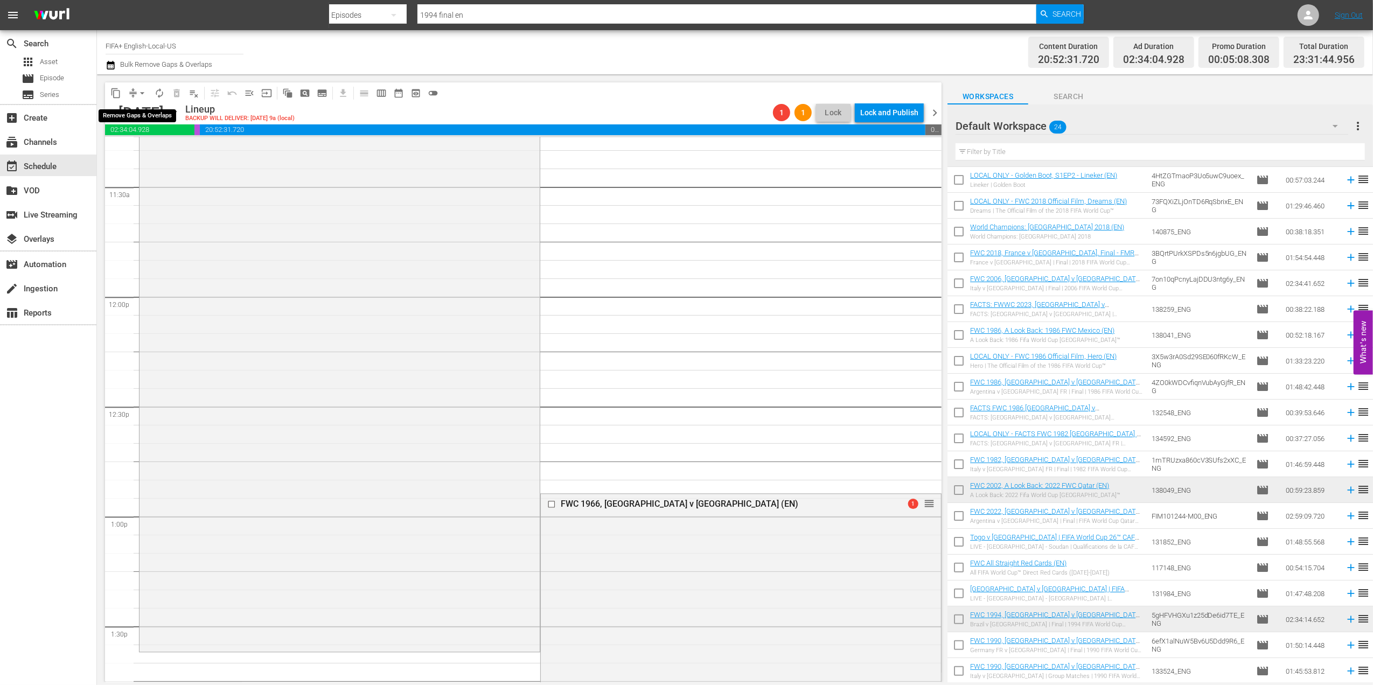
click at [142, 95] on span "arrow_drop_down" at bounding box center [142, 93] width 11 height 11
click at [172, 148] on li "Align to End of Previous Day" at bounding box center [142, 151] width 113 height 18
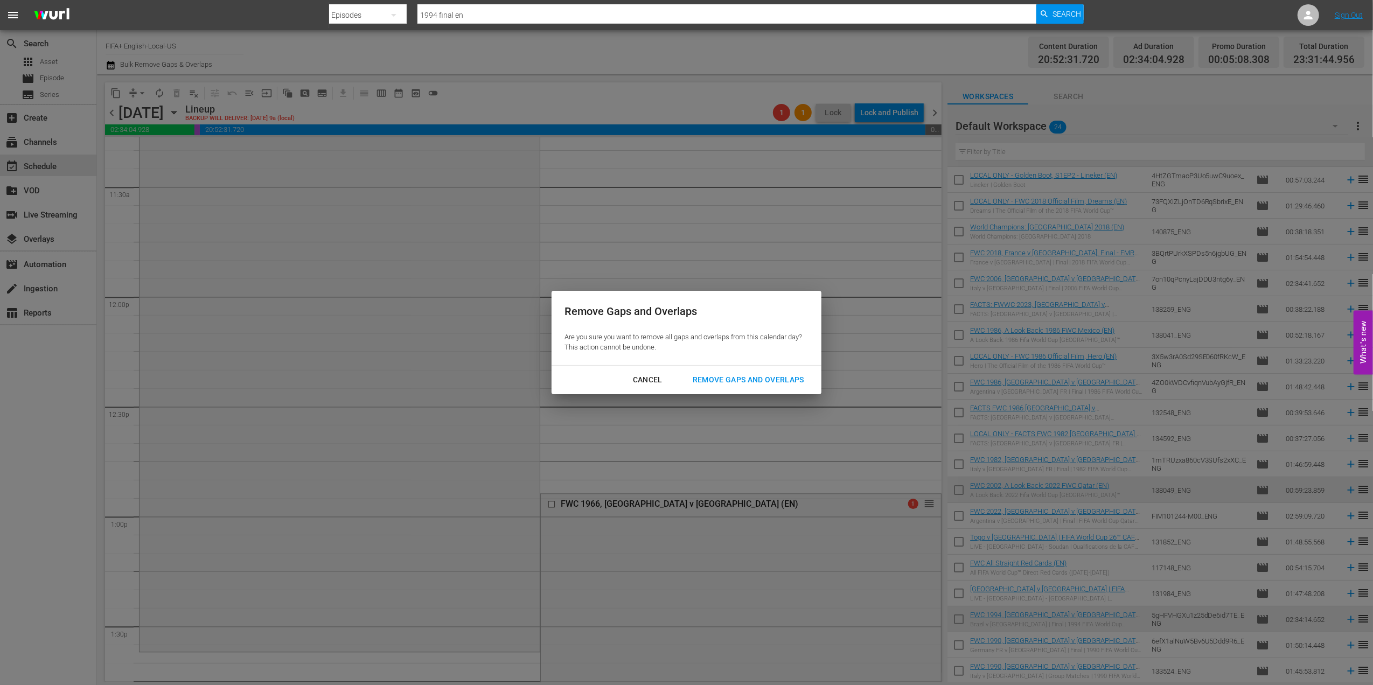
click at [639, 380] on div "Cancel" at bounding box center [647, 379] width 47 height 13
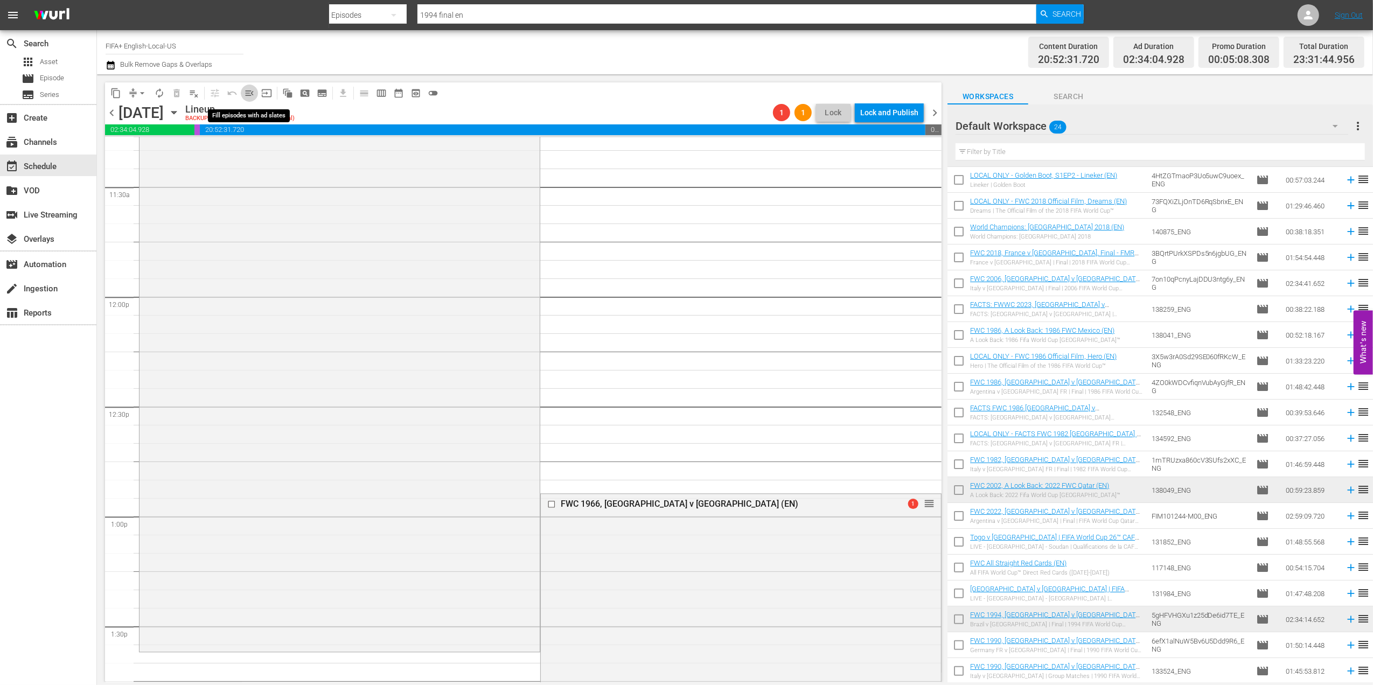
click at [252, 93] on span "menu_open" at bounding box center [249, 93] width 11 height 11
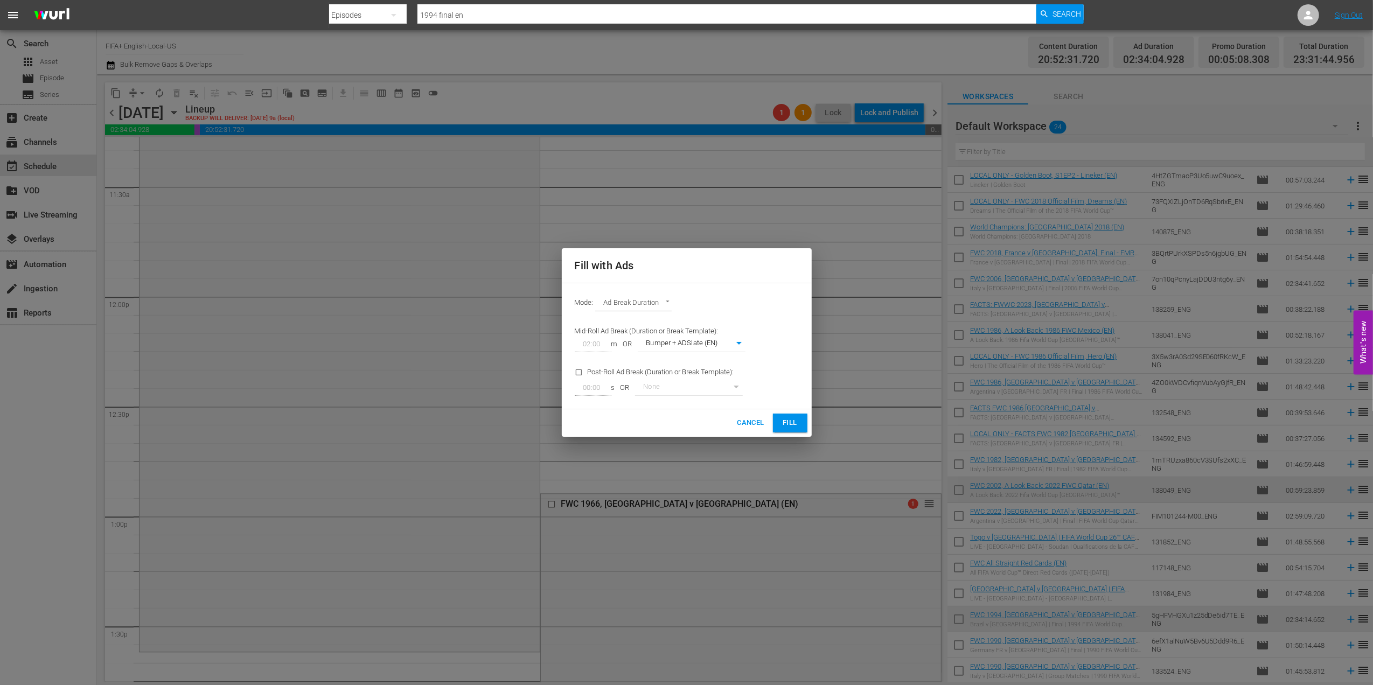
click at [783, 416] on button "Fill" at bounding box center [790, 423] width 34 height 19
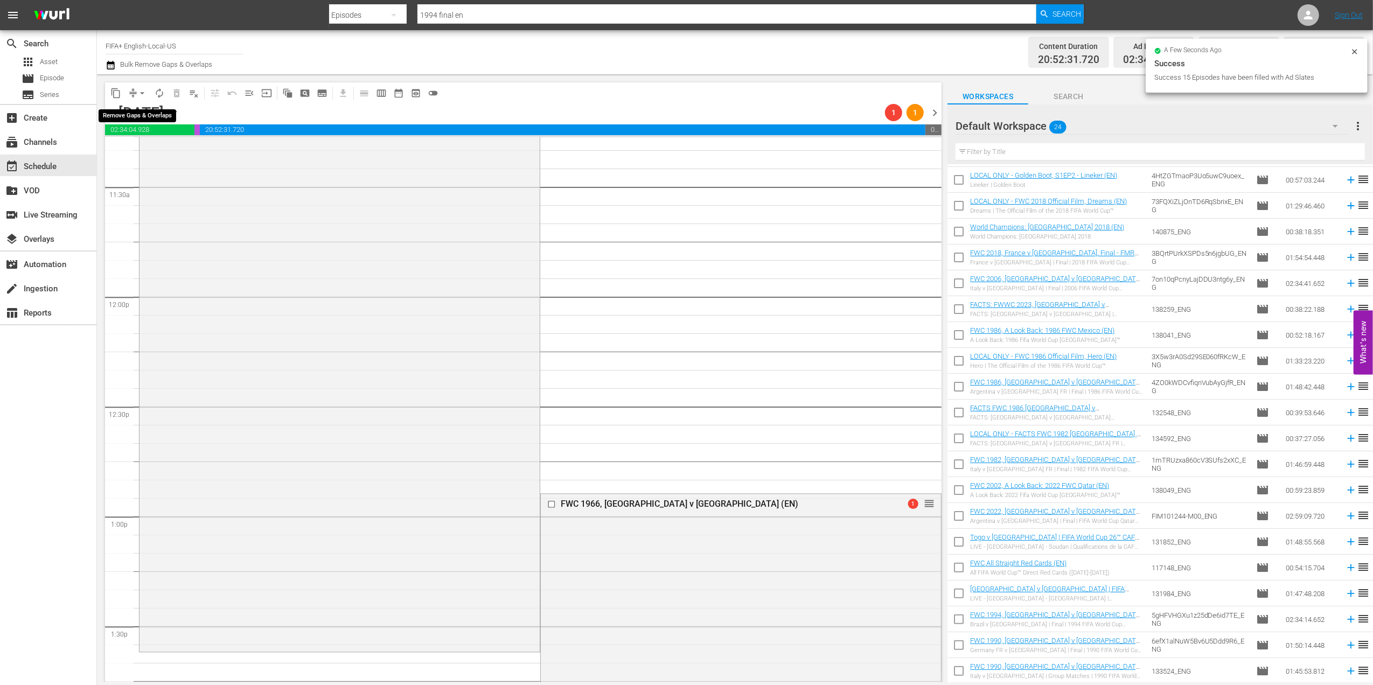
click at [143, 93] on span "arrow_drop_down" at bounding box center [142, 93] width 11 height 11
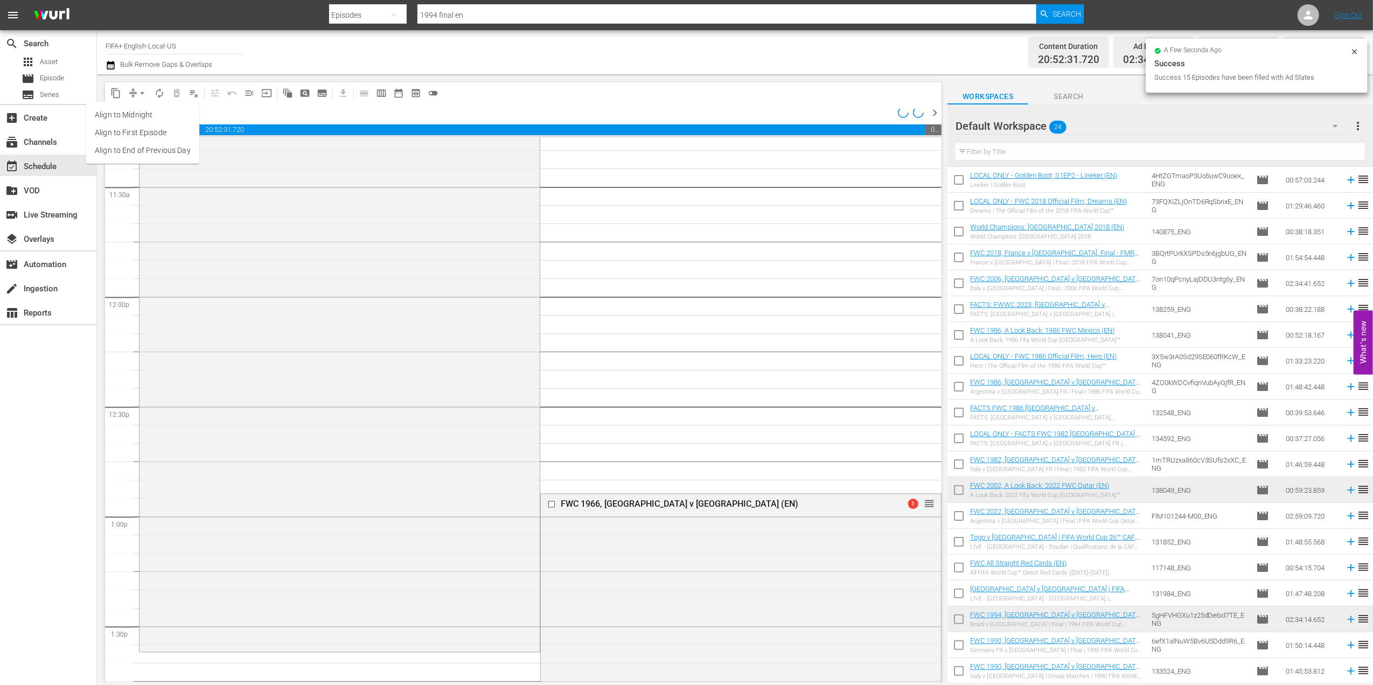
click at [161, 145] on li "Align to End of Previous Day" at bounding box center [142, 151] width 113 height 18
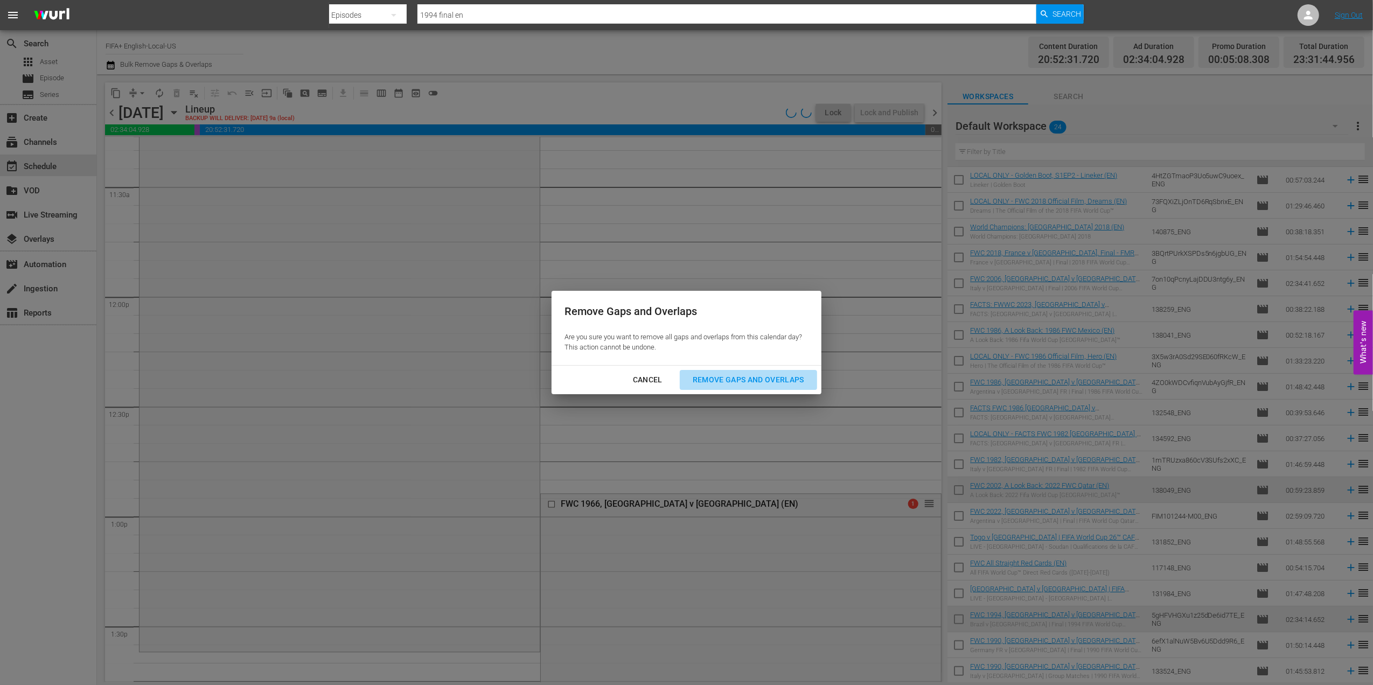
click at [750, 377] on div "Remove Gaps and Overlaps" at bounding box center [748, 379] width 129 height 13
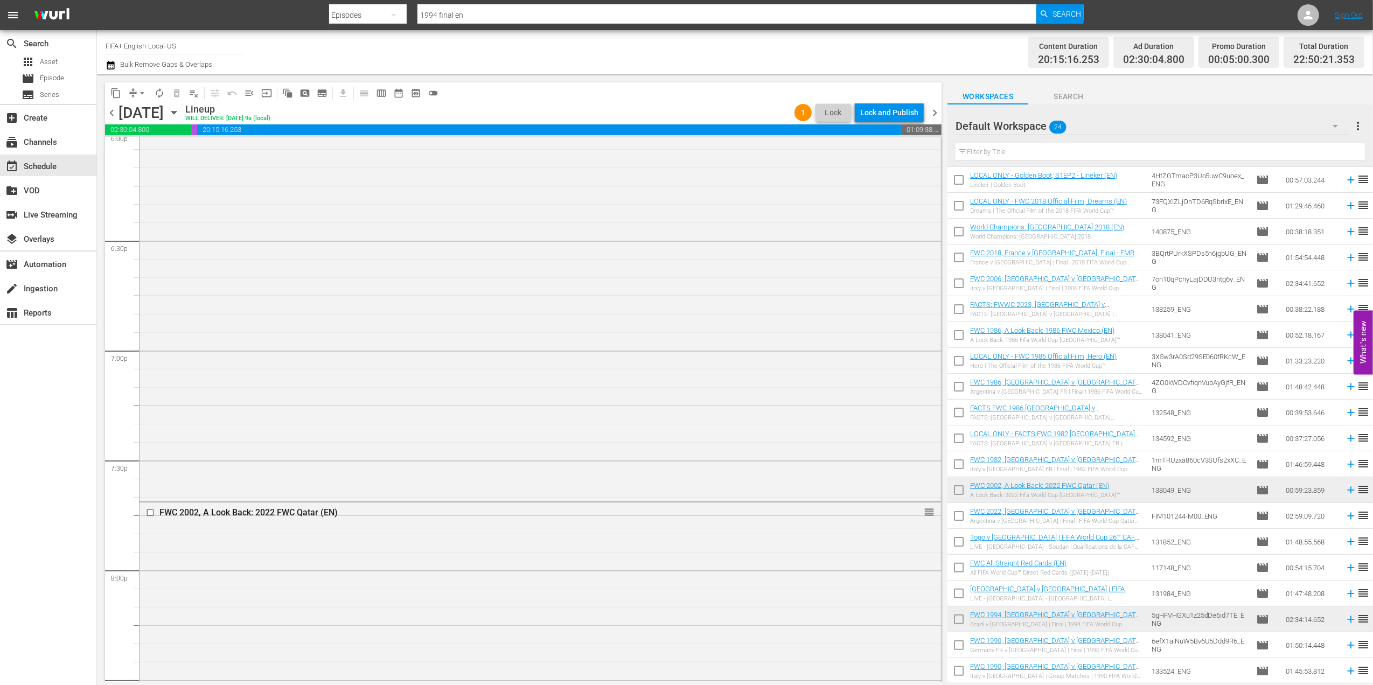
scroll to position [4773, 0]
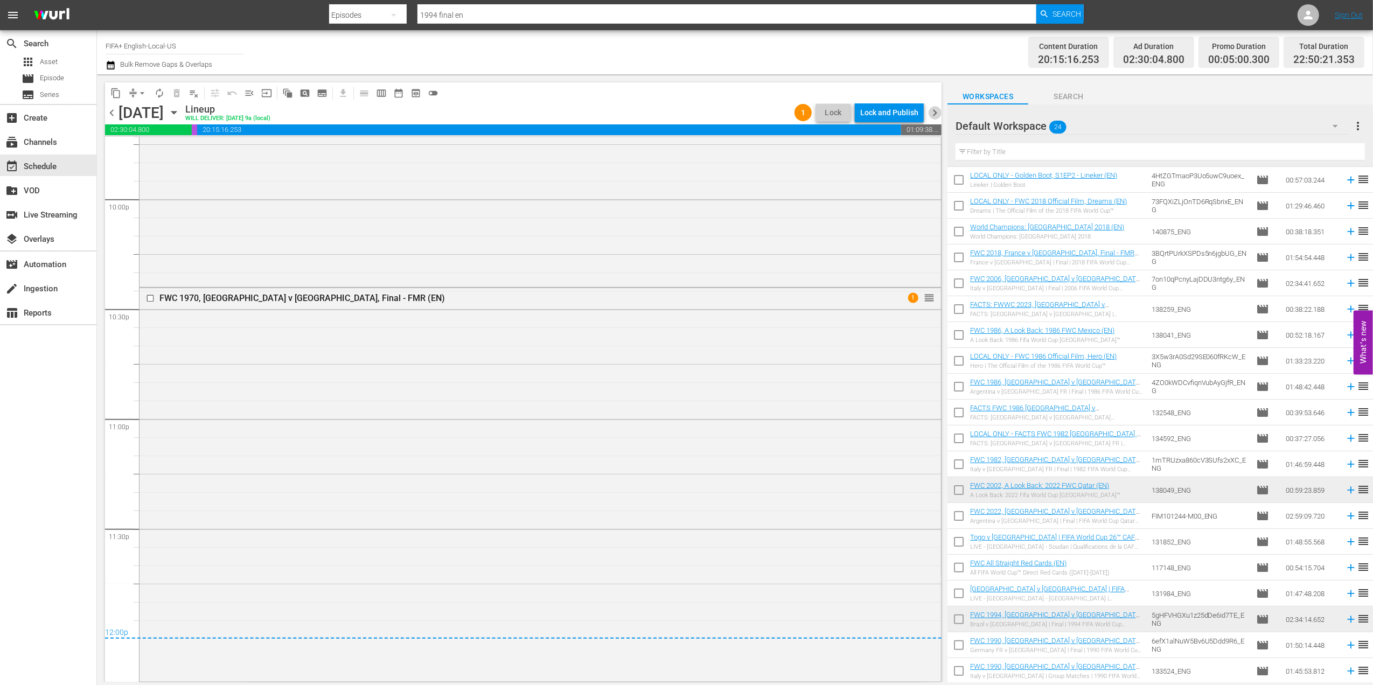
click at [934, 106] on span "chevron_right" at bounding box center [934, 112] width 13 height 13
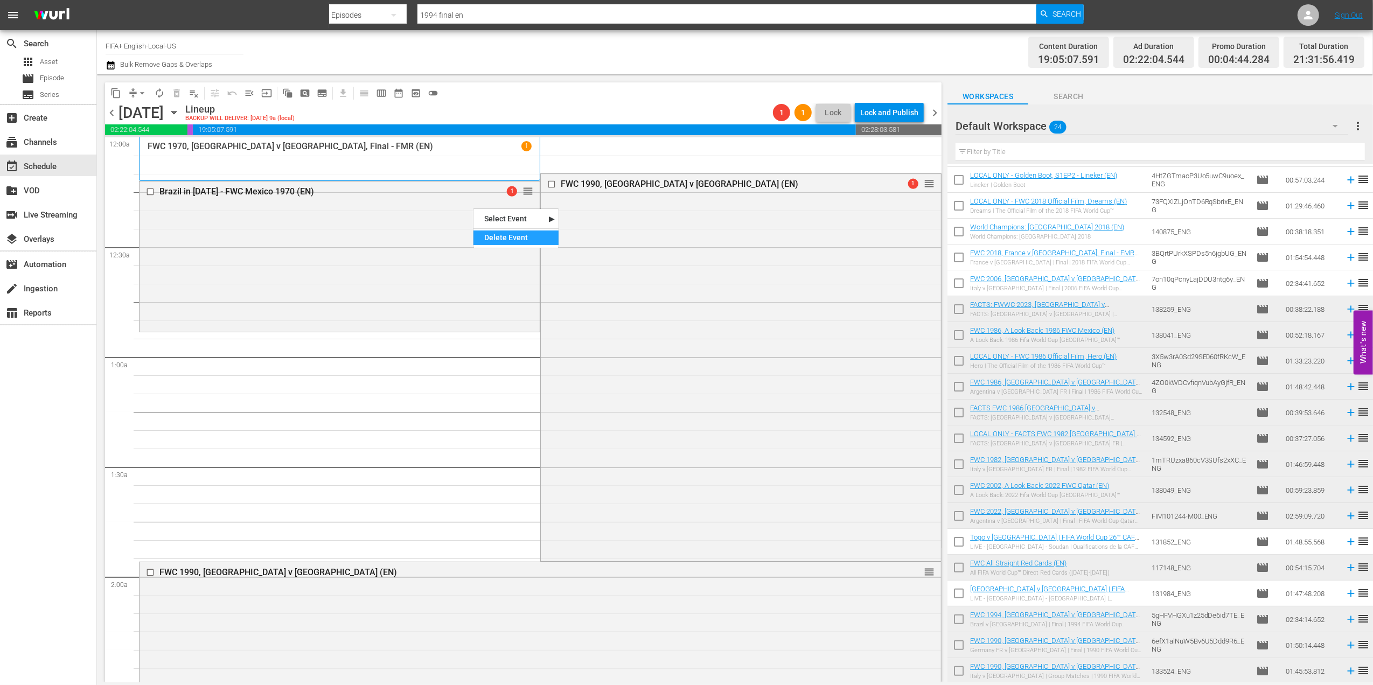
click at [516, 234] on div "Delete Event" at bounding box center [515, 238] width 85 height 15
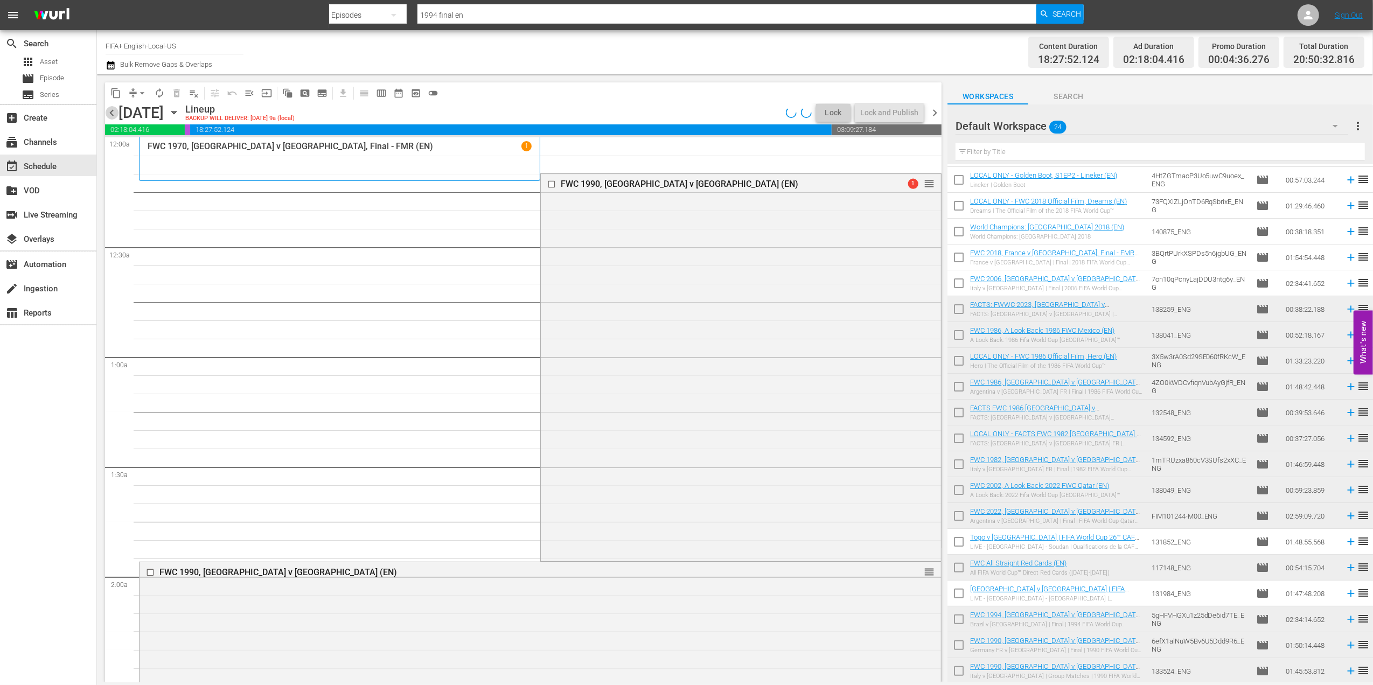
click at [109, 113] on span "chevron_left" at bounding box center [111, 112] width 13 height 13
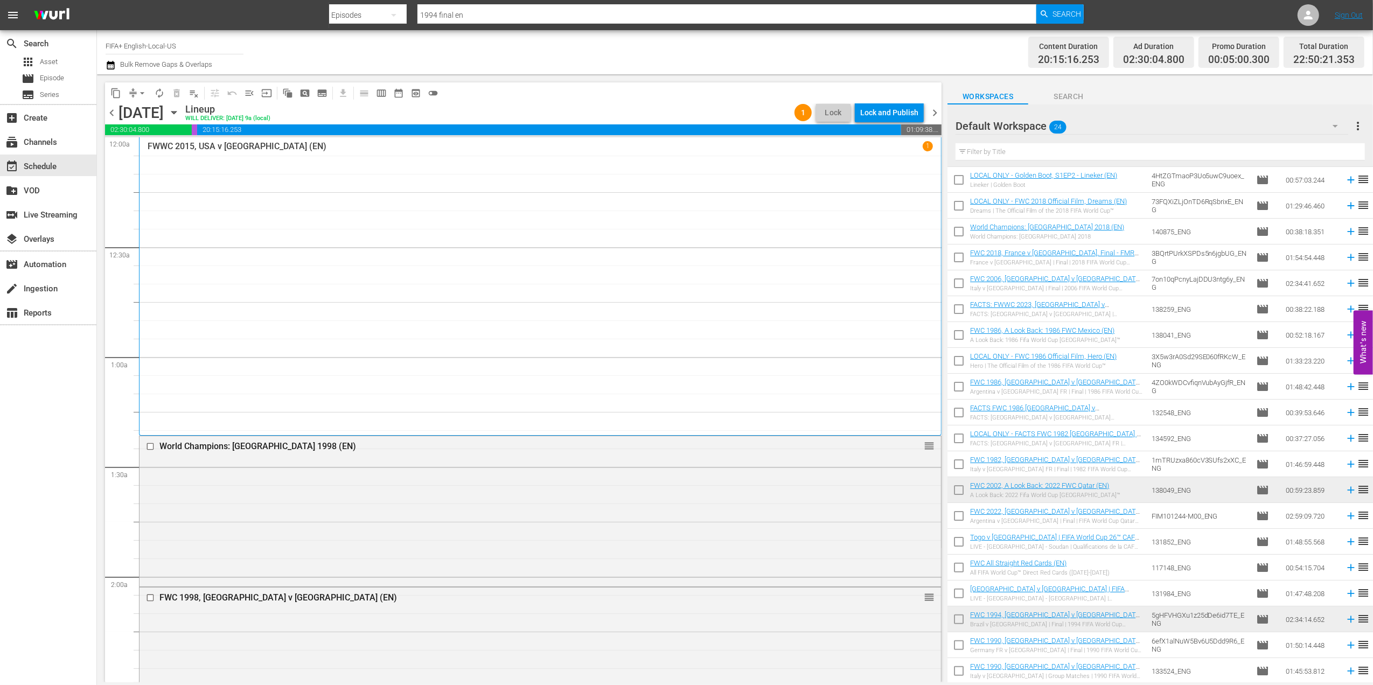
drag, startPoint x: 936, startPoint y: 107, endPoint x: 953, endPoint y: 239, distance: 133.6
click at [936, 107] on span "chevron_right" at bounding box center [934, 112] width 13 height 13
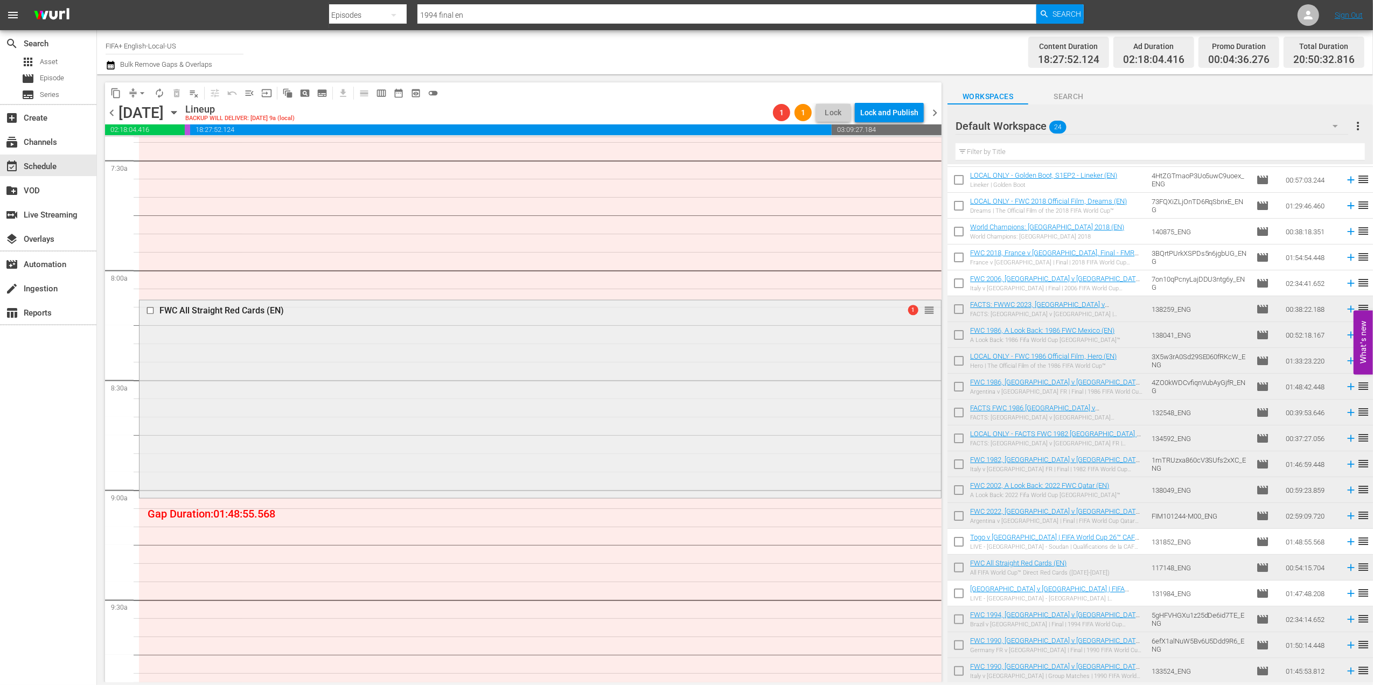
scroll to position [1616, 0]
click at [814, 397] on div "Delete Event" at bounding box center [813, 395] width 85 height 15
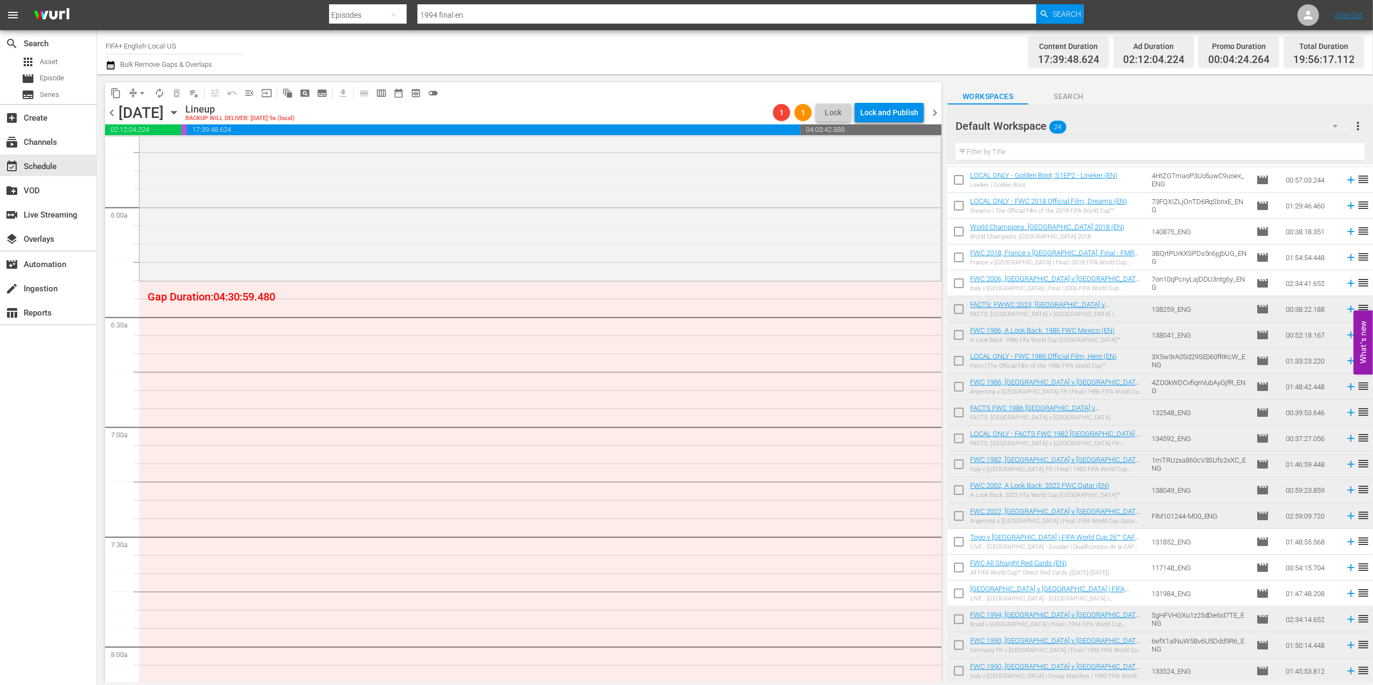
scroll to position [1256, 0]
click at [75, 74] on div "movie Episode" at bounding box center [48, 78] width 96 height 15
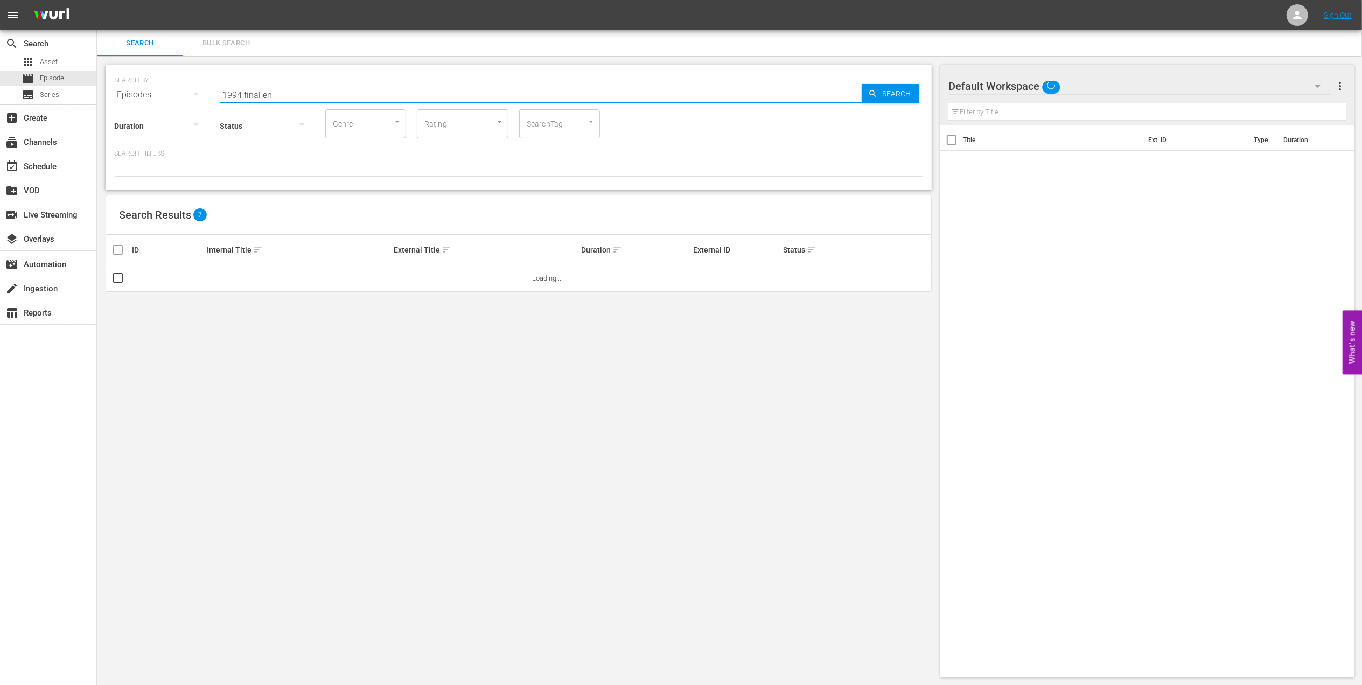
drag, startPoint x: 304, startPoint y: 93, endPoint x: 135, endPoint y: 96, distance: 169.7
click at [135, 96] on div "SEARCH BY Search By Episodes Search ID, Title, Description, Keywords, or Catego…" at bounding box center [518, 88] width 809 height 39
paste input "FACTS: 1982 FIFA World Cup"
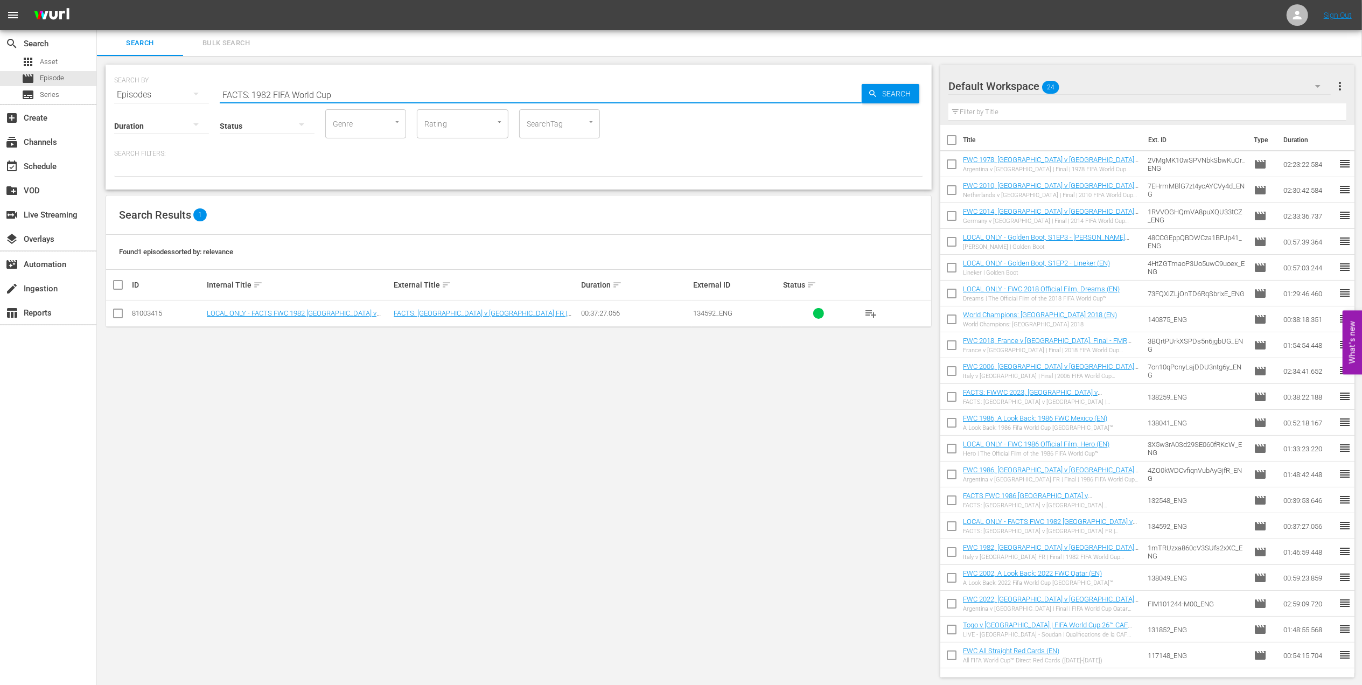
type input "FACTS: 1982 FIFA World Cup"
click at [110, 315] on td at bounding box center [118, 314] width 24 height 26
drag, startPoint x: 113, startPoint y: 311, endPoint x: 142, endPoint y: 316, distance: 29.5
click at [115, 313] on input "checkbox" at bounding box center [118, 315] width 13 height 13
checkbox input "true"
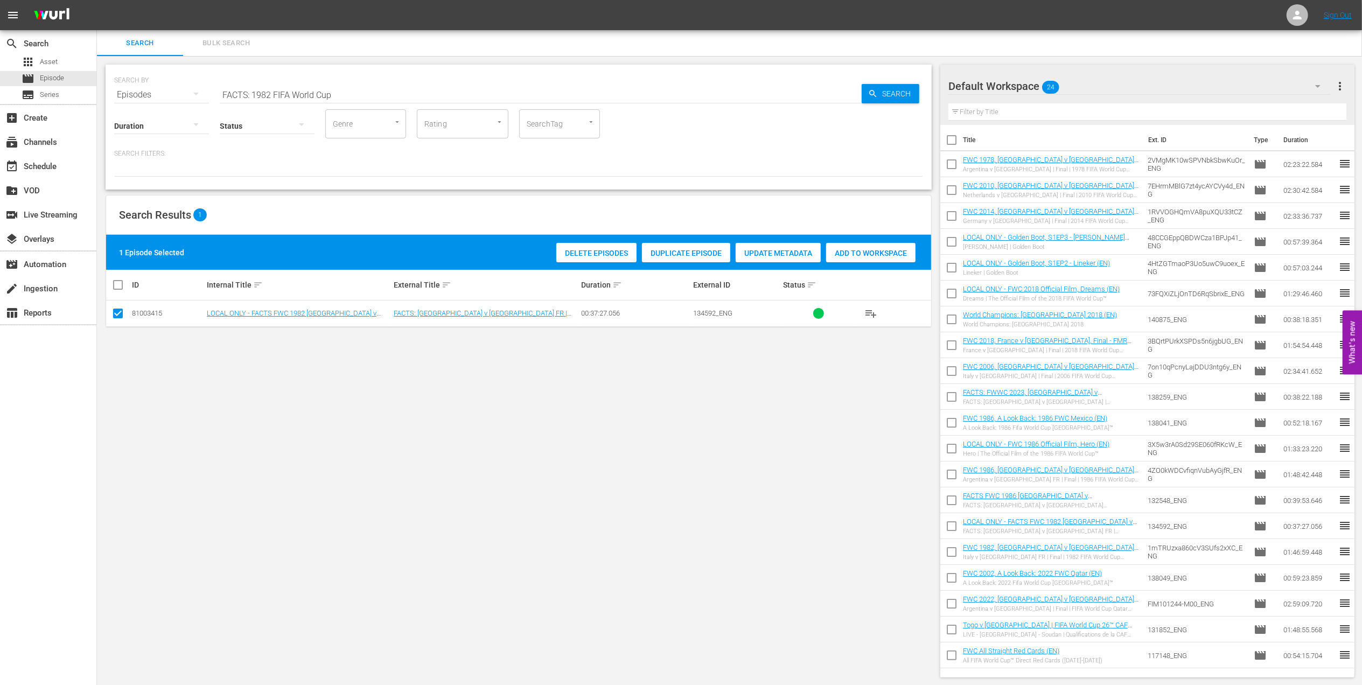
click at [852, 251] on span "Add to Workspace" at bounding box center [870, 253] width 89 height 9
click at [65, 82] on div "movie Episode" at bounding box center [48, 78] width 96 height 15
drag, startPoint x: 227, startPoint y: 95, endPoint x: 152, endPoint y: 95, distance: 75.4
click at [153, 95] on div "SEARCH BY Search By Episodes Search ID, Title, Description, Keywords, or Catego…" at bounding box center [518, 88] width 809 height 39
paste input "6"
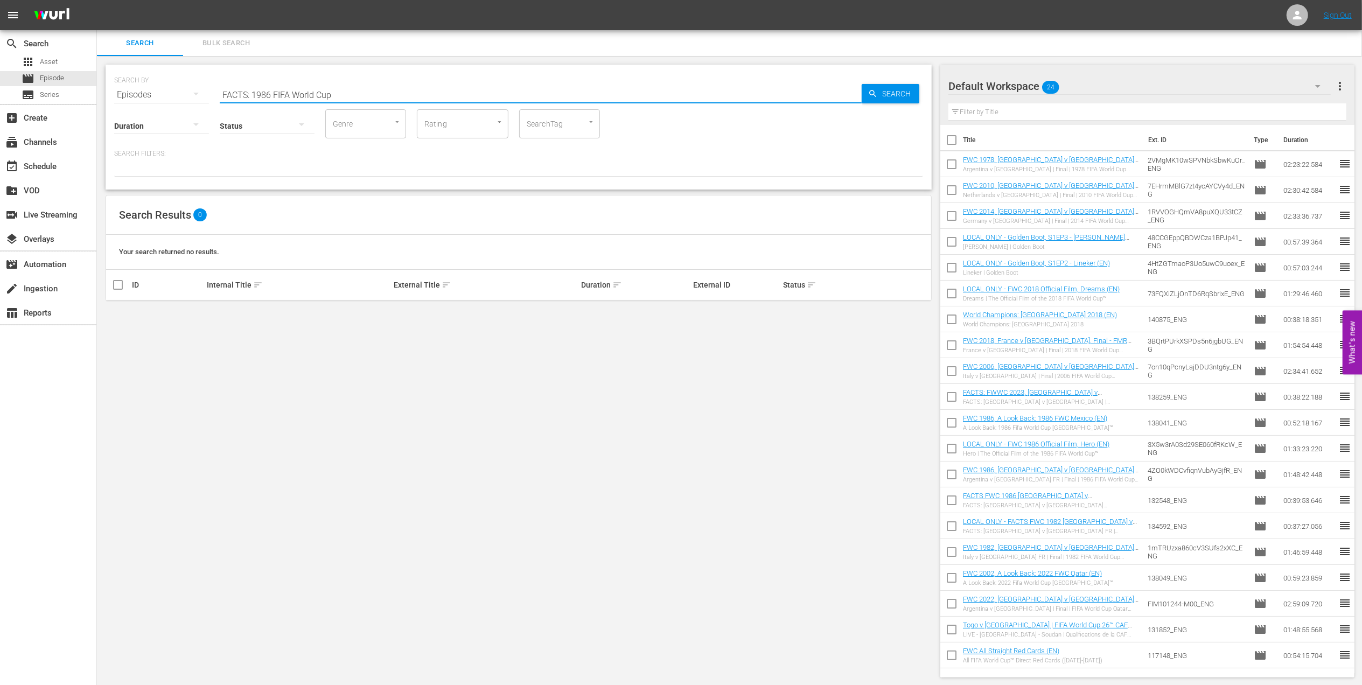
drag, startPoint x: 337, startPoint y: 97, endPoint x: 326, endPoint y: 97, distance: 10.2
click at [326, 97] on input "FACTS: 1986 FIFA World Cup" at bounding box center [541, 95] width 642 height 26
drag, startPoint x: 265, startPoint y: 104, endPoint x: 142, endPoint y: 106, distance: 122.8
click at [142, 106] on div "SEARCH BY Search By Episodes Search ID, Title, Description, Keywords, or Catego…" at bounding box center [519, 127] width 826 height 125
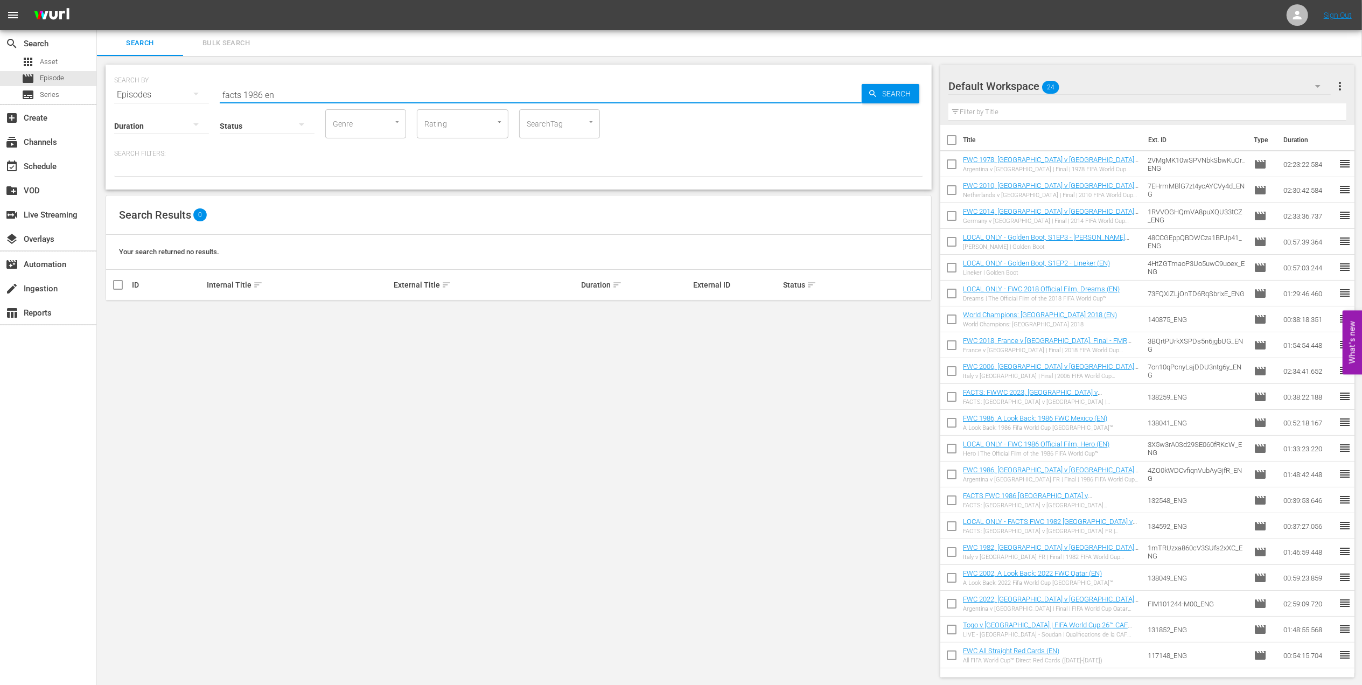
type input "facts 1986 en"
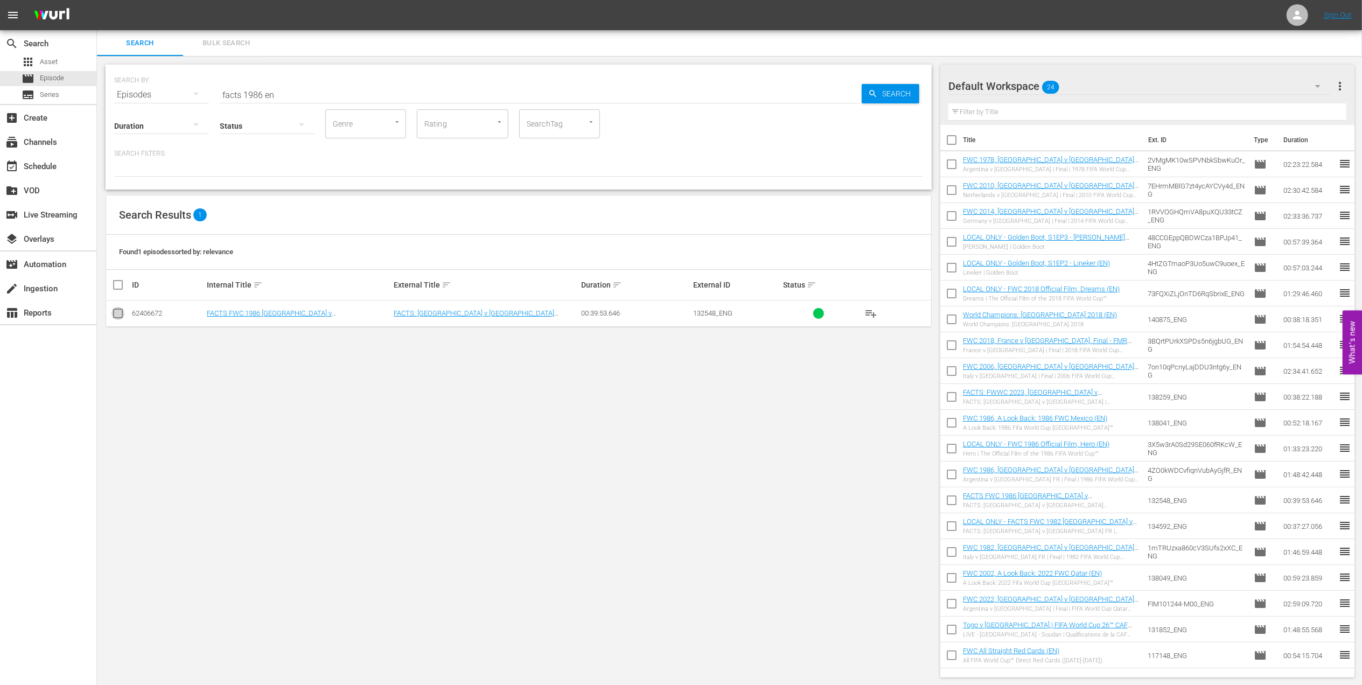
click at [119, 313] on input "checkbox" at bounding box center [118, 315] width 13 height 13
checkbox input "true"
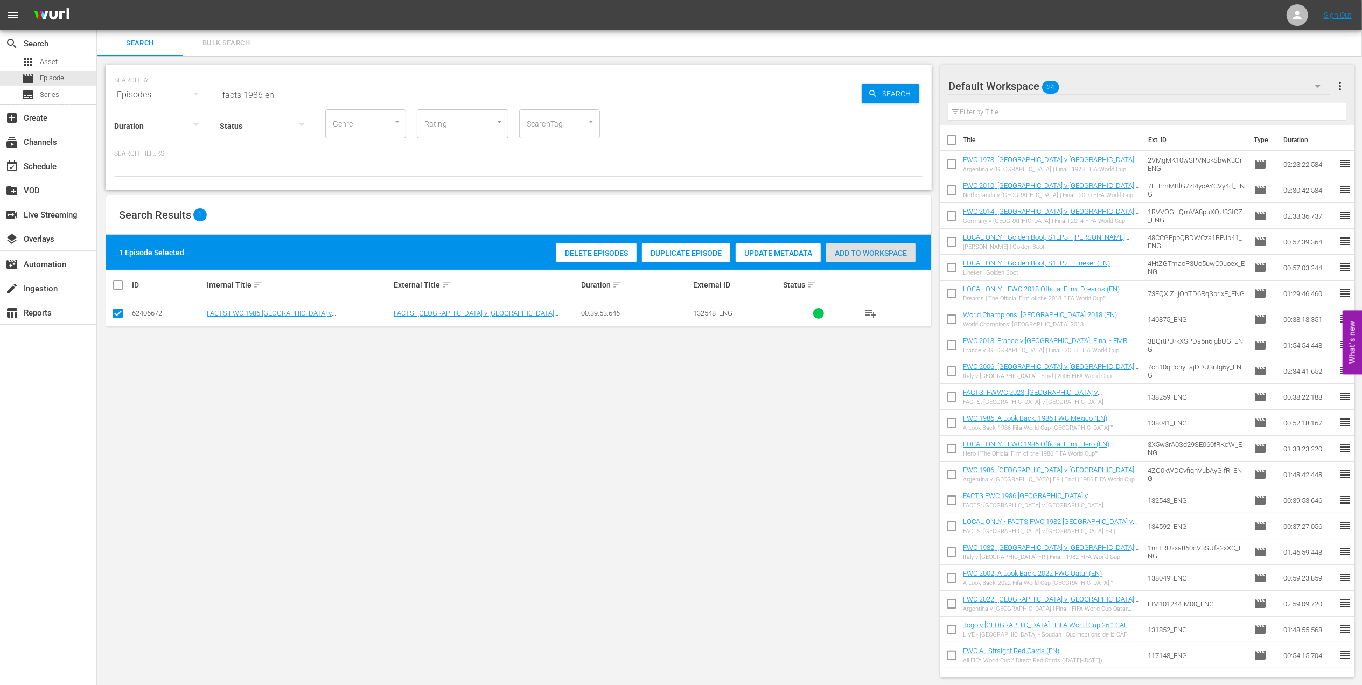
click at [853, 256] on span "Add to Workspace" at bounding box center [870, 253] width 89 height 9
click at [44, 173] on div "event_available Schedule" at bounding box center [48, 166] width 96 height 22
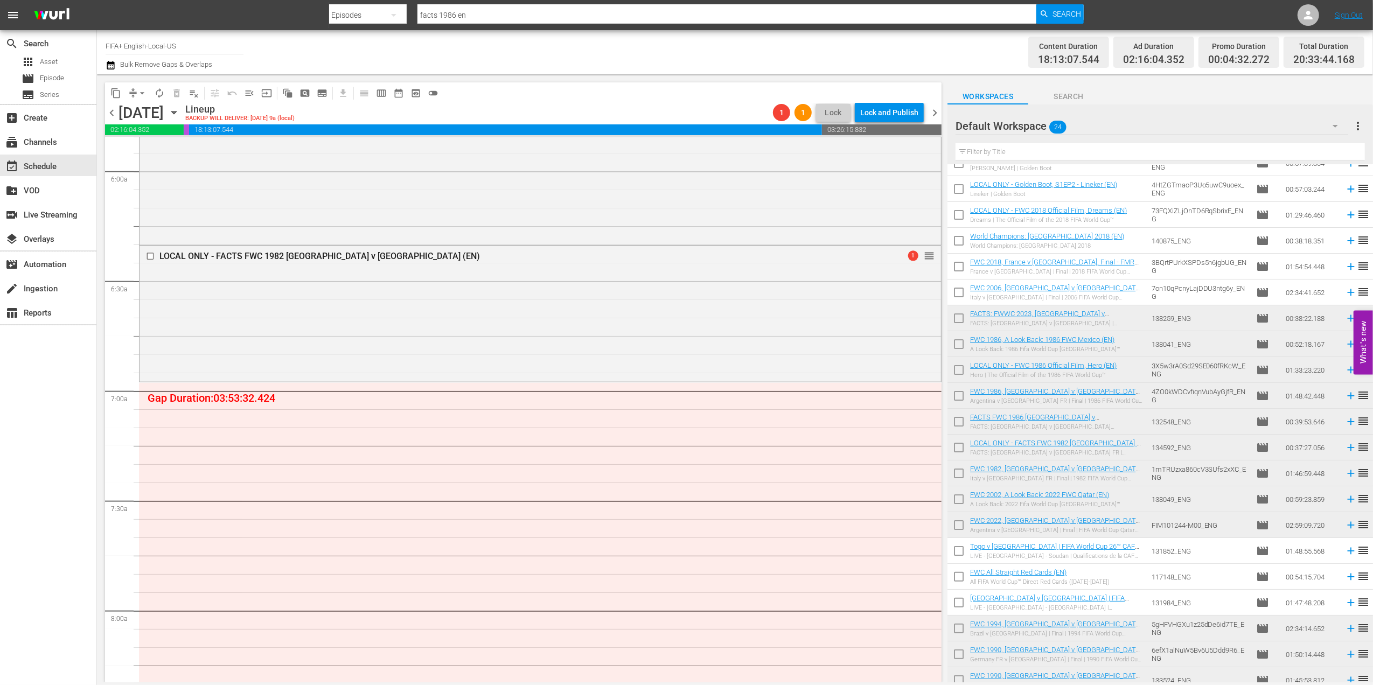
scroll to position [113, 0]
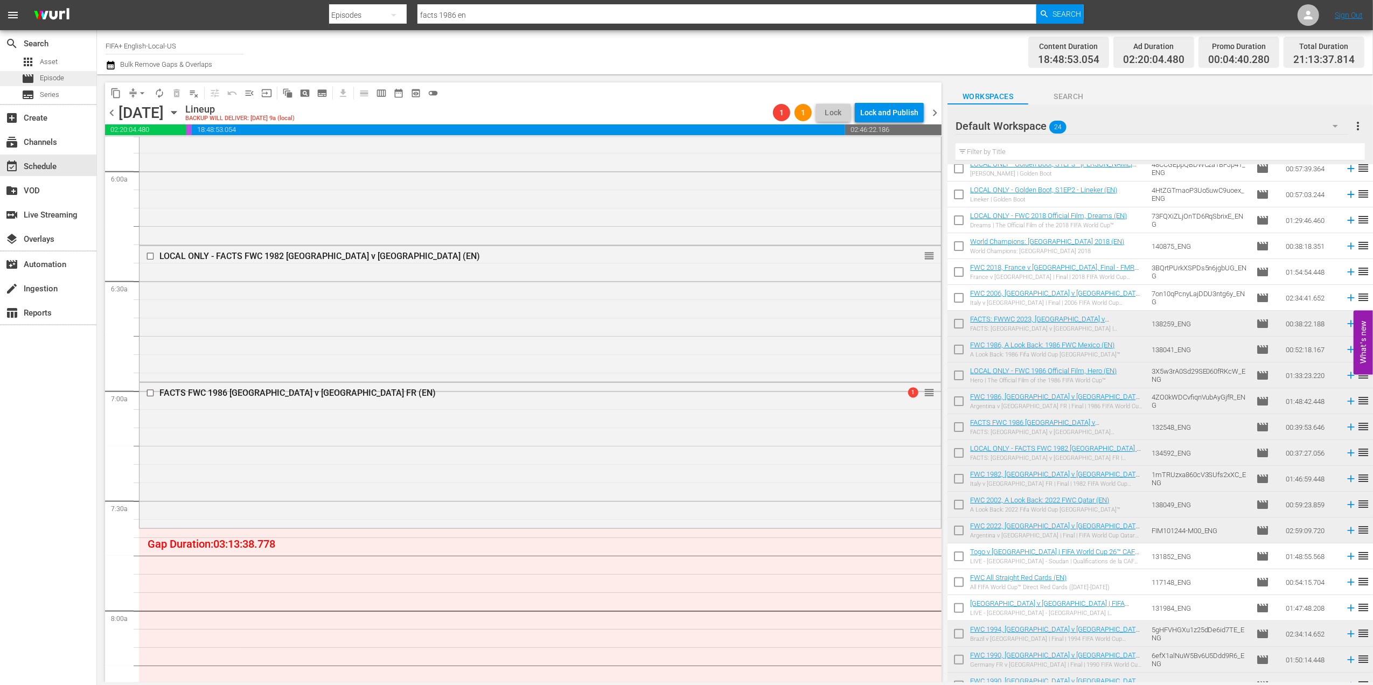
click at [54, 73] on span "Episode" at bounding box center [52, 78] width 24 height 11
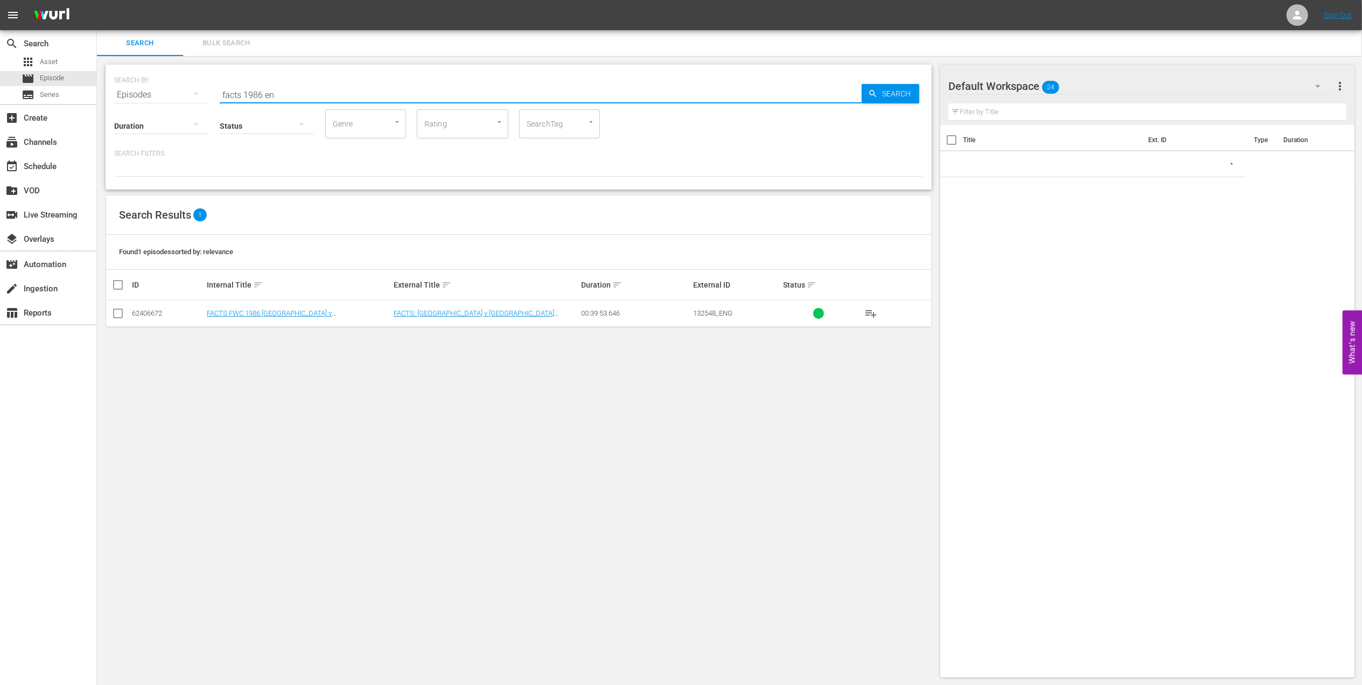
drag, startPoint x: 262, startPoint y: 93, endPoint x: 142, endPoint y: 91, distance: 119.6
click at [142, 91] on div "SEARCH BY Search By Episodes Search ID, Title, Description, Keywords, or Catego…" at bounding box center [518, 88] width 809 height 39
paste input "FWC 1982 - Final - Italy v Germany"
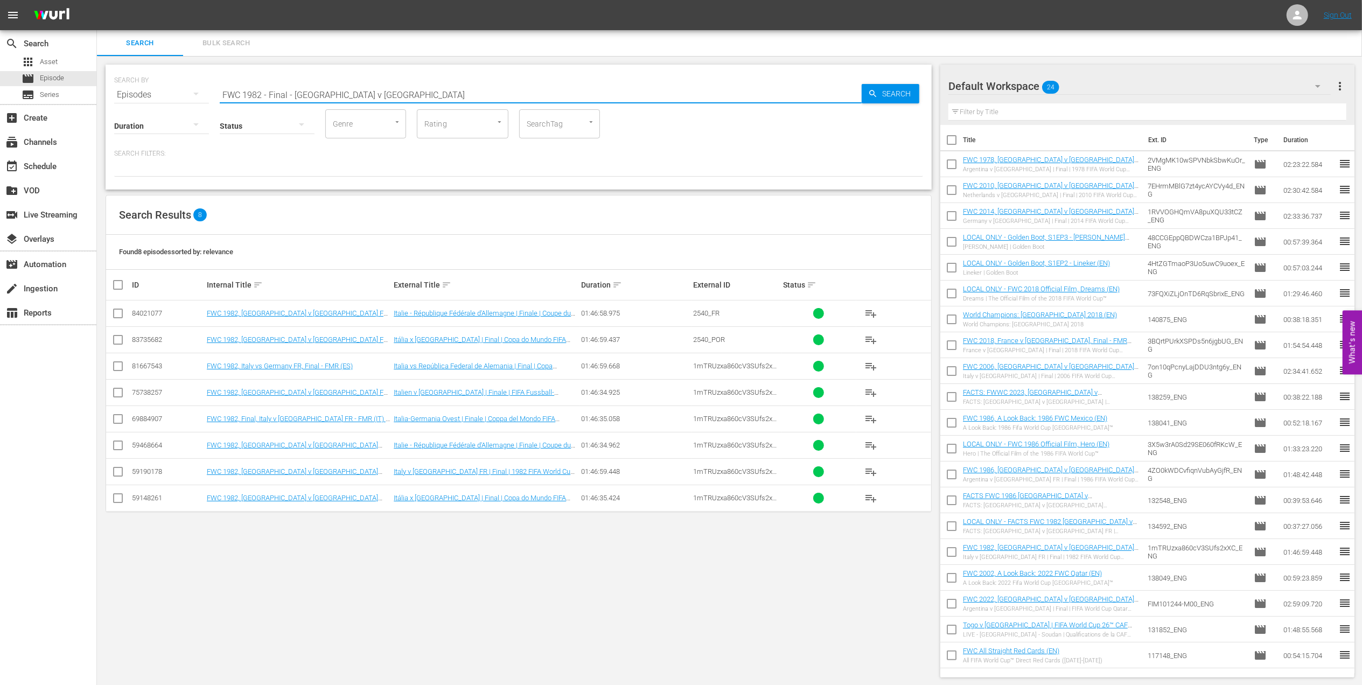
type input "FWC 1982 - Final - Italy v Germany"
click at [117, 476] on input "checkbox" at bounding box center [118, 474] width 13 height 13
checkbox input "true"
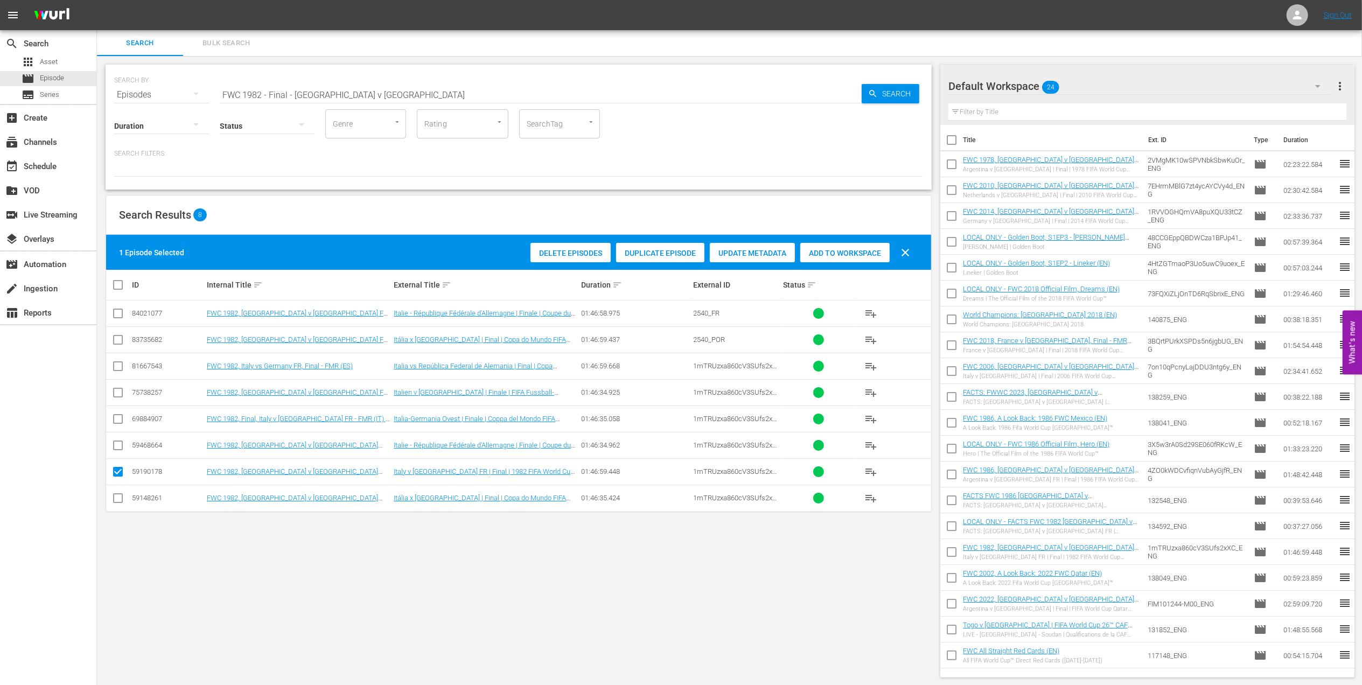
click at [823, 245] on div "Add to Workspace" at bounding box center [844, 253] width 89 height 20
drag, startPoint x: 28, startPoint y: 99, endPoint x: 3, endPoint y: 126, distance: 36.6
click at [97, 0] on div "search Search apps Asset movie Episode subtitles Series add_box Create subscrip…" at bounding box center [729, 0] width 1265 height 0
type input "golden boot en"
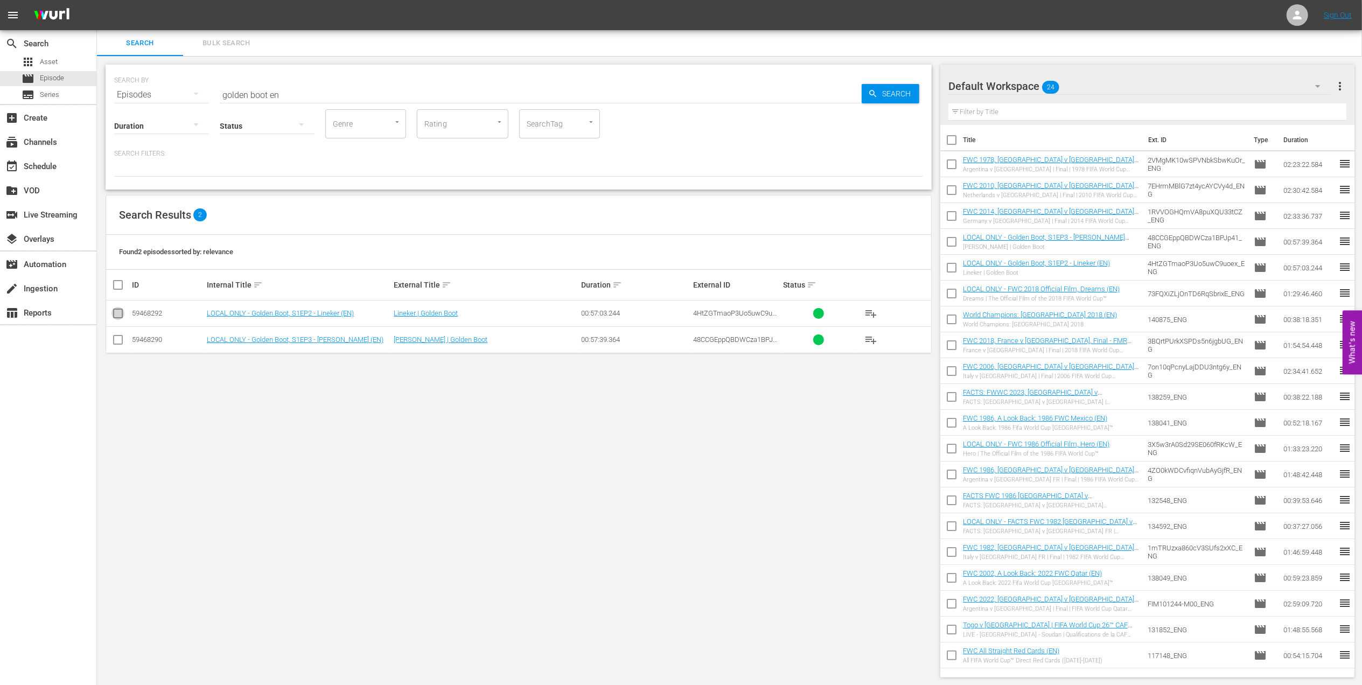
click at [116, 313] on input "checkbox" at bounding box center [118, 315] width 13 height 13
checkbox input "true"
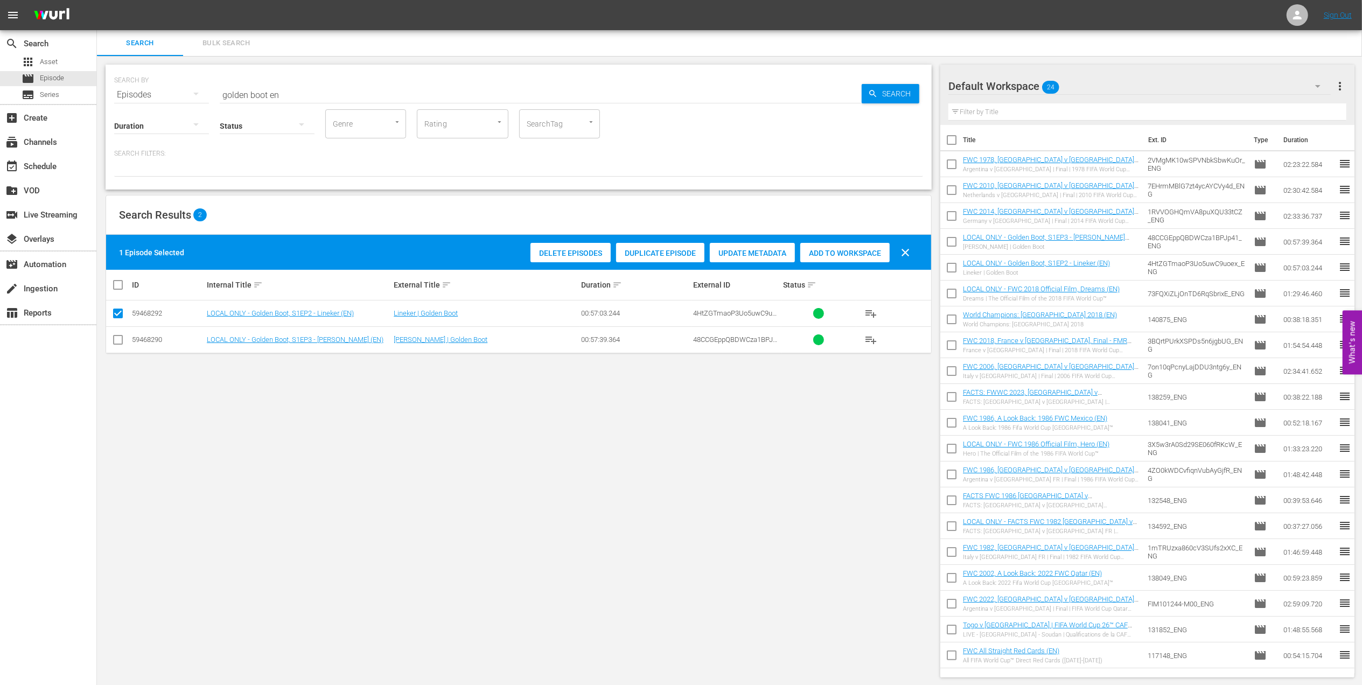
click at [117, 337] on input "checkbox" at bounding box center [118, 342] width 13 height 13
checkbox input "true"
click at [871, 255] on span "Add to Workspace" at bounding box center [870, 253] width 89 height 9
click at [65, 167] on div "event_available Schedule" at bounding box center [48, 166] width 96 height 22
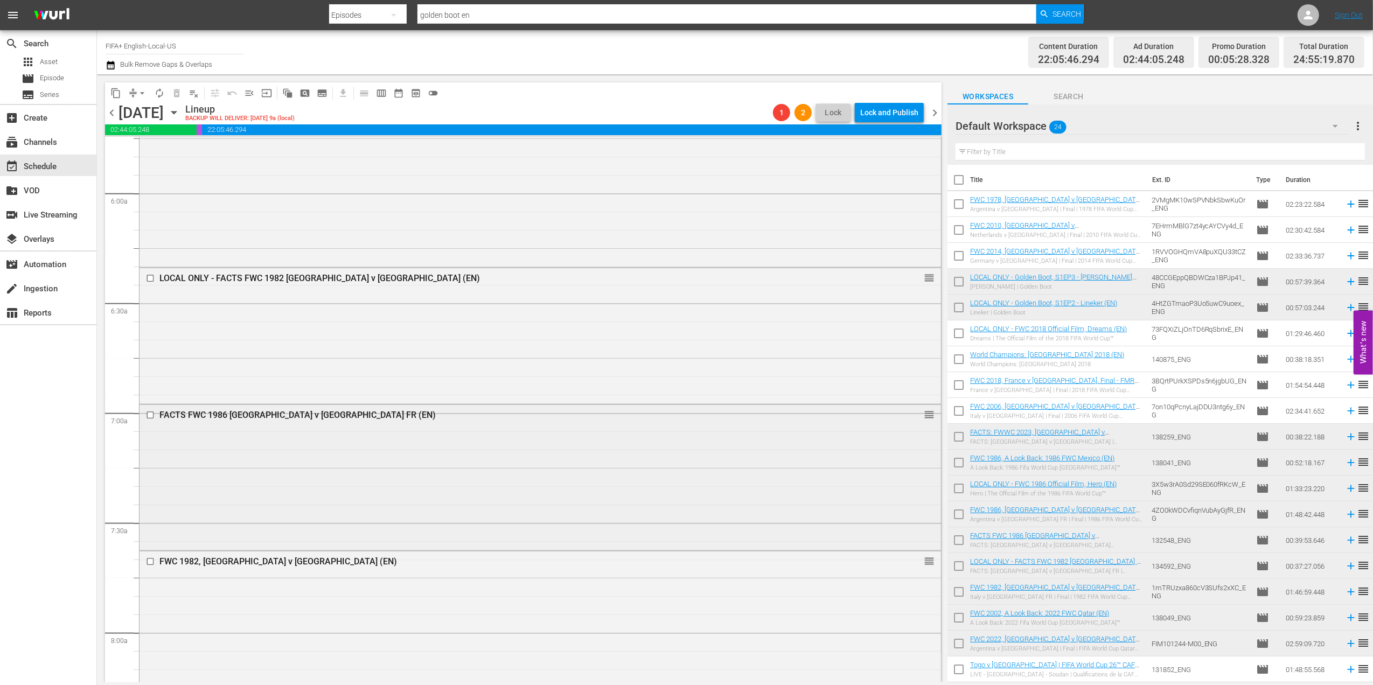
scroll to position [1252, 0]
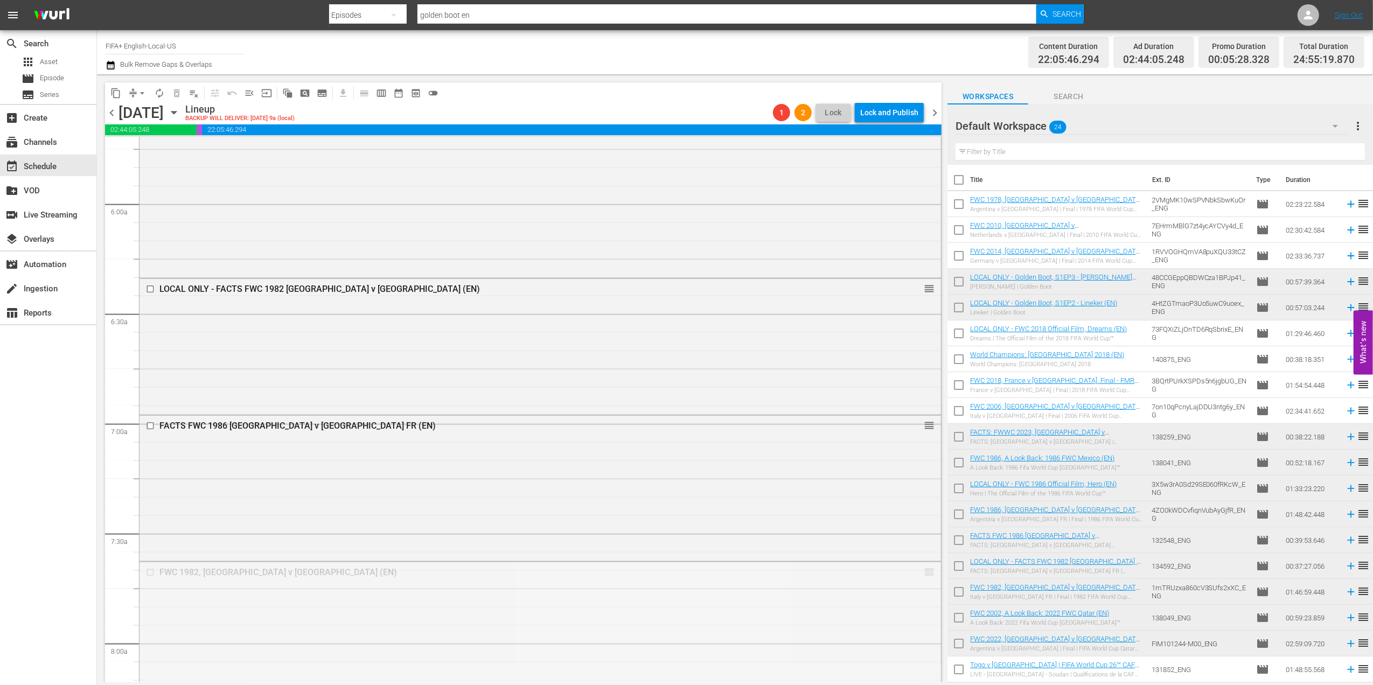
drag, startPoint x: 914, startPoint y: 568, endPoint x: 848, endPoint y: 145, distance: 428.0
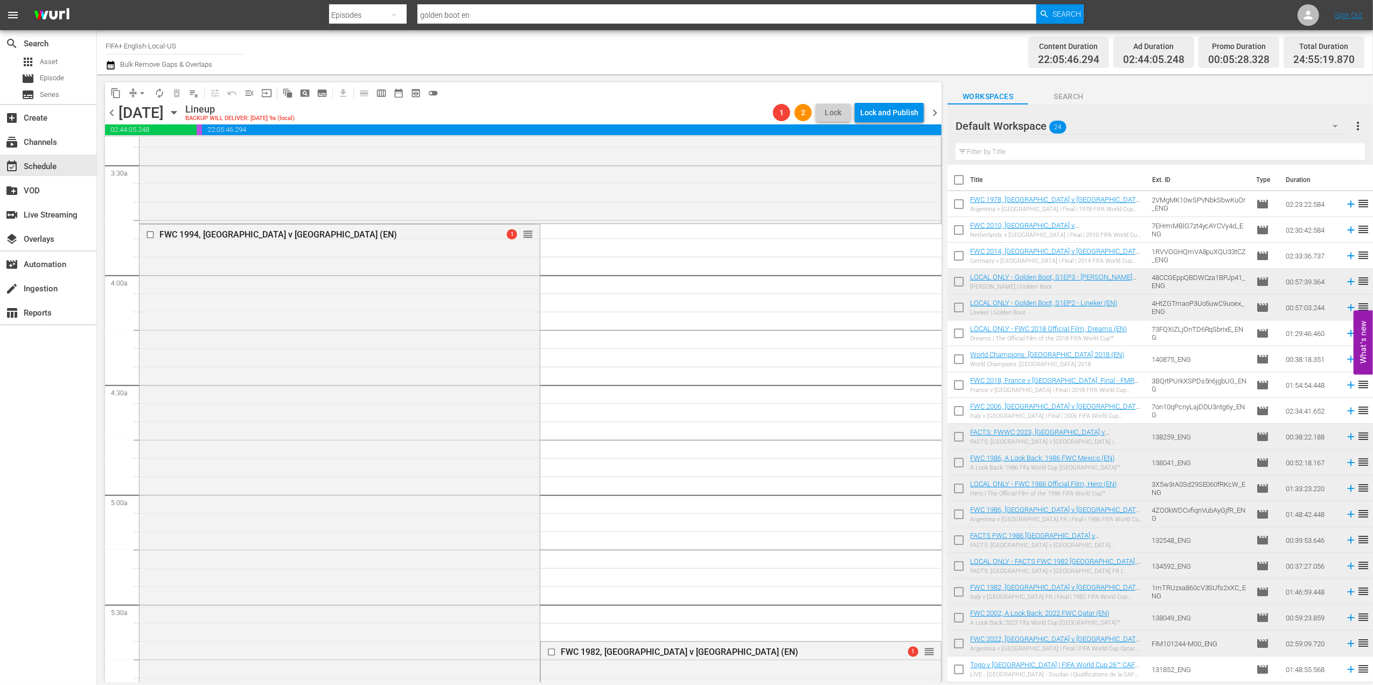
scroll to position [785, 0]
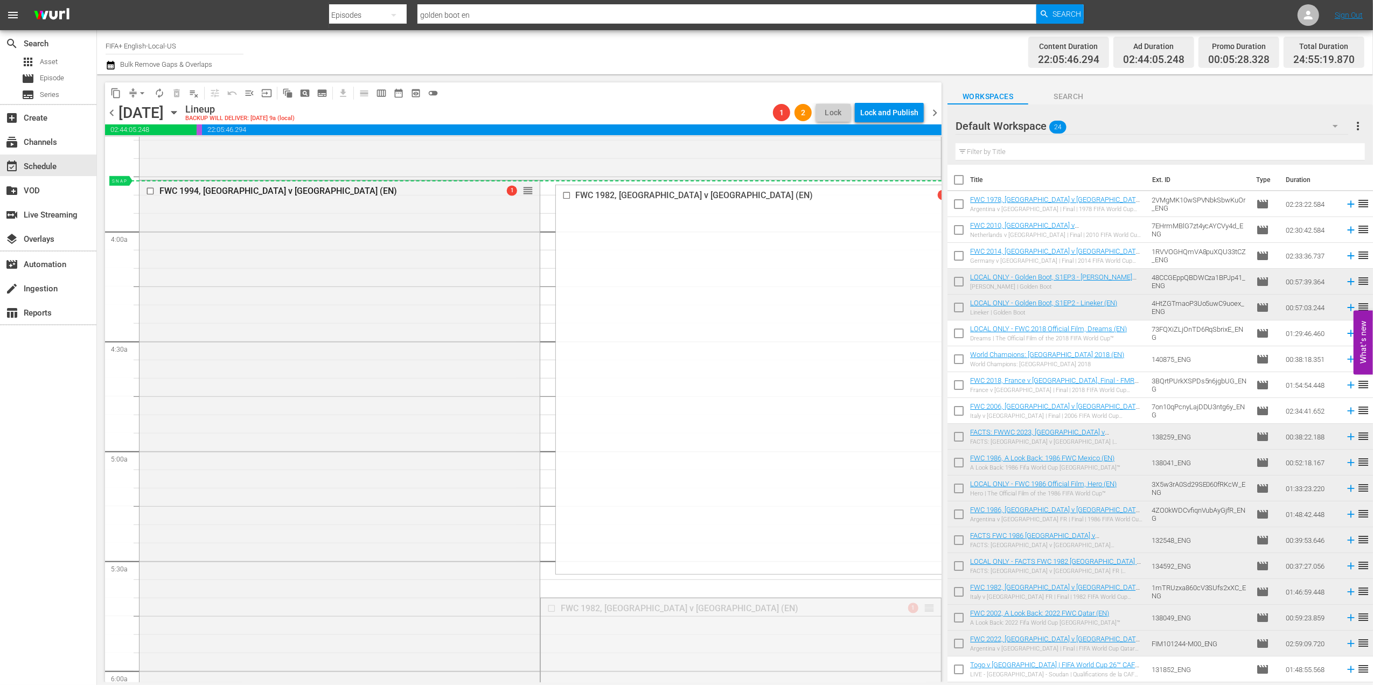
drag, startPoint x: 921, startPoint y: 608, endPoint x: 815, endPoint y: 181, distance: 440.0
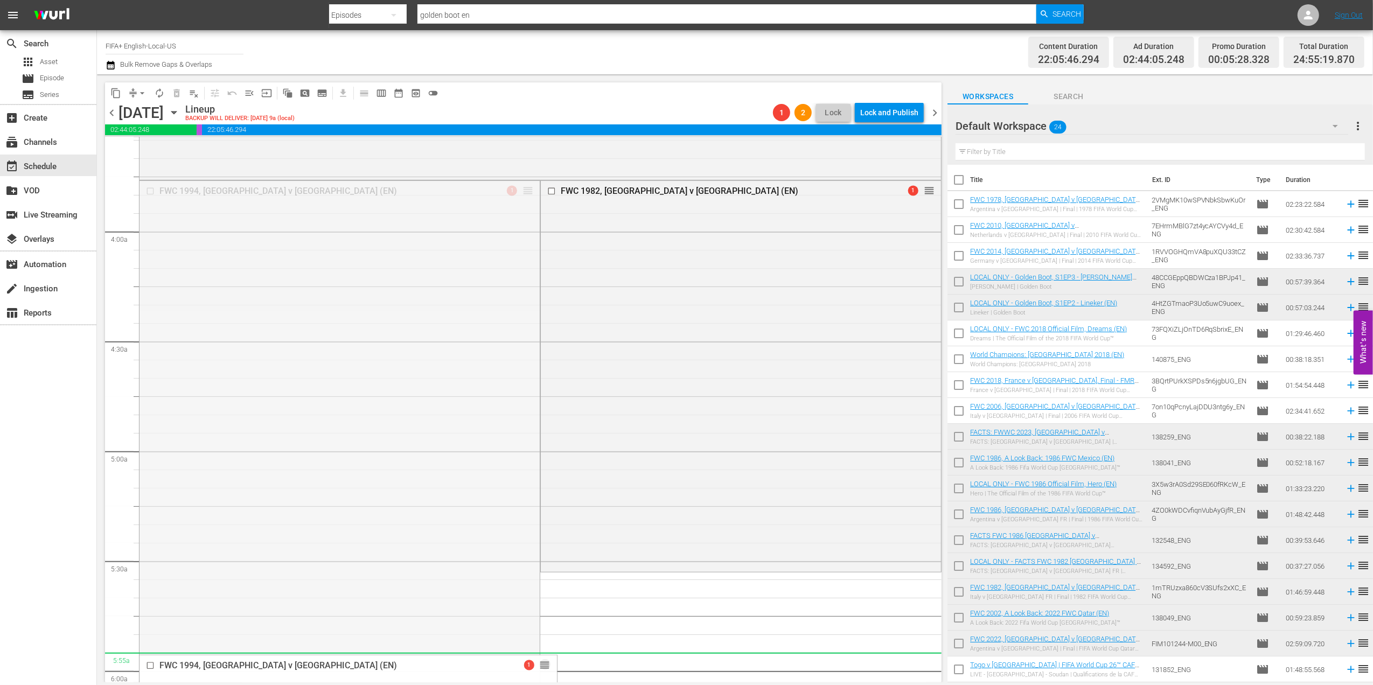
drag, startPoint x: 522, startPoint y: 188, endPoint x: 521, endPoint y: 655, distance: 467.0
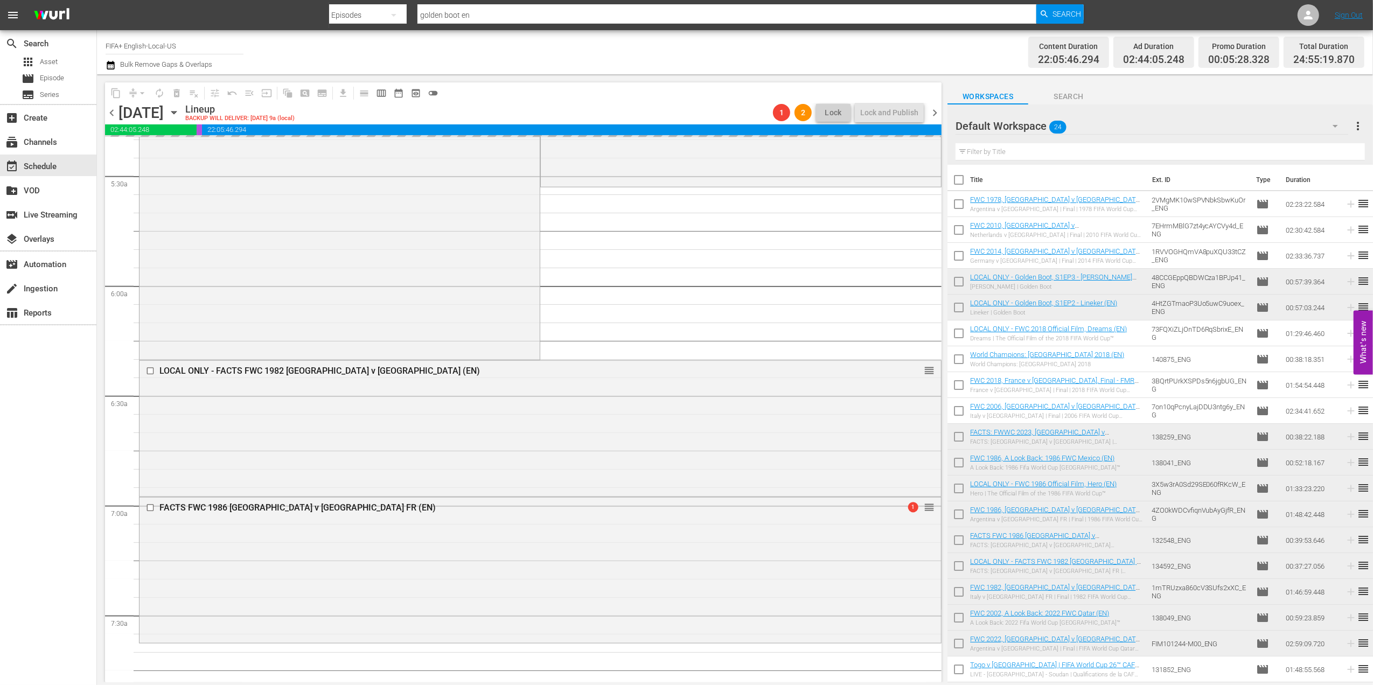
scroll to position [1182, 0]
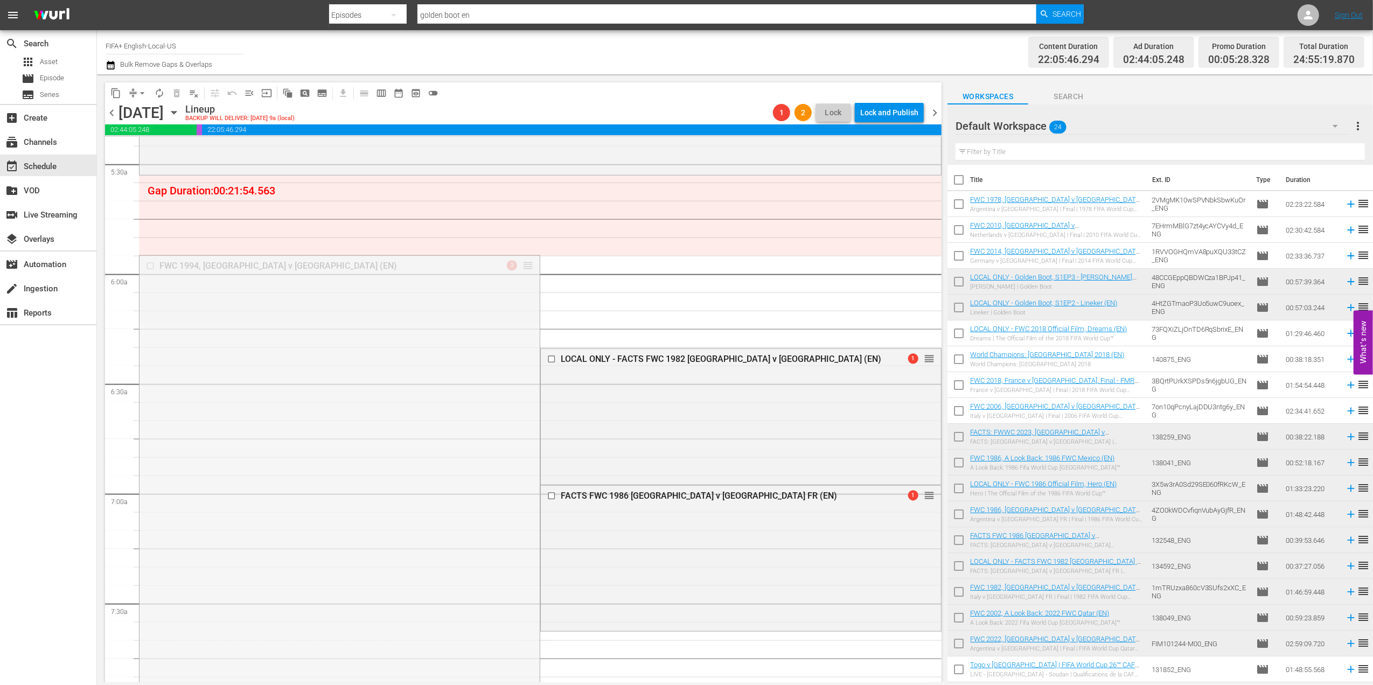
drag, startPoint x: 524, startPoint y: 264, endPoint x: 522, endPoint y: 635, distance: 370.6
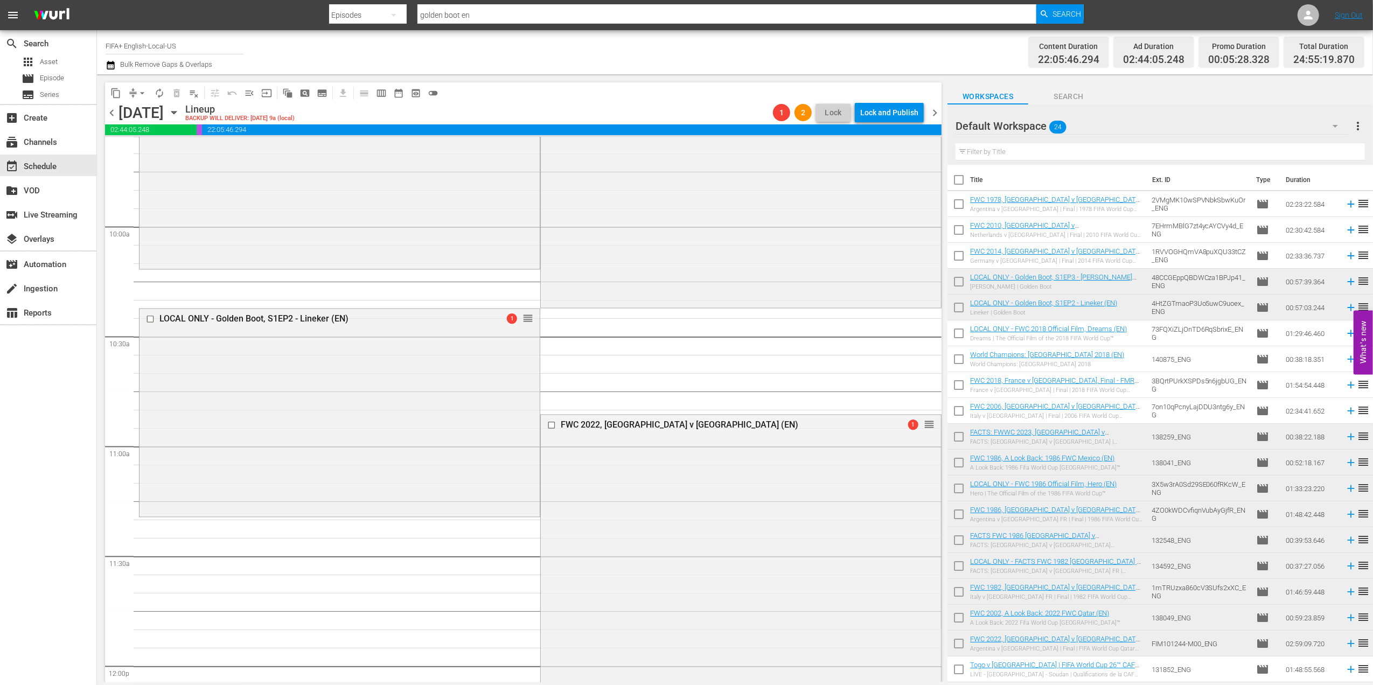
scroll to position [2090, 0]
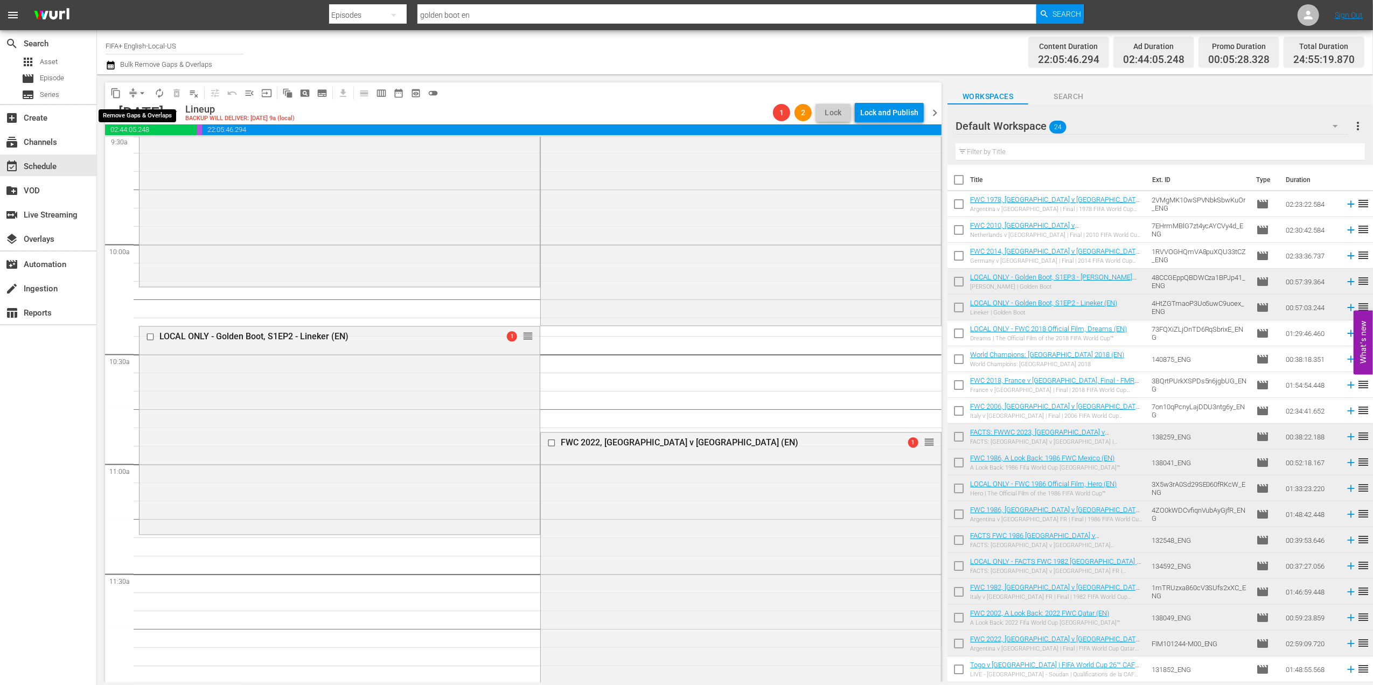
click at [144, 92] on span "arrow_drop_down" at bounding box center [142, 93] width 11 height 11
click at [166, 148] on li "Align to End of Previous Day" at bounding box center [142, 151] width 113 height 18
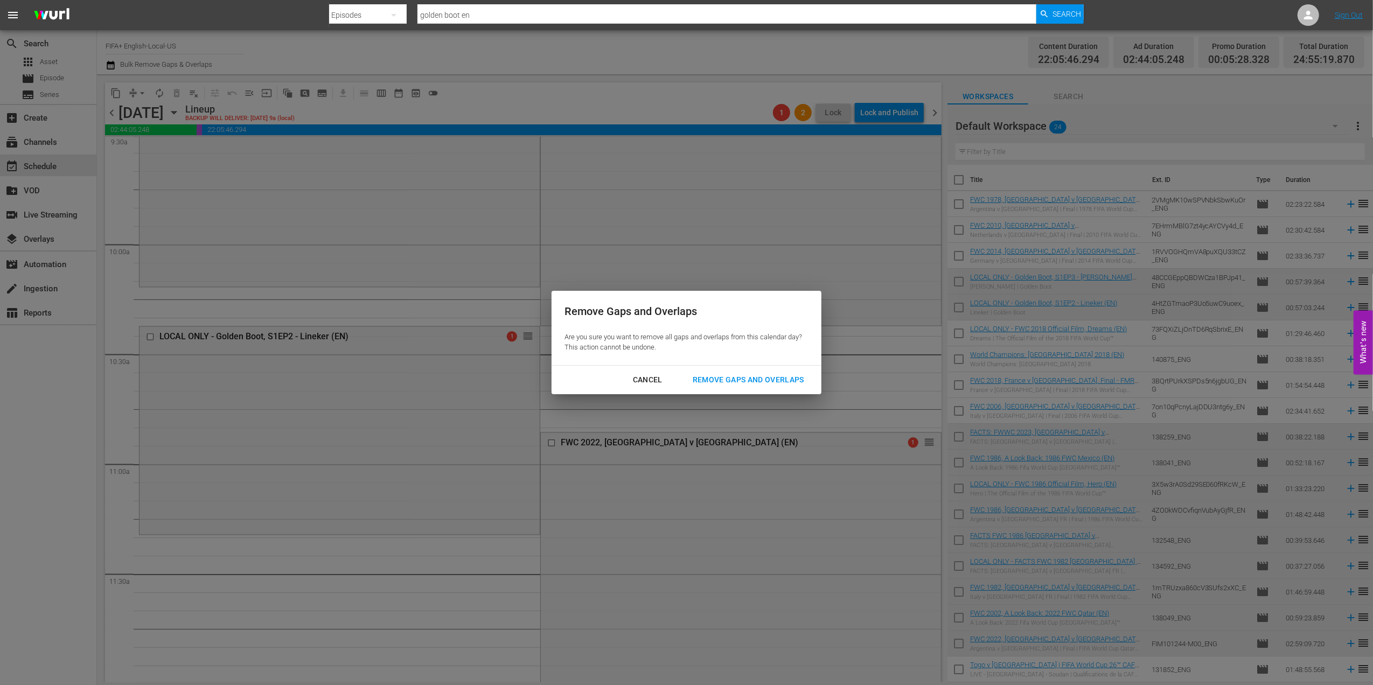
click at [711, 375] on div "Remove Gaps and Overlaps" at bounding box center [748, 379] width 129 height 13
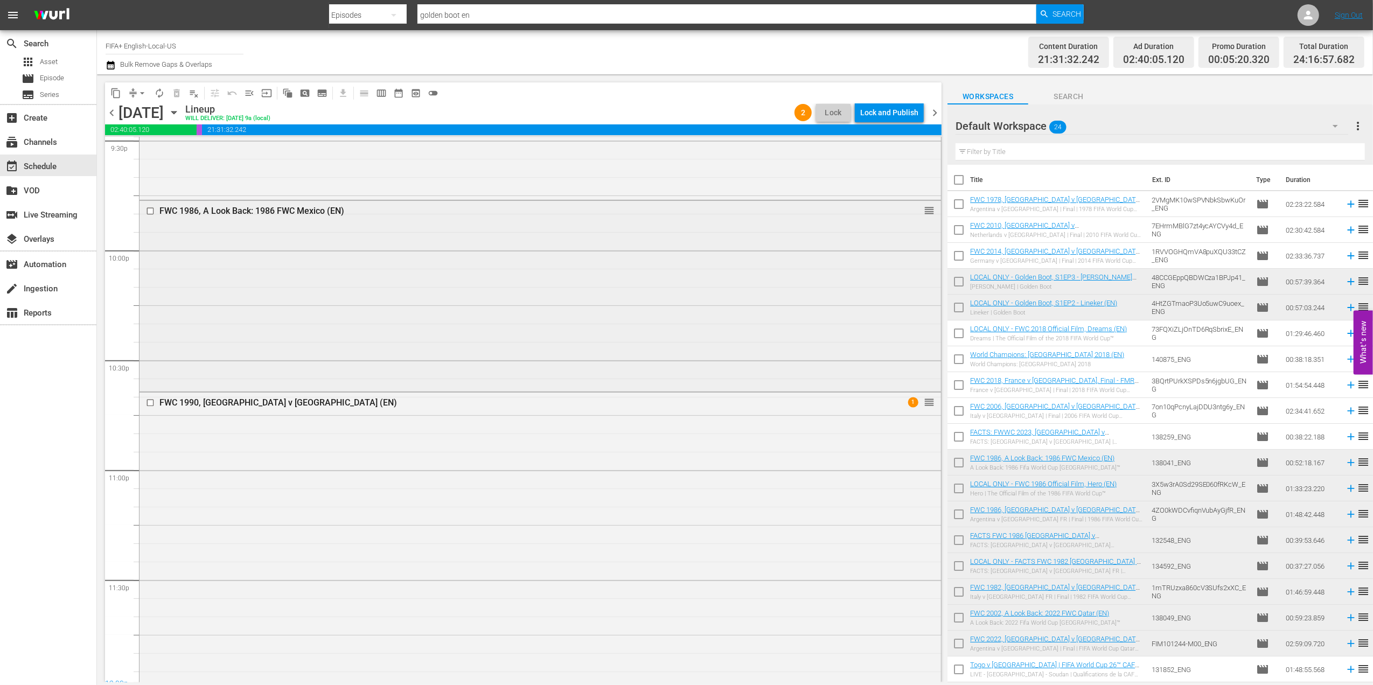
scroll to position [4641, 0]
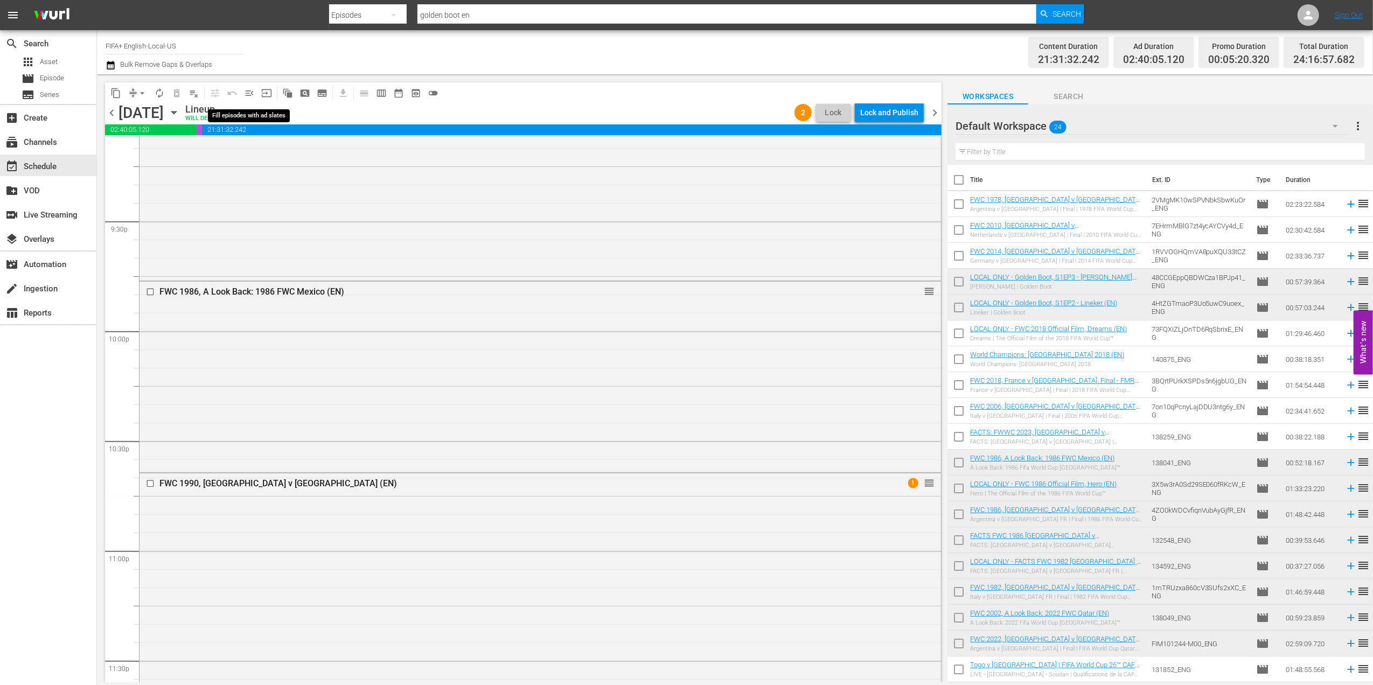
click at [252, 92] on span "menu_open" at bounding box center [249, 93] width 11 height 11
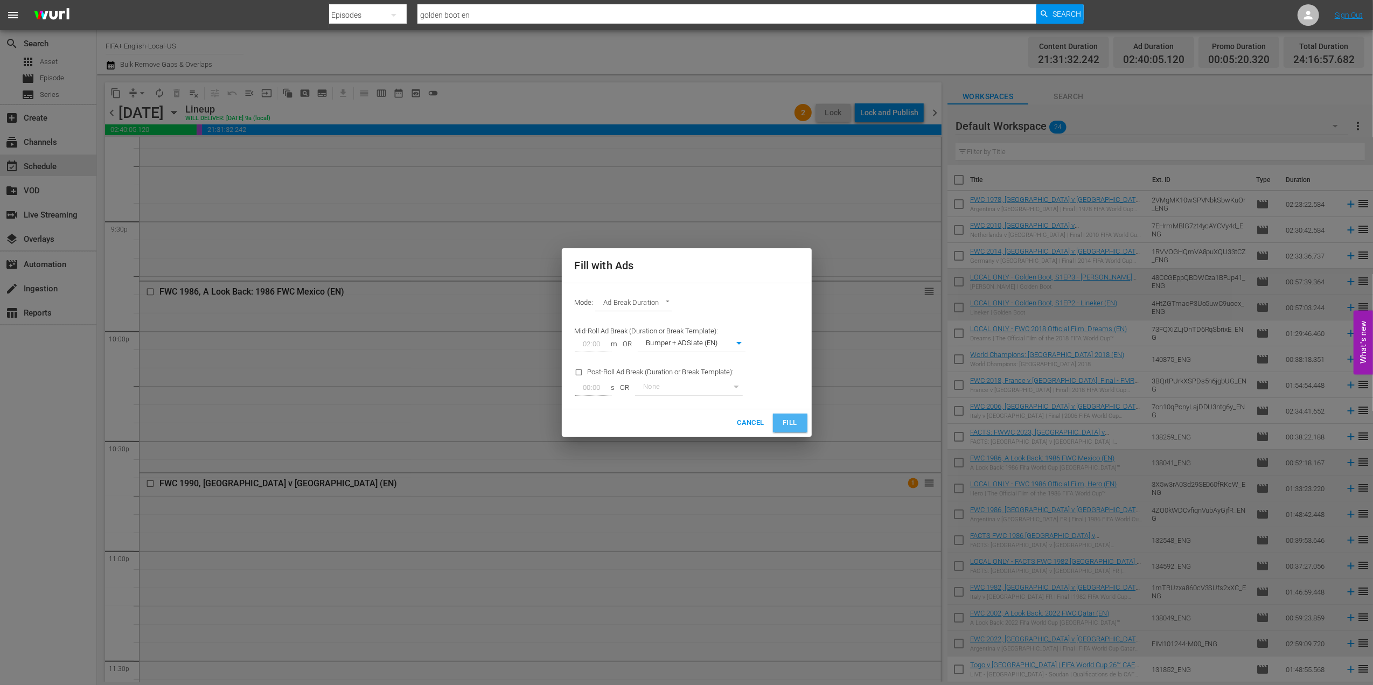
click at [790, 420] on span "Fill" at bounding box center [790, 423] width 17 height 12
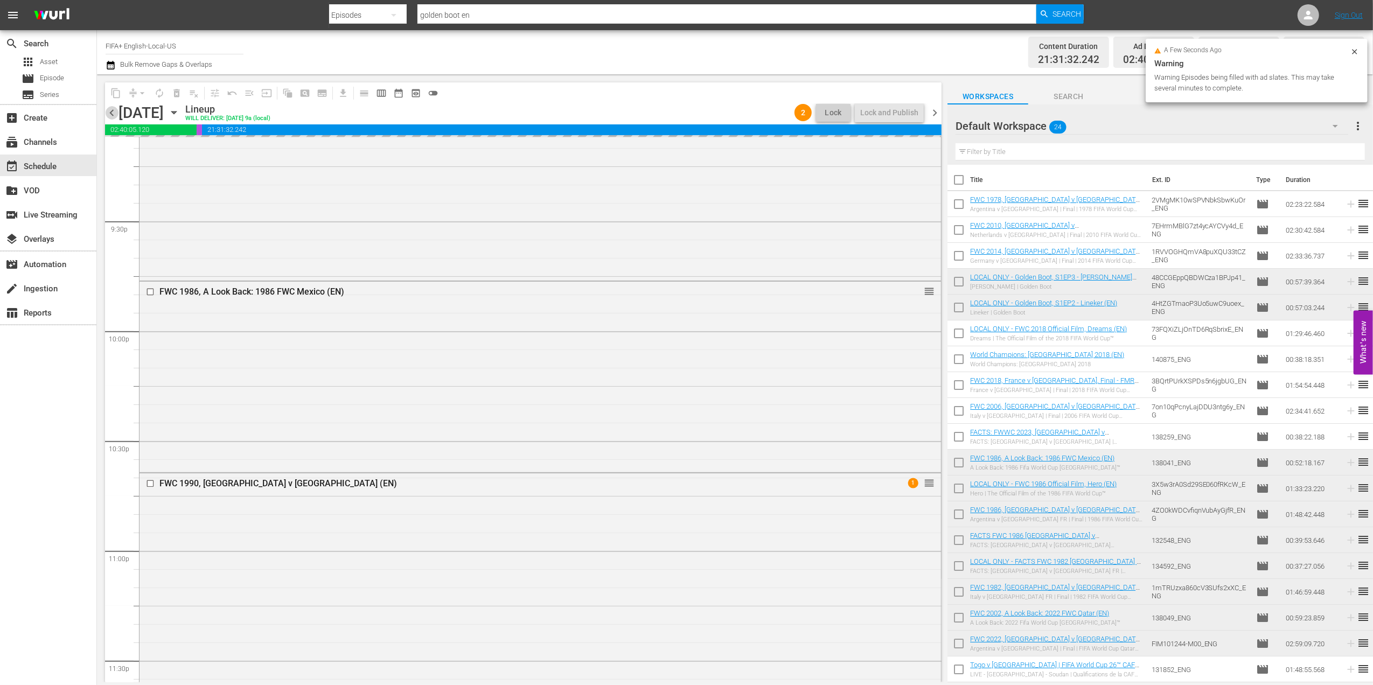
click at [109, 110] on span "chevron_left" at bounding box center [111, 112] width 13 height 13
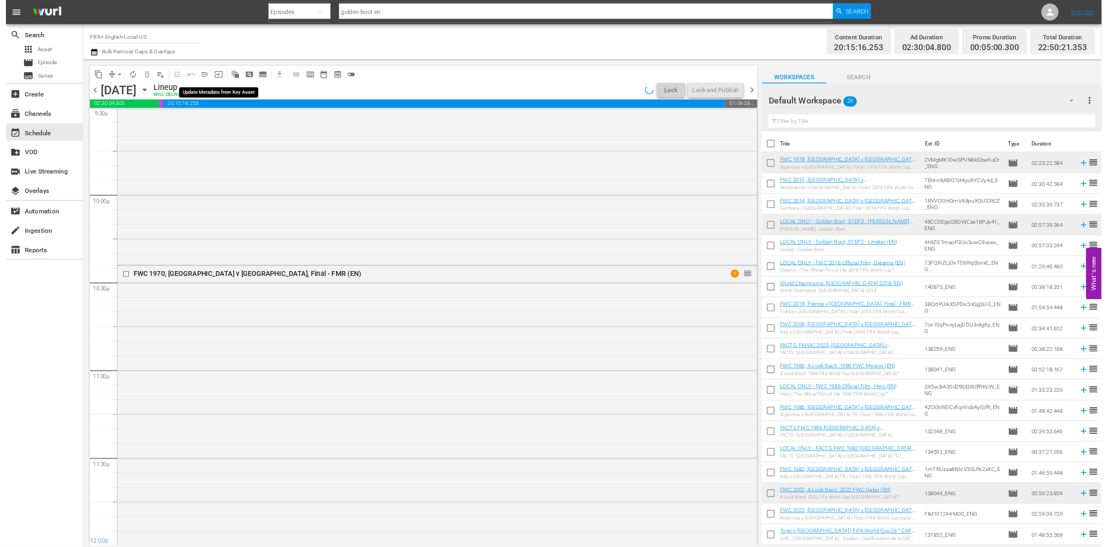
scroll to position [4586, 0]
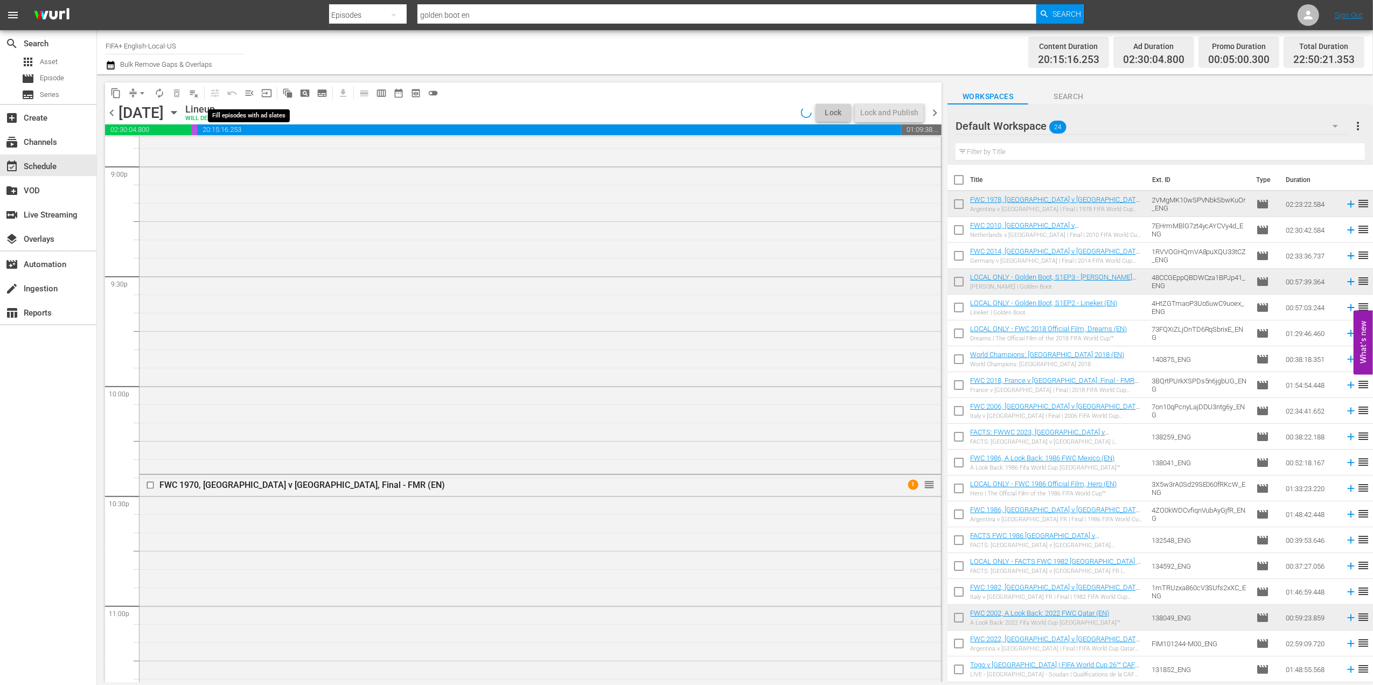
click at [250, 93] on span "menu_open" at bounding box center [249, 93] width 11 height 11
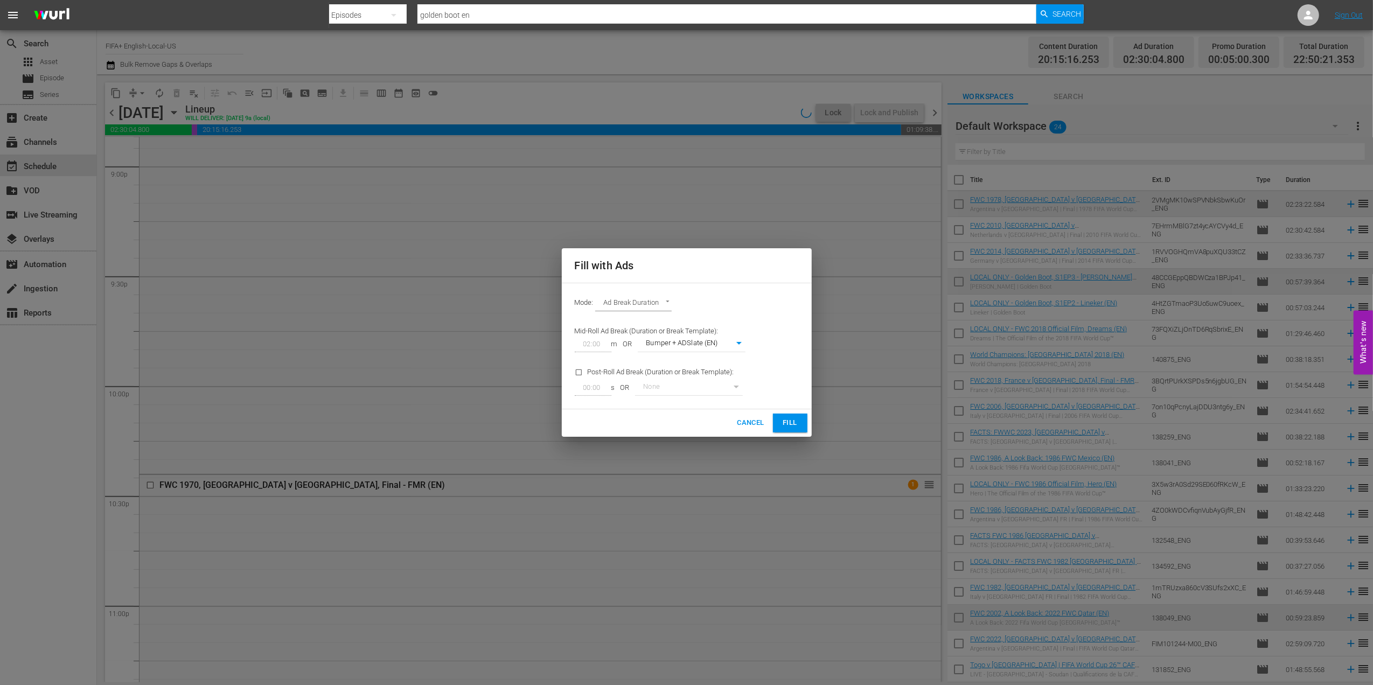
click at [793, 423] on span "Fill" at bounding box center [790, 423] width 17 height 12
click at [112, 110] on div "Fill with Ads Mode: Ad Break Duration AD_BREAK_DURATION Mid-Roll Ad Break (Dura…" at bounding box center [686, 342] width 1373 height 685
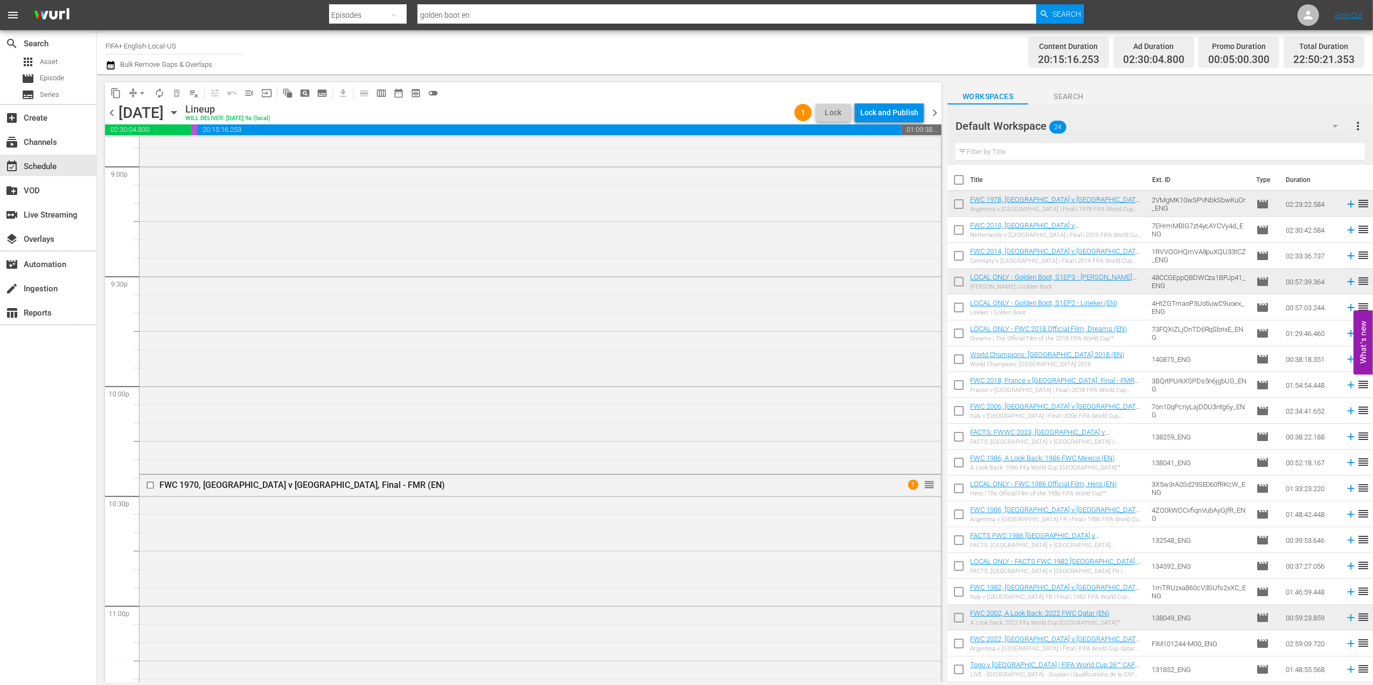
click at [112, 110] on span "chevron_left" at bounding box center [111, 112] width 13 height 13
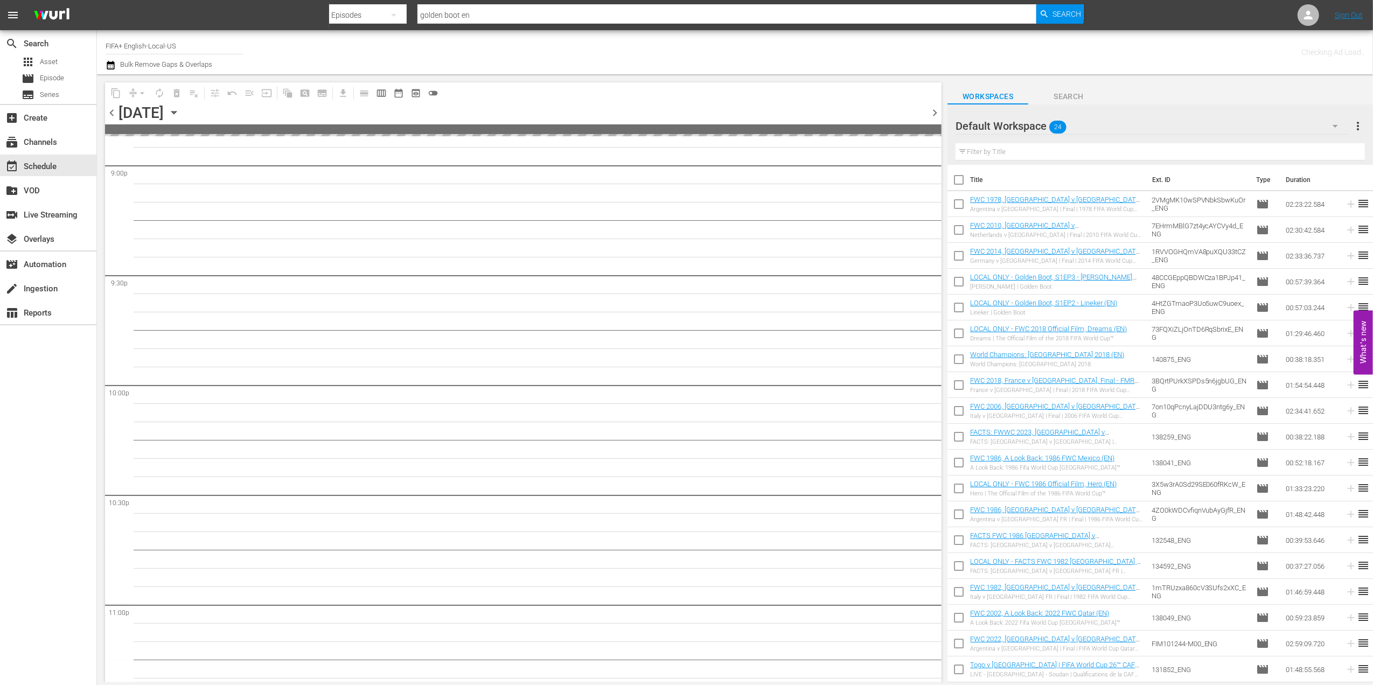
scroll to position [4728, 0]
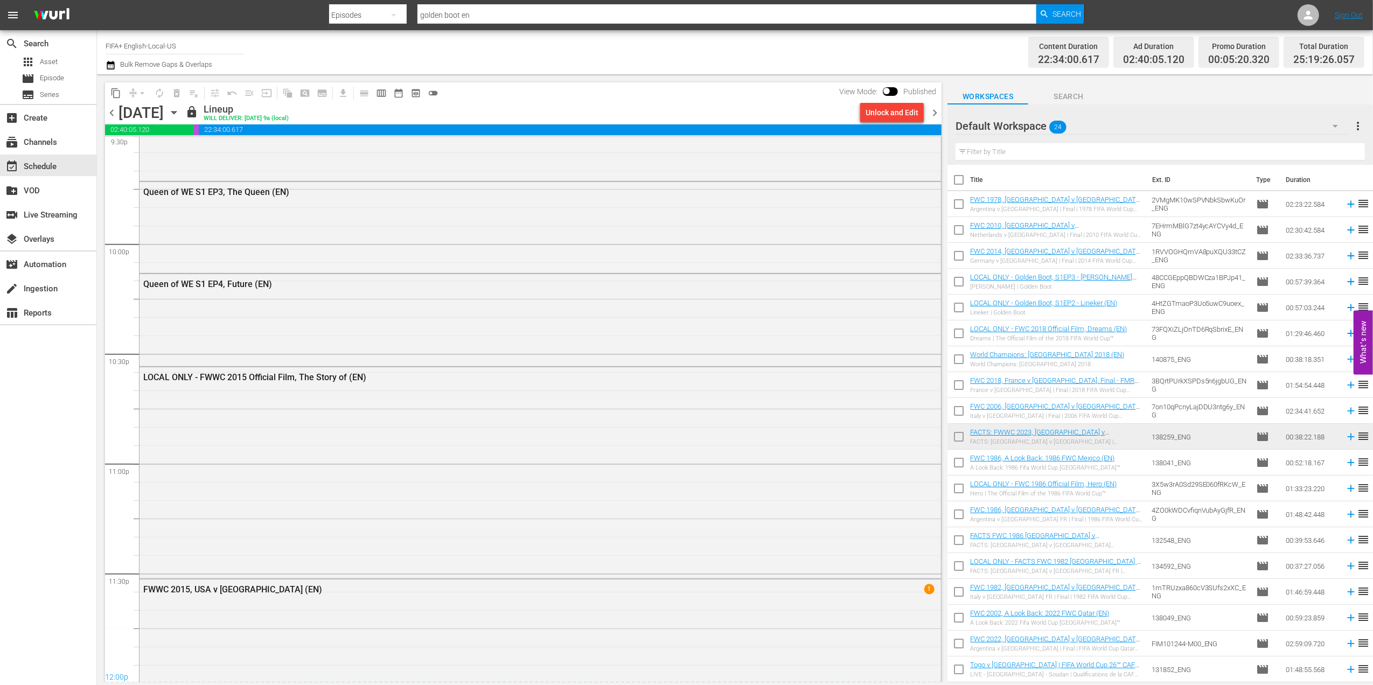
click at [936, 115] on span "chevron_right" at bounding box center [934, 112] width 13 height 13
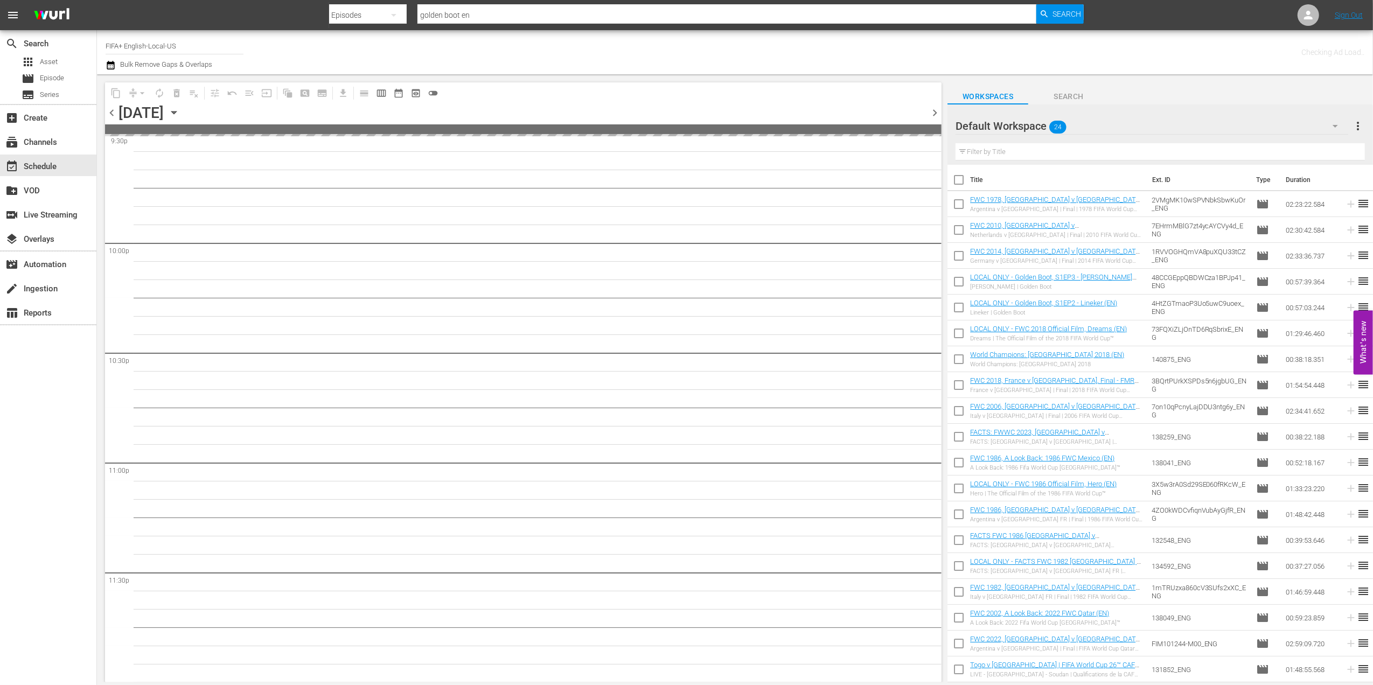
click at [936, 115] on span "chevron_right" at bounding box center [934, 112] width 13 height 13
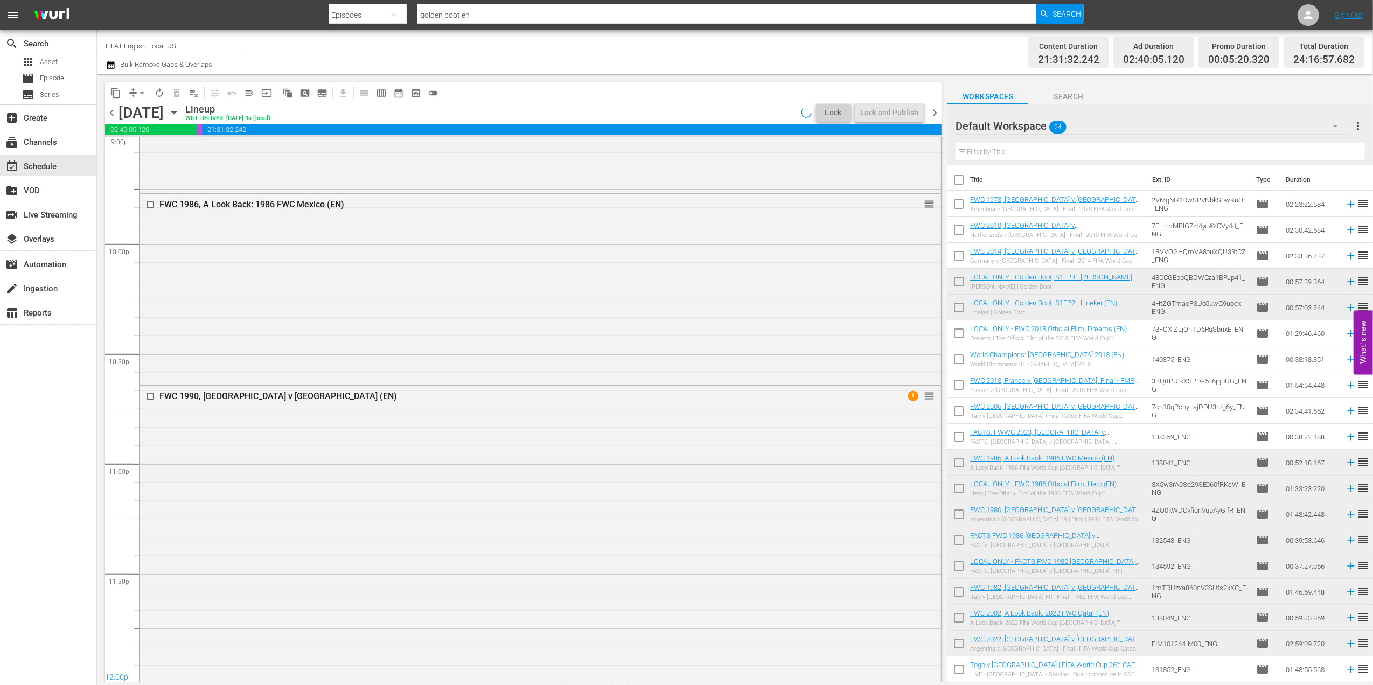
scroll to position [4692, 0]
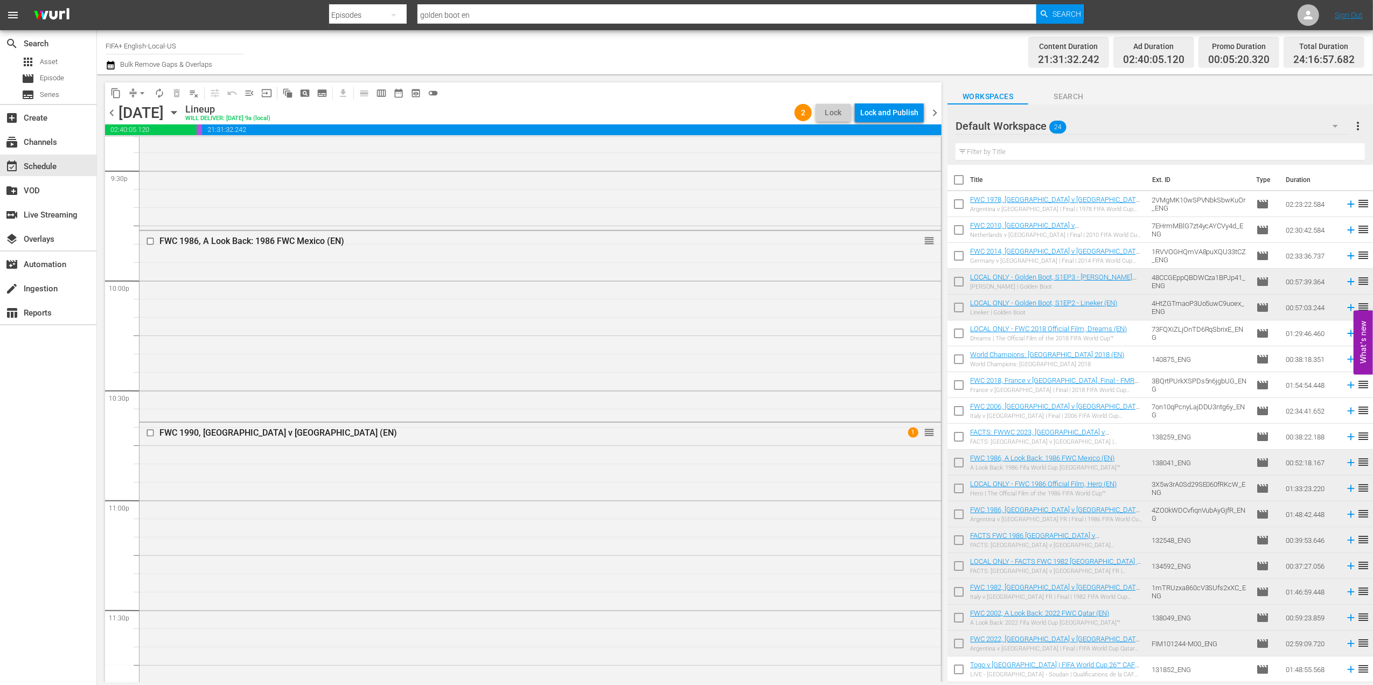
click at [113, 113] on span "chevron_left" at bounding box center [111, 112] width 13 height 13
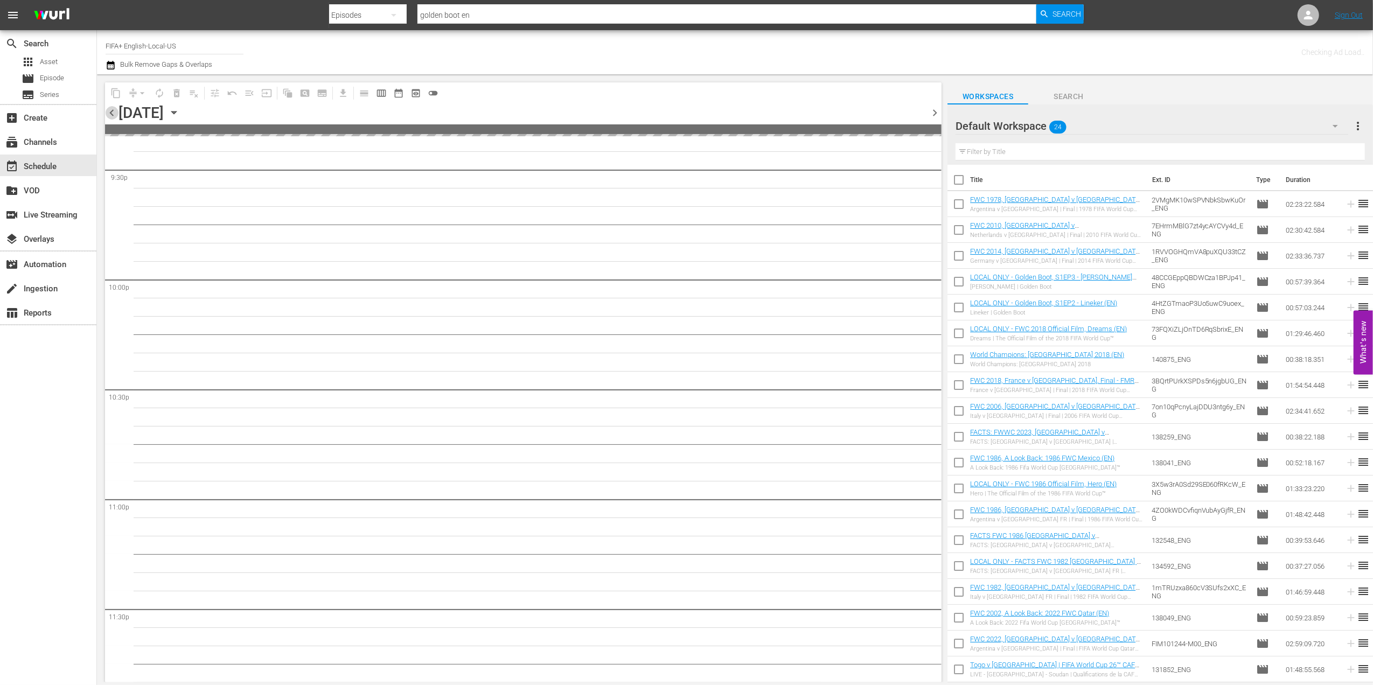
click at [113, 113] on span "chevron_left" at bounding box center [111, 112] width 13 height 13
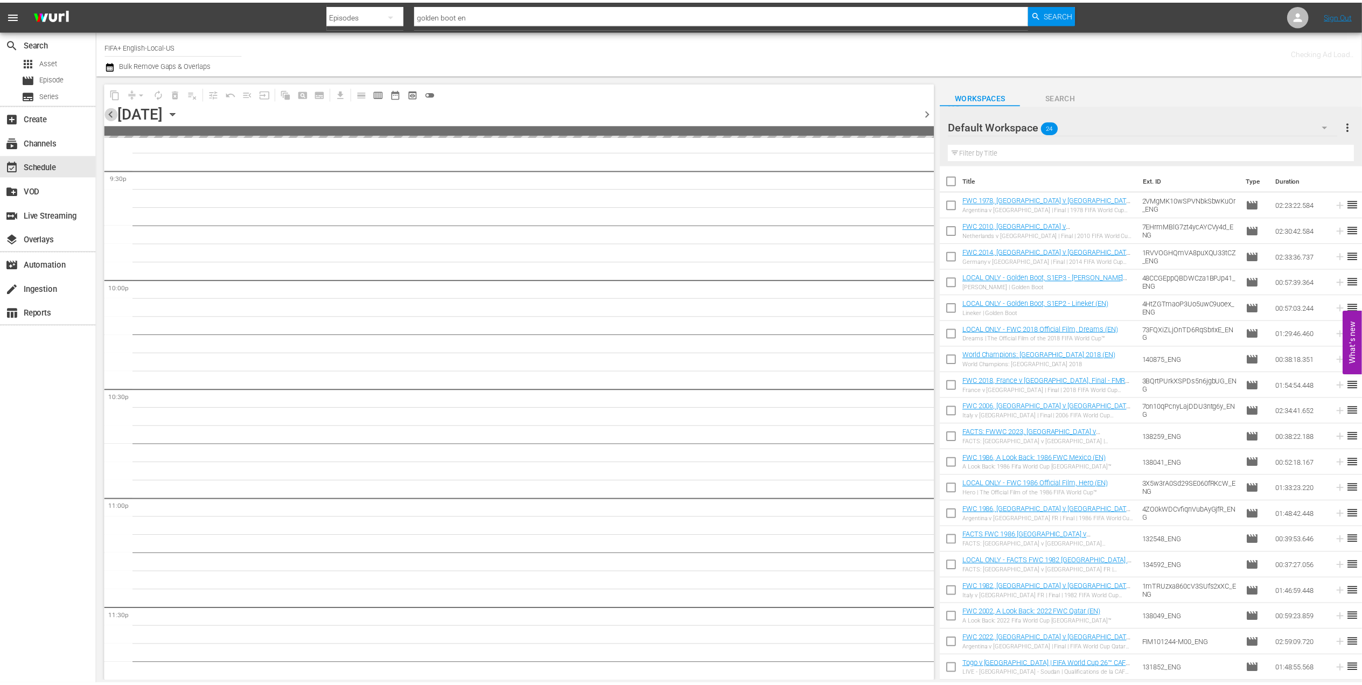
scroll to position [4728, 0]
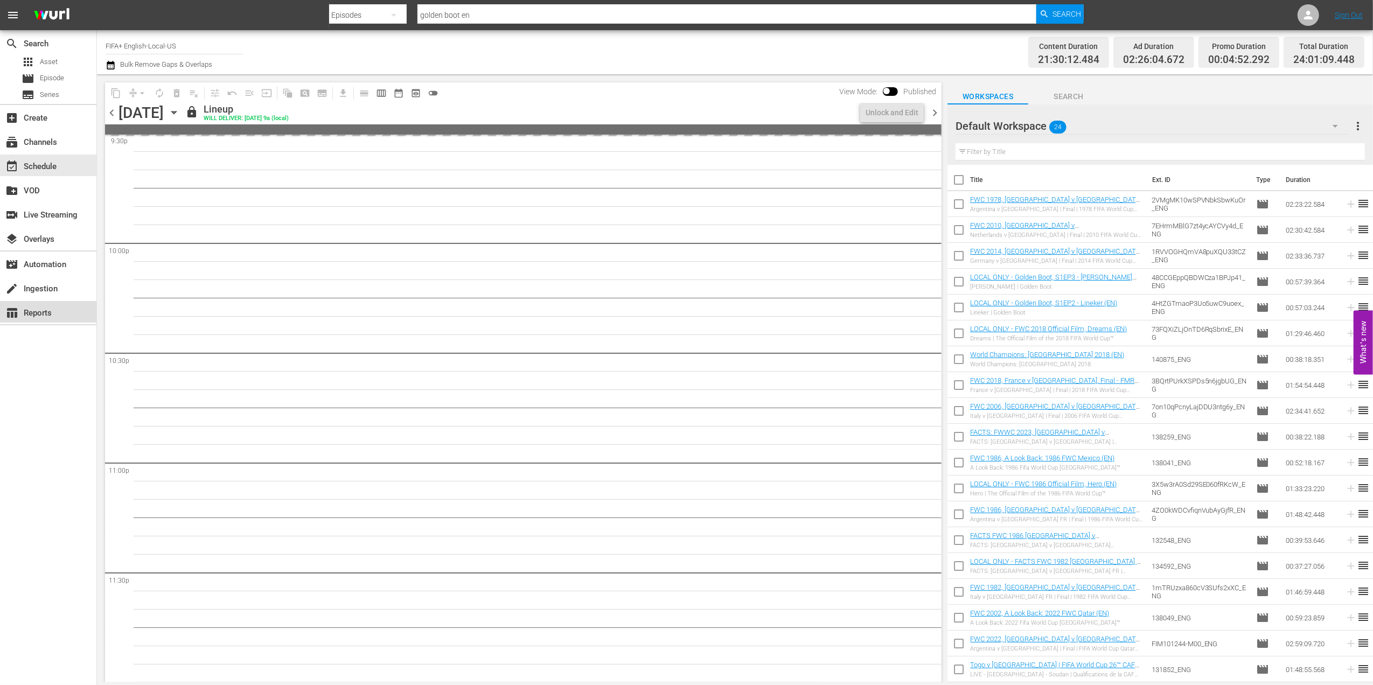
click at [40, 313] on div "table_chart Reports" at bounding box center [30, 311] width 60 height 10
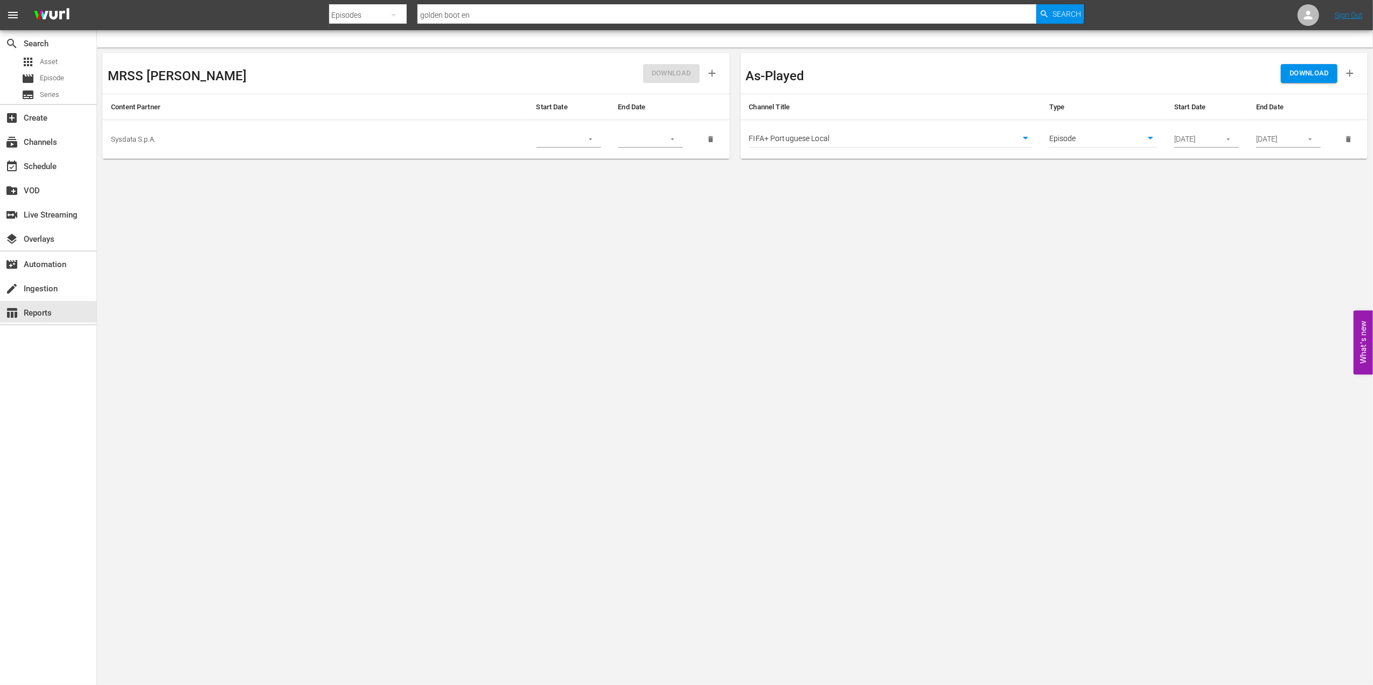
click at [1224, 137] on icon "button" at bounding box center [1228, 139] width 8 height 8
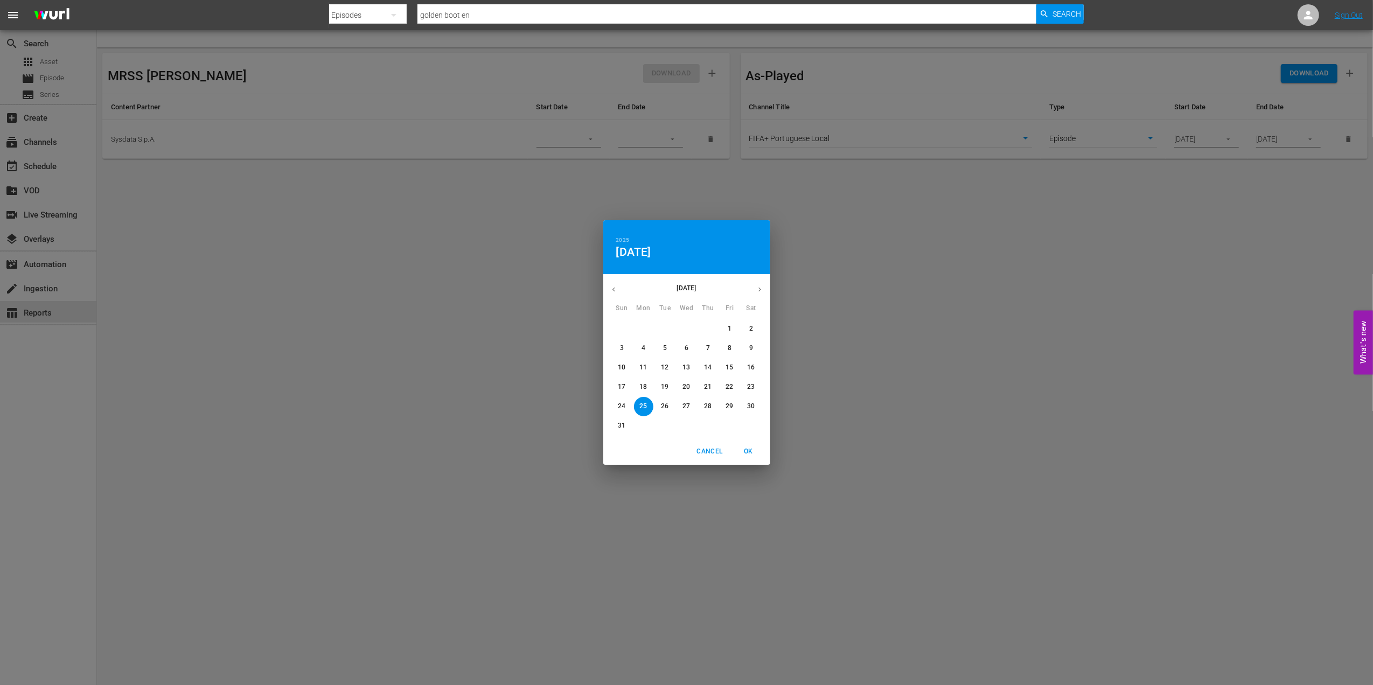
click at [757, 292] on icon "button" at bounding box center [760, 289] width 8 height 8
click at [644, 324] on p "1" at bounding box center [644, 328] width 4 height 9
click at [748, 457] on span "OK" at bounding box center [749, 451] width 26 height 11
type input "09/01/2025"
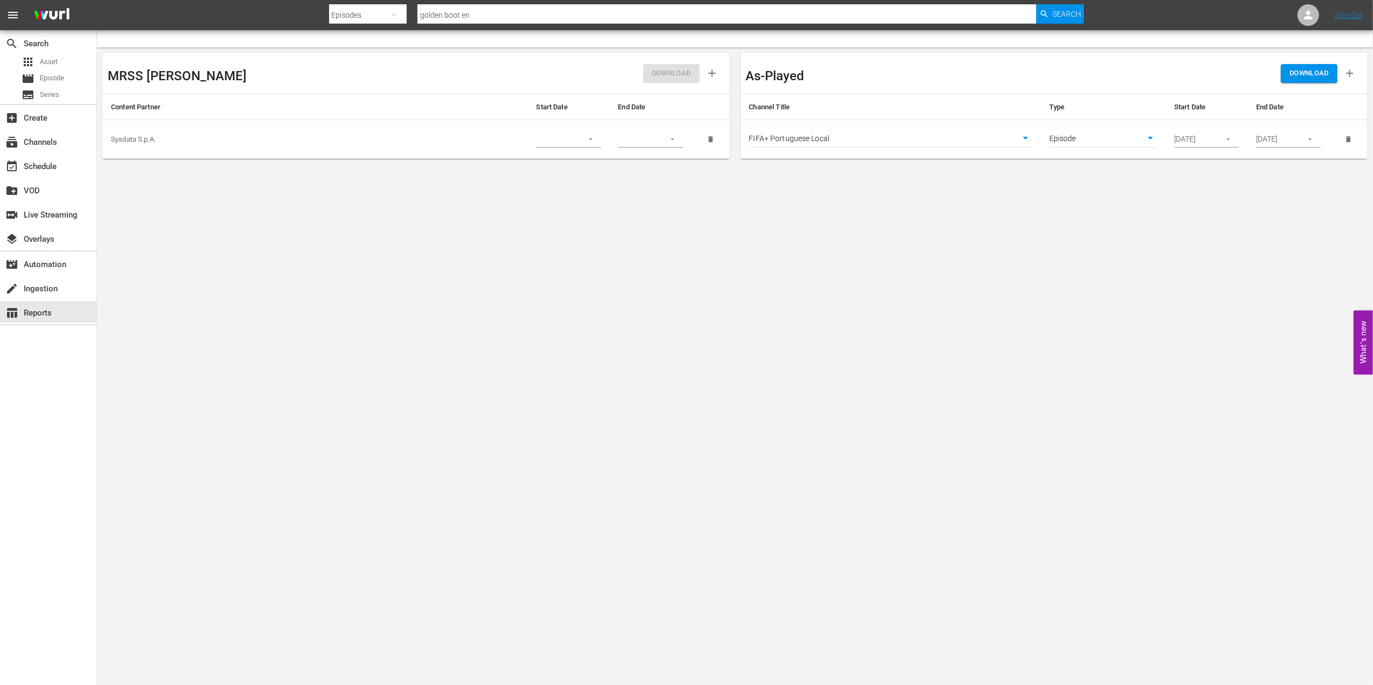
click at [1314, 139] on icon "button" at bounding box center [1310, 139] width 8 height 8
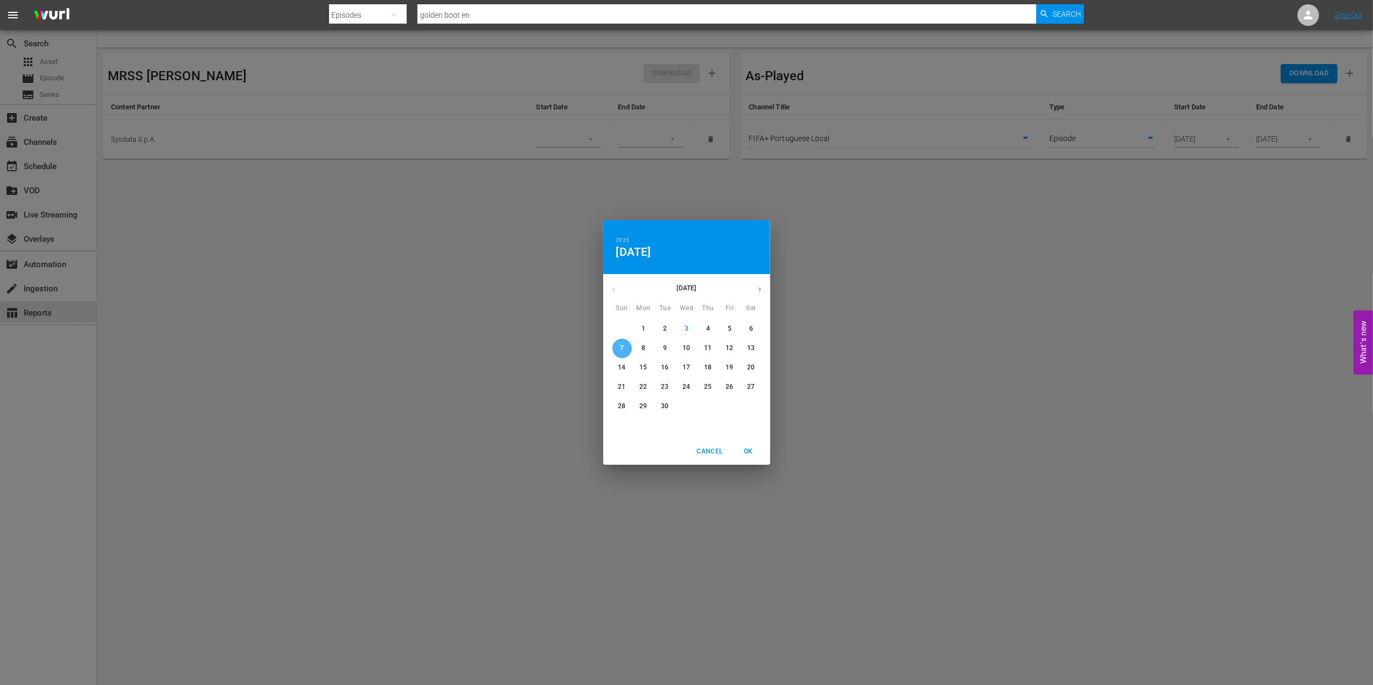
click at [623, 347] on p "7" at bounding box center [622, 348] width 4 height 9
click at [753, 447] on span "OK" at bounding box center [749, 451] width 26 height 11
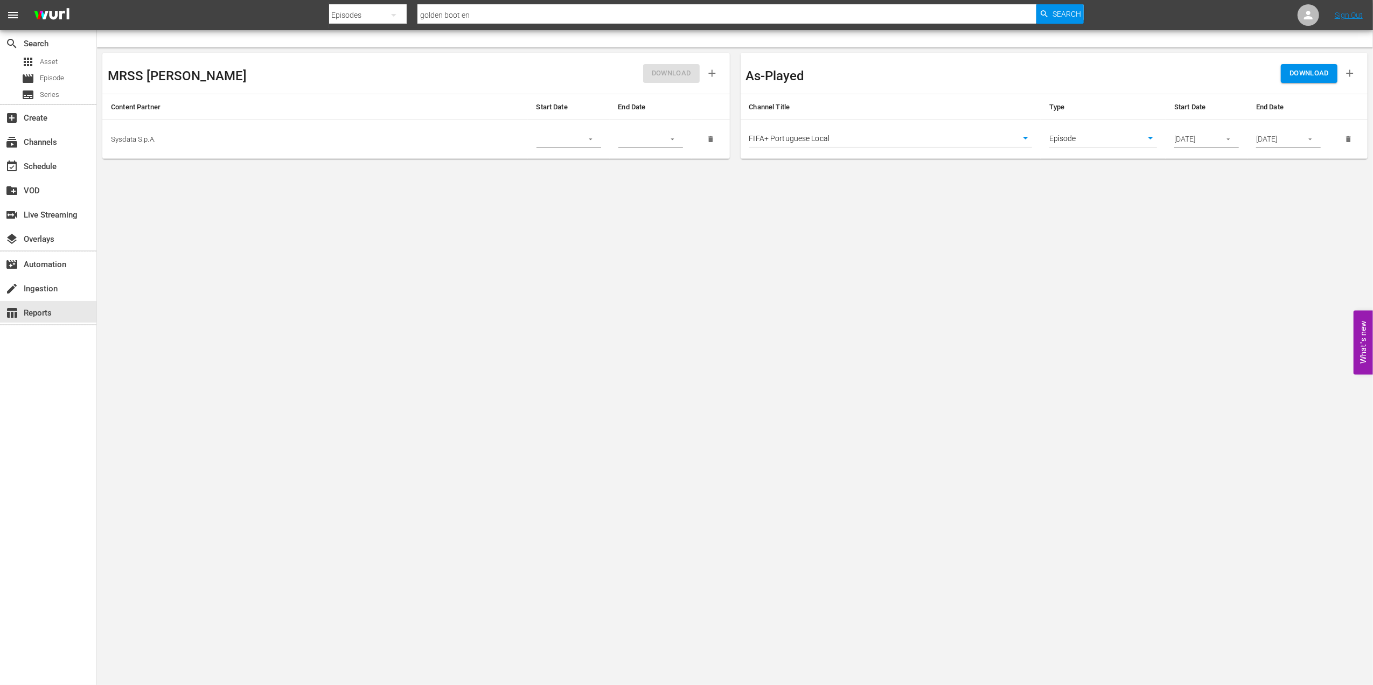
click at [1033, 133] on td "FIFA+ Portuguese Local 1776" at bounding box center [891, 139] width 301 height 39
click at [1030, 137] on body "menu Search By Episodes Search ID, Title, Description, Keywords, or Category go…" at bounding box center [686, 342] width 1373 height 685
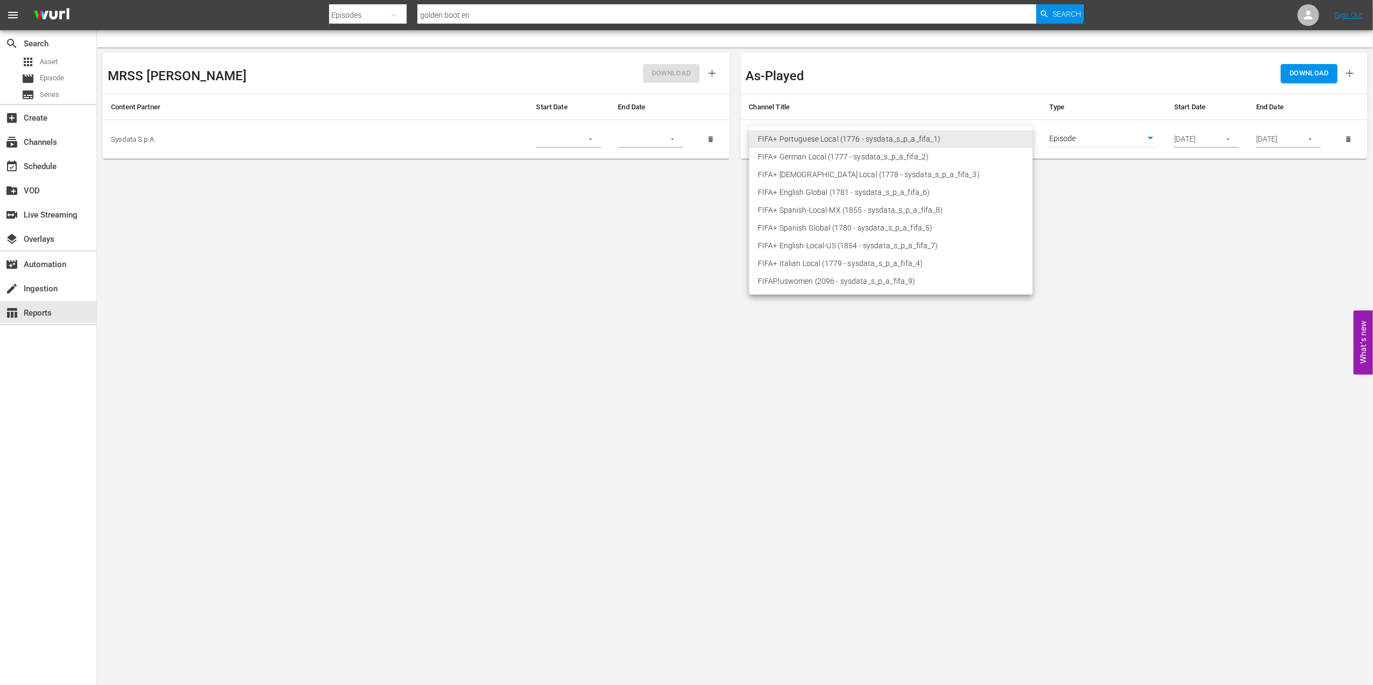
click at [832, 245] on li "FIFA+ English-Local-US (1854 - sysdata_s_p_a_fifa_7)" at bounding box center [890, 246] width 283 height 18
type input "1854"
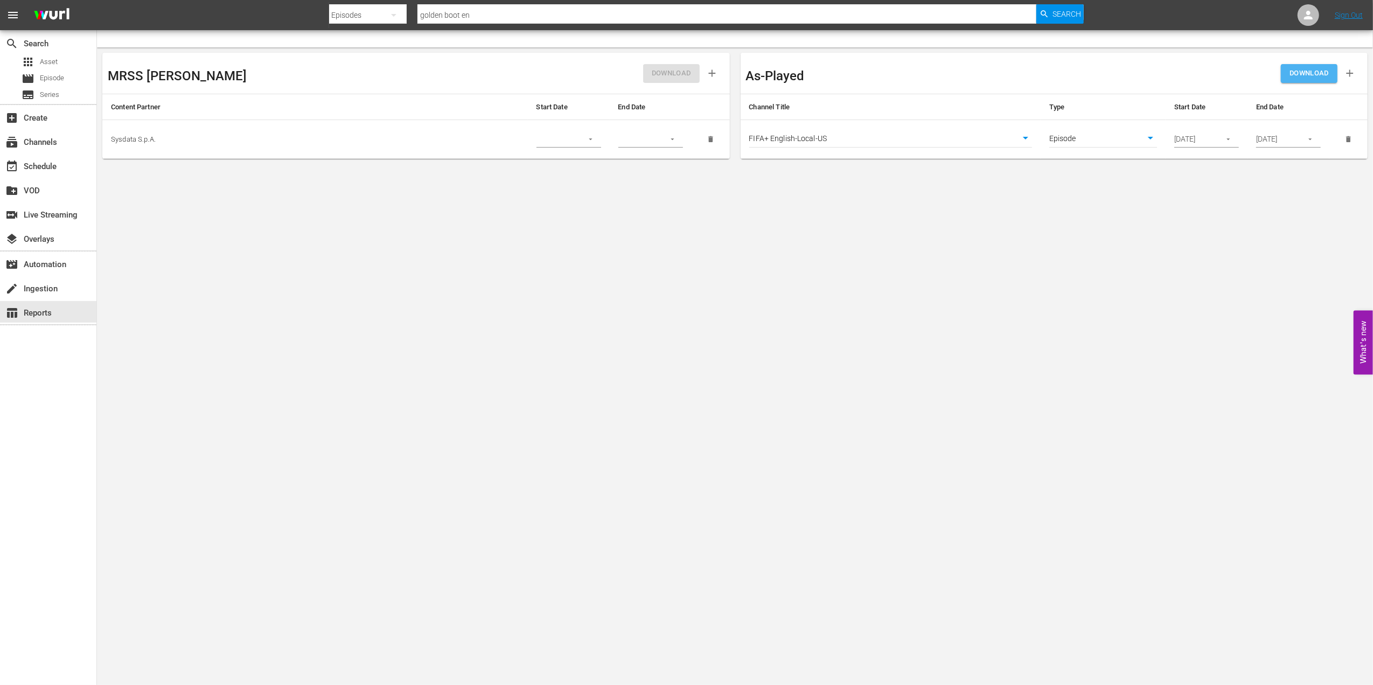
drag, startPoint x: 1304, startPoint y: 76, endPoint x: 1298, endPoint y: 78, distance: 6.3
click at [1301, 78] on span "DOWNLOAD" at bounding box center [1309, 73] width 39 height 12
drag, startPoint x: 1176, startPoint y: 281, endPoint x: 1181, endPoint y: 276, distance: 6.1
click at [1176, 281] on body "menu Search By Episodes Search ID, Title, Description, Keywords, or Category go…" at bounding box center [686, 342] width 1373 height 685
click at [1300, 74] on span "DOWNLOAD" at bounding box center [1309, 73] width 39 height 12
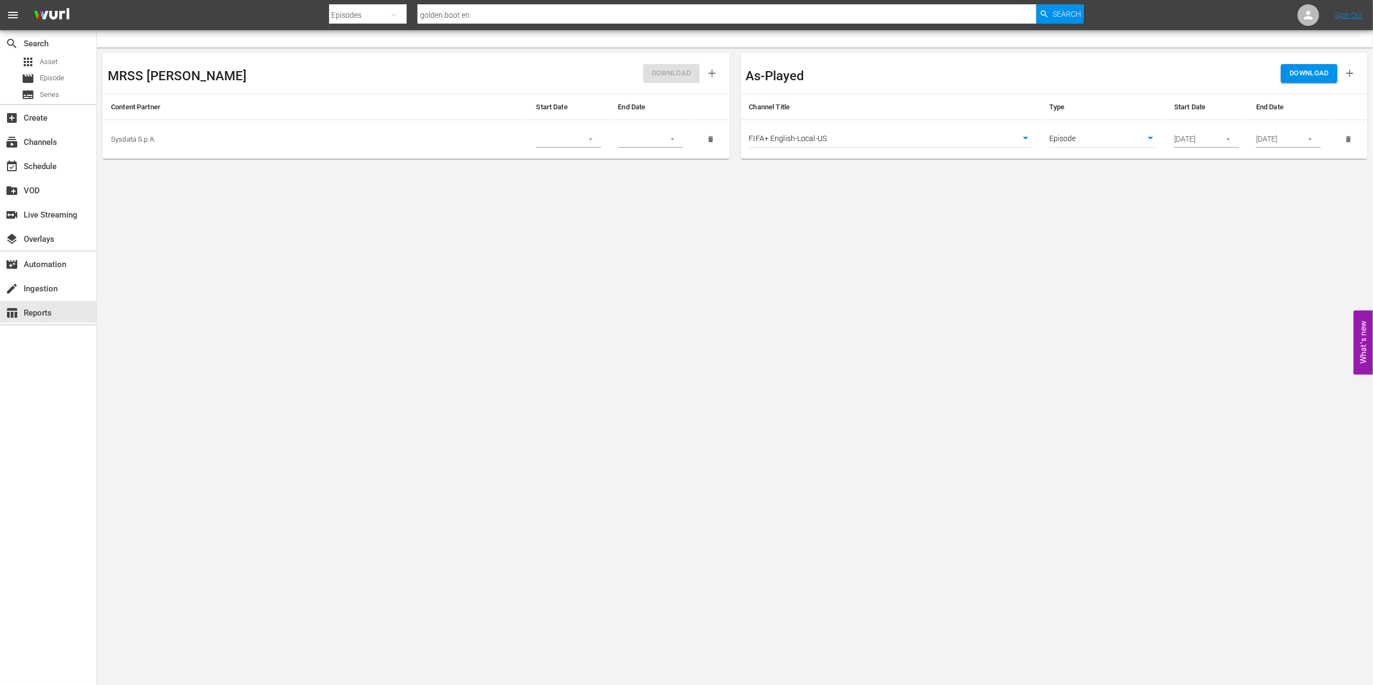
drag, startPoint x: 253, startPoint y: 190, endPoint x: 306, endPoint y: 210, distance: 56.4
click at [306, 210] on body "menu Search By Episodes Search ID, Title, Description, Keywords, or Category go…" at bounding box center [686, 342] width 1373 height 685
click at [46, 82] on span "Episode" at bounding box center [52, 78] width 24 height 11
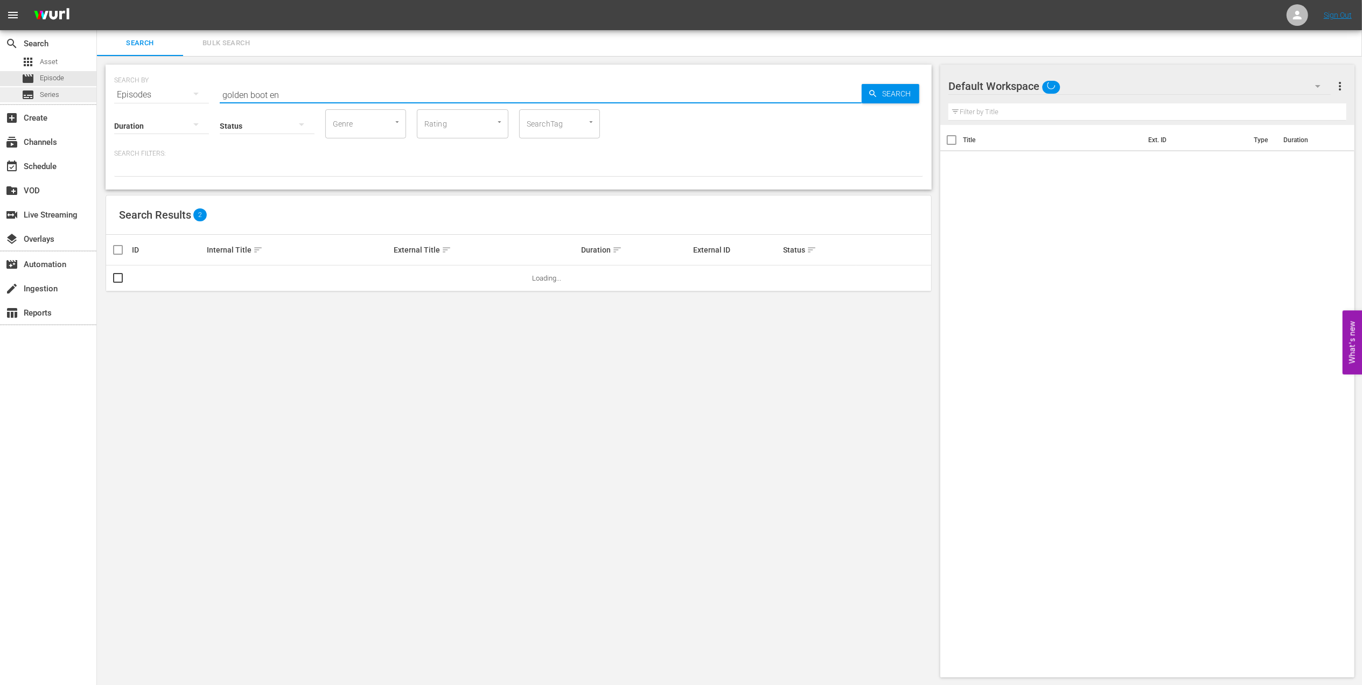
drag, startPoint x: 357, startPoint y: 92, endPoint x: 84, endPoint y: 98, distance: 272.6
click at [97, 0] on div "search Search apps Asset movie Episode subtitles Series add_box Create subscrip…" at bounding box center [729, 0] width 1265 height 0
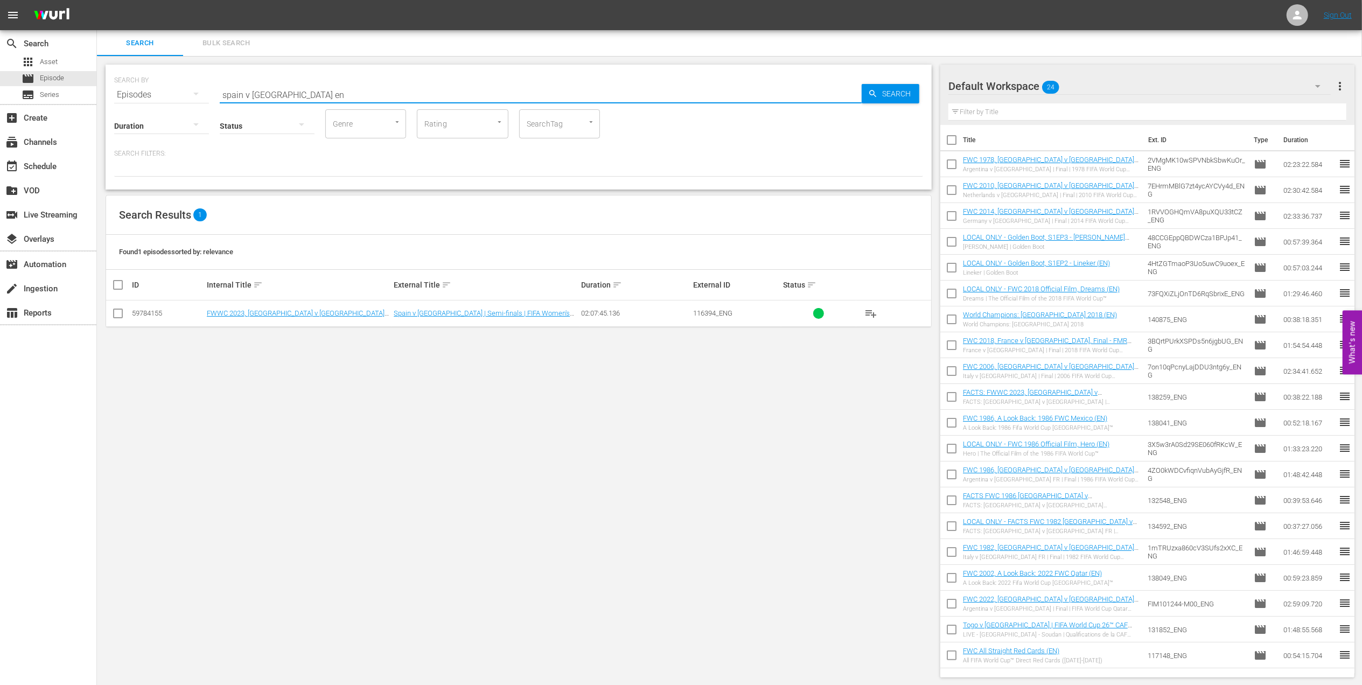
click at [302, 94] on input "spain v sweden en" at bounding box center [541, 95] width 642 height 26
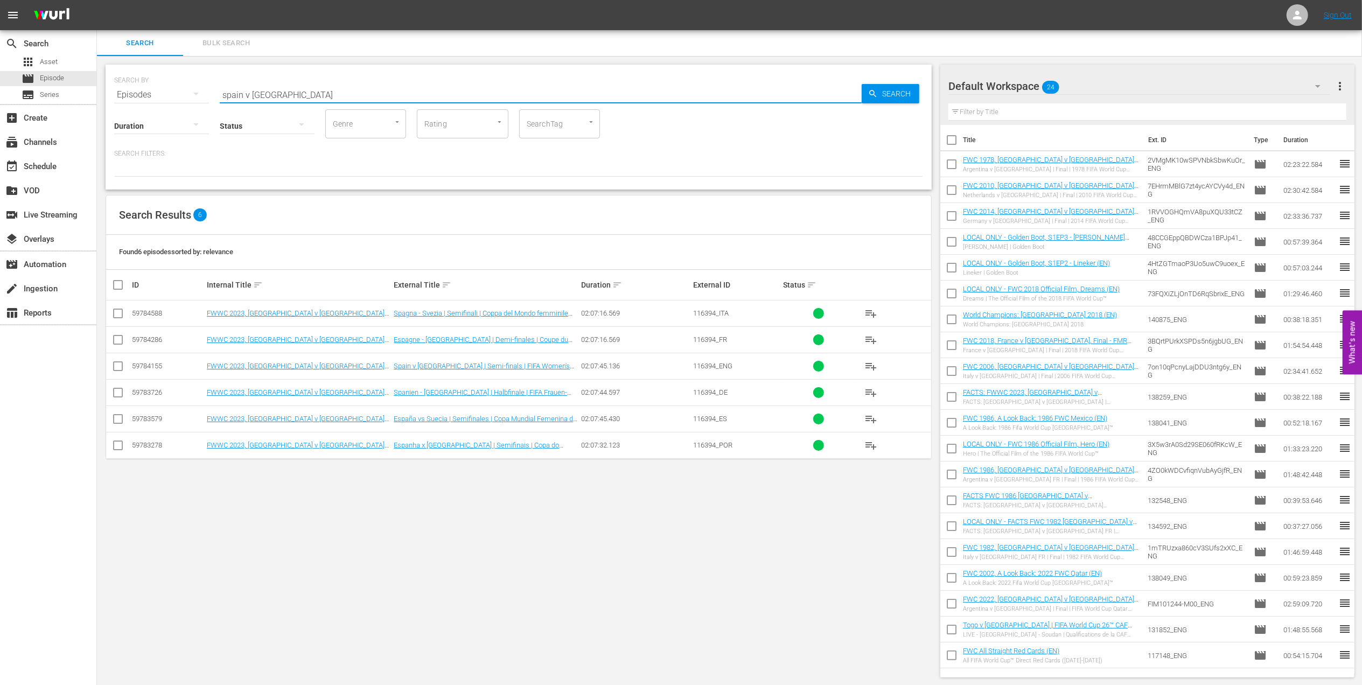
type input "spain v sweden"
click at [226, 39] on span "Bulk Search" at bounding box center [226, 43] width 73 height 12
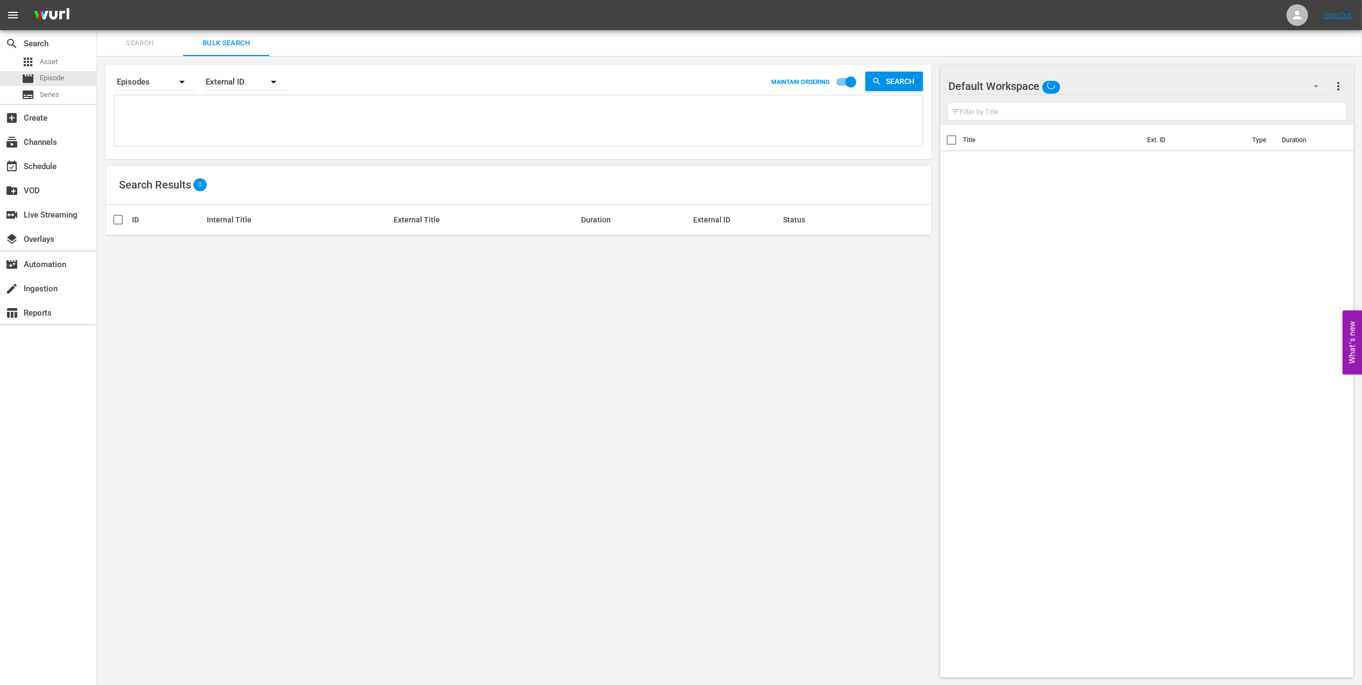
click at [272, 110] on textarea at bounding box center [519, 122] width 805 height 49
paste textarea "82000118 81999692 59784155"
type textarea "82000118 81999692 59784155"
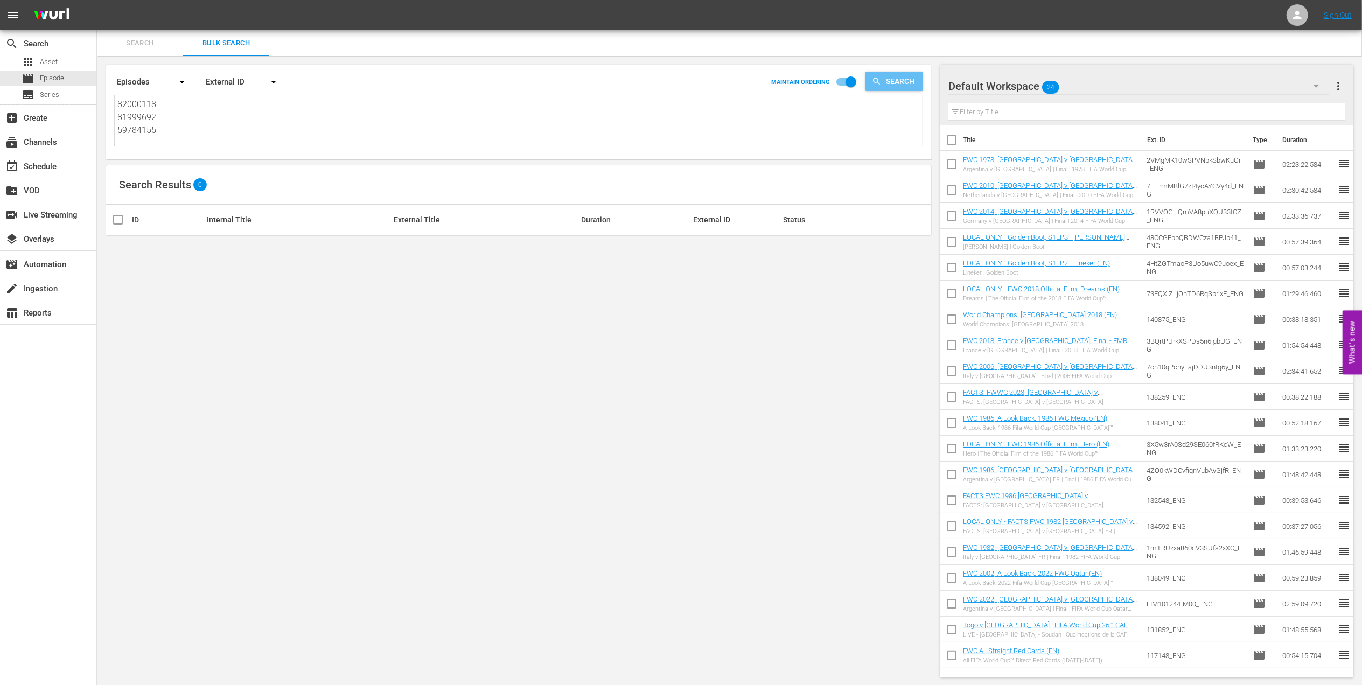
type textarea "82000118 81999692 59784155"
click at [874, 80] on icon "button" at bounding box center [876, 81] width 7 height 7
click at [892, 78] on span "Search" at bounding box center [902, 81] width 41 height 19
click at [173, 128] on textarea "82000118 81999692 59784155" at bounding box center [519, 122] width 805 height 49
click at [890, 81] on span "Search" at bounding box center [902, 81] width 41 height 19
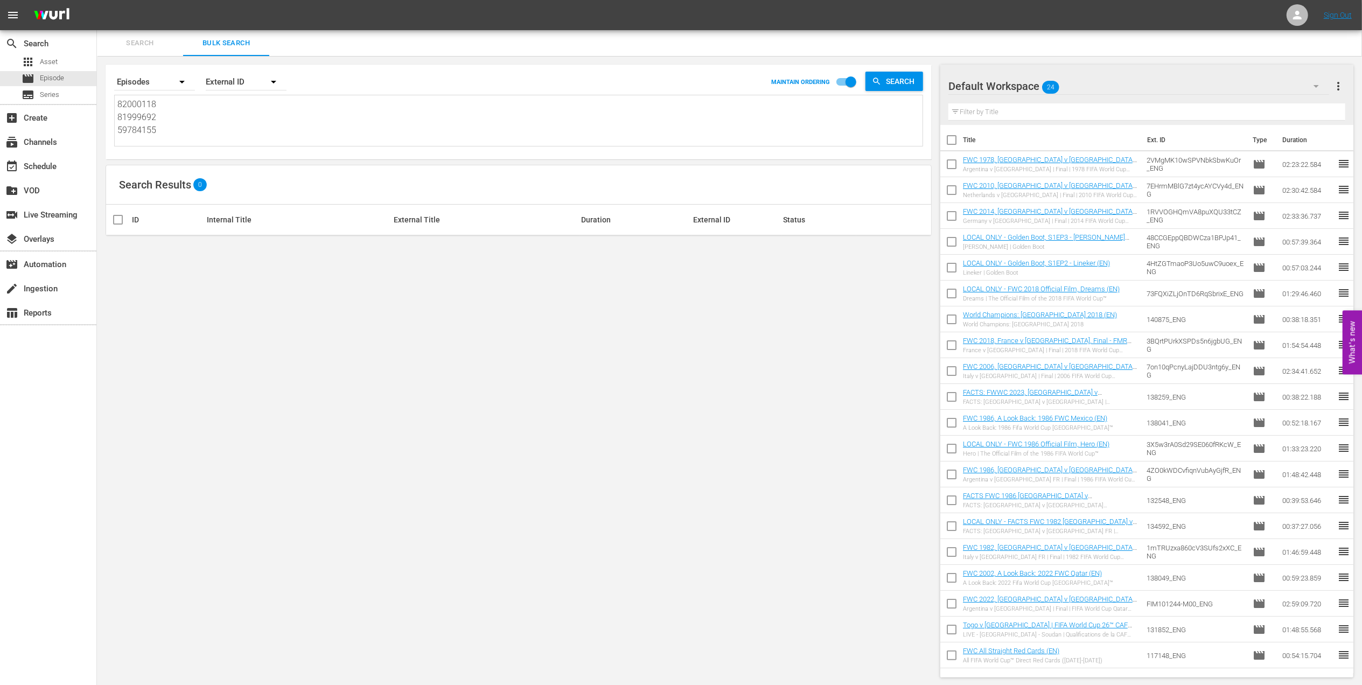
click at [140, 47] on span "Search" at bounding box center [139, 43] width 73 height 12
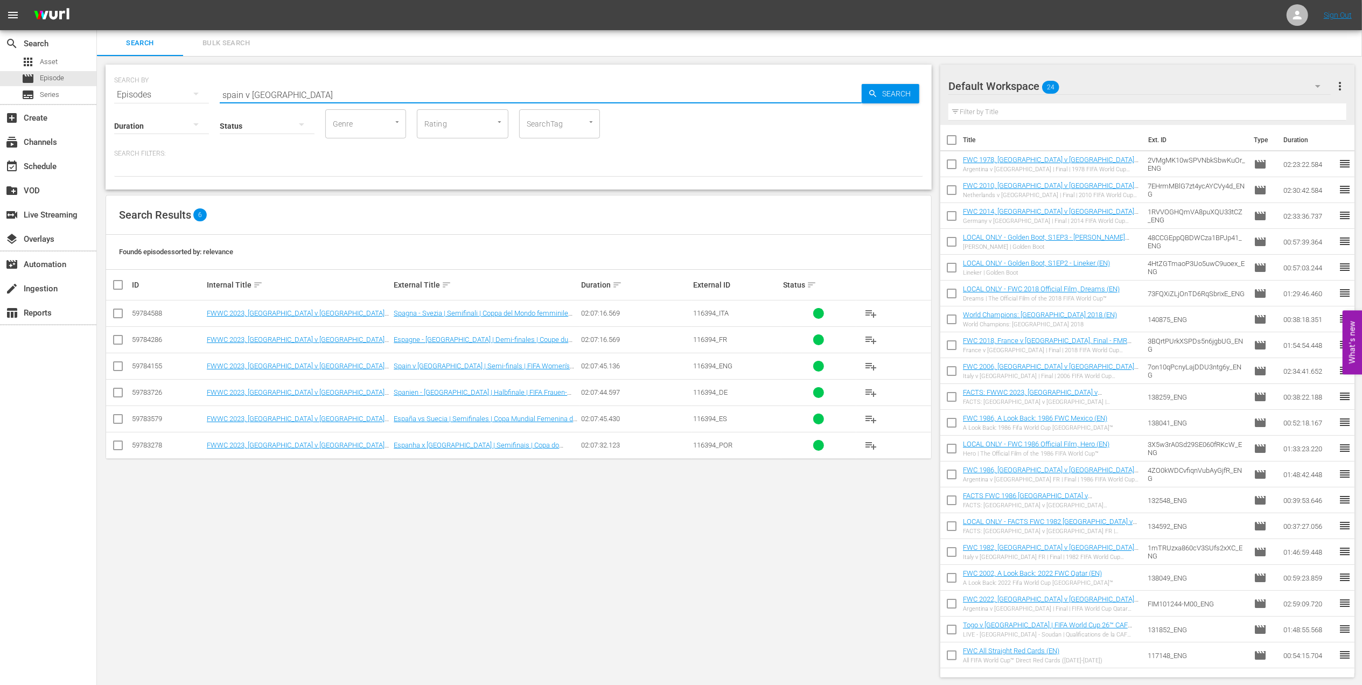
drag, startPoint x: 244, startPoint y: 94, endPoint x: 147, endPoint y: 94, distance: 97.5
click at [147, 94] on div "SEARCH BY Search By Episodes Search ID, Title, Description, Keywords, or Catego…" at bounding box center [518, 88] width 809 height 39
click at [229, 35] on button "Bulk Search" at bounding box center [226, 43] width 86 height 26
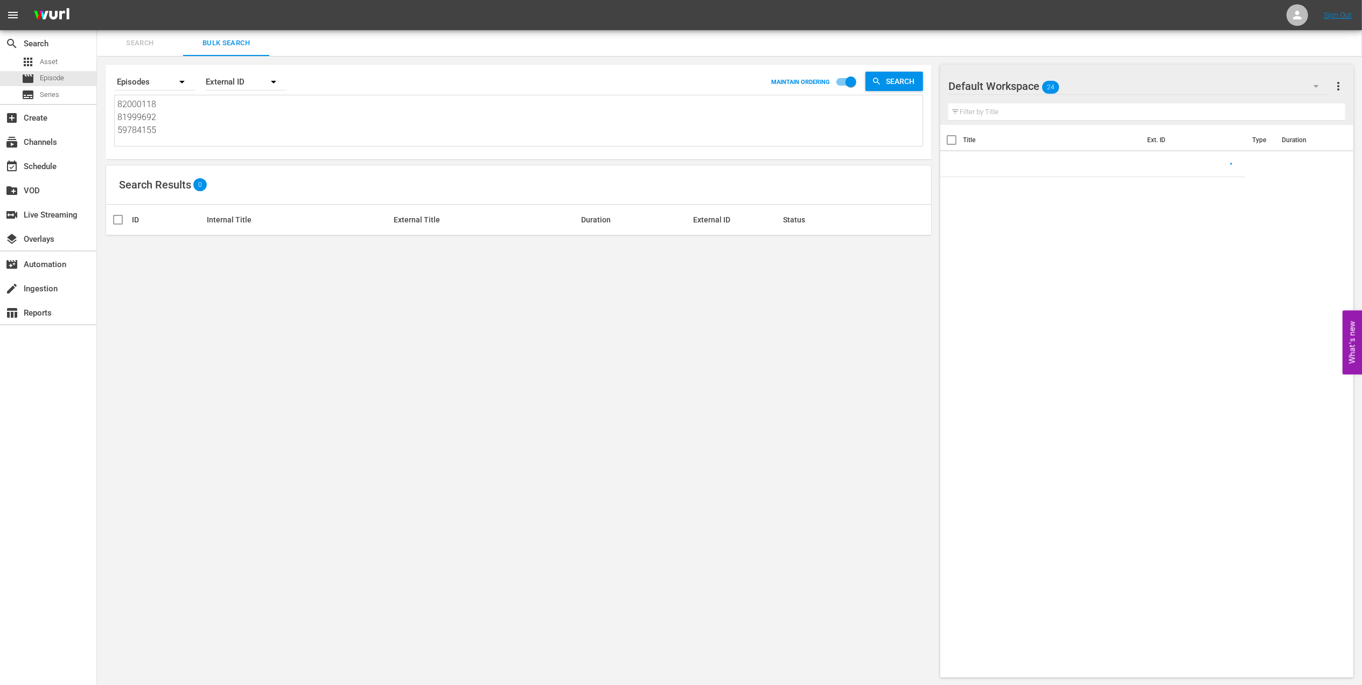
click at [352, 121] on textarea "82000118 81999692 59784155" at bounding box center [519, 122] width 805 height 49
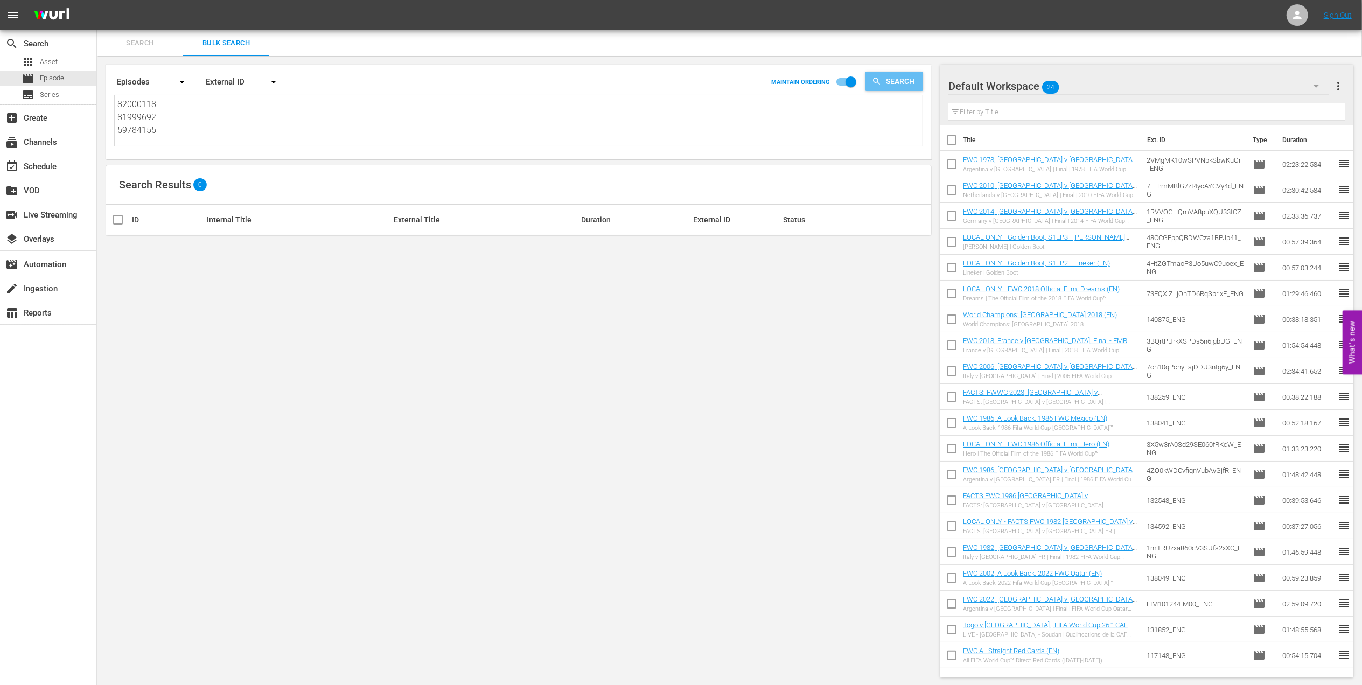
click at [894, 78] on span "Search" at bounding box center [902, 81] width 41 height 19
drag, startPoint x: 156, startPoint y: 130, endPoint x: 114, endPoint y: 119, distance: 43.0
click at [114, 119] on div "82000118 81999692 59784155 82000118 81999692 59784155" at bounding box center [518, 121] width 809 height 52
type textarea "82000118"
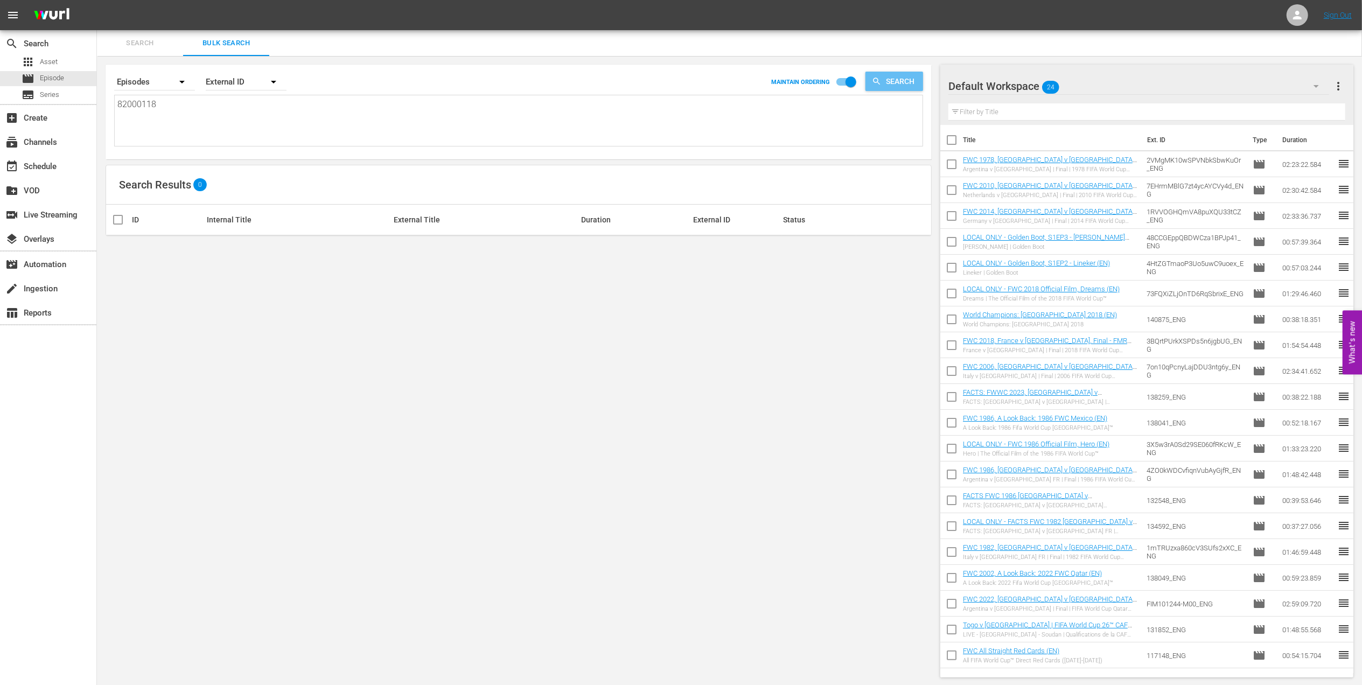
click at [891, 81] on span "Search" at bounding box center [902, 81] width 41 height 19
drag, startPoint x: 162, startPoint y: 106, endPoint x: 108, endPoint y: 104, distance: 53.9
click at [108, 104] on div "Search By Episodes Order By External ID MAINTAIN ORDERING Search 82000118 82000…" at bounding box center [519, 112] width 826 height 95
paste textarea "1999692"
type textarea "81999692"
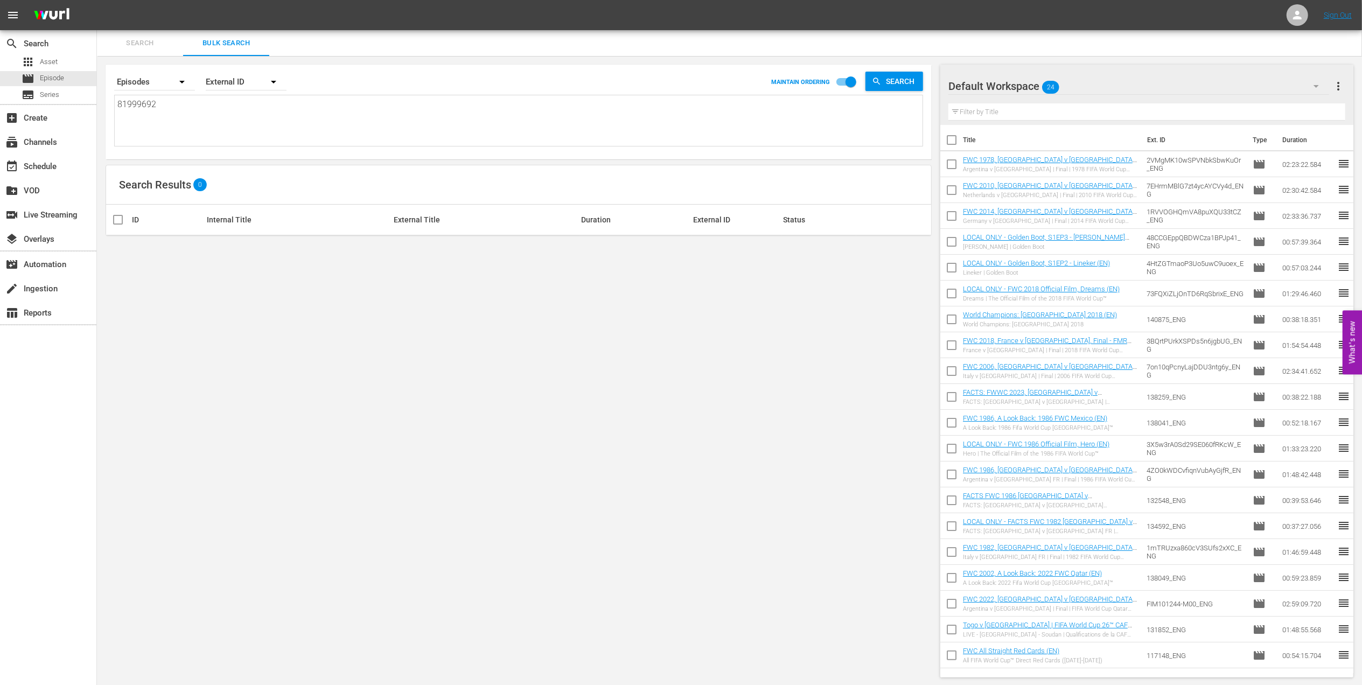
type textarea "81999692"
click at [887, 85] on span "Search" at bounding box center [902, 81] width 41 height 19
drag, startPoint x: 144, startPoint y: 106, endPoint x: 80, endPoint y: 106, distance: 64.1
click at [97, 0] on div "search Search apps Asset movie Episode subtitles Series add_box Create subscrip…" at bounding box center [729, 0] width 1265 height 0
paste textarea "59784155"
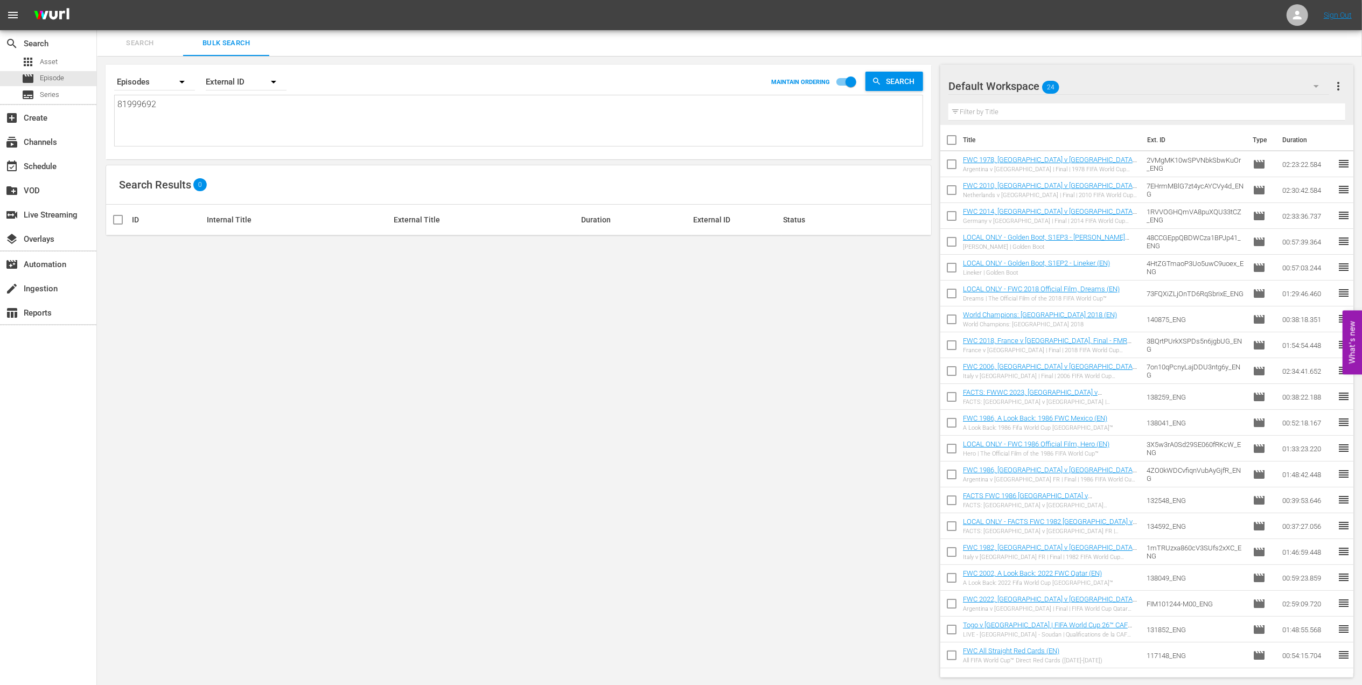
type textarea "59784155"
click at [886, 84] on span "Search" at bounding box center [902, 81] width 41 height 19
click at [40, 74] on span "Episode" at bounding box center [52, 78] width 24 height 11
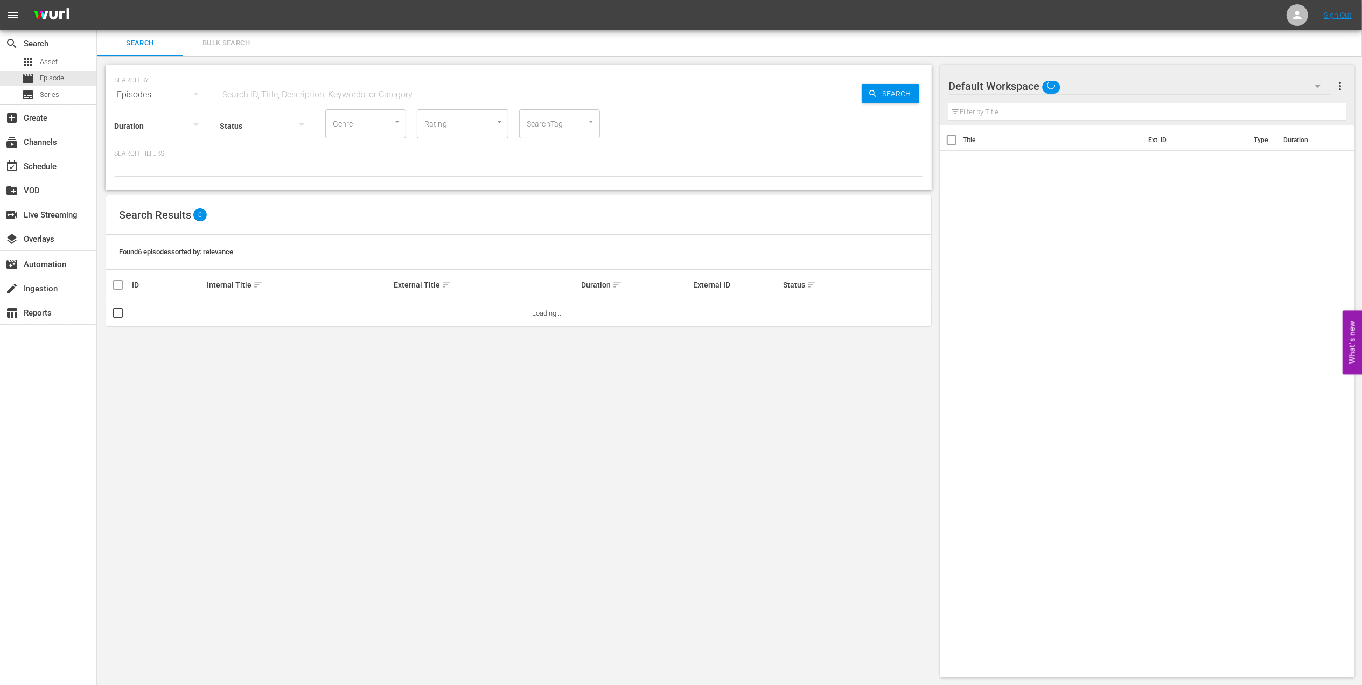
click at [256, 93] on input "text" at bounding box center [541, 95] width 642 height 26
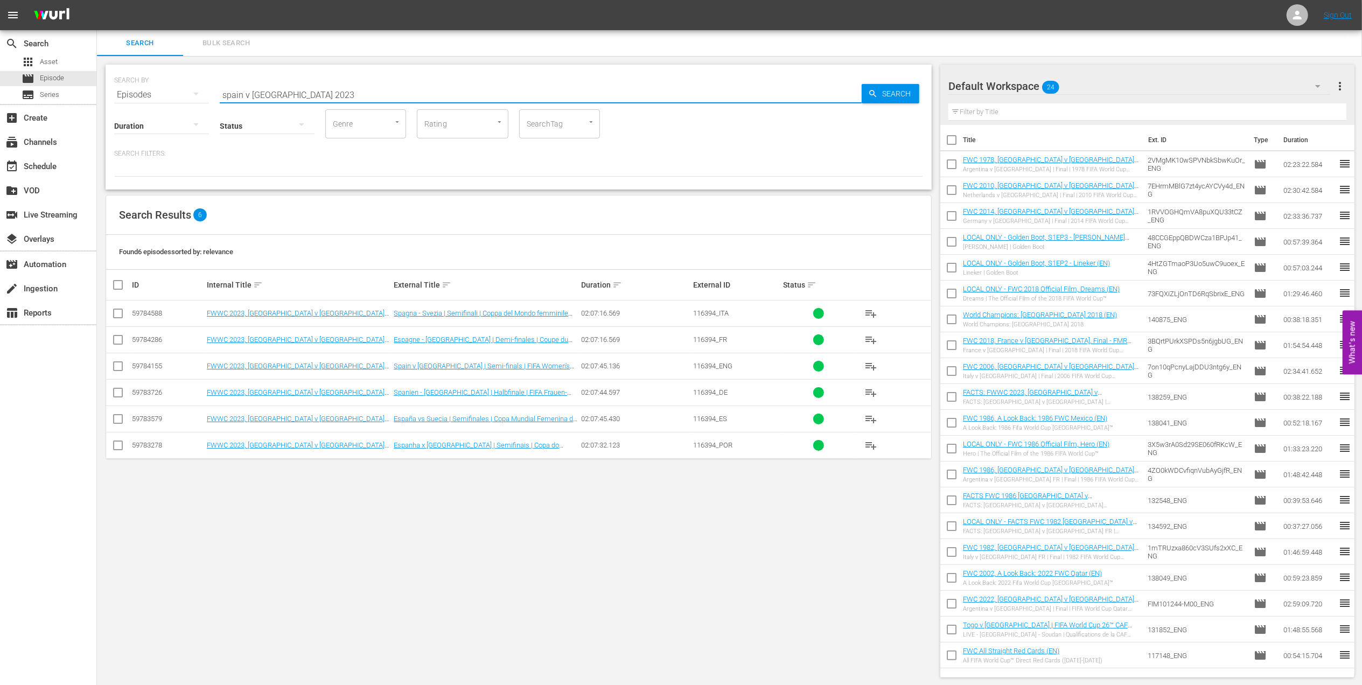
type input "spain v sweden 2023"
drag, startPoint x: 716, startPoint y: 365, endPoint x: 689, endPoint y: 367, distance: 27.0
click at [689, 367] on tr "59784155 FWWC 2023, Spain v Sweden (EN) new Spain v Sweden | Semi-finals | FIFA…" at bounding box center [518, 366] width 825 height 26
copy tr "116394"
click at [203, 35] on button "Bulk Search" at bounding box center [226, 43] width 86 height 26
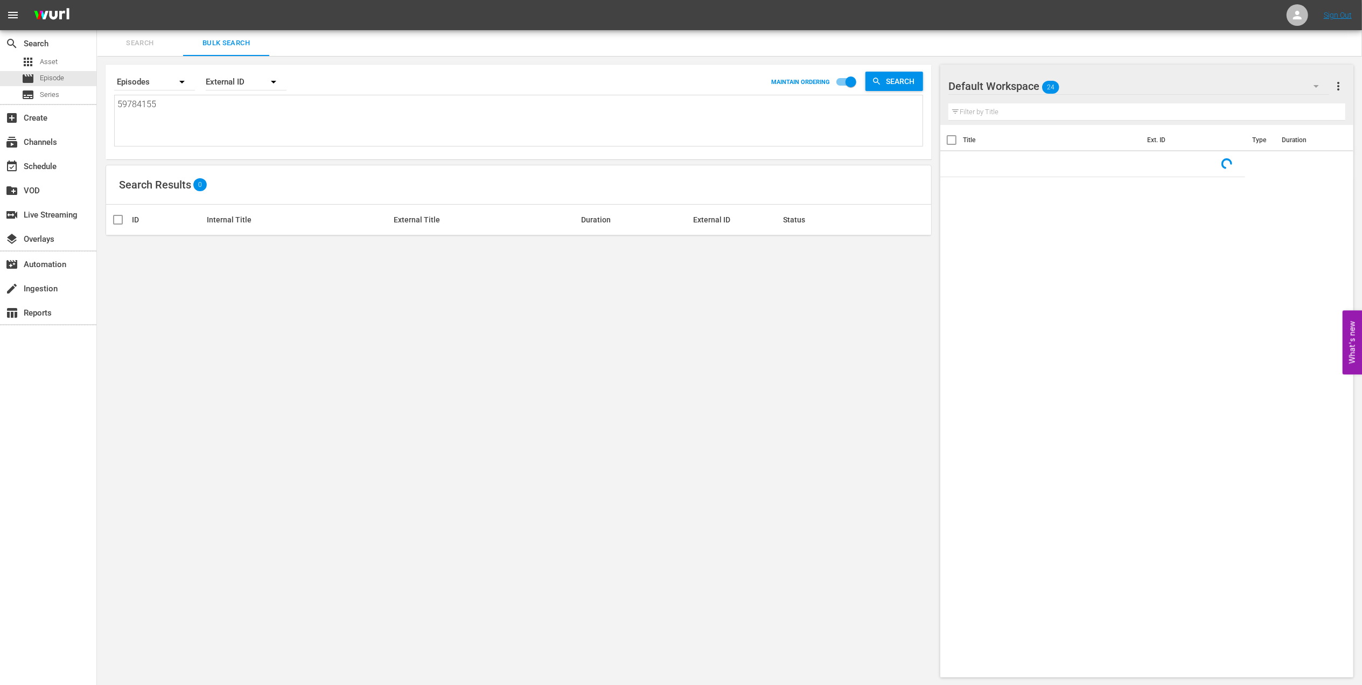
drag, startPoint x: 162, startPoint y: 104, endPoint x: 72, endPoint y: 104, distance: 90.0
click at [97, 0] on div "search Search apps Asset movie Episode subtitles Series add_box Create subscrip…" at bounding box center [729, 0] width 1265 height 0
paste textarea "116394"
type textarea "116394"
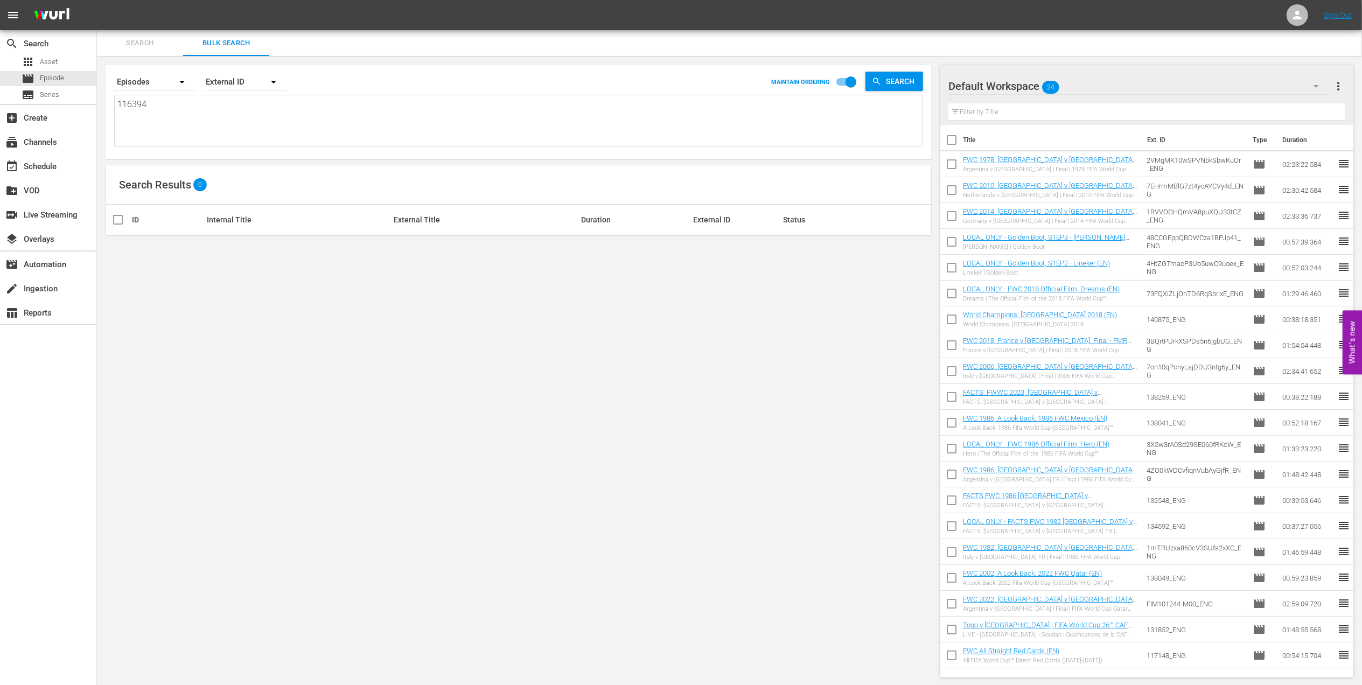
click at [117, 114] on textarea "116394" at bounding box center [519, 122] width 805 height 49
type textarea "116394"
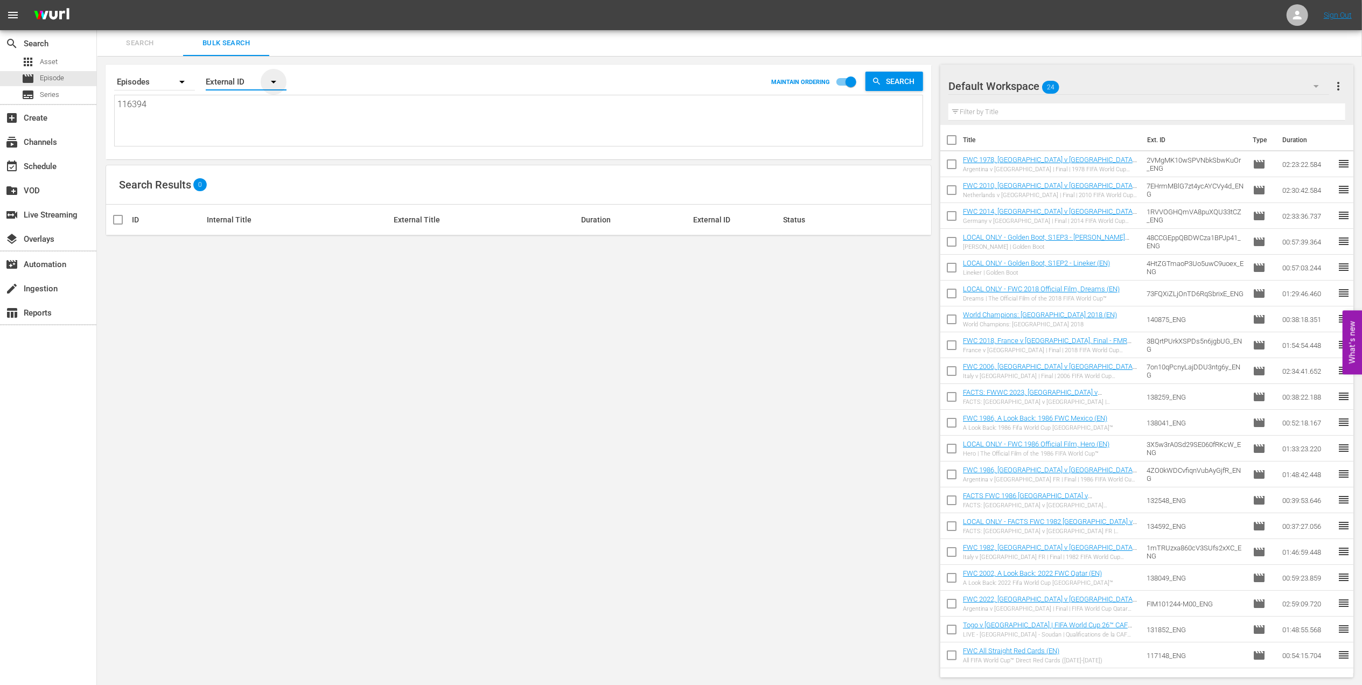
click at [278, 80] on icon "button" at bounding box center [273, 81] width 13 height 13
click at [239, 130] on div "Wurl ID" at bounding box center [240, 129] width 43 height 17
click at [274, 83] on icon "button" at bounding box center [273, 82] width 5 height 3
click at [248, 112] on div "External ID" at bounding box center [240, 111] width 43 height 17
drag, startPoint x: 136, startPoint y: 102, endPoint x: 88, endPoint y: 102, distance: 47.4
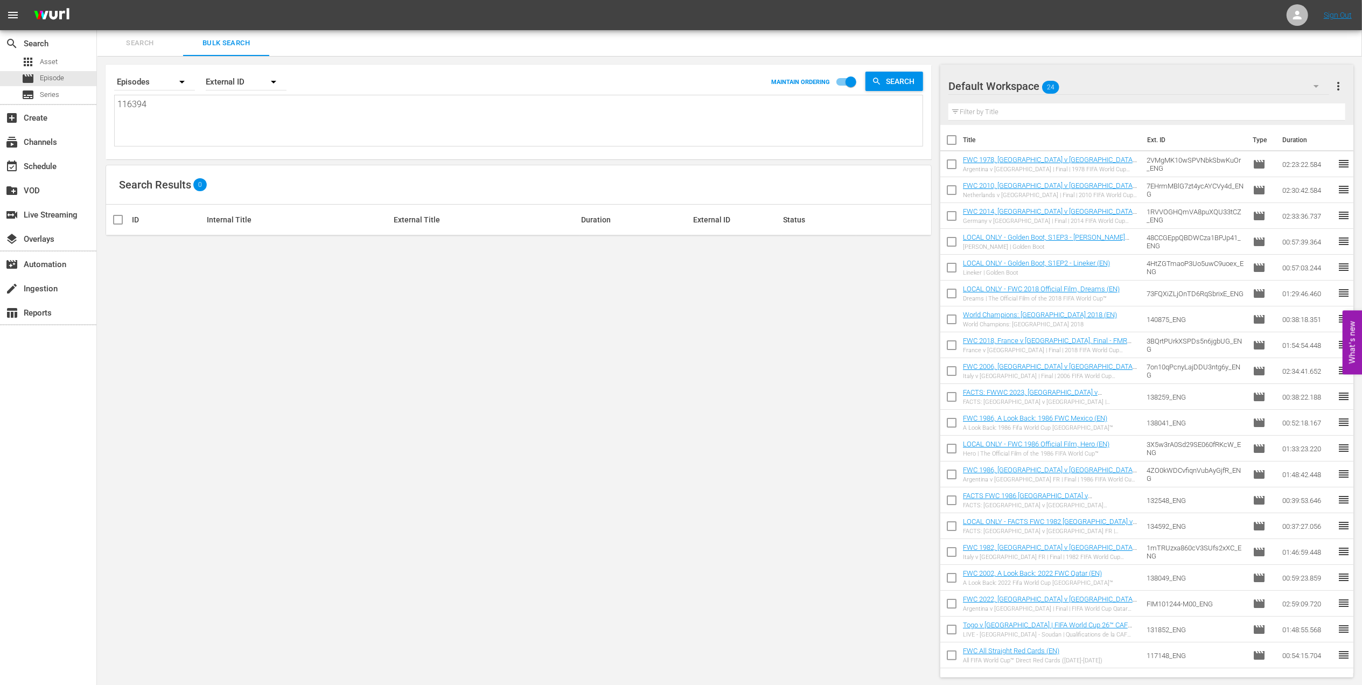
click at [97, 0] on div "search Search apps Asset movie Episode subtitles Series add_box Create subscrip…" at bounding box center [729, 0] width 1265 height 0
click at [185, 102] on textarea at bounding box center [519, 122] width 805 height 49
paste textarea "82000118 81999692 59784155"
type textarea "82000118 81999692 59784155"
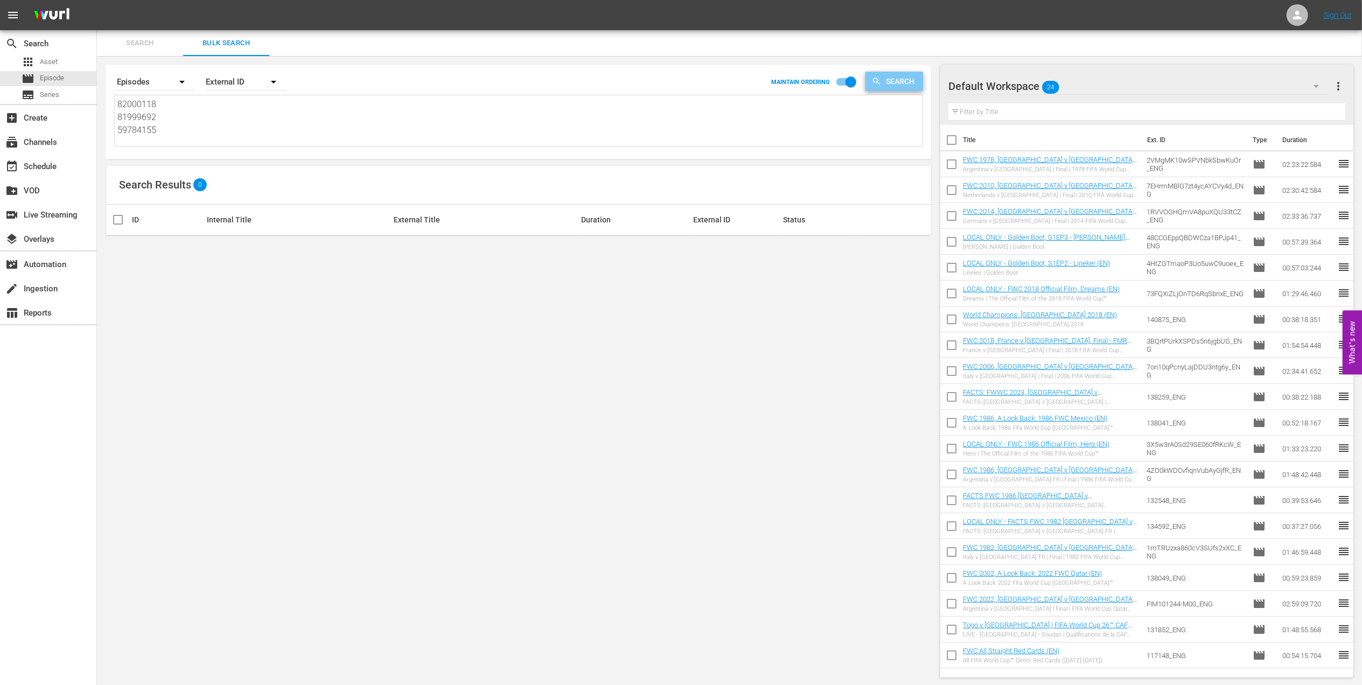
click at [903, 80] on span "Search" at bounding box center [902, 81] width 41 height 19
click at [74, 78] on div "movie Episode" at bounding box center [48, 78] width 96 height 15
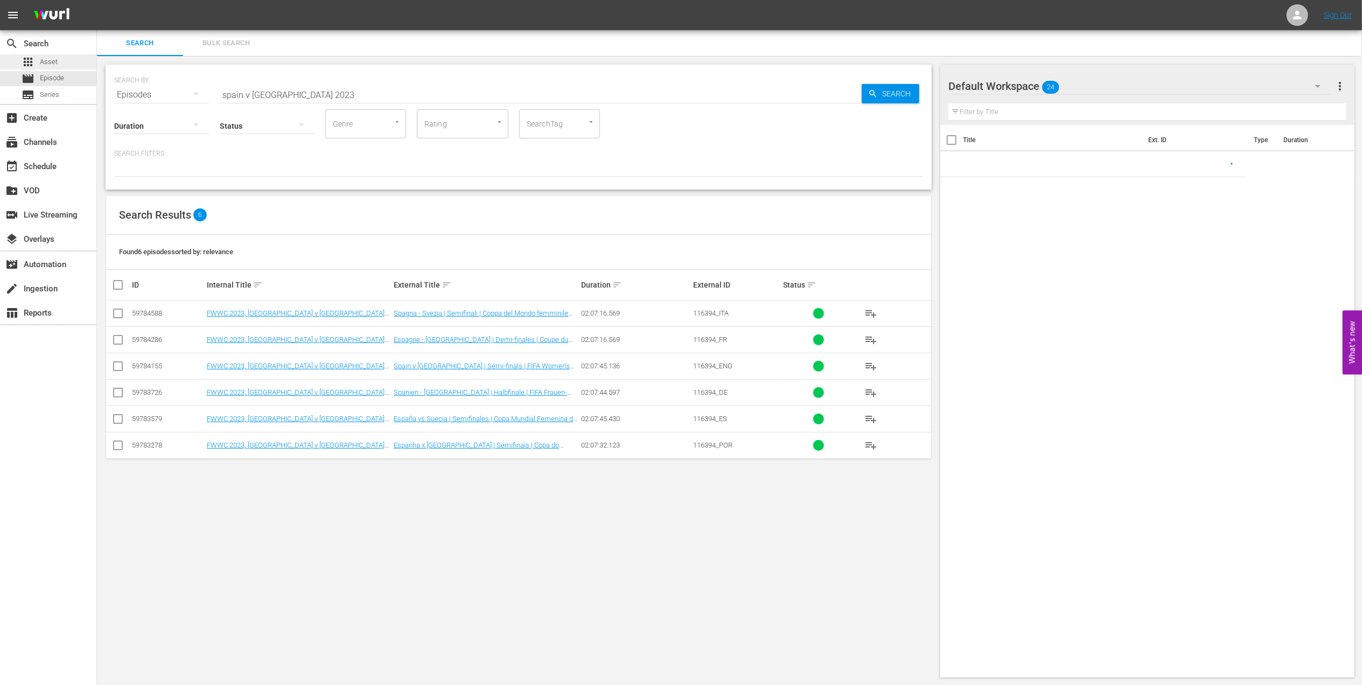
click at [58, 58] on div "apps Asset" at bounding box center [48, 61] width 96 height 15
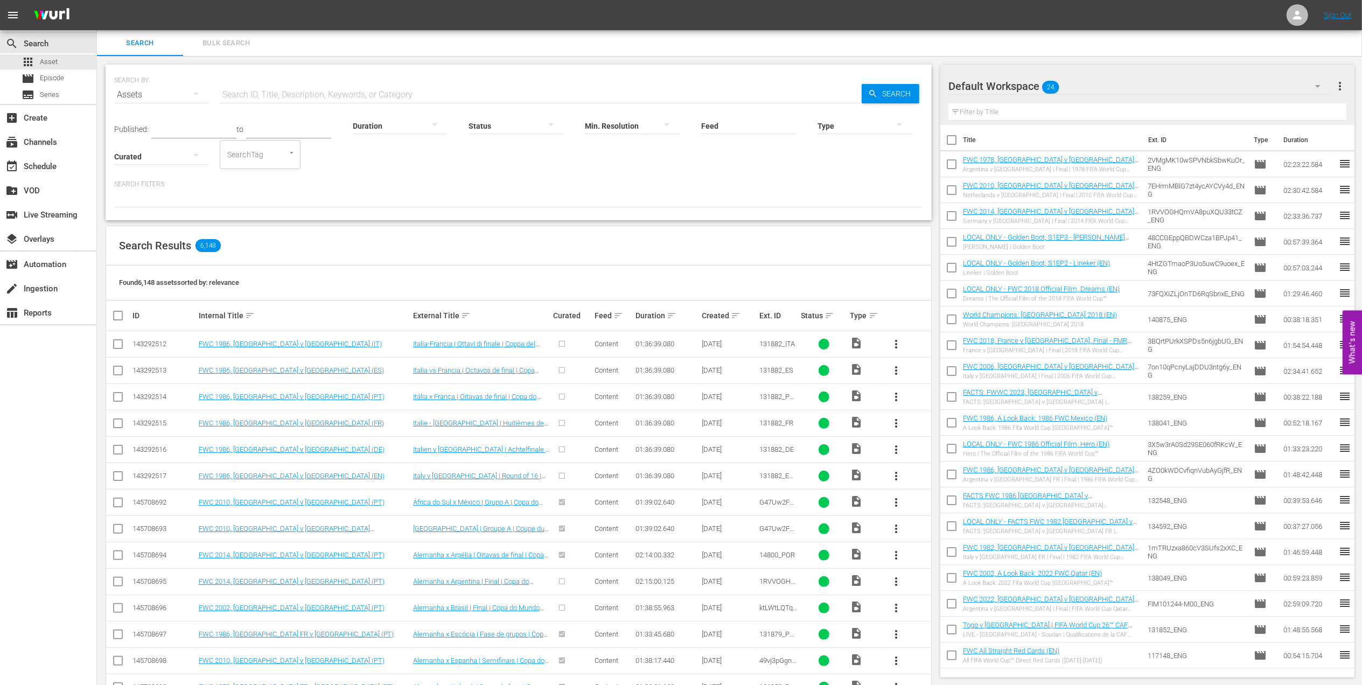
click at [203, 42] on span "Bulk Search" at bounding box center [226, 43] width 73 height 12
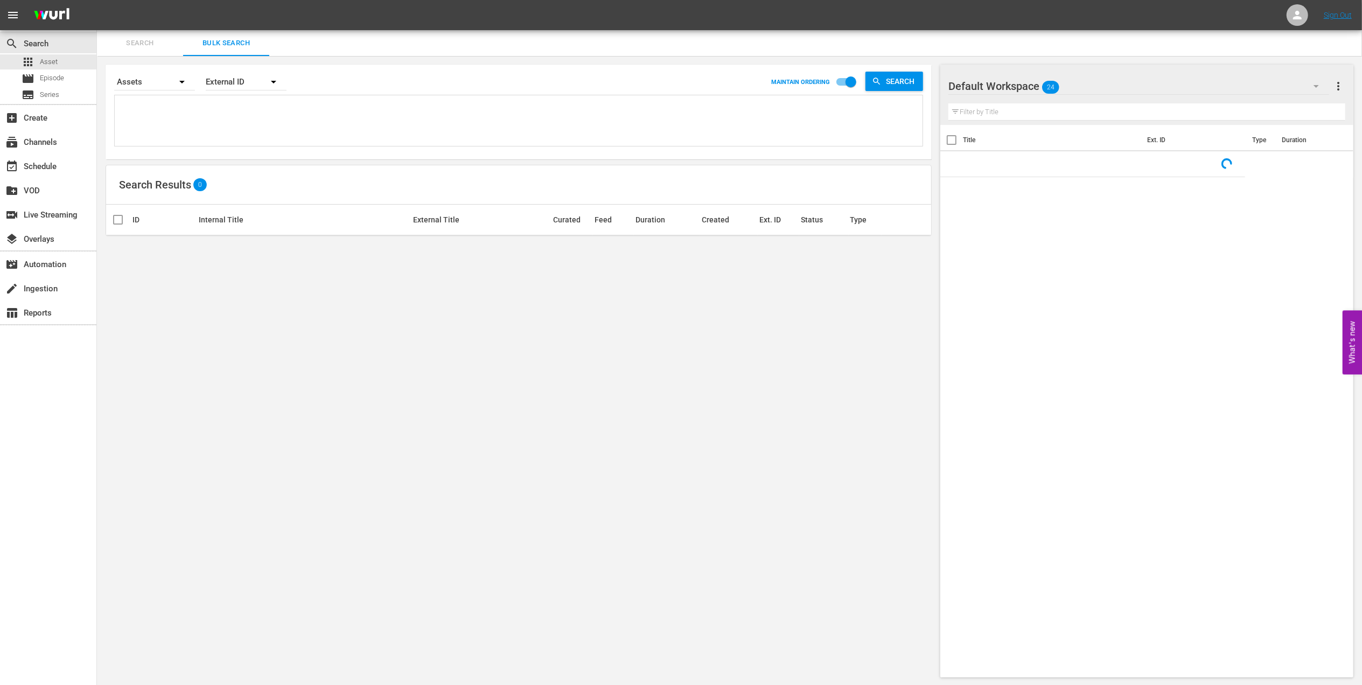
click at [213, 104] on textarea at bounding box center [519, 122] width 805 height 49
paste textarea "82000118 81999692 59784155"
type textarea "82000118 81999692 59784155"
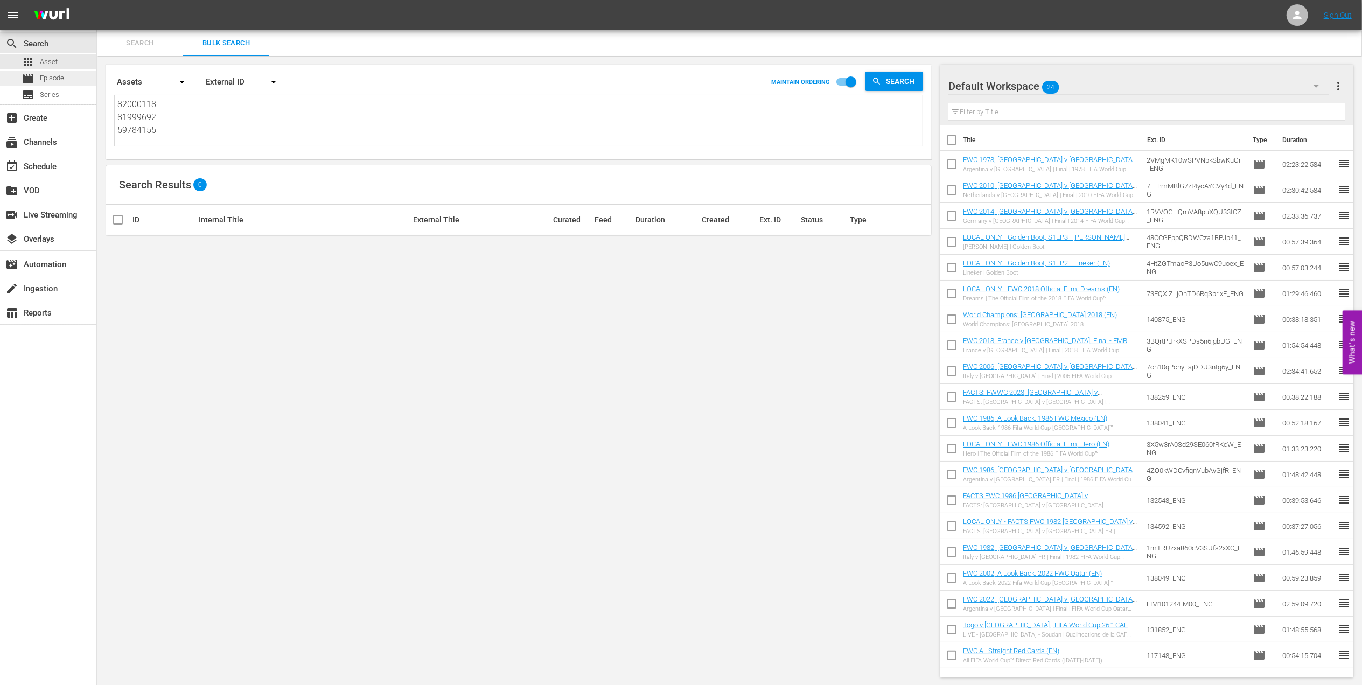
type textarea "82000118 81999692 59784155"
click at [70, 74] on div "movie Episode" at bounding box center [48, 78] width 96 height 15
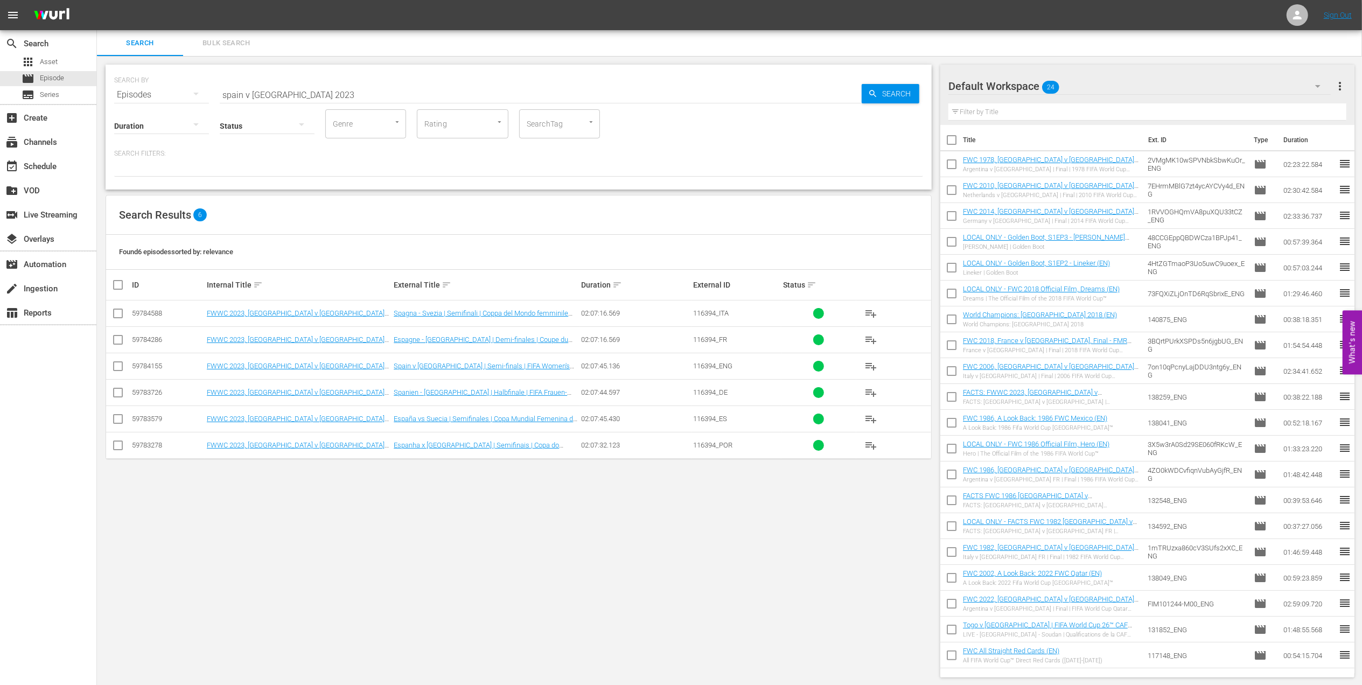
scroll to position [1, 0]
click at [232, 39] on span "Bulk Search" at bounding box center [226, 42] width 73 height 12
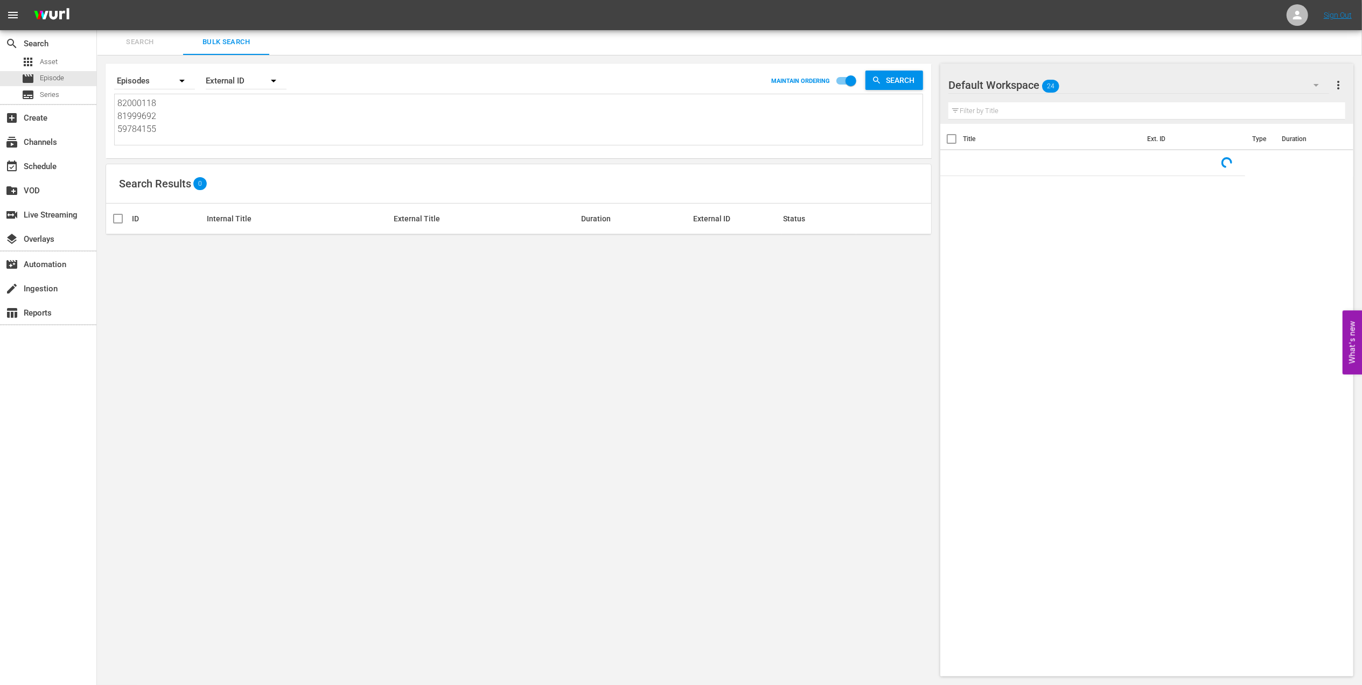
click at [177, 120] on textarea "82000118 81999692 59784155" at bounding box center [519, 121] width 805 height 49
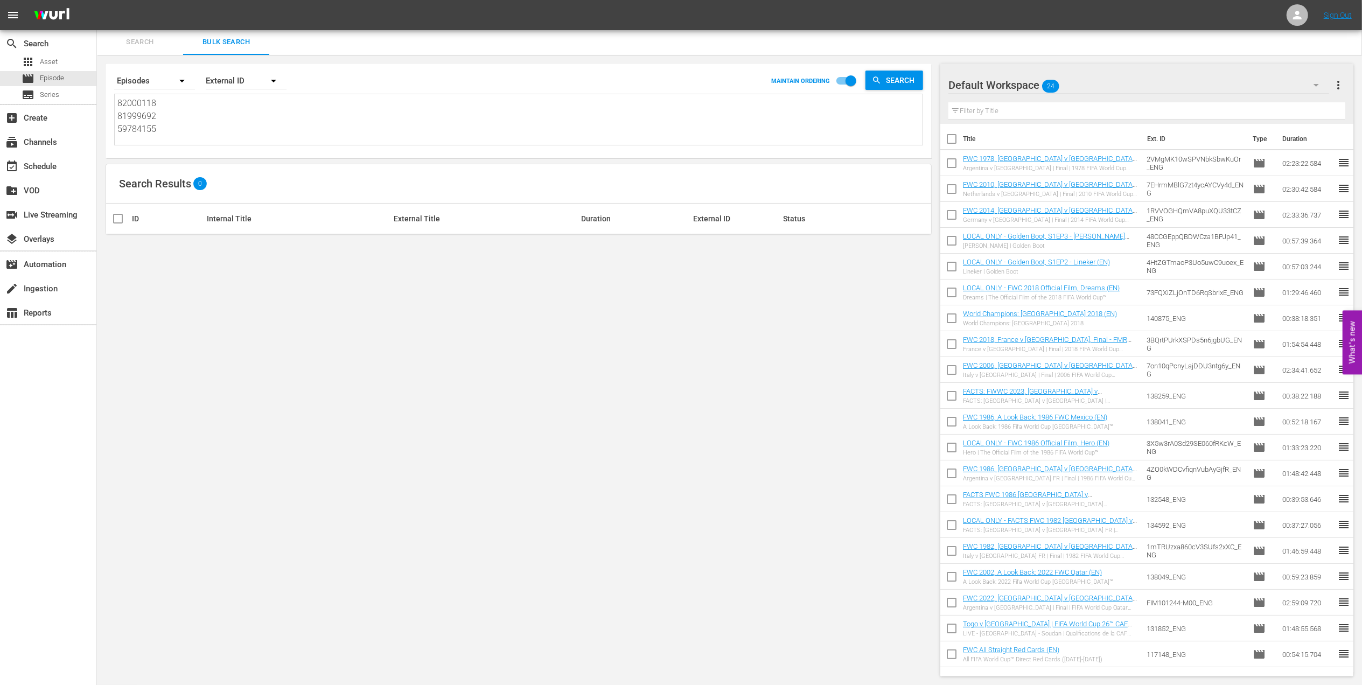
drag, startPoint x: 163, startPoint y: 129, endPoint x: 115, endPoint y: 102, distance: 55.0
click at [115, 102] on div "82000118 81999692 59784155 82000118 81999692 59784155" at bounding box center [519, 119] width 808 height 51
click at [198, 115] on textarea "82000118 81999692 59784155" at bounding box center [519, 121] width 805 height 49
click at [218, 128] on textarea "82000118 81999692 59784155" at bounding box center [519, 121] width 805 height 49
click at [887, 79] on span "Search" at bounding box center [902, 80] width 41 height 19
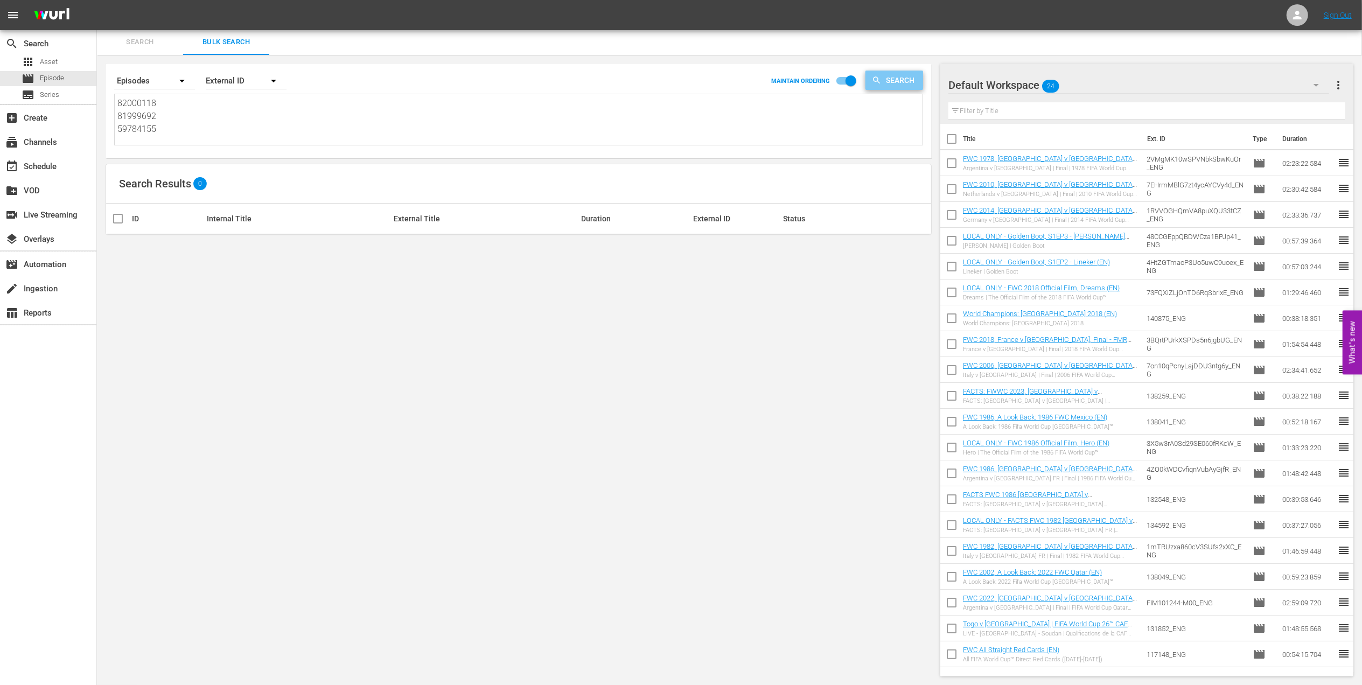
click at [910, 76] on span "Search" at bounding box center [902, 80] width 41 height 19
click at [59, 78] on span "Episode" at bounding box center [52, 78] width 24 height 11
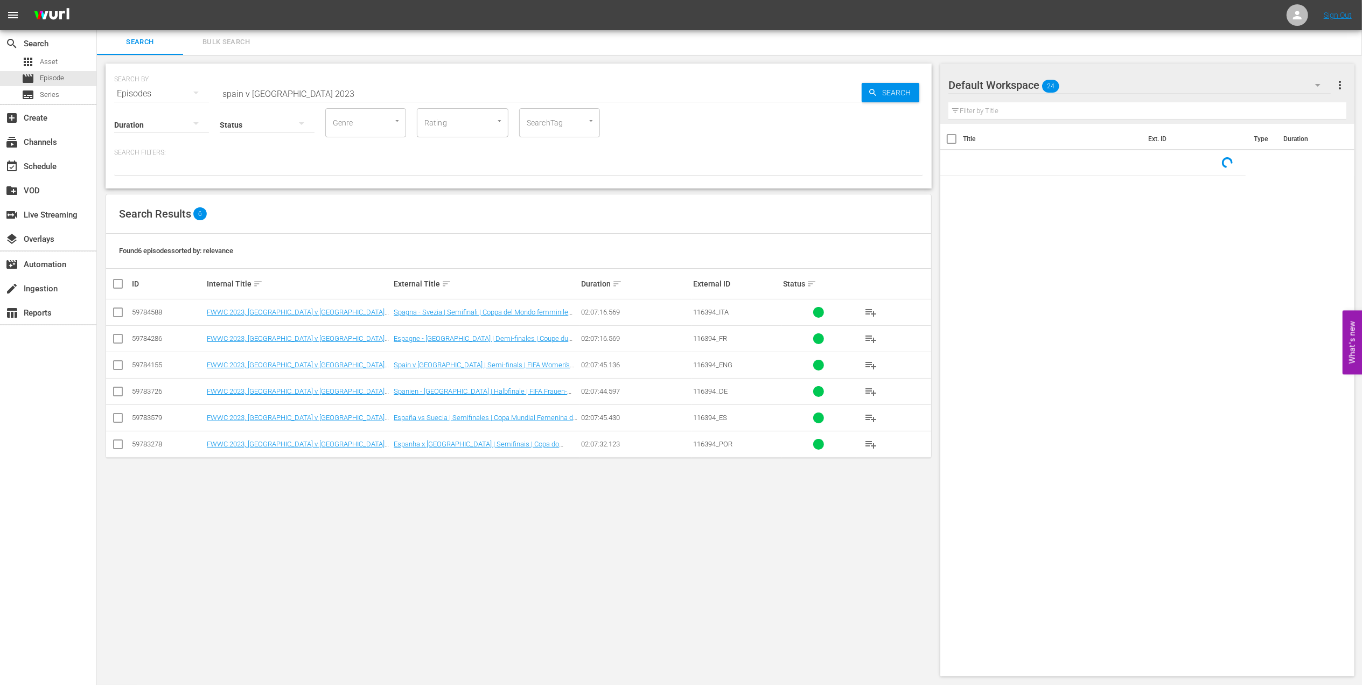
click at [222, 40] on span "Bulk Search" at bounding box center [226, 42] width 73 height 12
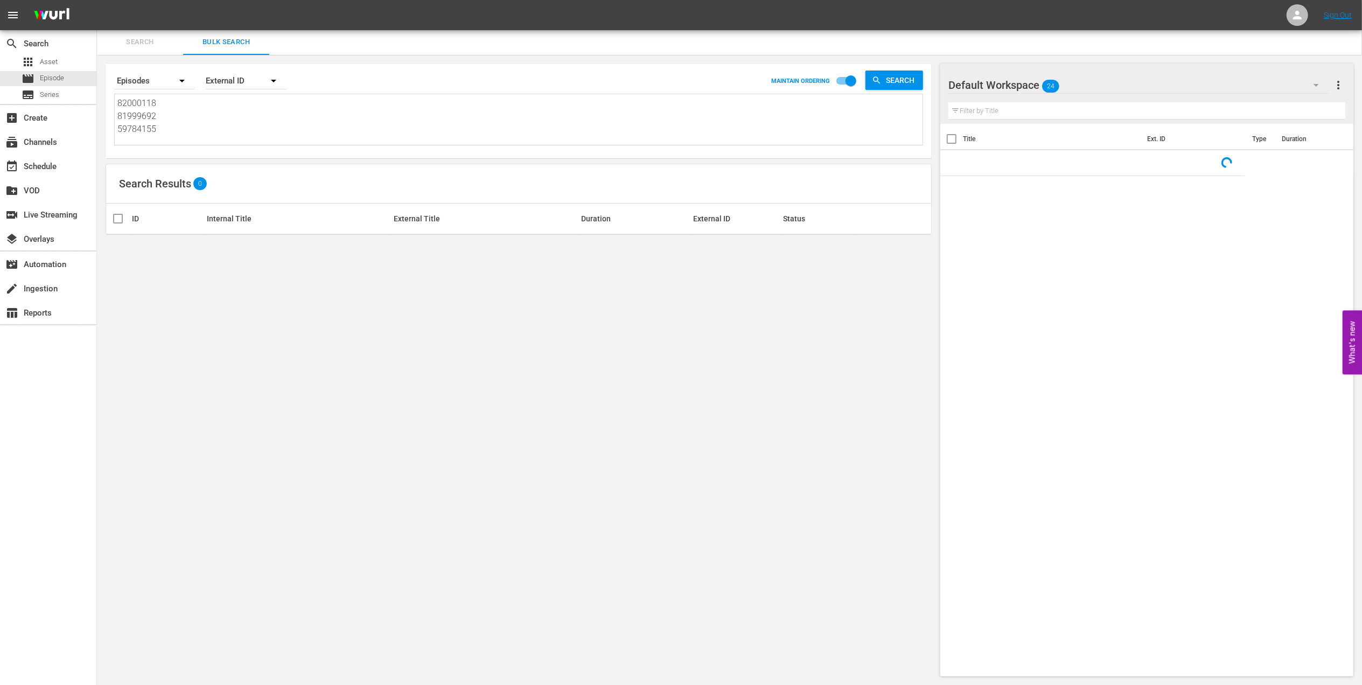
click at [181, 123] on textarea "82000118 81999692 59784155" at bounding box center [519, 121] width 805 height 49
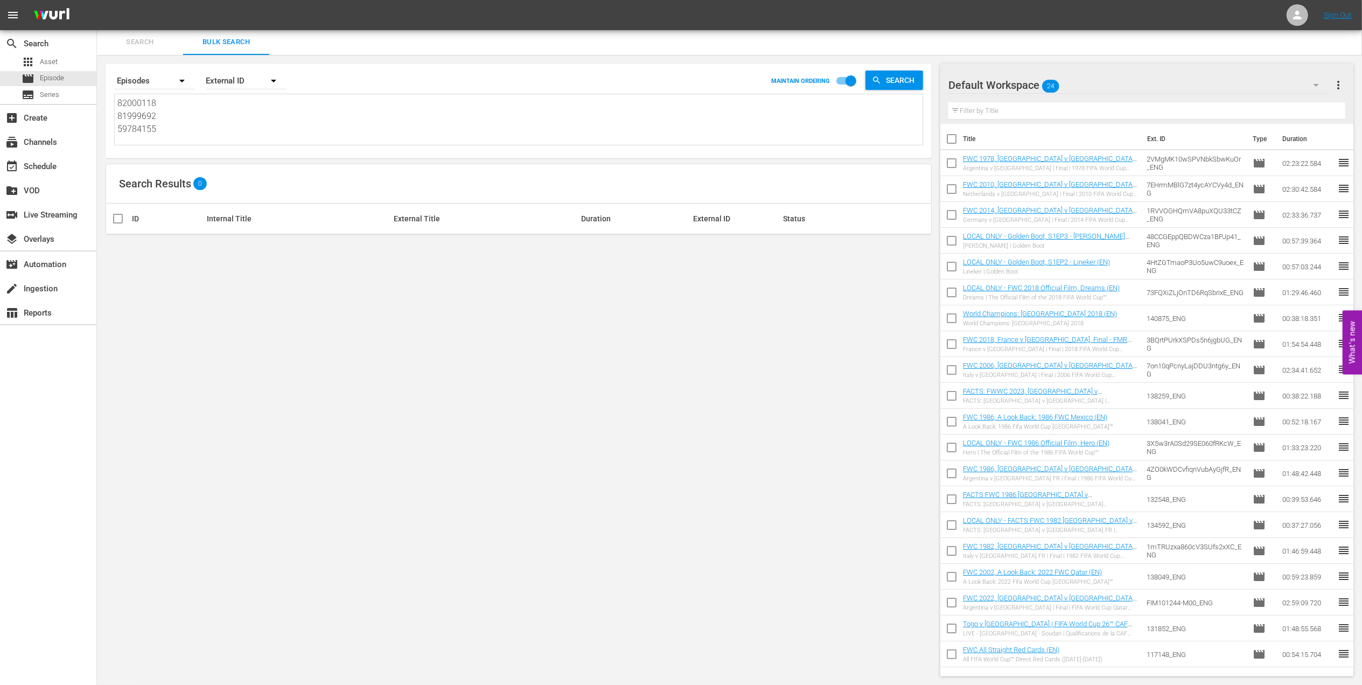
drag, startPoint x: 172, startPoint y: 127, endPoint x: 143, endPoint y: 129, distance: 29.2
click at [143, 129] on textarea "82000118 81999692 59784155" at bounding box center [519, 121] width 805 height 49
click at [186, 133] on textarea "82000118 81999692 59784155" at bounding box center [519, 121] width 805 height 49
click at [908, 80] on span "Search" at bounding box center [902, 80] width 41 height 19
click at [61, 80] on span "Episode" at bounding box center [52, 78] width 24 height 11
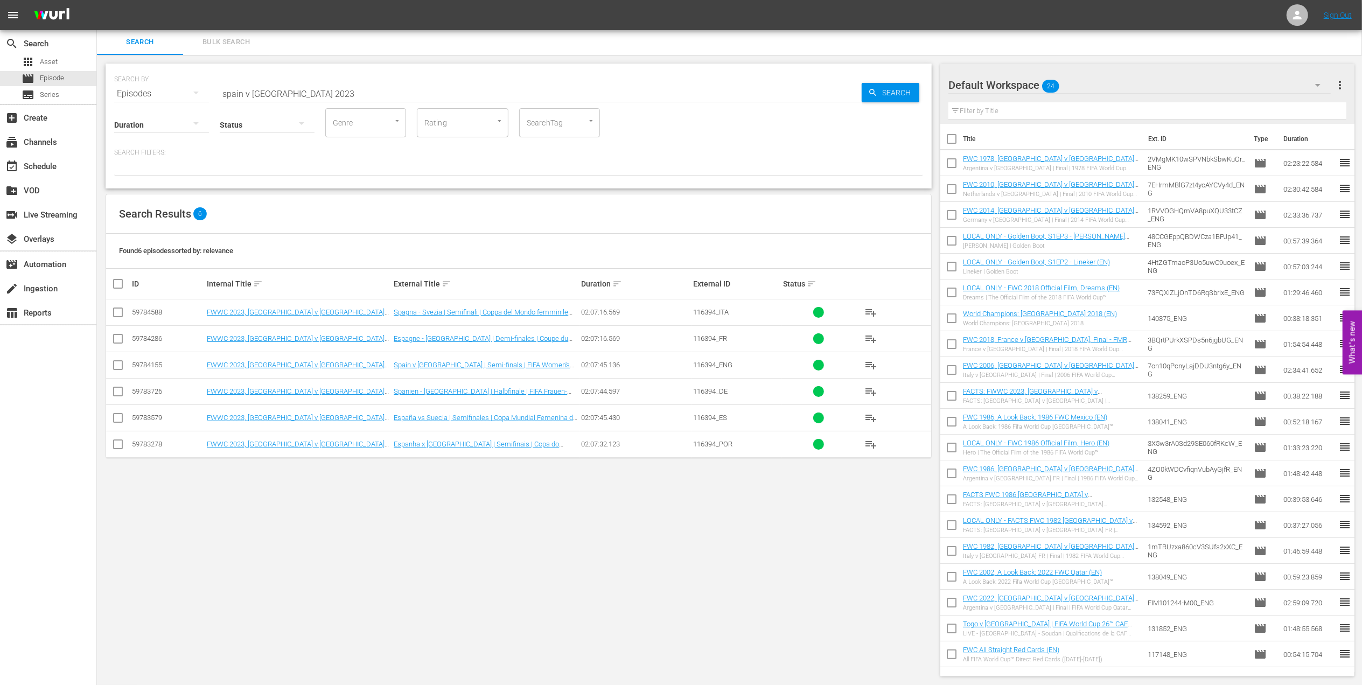
click at [250, 36] on span "Bulk Search" at bounding box center [226, 42] width 73 height 12
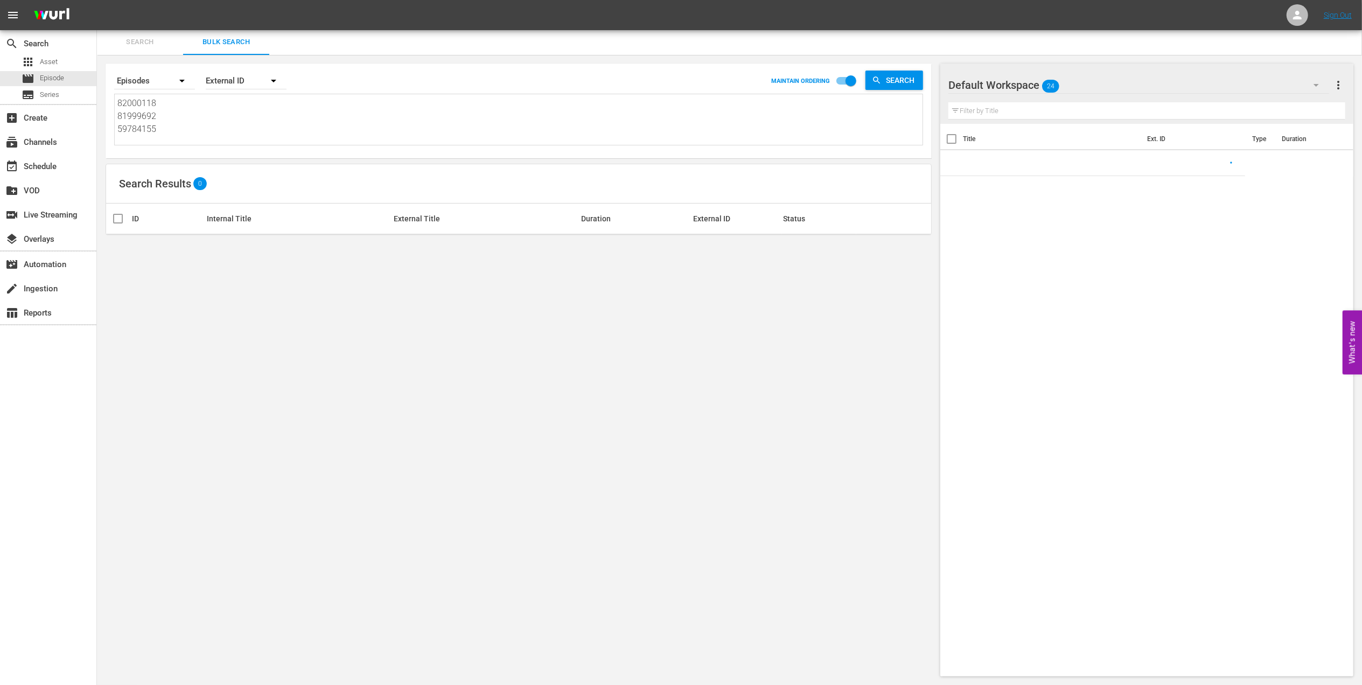
click at [274, 78] on icon "button" at bounding box center [273, 80] width 13 height 13
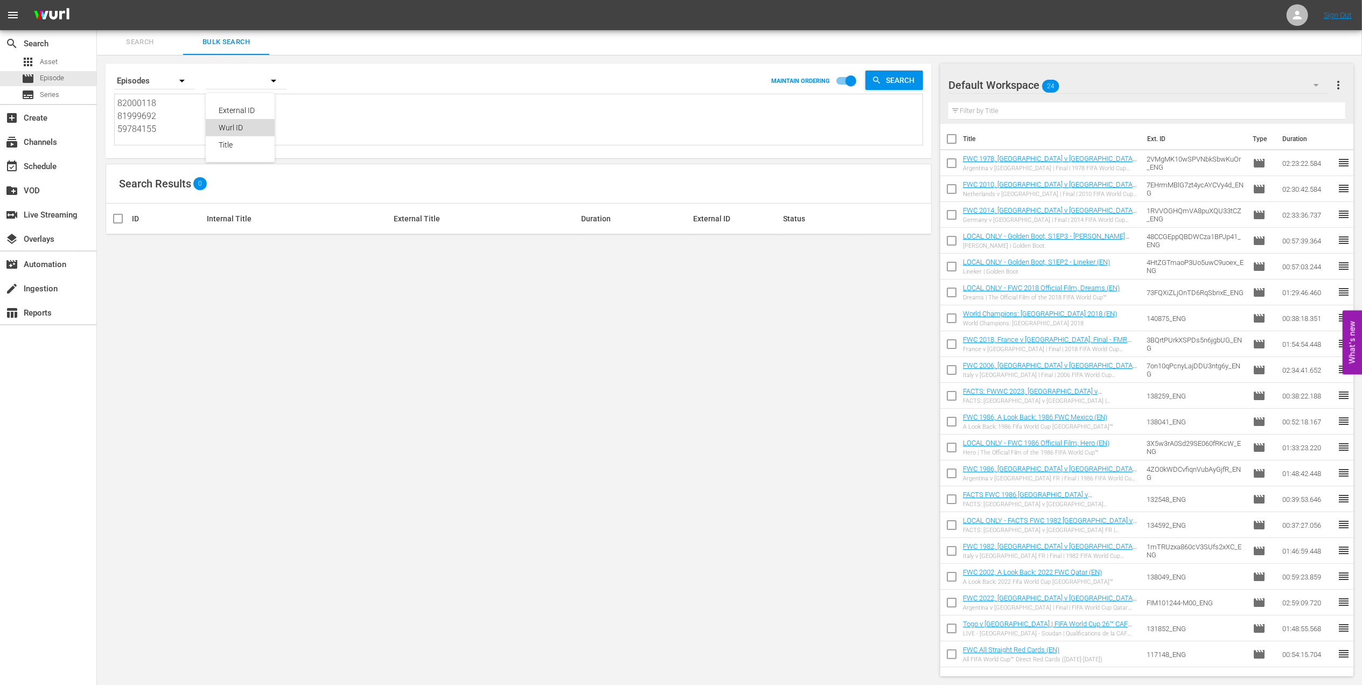
click at [237, 128] on div "Wurl ID" at bounding box center [240, 127] width 43 height 17
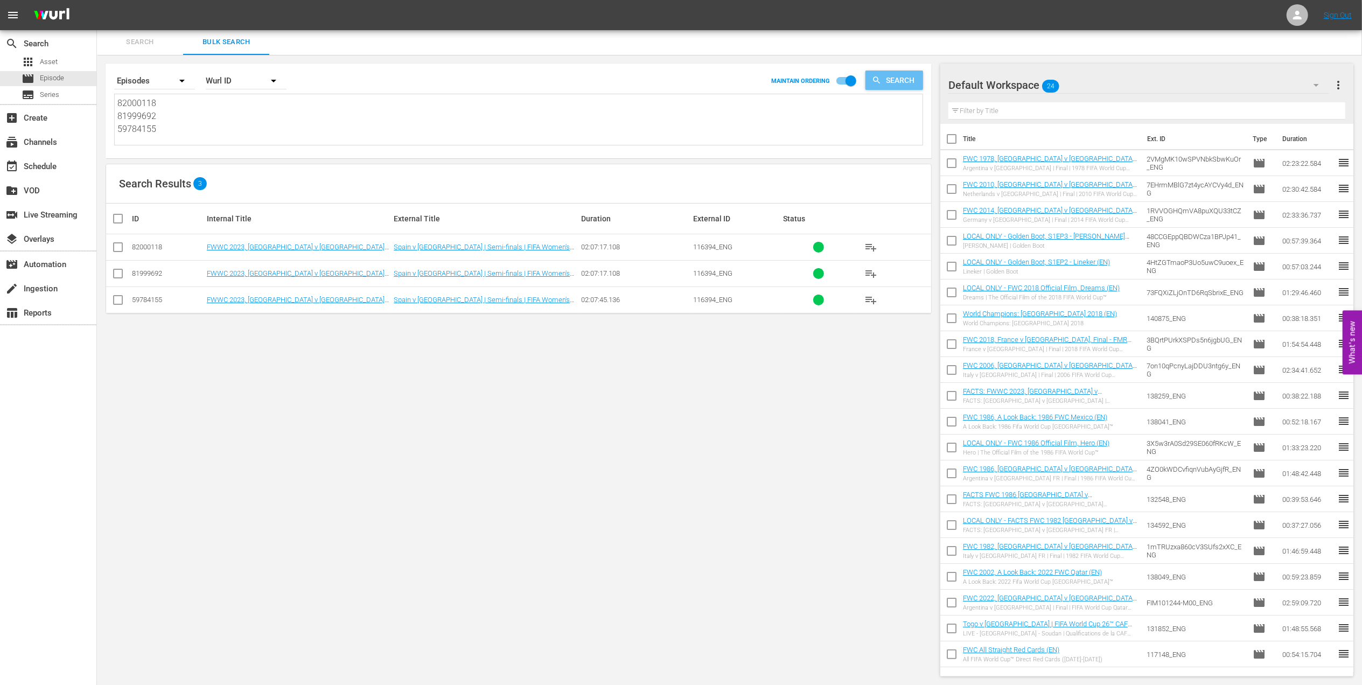
click at [887, 78] on span "Search" at bounding box center [902, 80] width 41 height 19
click at [68, 78] on div "movie Episode" at bounding box center [48, 78] width 96 height 15
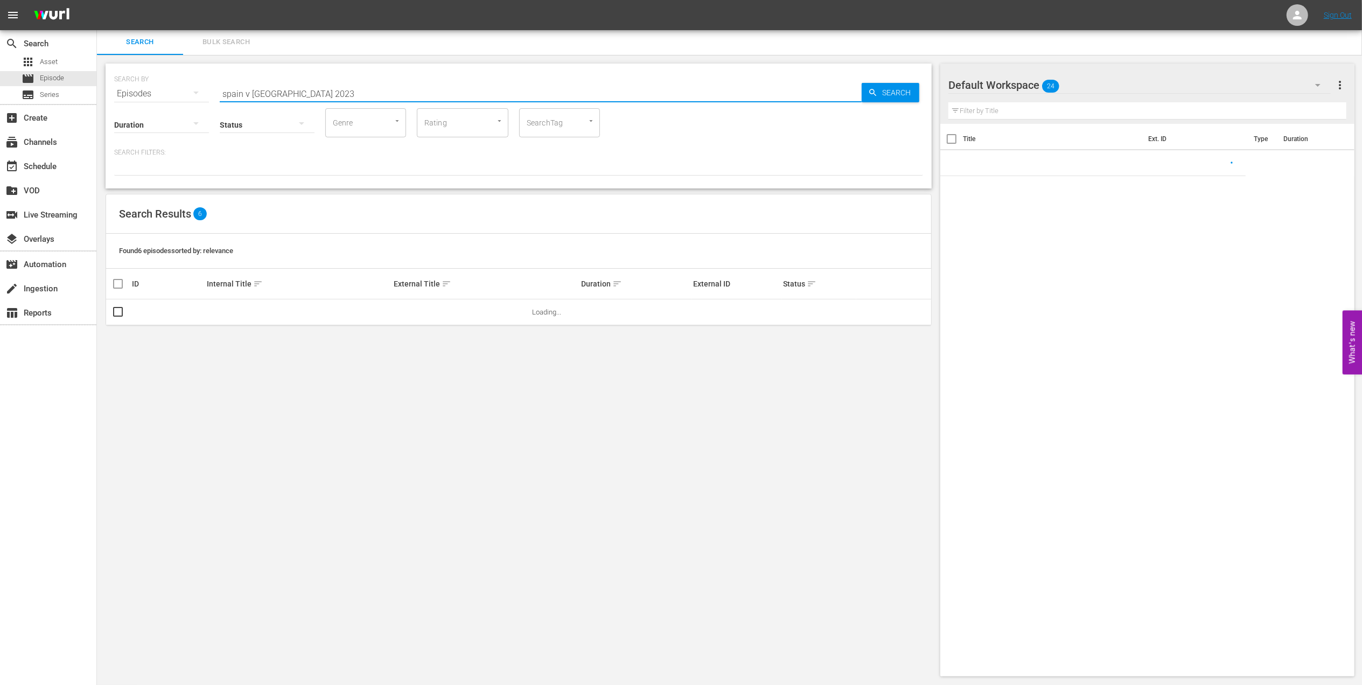
drag, startPoint x: 320, startPoint y: 92, endPoint x: 141, endPoint y: 96, distance: 179.4
click at [141, 95] on div "SEARCH BY Search By Episodes Search ID, Title, Description, Keywords, or Catego…" at bounding box center [518, 87] width 809 height 39
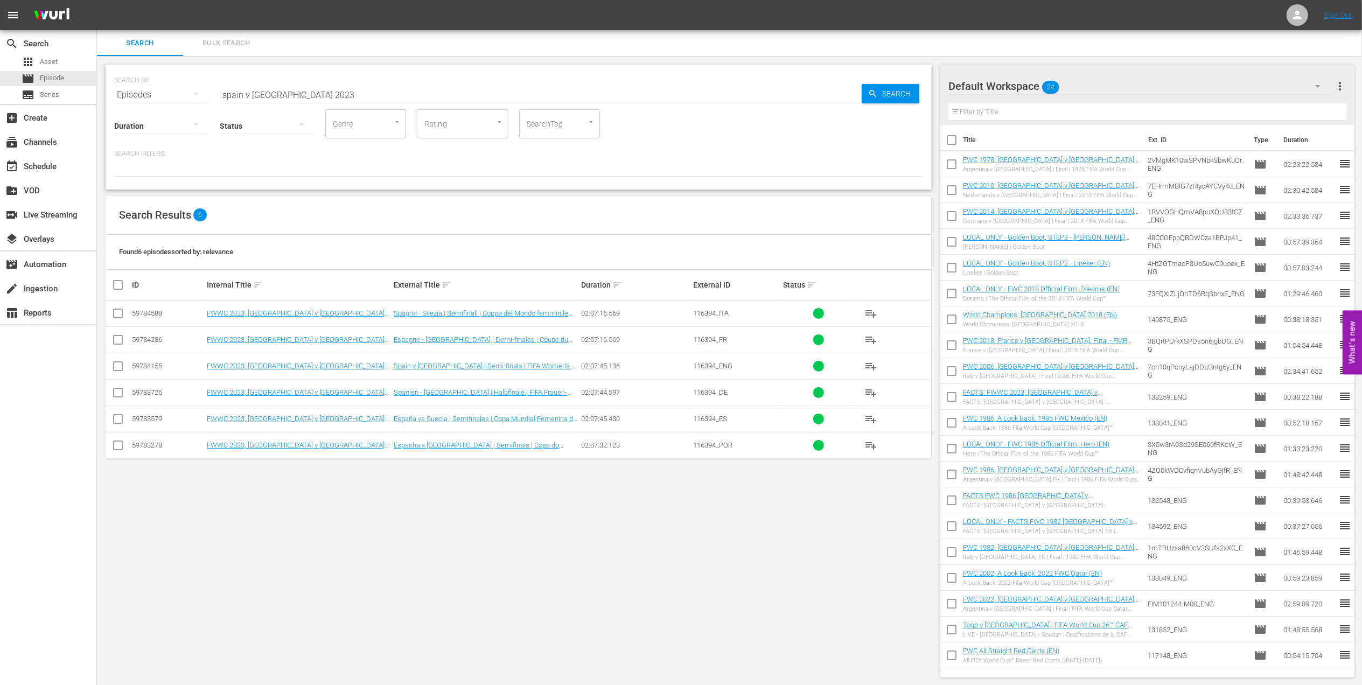
click at [948, 141] on input "checkbox" at bounding box center [951, 142] width 23 height 23
checkbox input "true"
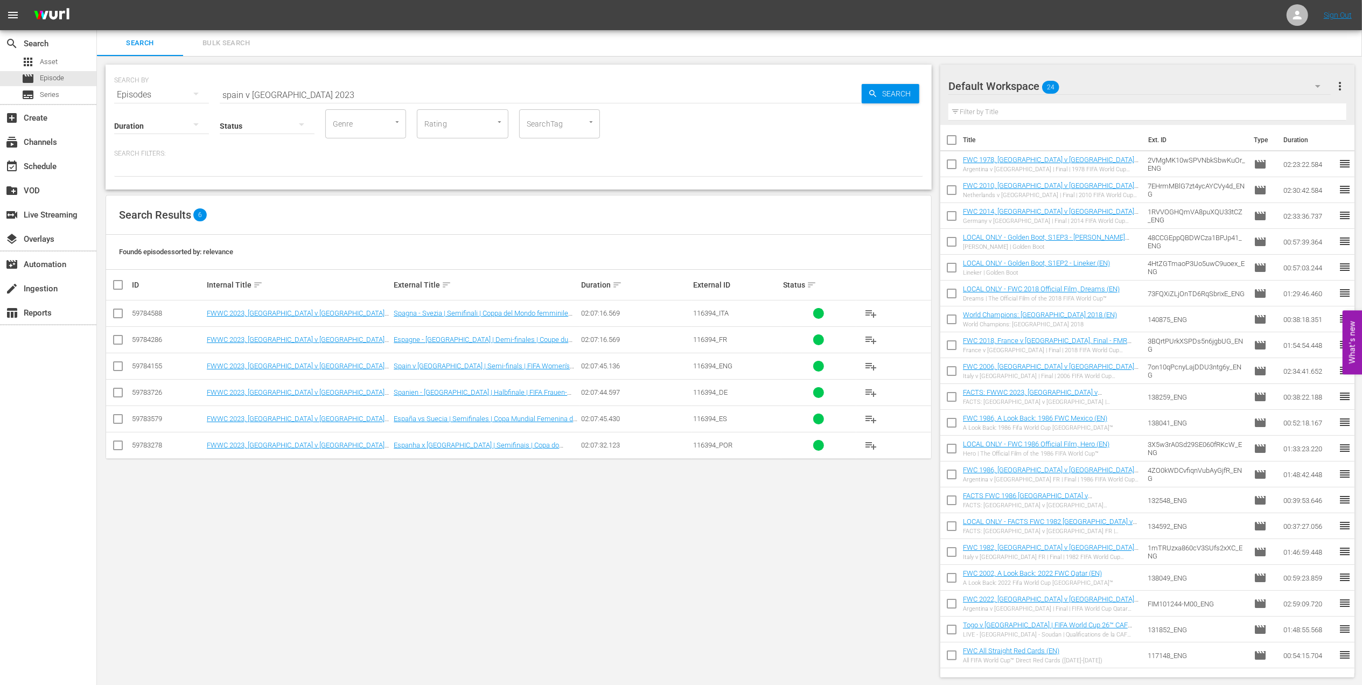
checkbox input "true"
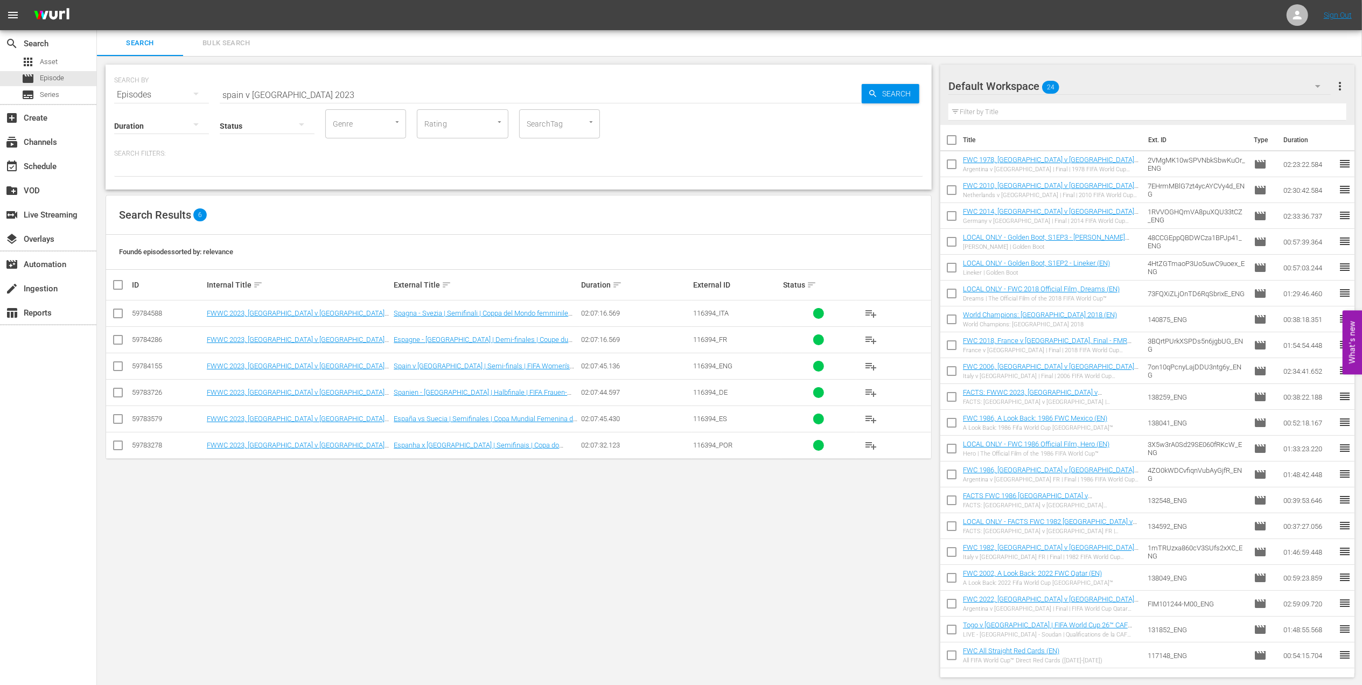
checkbox input "true"
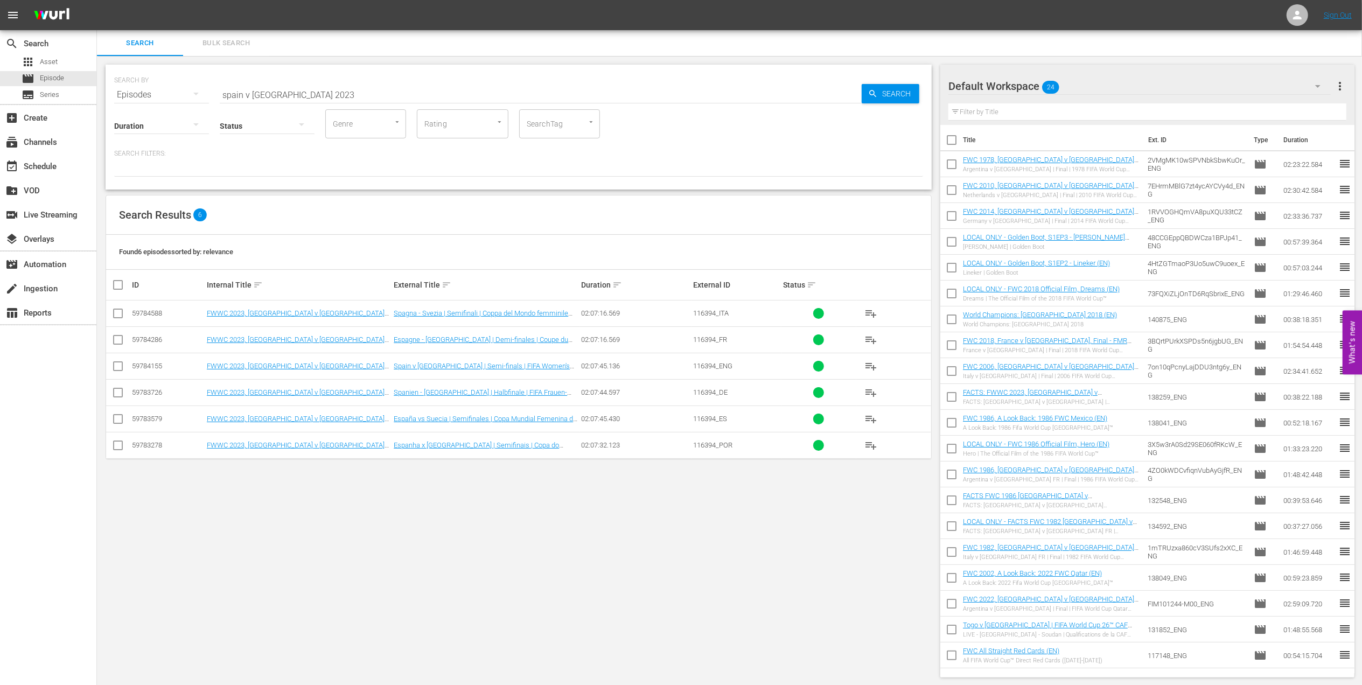
checkbox input "true"
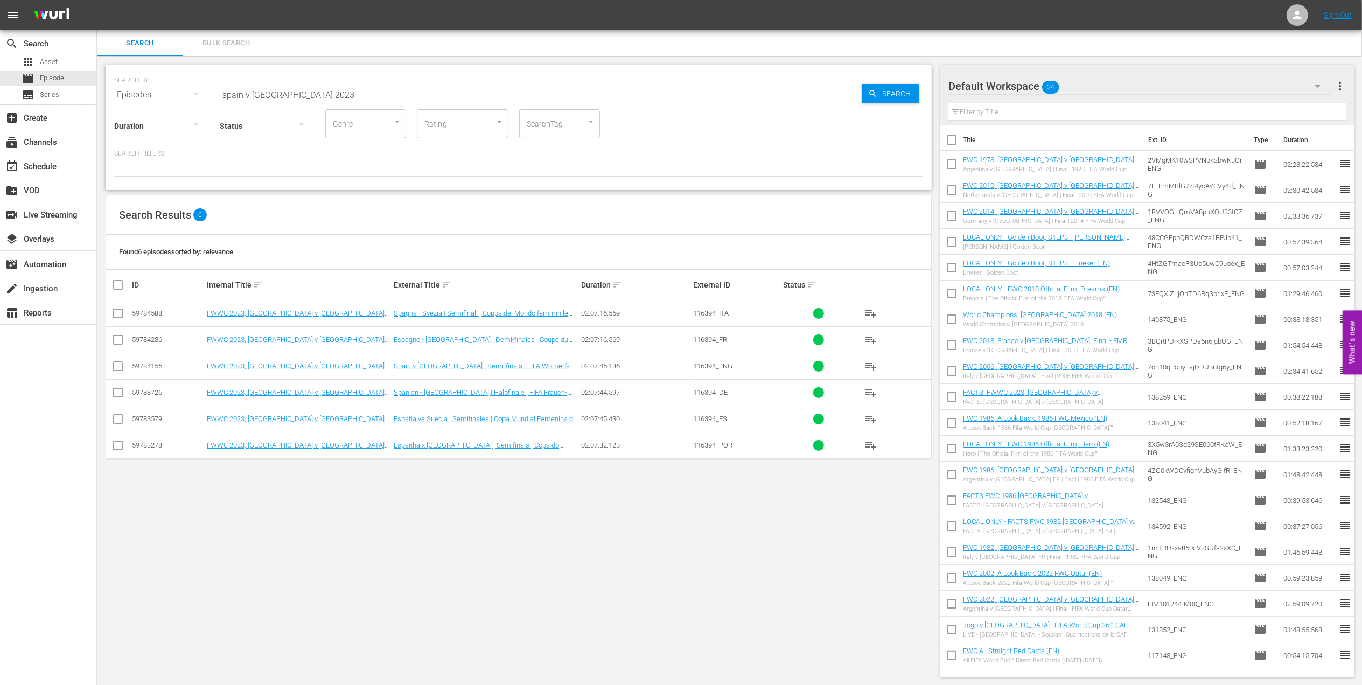
checkbox input "true"
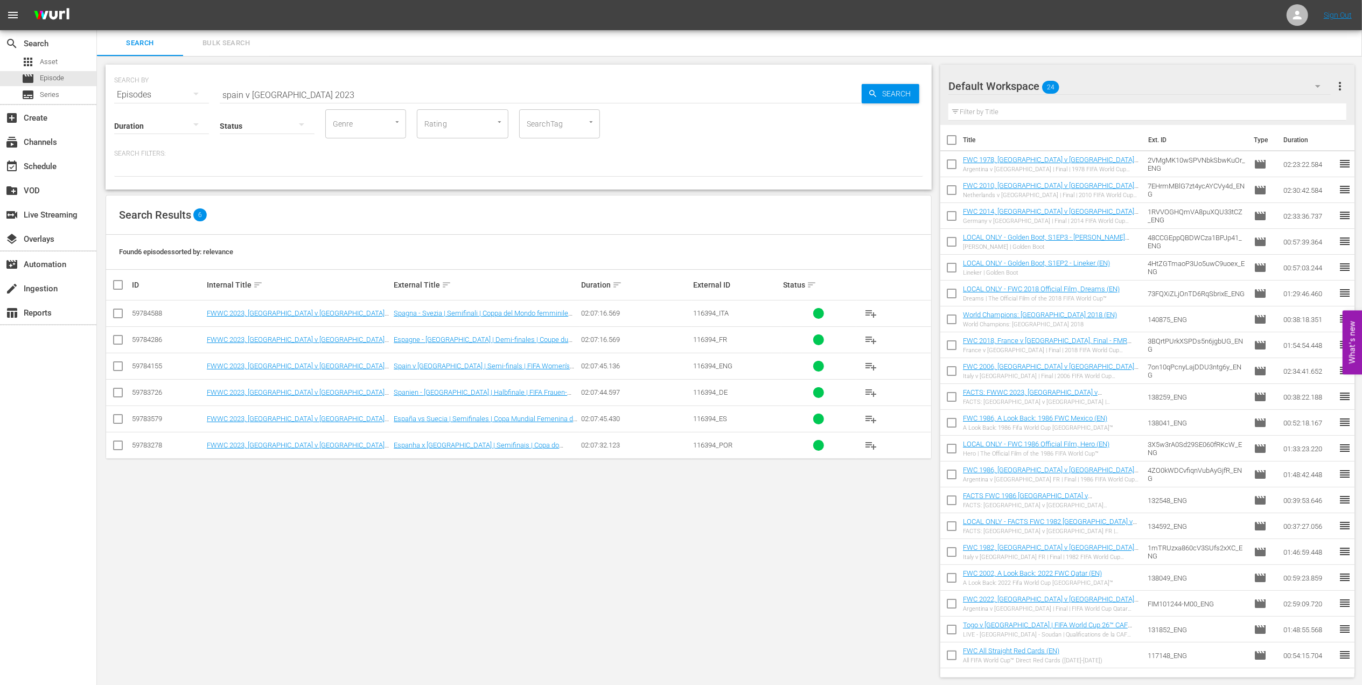
checkbox input "true"
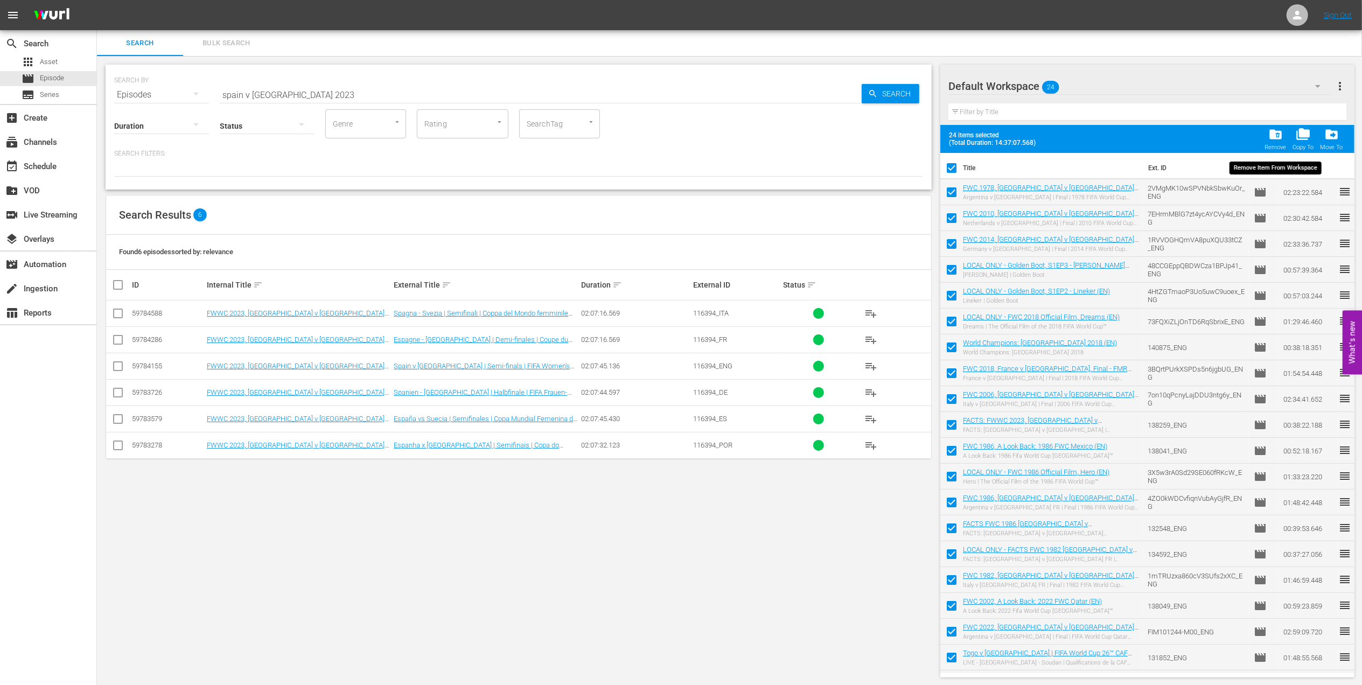
click at [1274, 144] on div "Remove" at bounding box center [1276, 147] width 22 height 7
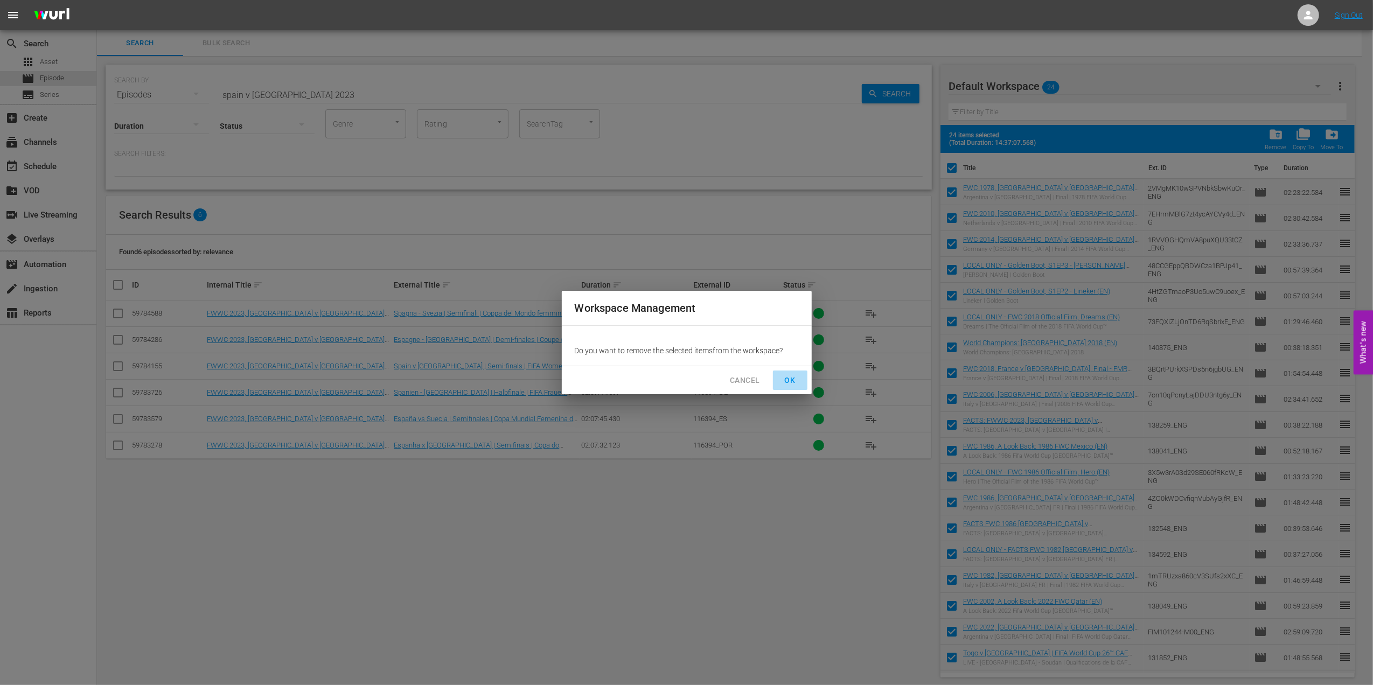
click at [783, 378] on span "OK" at bounding box center [790, 380] width 17 height 13
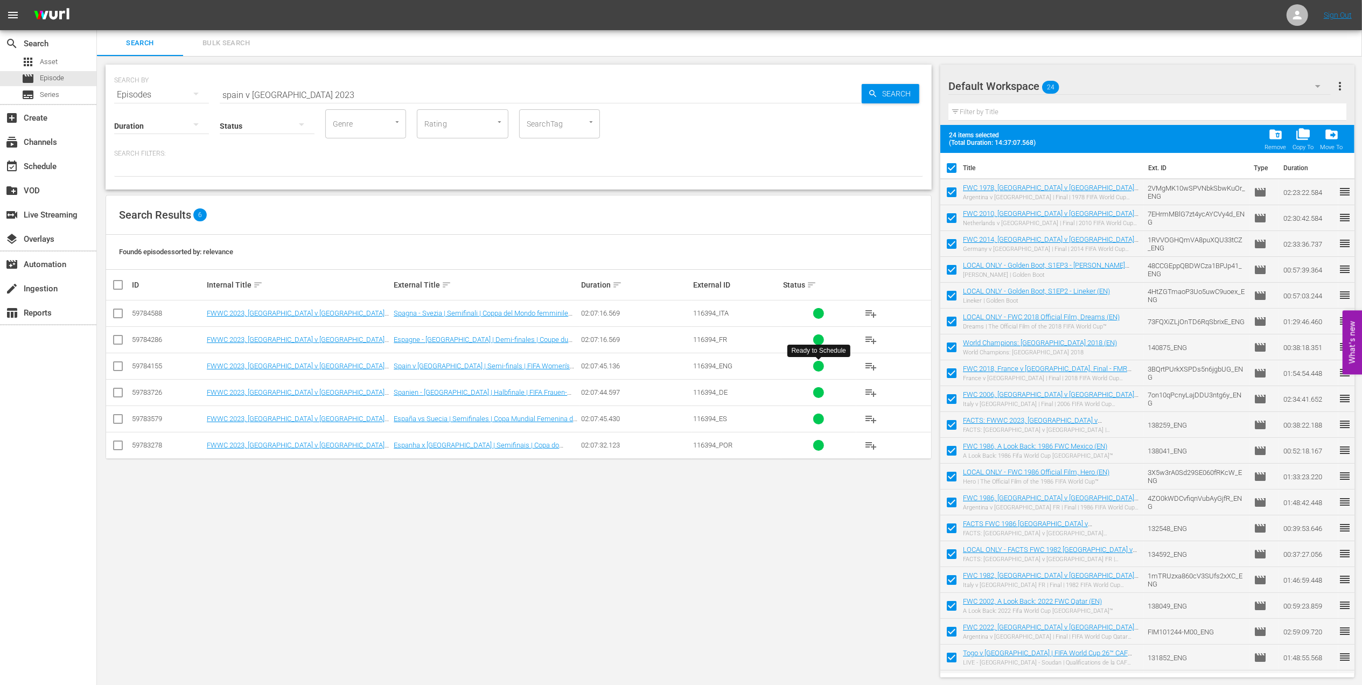
checkbox input "false"
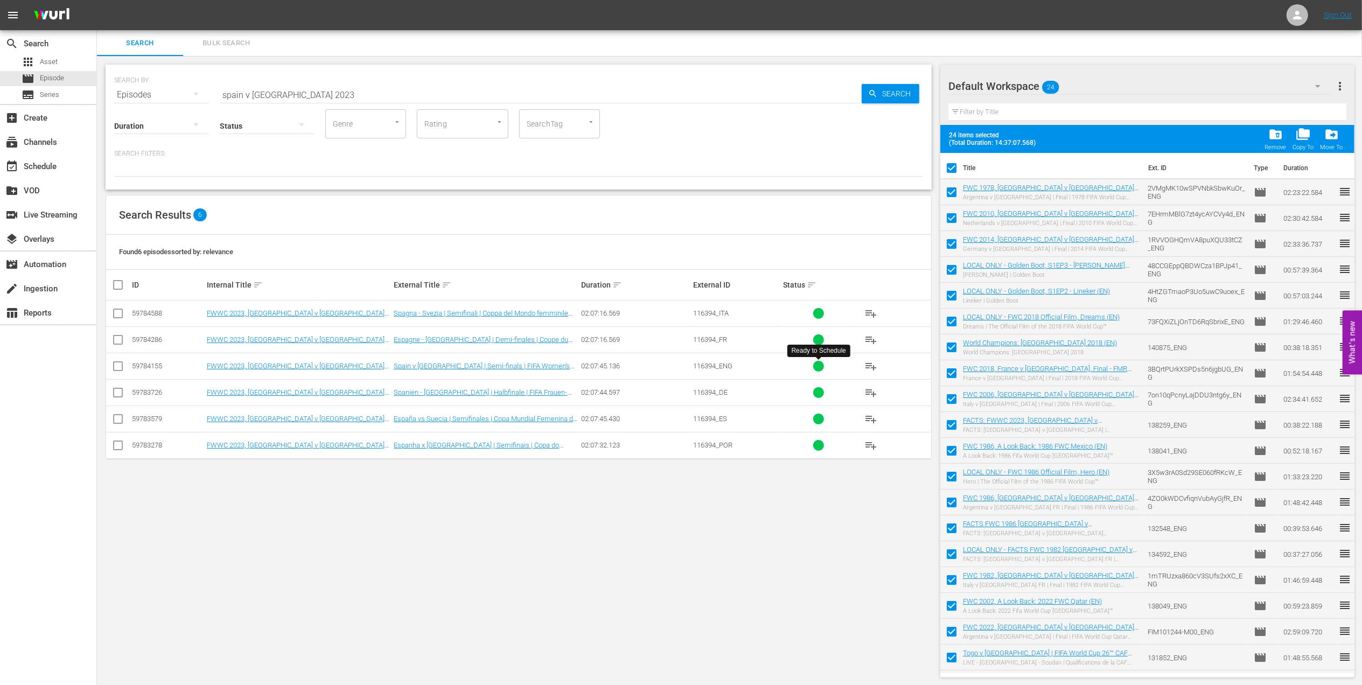
checkbox input "false"
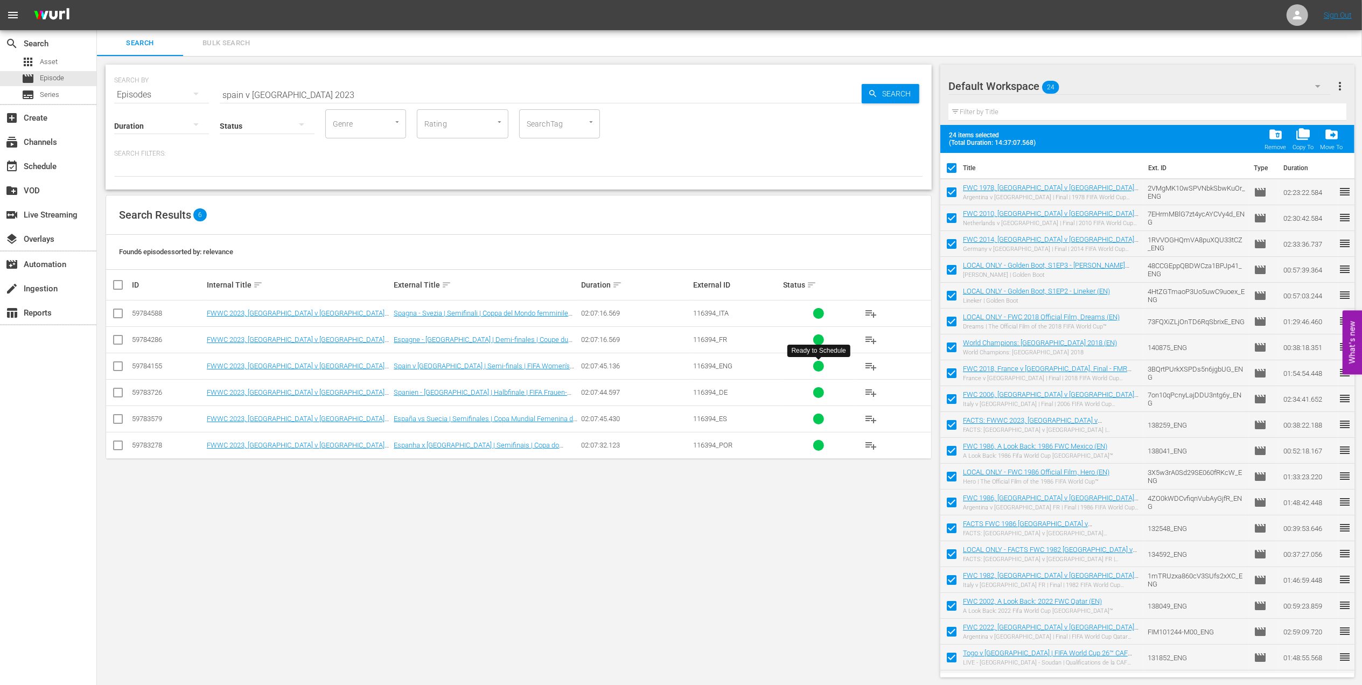
checkbox input "false"
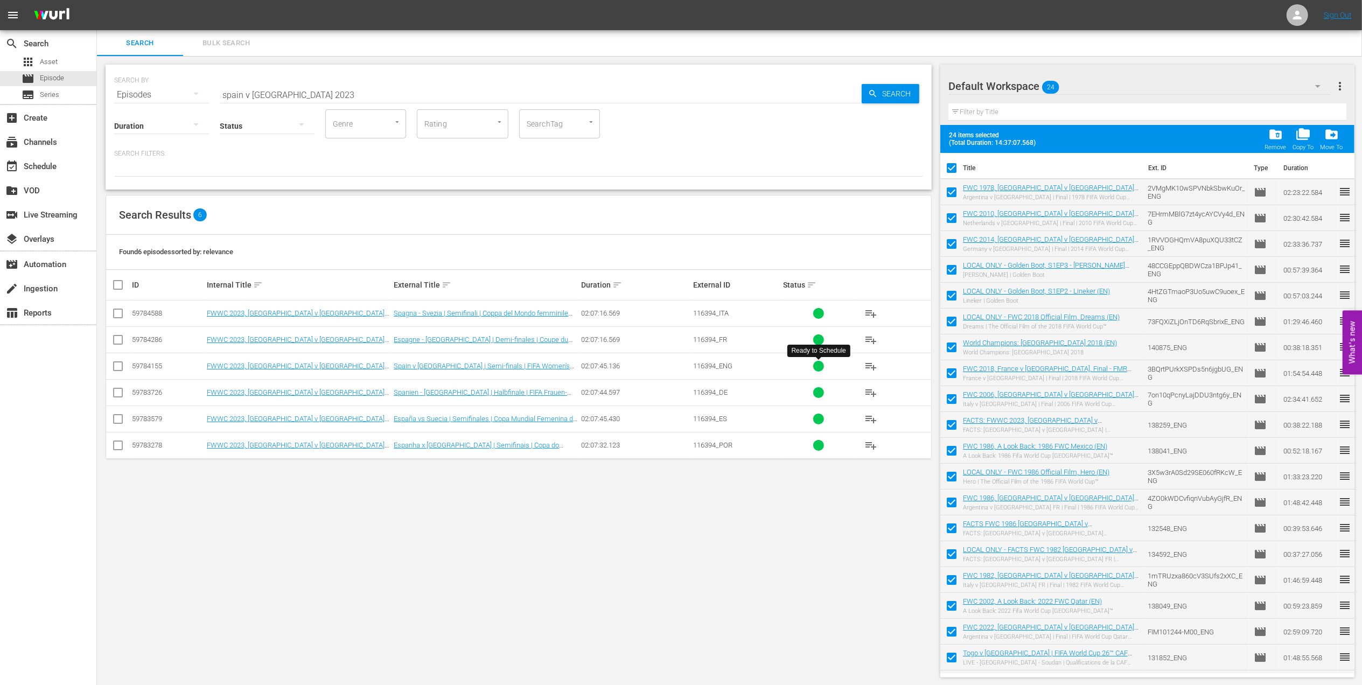
checkbox input "false"
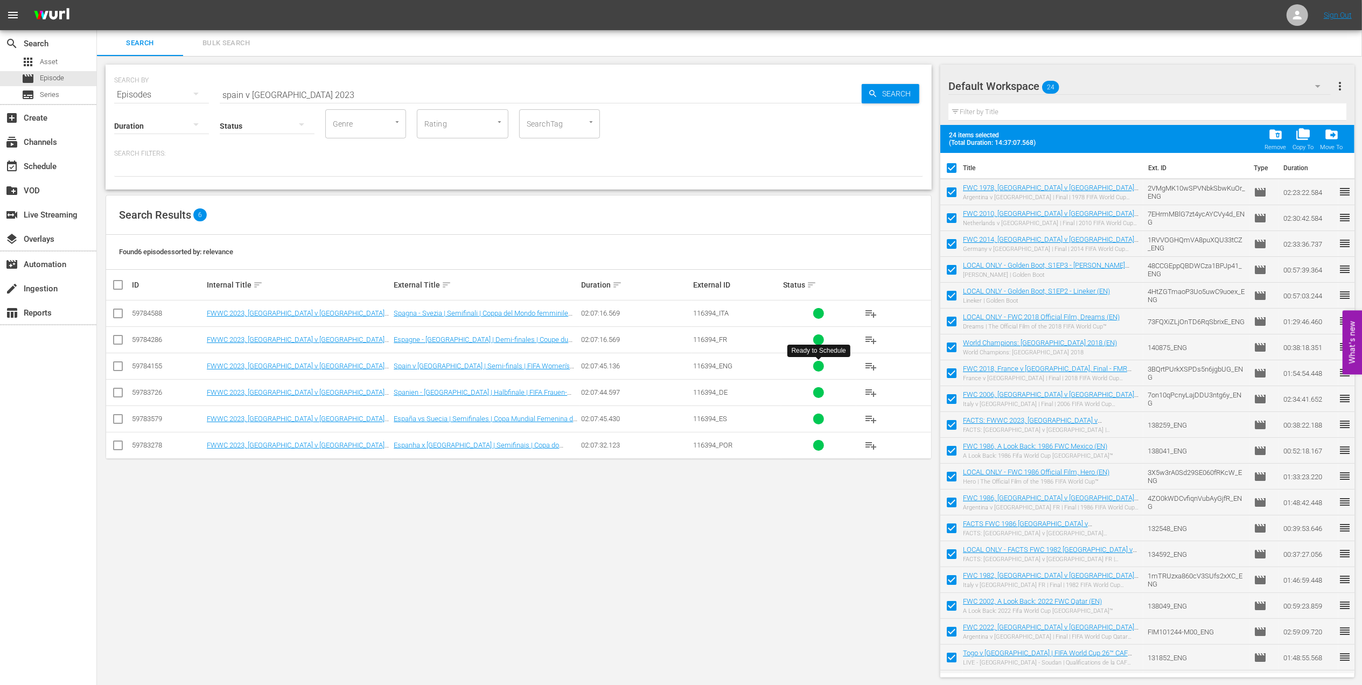
checkbox input "false"
